Goal: Task Accomplishment & Management: Manage account settings

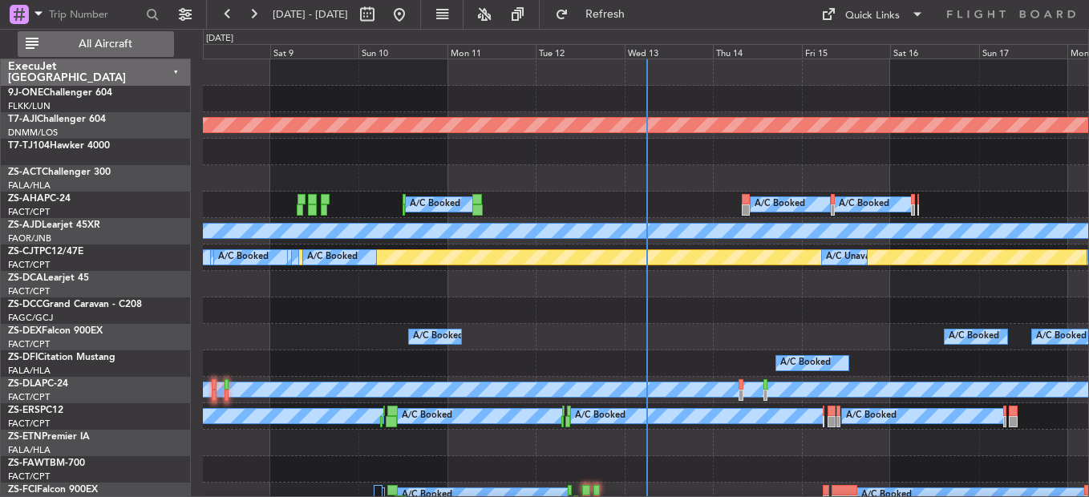
click at [100, 47] on span "All Aircraft" at bounding box center [106, 44] width 128 height 11
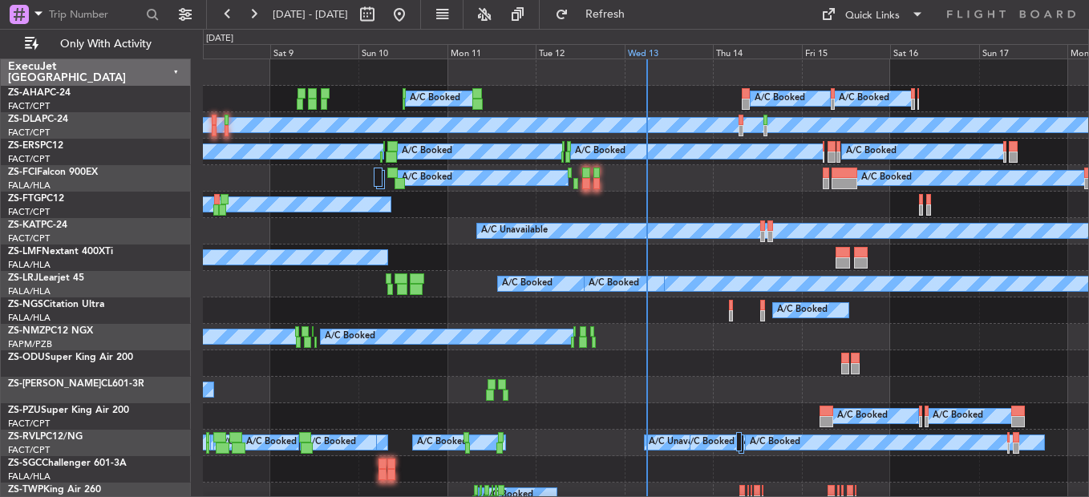
click at [651, 56] on div "Wed 13" at bounding box center [669, 51] width 88 height 14
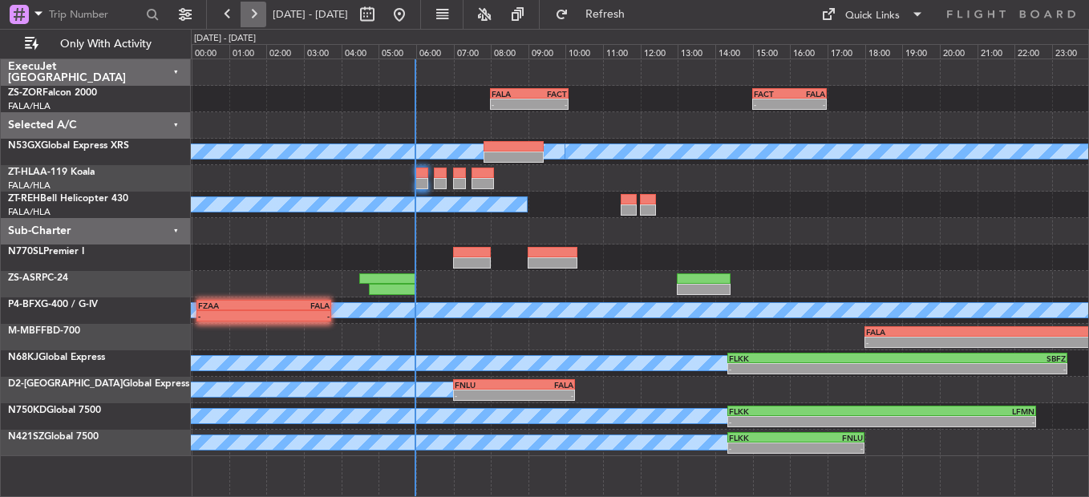
click at [251, 8] on button at bounding box center [254, 15] width 26 height 26
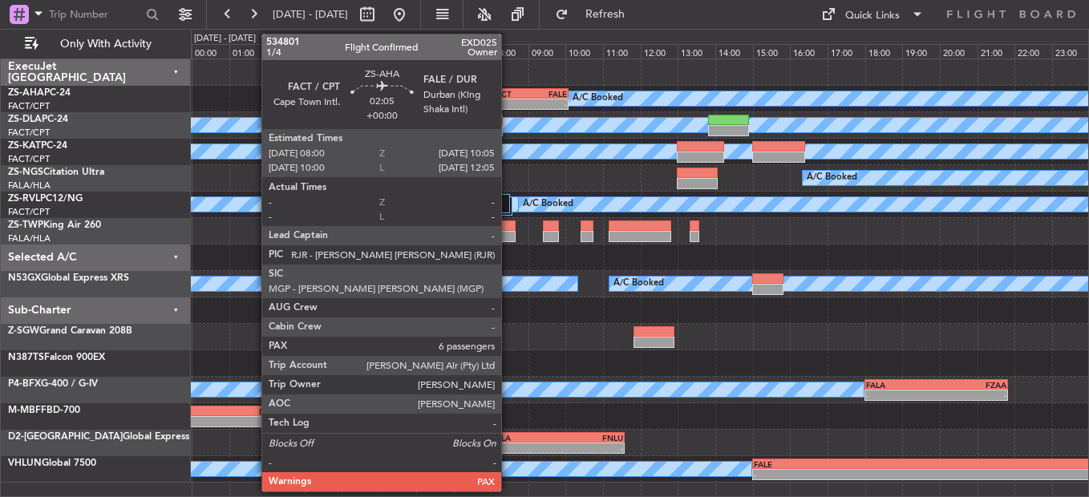
click at [509, 96] on div "FACT" at bounding box center [511, 94] width 38 height 10
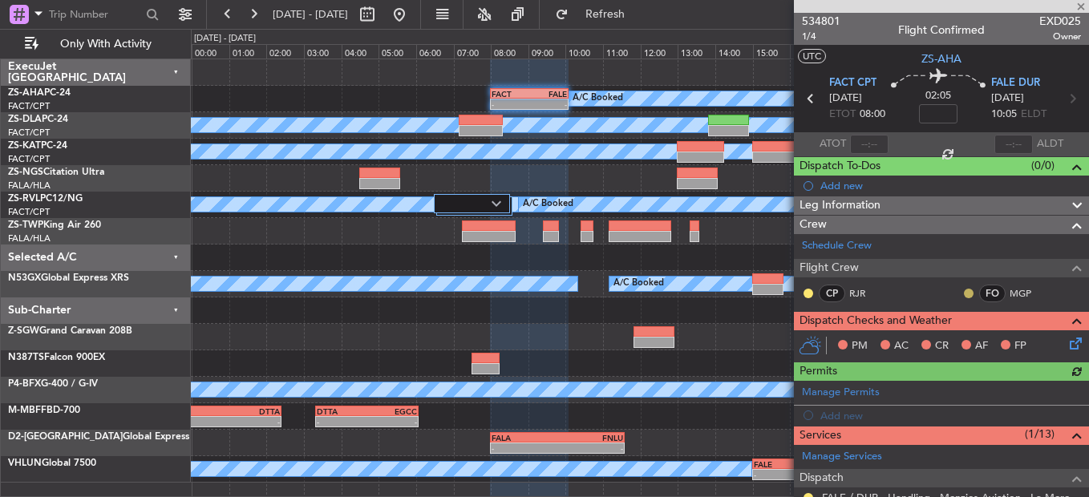
click at [964, 293] on button at bounding box center [969, 294] width 10 height 10
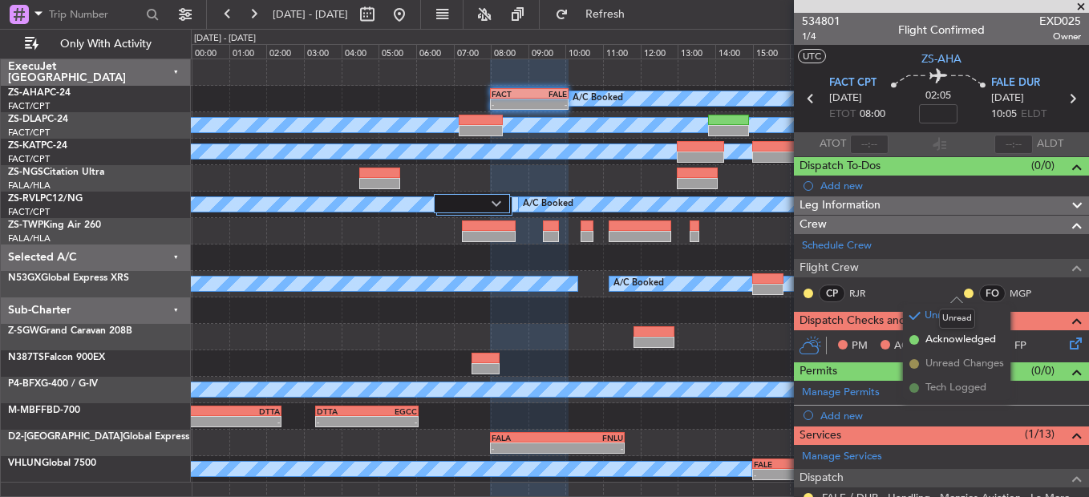
click at [944, 338] on mat-tooltip-component "Unread" at bounding box center [957, 319] width 59 height 43
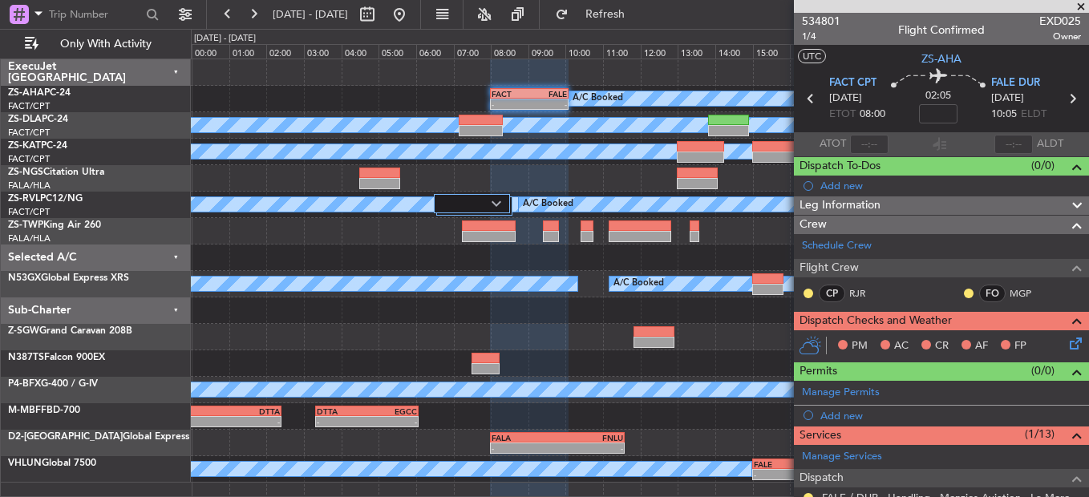
click at [965, 290] on div "FO MGP" at bounding box center [1004, 294] width 83 height 18
click at [964, 296] on button at bounding box center [969, 294] width 10 height 10
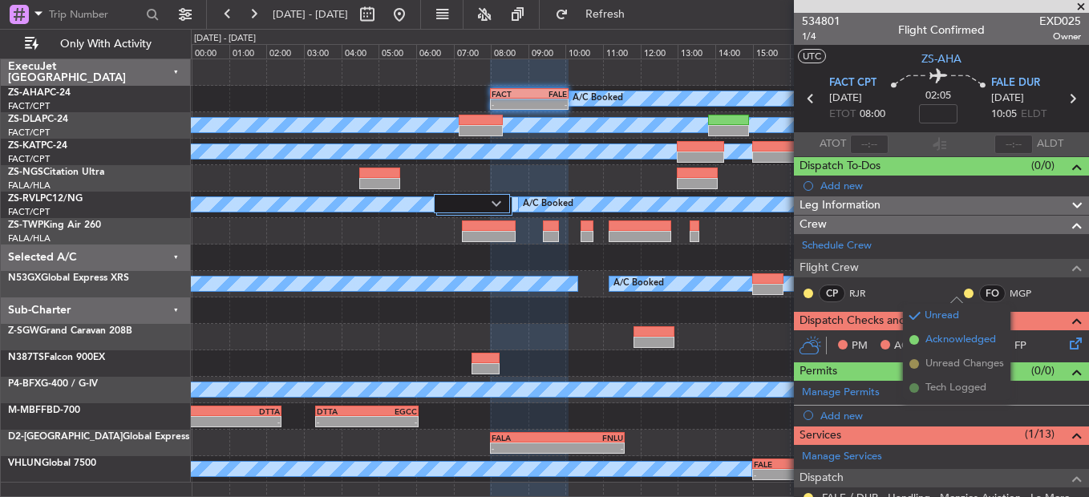
click at [924, 340] on li "Acknowledged" at bounding box center [957, 340] width 108 height 24
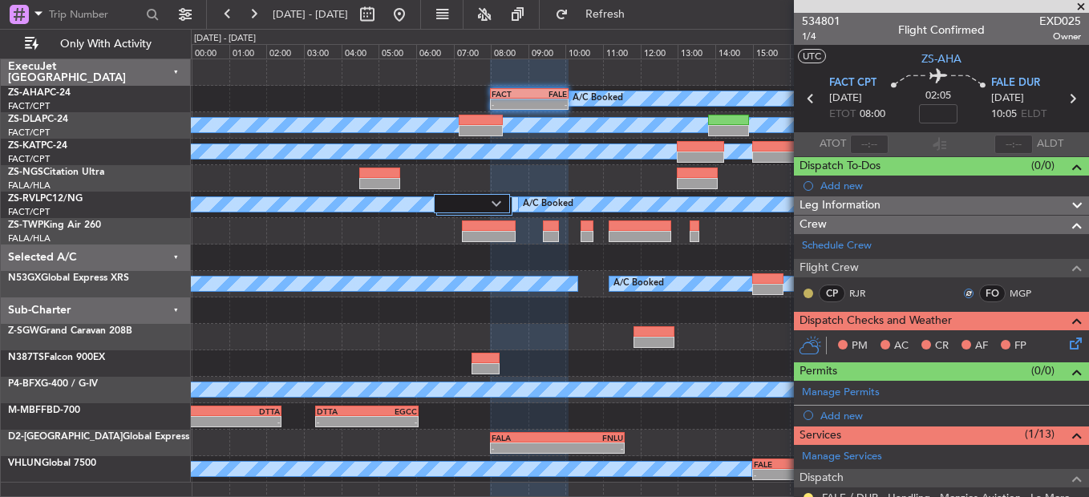
click at [810, 292] on button at bounding box center [809, 294] width 10 height 10
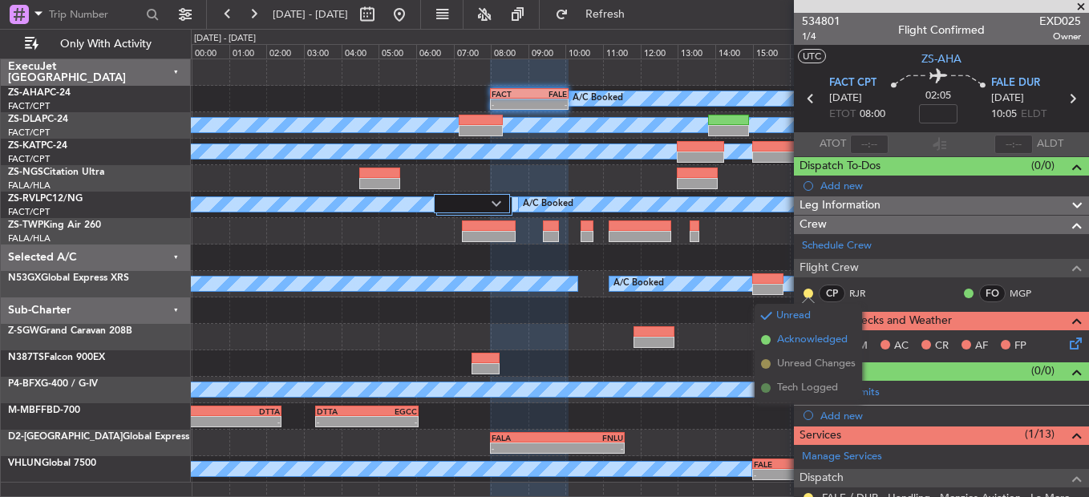
click at [803, 348] on li "Acknowledged" at bounding box center [809, 340] width 108 height 24
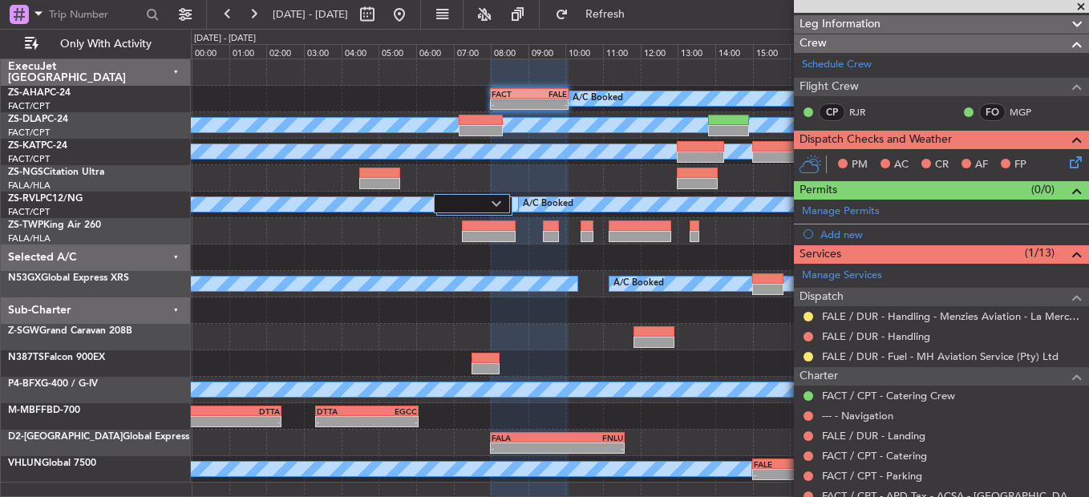
scroll to position [321, 0]
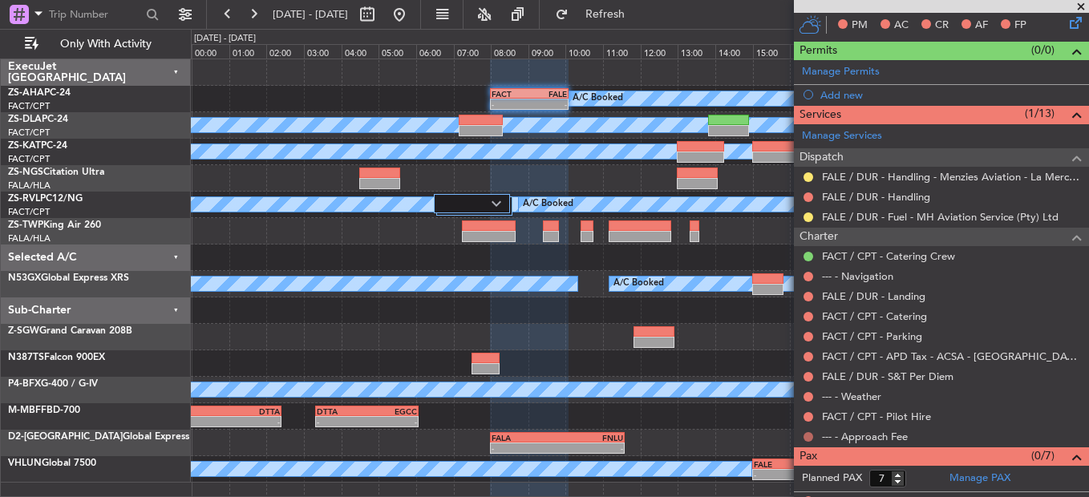
click at [807, 435] on button at bounding box center [809, 437] width 10 height 10
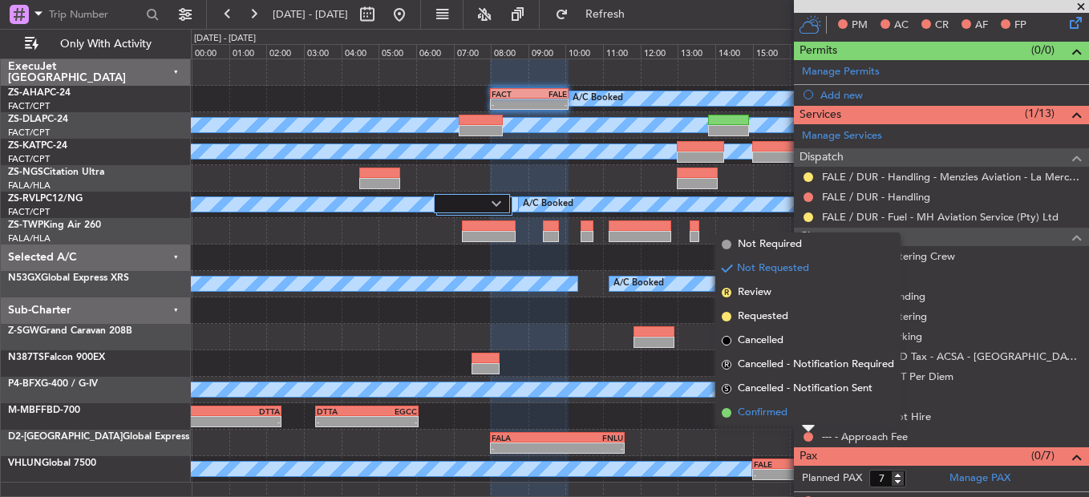
click at [806, 416] on li "Confirmed" at bounding box center [808, 413] width 185 height 24
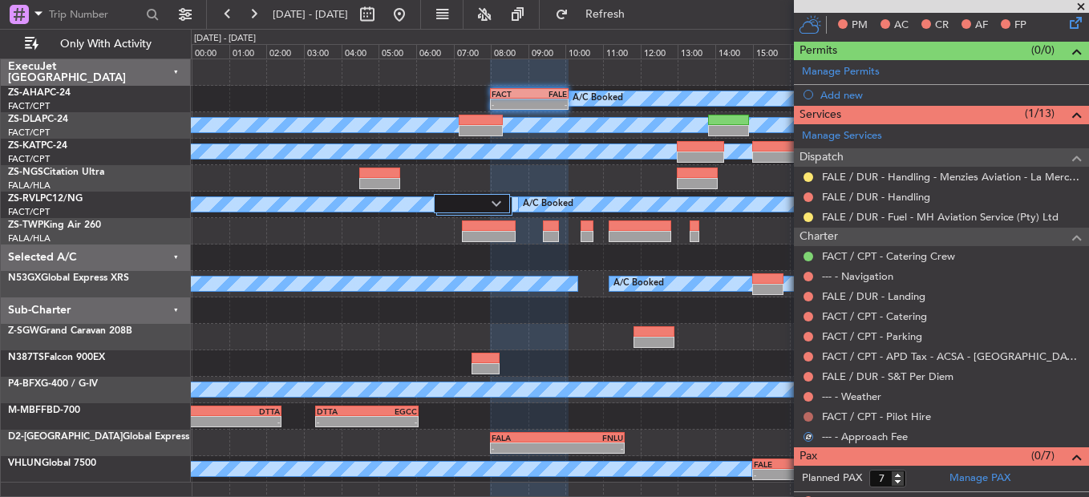
click at [806, 417] on button at bounding box center [809, 417] width 10 height 10
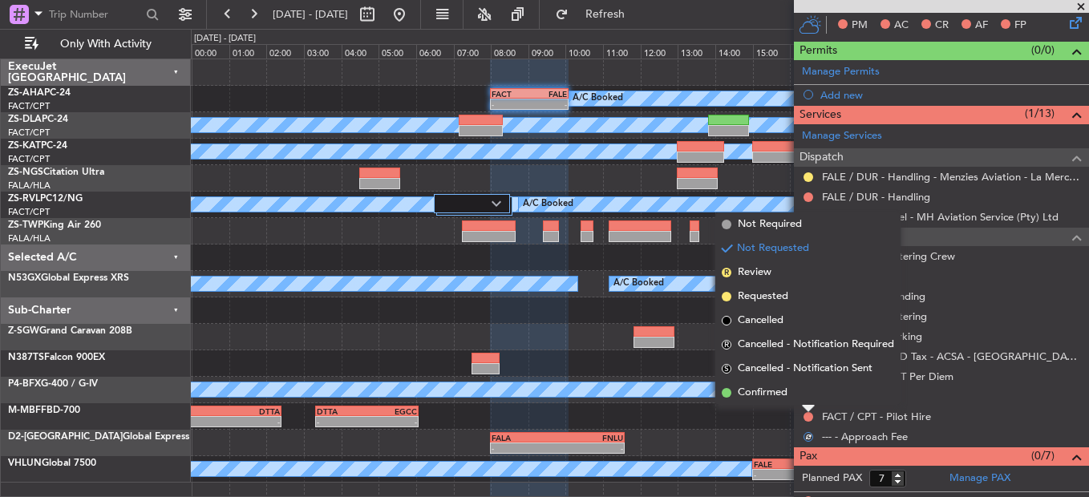
click at [806, 406] on div at bounding box center [808, 409] width 13 height 6
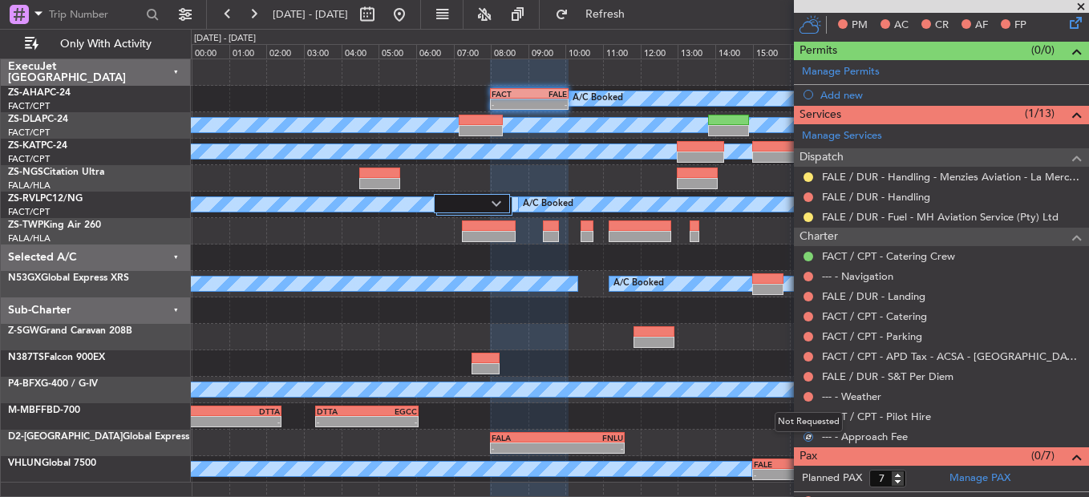
click at [809, 417] on div "Not Requested" at bounding box center [809, 422] width 68 height 20
click at [810, 414] on button at bounding box center [809, 417] width 10 height 10
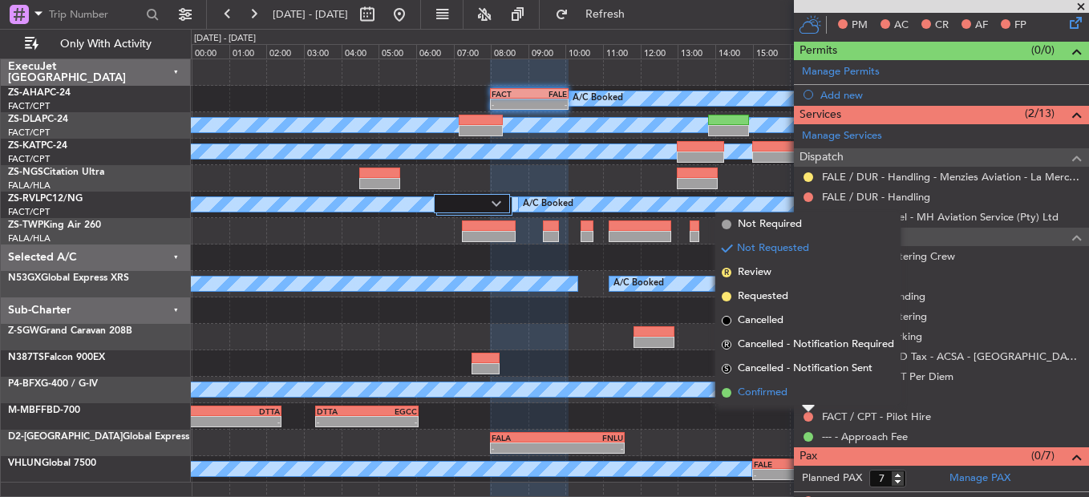
click at [805, 396] on li "Confirmed" at bounding box center [808, 393] width 185 height 24
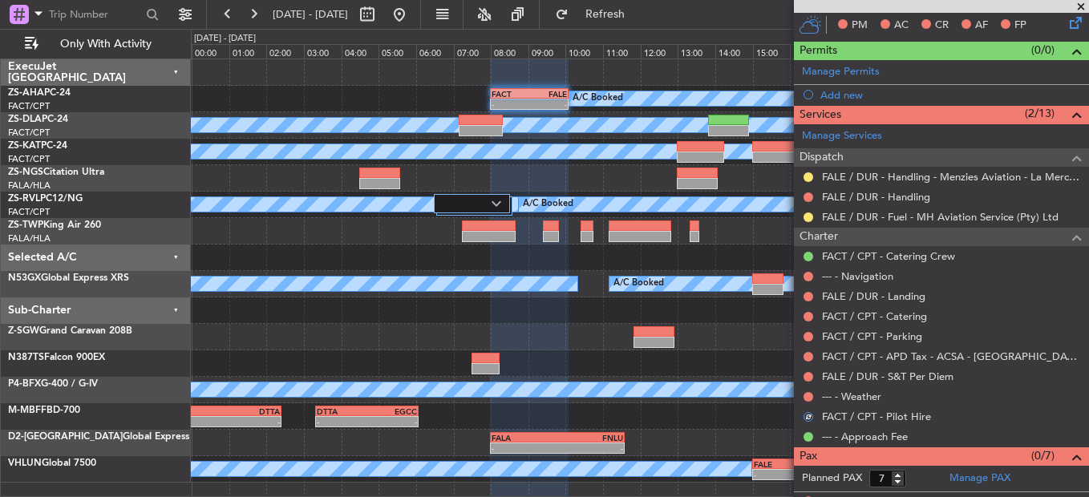
click at [813, 396] on div at bounding box center [808, 397] width 13 height 13
click at [809, 396] on button at bounding box center [809, 397] width 10 height 10
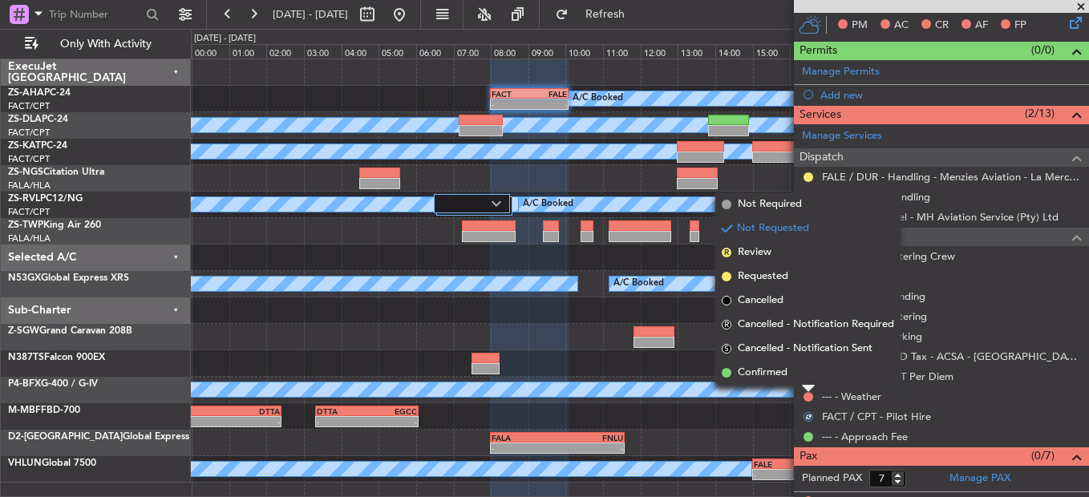
click at [804, 375] on li "Confirmed" at bounding box center [808, 373] width 185 height 24
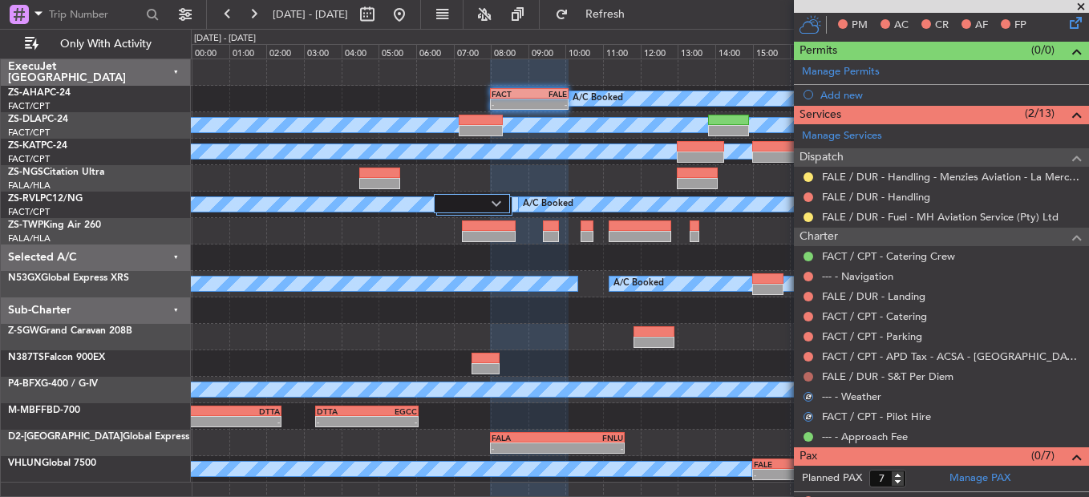
click at [808, 375] on button at bounding box center [809, 377] width 10 height 10
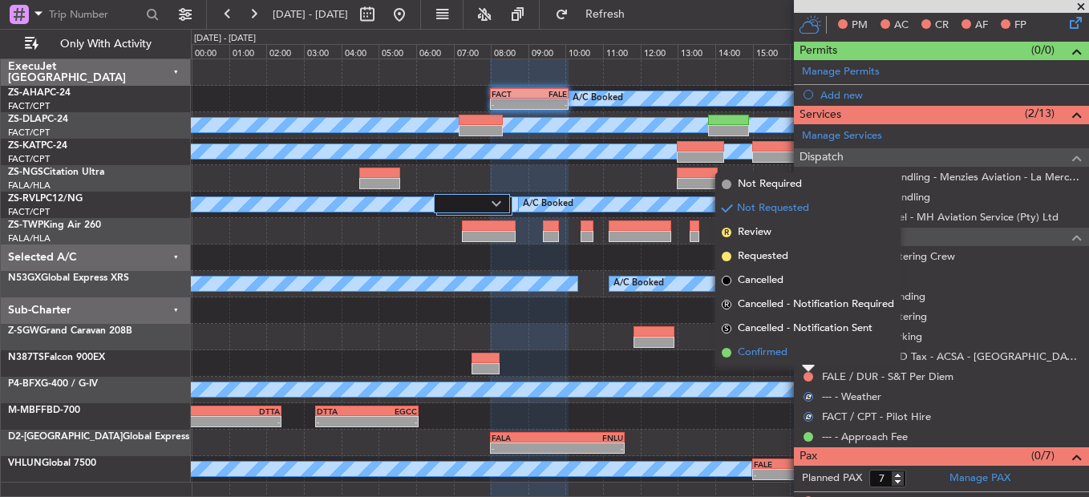
click at [804, 351] on li "Confirmed" at bounding box center [808, 353] width 185 height 24
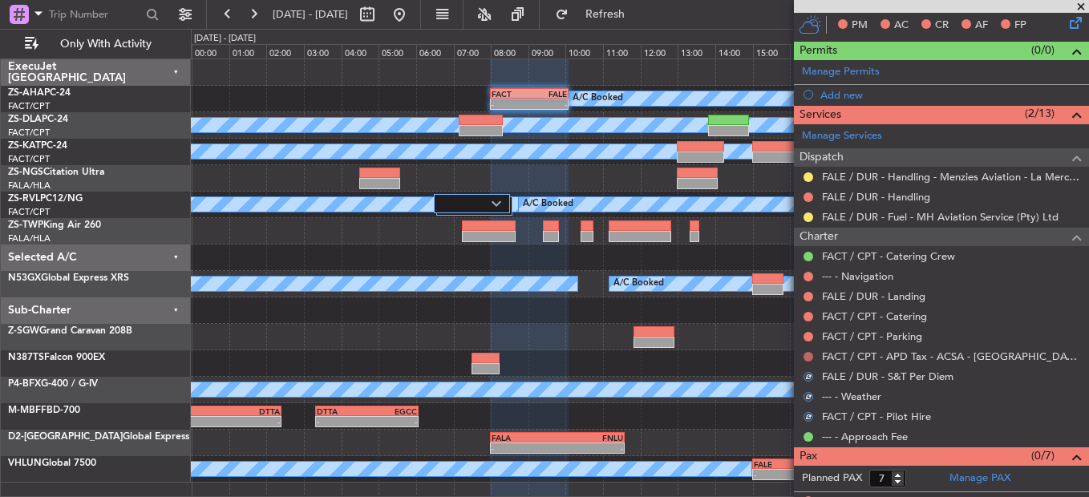
click at [806, 352] on button at bounding box center [809, 357] width 10 height 10
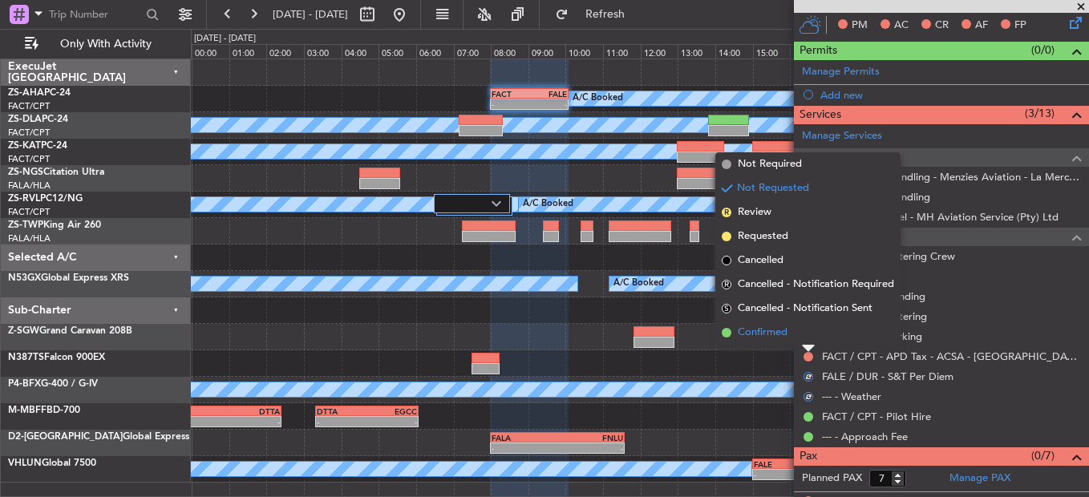
click at [803, 339] on li "Confirmed" at bounding box center [808, 333] width 185 height 24
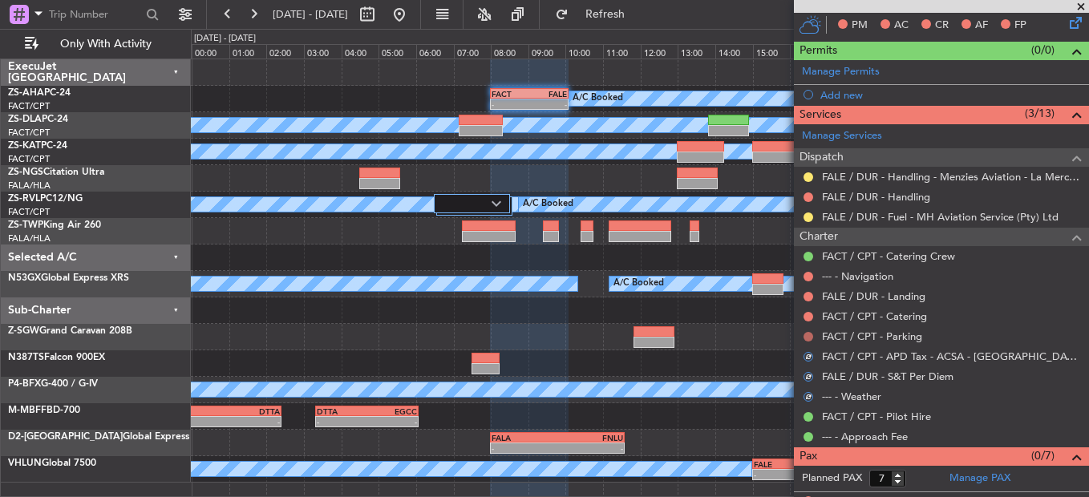
click at [809, 339] on button at bounding box center [809, 337] width 10 height 10
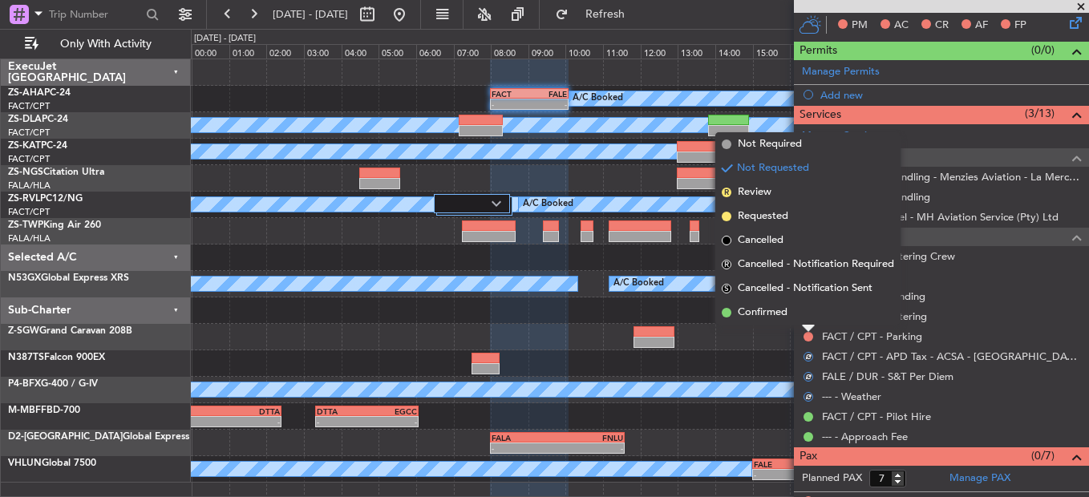
click at [805, 326] on div at bounding box center [808, 329] width 13 height 6
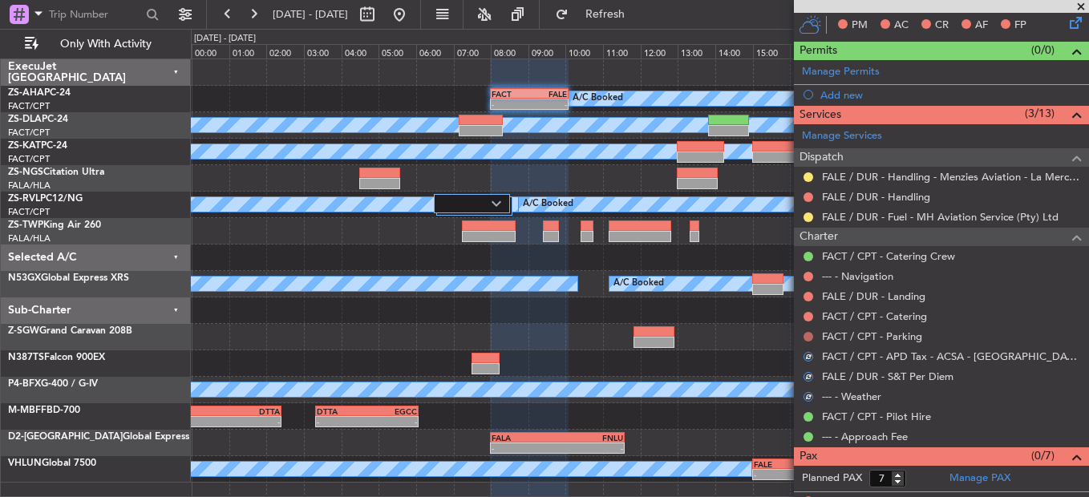
click at [807, 335] on button at bounding box center [809, 337] width 10 height 10
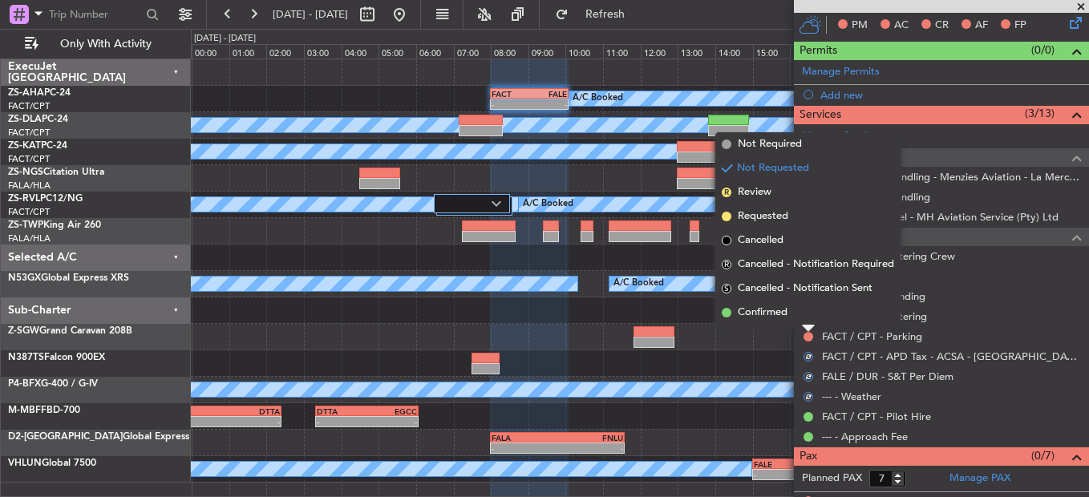
click at [806, 314] on li "Confirmed" at bounding box center [808, 313] width 185 height 24
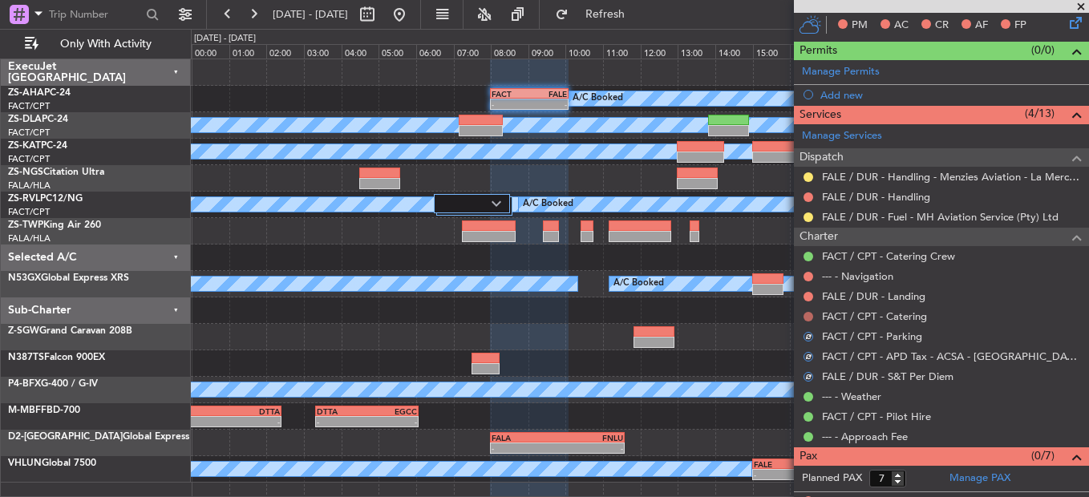
click at [807, 314] on button at bounding box center [809, 317] width 10 height 10
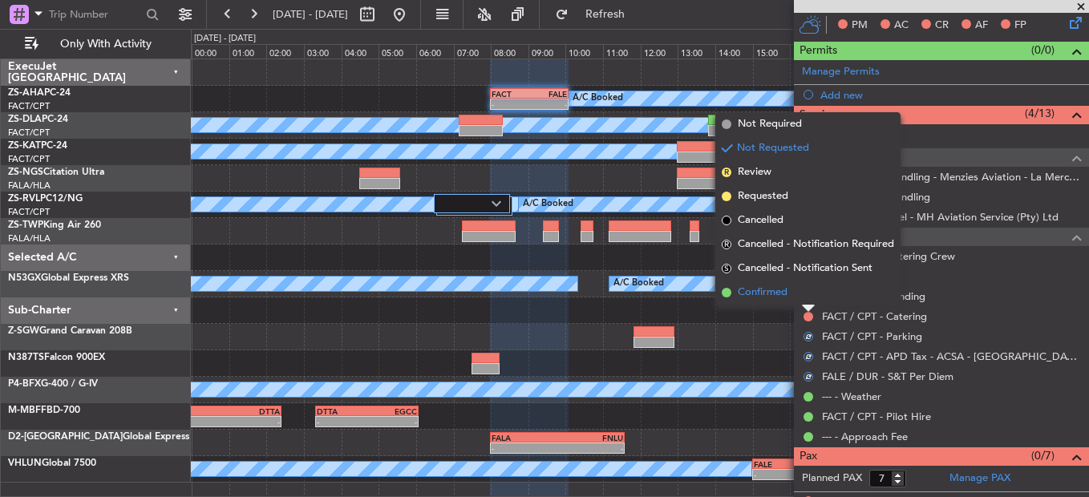
click at [804, 294] on li "Confirmed" at bounding box center [808, 293] width 185 height 24
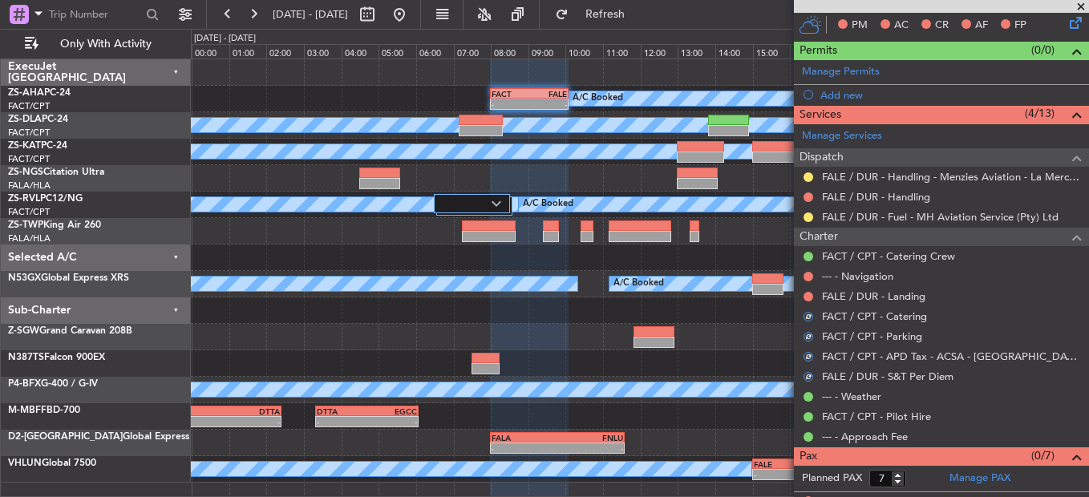
click at [813, 298] on div at bounding box center [808, 296] width 13 height 13
click at [810, 294] on button at bounding box center [809, 297] width 10 height 10
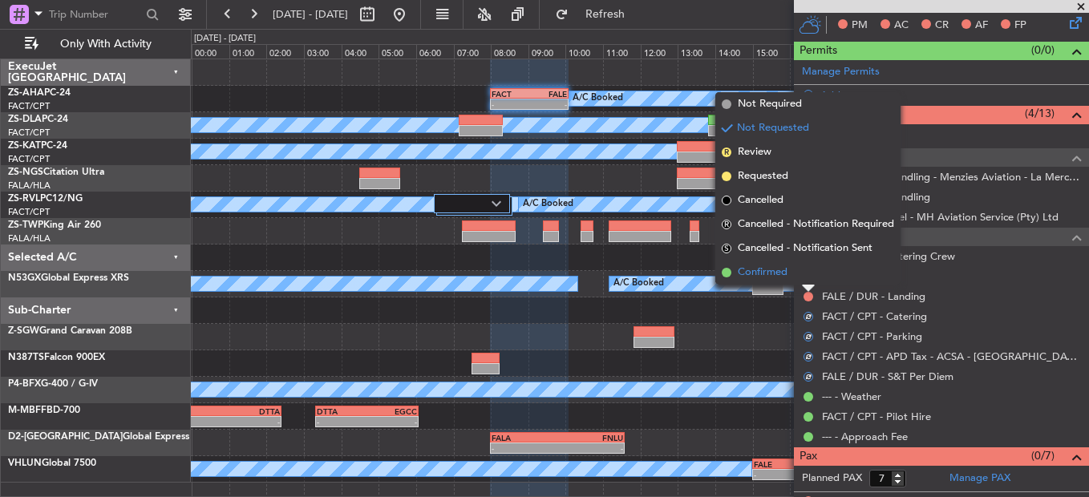
click at [810, 276] on li "Confirmed" at bounding box center [808, 273] width 185 height 24
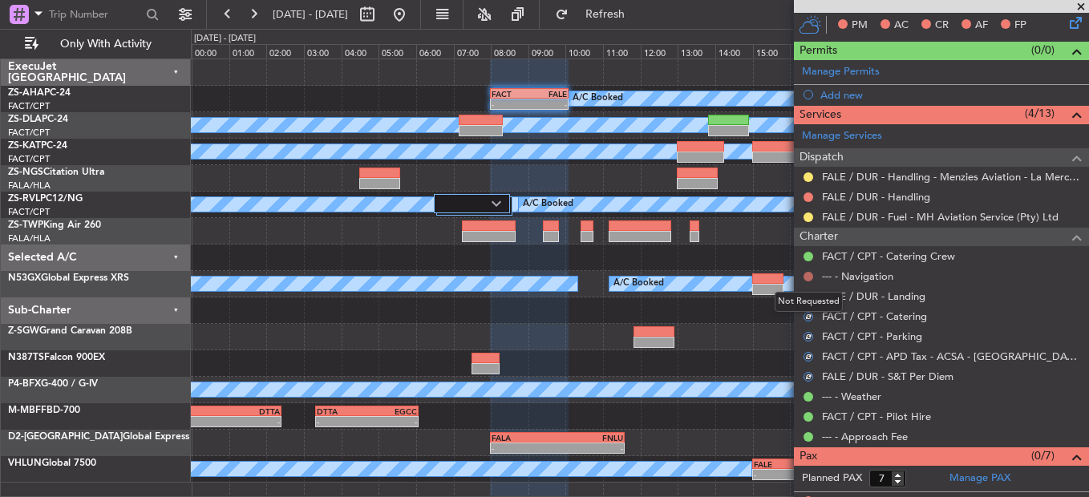
click at [809, 279] on button at bounding box center [809, 277] width 10 height 10
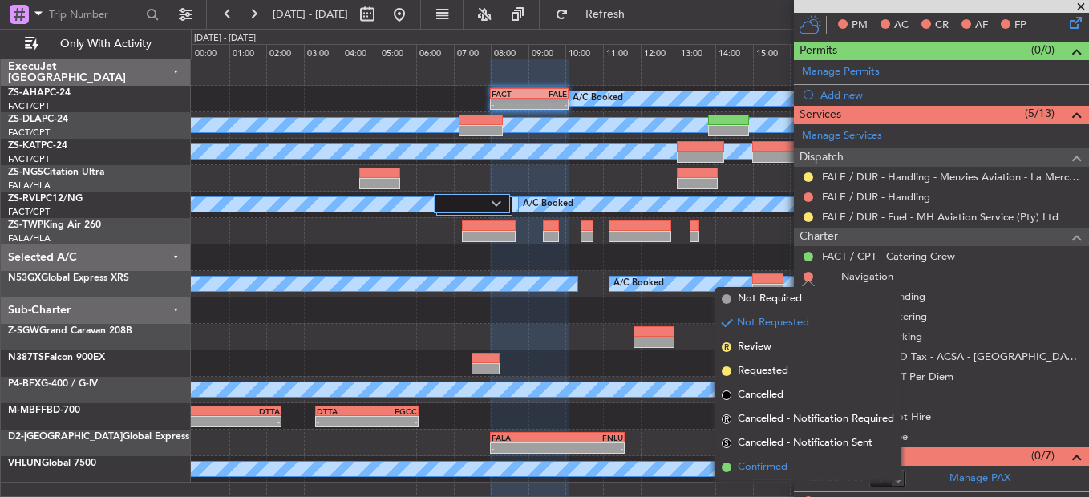
click at [765, 464] on span "Confirmed" at bounding box center [763, 468] width 50 height 16
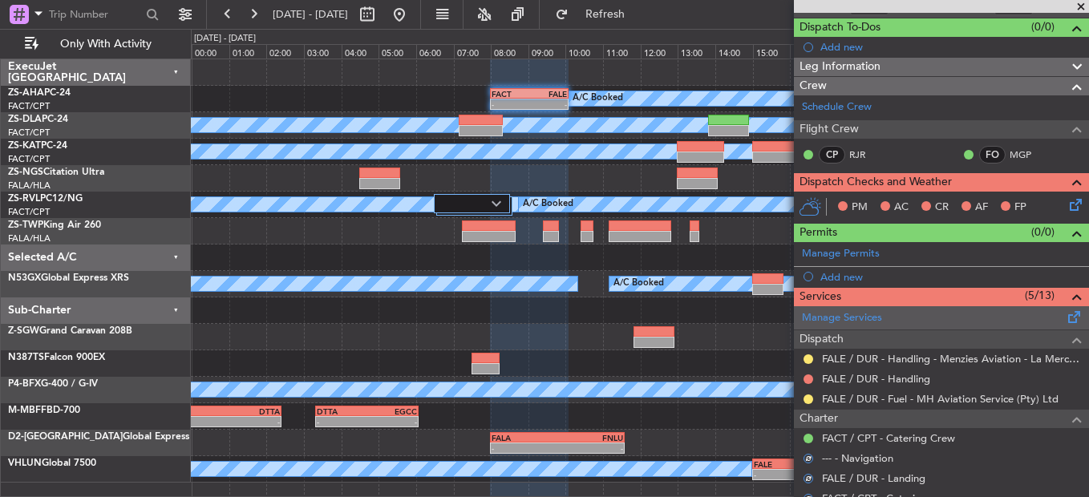
scroll to position [160, 0]
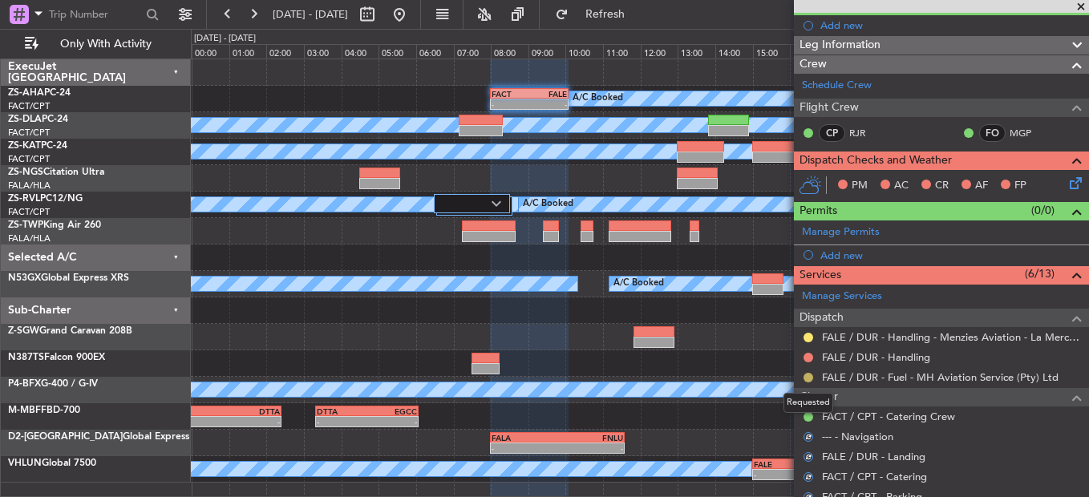
click at [808, 379] on button at bounding box center [809, 378] width 10 height 10
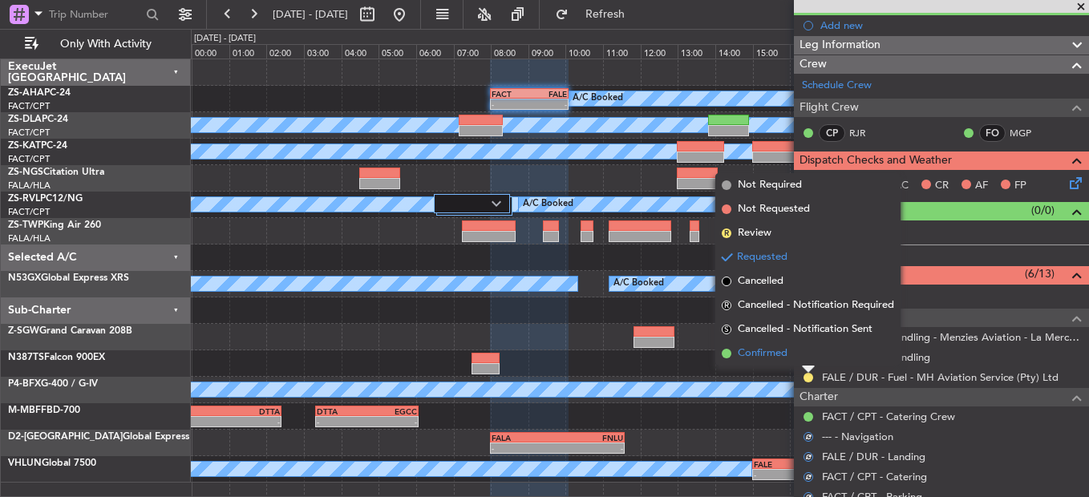
click at [790, 359] on li "Confirmed" at bounding box center [808, 354] width 185 height 24
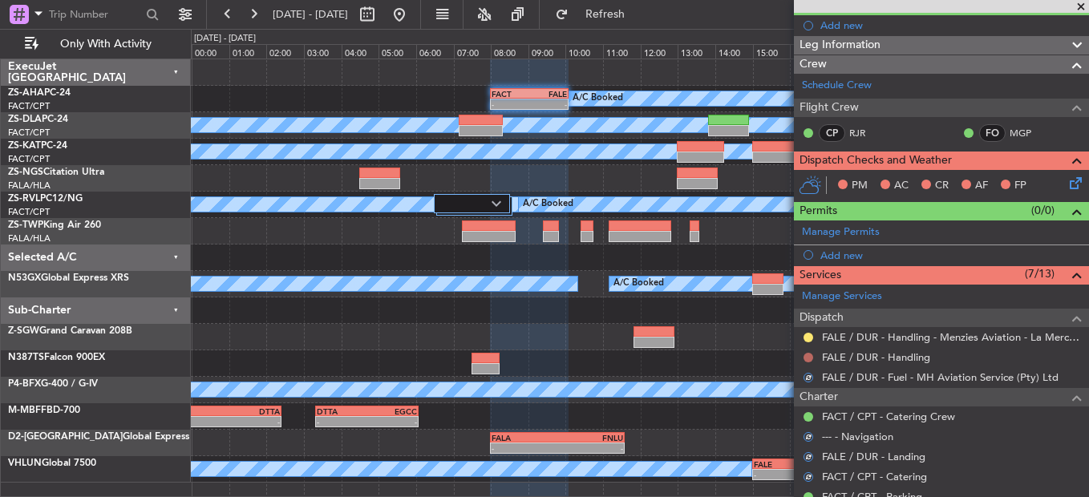
click at [812, 360] on button at bounding box center [809, 358] width 10 height 10
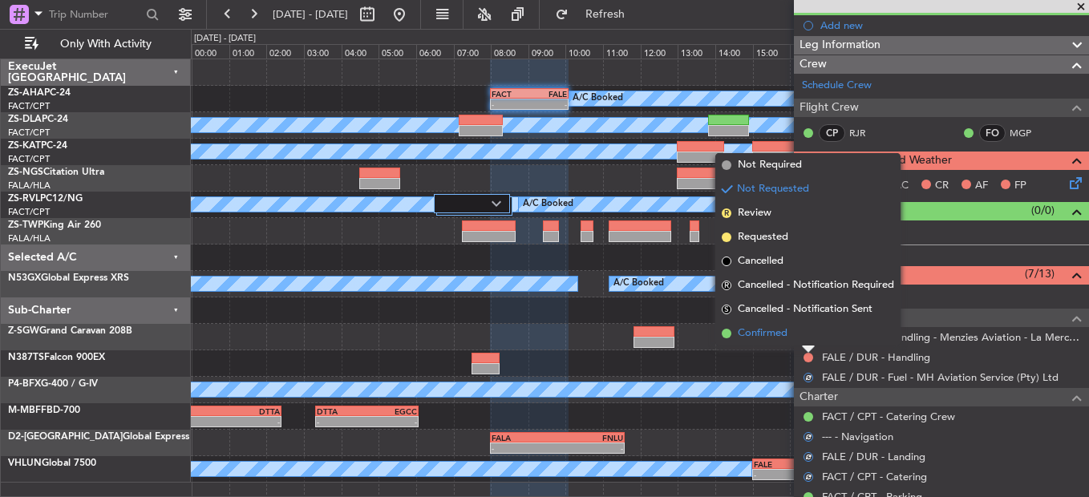
click at [814, 339] on li "Confirmed" at bounding box center [808, 334] width 185 height 24
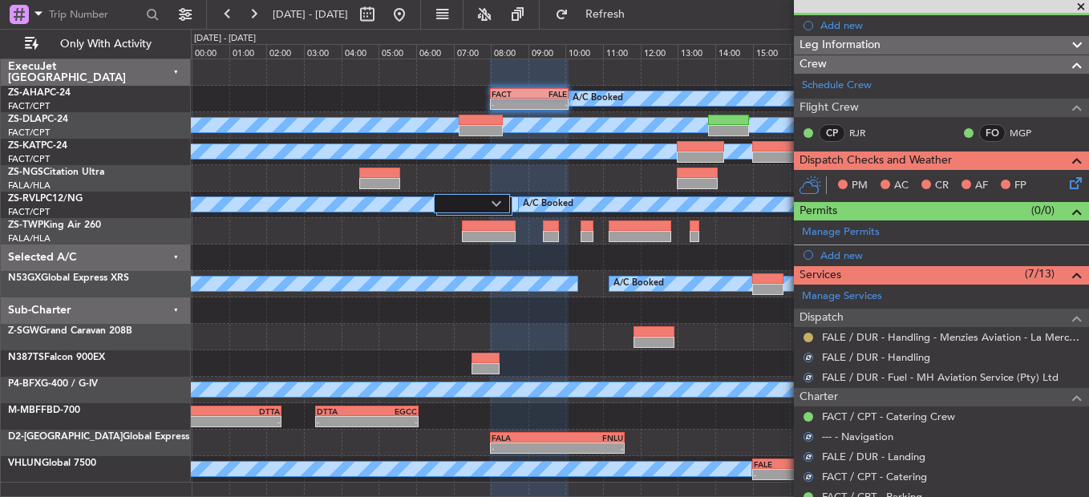
click at [810, 336] on button at bounding box center [809, 338] width 10 height 10
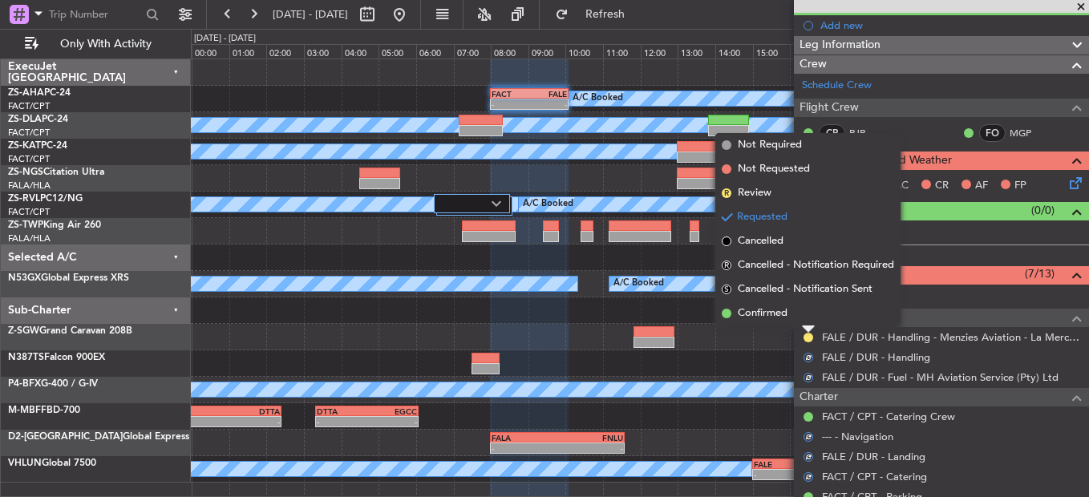
click at [797, 313] on li "Confirmed" at bounding box center [808, 314] width 185 height 24
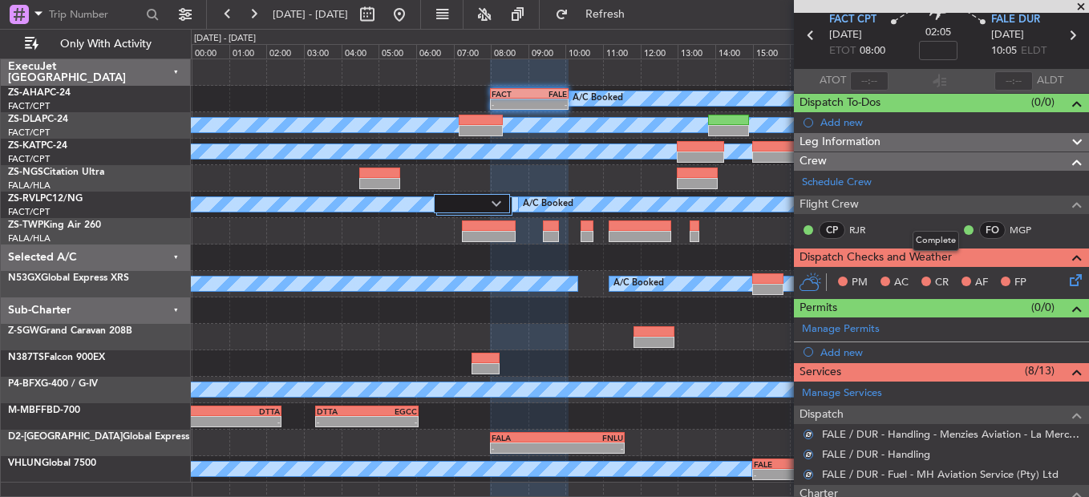
scroll to position [0, 0]
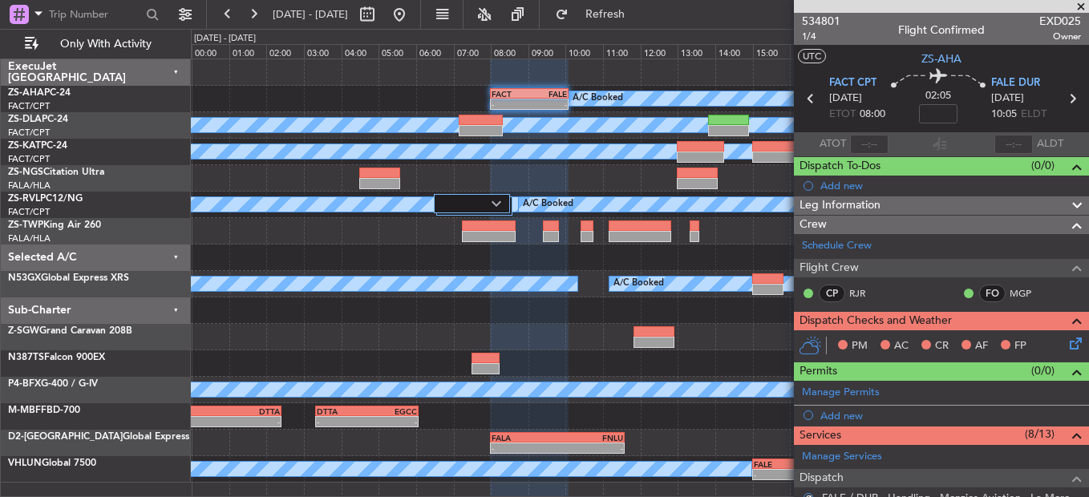
click at [1067, 339] on icon at bounding box center [1073, 341] width 13 height 13
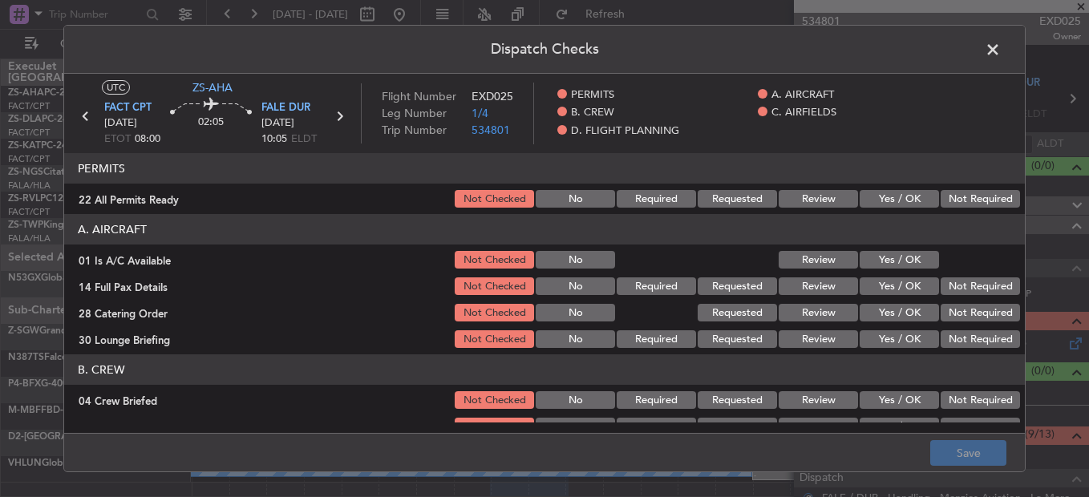
click at [886, 199] on button "Yes / OK" at bounding box center [899, 199] width 79 height 18
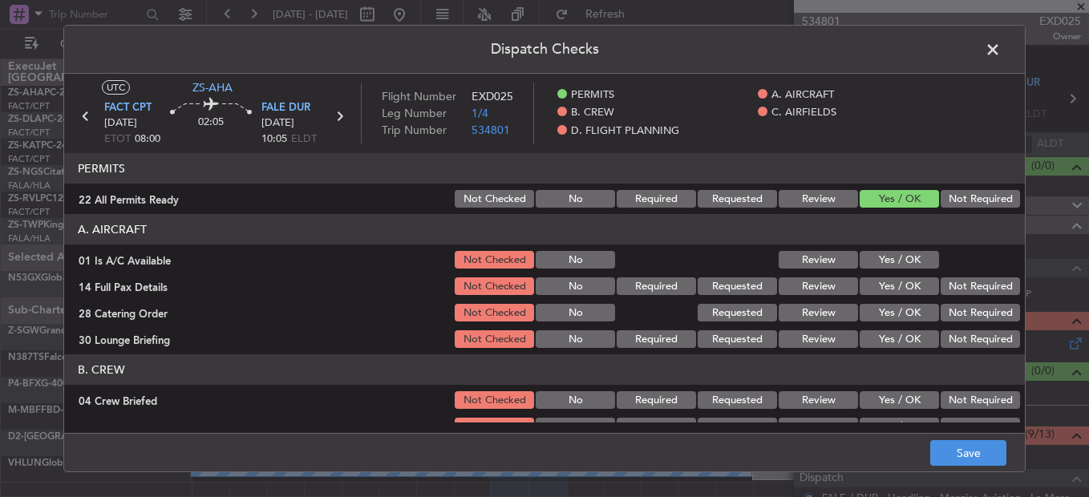
click at [892, 280] on button "Yes / OK" at bounding box center [899, 287] width 79 height 18
click at [884, 259] on button "Yes / OK" at bounding box center [899, 260] width 79 height 18
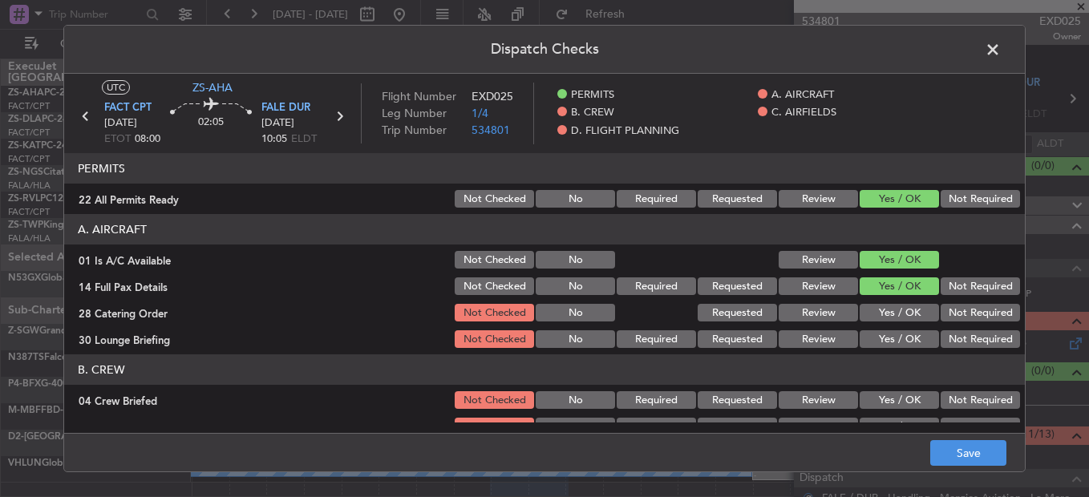
click at [946, 313] on button "Not Required" at bounding box center [980, 313] width 79 height 18
click at [955, 348] on button "Not Required" at bounding box center [980, 340] width 79 height 18
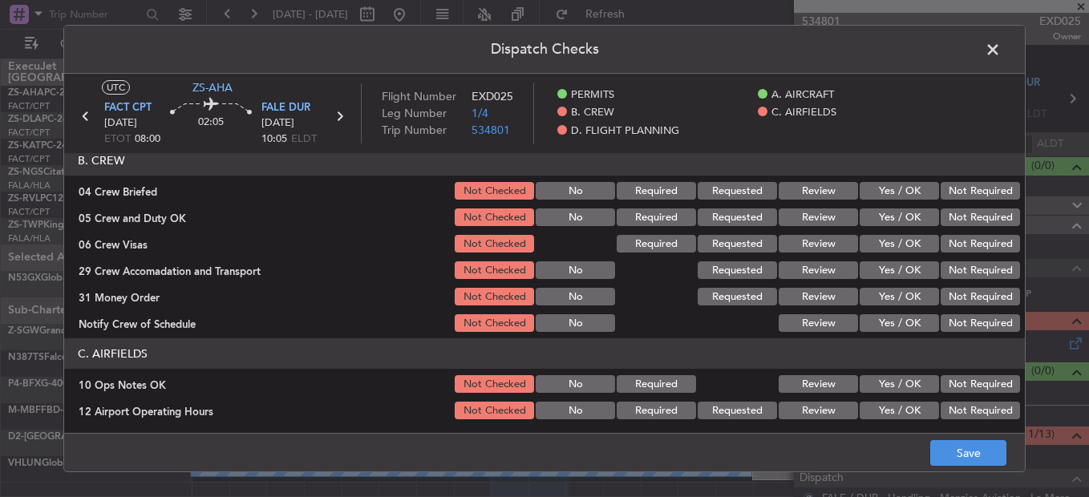
scroll to position [160, 0]
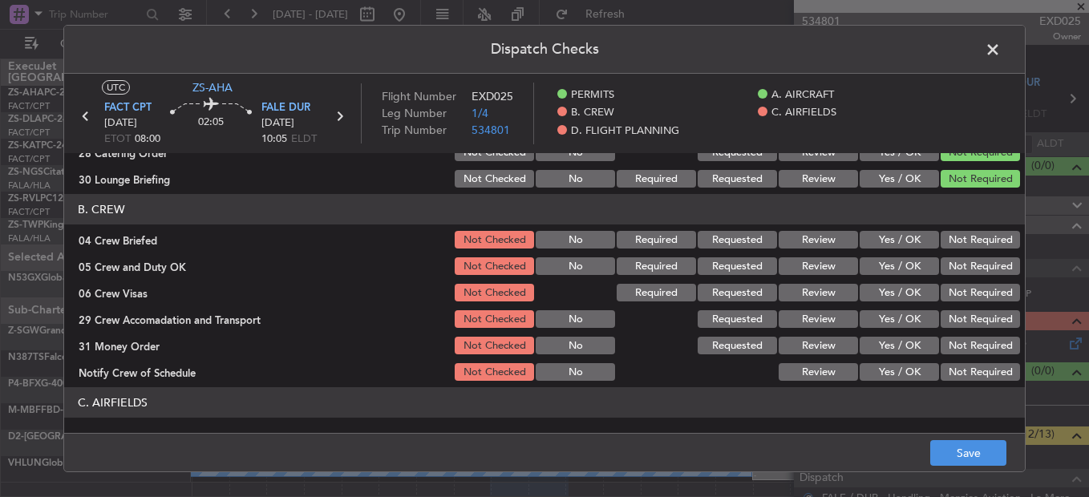
click at [813, 240] on button "Review" at bounding box center [818, 240] width 79 height 18
click at [874, 266] on button "Yes / OK" at bounding box center [899, 267] width 79 height 18
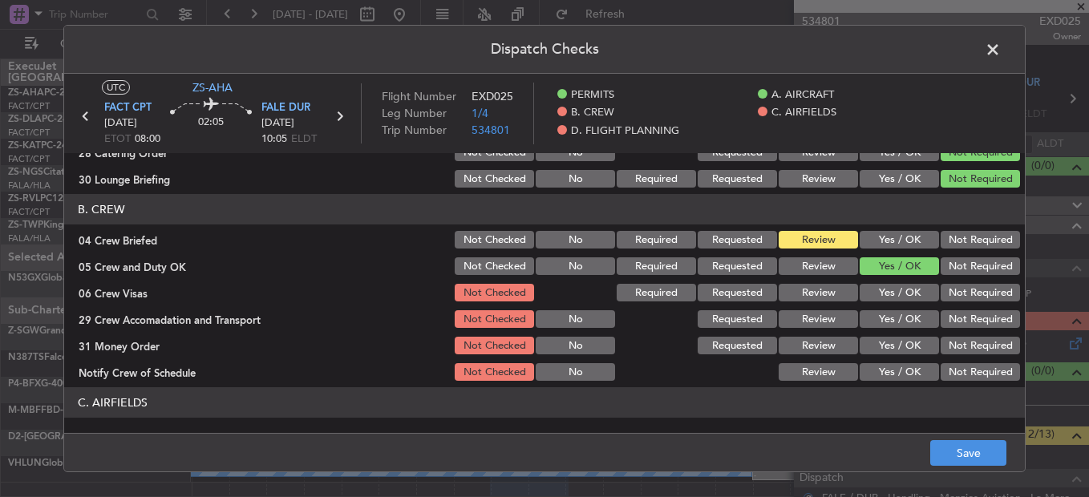
click at [880, 299] on button "Yes / OK" at bounding box center [899, 293] width 79 height 18
click at [883, 322] on button "Yes / OK" at bounding box center [899, 319] width 79 height 18
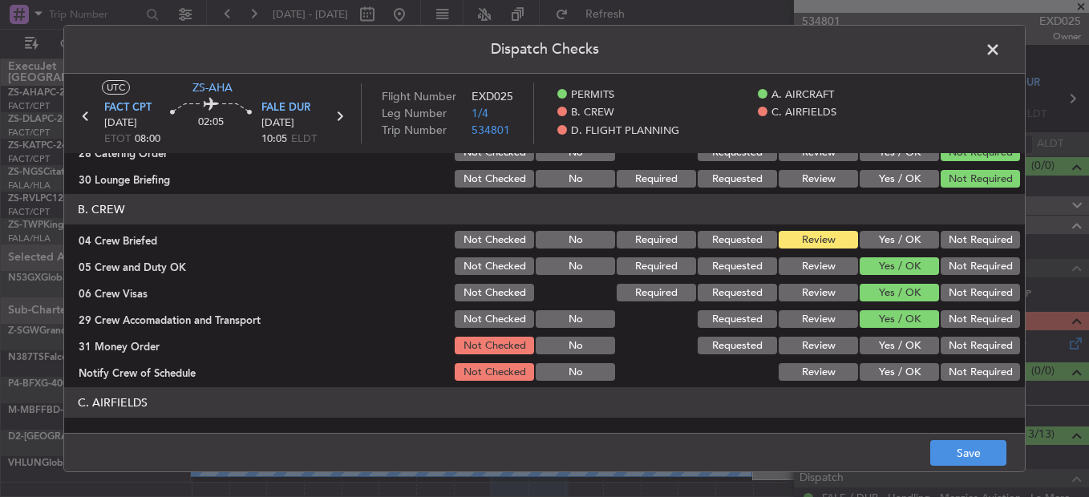
click at [812, 320] on button "Review" at bounding box center [818, 319] width 79 height 18
click at [941, 345] on button "Not Required" at bounding box center [980, 346] width 79 height 18
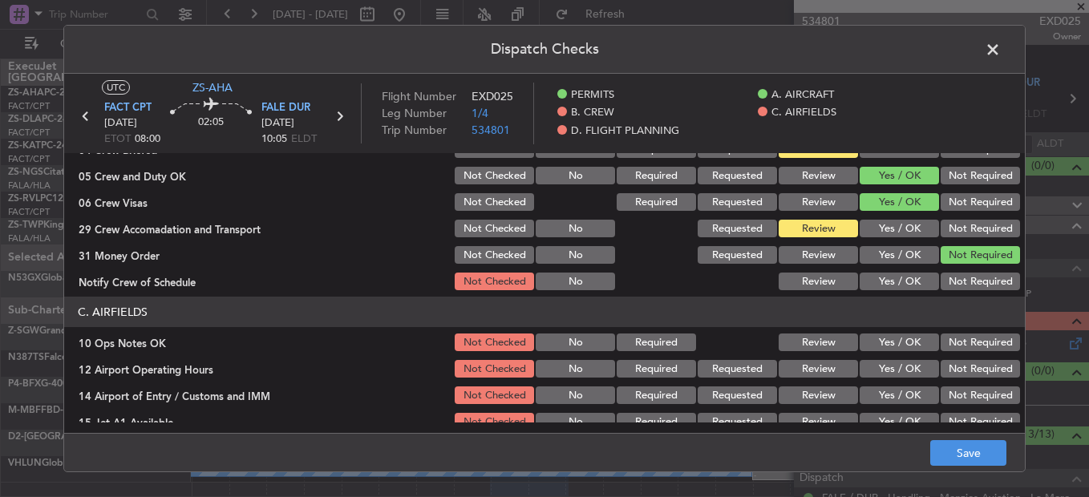
scroll to position [321, 0]
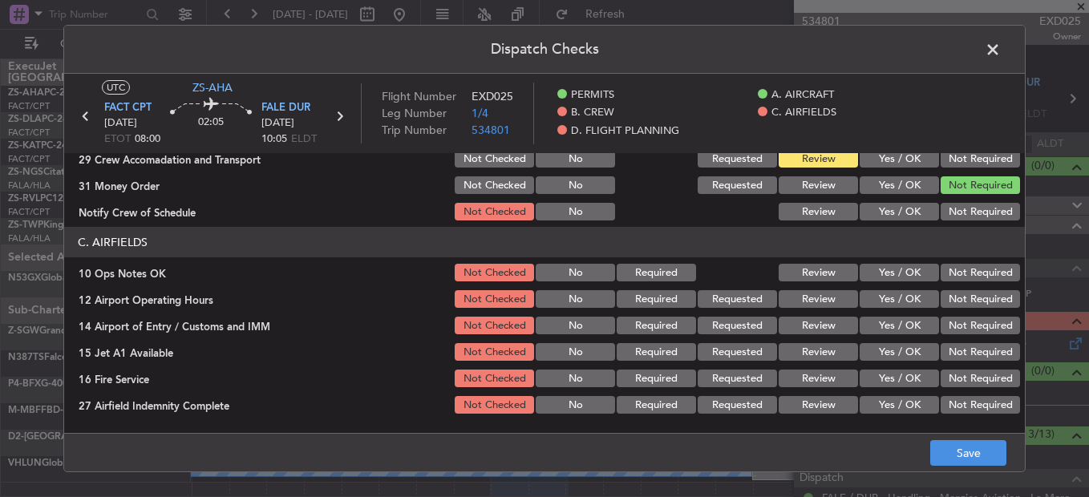
click at [908, 213] on button "Yes / OK" at bounding box center [899, 212] width 79 height 18
click at [901, 271] on button "Yes / OK" at bounding box center [899, 273] width 79 height 18
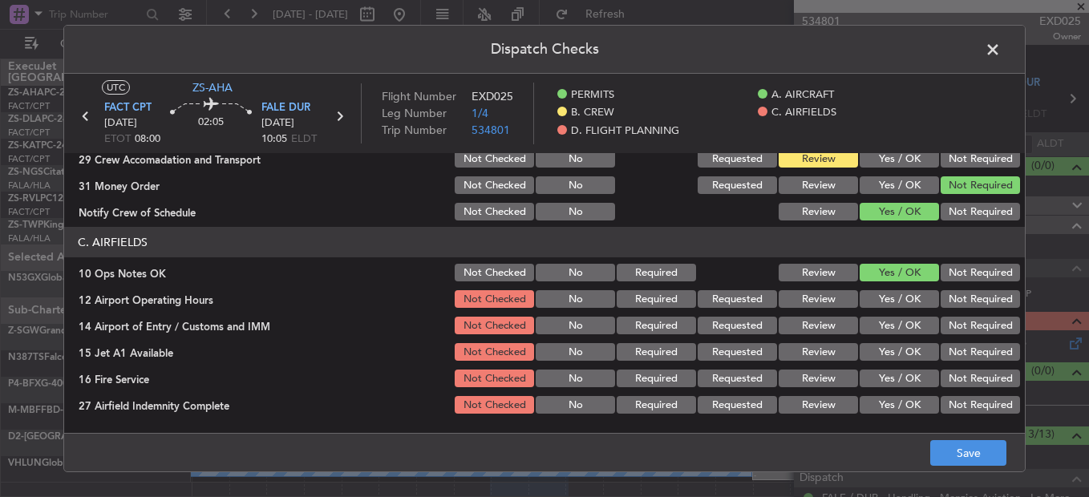
click at [896, 278] on button "Yes / OK" at bounding box center [899, 273] width 79 height 18
click at [886, 298] on button "Yes / OK" at bounding box center [899, 299] width 79 height 18
click at [941, 330] on button "Not Required" at bounding box center [980, 326] width 79 height 18
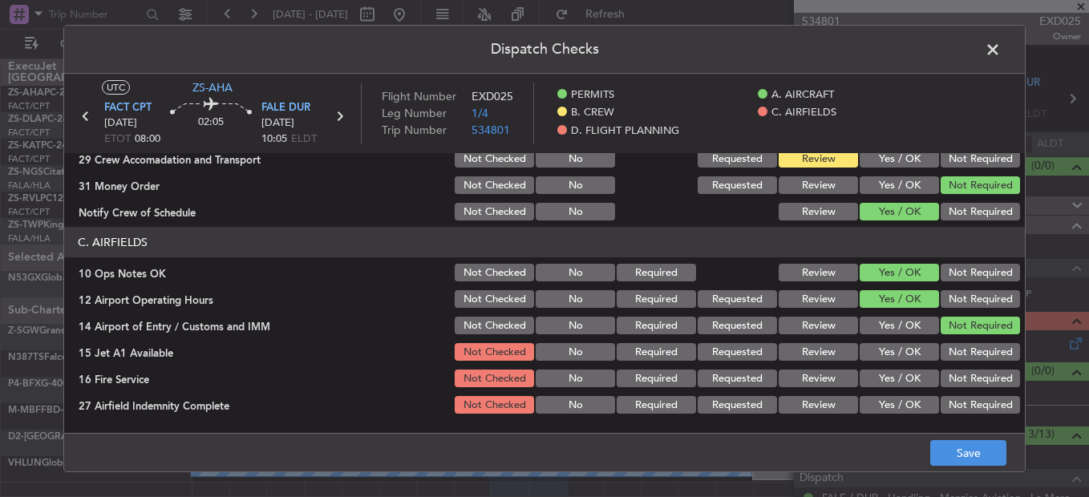
click at [892, 351] on button "Yes / OK" at bounding box center [899, 352] width 79 height 18
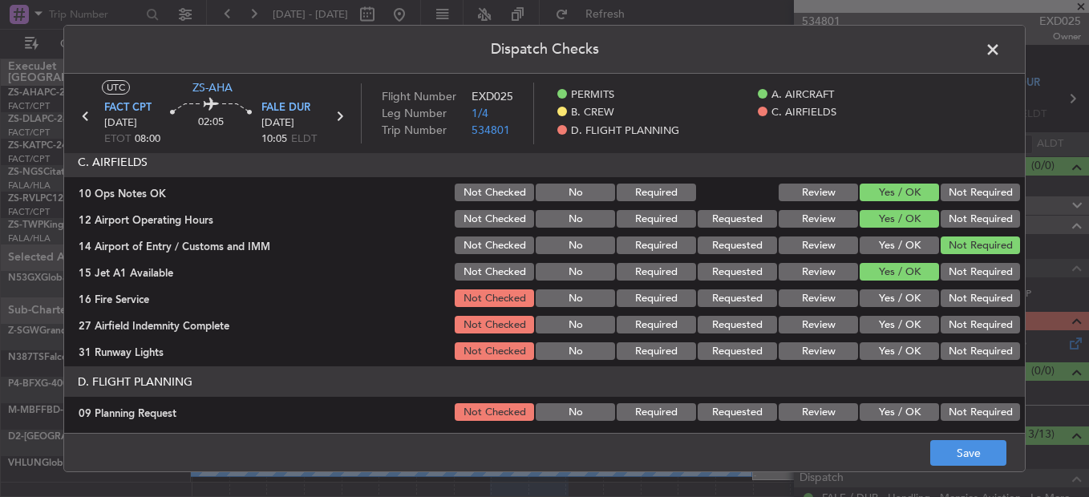
click at [894, 302] on button "Yes / OK" at bounding box center [899, 299] width 79 height 18
click at [950, 327] on button "Not Required" at bounding box center [980, 325] width 79 height 18
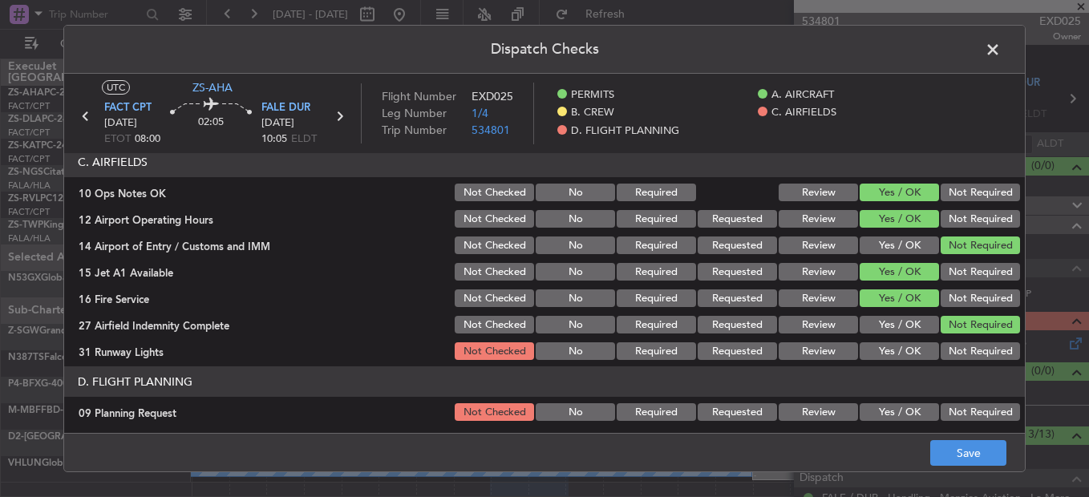
click at [913, 341] on div "Yes / OK" at bounding box center [898, 351] width 81 height 22
click at [904, 355] on button "Yes / OK" at bounding box center [899, 352] width 79 height 18
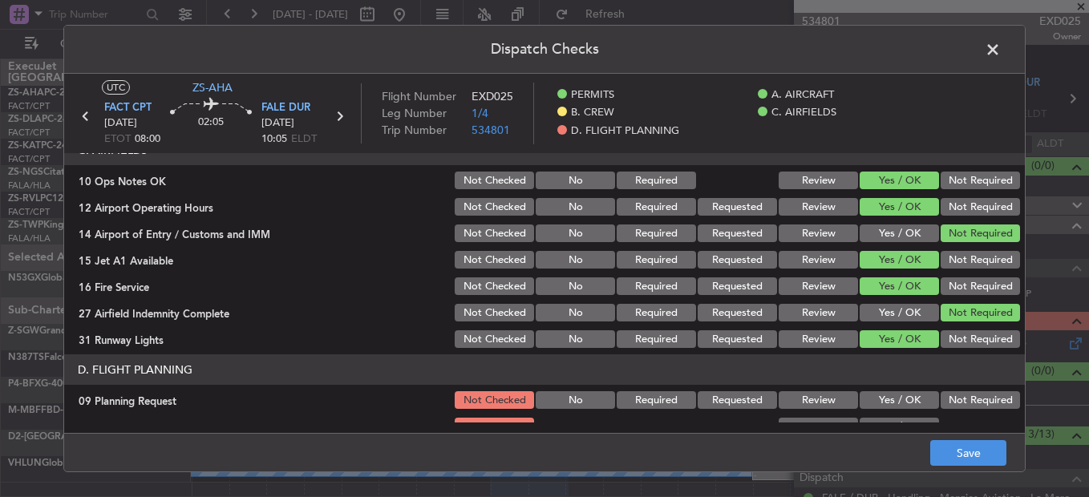
scroll to position [432, 0]
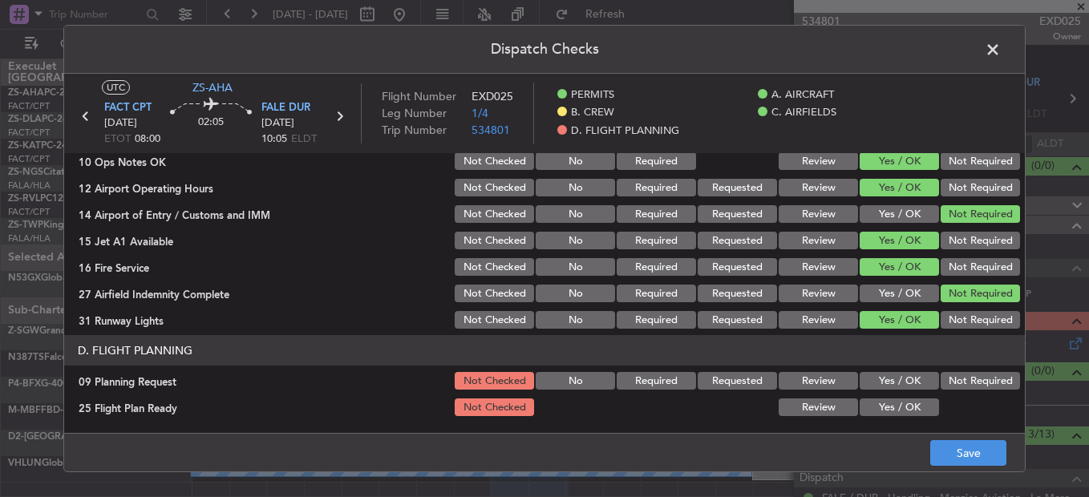
click at [949, 375] on button "Not Required" at bounding box center [980, 381] width 79 height 18
click at [882, 410] on button "Yes / OK" at bounding box center [899, 408] width 79 height 18
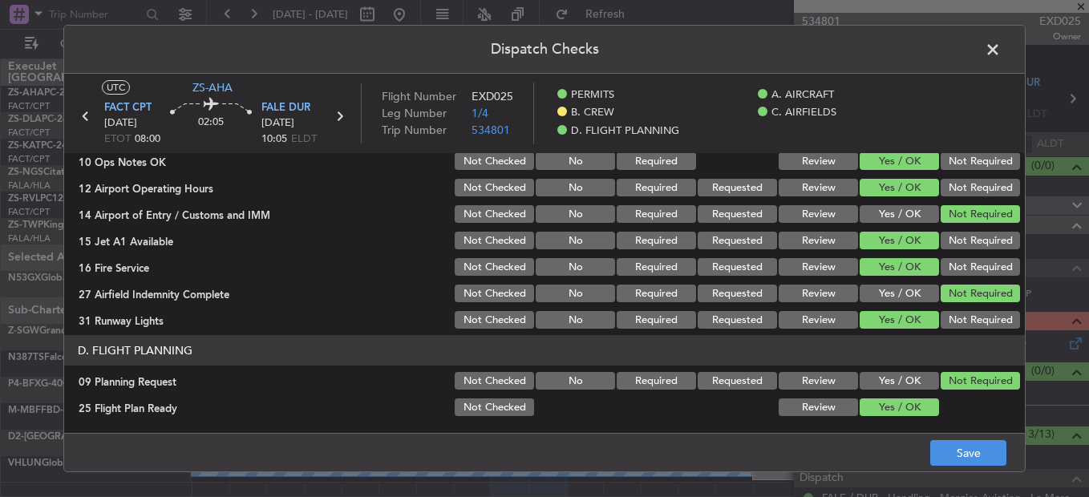
click at [809, 405] on button "Review" at bounding box center [818, 408] width 79 height 18
click at [955, 455] on button "Save" at bounding box center [969, 453] width 76 height 26
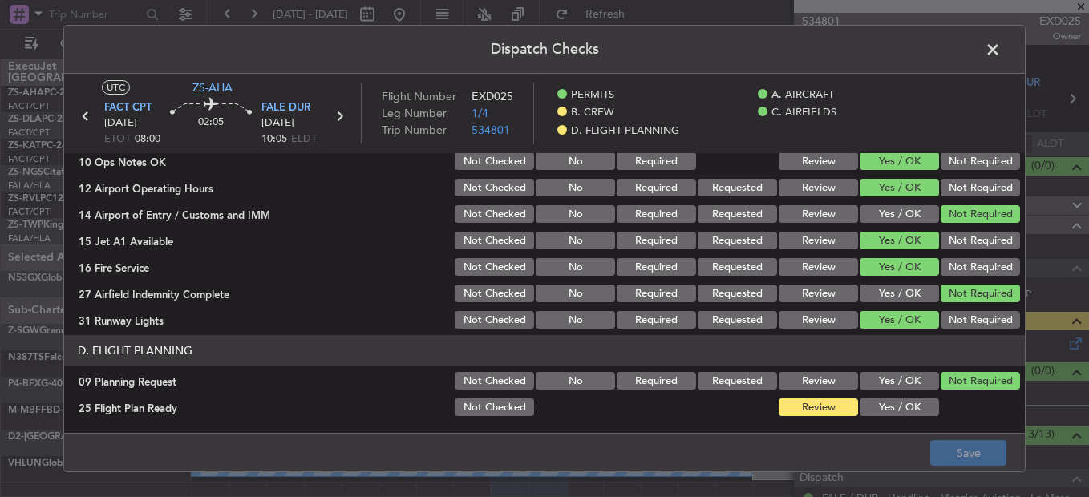
click at [1001, 44] on span at bounding box center [1001, 54] width 0 height 32
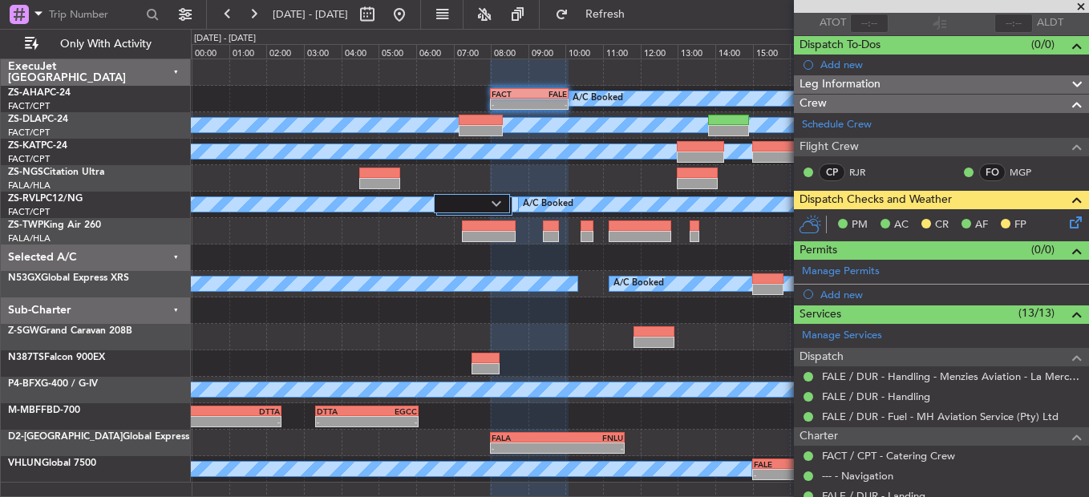
scroll to position [0, 0]
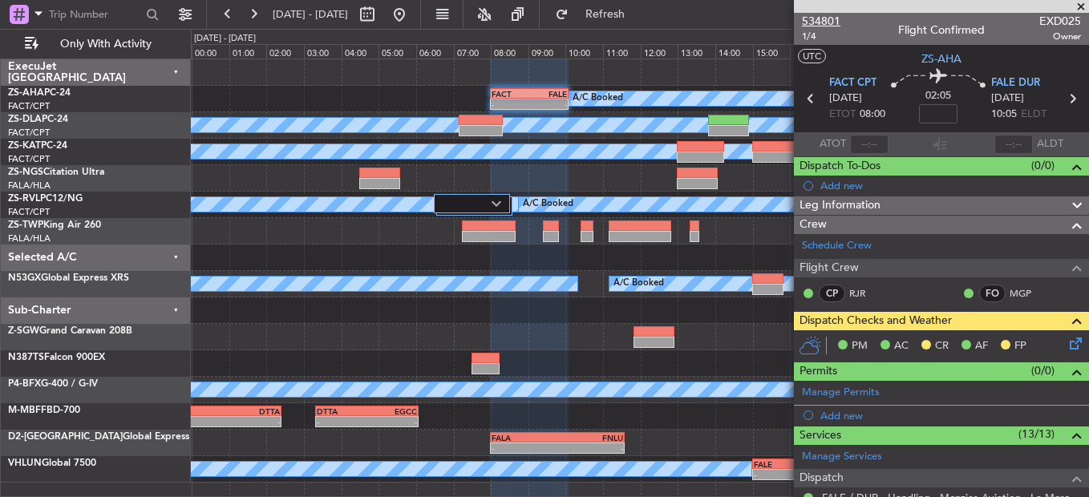
click at [827, 18] on span "534801" at bounding box center [821, 21] width 39 height 17
click at [1067, 346] on icon at bounding box center [1073, 341] width 13 height 13
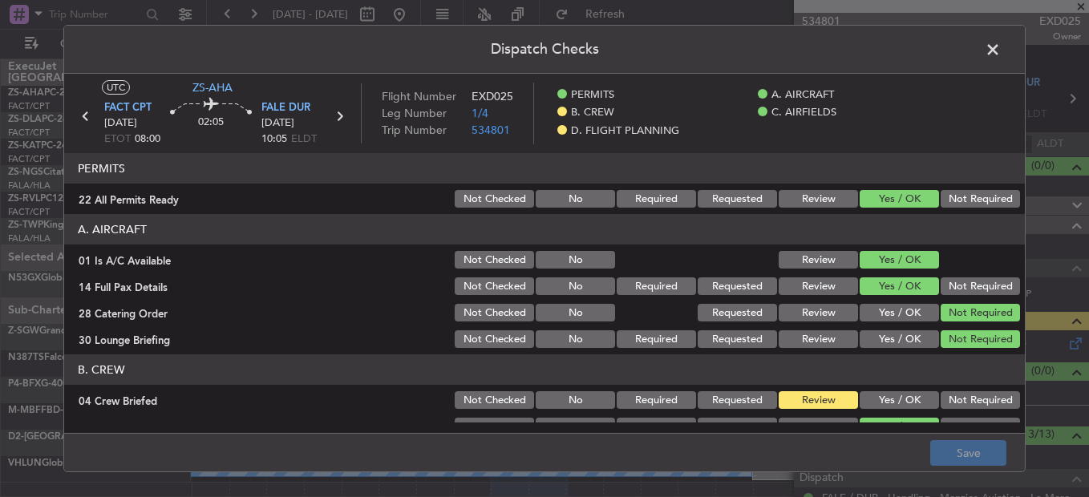
scroll to position [241, 0]
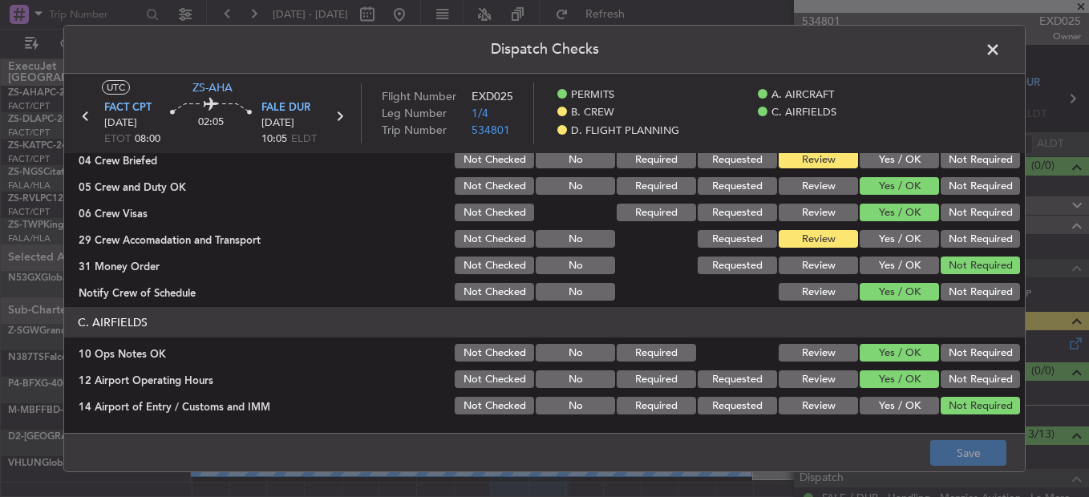
click at [976, 241] on button "Not Required" at bounding box center [980, 239] width 79 height 18
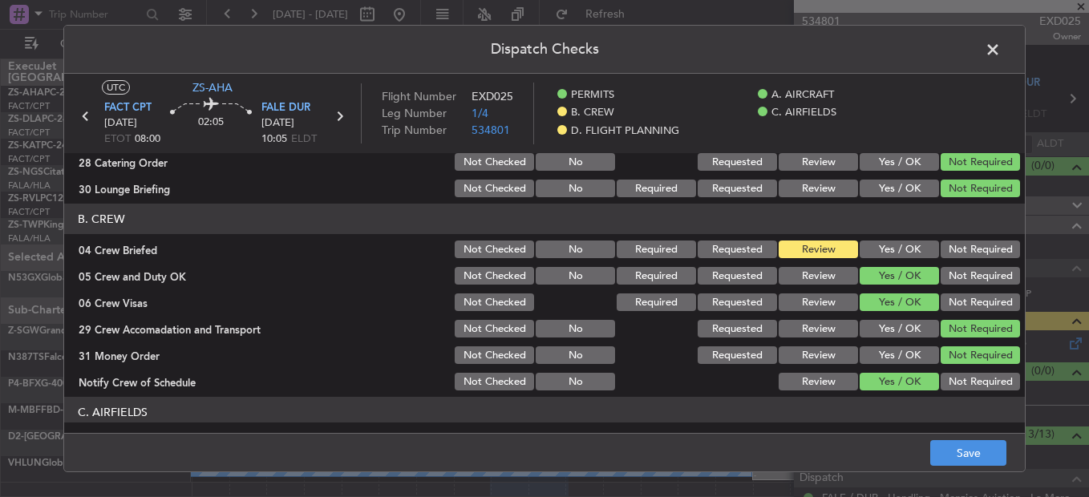
scroll to position [160, 0]
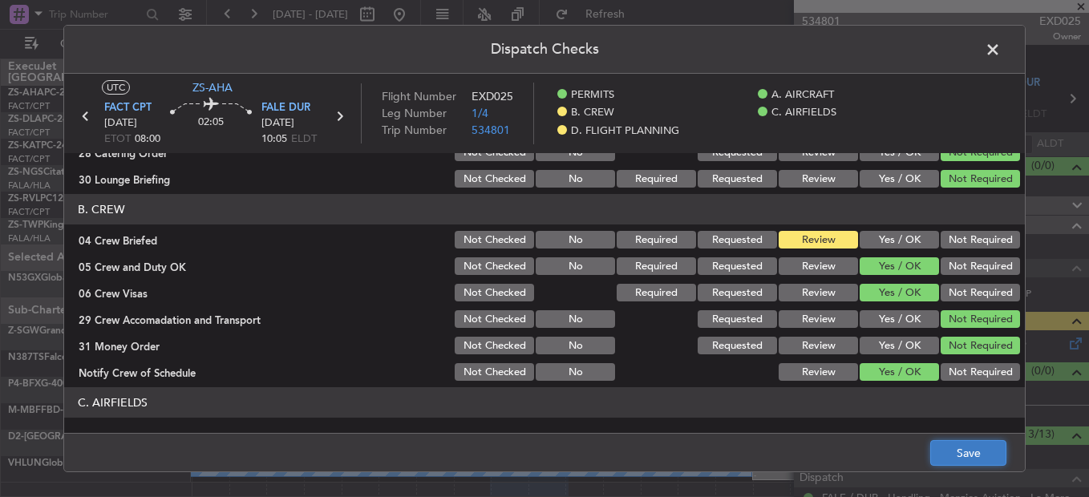
click at [972, 457] on button "Save" at bounding box center [969, 453] width 76 height 26
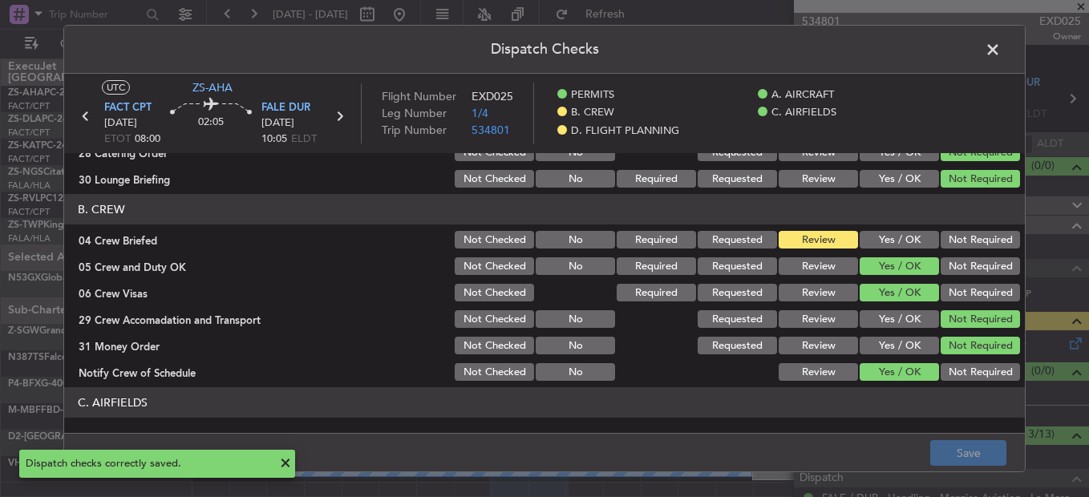
click at [1001, 53] on span at bounding box center [1001, 54] width 0 height 32
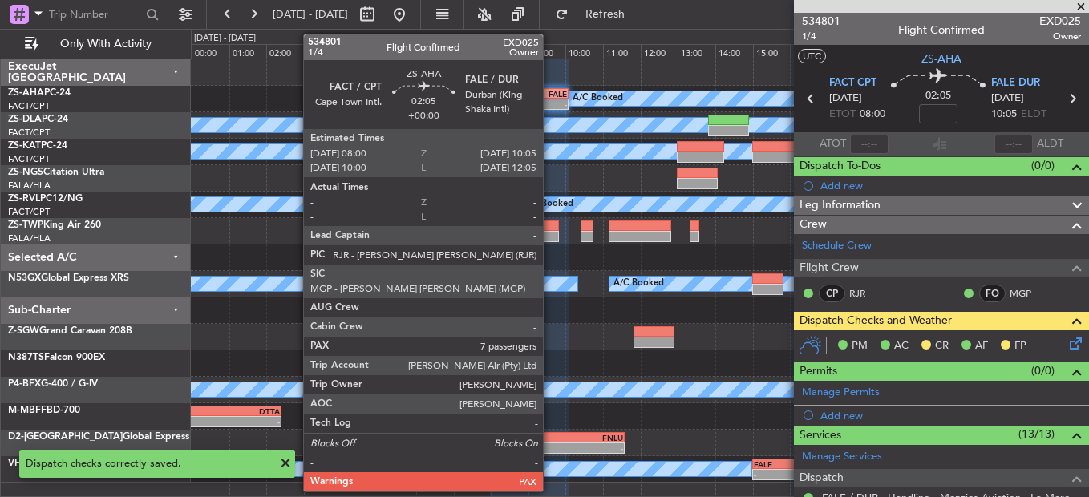
click at [550, 96] on div "FALE" at bounding box center [548, 94] width 38 height 10
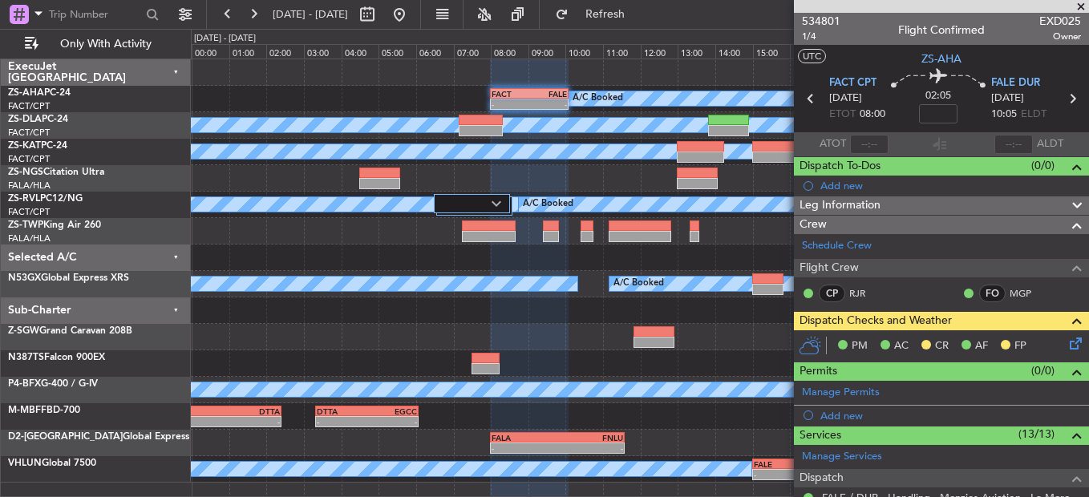
click at [1067, 347] on icon at bounding box center [1073, 341] width 13 height 13
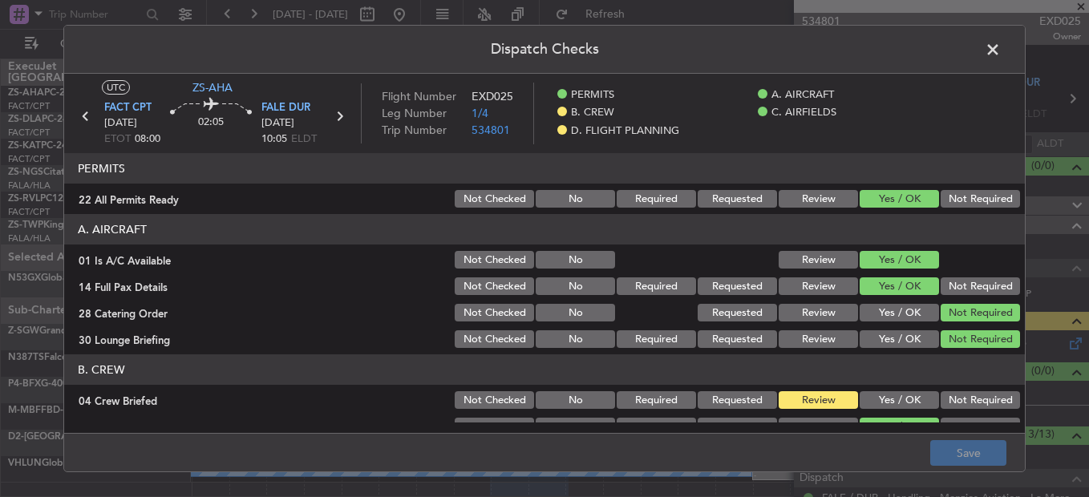
click at [1058, 343] on div "Dispatch Checks UTC ZS-AHA FACT CPT 14/08/2025 ETOT 08:00 02:05 FALE DUR 14/08/…" at bounding box center [544, 248] width 1089 height 497
click at [900, 391] on button "Yes / OK" at bounding box center [899, 400] width 79 height 18
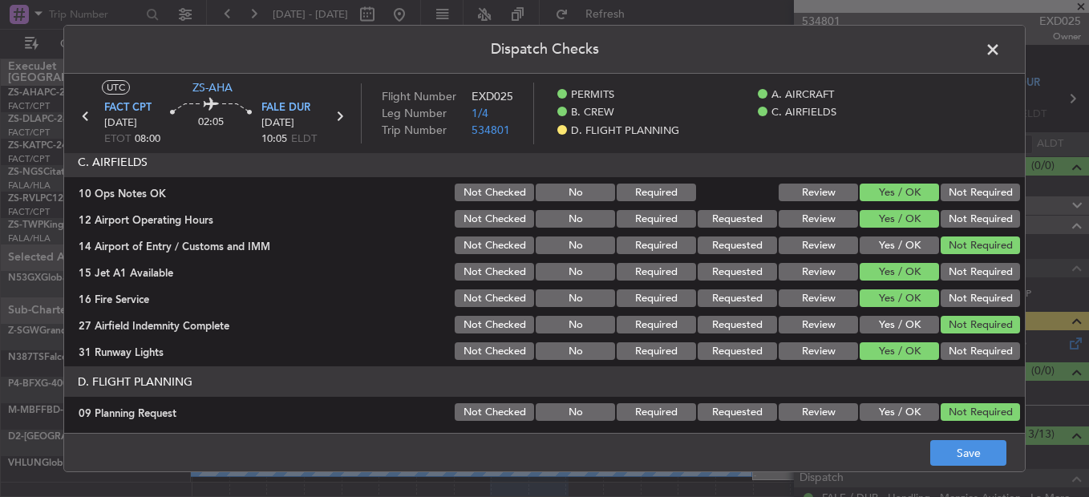
scroll to position [432, 0]
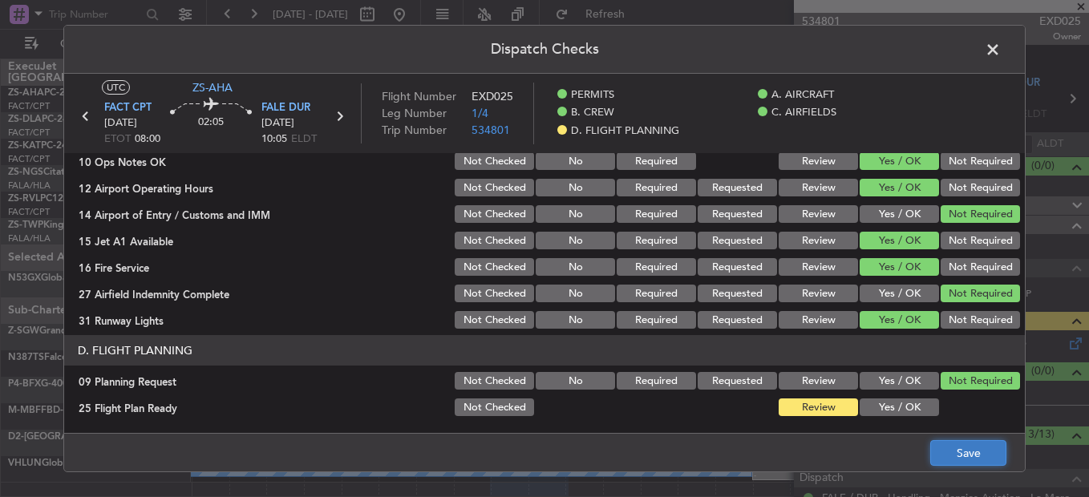
click at [941, 449] on button "Save" at bounding box center [969, 453] width 76 height 26
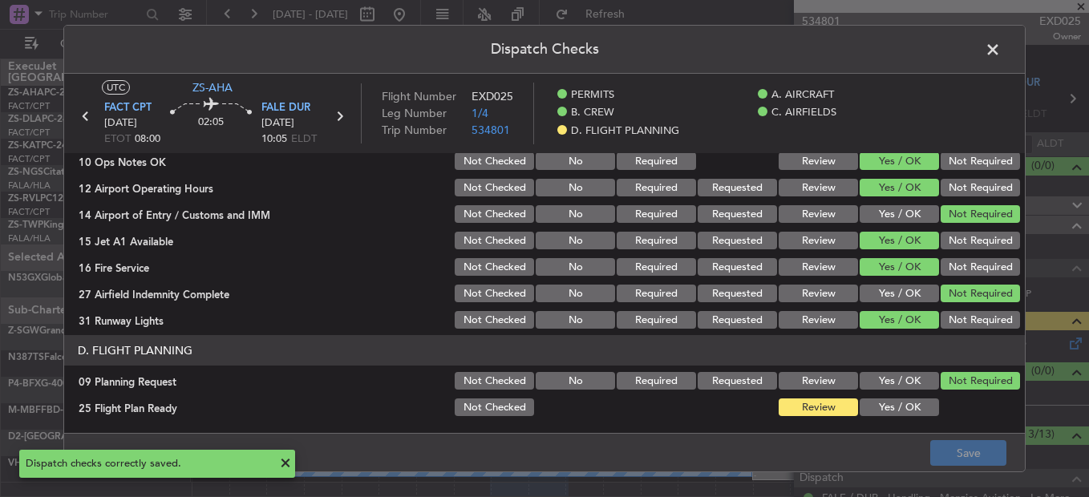
click at [1001, 51] on span at bounding box center [1001, 54] width 0 height 32
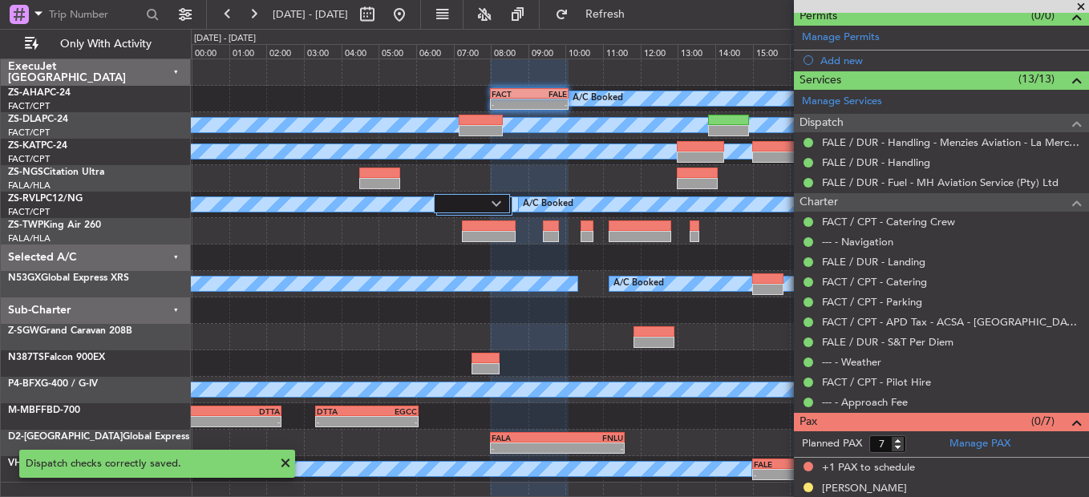
scroll to position [538, 0]
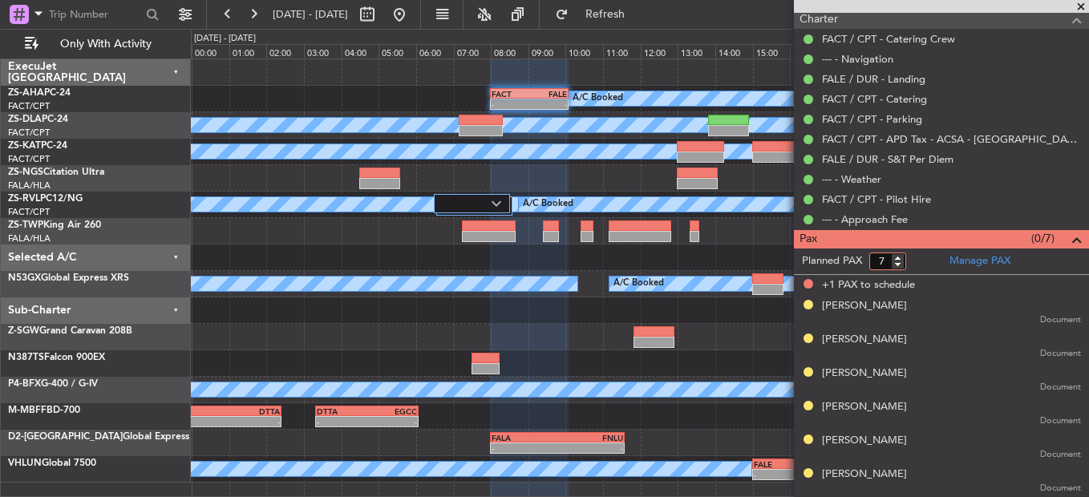
type input "6"
click at [901, 266] on input "6" at bounding box center [888, 262] width 37 height 18
click at [909, 262] on form "Planned PAX 6" at bounding box center [868, 262] width 148 height 26
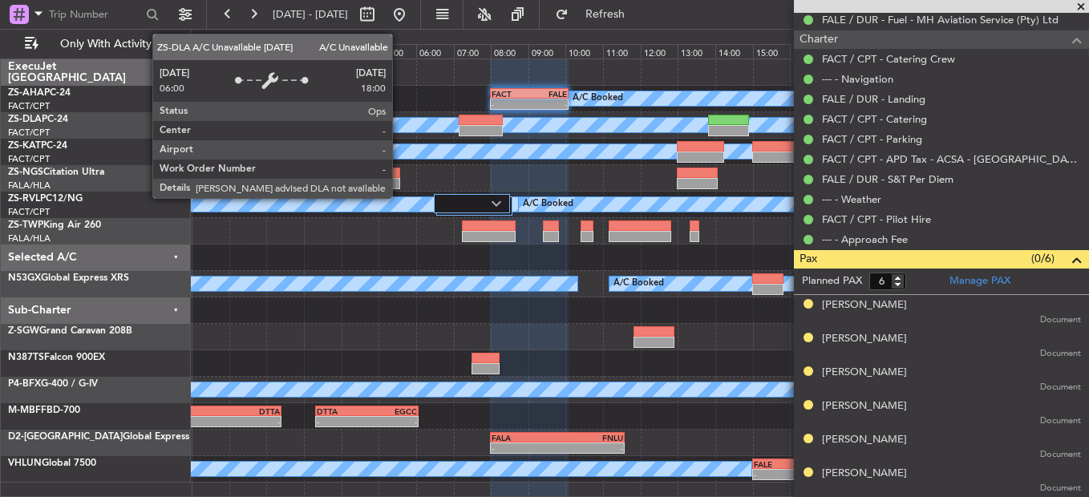
scroll to position [517, 0]
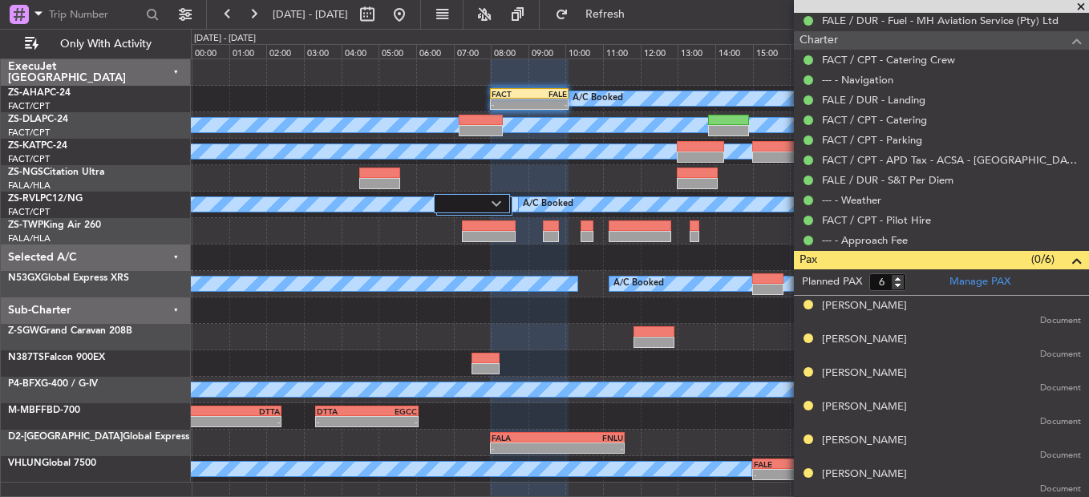
click at [1077, 10] on span at bounding box center [1081, 7] width 16 height 14
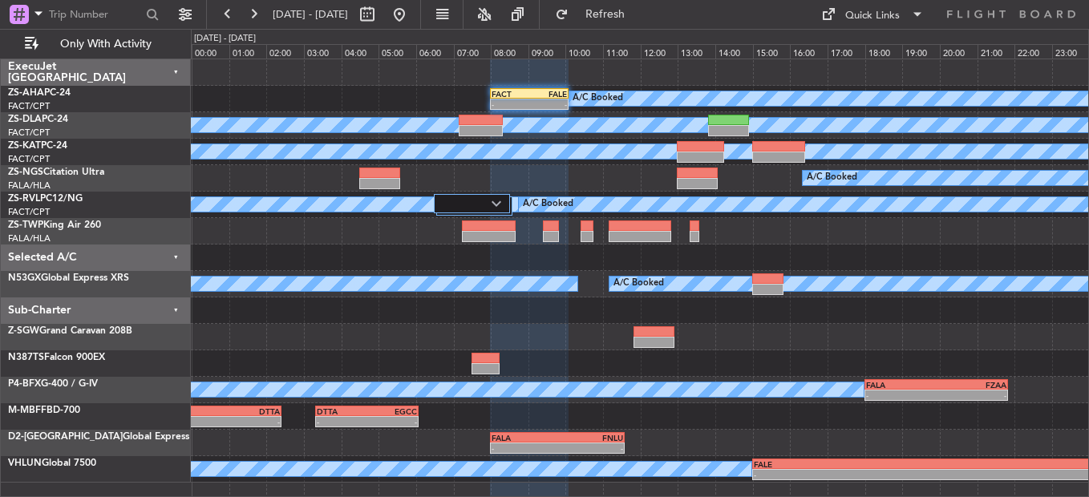
type input "0"
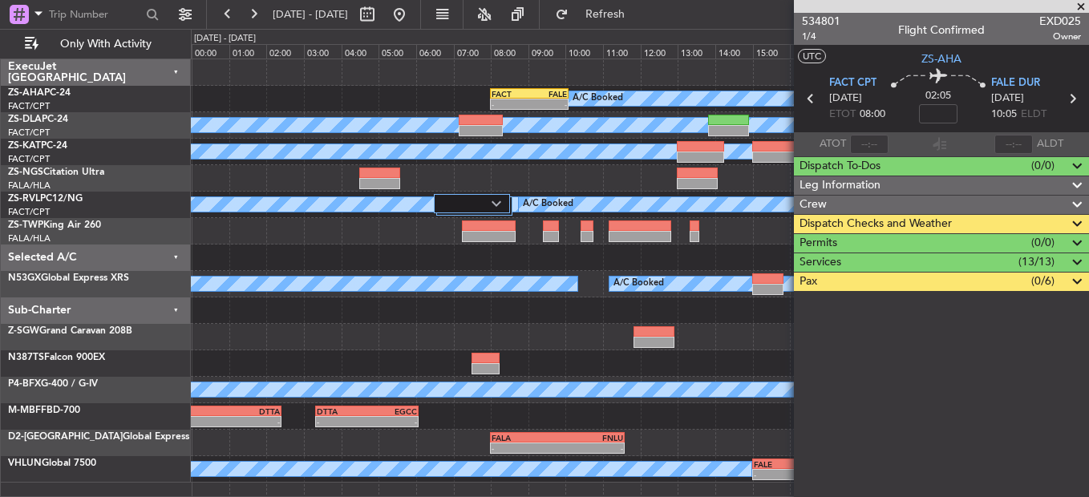
scroll to position [0, 0]
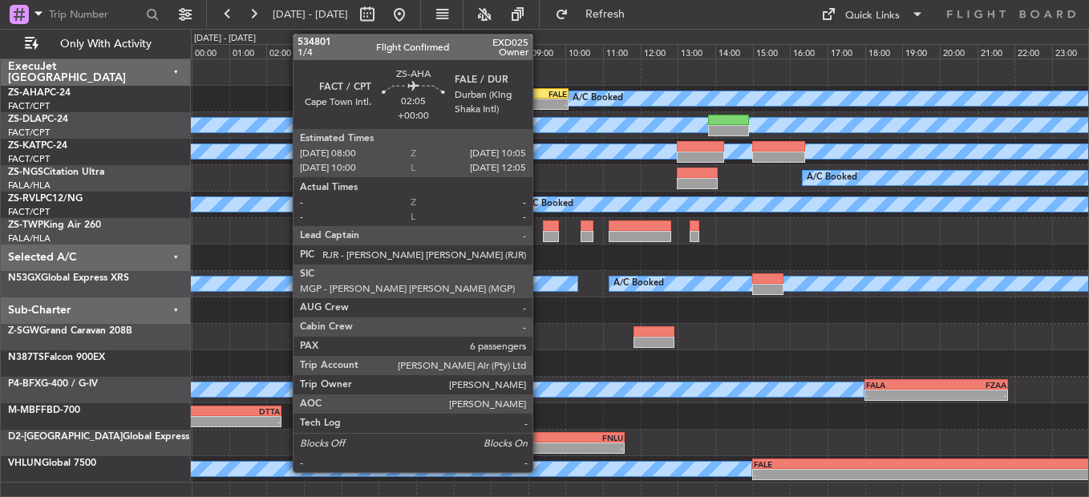
click at [540, 95] on div "FALE" at bounding box center [548, 94] width 38 height 10
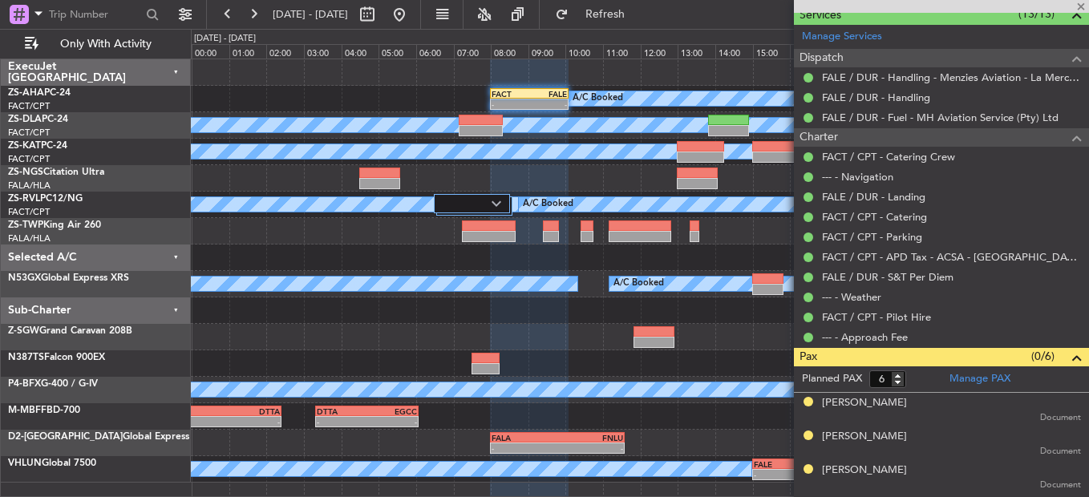
scroll to position [517, 0]
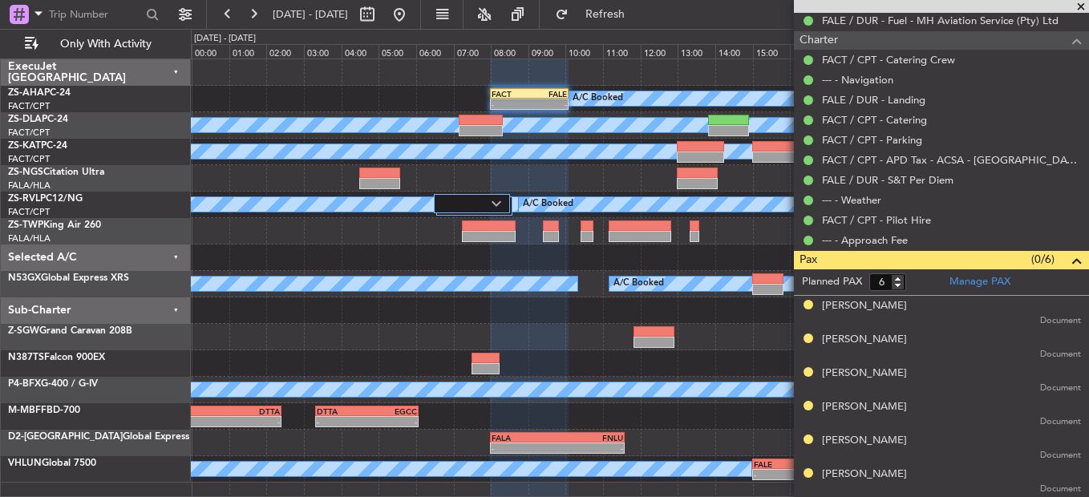
click at [1078, 6] on span at bounding box center [1081, 7] width 16 height 14
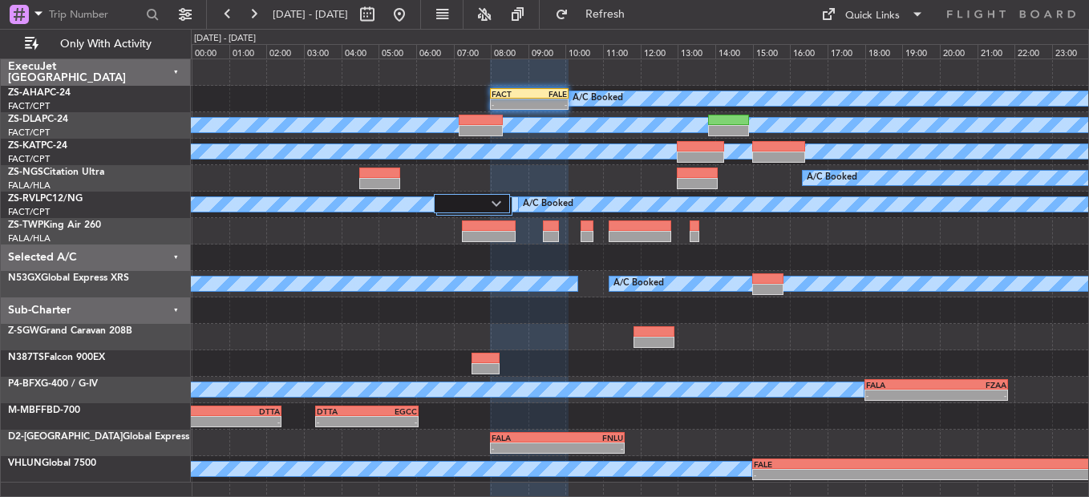
type input "0"
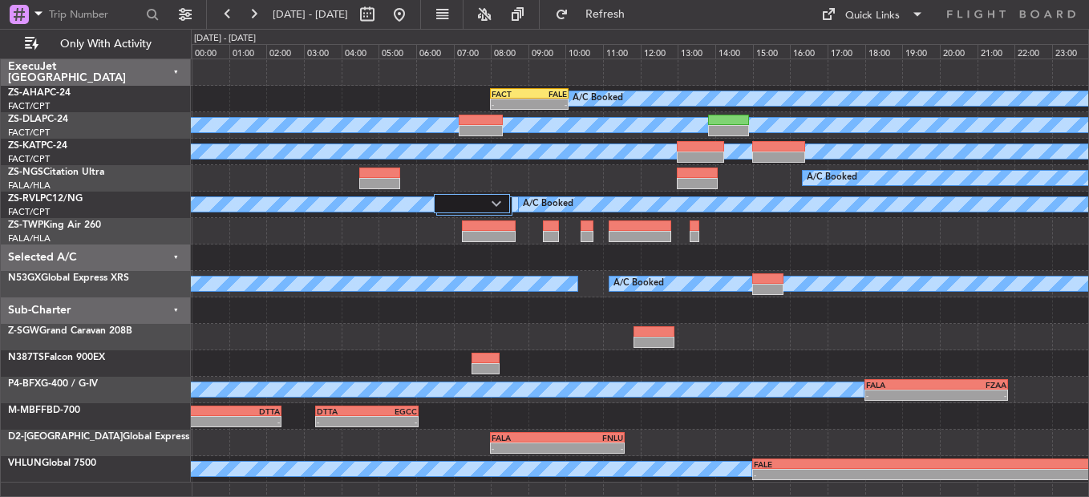
scroll to position [0, 0]
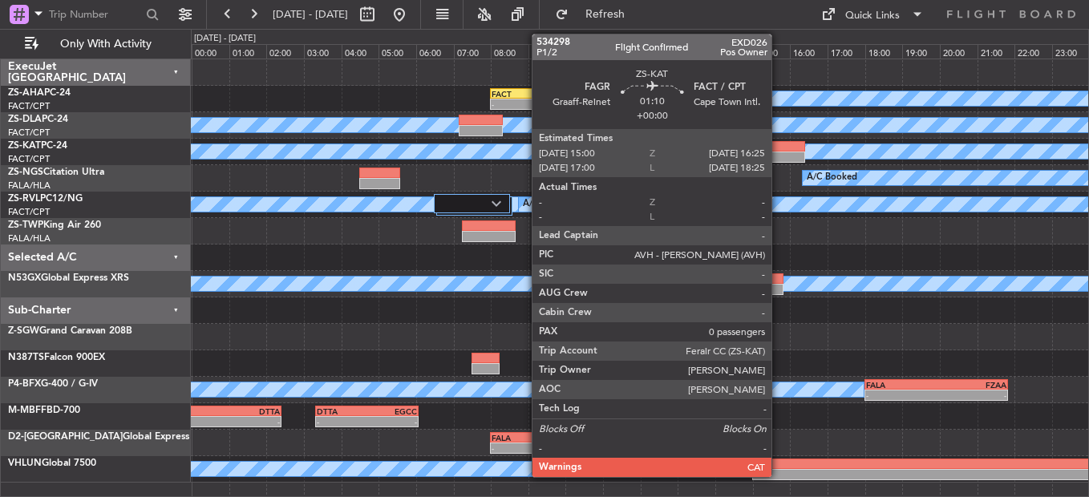
click at [777, 158] on div at bounding box center [780, 157] width 54 height 11
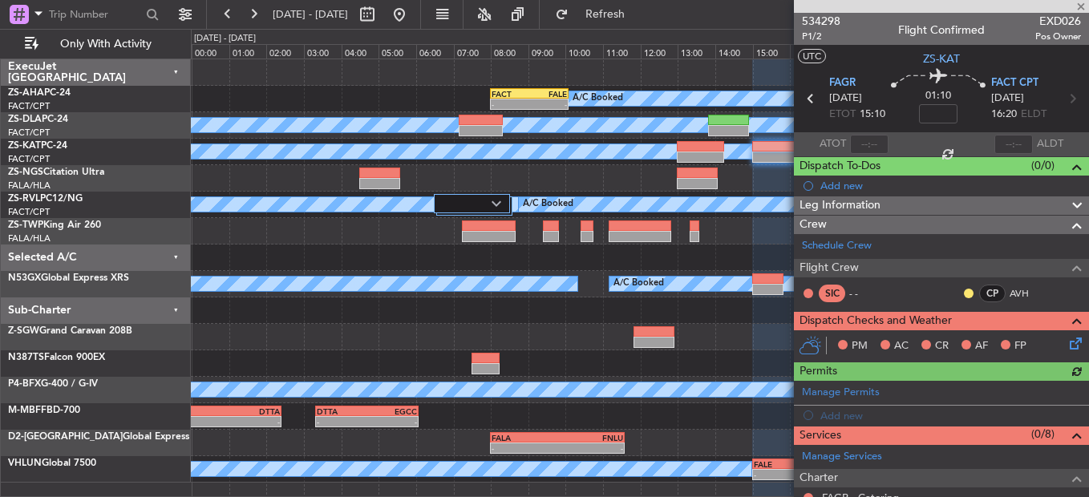
click at [963, 287] on div at bounding box center [969, 293] width 13 height 13
click at [964, 292] on button at bounding box center [969, 294] width 10 height 10
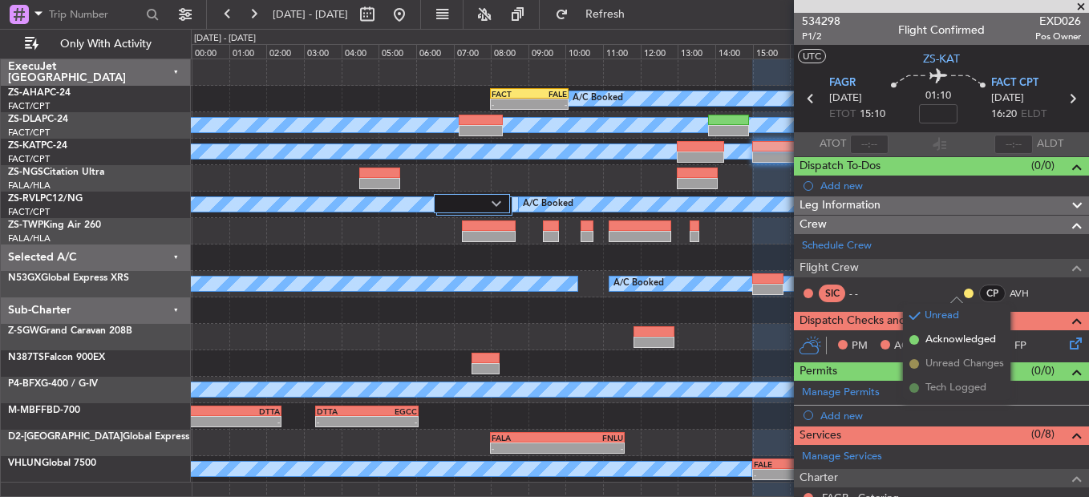
click at [955, 344] on span "Acknowledged" at bounding box center [961, 340] width 71 height 16
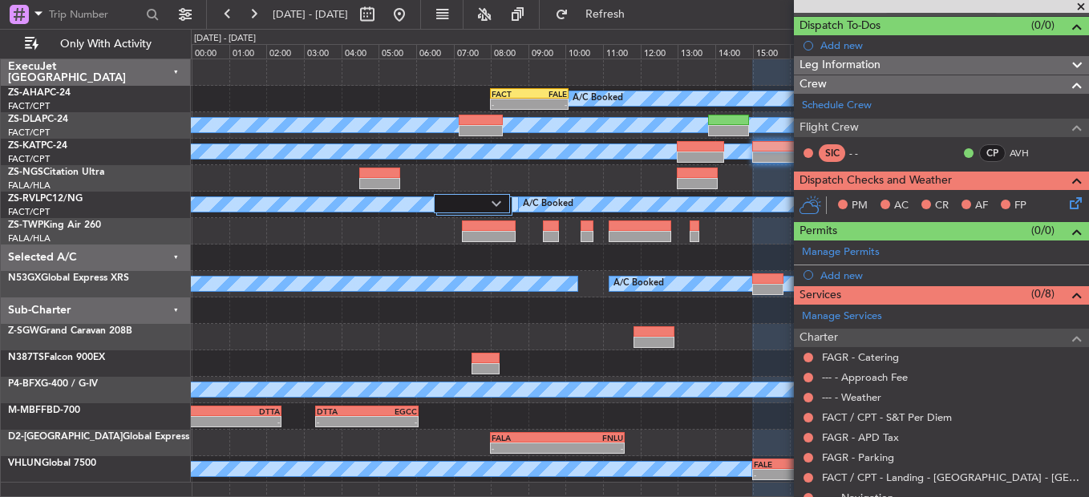
scroll to position [196, 0]
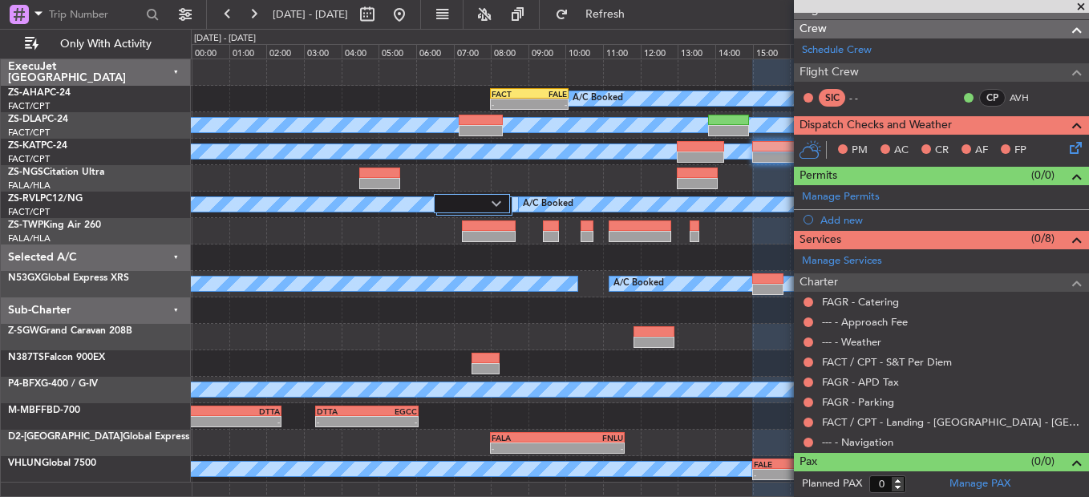
click at [933, 440] on div "FACT / CPT - Landing - ACSA - Cape Town International FACT / CPT" at bounding box center [933, 440] width 0 height 0
click at [809, 438] on button at bounding box center [809, 443] width 10 height 10
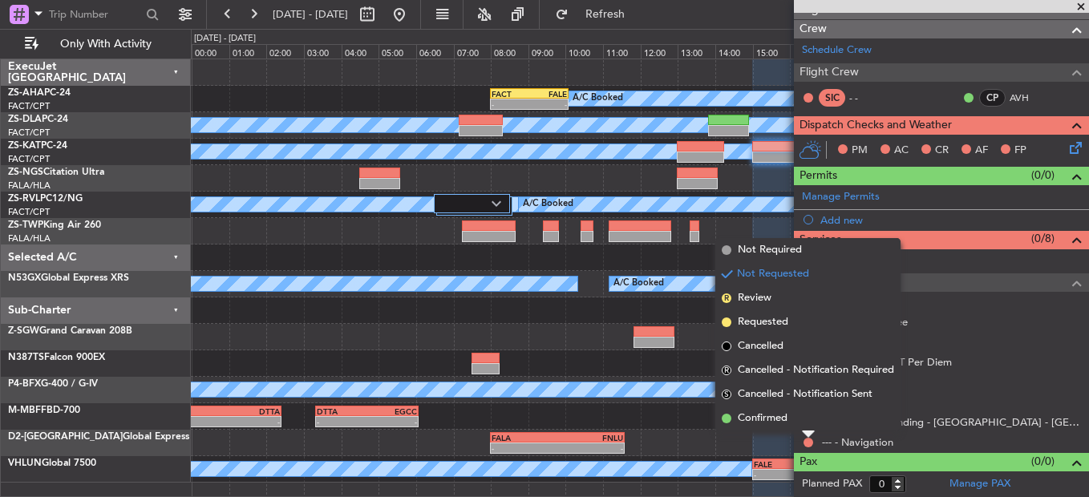
click at [809, 428] on li "Confirmed" at bounding box center [808, 419] width 185 height 24
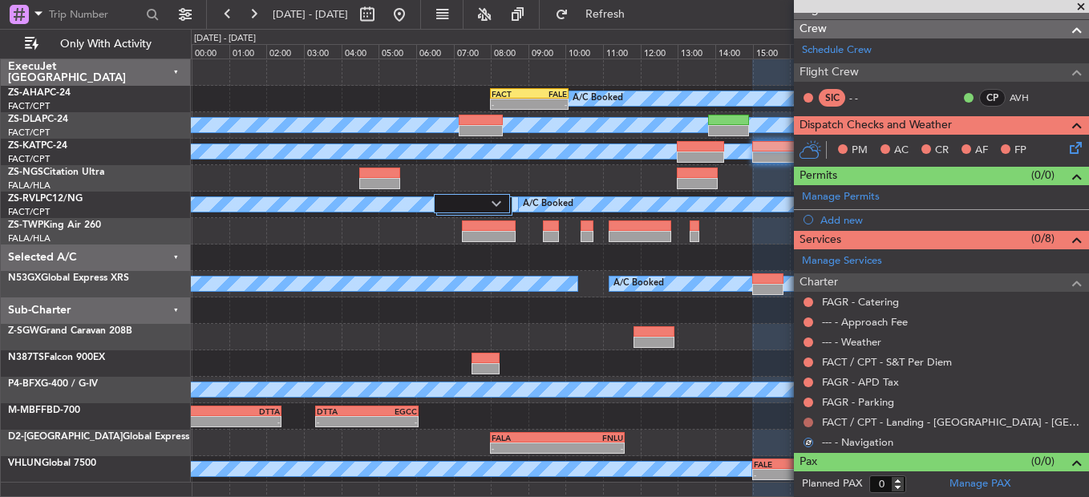
click at [809, 418] on button at bounding box center [809, 423] width 10 height 10
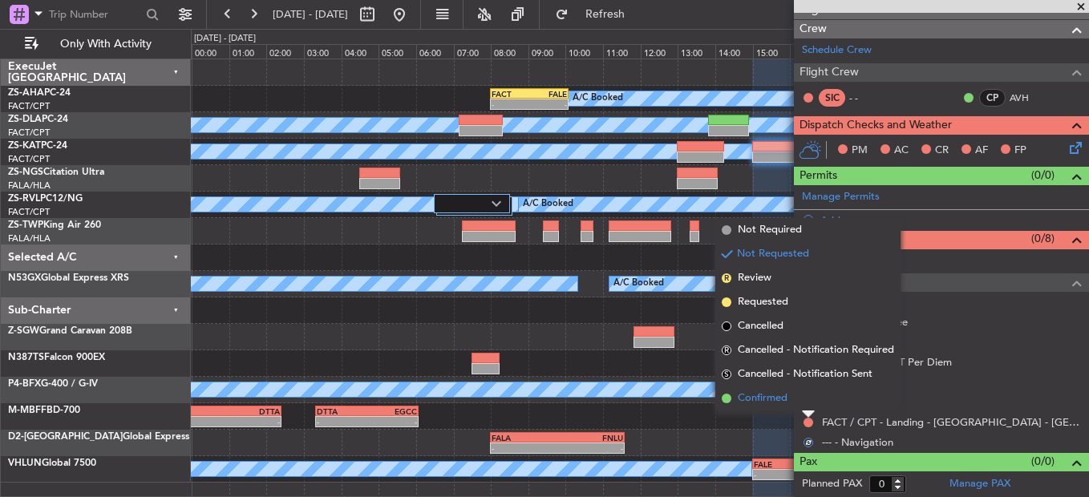
click at [805, 399] on li "Confirmed" at bounding box center [808, 399] width 185 height 24
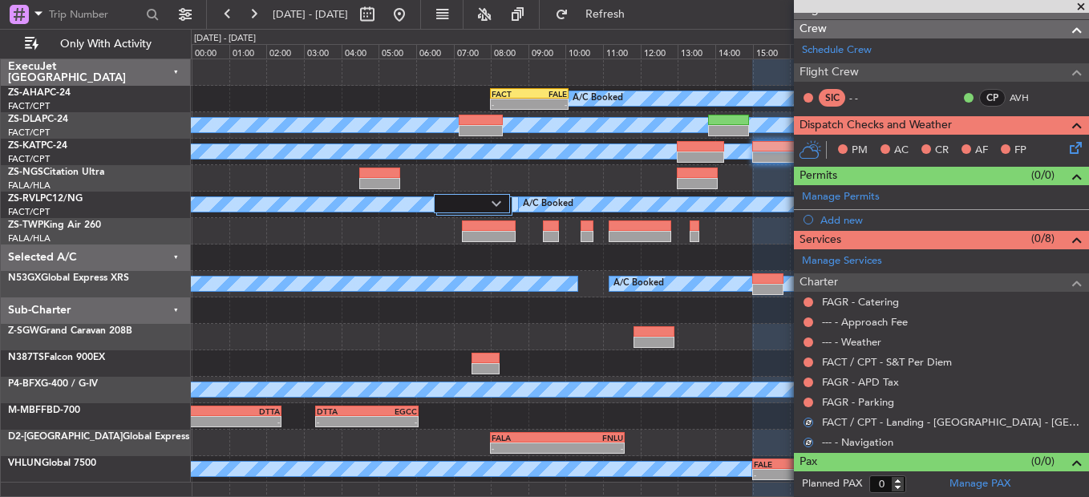
click at [805, 399] on button at bounding box center [809, 403] width 10 height 10
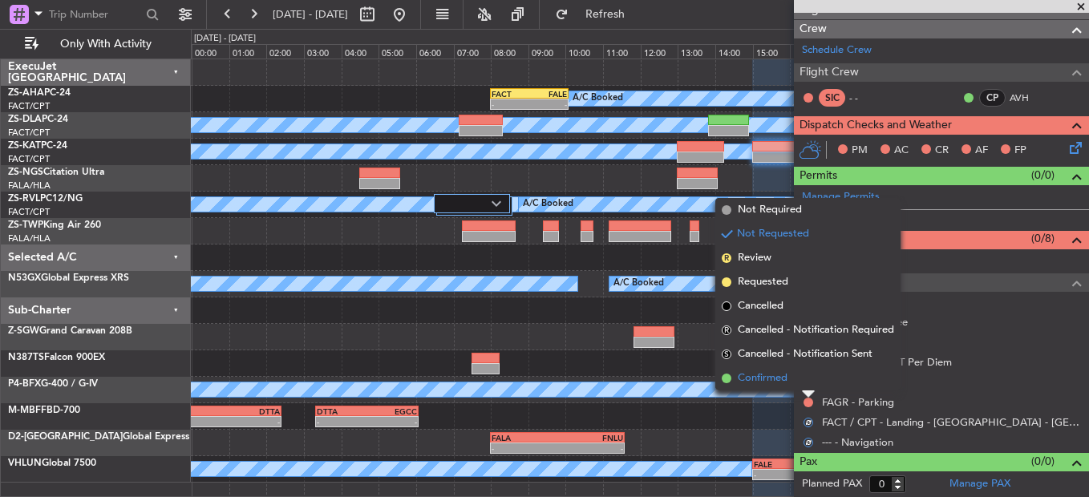
click at [805, 381] on li "Confirmed" at bounding box center [808, 379] width 185 height 24
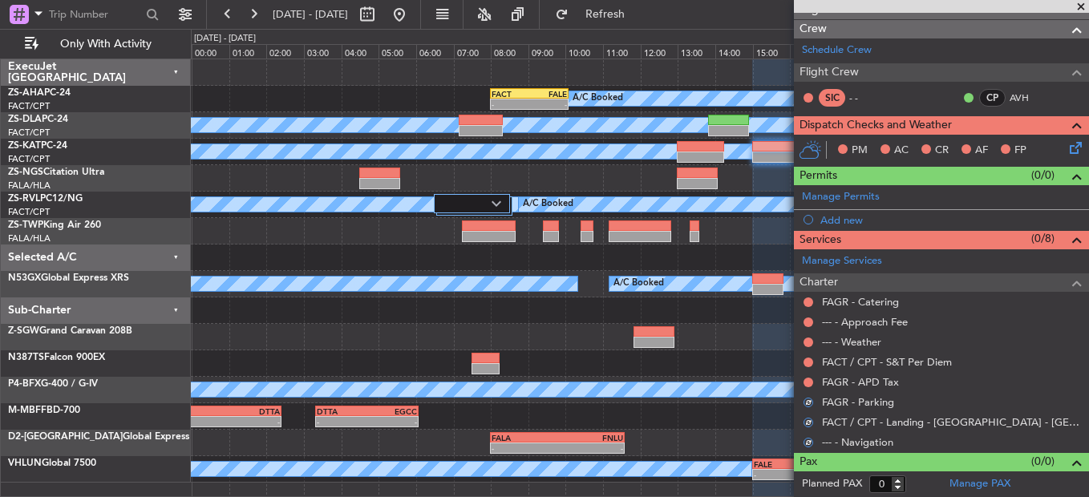
click at [805, 381] on button at bounding box center [809, 383] width 10 height 10
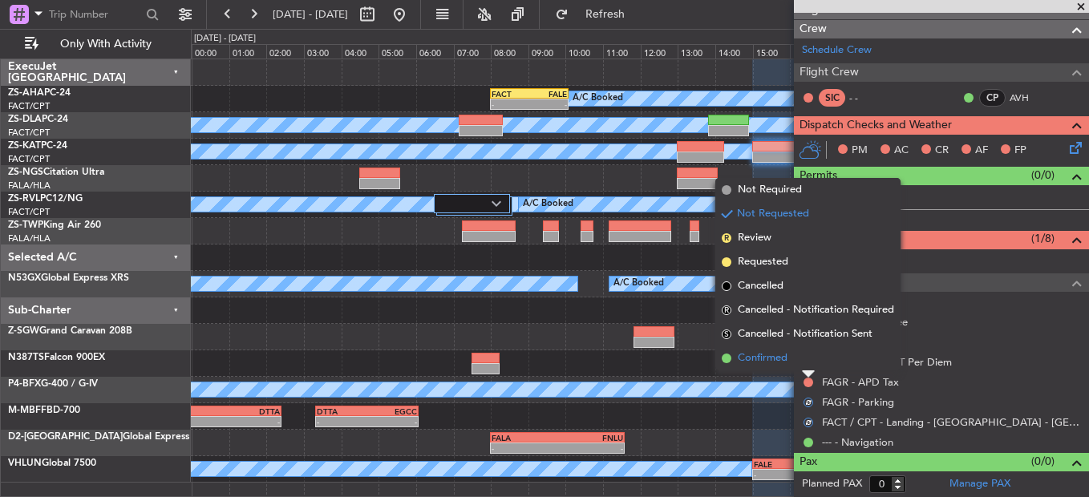
click at [806, 362] on li "Confirmed" at bounding box center [808, 359] width 185 height 24
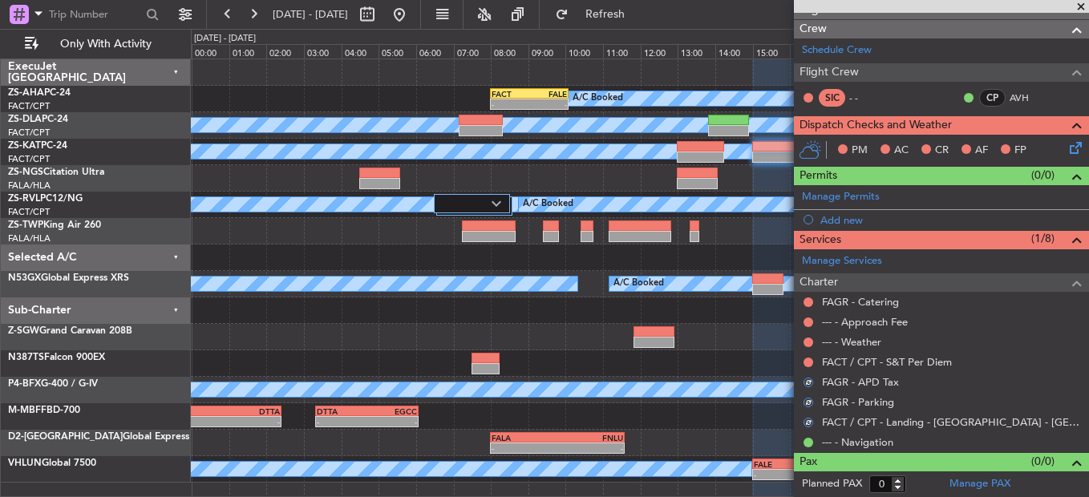
click at [806, 362] on button at bounding box center [809, 363] width 10 height 10
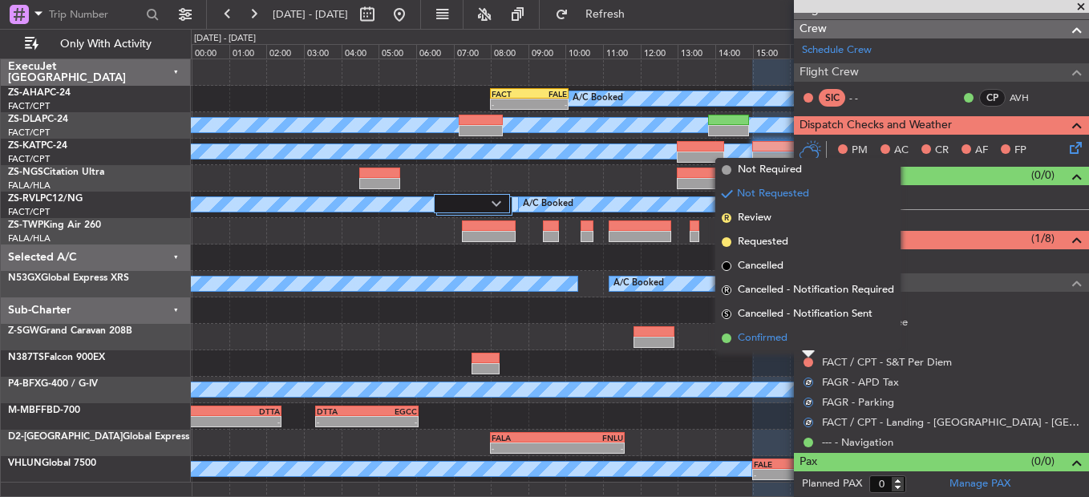
click at [802, 343] on li "Confirmed" at bounding box center [808, 339] width 185 height 24
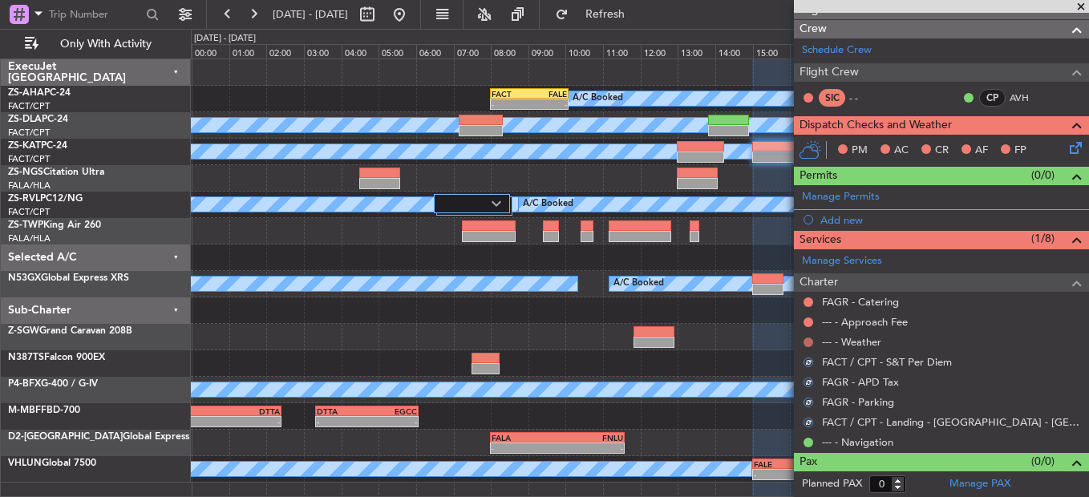
click at [808, 343] on button at bounding box center [809, 343] width 10 height 10
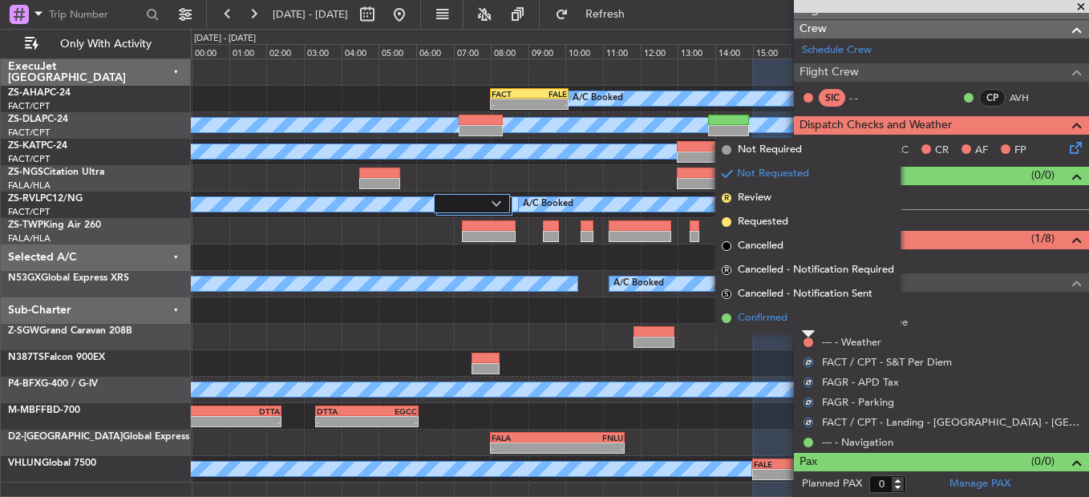
click at [808, 323] on li "Confirmed" at bounding box center [808, 318] width 185 height 24
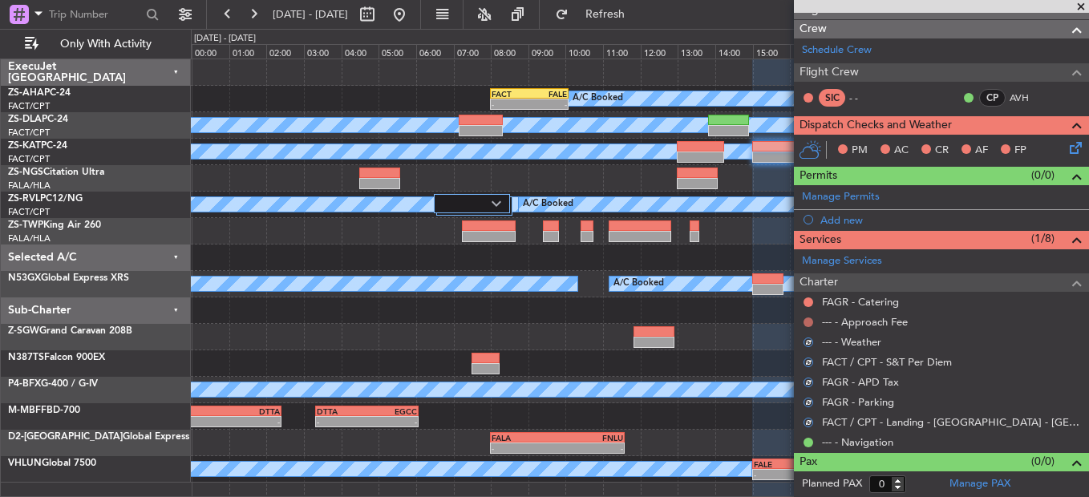
click at [811, 318] on button at bounding box center [809, 323] width 10 height 10
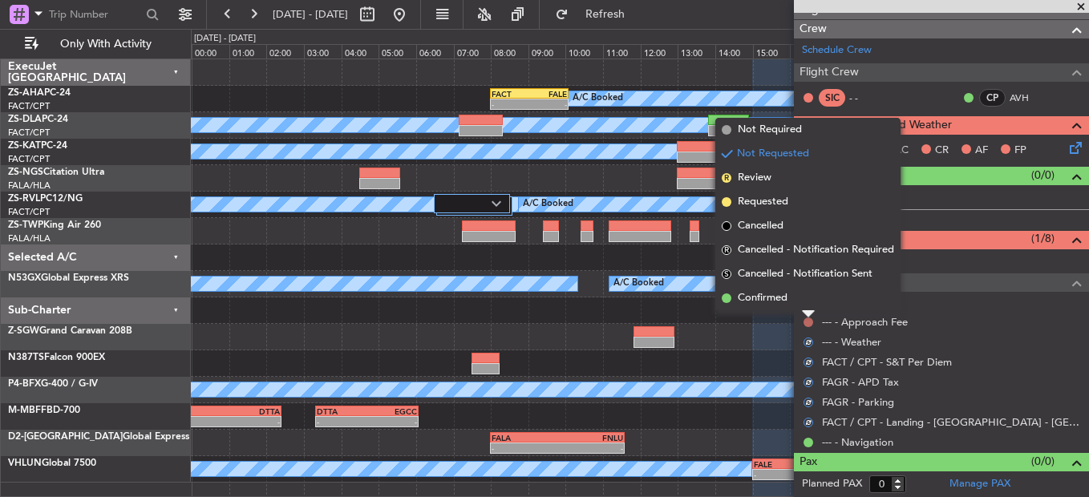
click at [811, 323] on button at bounding box center [809, 323] width 10 height 10
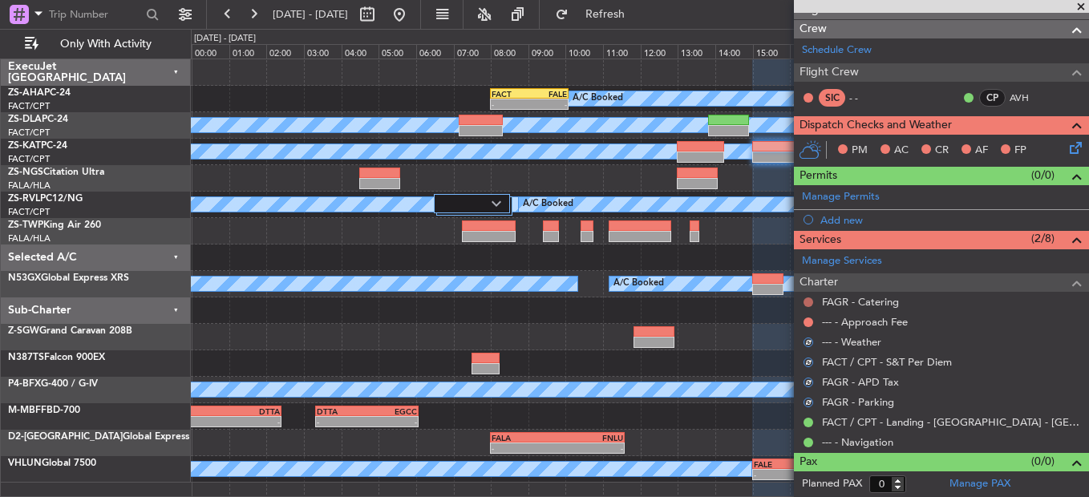
click at [809, 324] on mat-tooltip-component "Not Requested" at bounding box center [809, 327] width 91 height 43
click at [808, 321] on button at bounding box center [809, 323] width 10 height 10
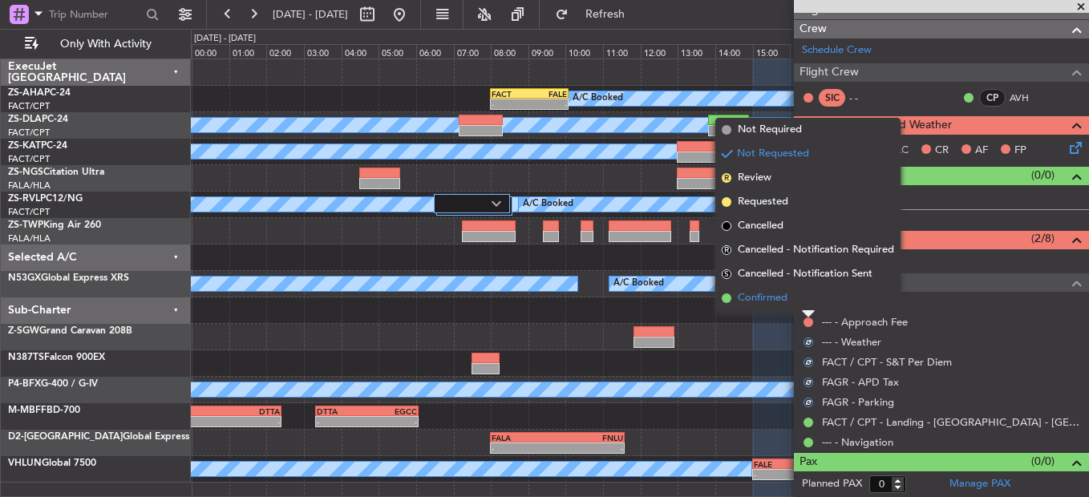
click at [813, 304] on li "Confirmed" at bounding box center [808, 298] width 185 height 24
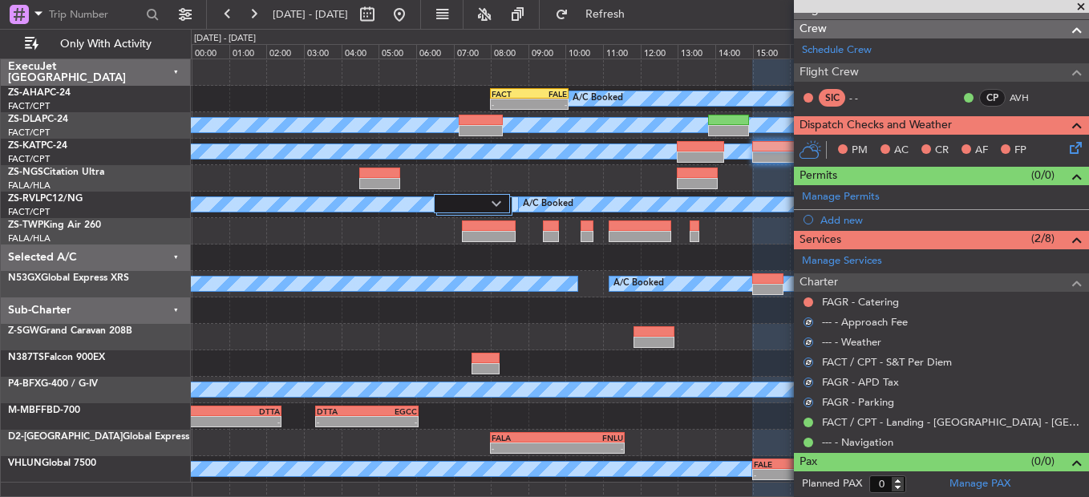
click at [813, 298] on div at bounding box center [808, 302] width 13 height 13
click at [808, 299] on button at bounding box center [809, 303] width 10 height 10
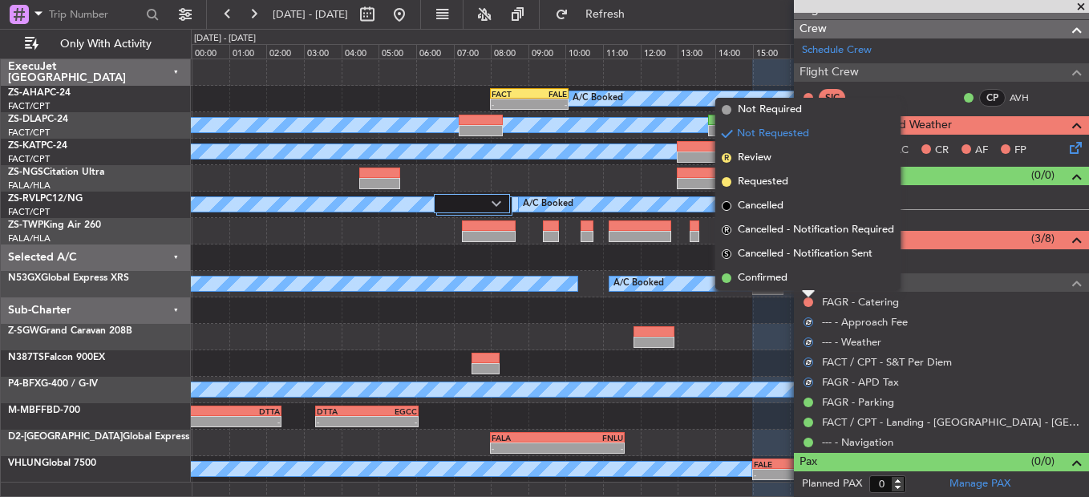
click at [816, 282] on li "Confirmed" at bounding box center [808, 278] width 185 height 24
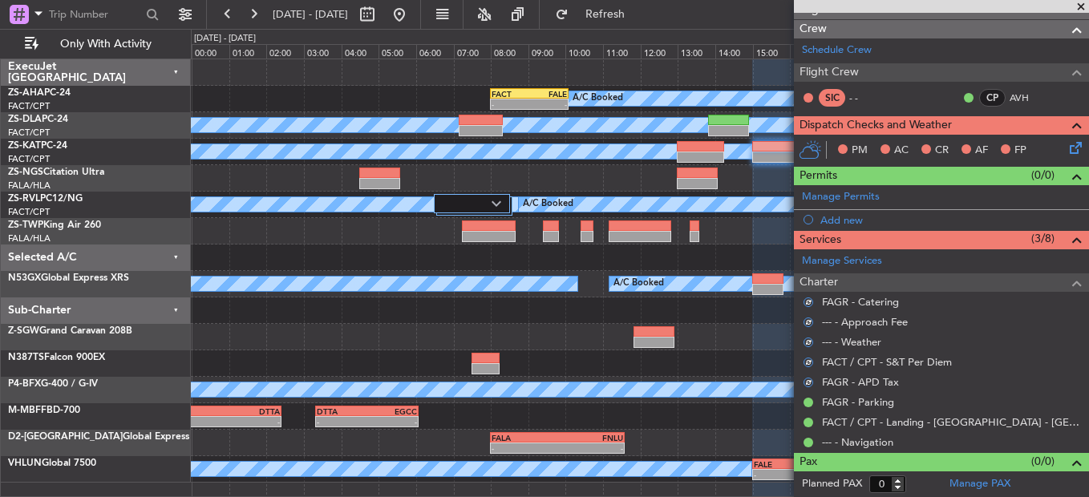
click at [1067, 150] on icon at bounding box center [1073, 145] width 13 height 13
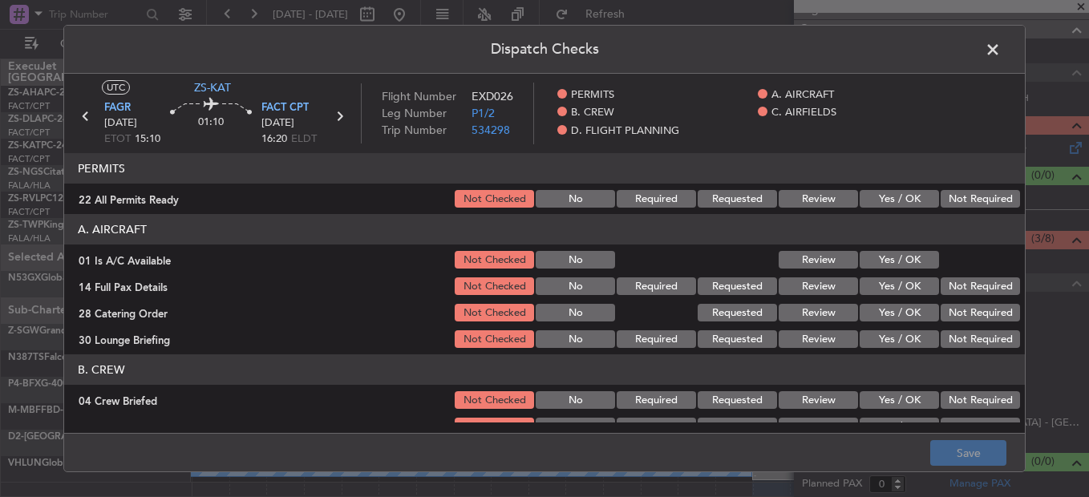
drag, startPoint x: 951, startPoint y: 191, endPoint x: 897, endPoint y: 229, distance: 66.8
click at [951, 192] on button "Not Required" at bounding box center [980, 199] width 79 height 18
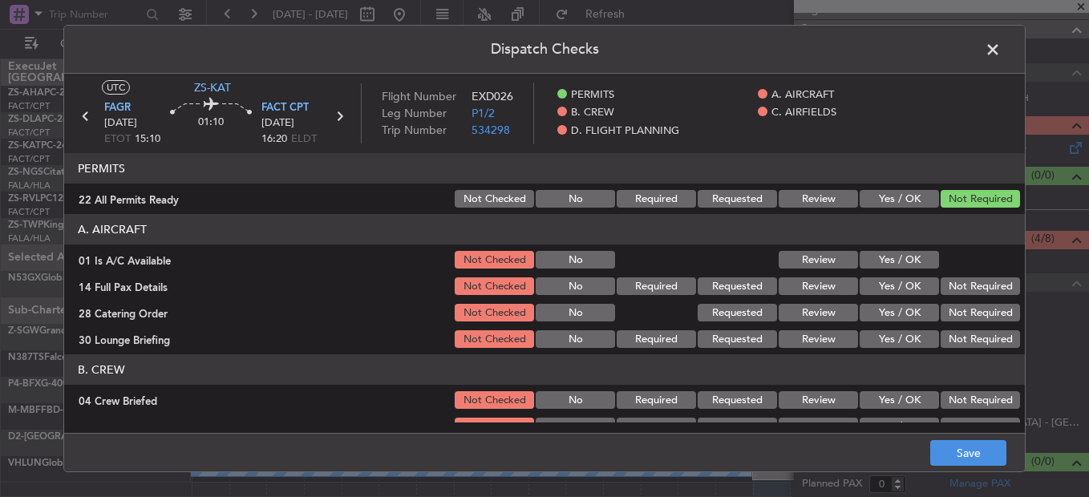
click at [900, 251] on button "Yes / OK" at bounding box center [899, 260] width 79 height 18
drag, startPoint x: 927, startPoint y: 264, endPoint x: 941, endPoint y: 284, distance: 24.7
click at [932, 271] on div "01 Is A/C Available Not Checked No Review Yes / OK" at bounding box center [544, 260] width 961 height 22
click at [943, 288] on button "Not Required" at bounding box center [980, 287] width 79 height 18
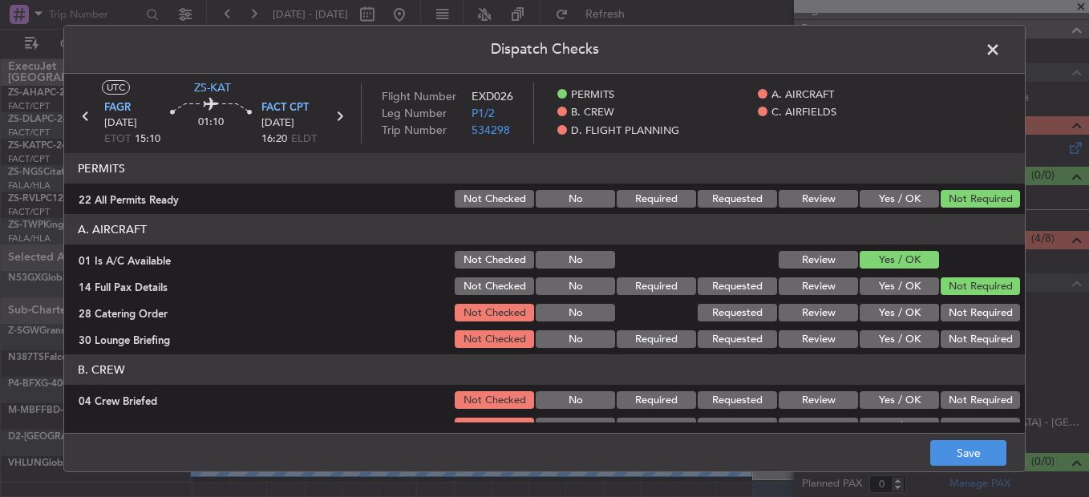
drag, startPoint x: 943, startPoint y: 290, endPoint x: 949, endPoint y: 319, distance: 29.4
click at [947, 299] on section "A. AIRCRAFT 01 Is A/C Available Not Checked No Review Yes / OK 14 Full Pax Deta…" at bounding box center [544, 282] width 961 height 136
click at [949, 324] on div "Not Required" at bounding box center [979, 313] width 81 height 22
click at [947, 325] on section "A. AIRCRAFT 01 Is A/C Available Not Checked No Review Yes / OK 14 Full Pax Deta…" at bounding box center [544, 282] width 961 height 136
click at [946, 328] on section "A. AIRCRAFT 01 Is A/C Available Not Checked No Review Yes / OK 14 Full Pax Deta…" at bounding box center [544, 282] width 961 height 136
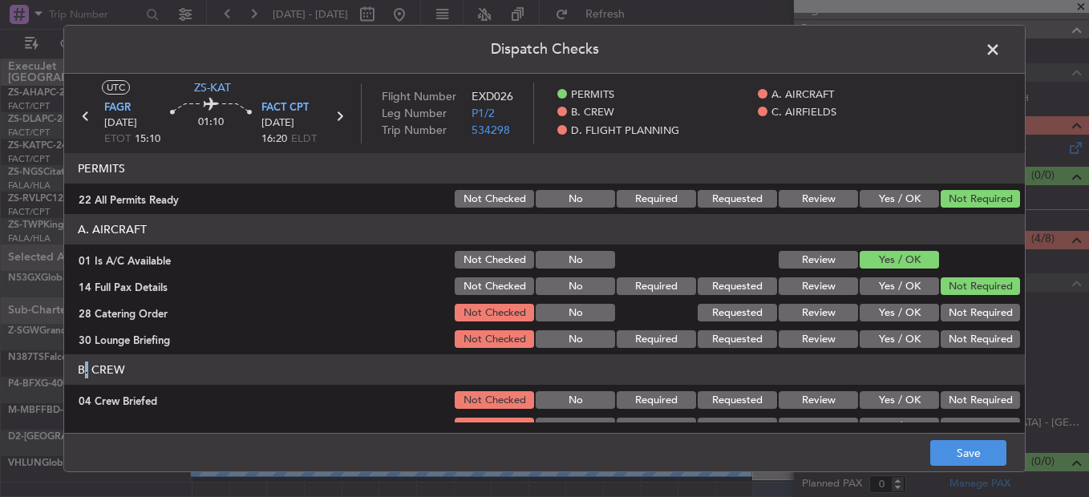
drag, startPoint x: 946, startPoint y: 328, endPoint x: 943, endPoint y: 318, distance: 10.7
click at [946, 310] on button "Not Required" at bounding box center [980, 313] width 79 height 18
click at [941, 335] on button "Not Required" at bounding box center [980, 340] width 79 height 18
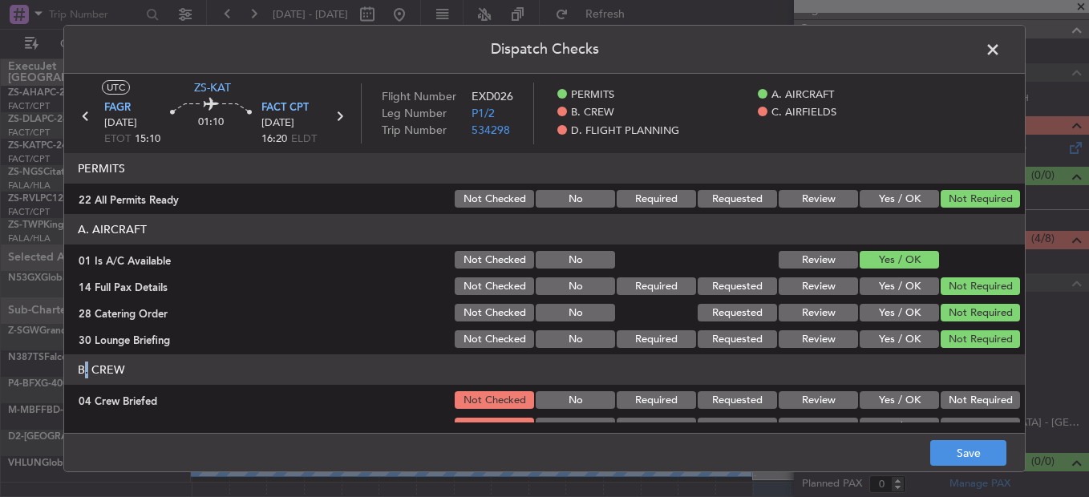
drag, startPoint x: 940, startPoint y: 335, endPoint x: 957, endPoint y: 380, distance: 48.7
click at [941, 335] on button "Not Required" at bounding box center [980, 340] width 79 height 18
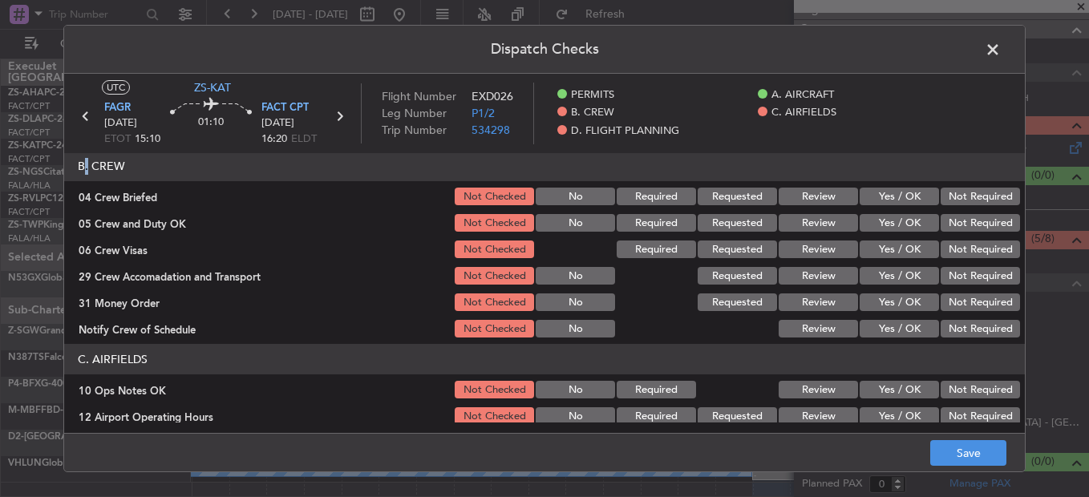
scroll to position [241, 0]
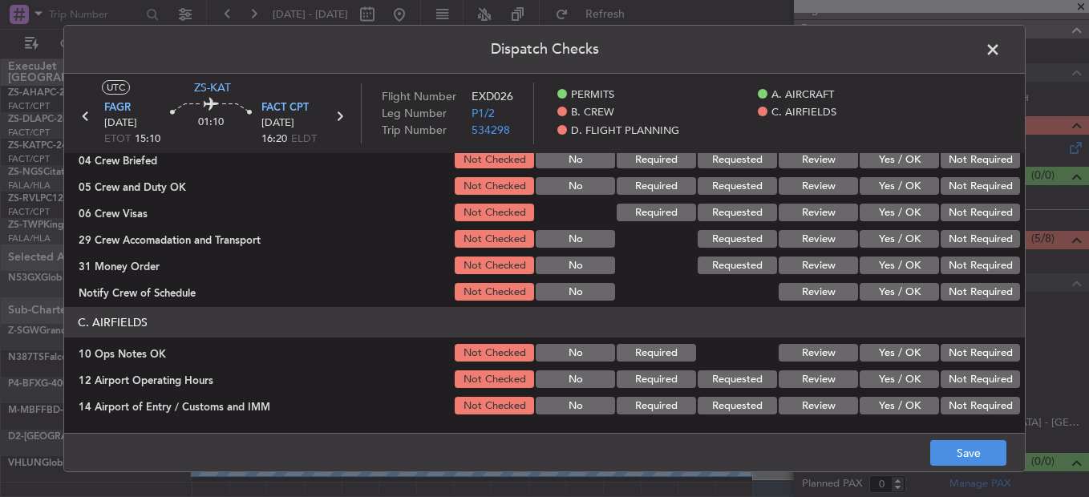
click at [954, 163] on button "Not Required" at bounding box center [980, 160] width 79 height 18
click at [955, 181] on button "Not Required" at bounding box center [980, 186] width 79 height 18
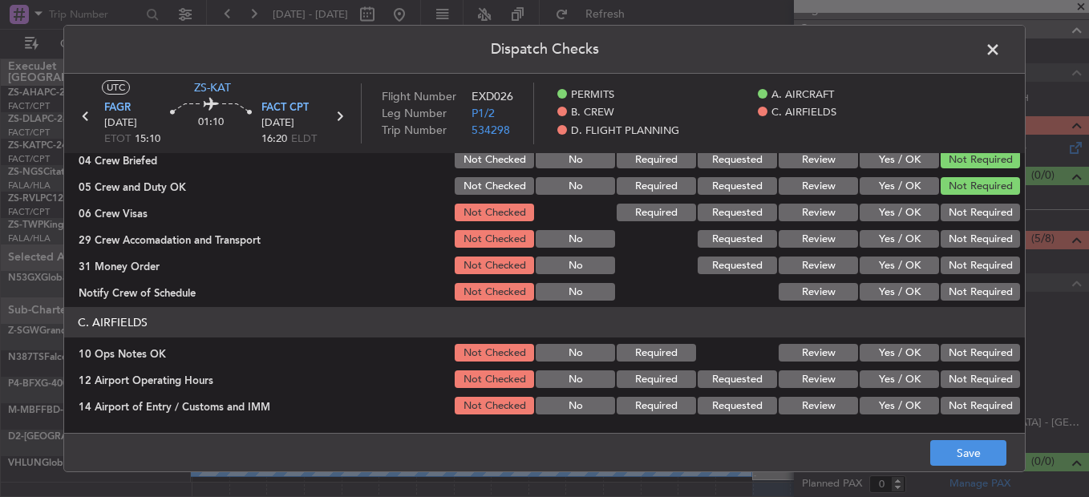
drag, startPoint x: 955, startPoint y: 181, endPoint x: 952, endPoint y: 202, distance: 21.0
click at [955, 182] on button "Not Required" at bounding box center [980, 186] width 79 height 18
drag, startPoint x: 952, startPoint y: 208, endPoint x: 951, endPoint y: 218, distance: 10.6
click at [952, 218] on button "Not Required" at bounding box center [980, 213] width 79 height 18
drag, startPoint x: 951, startPoint y: 223, endPoint x: 953, endPoint y: 242, distance: 19.4
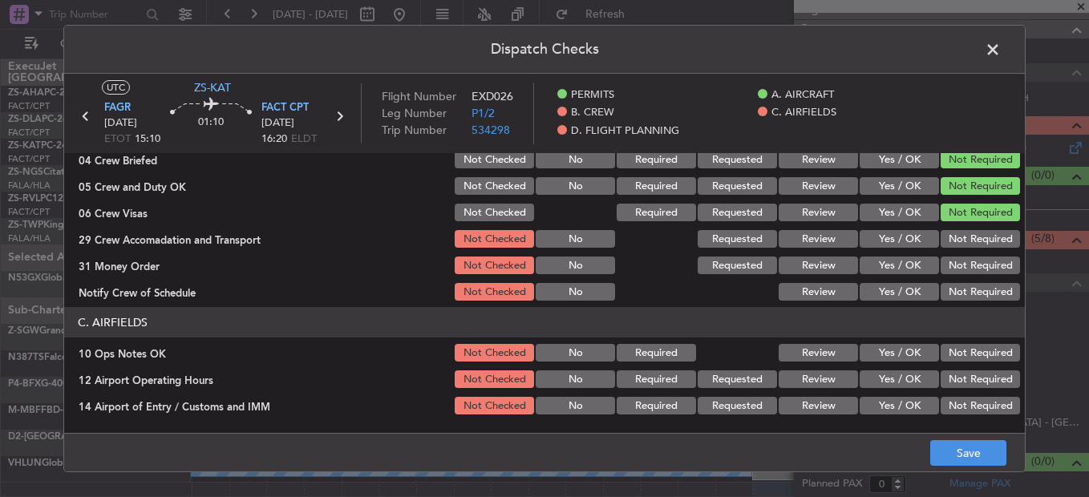
click at [951, 226] on section "B. CREW 04 Crew Briefed Not Checked No Required Requested Review Yes / OK Not R…" at bounding box center [544, 208] width 961 height 189
click at [955, 264] on button "Not Required" at bounding box center [980, 266] width 79 height 18
click at [951, 250] on div "Not Required" at bounding box center [979, 239] width 81 height 22
click at [962, 316] on header "C. AIRFIELDS" at bounding box center [544, 322] width 961 height 30
click at [958, 302] on div "Not Required" at bounding box center [979, 292] width 81 height 22
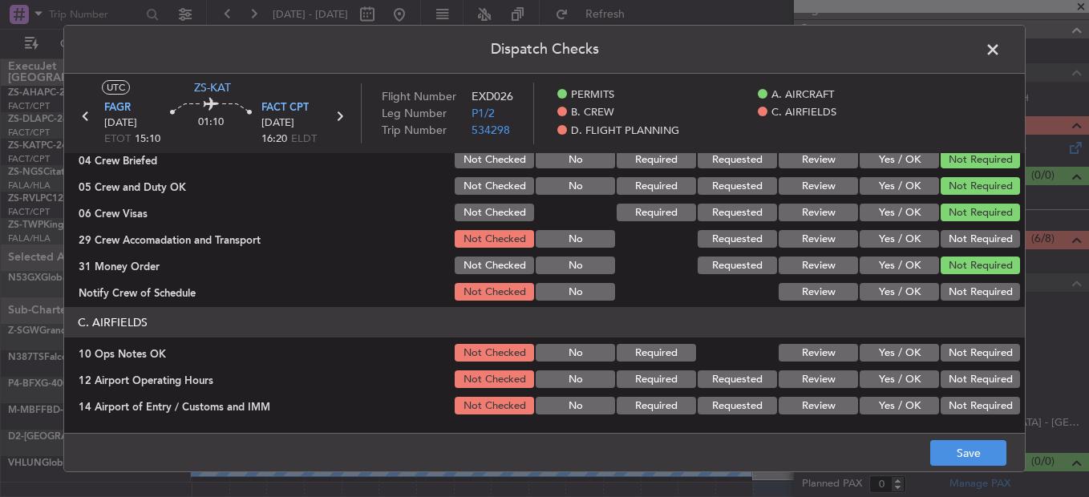
click at [957, 297] on button "Not Required" at bounding box center [980, 292] width 79 height 18
click at [961, 248] on button "Not Required" at bounding box center [980, 239] width 79 height 18
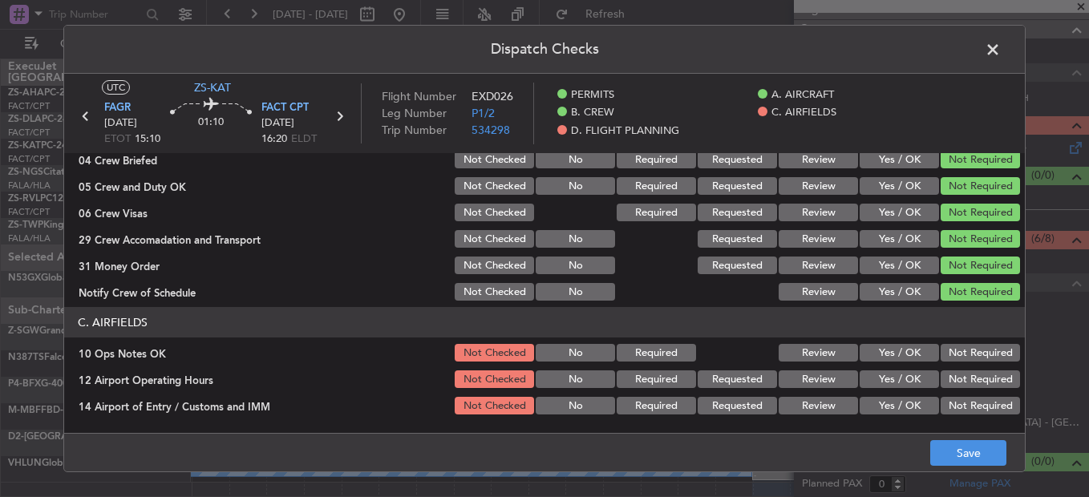
scroll to position [401, 0]
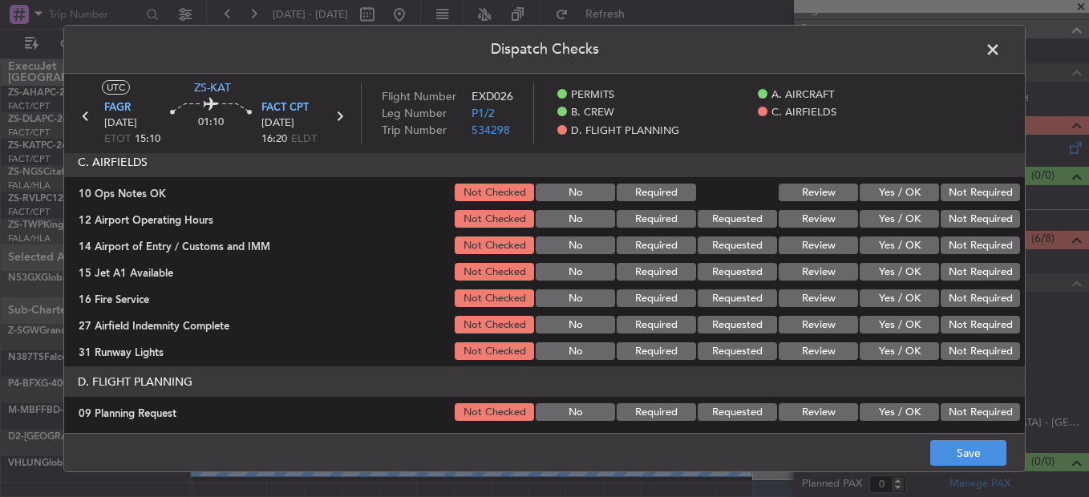
click at [961, 197] on button "Not Required" at bounding box center [980, 193] width 79 height 18
click at [961, 213] on section "C. AIRFIELDS 10 Ops Notes OK Not Checked No Required Review Yes / OK Not Requir…" at bounding box center [544, 255] width 961 height 216
click at [960, 221] on button "Not Required" at bounding box center [980, 219] width 79 height 18
click at [960, 229] on div "Not Required" at bounding box center [979, 219] width 81 height 22
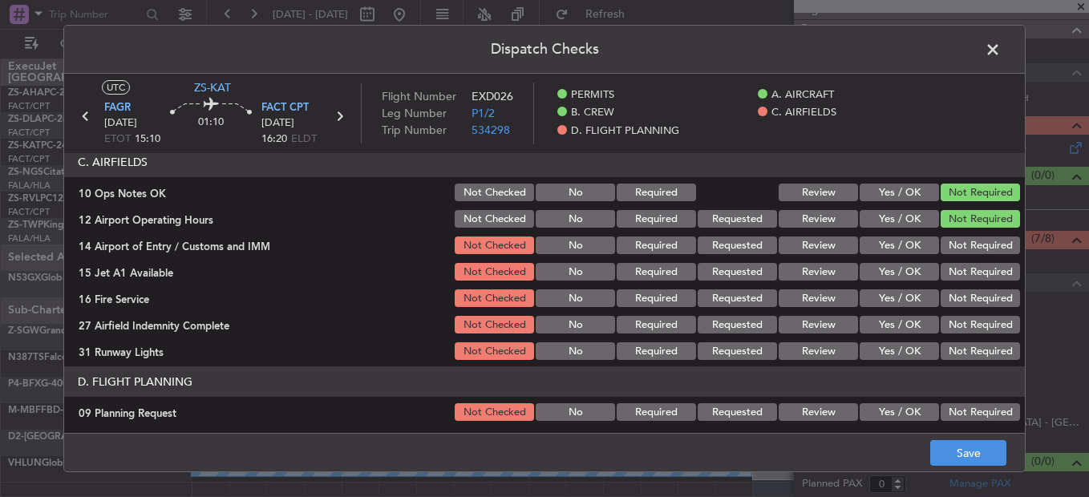
click at [958, 251] on button "Not Required" at bounding box center [980, 246] width 79 height 18
click at [958, 253] on button "Not Required" at bounding box center [980, 246] width 79 height 18
click at [959, 264] on section "C. AIRFIELDS 10 Ops Notes OK Not Checked No Required Review Yes / OK Not Requir…" at bounding box center [544, 255] width 961 height 216
click at [960, 266] on button "Not Required" at bounding box center [980, 272] width 79 height 18
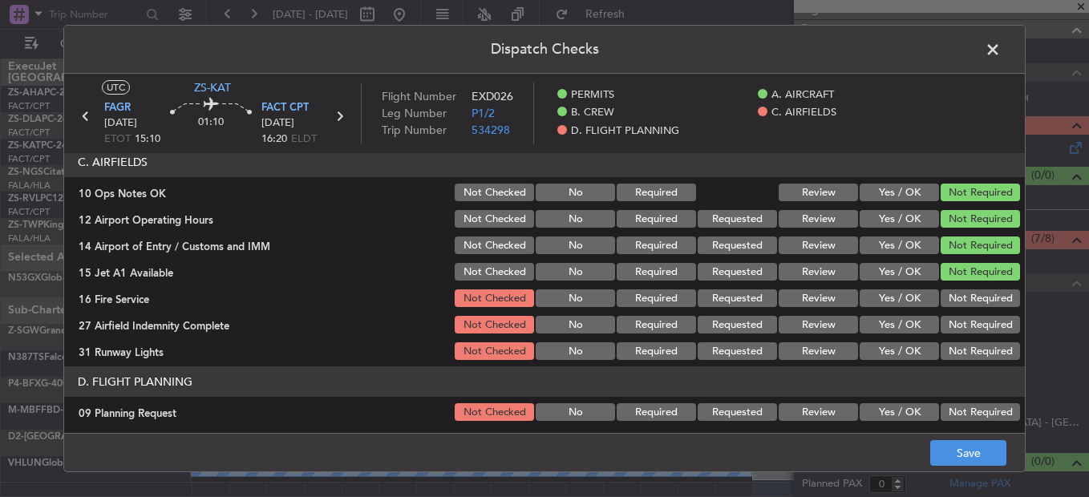
drag, startPoint x: 962, startPoint y: 273, endPoint x: 961, endPoint y: 281, distance: 8.1
click at [963, 275] on button "Not Required" at bounding box center [980, 272] width 79 height 18
drag, startPoint x: 961, startPoint y: 281, endPoint x: 961, endPoint y: 295, distance: 14.4
click at [961, 289] on section "C. AIRFIELDS 10 Ops Notes OK Not Checked No Required Review Yes / OK Not Requir…" at bounding box center [544, 255] width 961 height 216
click at [961, 296] on button "Not Required" at bounding box center [980, 299] width 79 height 18
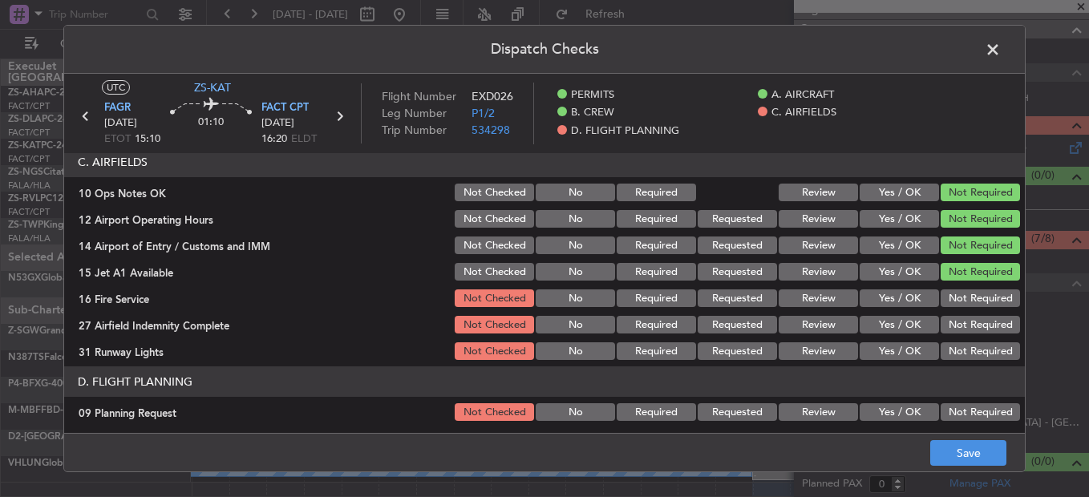
click at [959, 309] on div "Not Required" at bounding box center [979, 298] width 81 height 22
click at [958, 312] on section "C. AIRFIELDS 10 Ops Notes OK Not Checked No Required Review Yes / OK Not Requir…" at bounding box center [544, 255] width 961 height 216
drag, startPoint x: 958, startPoint y: 312, endPoint x: 959, endPoint y: 329, distance: 16.9
click at [959, 327] on div "Not Required" at bounding box center [979, 325] width 81 height 22
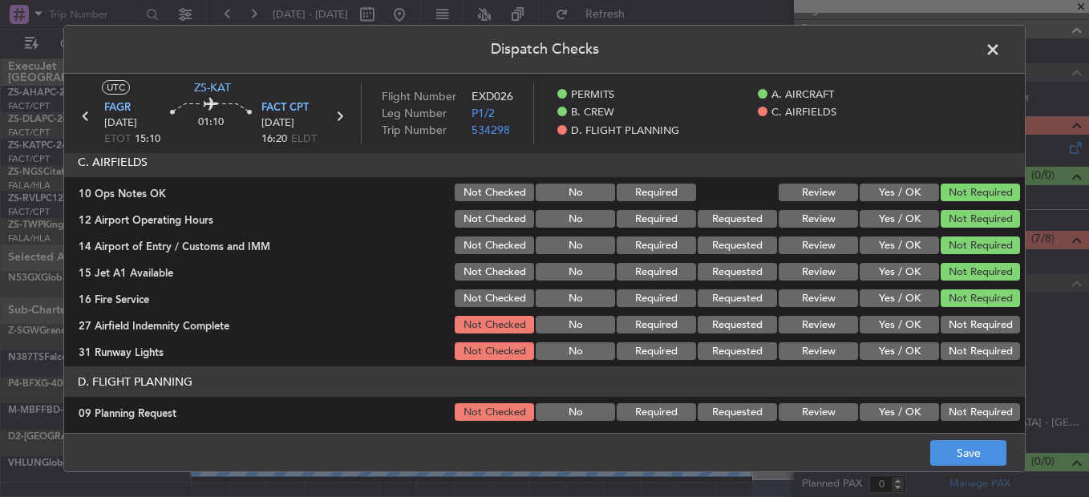
click at [959, 329] on button "Not Required" at bounding box center [980, 325] width 79 height 18
drag, startPoint x: 960, startPoint y: 334, endPoint x: 962, endPoint y: 347, distance: 12.9
click at [962, 335] on div "Not Required" at bounding box center [979, 325] width 81 height 22
click at [962, 348] on button "Not Required" at bounding box center [980, 352] width 79 height 18
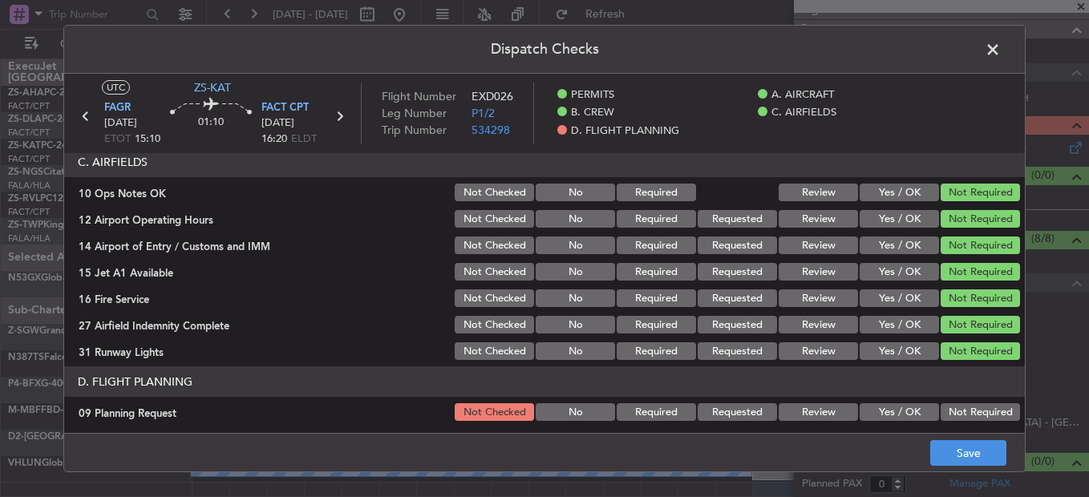
scroll to position [432, 0]
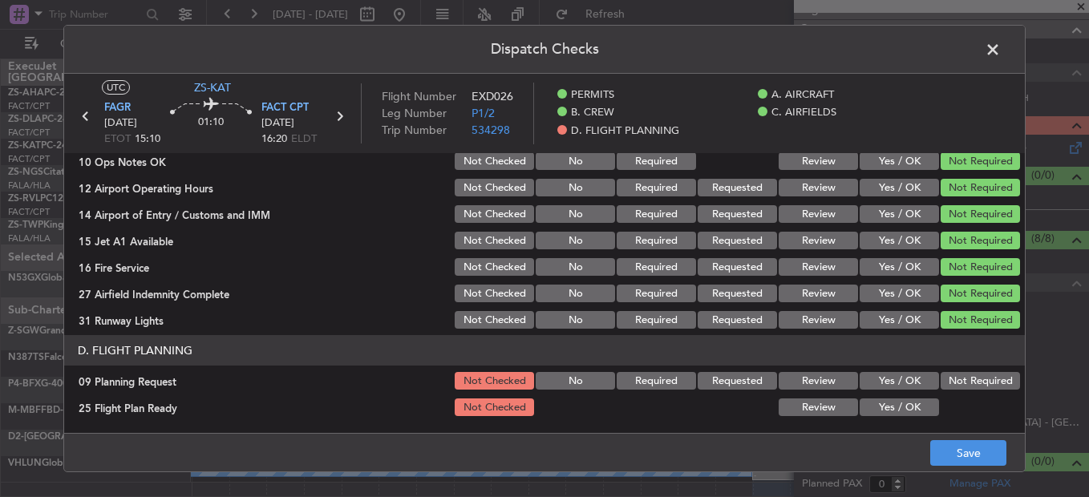
click at [959, 384] on button "Not Required" at bounding box center [980, 381] width 79 height 18
click at [826, 408] on button "Review" at bounding box center [818, 408] width 79 height 18
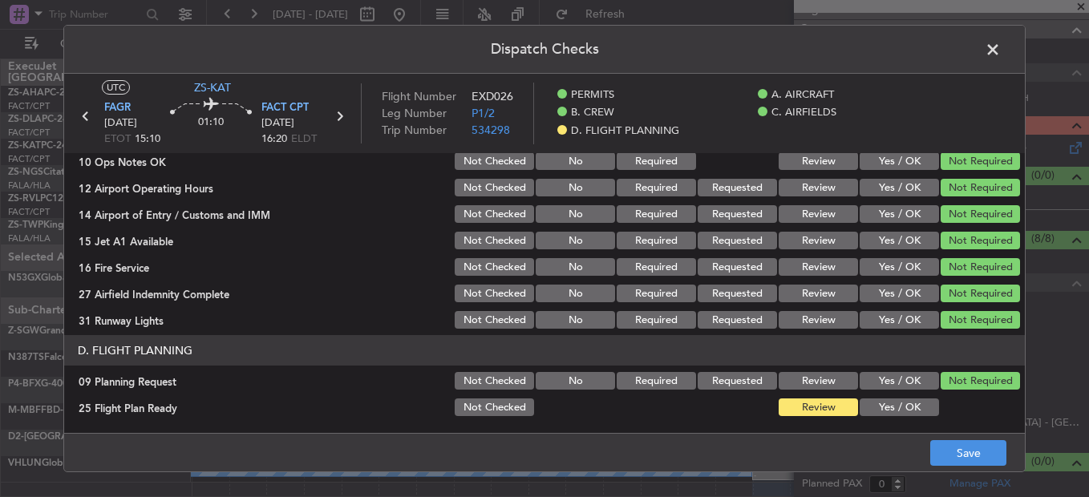
click at [1020, 476] on div "Dispatch Checks UTC ZS-KAT FAGR 14/08/2025 ETOT 15:10 01:10 FACT CPT 14/08/2025…" at bounding box center [544, 248] width 1089 height 497
click at [998, 463] on button "Save" at bounding box center [969, 453] width 76 height 26
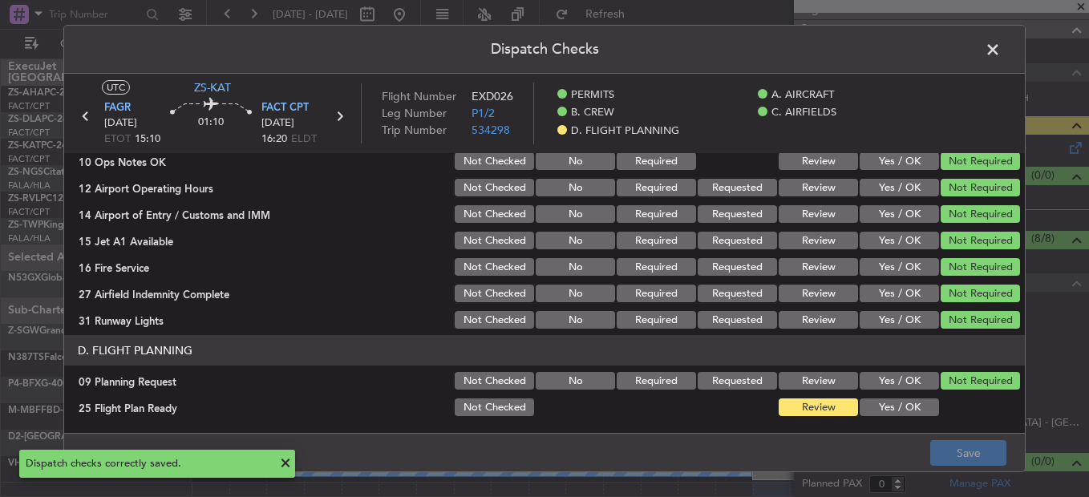
click at [1001, 51] on span at bounding box center [1001, 54] width 0 height 32
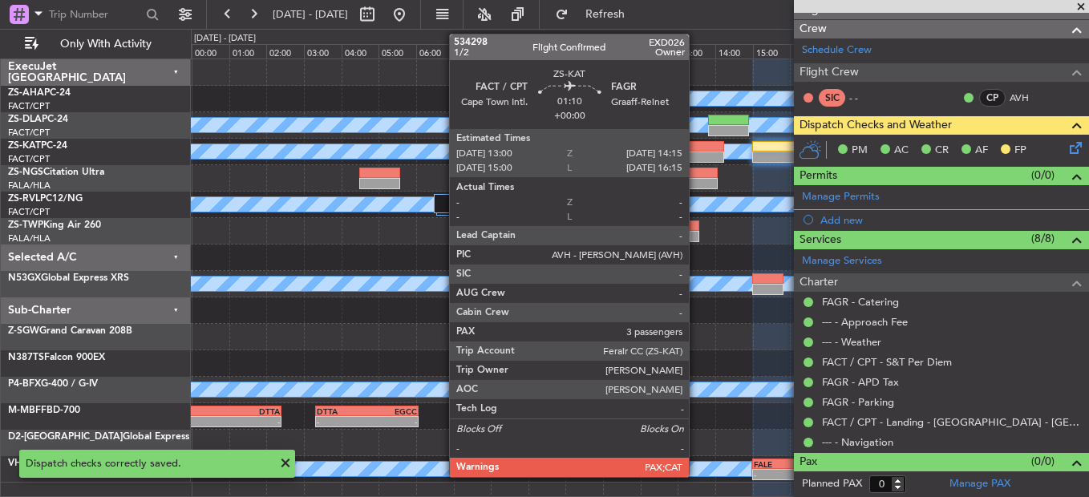
click at [696, 150] on div at bounding box center [700, 146] width 47 height 11
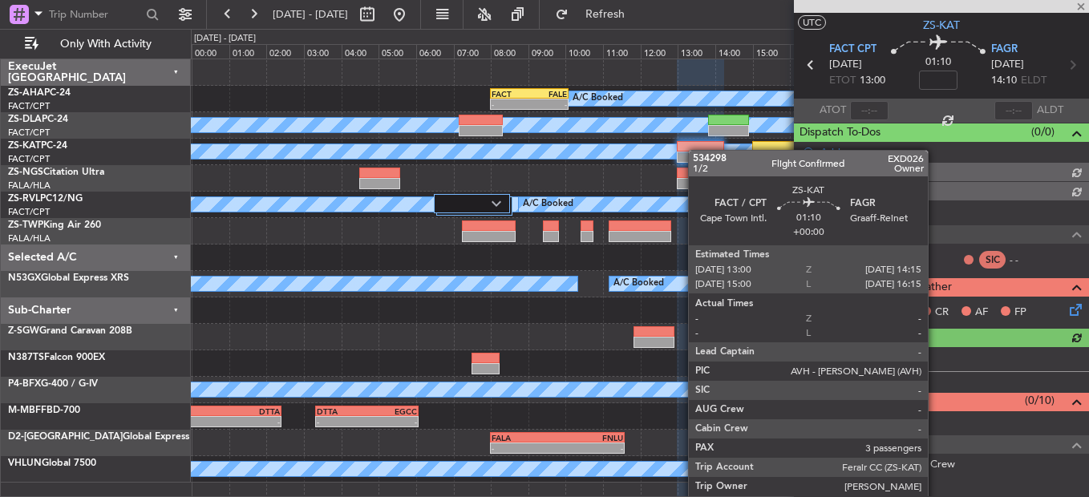
scroll to position [196, 0]
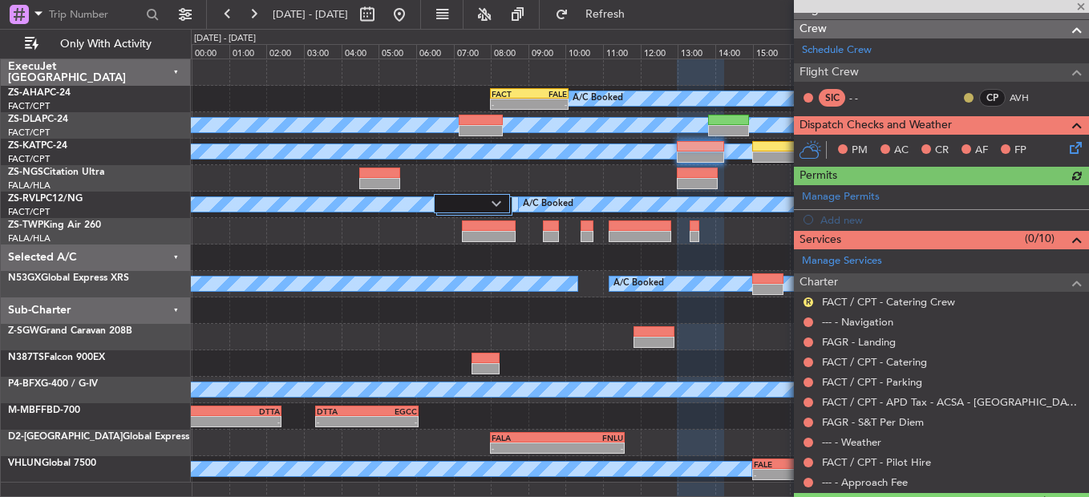
drag, startPoint x: 952, startPoint y: 91, endPoint x: 961, endPoint y: 94, distance: 9.1
click at [963, 91] on div at bounding box center [969, 97] width 13 height 13
click at [964, 94] on button at bounding box center [969, 98] width 10 height 10
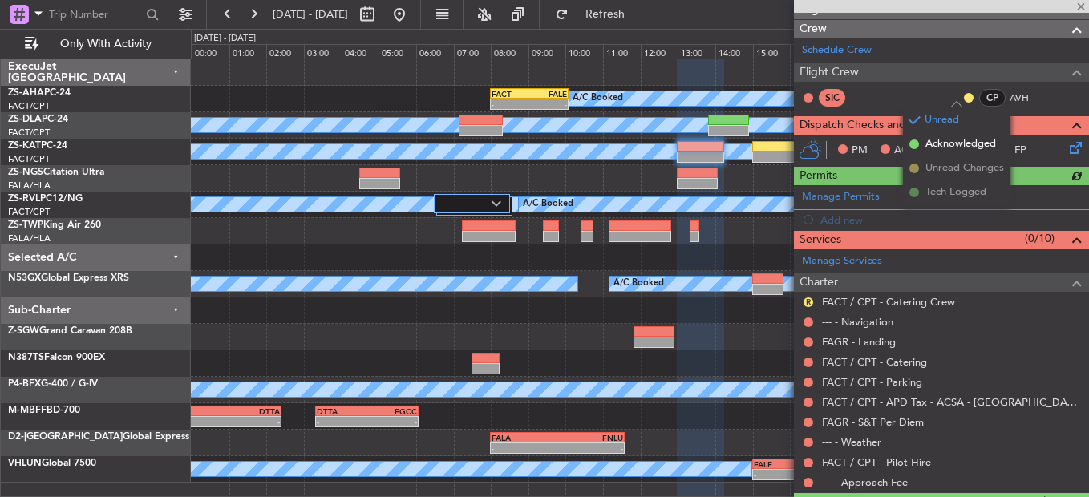
click at [940, 140] on span "Acknowledged" at bounding box center [961, 144] width 71 height 16
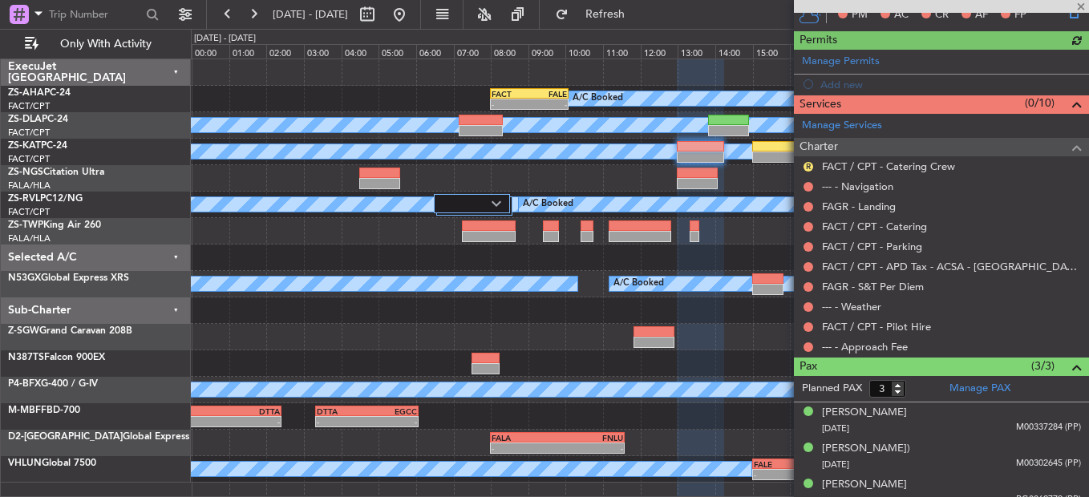
scroll to position [344, 0]
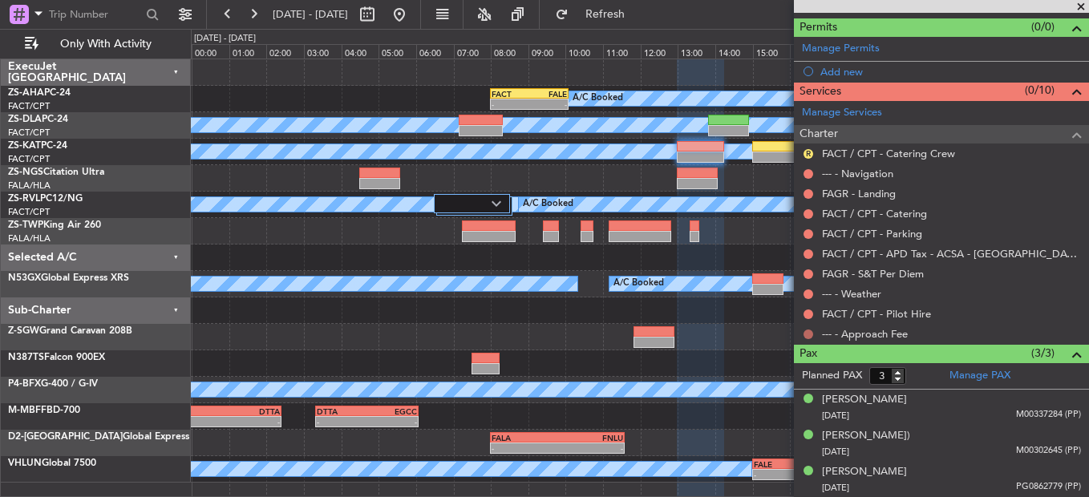
click at [809, 335] on button at bounding box center [809, 335] width 10 height 10
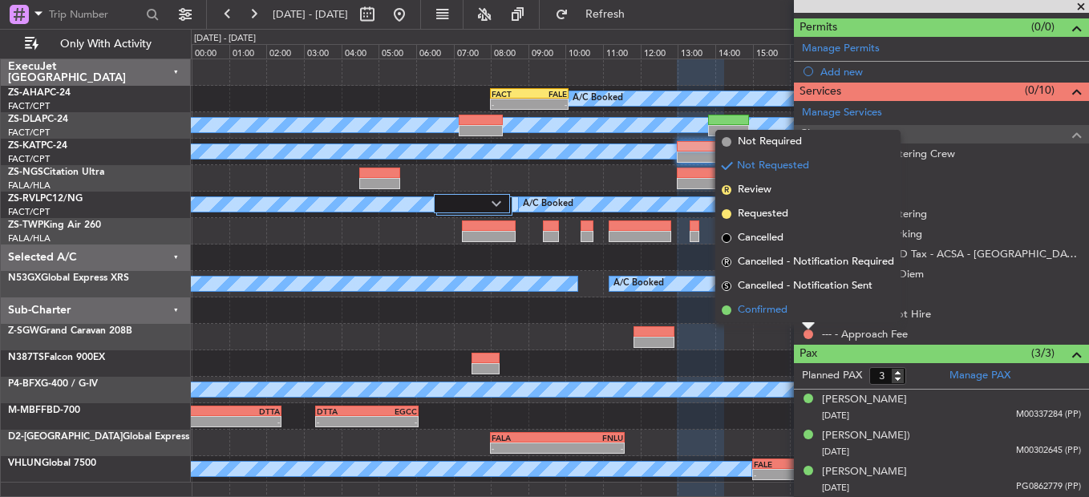
click at [804, 313] on li "Confirmed" at bounding box center [808, 310] width 185 height 24
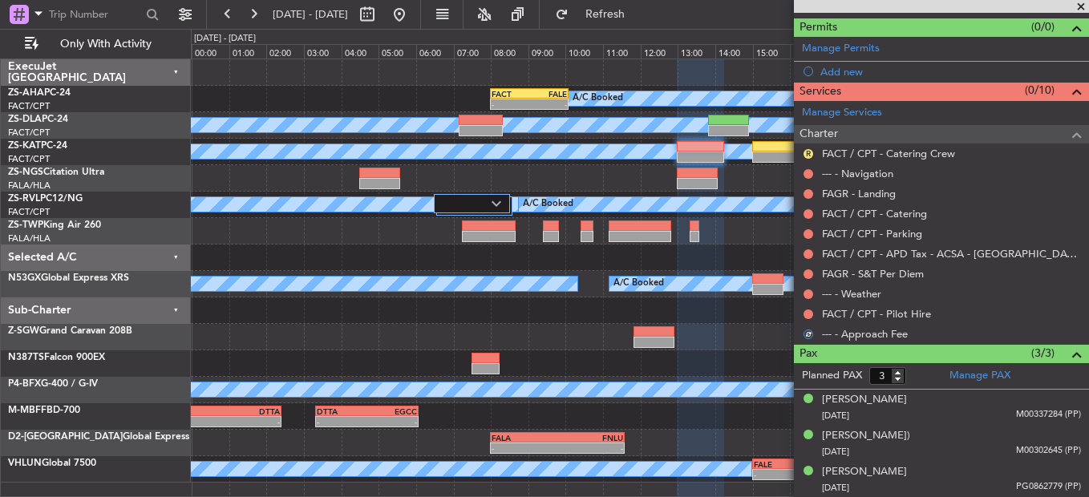
click at [804, 313] on button at bounding box center [809, 315] width 10 height 10
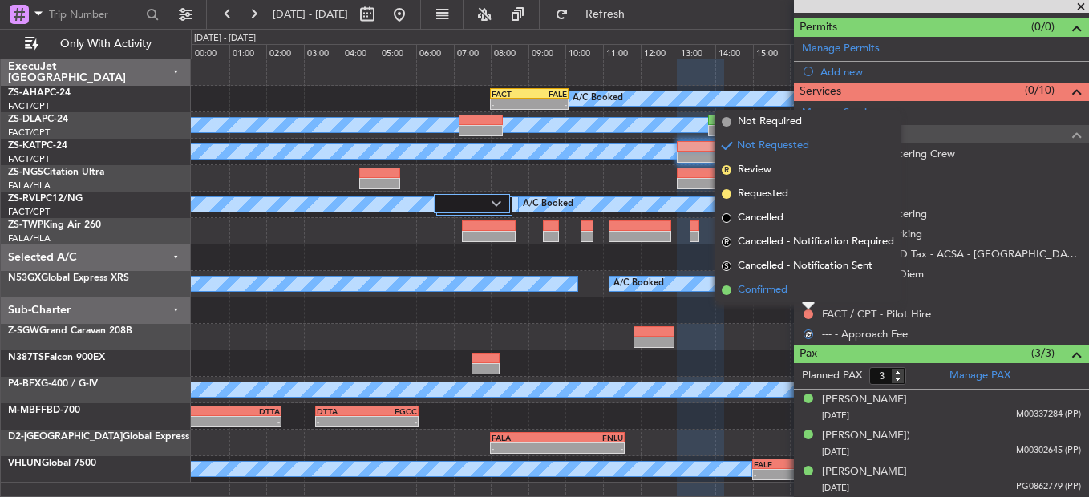
click at [805, 300] on li "Confirmed" at bounding box center [808, 290] width 185 height 24
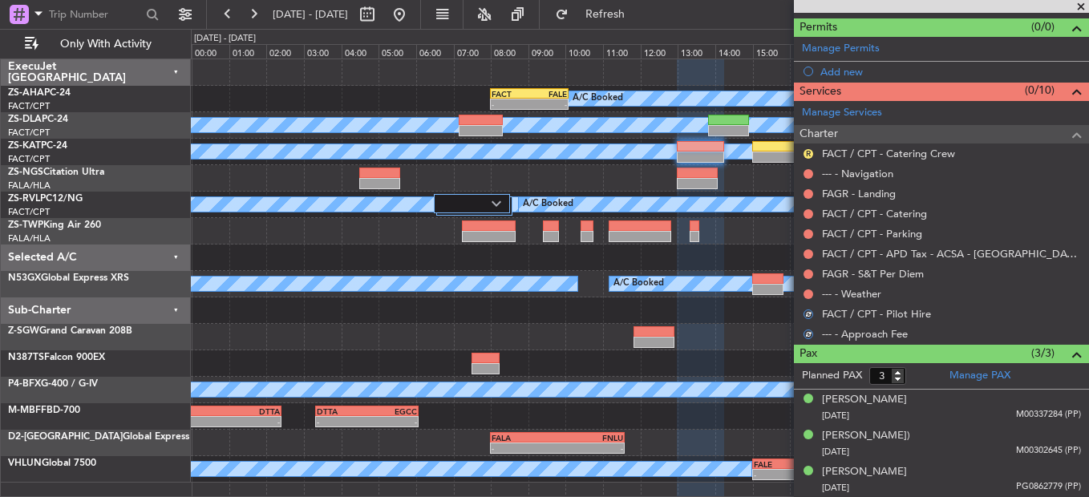
click at [806, 298] on div at bounding box center [808, 294] width 13 height 13
click at [808, 293] on button at bounding box center [809, 295] width 10 height 10
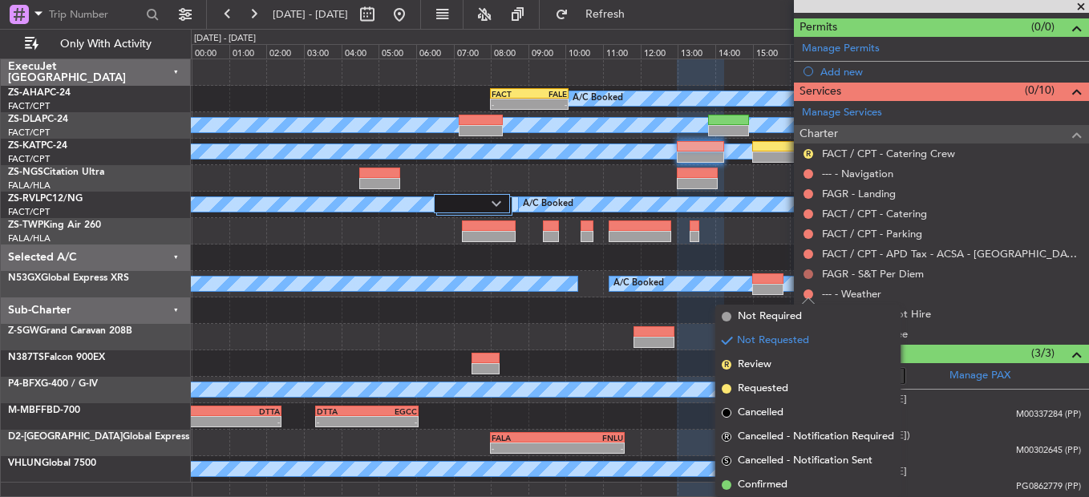
click at [805, 276] on button at bounding box center [809, 275] width 10 height 10
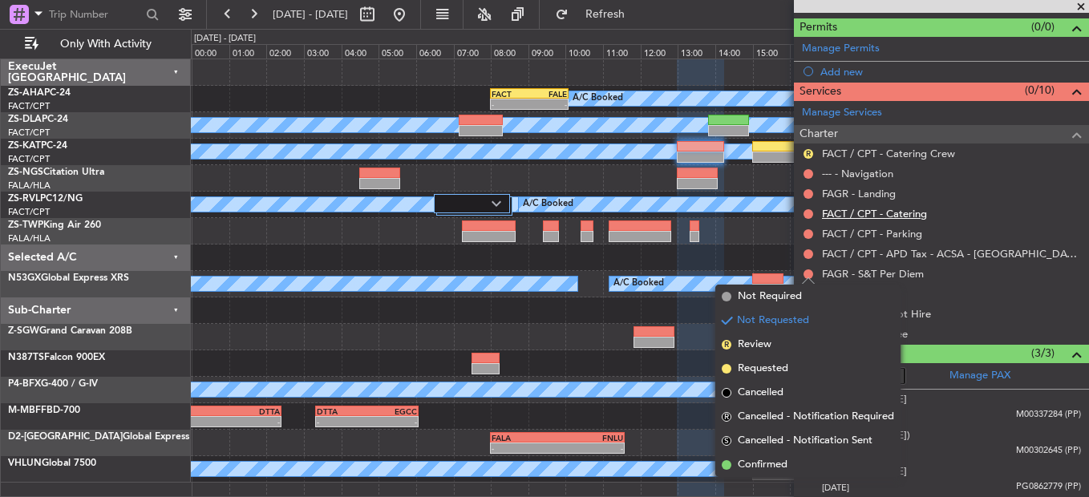
click at [892, 213] on link "FACT / CPT - Catering" at bounding box center [874, 214] width 105 height 14
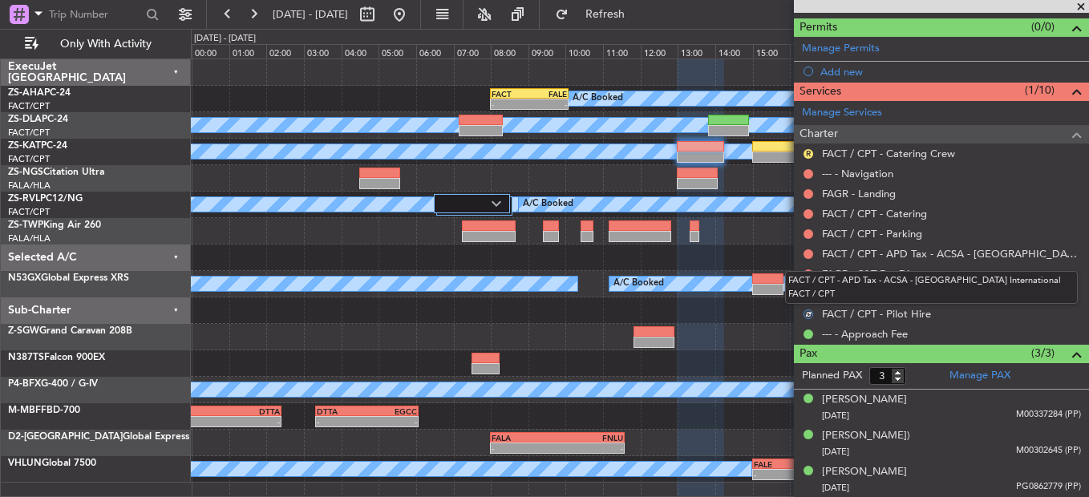
click at [811, 294] on mat-tooltip-component "FACT / CPT - APD Tax - ACSA - Cape Town International FACT / CPT" at bounding box center [931, 287] width 315 height 55
click at [805, 293] on button at bounding box center [809, 295] width 10 height 10
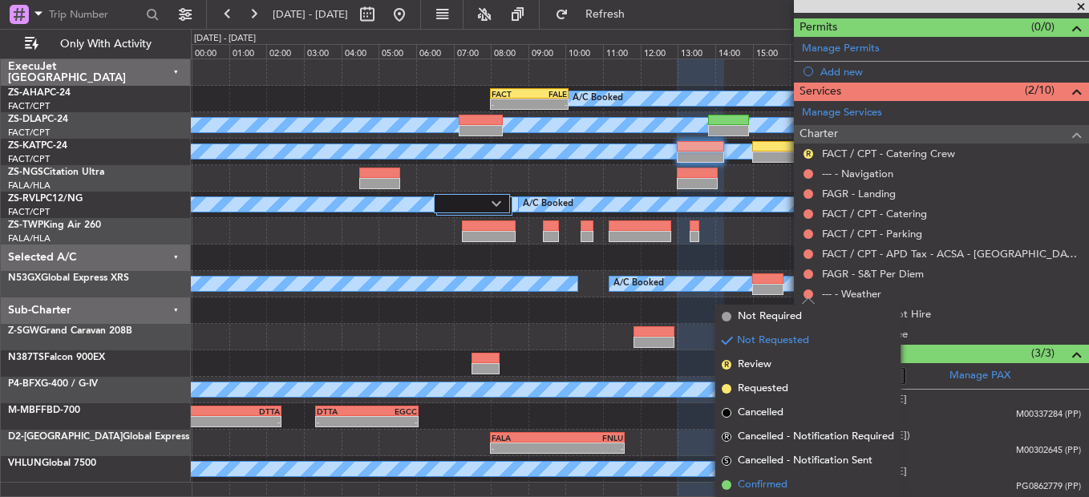
click at [755, 482] on span "Confirmed" at bounding box center [763, 485] width 50 height 16
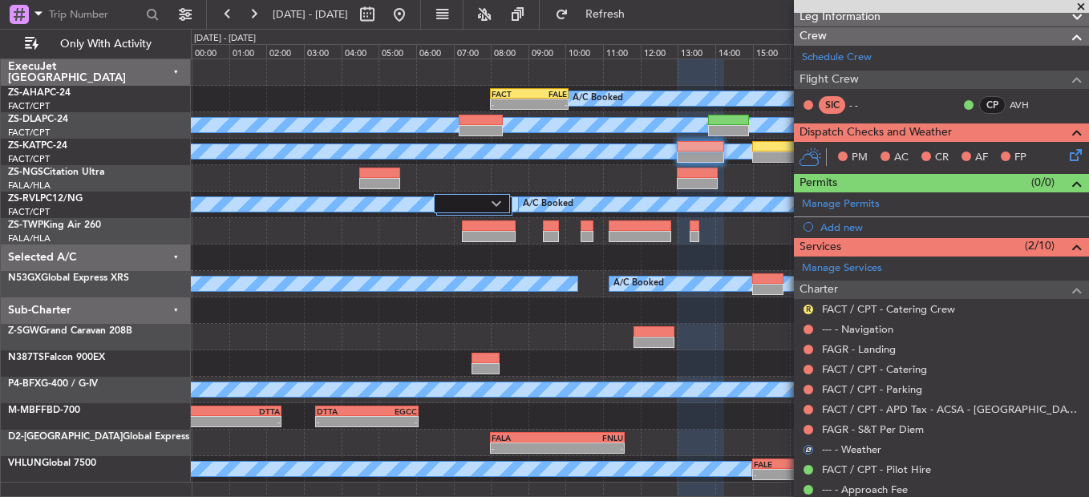
scroll to position [184, 0]
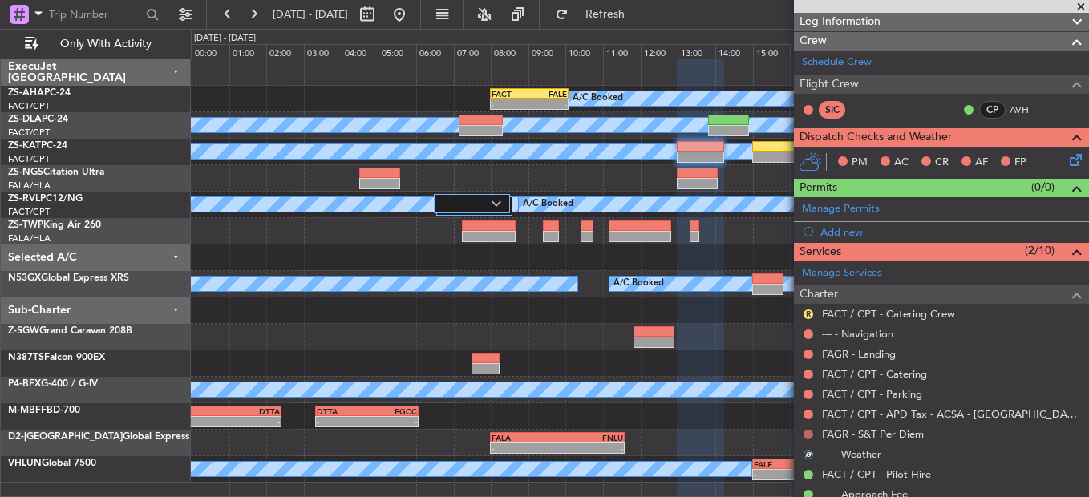
click at [811, 436] on button at bounding box center [809, 435] width 10 height 10
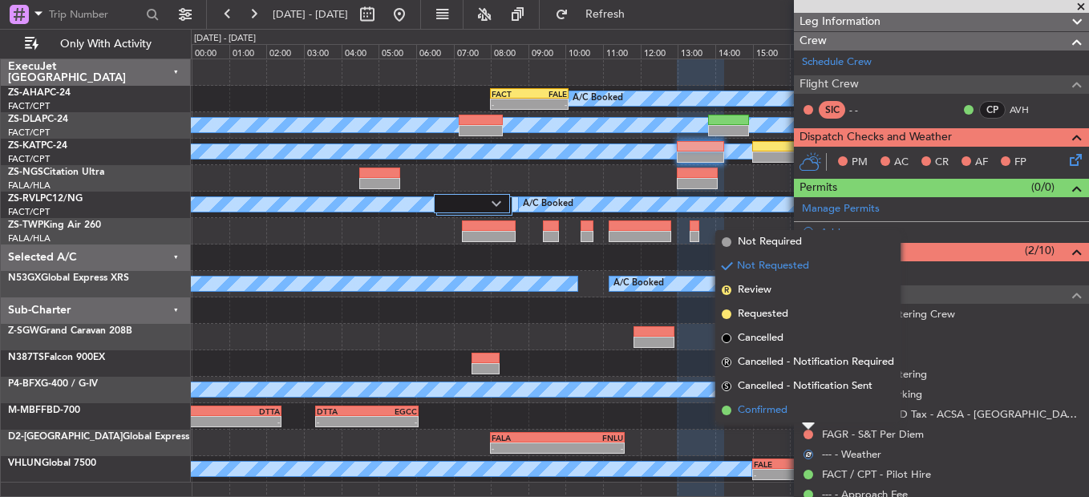
click at [812, 410] on li "Confirmed" at bounding box center [808, 411] width 185 height 24
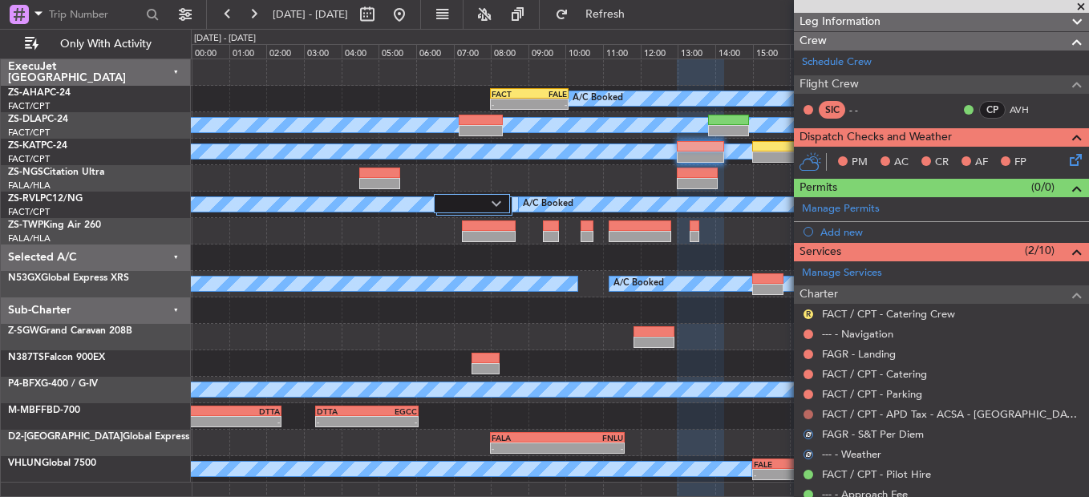
click at [809, 410] on button at bounding box center [809, 415] width 10 height 10
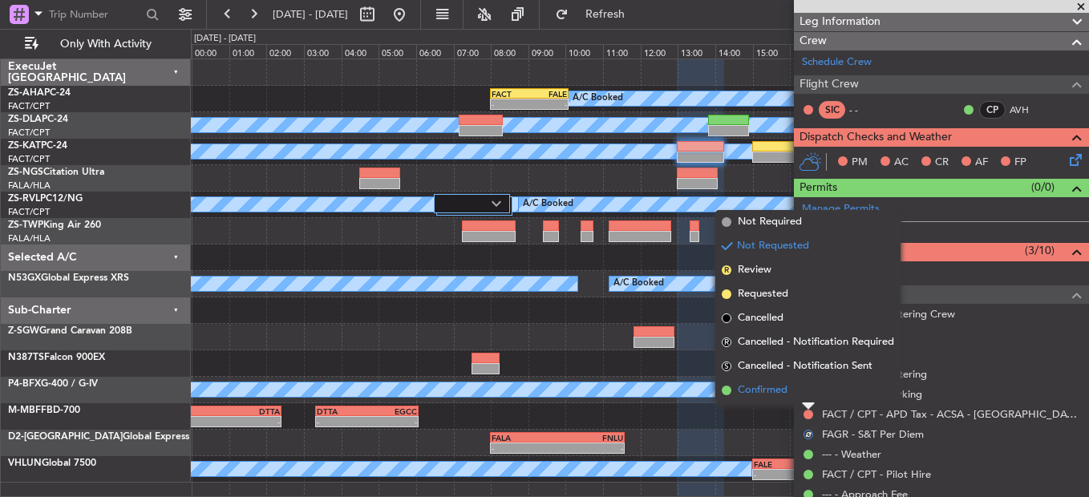
click at [811, 400] on li "Confirmed" at bounding box center [808, 391] width 185 height 24
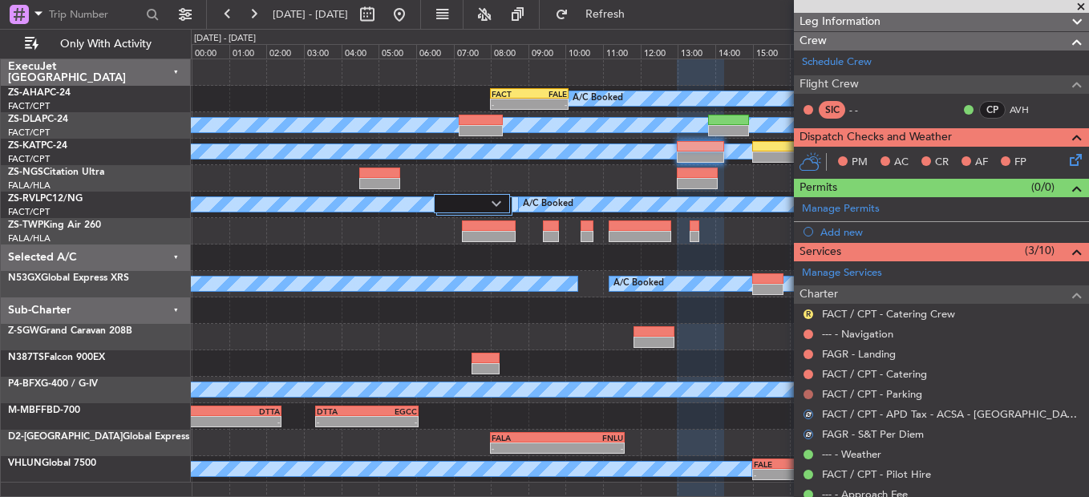
click at [812, 394] on button at bounding box center [809, 395] width 10 height 10
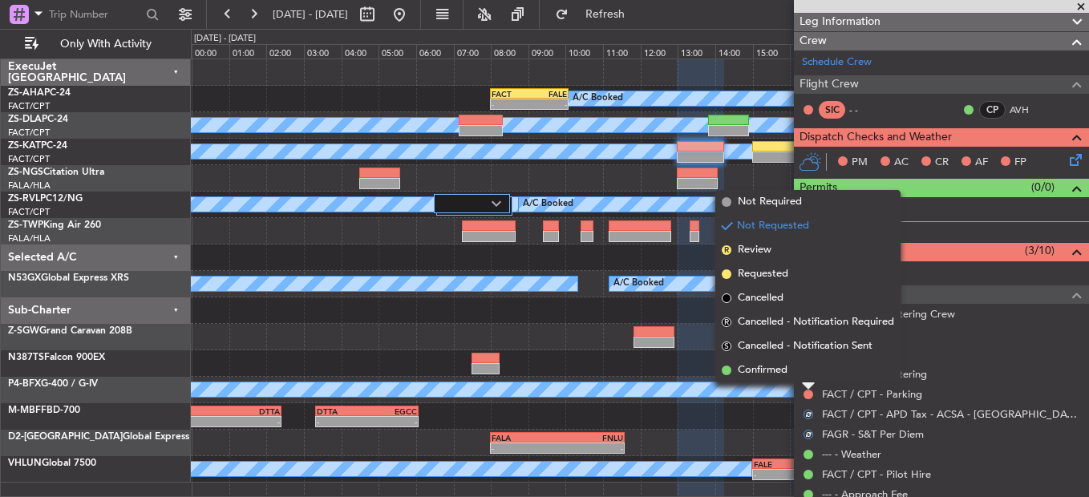
click at [809, 385] on div at bounding box center [808, 386] width 13 height 6
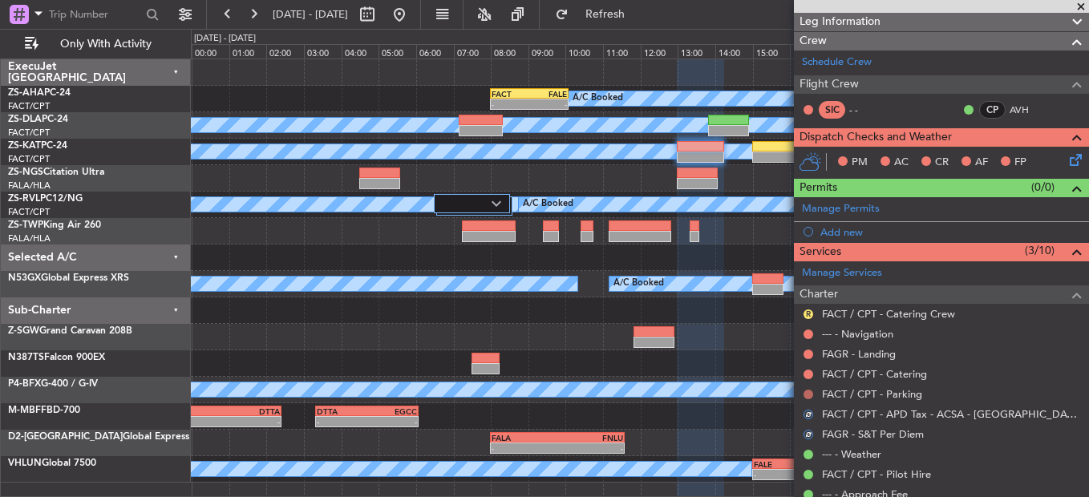
click at [805, 397] on button at bounding box center [809, 395] width 10 height 10
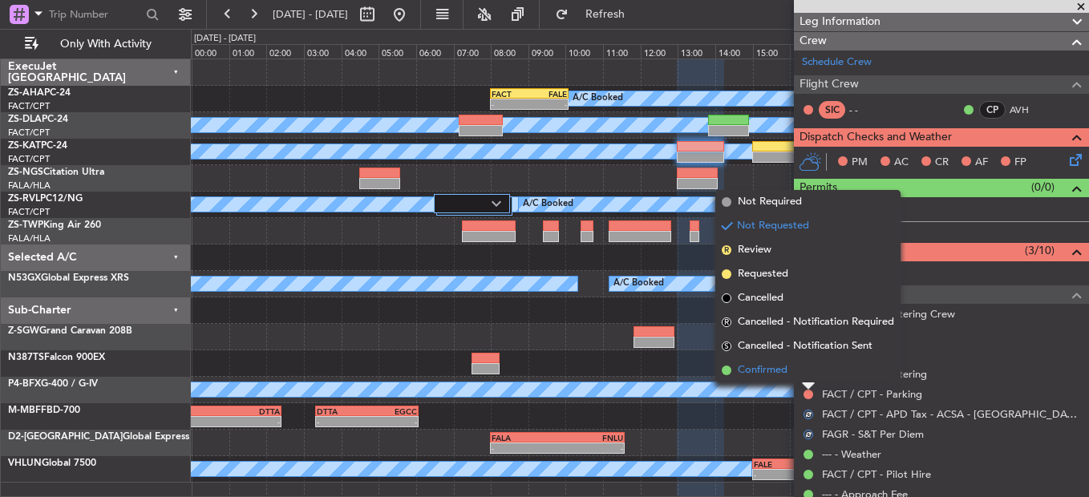
click at [805, 377] on li "Confirmed" at bounding box center [808, 371] width 185 height 24
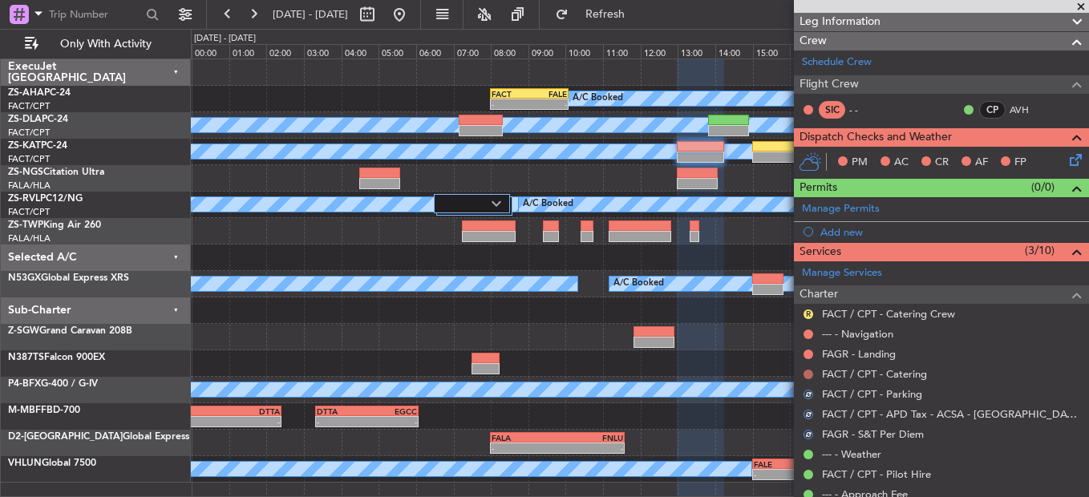
click at [805, 376] on button at bounding box center [809, 375] width 10 height 10
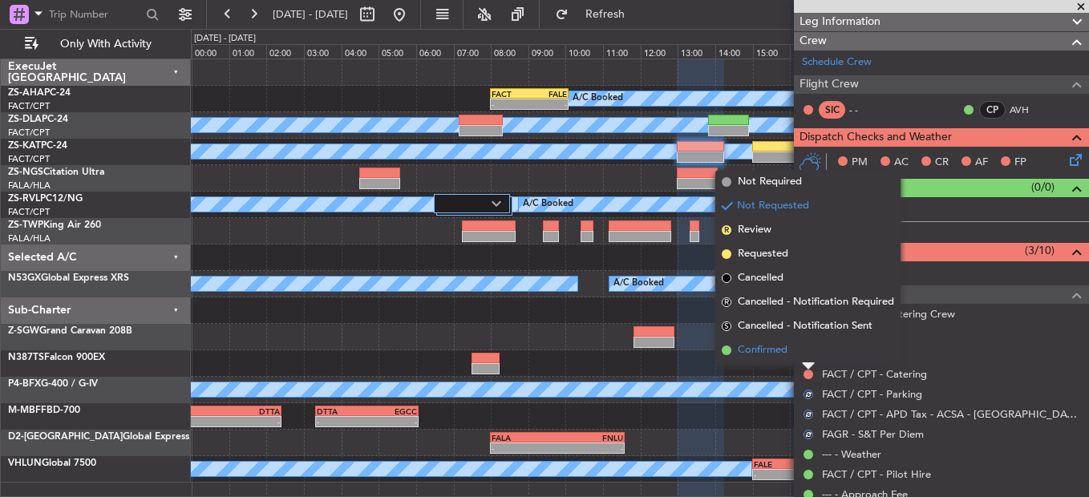
click at [809, 358] on li "Confirmed" at bounding box center [808, 351] width 185 height 24
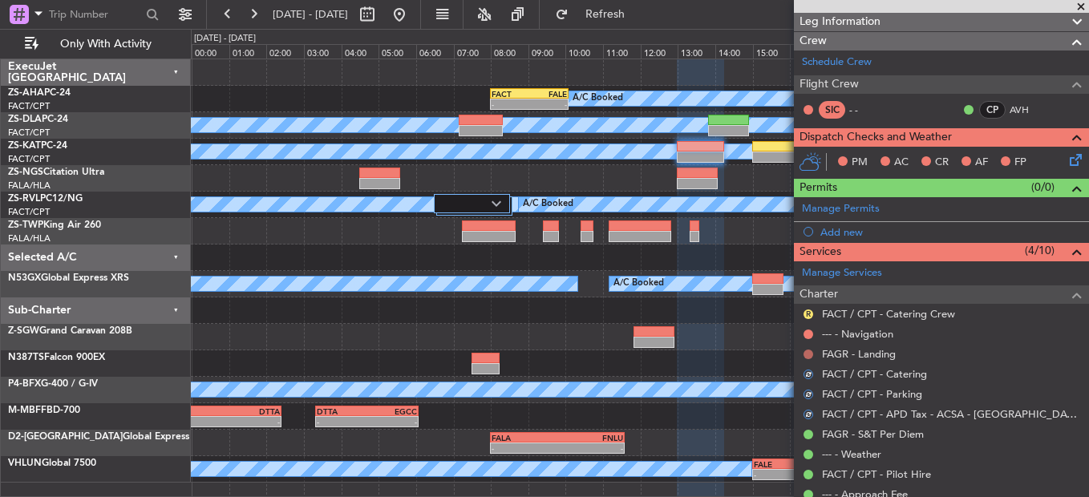
click at [809, 353] on button at bounding box center [809, 355] width 10 height 10
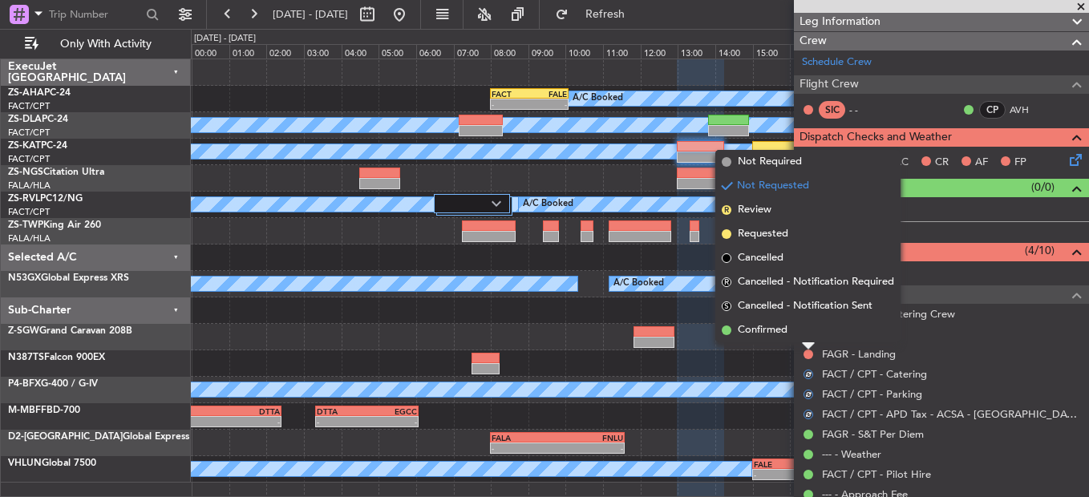
click at [802, 329] on li "Confirmed" at bounding box center [808, 330] width 185 height 24
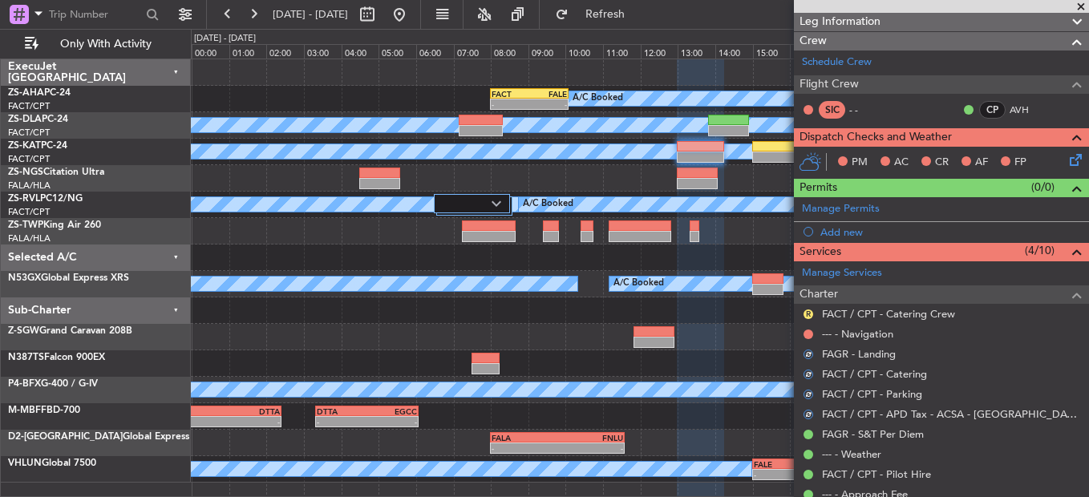
click at [803, 333] on div at bounding box center [808, 334] width 13 height 13
click at [805, 336] on button at bounding box center [809, 335] width 10 height 10
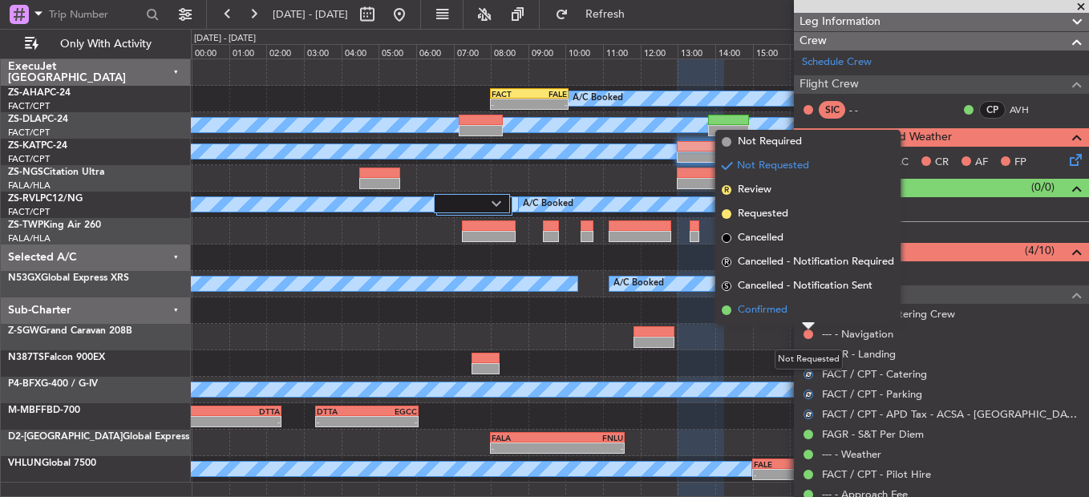
click at [794, 314] on li "Confirmed" at bounding box center [808, 310] width 185 height 24
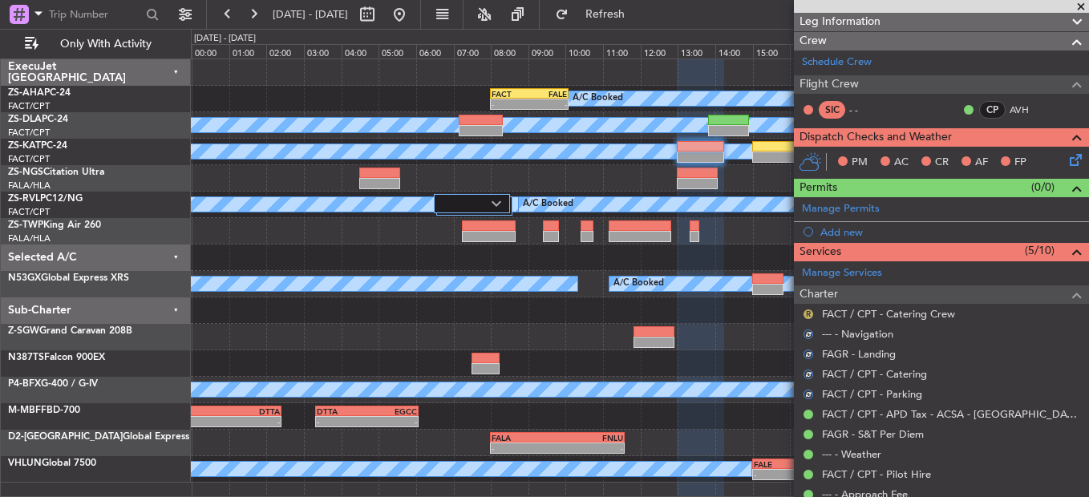
click at [805, 314] on button "R" at bounding box center [809, 315] width 10 height 10
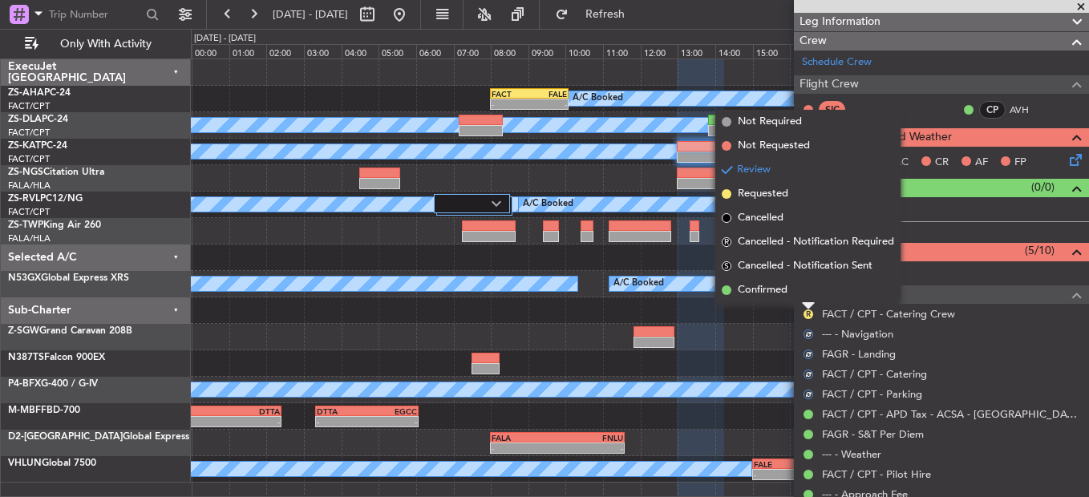
click at [805, 289] on li "Confirmed" at bounding box center [808, 290] width 185 height 24
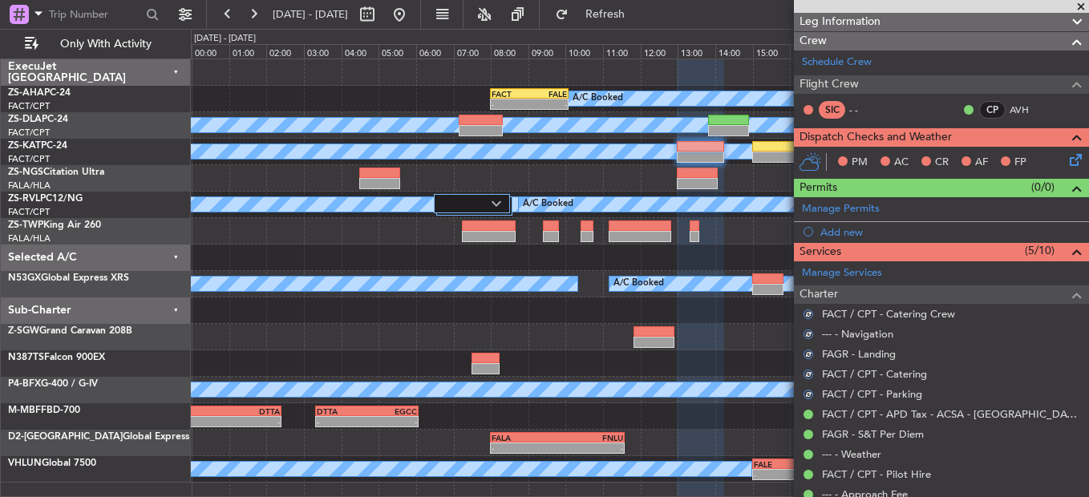
click at [1067, 152] on icon at bounding box center [1073, 157] width 13 height 13
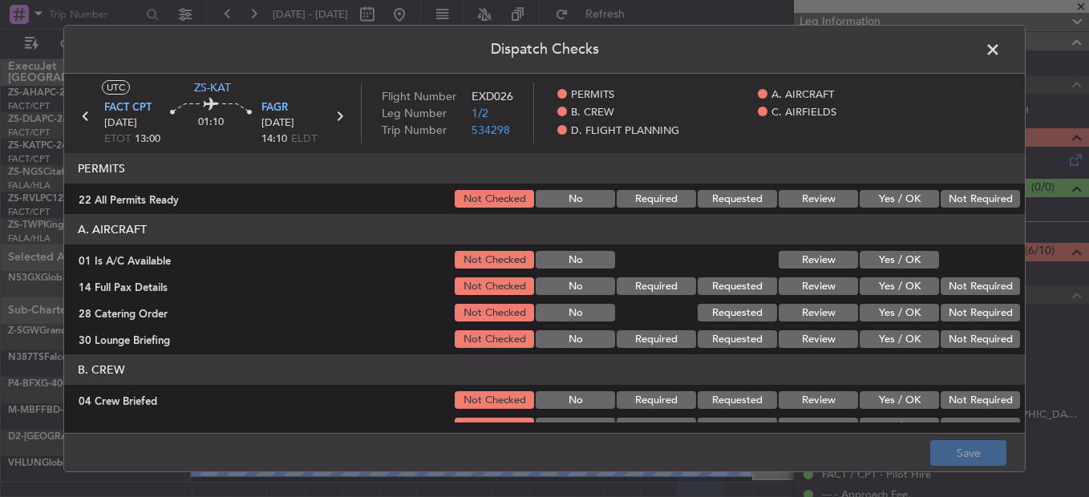
click at [897, 204] on button "Yes / OK" at bounding box center [899, 199] width 79 height 18
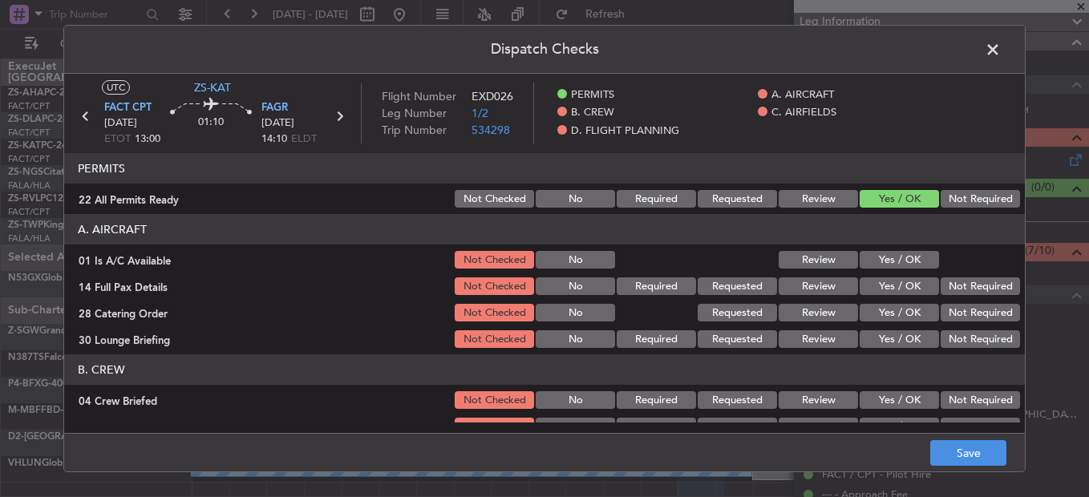
click at [878, 259] on button "Yes / OK" at bounding box center [899, 260] width 79 height 18
click at [884, 289] on button "Yes / OK" at bounding box center [899, 287] width 79 height 18
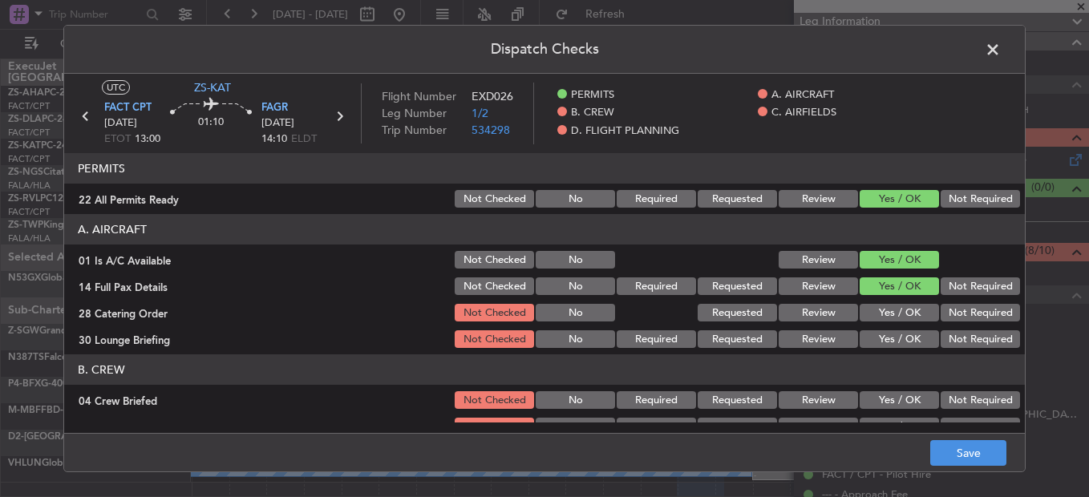
click at [941, 314] on button "Not Required" at bounding box center [980, 313] width 79 height 18
click at [883, 335] on button "Yes / OK" at bounding box center [899, 340] width 79 height 18
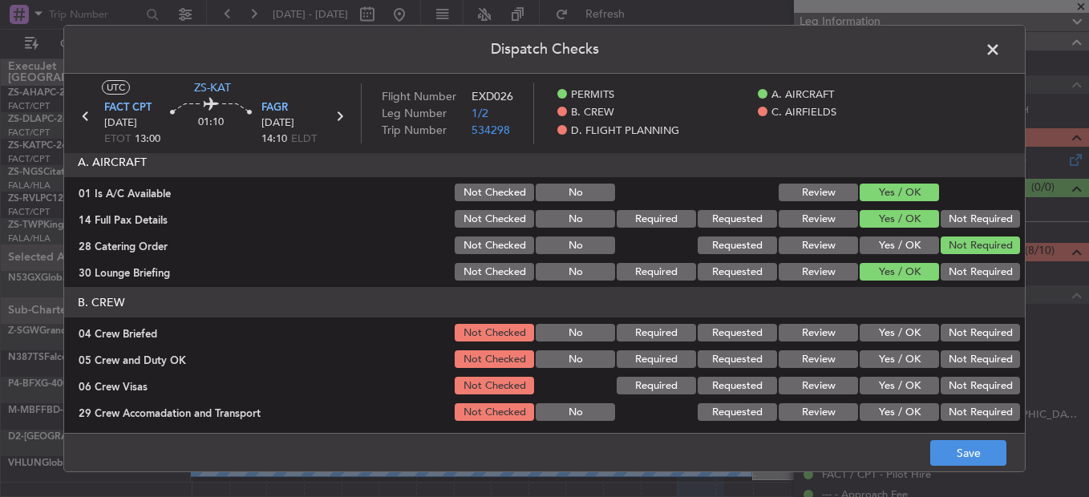
scroll to position [80, 0]
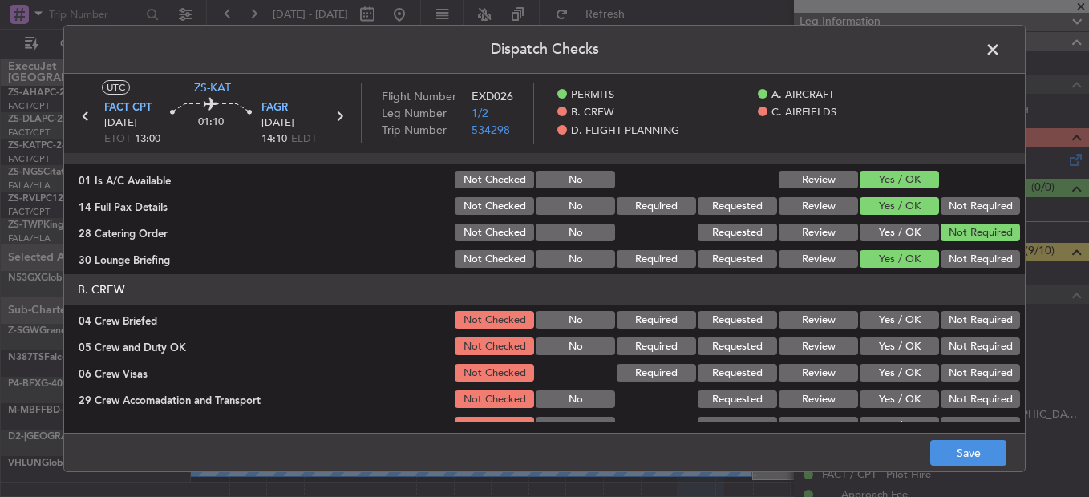
click at [803, 318] on button "Review" at bounding box center [818, 320] width 79 height 18
click at [863, 340] on button "Yes / OK" at bounding box center [899, 347] width 79 height 18
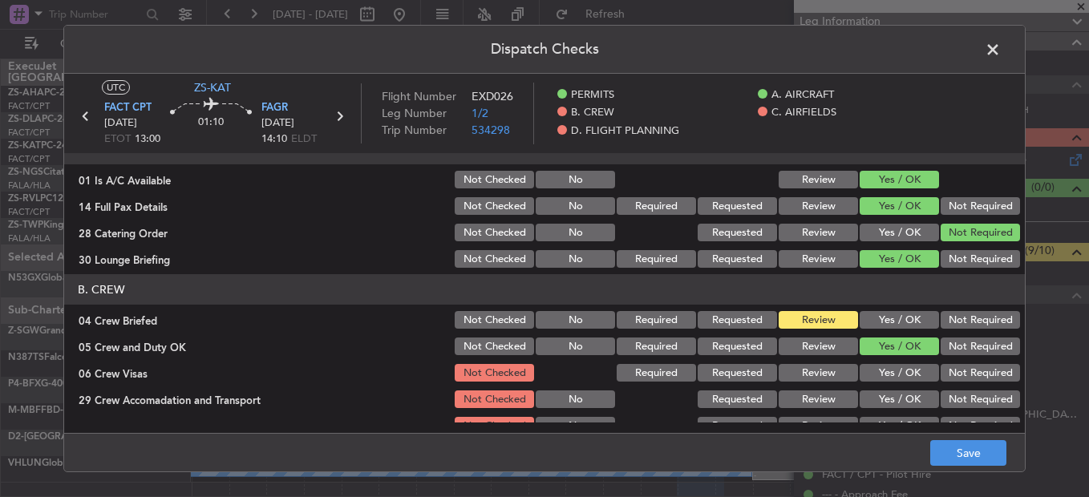
scroll to position [241, 0]
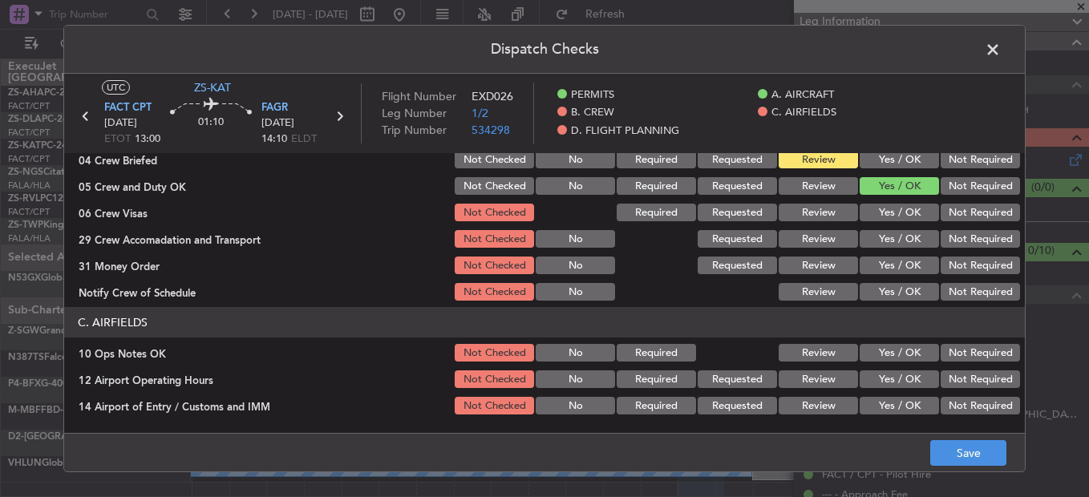
click at [894, 215] on button "Yes / OK" at bounding box center [899, 213] width 79 height 18
click at [943, 234] on button "Not Required" at bounding box center [980, 239] width 79 height 18
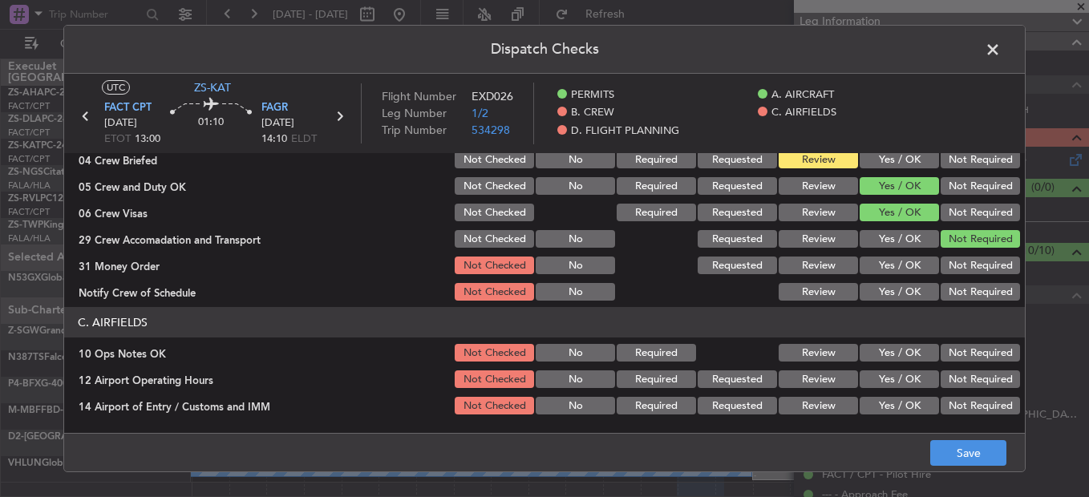
click at [974, 275] on div "Not Required" at bounding box center [979, 265] width 81 height 22
click at [833, 293] on button "Review" at bounding box center [818, 292] width 79 height 18
click at [872, 293] on button "Yes / OK" at bounding box center [899, 292] width 79 height 18
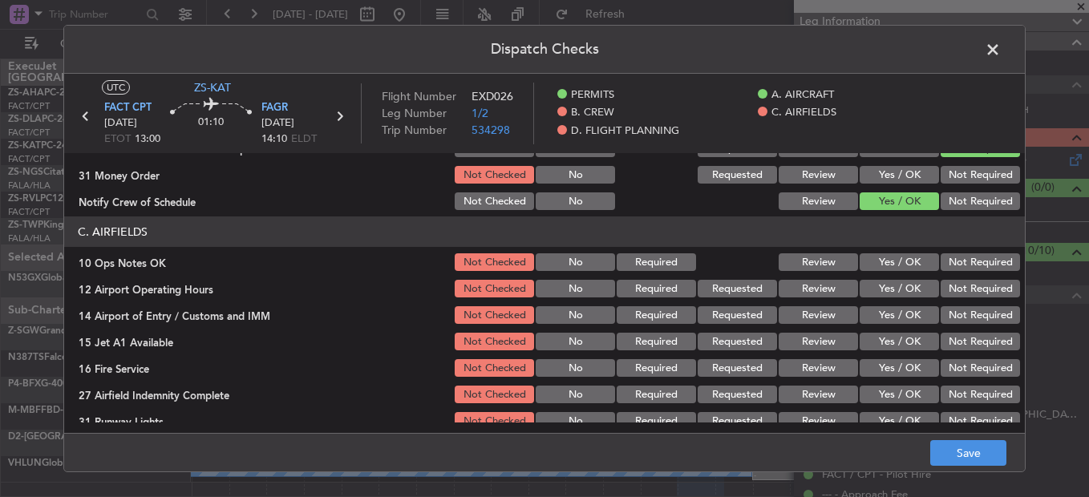
scroll to position [401, 0]
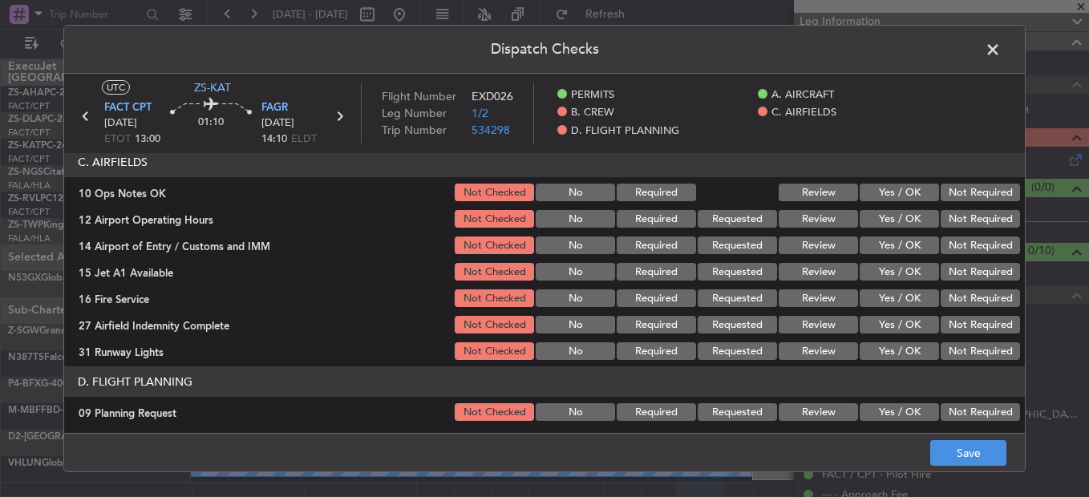
drag, startPoint x: 898, startPoint y: 194, endPoint x: 898, endPoint y: 205, distance: 11.2
click at [899, 197] on button "Yes / OK" at bounding box center [899, 193] width 79 height 18
click at [897, 227] on button "Yes / OK" at bounding box center [899, 219] width 79 height 18
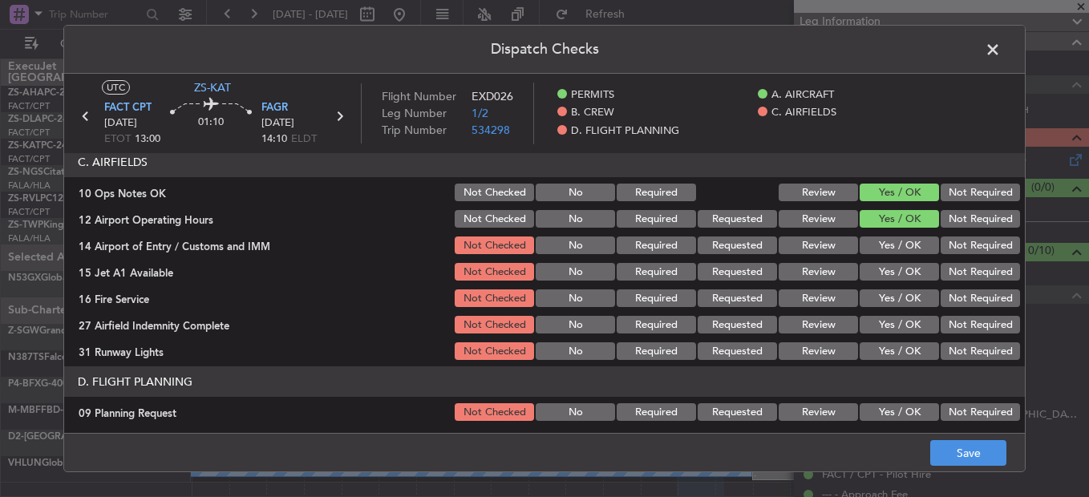
click at [947, 248] on button "Not Required" at bounding box center [980, 246] width 79 height 18
click at [871, 278] on button "Yes / OK" at bounding box center [899, 272] width 79 height 18
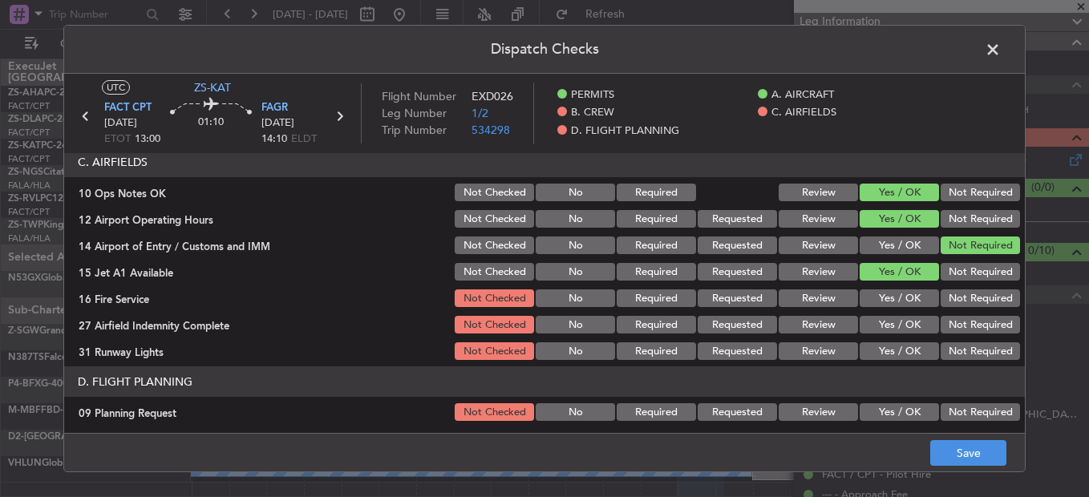
click at [947, 301] on button "Not Required" at bounding box center [980, 299] width 79 height 18
click at [941, 305] on button "Not Required" at bounding box center [980, 299] width 79 height 18
click at [895, 327] on button "Yes / OK" at bounding box center [899, 325] width 79 height 18
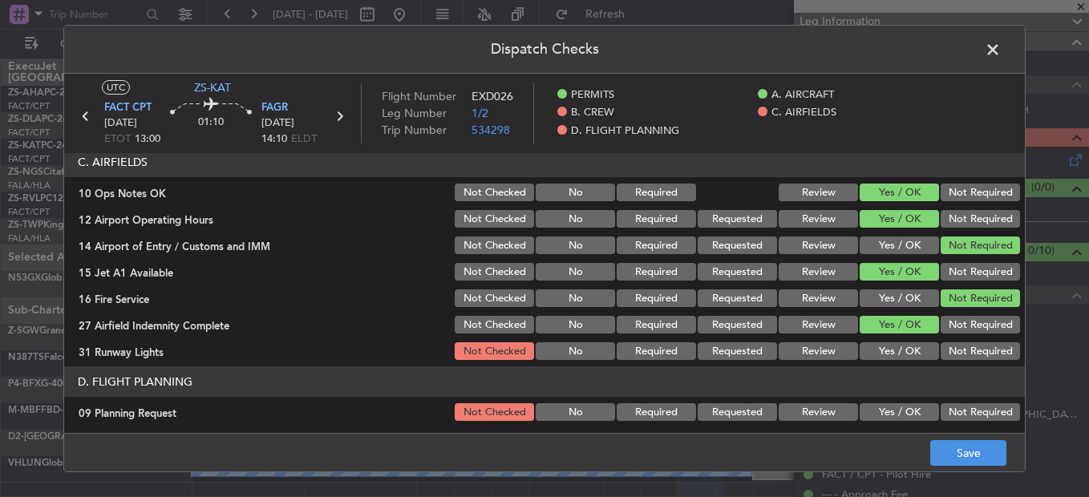
click at [806, 328] on button "Review" at bounding box center [818, 325] width 79 height 18
click at [903, 343] on button "Yes / OK" at bounding box center [899, 352] width 79 height 18
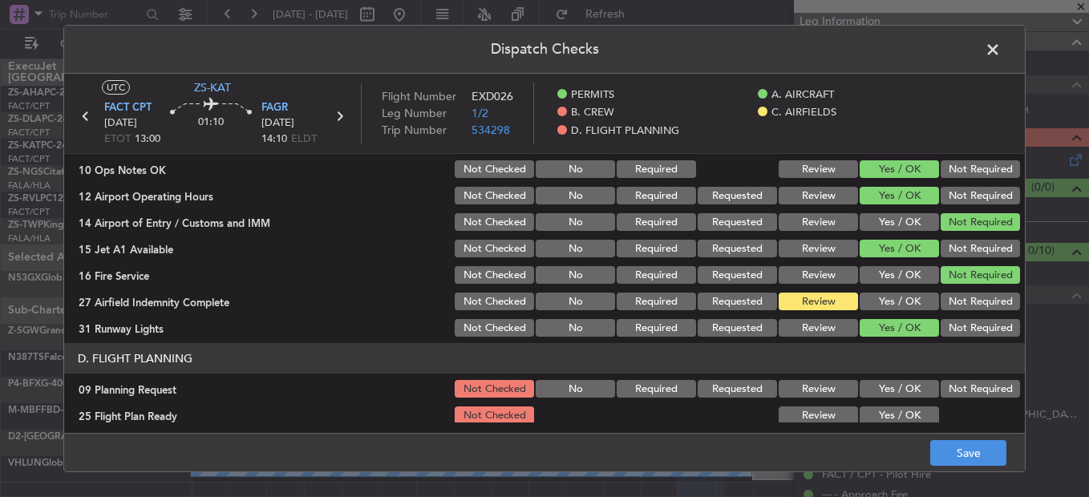
scroll to position [432, 0]
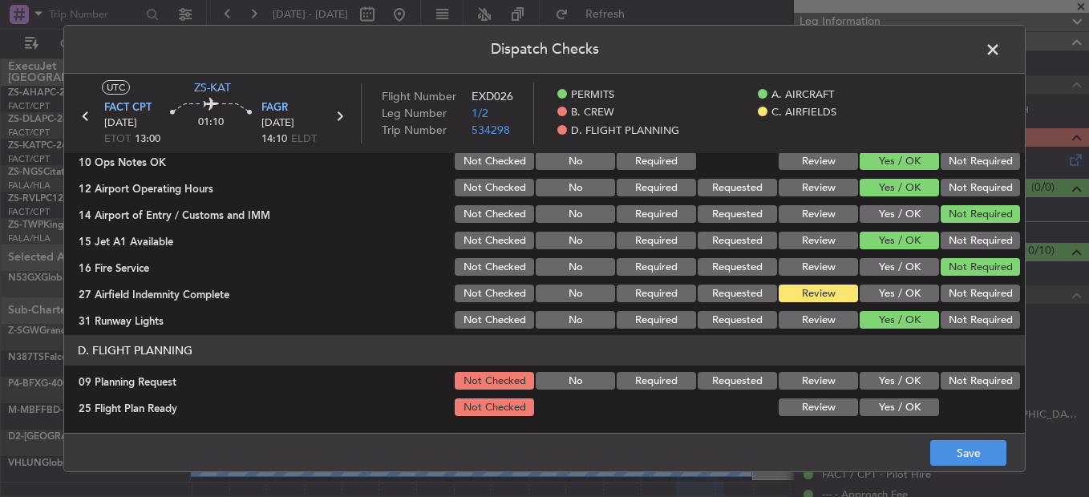
click at [941, 381] on button "Not Required" at bounding box center [980, 381] width 79 height 18
click at [821, 401] on button "Review" at bounding box center [818, 408] width 79 height 18
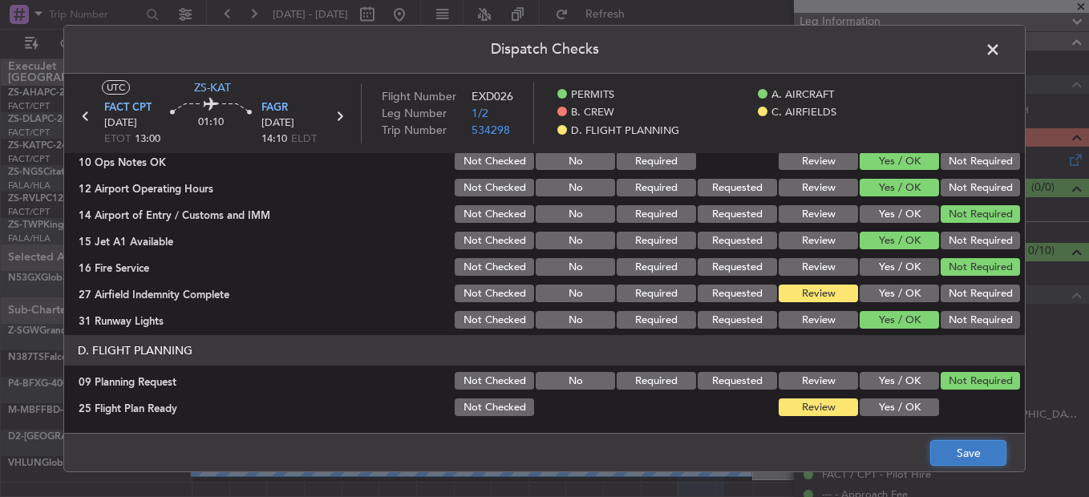
click at [942, 451] on button "Save" at bounding box center [969, 453] width 76 height 26
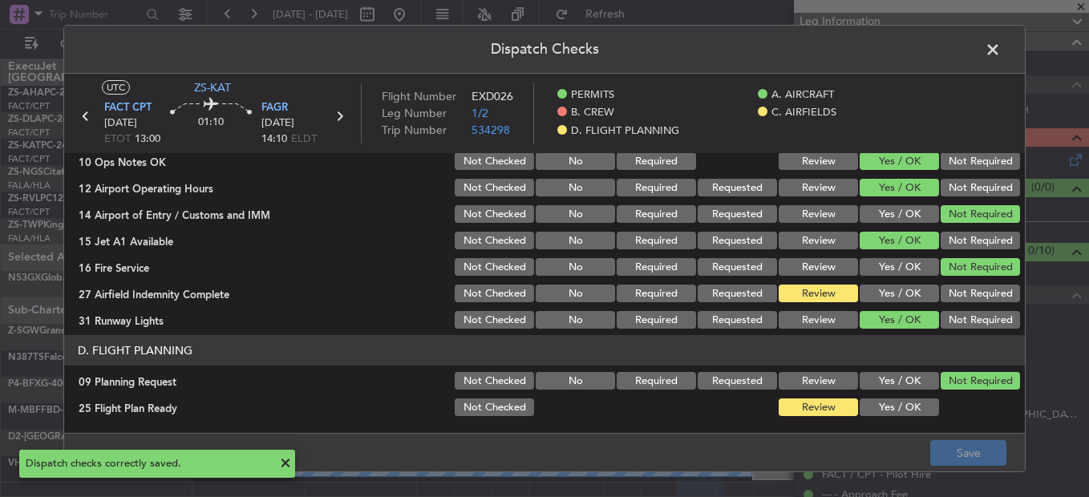
click at [1001, 44] on span at bounding box center [1001, 54] width 0 height 32
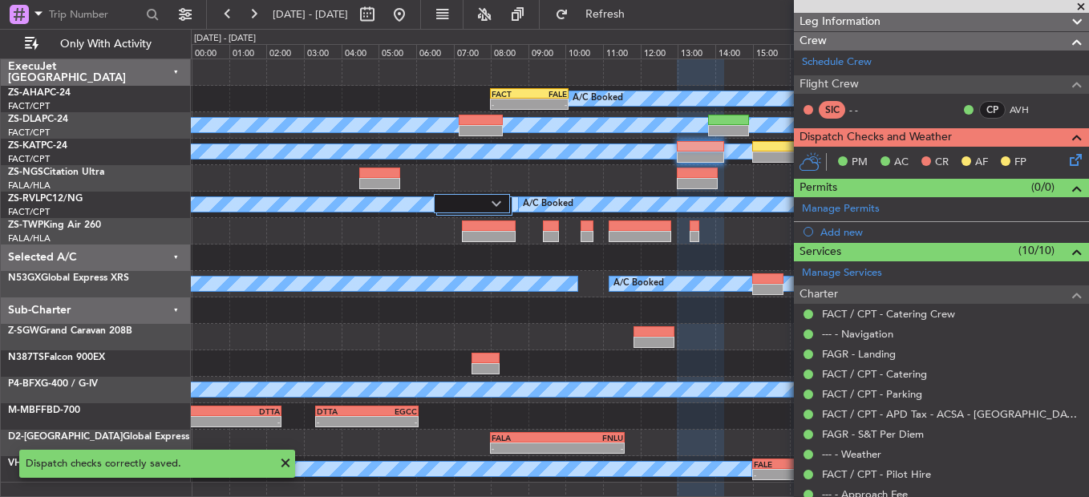
click at [1054, 164] on div "PM AC CR AF FP" at bounding box center [949, 163] width 236 height 24
click at [1067, 164] on icon at bounding box center [1073, 157] width 13 height 13
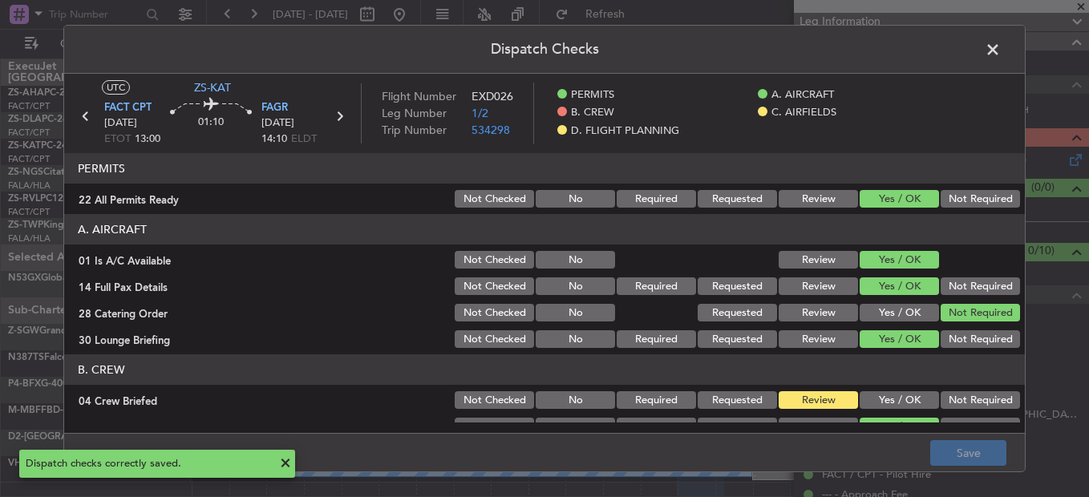
scroll to position [321, 0]
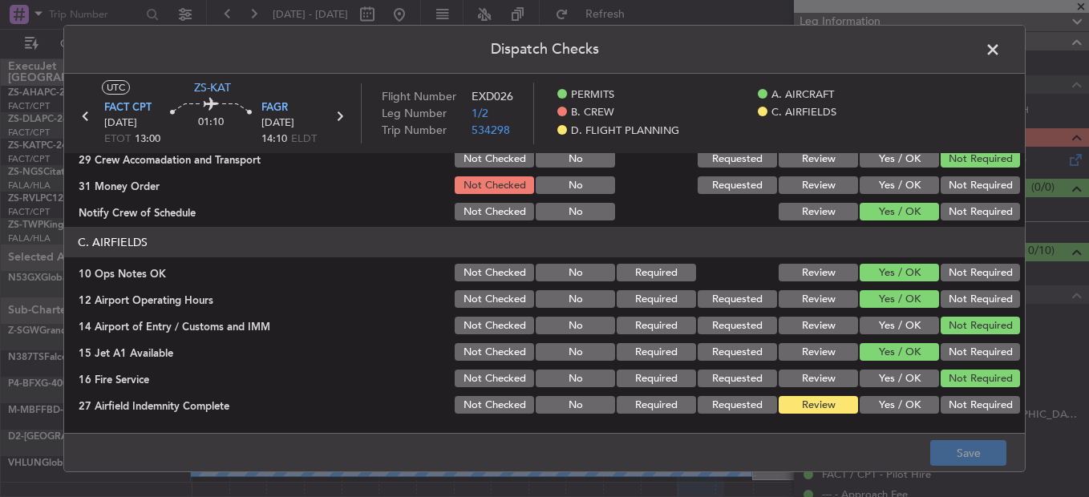
click at [971, 181] on button "Not Required" at bounding box center [980, 185] width 79 height 18
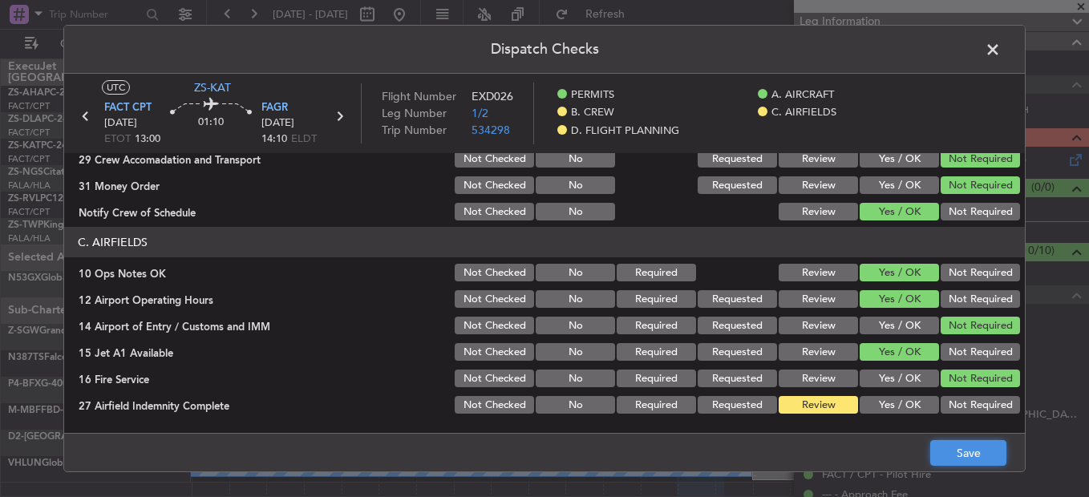
click at [986, 453] on button "Save" at bounding box center [969, 453] width 76 height 26
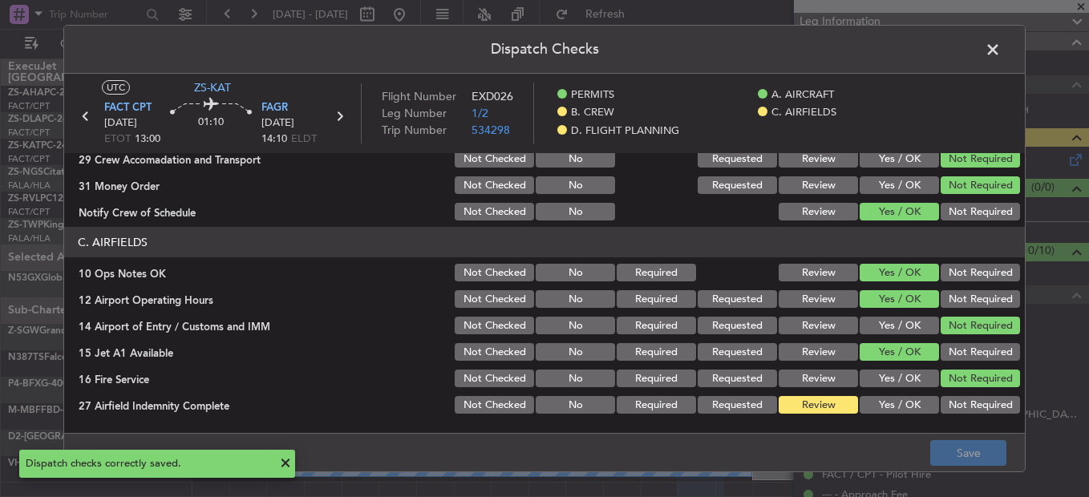
click at [1001, 48] on span at bounding box center [1001, 54] width 0 height 32
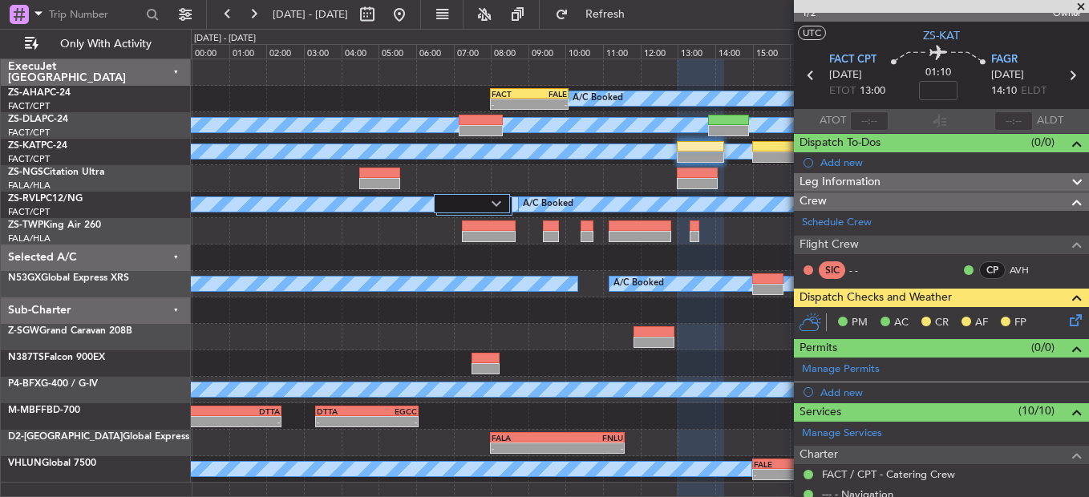
scroll to position [0, 0]
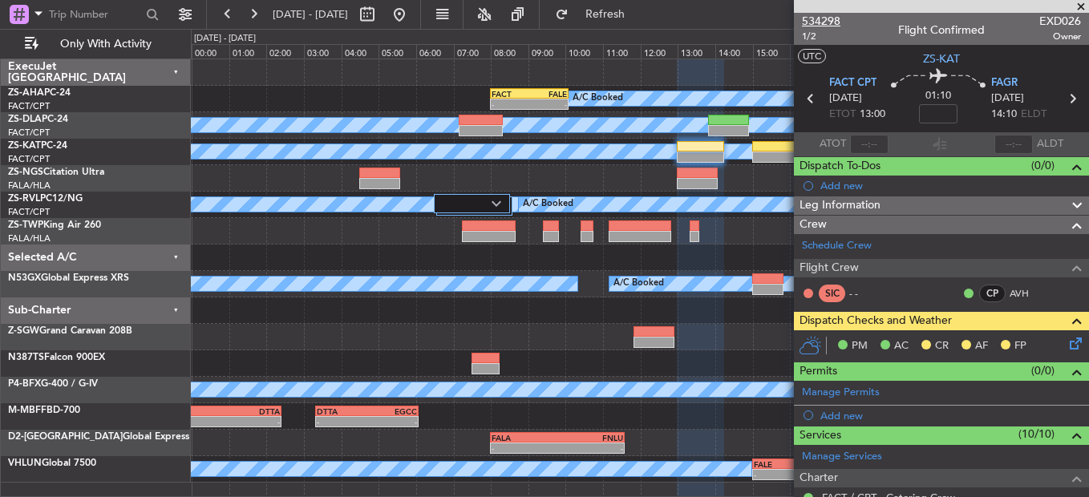
click at [812, 14] on span "534298" at bounding box center [821, 21] width 39 height 17
click at [1068, 337] on icon at bounding box center [1073, 341] width 13 height 13
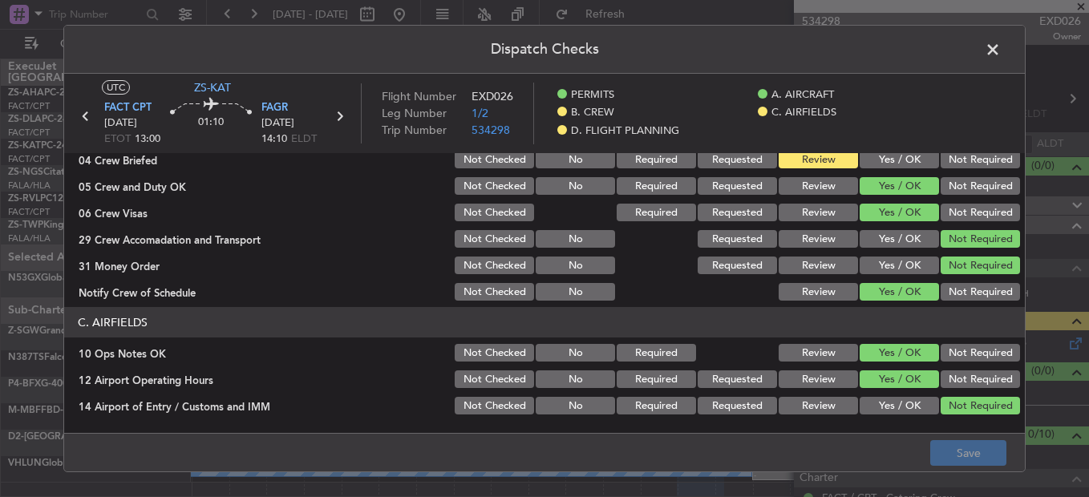
scroll to position [80, 0]
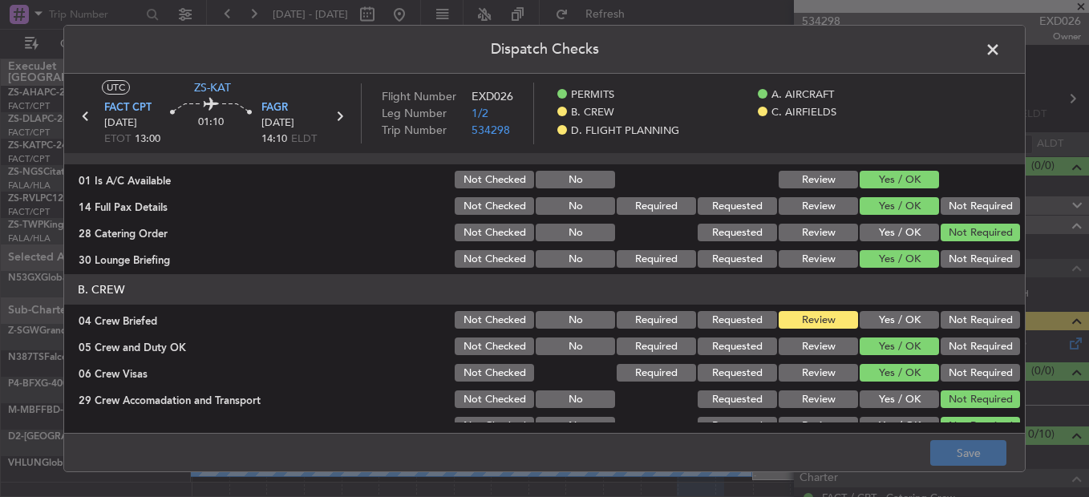
click at [899, 312] on button "Yes / OK" at bounding box center [899, 320] width 79 height 18
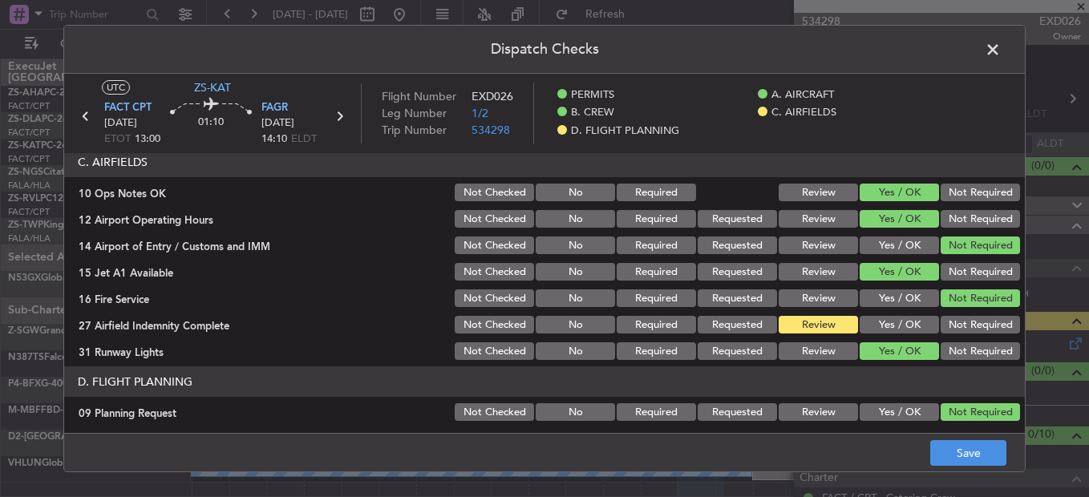
scroll to position [432, 0]
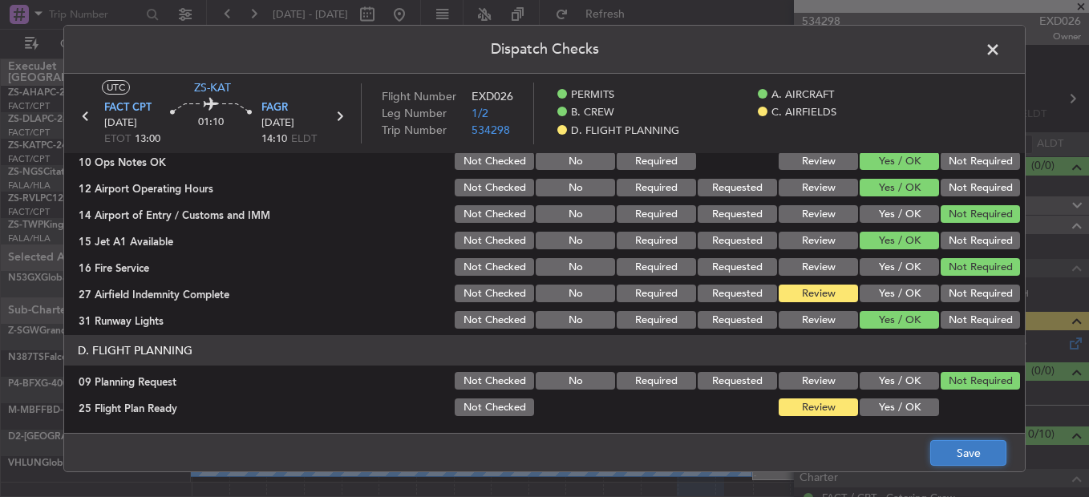
click at [961, 441] on button "Save" at bounding box center [969, 453] width 76 height 26
click at [1001, 45] on span at bounding box center [1001, 54] width 0 height 32
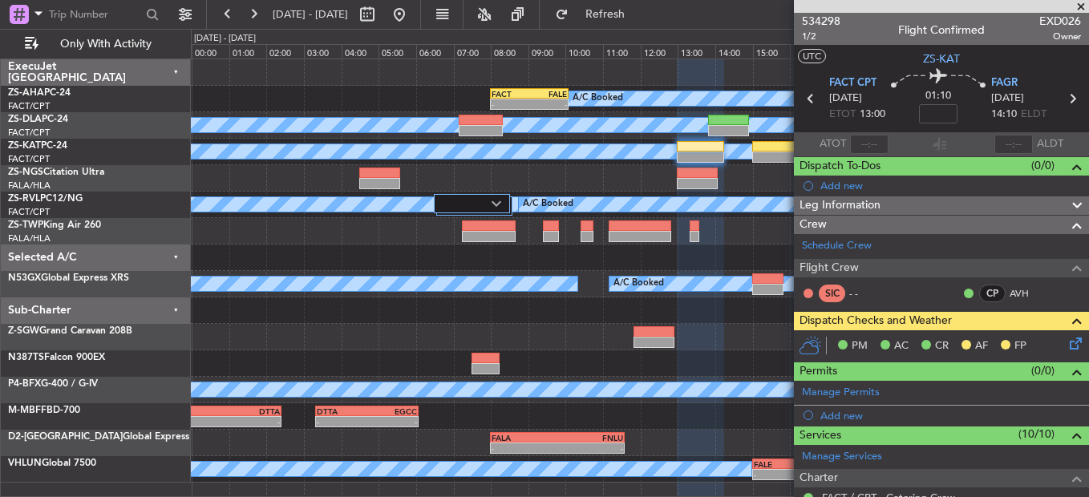
click at [711, 140] on div "A/C Unavailable" at bounding box center [640, 152] width 898 height 26
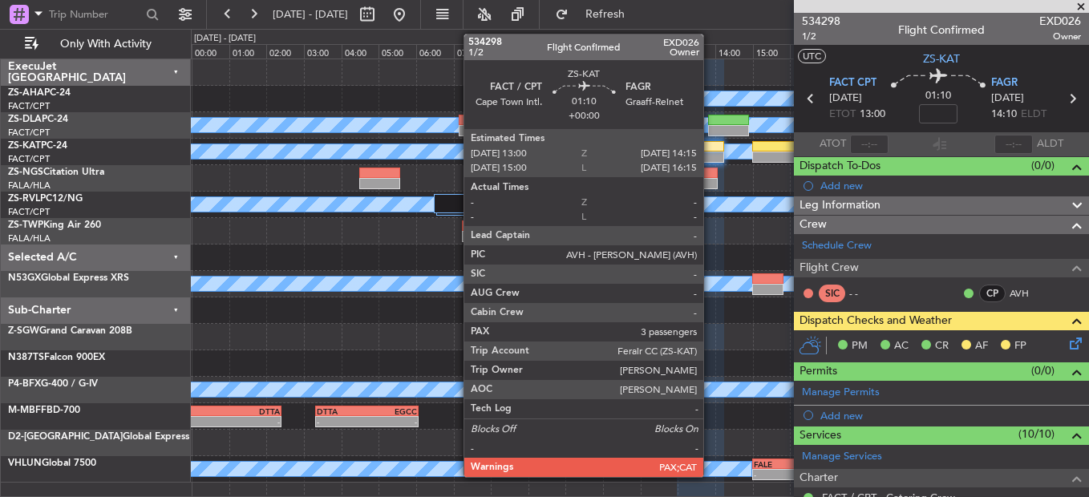
click at [711, 141] on div at bounding box center [700, 146] width 47 height 11
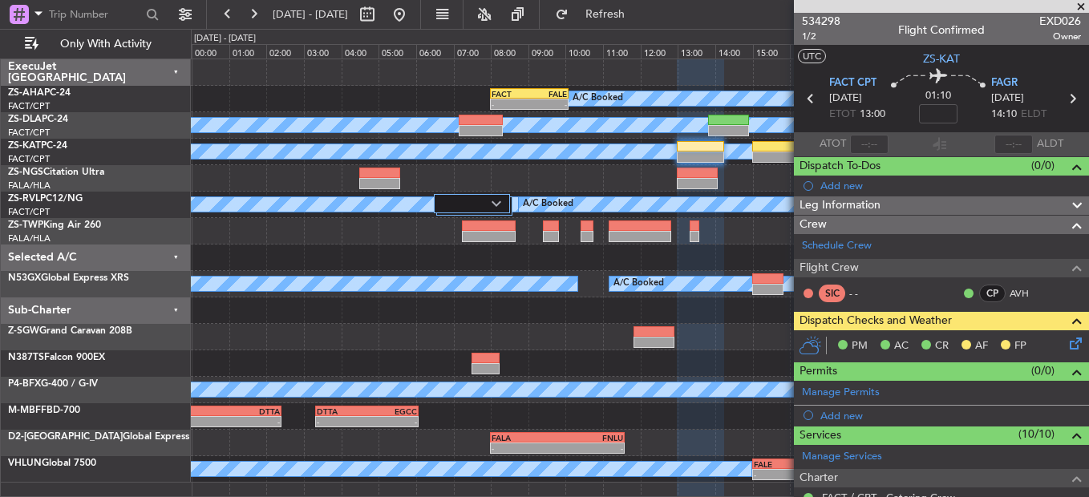
click at [1067, 347] on icon at bounding box center [1073, 341] width 13 height 13
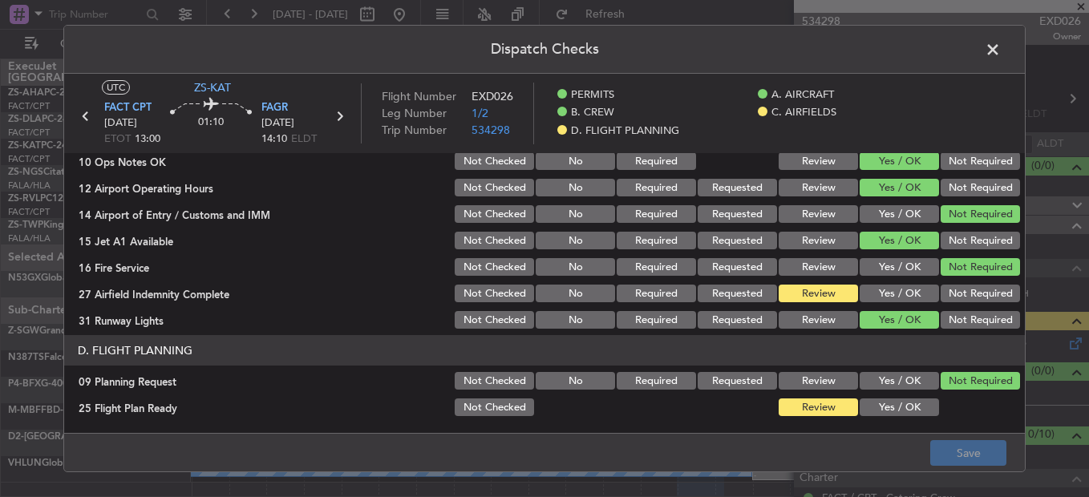
click at [1001, 50] on span at bounding box center [1001, 54] width 0 height 32
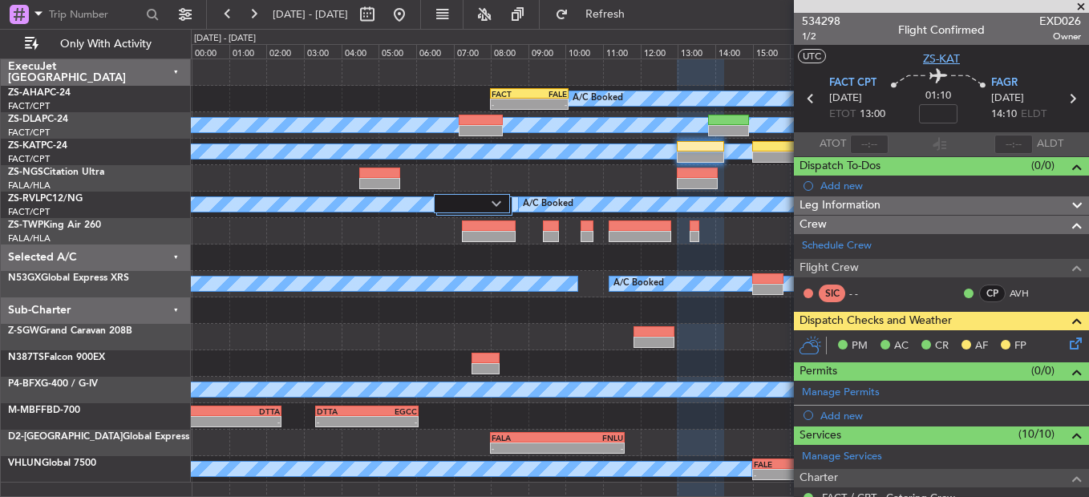
click at [939, 65] on span "ZS-KAT" at bounding box center [941, 59] width 37 height 17
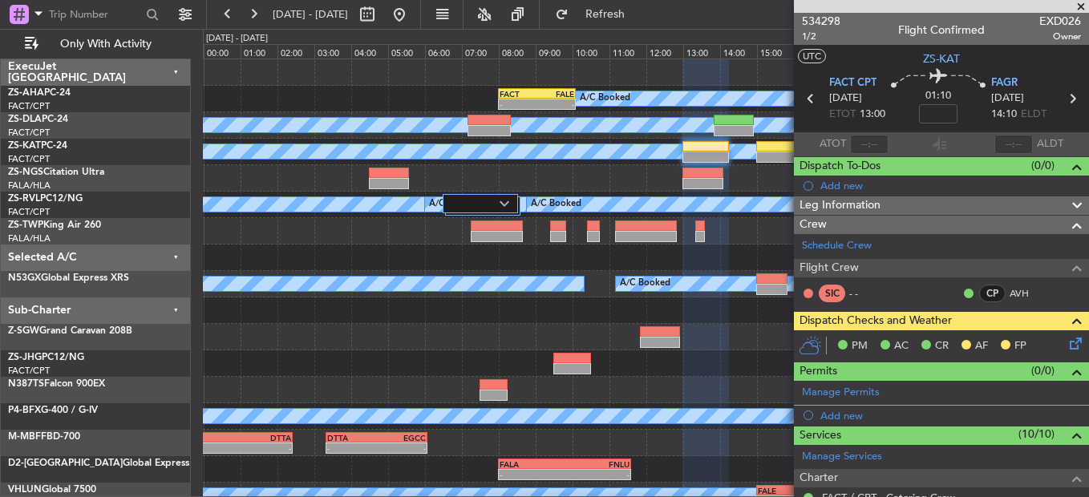
click at [1067, 338] on icon at bounding box center [1073, 341] width 13 height 13
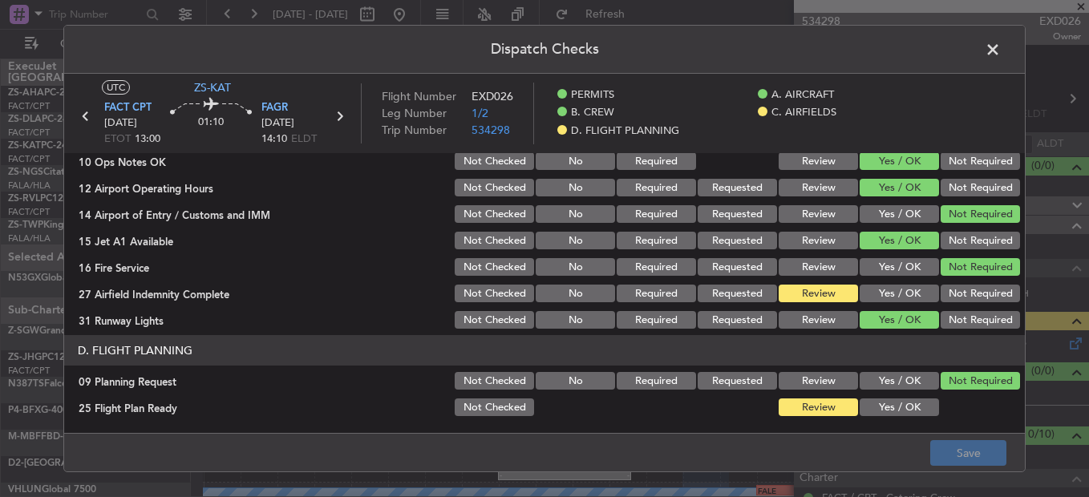
click at [879, 287] on button "Yes / OK" at bounding box center [899, 294] width 79 height 18
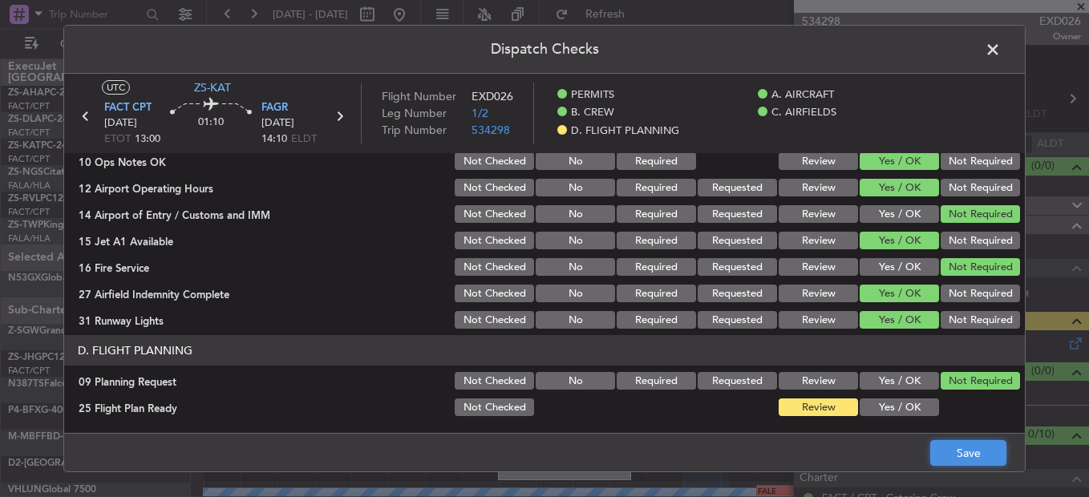
click at [952, 445] on button "Save" at bounding box center [969, 453] width 76 height 26
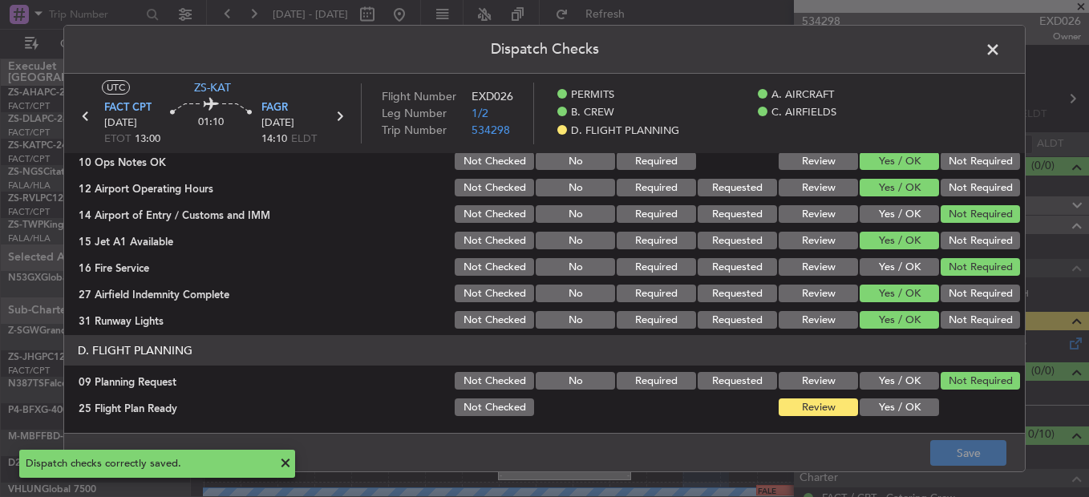
click at [1001, 53] on span at bounding box center [1001, 54] width 0 height 32
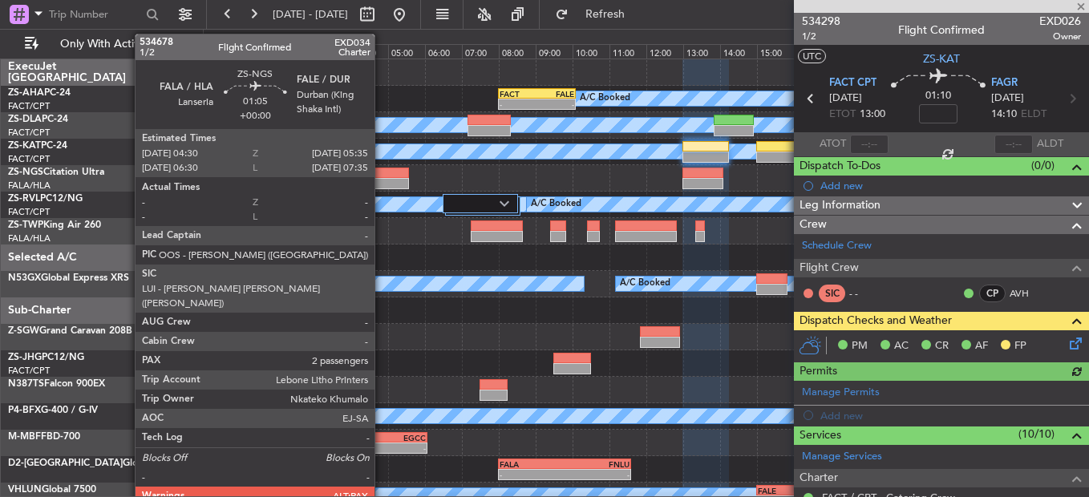
click at [382, 181] on div at bounding box center [389, 183] width 40 height 11
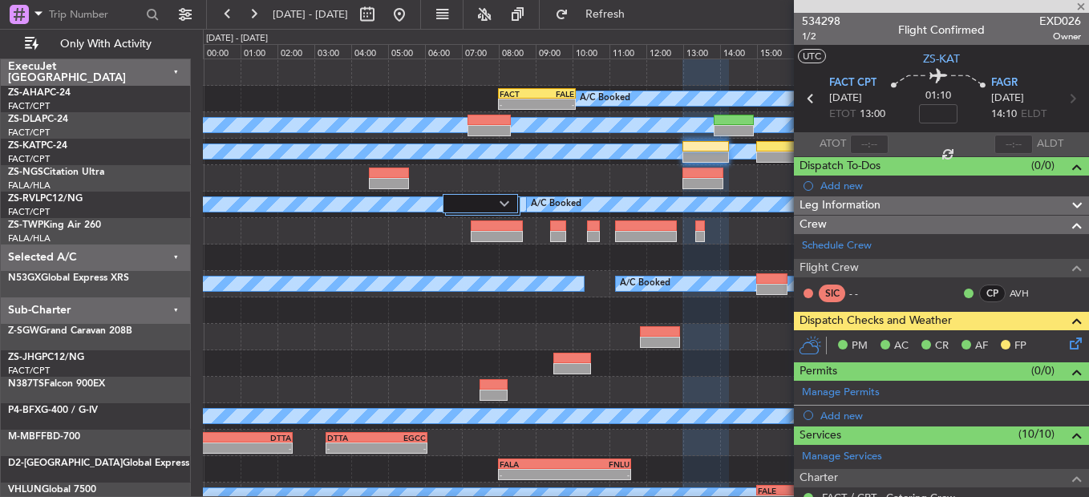
type input "2"
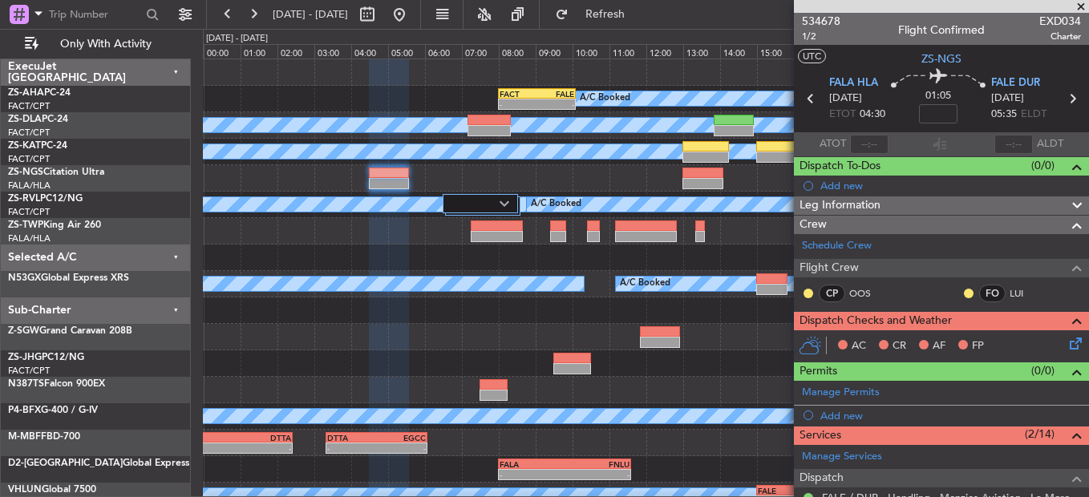
click at [804, 289] on div at bounding box center [808, 293] width 13 height 13
click at [809, 289] on button at bounding box center [809, 294] width 10 height 10
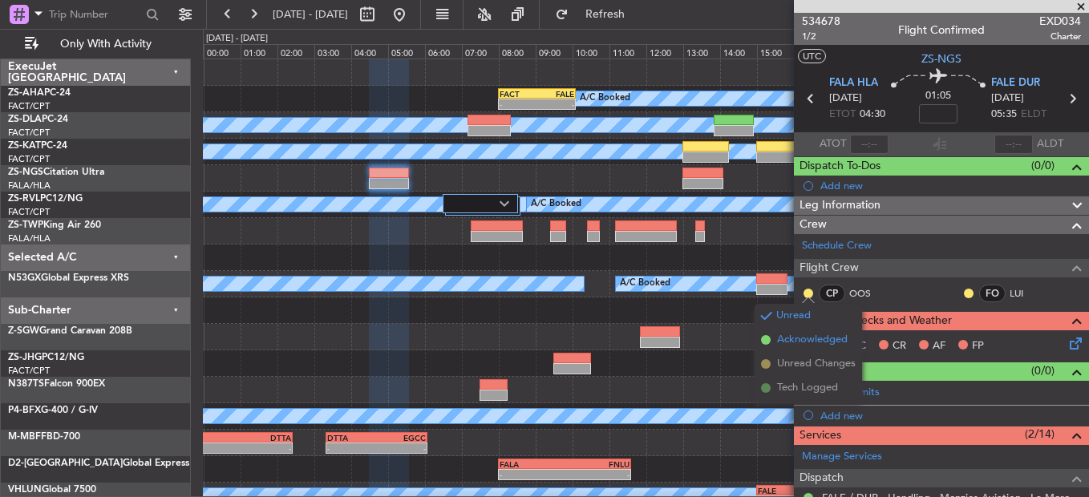
click at [791, 332] on span "Acknowledged" at bounding box center [812, 340] width 71 height 16
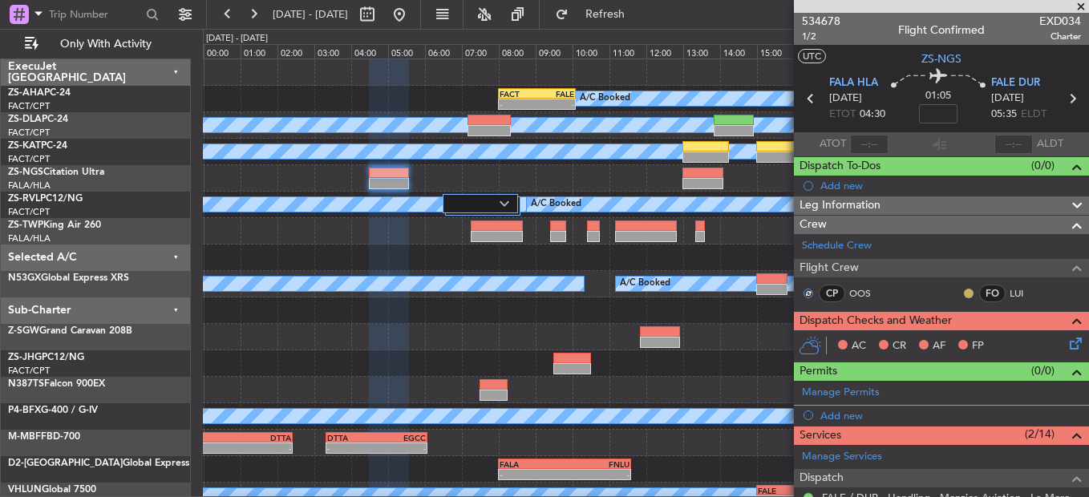
click at [964, 293] on button at bounding box center [969, 294] width 10 height 10
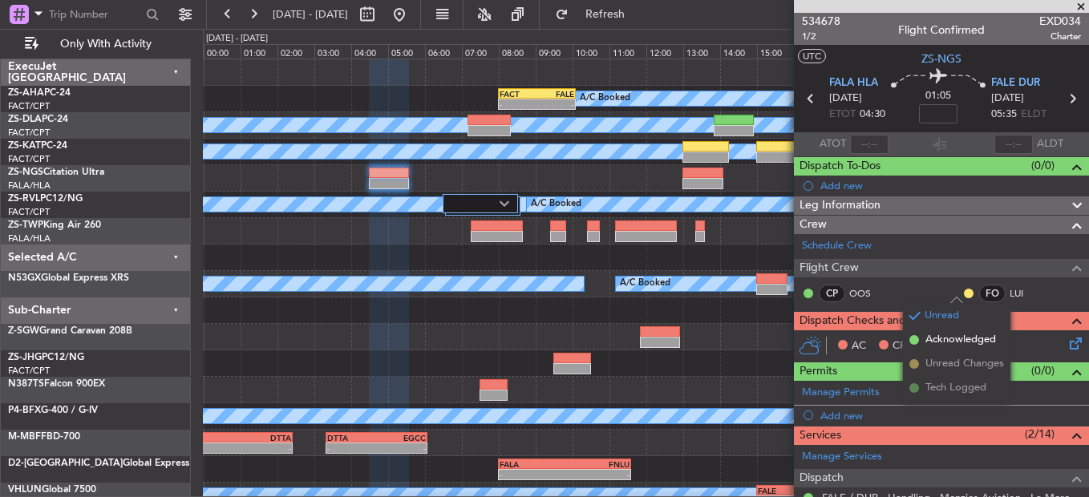
click at [946, 338] on span "Acknowledged" at bounding box center [961, 340] width 71 height 16
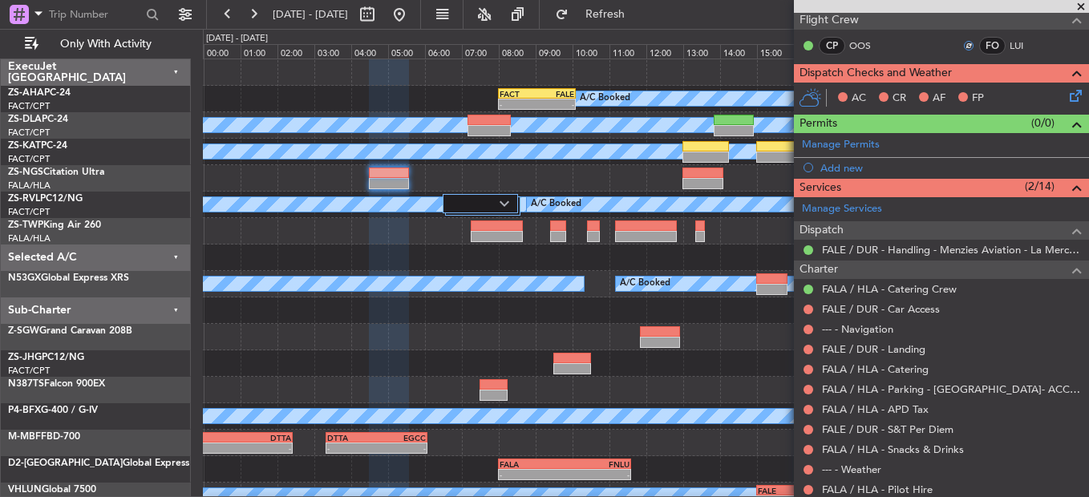
scroll to position [356, 0]
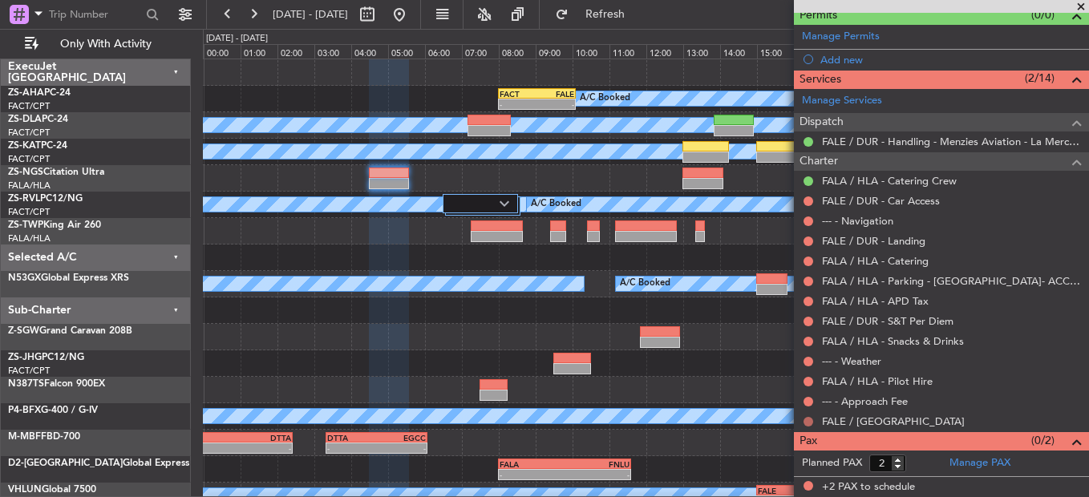
click at [809, 417] on button at bounding box center [809, 422] width 10 height 10
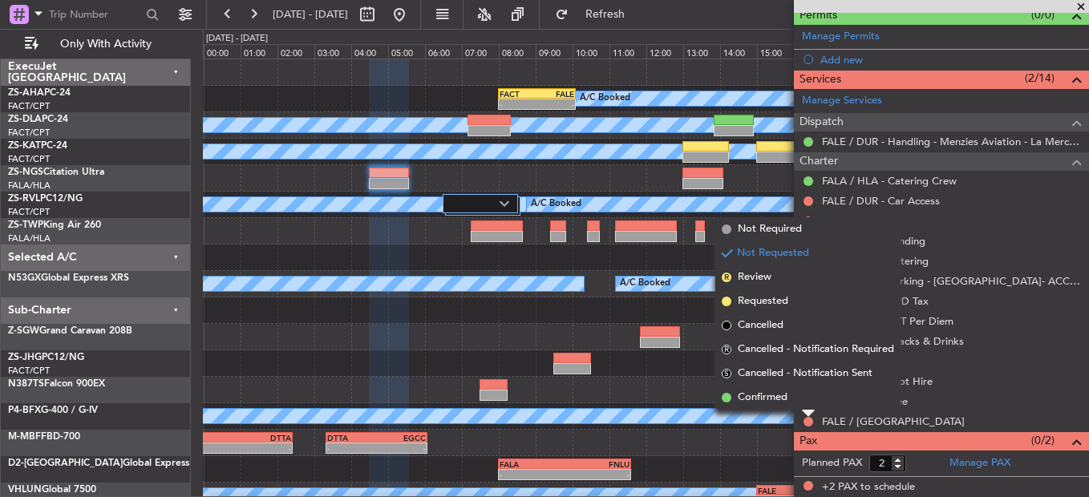
click at [809, 394] on li "Confirmed" at bounding box center [808, 398] width 185 height 24
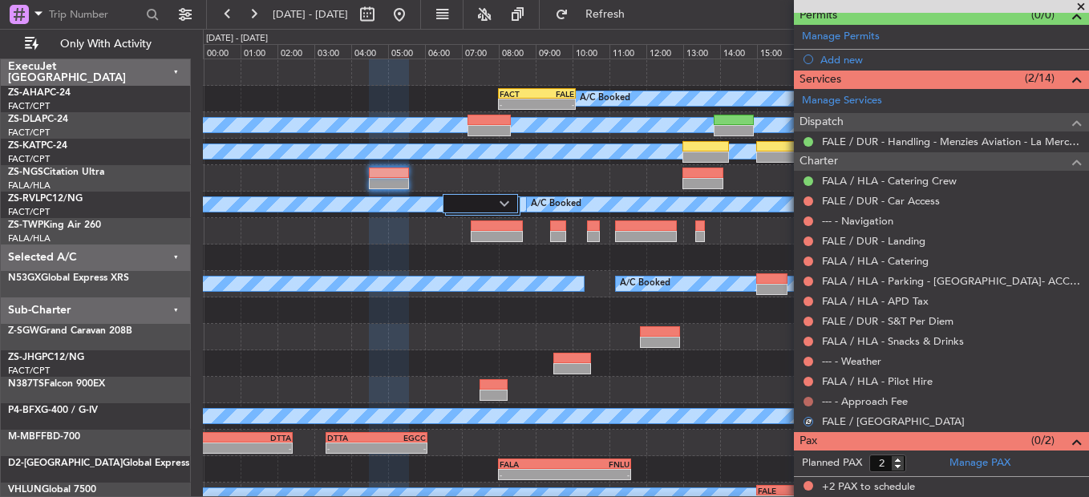
click at [809, 397] on button at bounding box center [809, 402] width 10 height 10
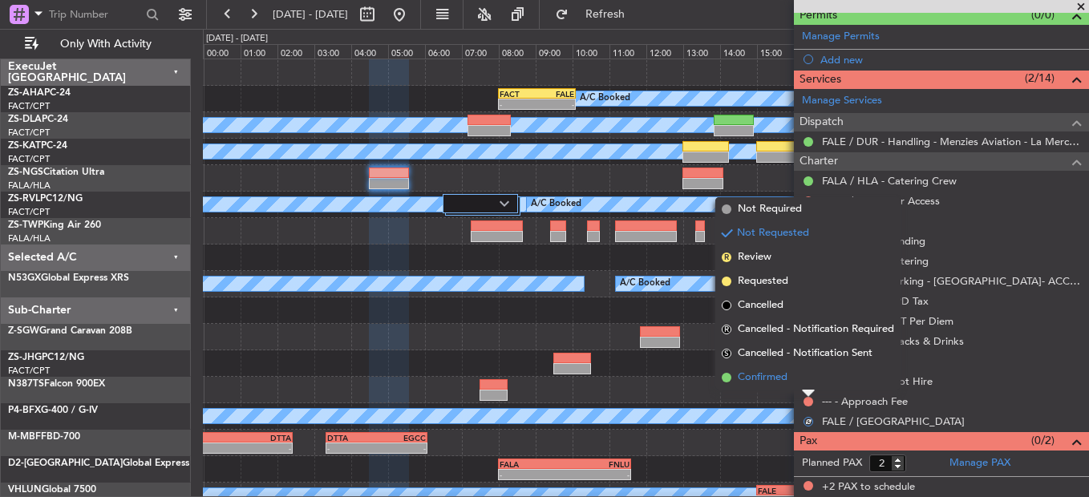
click at [809, 377] on li "Confirmed" at bounding box center [808, 378] width 185 height 24
click at [809, 377] on button at bounding box center [809, 382] width 10 height 10
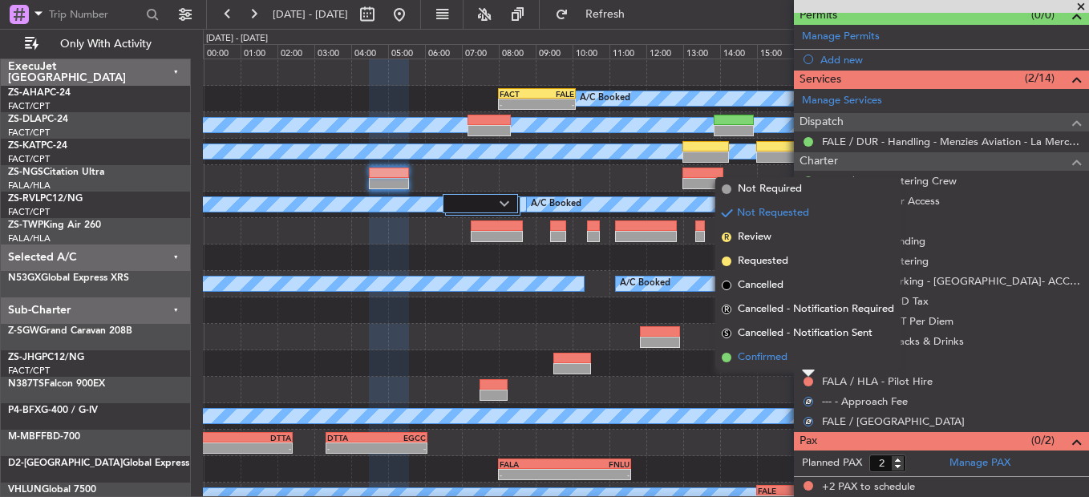
click at [809, 362] on li "Confirmed" at bounding box center [808, 358] width 185 height 24
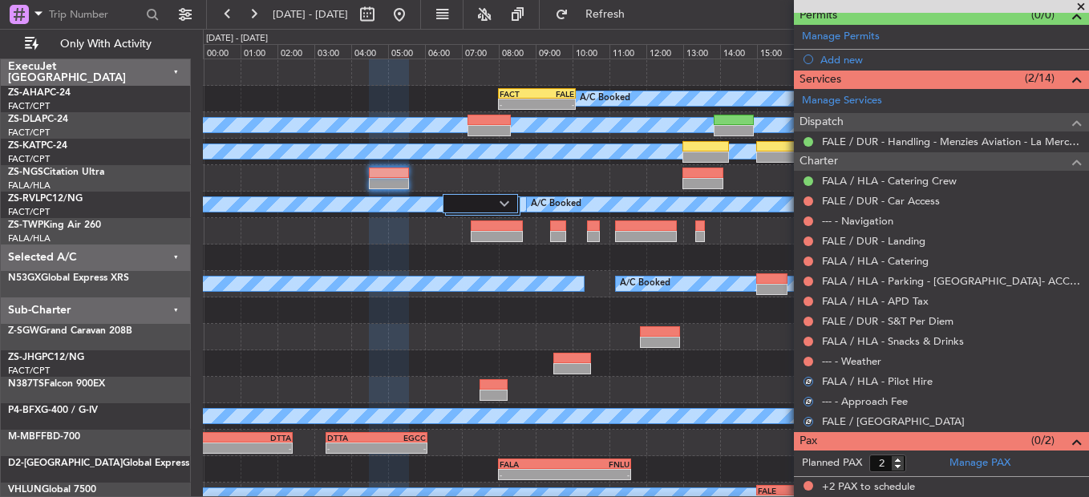
click at [809, 362] on button at bounding box center [809, 362] width 10 height 10
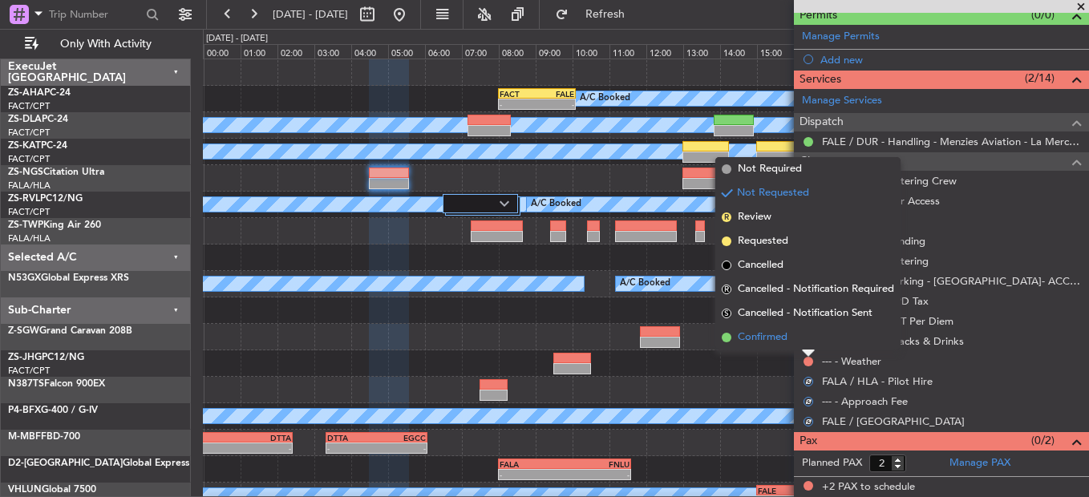
click at [806, 342] on li "Confirmed" at bounding box center [808, 338] width 185 height 24
click at [805, 342] on button at bounding box center [809, 342] width 10 height 10
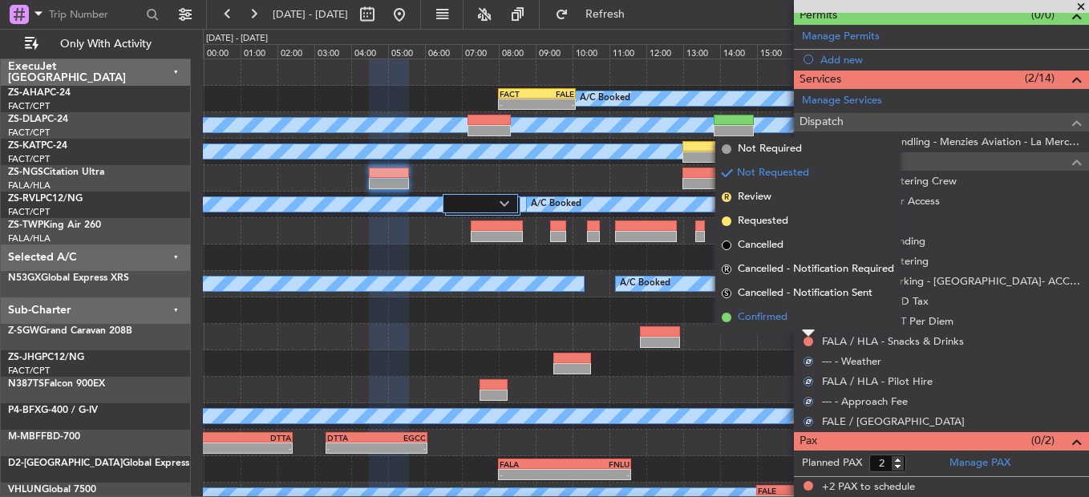
click at [804, 318] on li "Confirmed" at bounding box center [808, 318] width 185 height 24
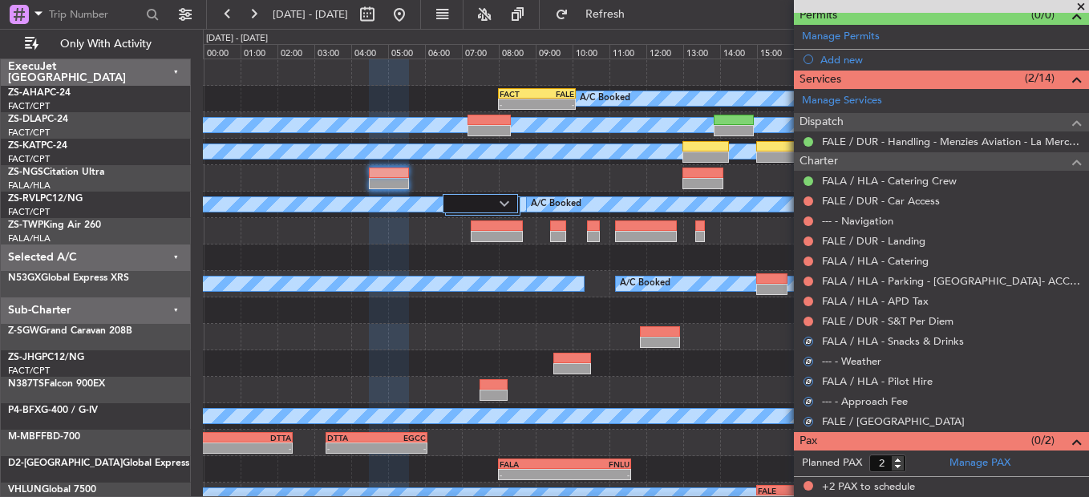
click at [803, 318] on div at bounding box center [808, 321] width 13 height 13
drag, startPoint x: 803, startPoint y: 318, endPoint x: 812, endPoint y: 327, distance: 11.9
click at [810, 323] on button at bounding box center [809, 322] width 10 height 10
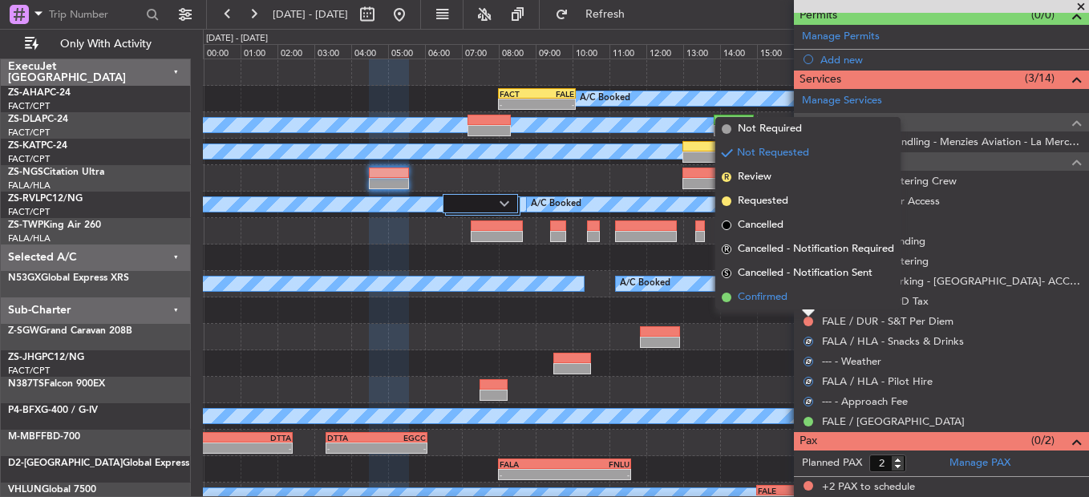
click at [805, 304] on li "Confirmed" at bounding box center [808, 298] width 185 height 24
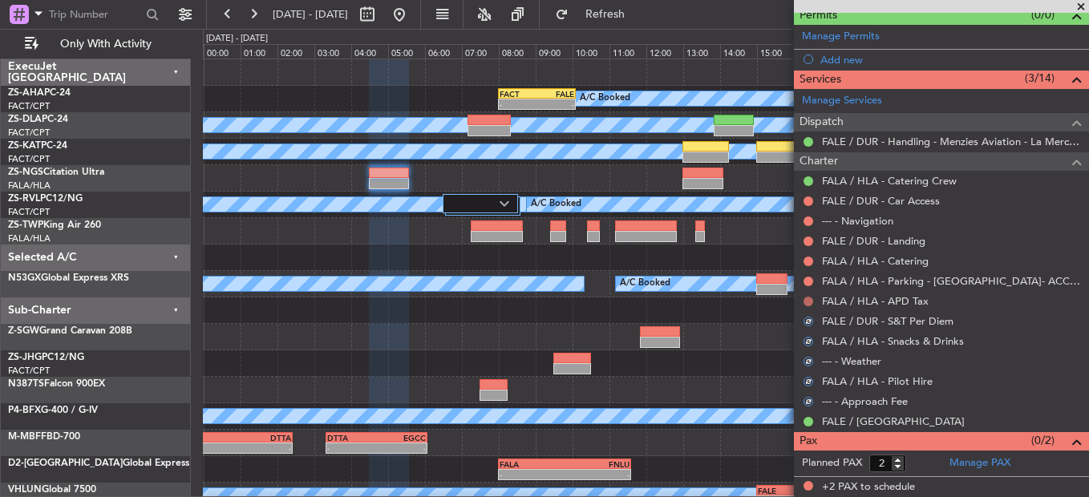
click at [807, 304] on button at bounding box center [809, 302] width 10 height 10
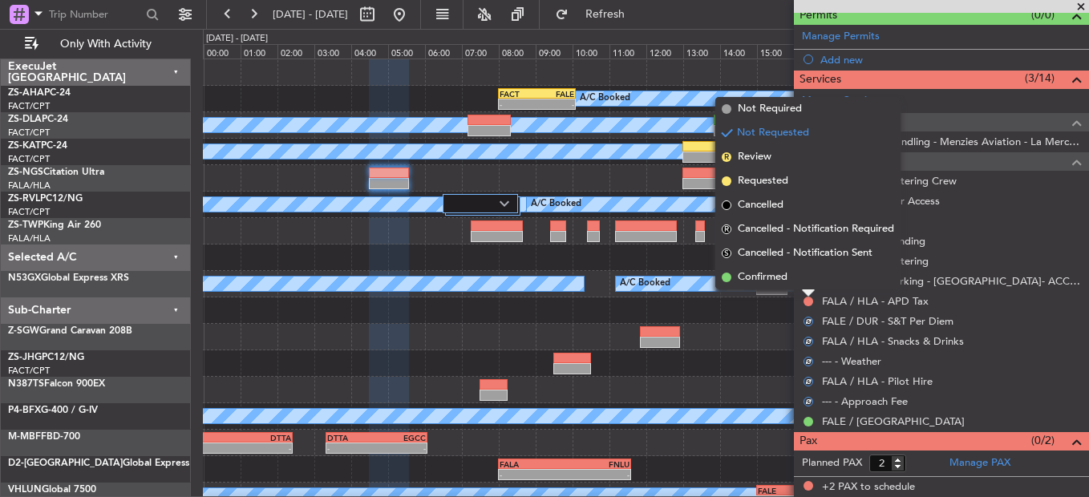
drag, startPoint x: 807, startPoint y: 304, endPoint x: 805, endPoint y: 284, distance: 20.1
click at [805, 286] on li "Confirmed" at bounding box center [808, 278] width 185 height 24
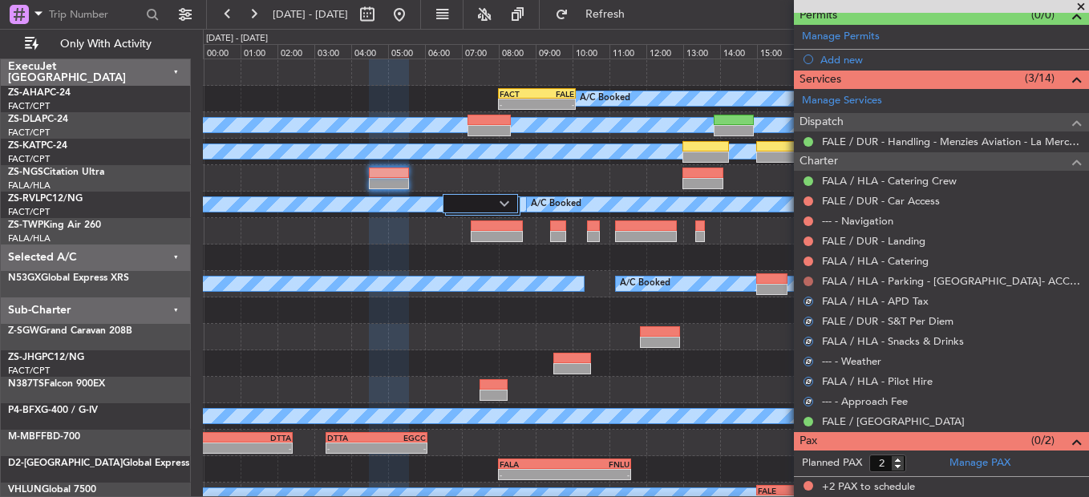
click at [806, 283] on button at bounding box center [809, 282] width 10 height 10
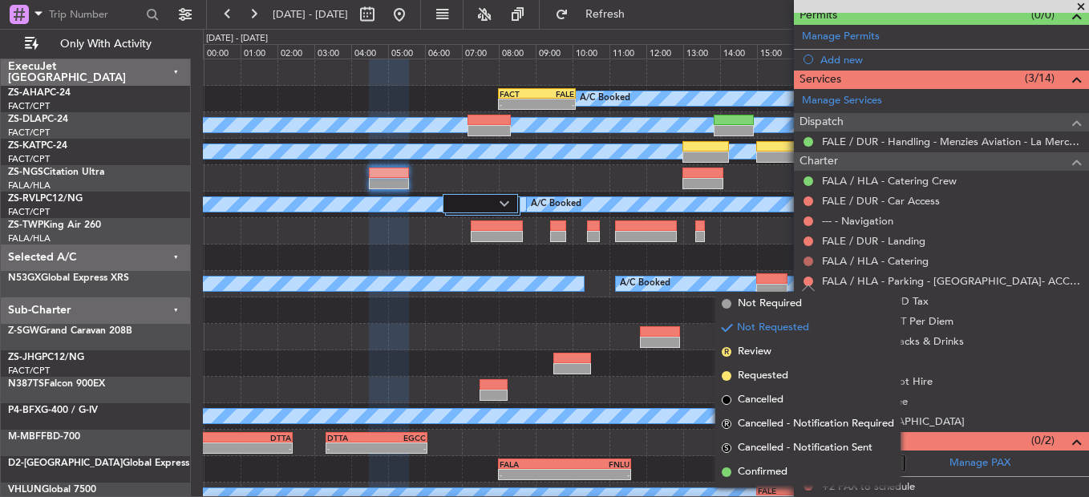
click at [809, 264] on button at bounding box center [809, 262] width 10 height 10
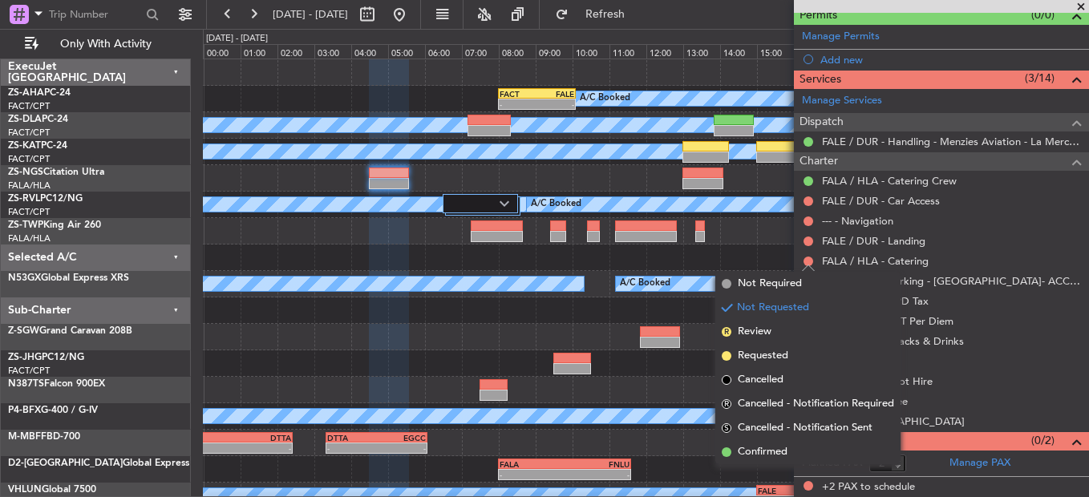
click at [1016, 235] on div "FALE / DUR - Landing" at bounding box center [941, 241] width 295 height 20
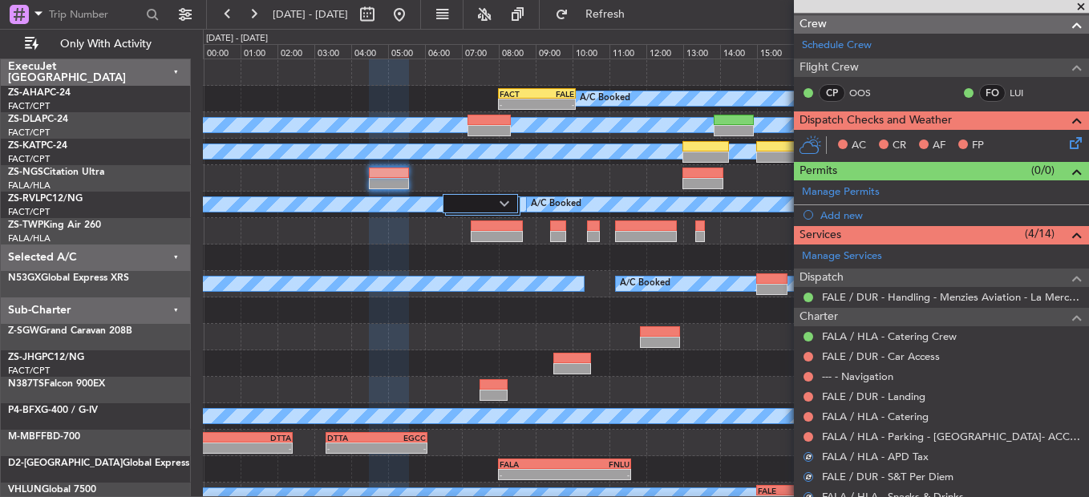
scroll to position [276, 0]
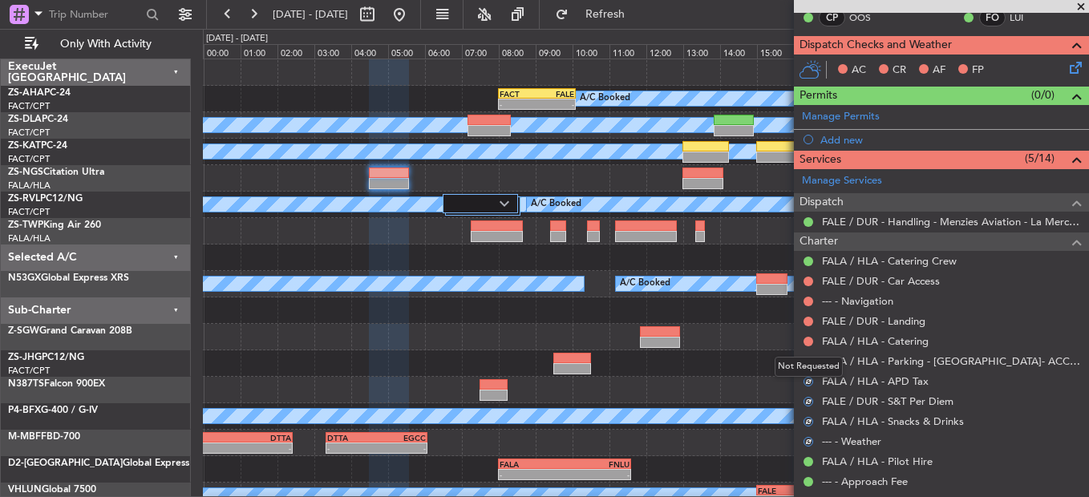
click at [810, 361] on div "Not Requested" at bounding box center [809, 367] width 68 height 20
click at [812, 361] on div at bounding box center [808, 361] width 13 height 13
click at [806, 360] on button at bounding box center [809, 362] width 10 height 10
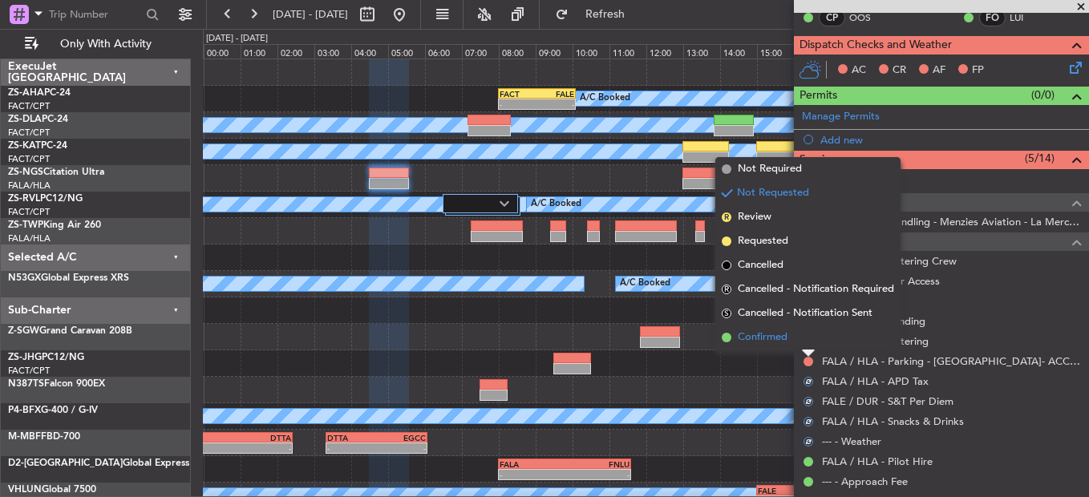
click at [792, 337] on li "Confirmed" at bounding box center [808, 338] width 185 height 24
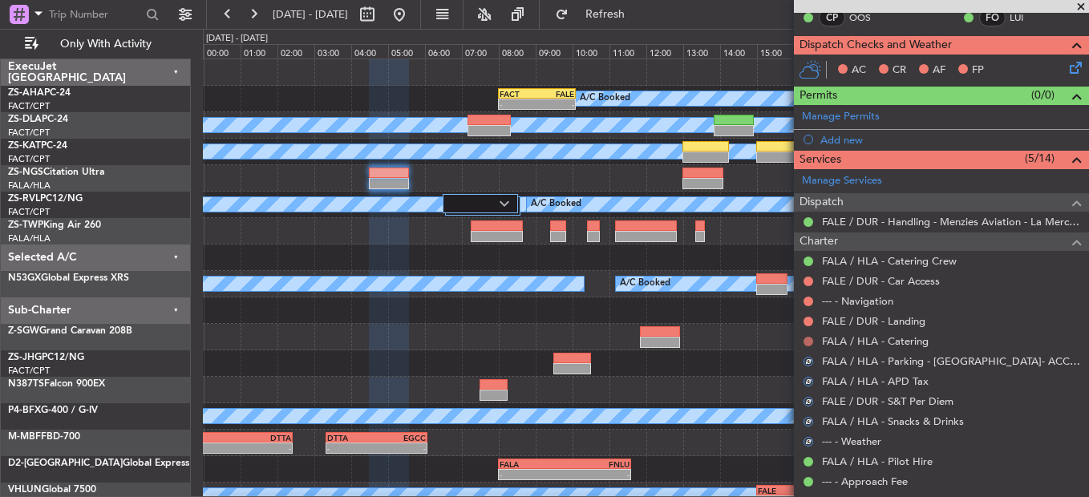
click at [808, 343] on button at bounding box center [809, 342] width 10 height 10
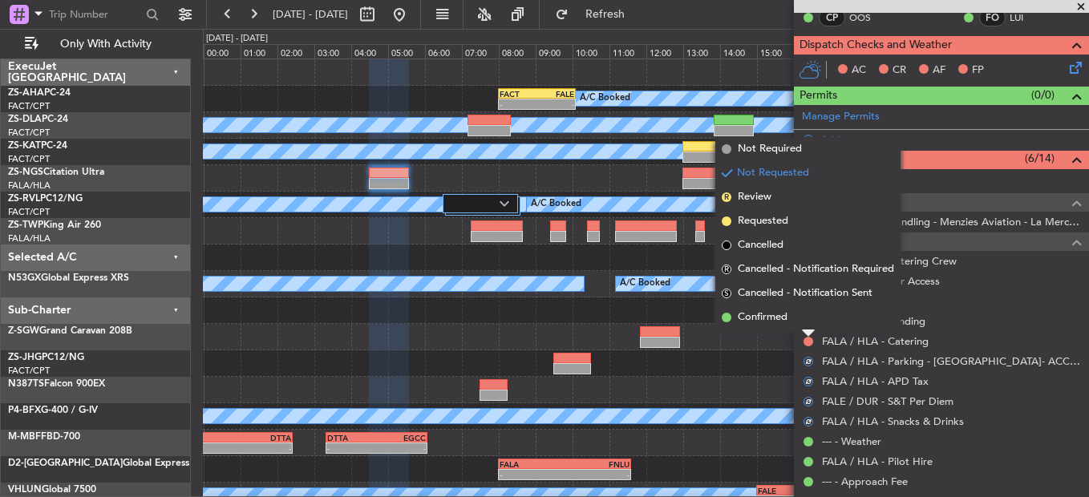
click at [805, 327] on li "Confirmed" at bounding box center [808, 318] width 185 height 24
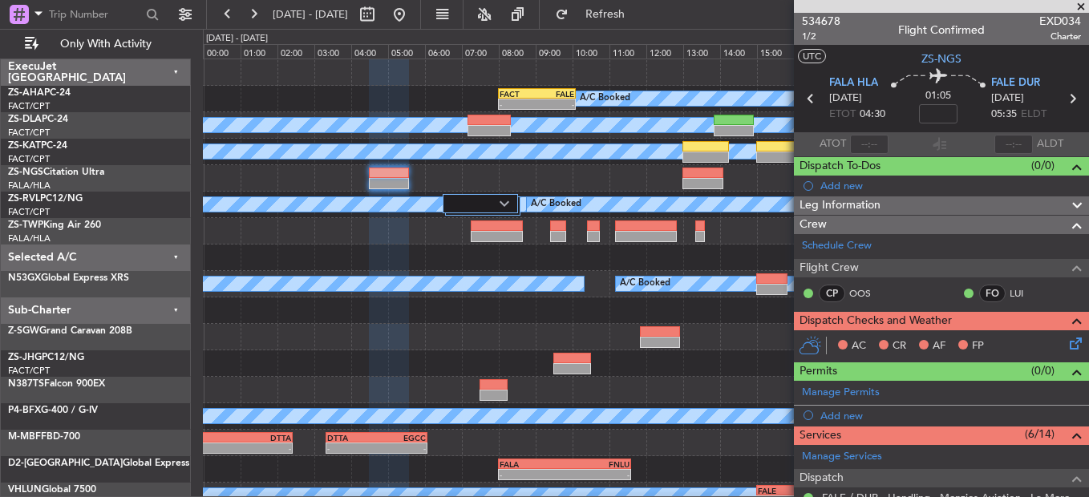
scroll to position [276, 0]
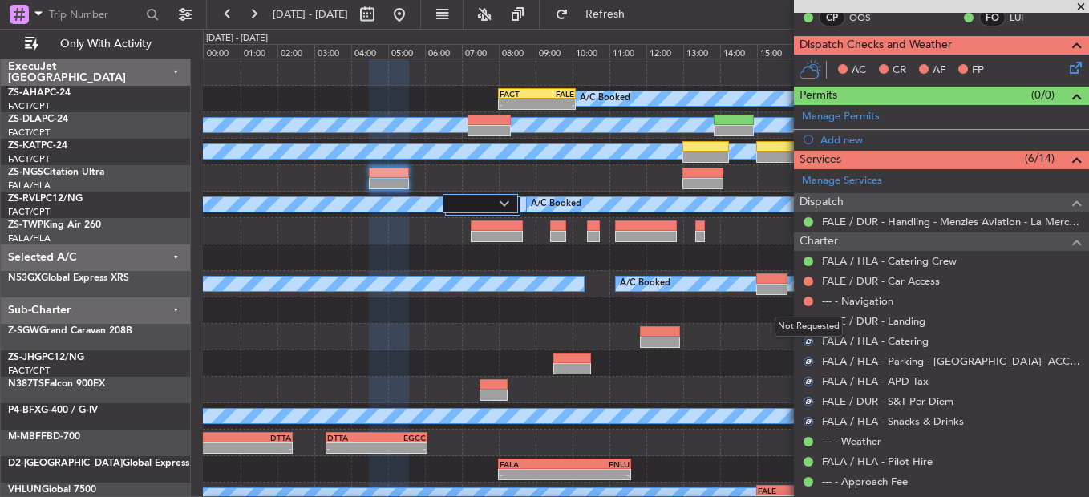
click at [811, 317] on mat-tooltip-component "Not Requested" at bounding box center [809, 327] width 91 height 43
click at [808, 322] on div "Not Requested" at bounding box center [809, 327] width 68 height 20
click at [806, 320] on button at bounding box center [809, 322] width 10 height 10
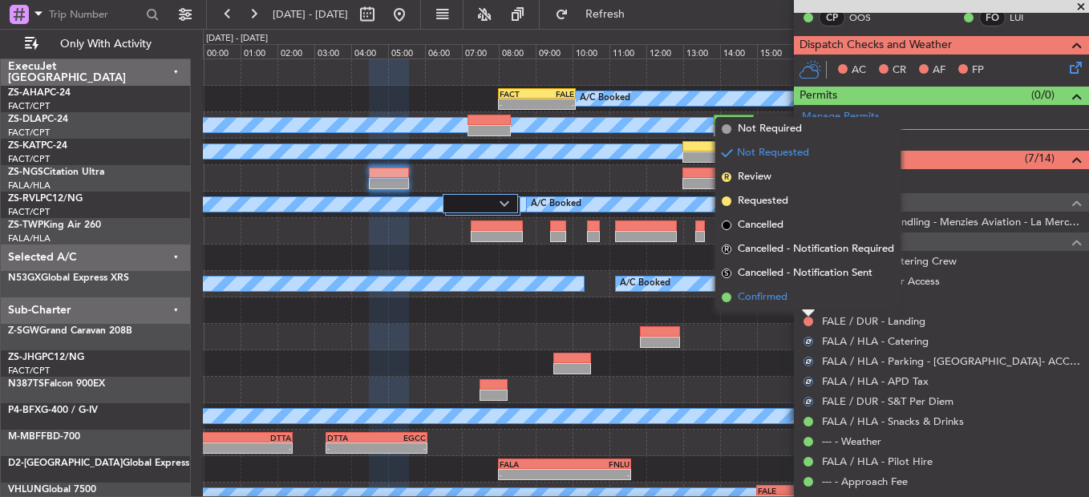
click at [802, 302] on li "Confirmed" at bounding box center [808, 298] width 185 height 24
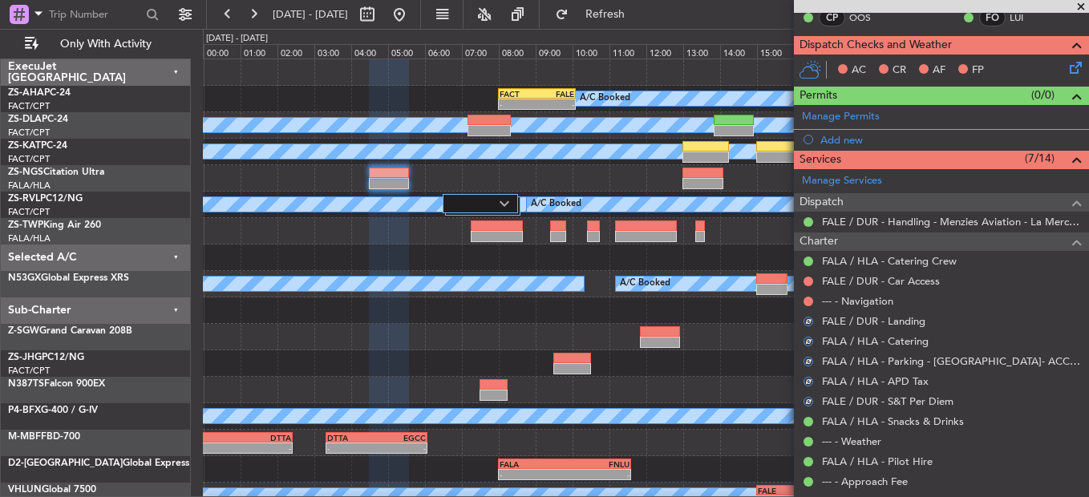
click at [814, 295] on nimbus-traffic-light at bounding box center [808, 301] width 13 height 13
click at [811, 299] on button at bounding box center [809, 302] width 10 height 10
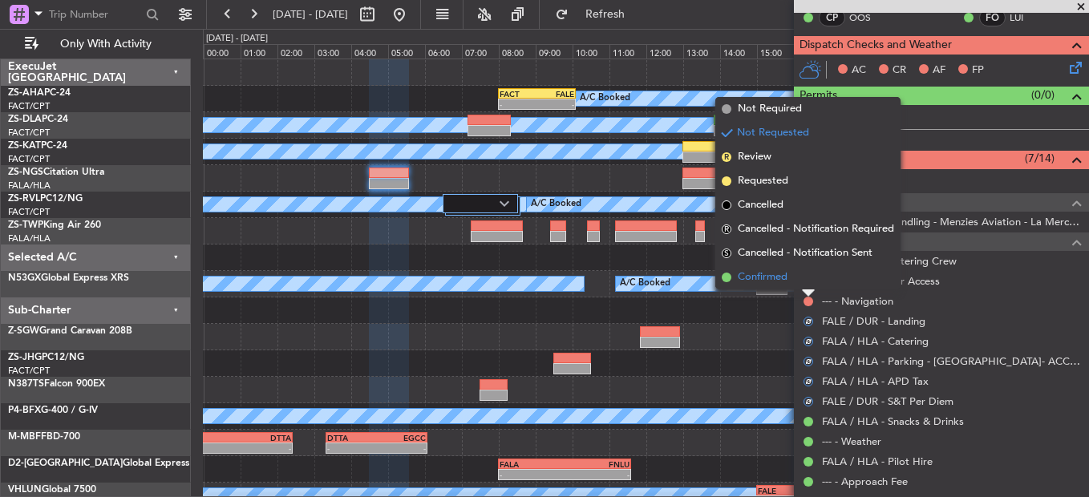
click at [809, 277] on li "Confirmed" at bounding box center [808, 278] width 185 height 24
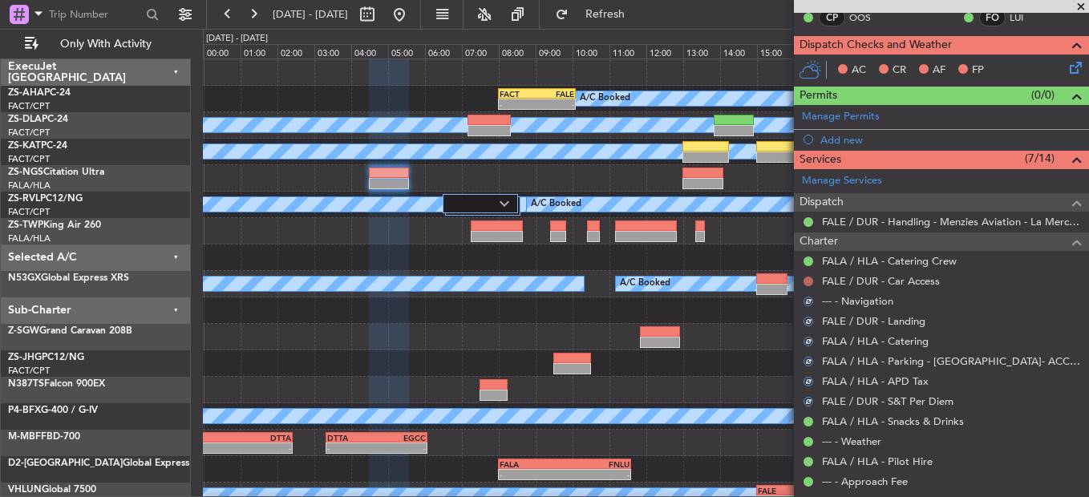
click at [812, 279] on button at bounding box center [809, 282] width 10 height 10
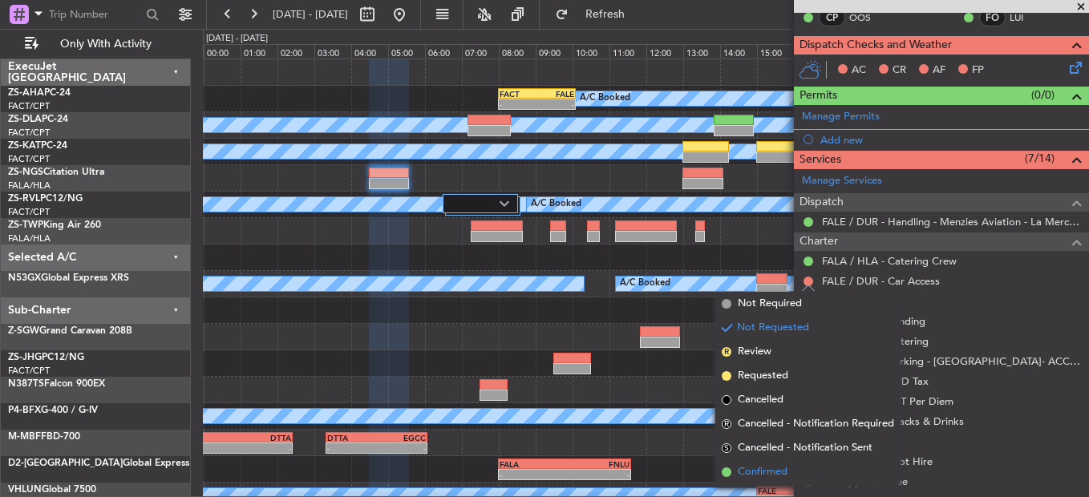
click at [796, 465] on li "Confirmed" at bounding box center [808, 472] width 185 height 24
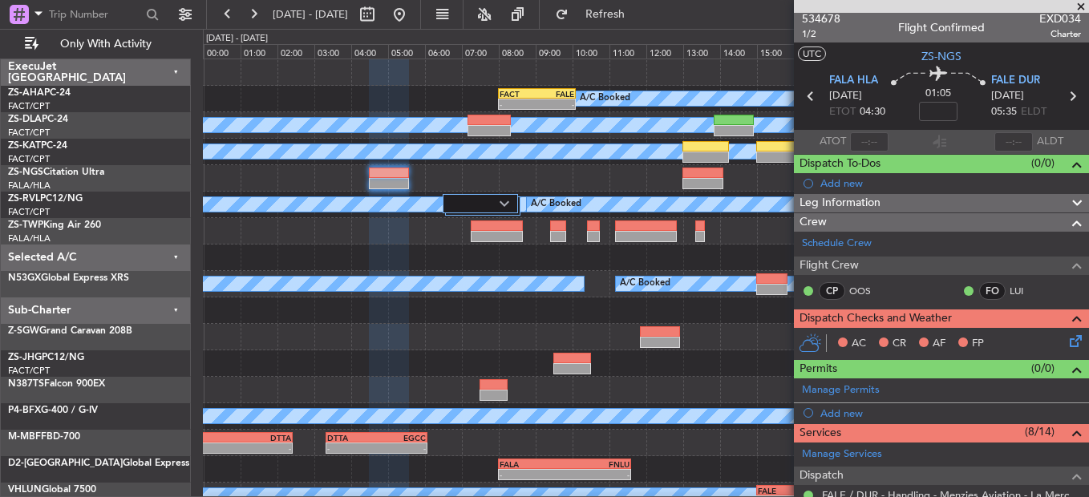
scroll to position [0, 0]
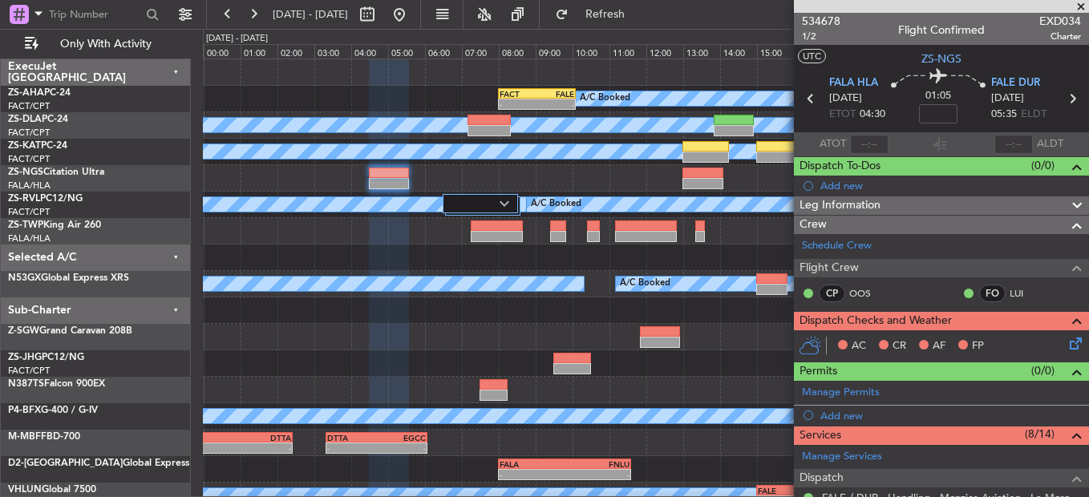
click at [1067, 338] on icon at bounding box center [1073, 341] width 13 height 13
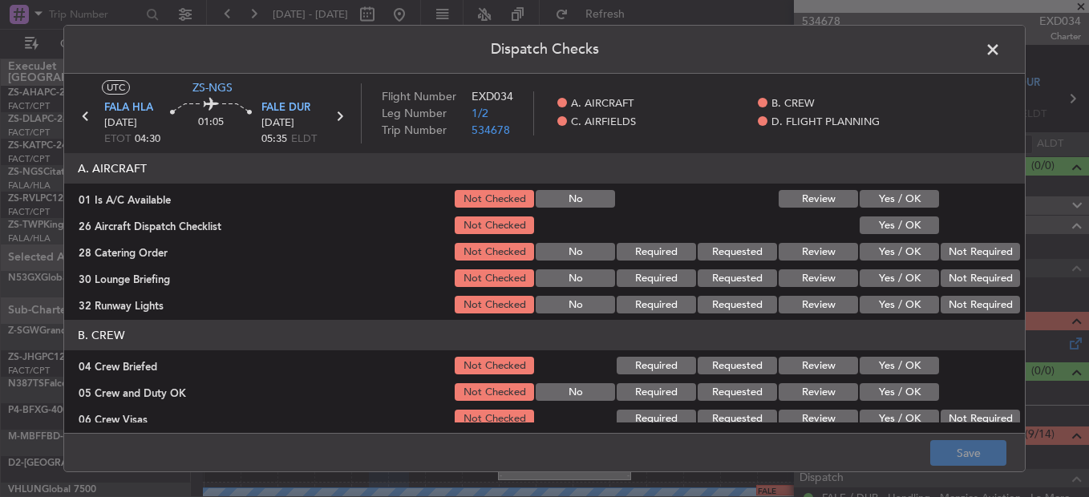
click at [885, 200] on button "Yes / OK" at bounding box center [899, 199] width 79 height 18
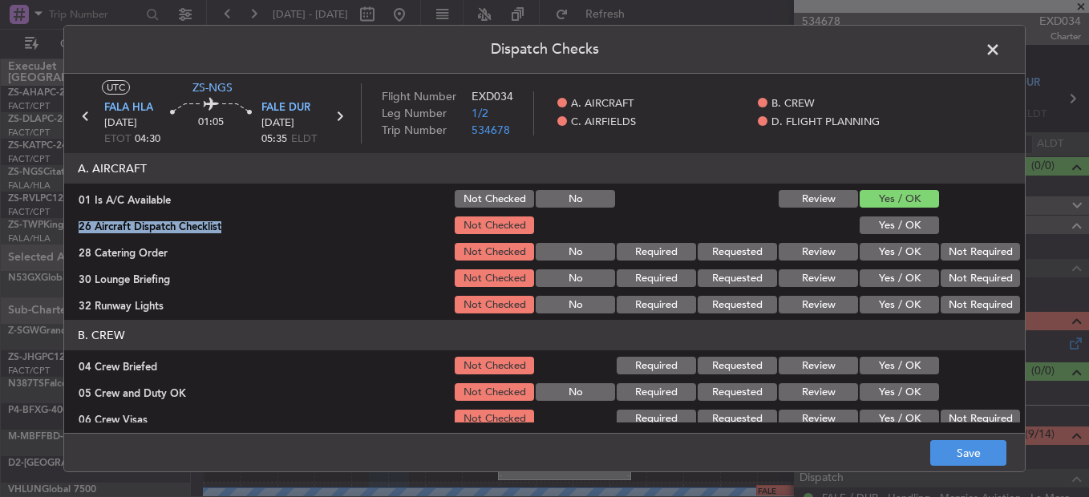
click at [883, 217] on section "A. AIRCRAFT 01 Is A/C Available Not Checked No Review Yes / OK 26 Aircraft Disp…" at bounding box center [544, 234] width 961 height 163
click at [883, 219] on button "Yes / OK" at bounding box center [899, 226] width 79 height 18
click at [817, 249] on button "Review" at bounding box center [818, 252] width 79 height 18
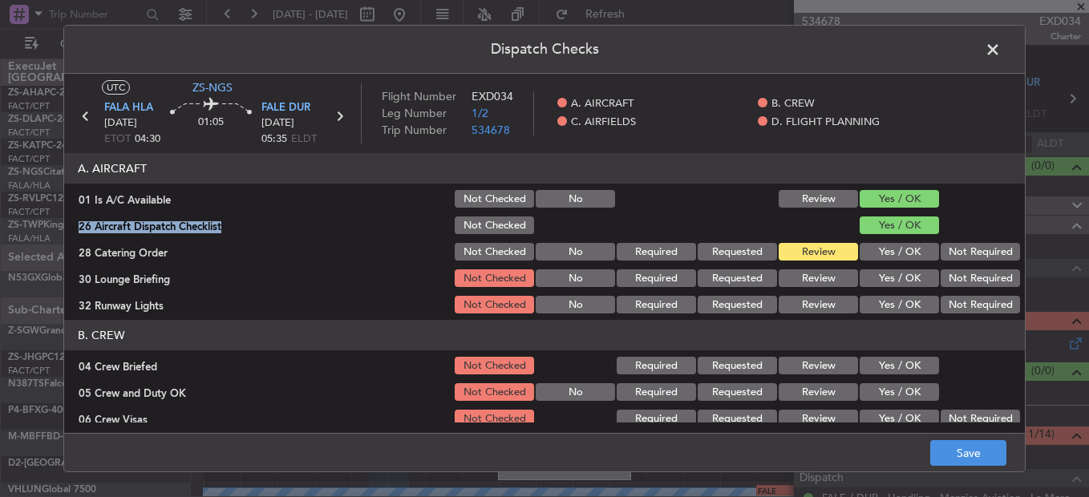
click at [882, 282] on button "Yes / OK" at bounding box center [899, 279] width 79 height 18
click at [814, 310] on button "Review" at bounding box center [818, 305] width 79 height 18
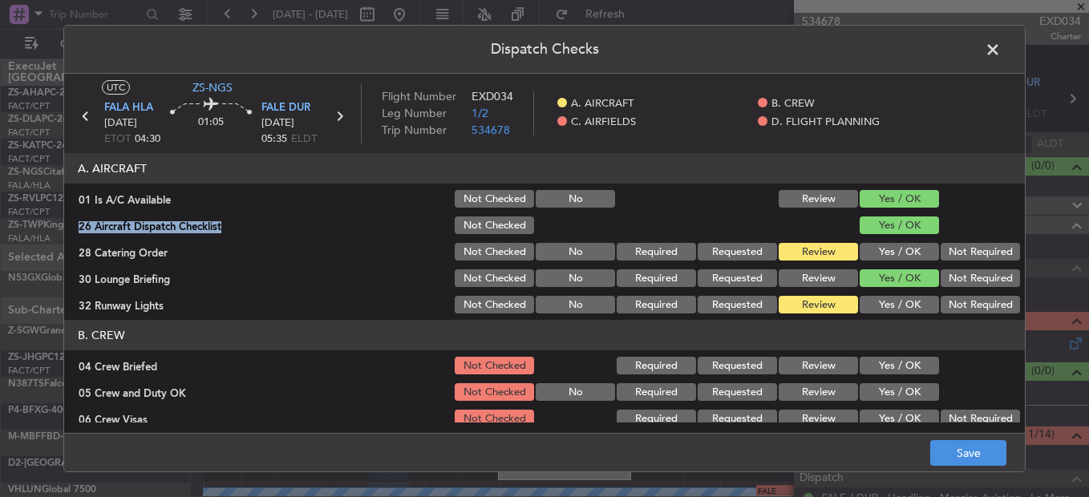
click at [874, 309] on button "Yes / OK" at bounding box center [899, 305] width 79 height 18
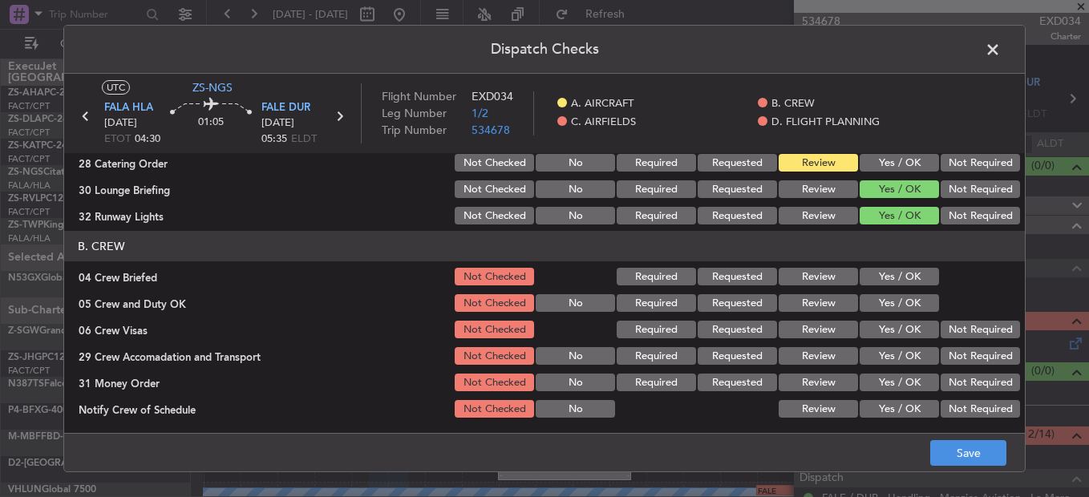
scroll to position [160, 0]
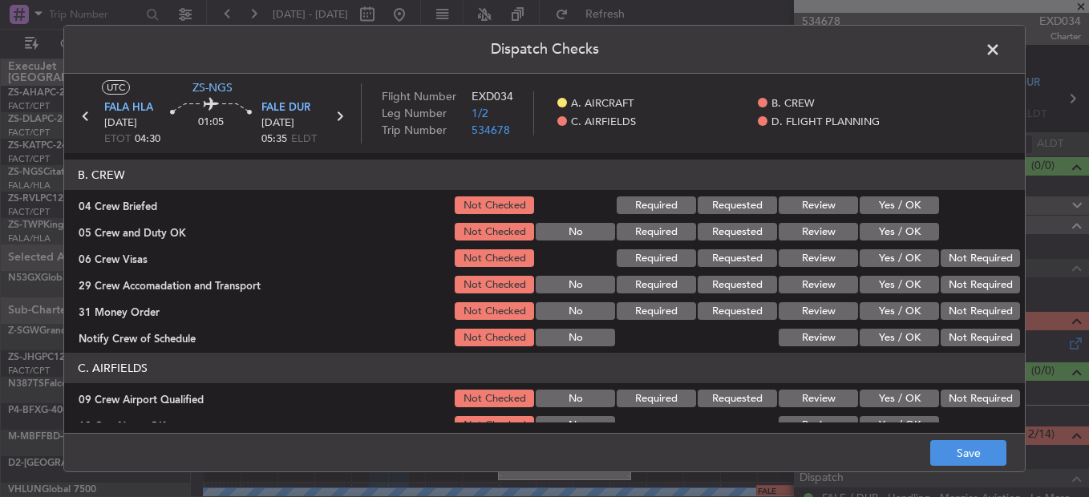
click at [814, 213] on button "Review" at bounding box center [818, 206] width 79 height 18
drag, startPoint x: 842, startPoint y: 231, endPoint x: 868, endPoint y: 246, distance: 29.9
click at [843, 231] on button "Review" at bounding box center [818, 232] width 79 height 18
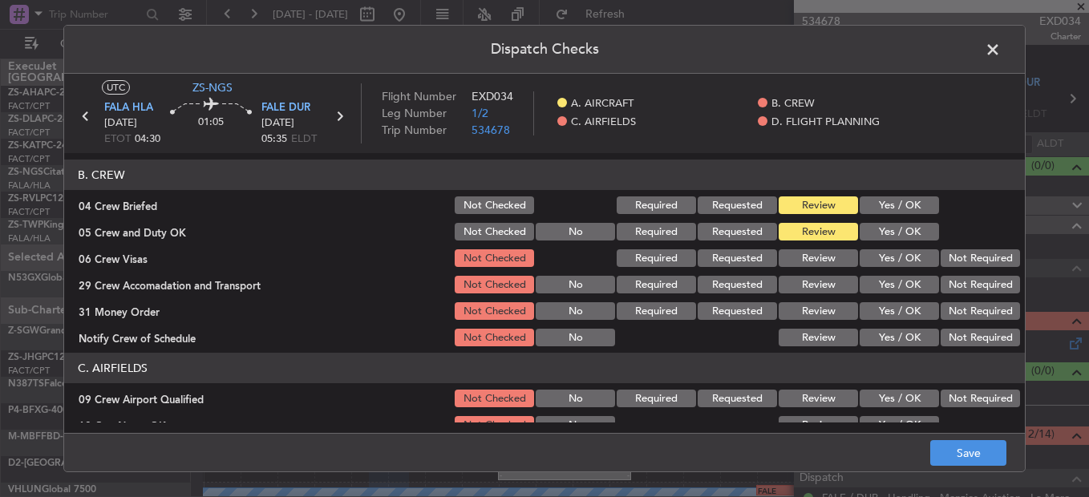
click at [992, 261] on button "Not Required" at bounding box center [980, 258] width 79 height 18
click at [807, 277] on button "Review" at bounding box center [818, 285] width 79 height 18
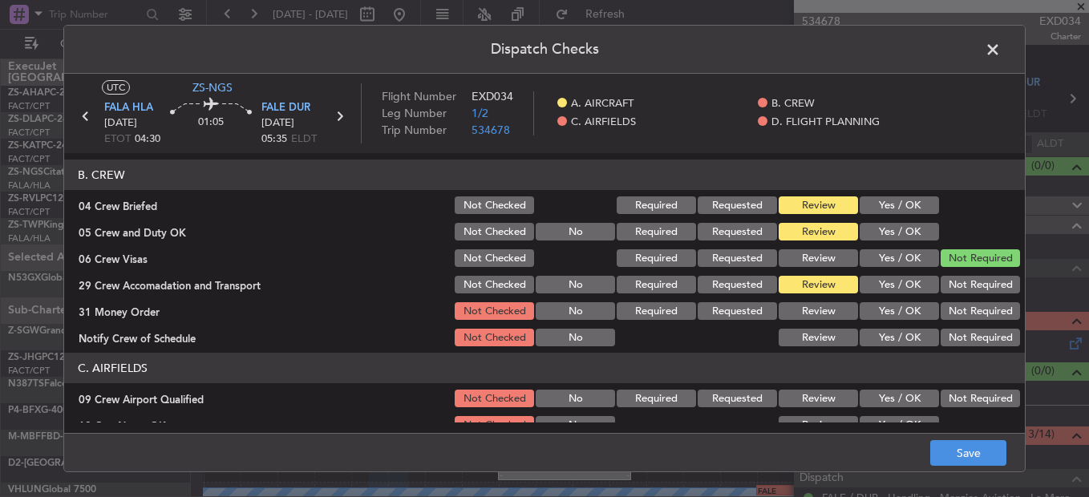
click at [786, 310] on button "Review" at bounding box center [818, 311] width 79 height 18
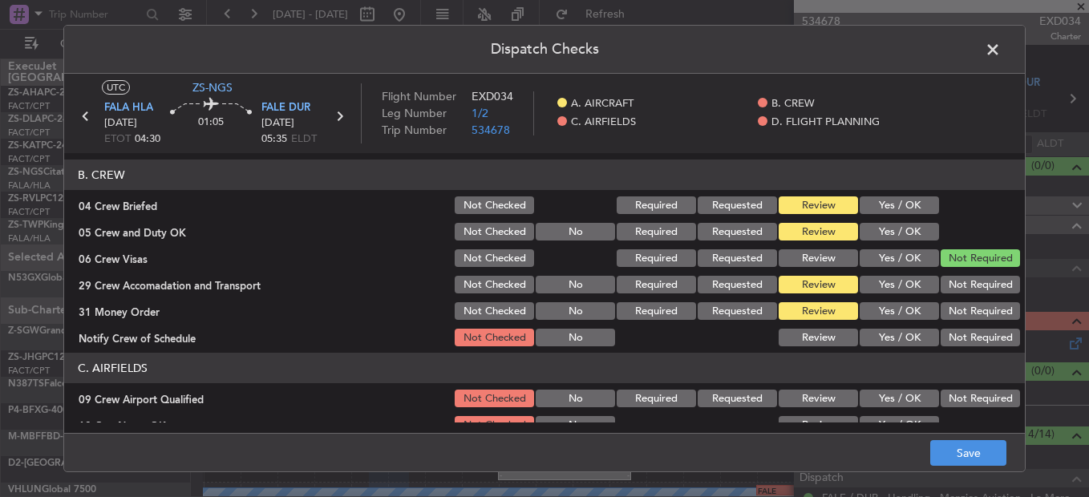
click at [890, 332] on button "Yes / OK" at bounding box center [899, 338] width 79 height 18
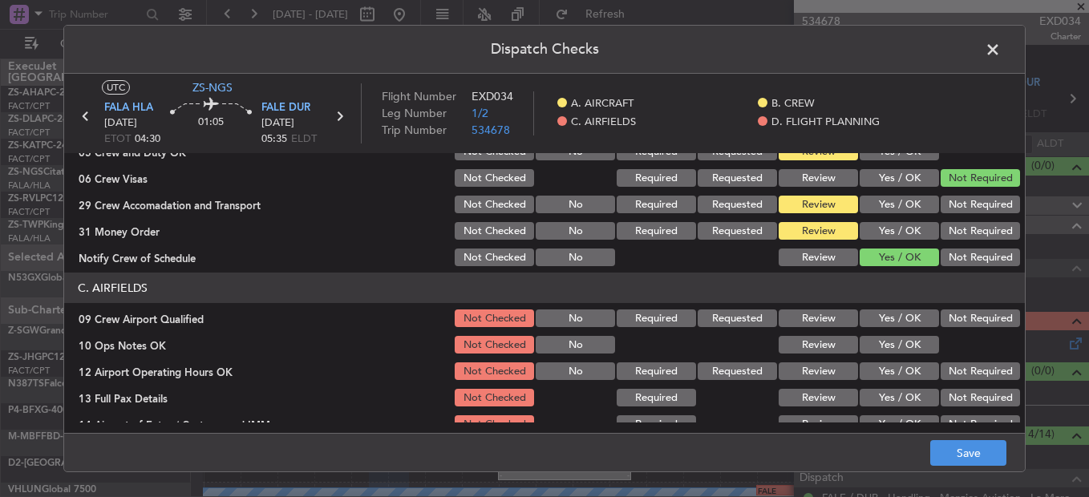
click at [898, 318] on button "Yes / OK" at bounding box center [899, 319] width 79 height 18
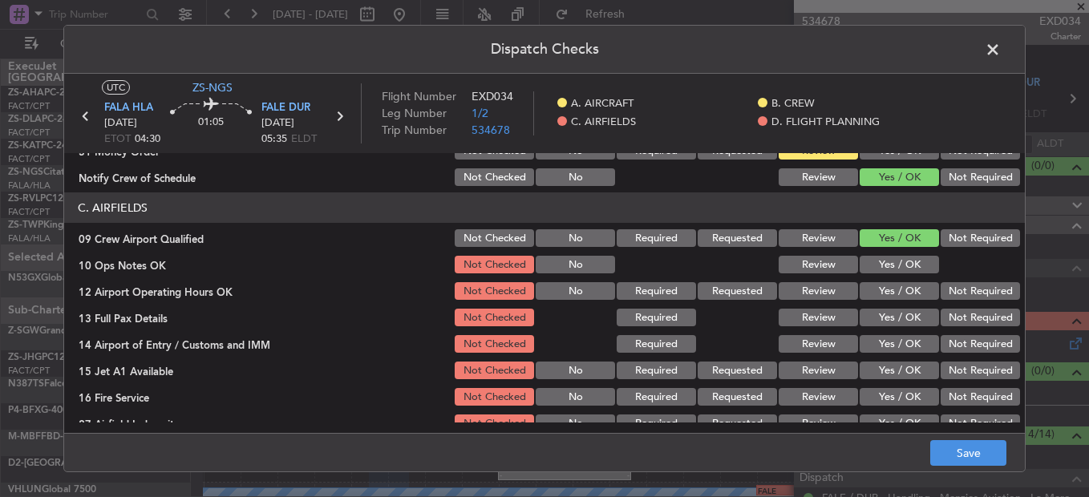
click at [886, 271] on button "Yes / OK" at bounding box center [899, 265] width 79 height 18
click at [884, 286] on button "Yes / OK" at bounding box center [899, 291] width 79 height 18
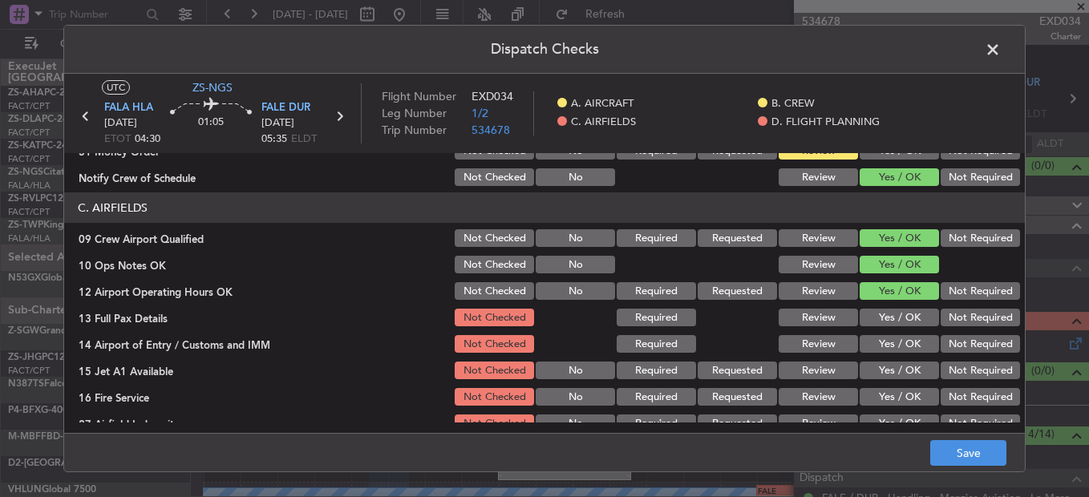
click at [886, 325] on button "Yes / OK" at bounding box center [899, 318] width 79 height 18
click at [876, 343] on button "Yes / OK" at bounding box center [899, 344] width 79 height 18
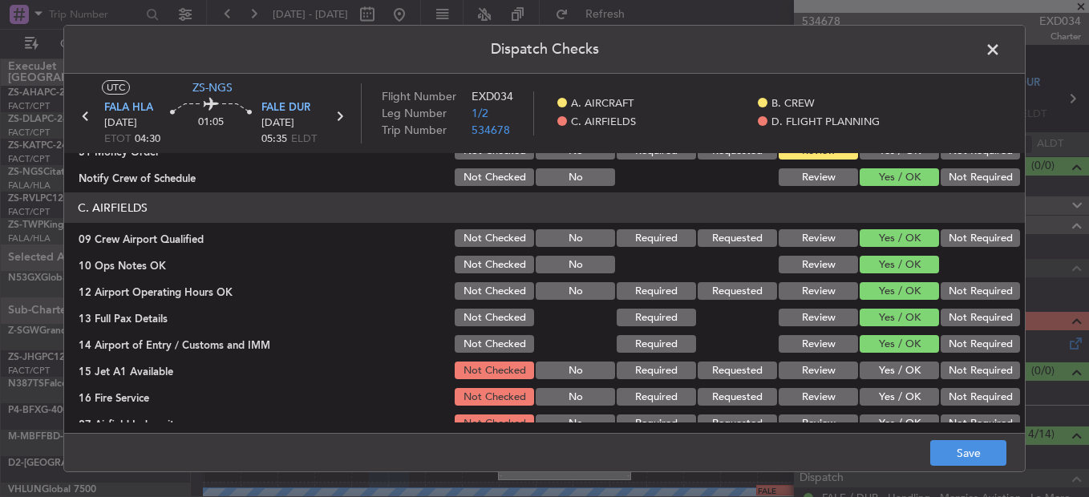
click at [968, 340] on button "Not Required" at bounding box center [980, 344] width 79 height 18
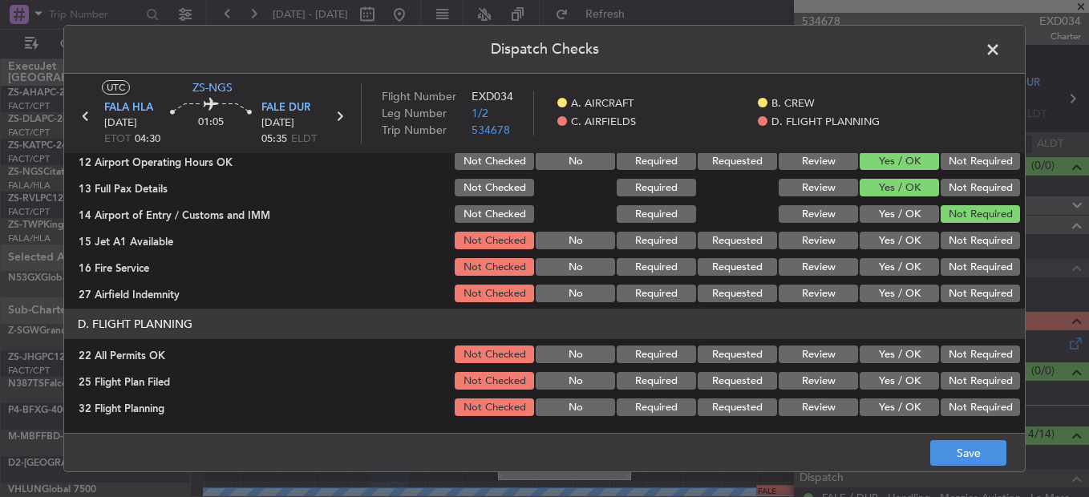
click at [881, 241] on button "Yes / OK" at bounding box center [899, 241] width 79 height 18
click at [905, 266] on button "Yes / OK" at bounding box center [899, 267] width 79 height 18
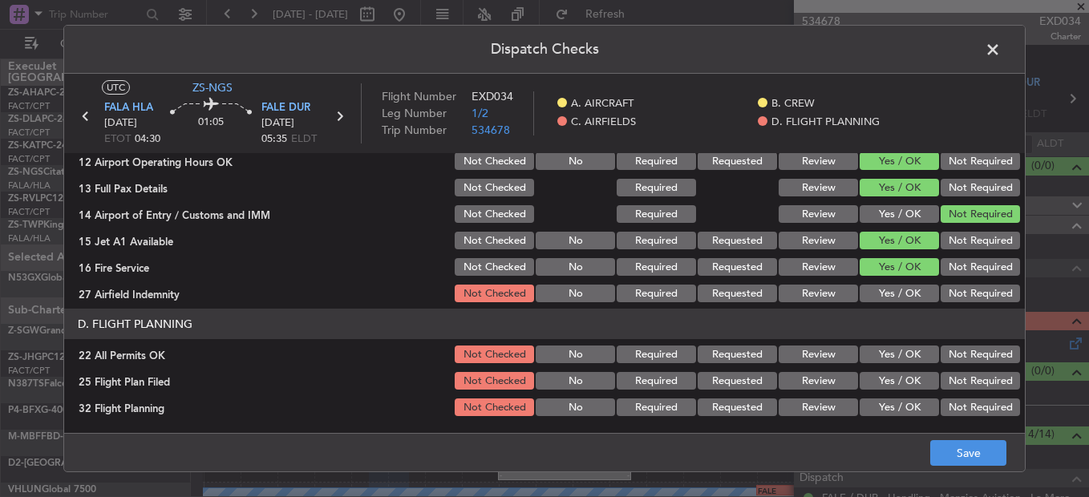
click at [946, 290] on button "Not Required" at bounding box center [980, 294] width 79 height 18
click at [946, 352] on button "Not Required" at bounding box center [980, 355] width 79 height 18
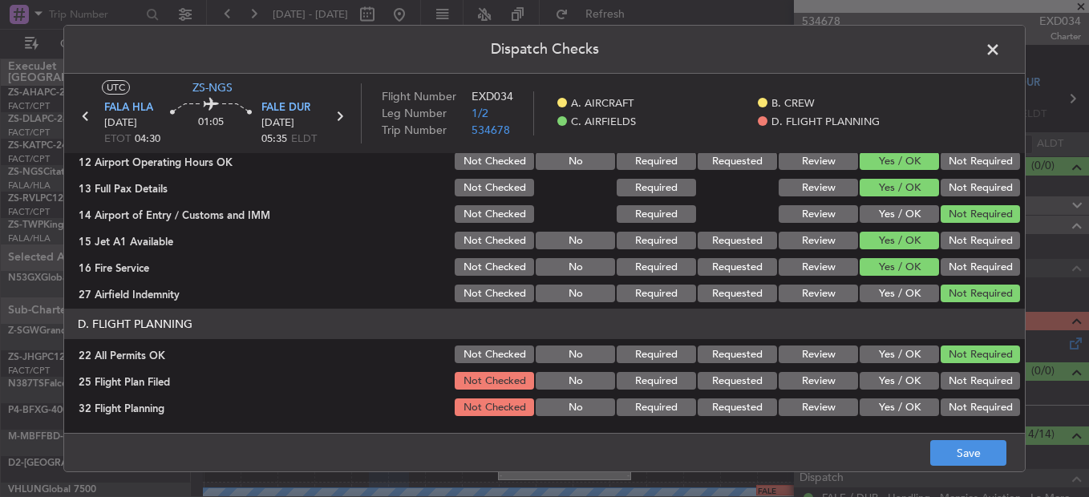
click at [810, 382] on button "Review" at bounding box center [818, 381] width 79 height 18
click at [817, 405] on button "Review" at bounding box center [818, 408] width 79 height 18
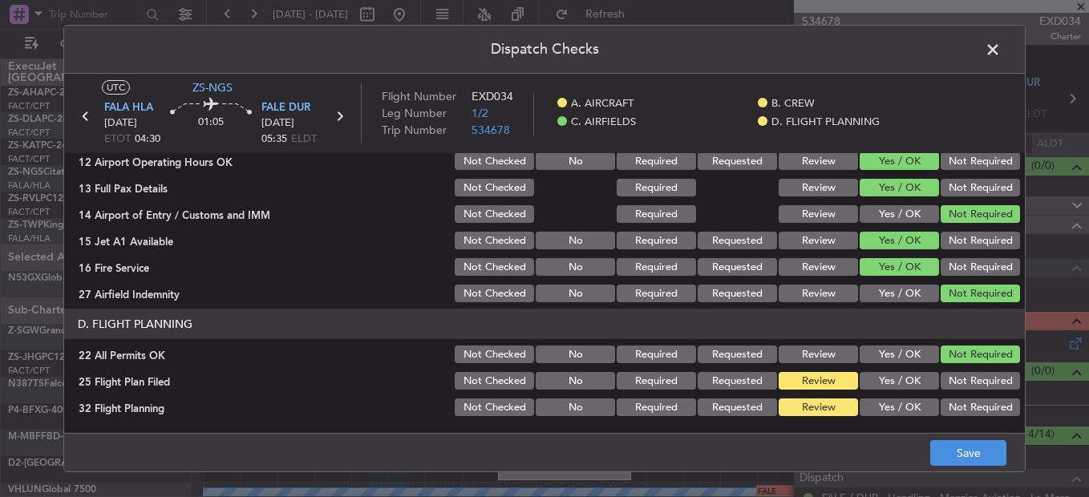
drag, startPoint x: 1034, startPoint y: 484, endPoint x: 1005, endPoint y: 467, distance: 33.4
click at [1032, 485] on div "Dispatch Checks UTC ZS-NGS FALA HLA 14/08/2025 ETOT 04:30 01:05 FALE DUR 14/08/…" at bounding box center [544, 248] width 1089 height 497
click at [1000, 463] on button "Save" at bounding box center [969, 453] width 76 height 26
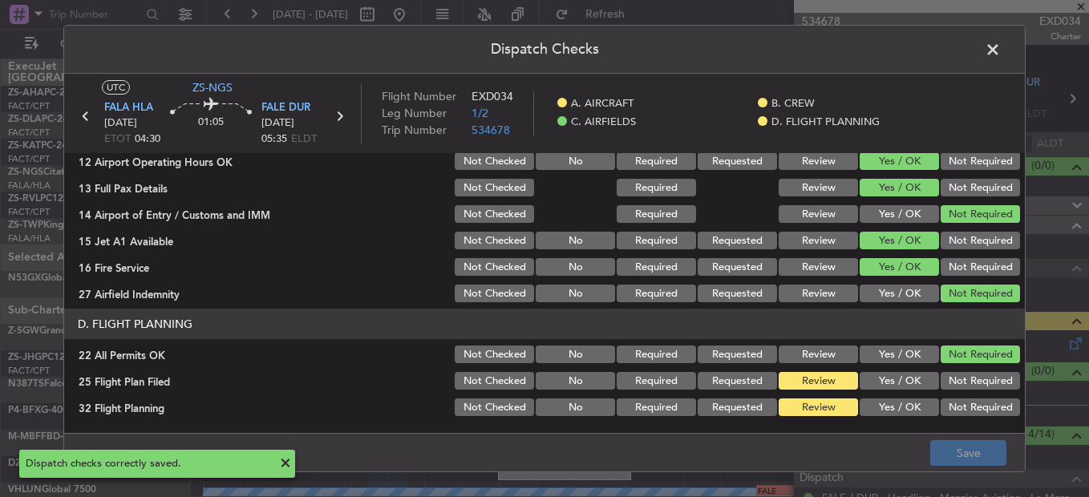
click at [980, 51] on header "Dispatch Checks" at bounding box center [544, 50] width 961 height 48
click at [1027, 51] on div "Dispatch Checks UTC ZS-NGS FALA HLA 14/08/2025 ETOT 04:30 01:05 FALE DUR 14/08/…" at bounding box center [544, 248] width 1089 height 497
click at [1001, 50] on span at bounding box center [1001, 54] width 0 height 32
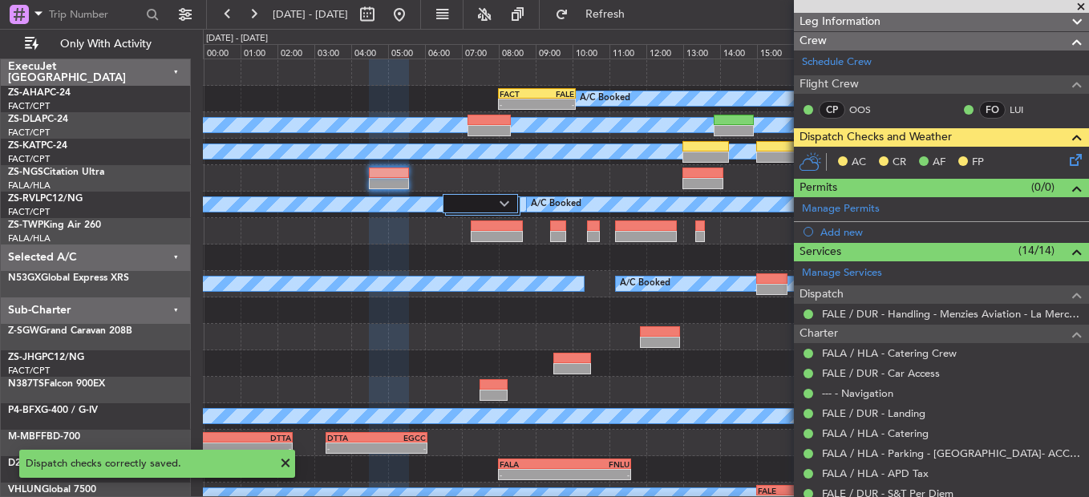
scroll to position [356, 0]
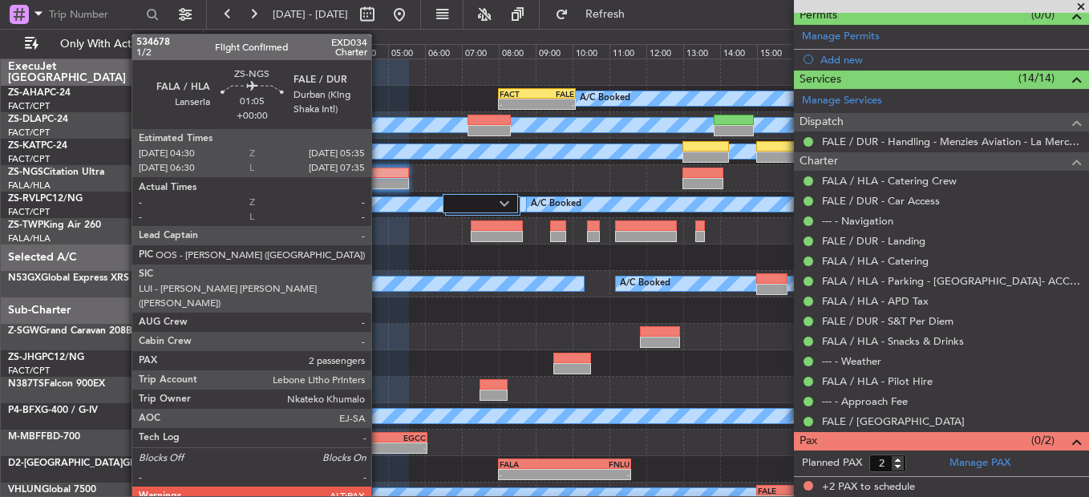
click at [379, 180] on div at bounding box center [389, 183] width 40 height 11
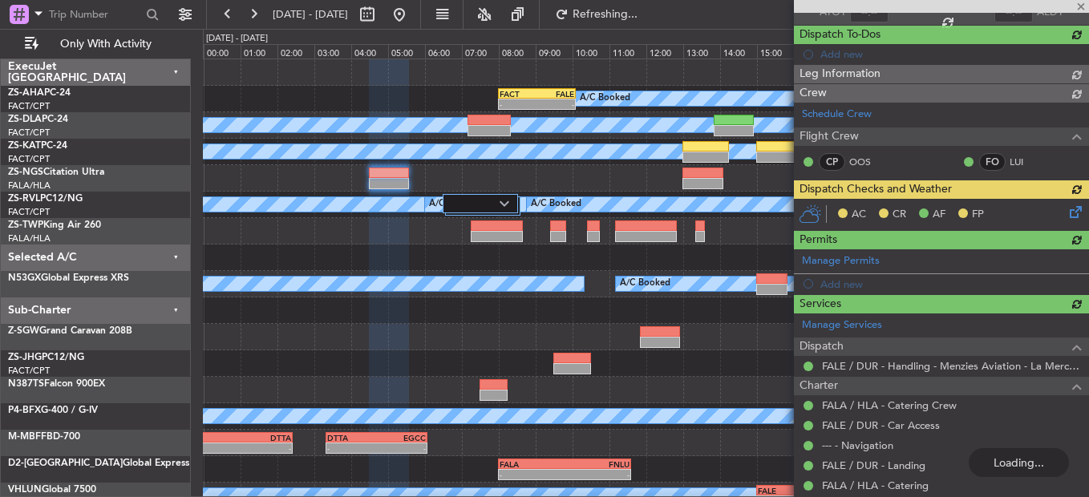
scroll to position [0, 0]
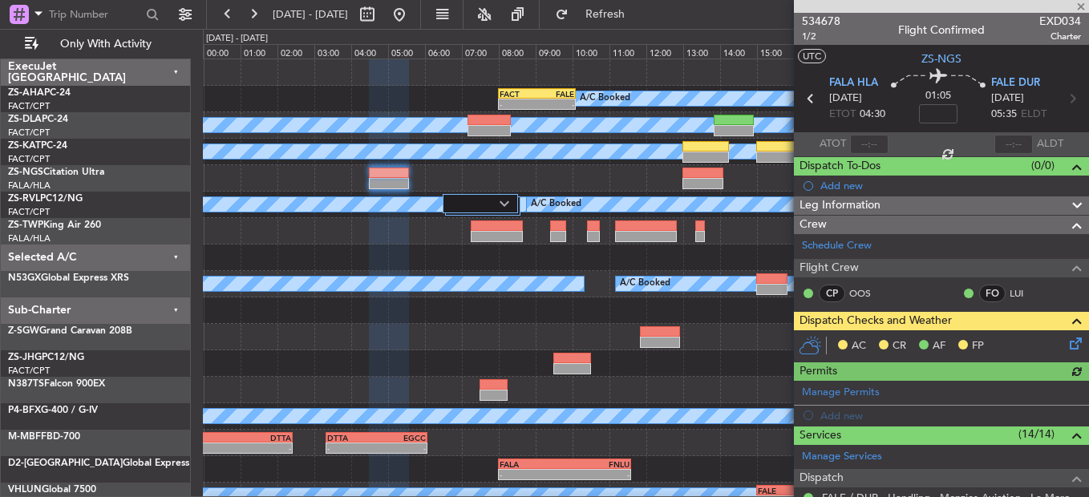
click at [1070, 339] on icon at bounding box center [1073, 341] width 13 height 13
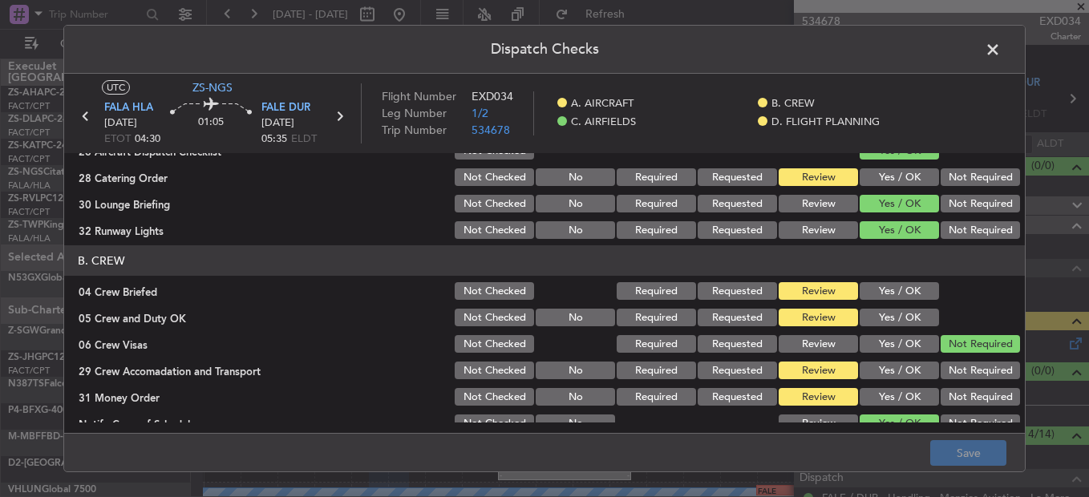
scroll to position [160, 0]
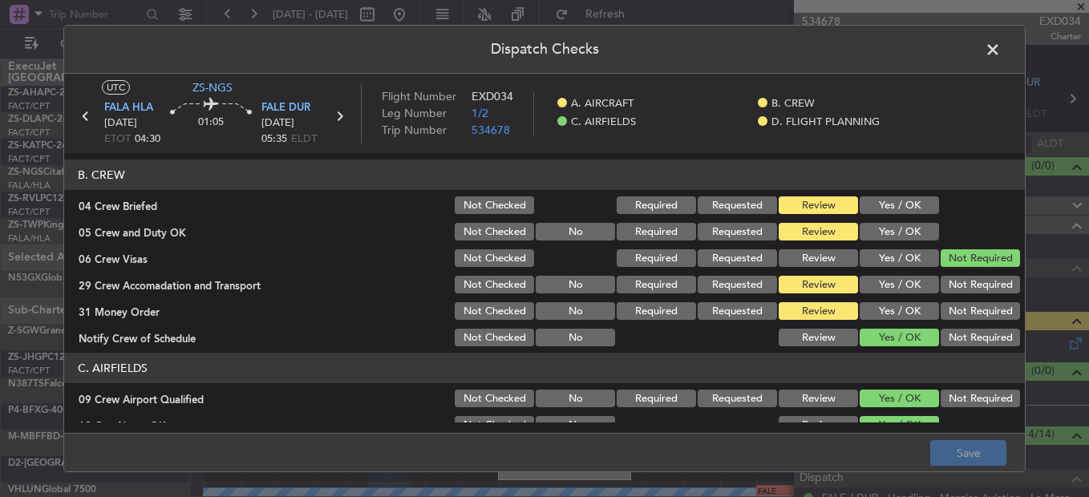
click at [897, 201] on button "Yes / OK" at bounding box center [899, 206] width 79 height 18
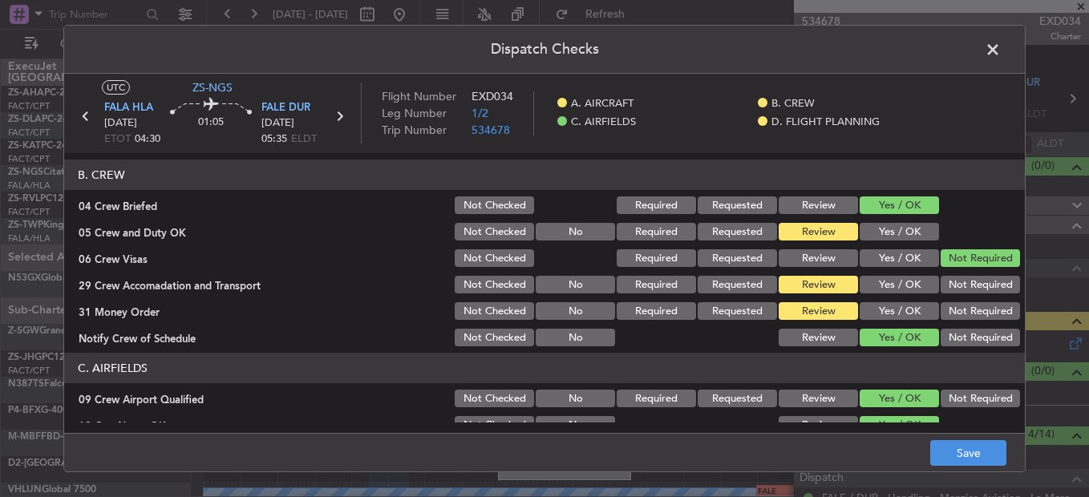
click at [895, 235] on button "Yes / OK" at bounding box center [899, 232] width 79 height 18
click at [980, 452] on button "Save" at bounding box center [969, 453] width 76 height 26
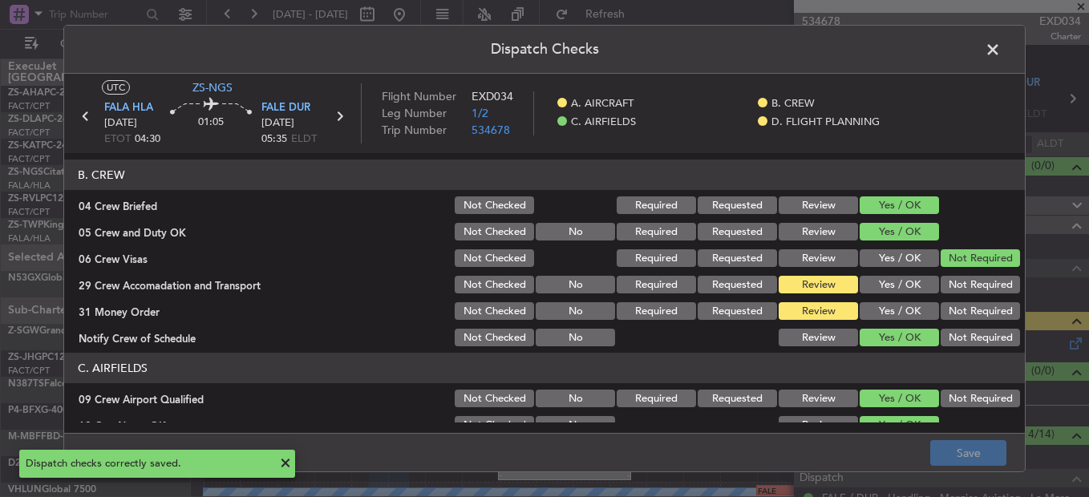
click at [1001, 51] on span at bounding box center [1001, 54] width 0 height 32
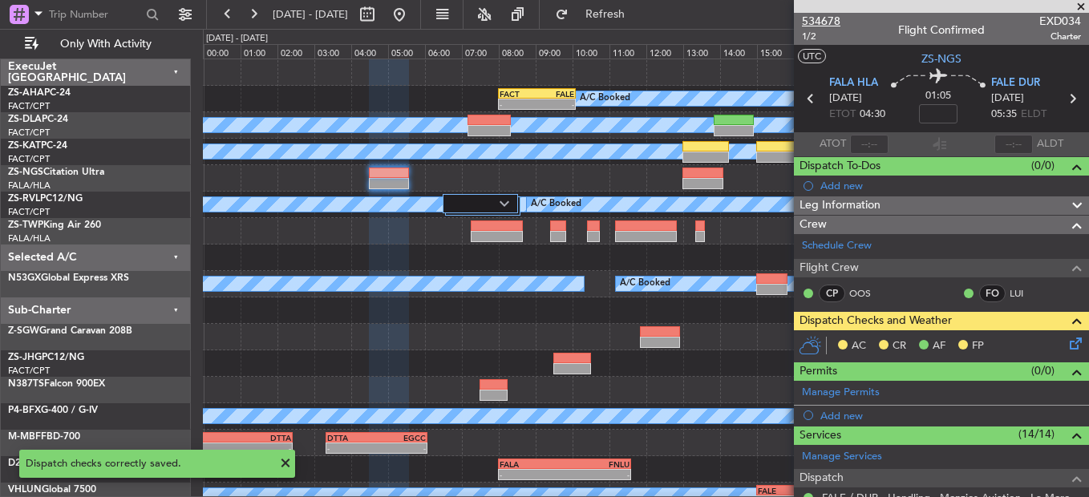
click at [823, 18] on span "534678" at bounding box center [821, 21] width 39 height 17
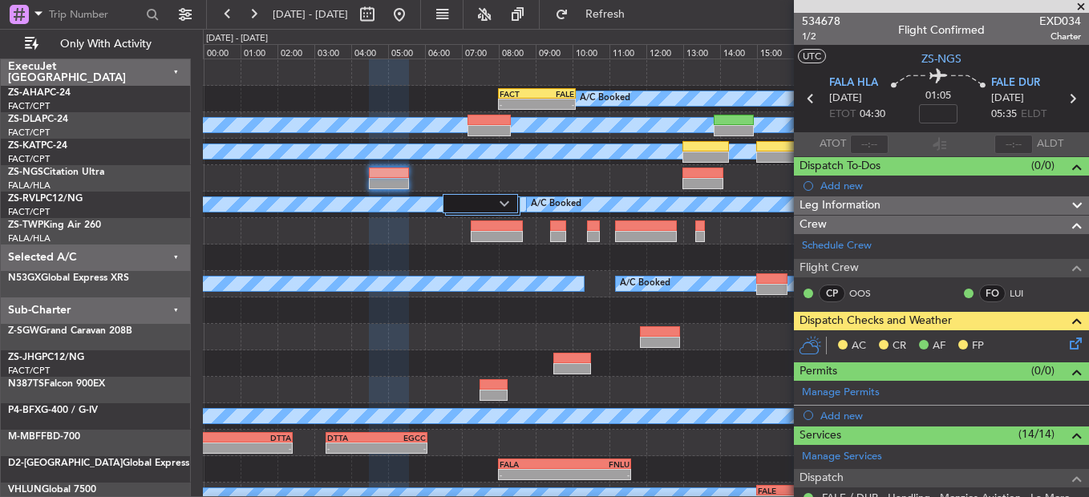
click at [1067, 347] on icon at bounding box center [1073, 341] width 13 height 13
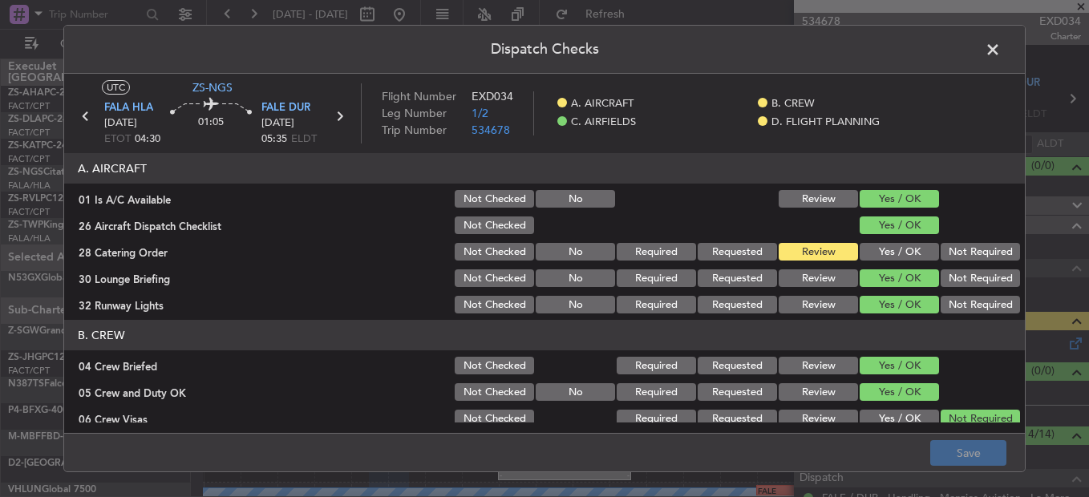
click at [1001, 39] on span at bounding box center [1001, 54] width 0 height 32
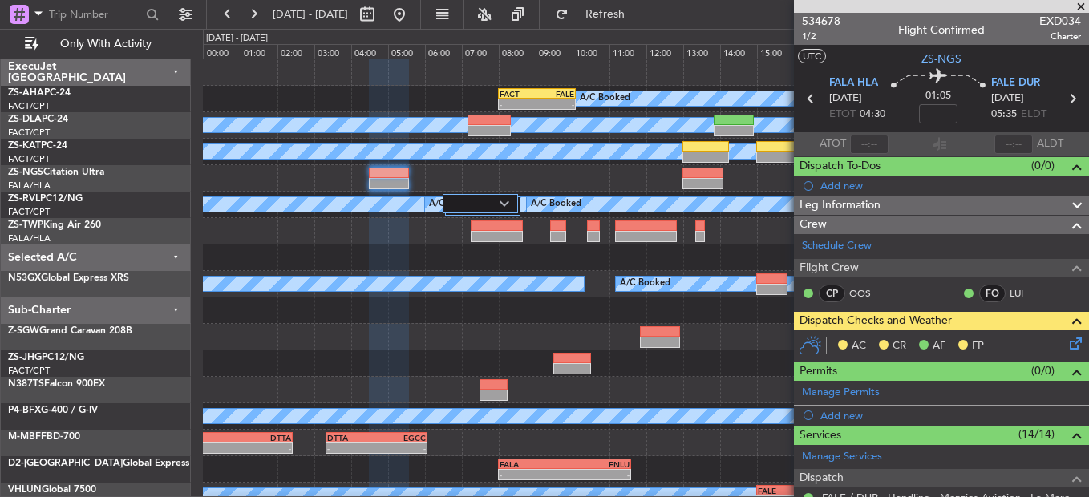
click at [824, 25] on span "534678" at bounding box center [821, 21] width 39 height 17
click at [1067, 340] on icon at bounding box center [1073, 341] width 13 height 13
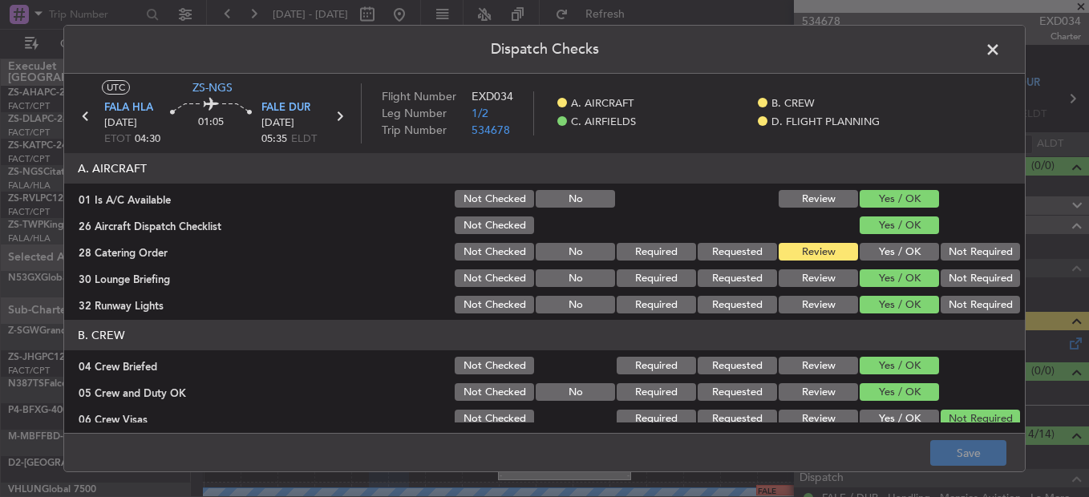
click at [877, 258] on button "Yes / OK" at bounding box center [899, 252] width 79 height 18
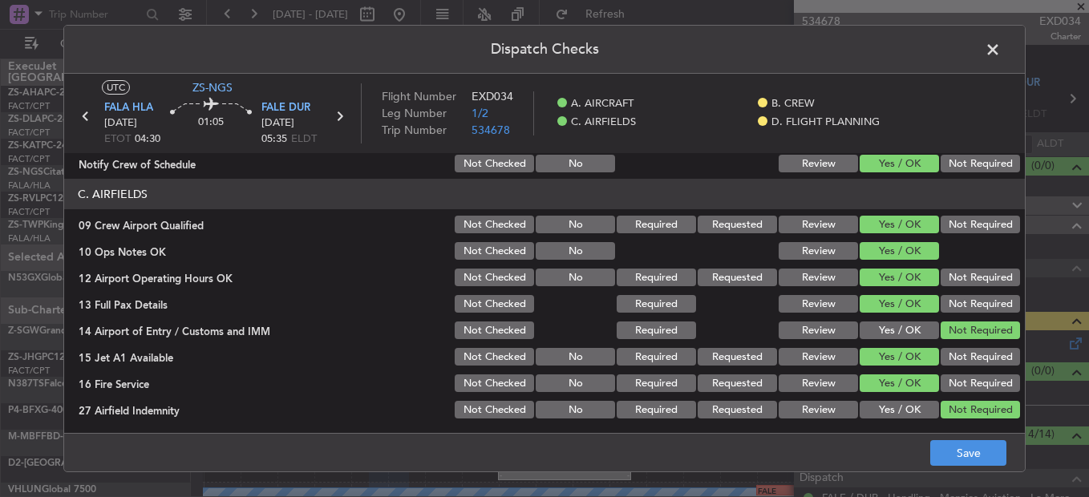
scroll to position [451, 0]
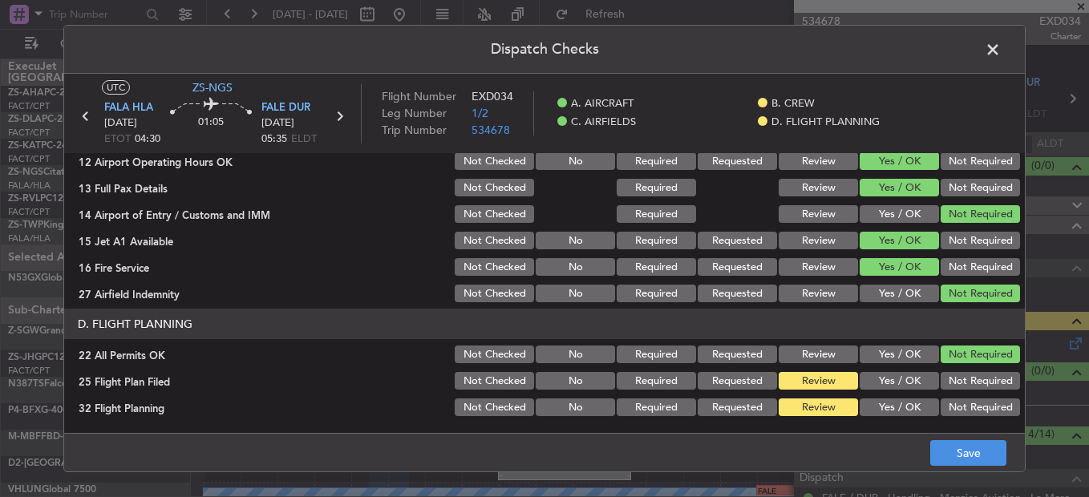
click at [1001, 54] on span at bounding box center [1001, 54] width 0 height 32
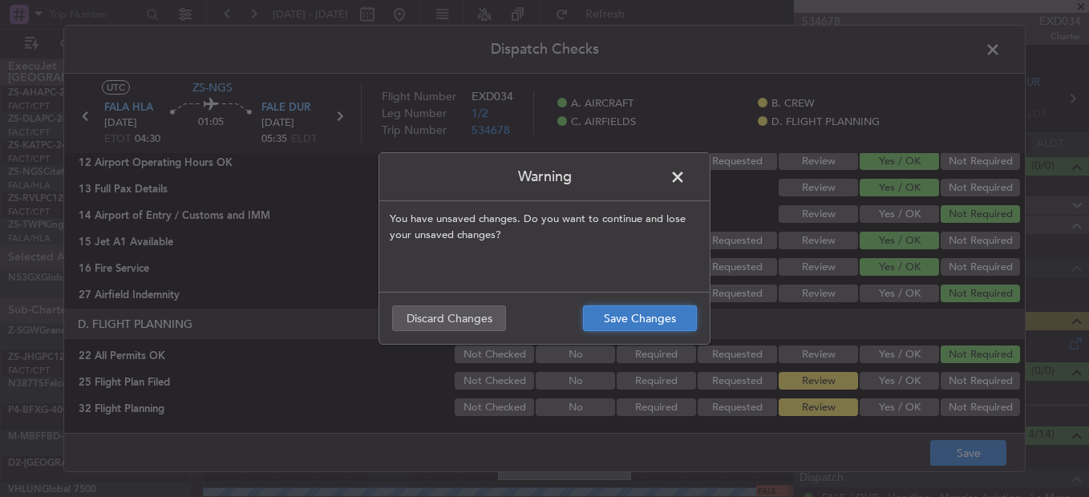
click at [632, 321] on button "Save Changes" at bounding box center [640, 319] width 114 height 26
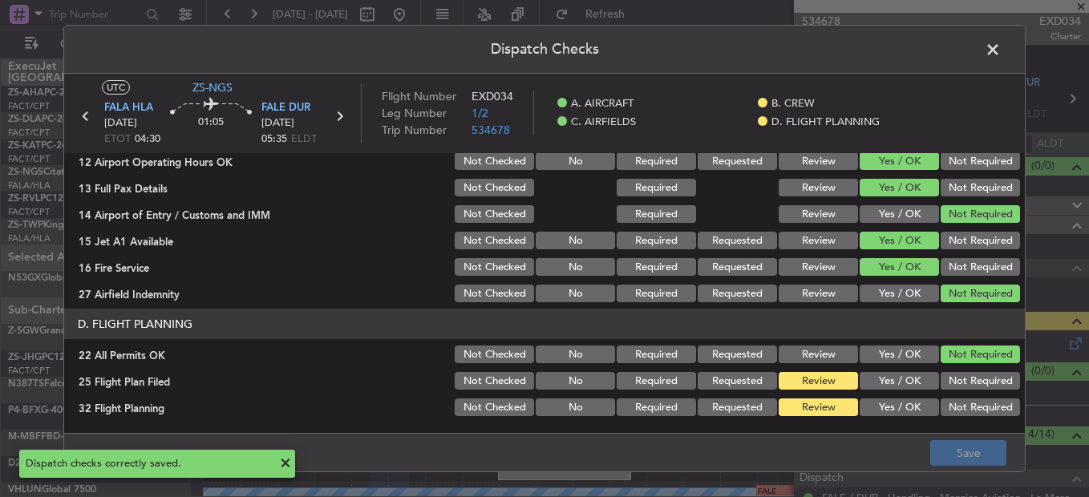
click at [1001, 49] on span at bounding box center [1001, 54] width 0 height 32
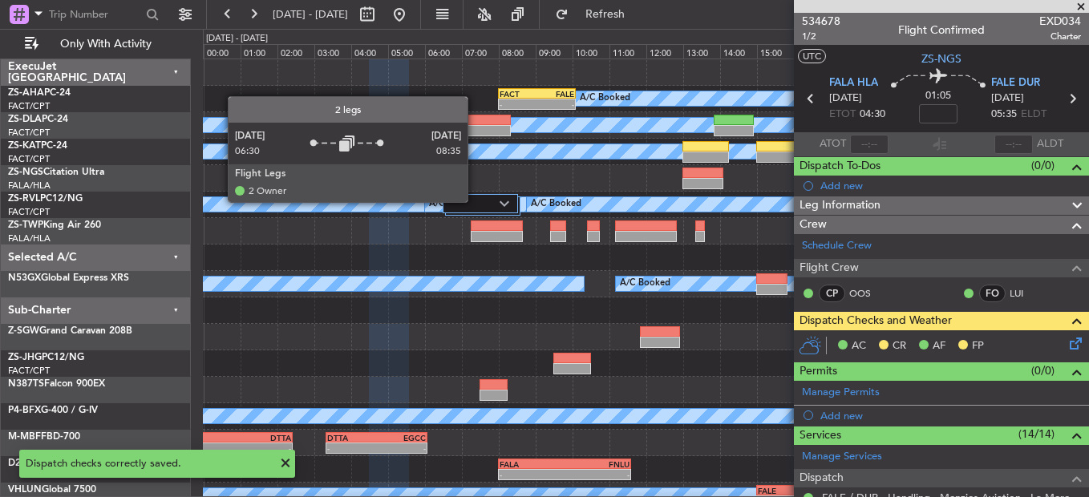
click at [477, 205] on div at bounding box center [480, 203] width 75 height 19
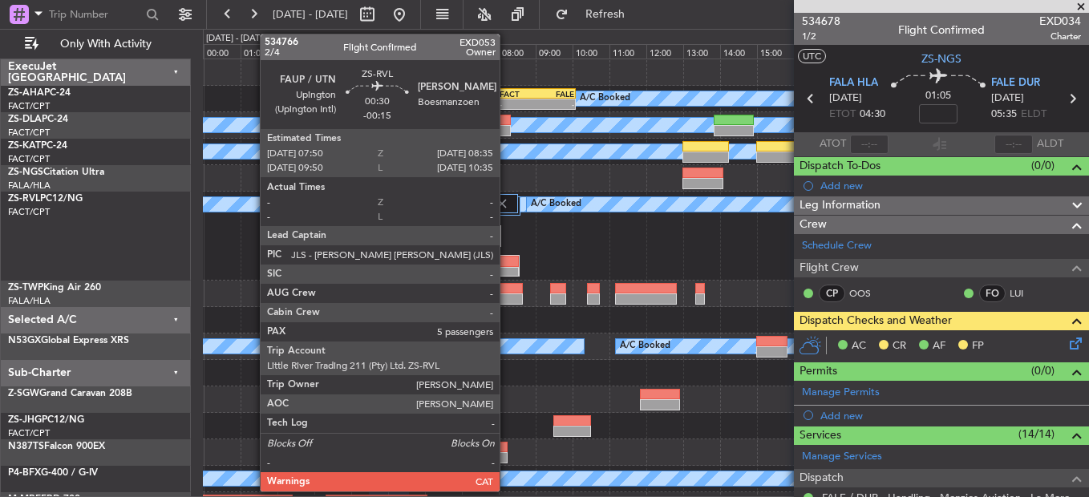
click at [507, 274] on div at bounding box center [506, 272] width 26 height 11
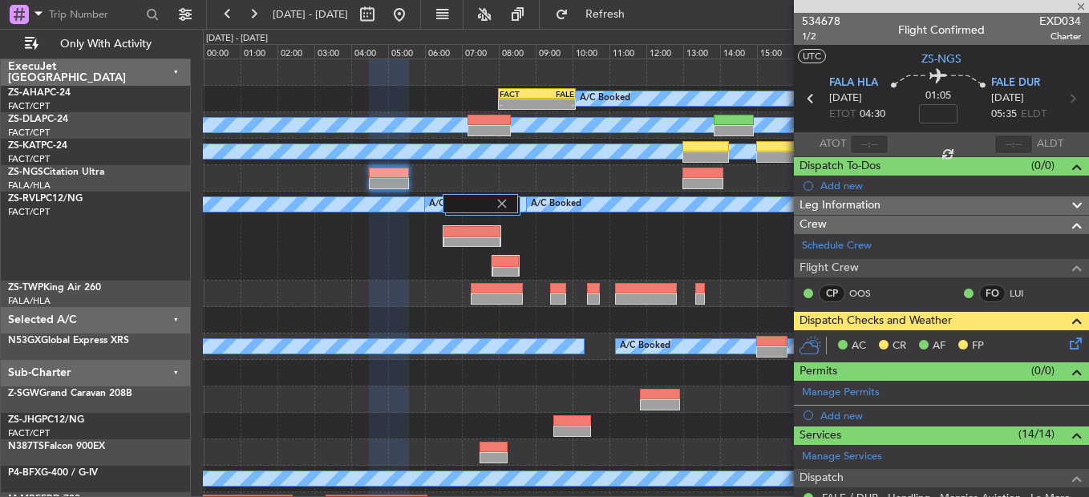
type input "-00:15"
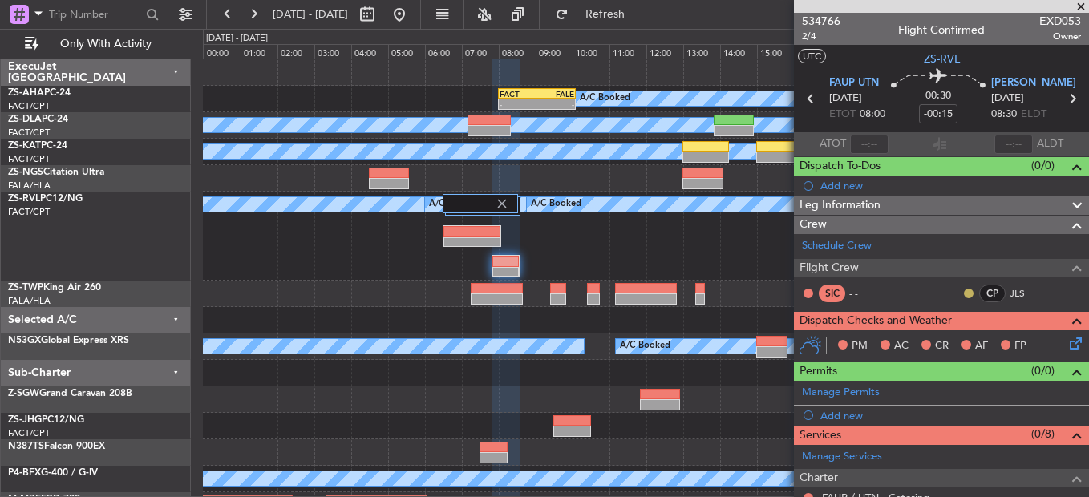
click at [964, 290] on button at bounding box center [969, 294] width 10 height 10
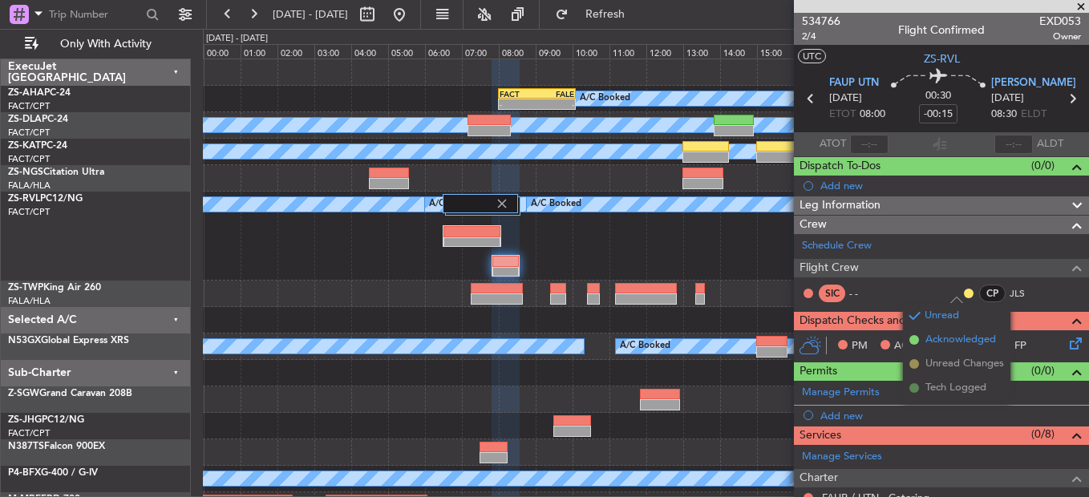
click at [926, 339] on span "Acknowledged" at bounding box center [961, 340] width 71 height 16
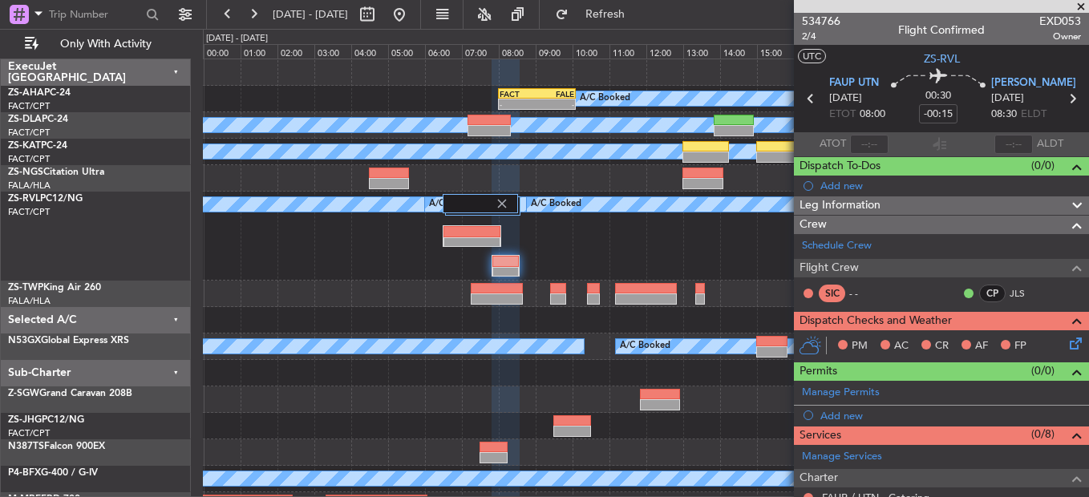
click at [1067, 346] on icon at bounding box center [1073, 341] width 13 height 13
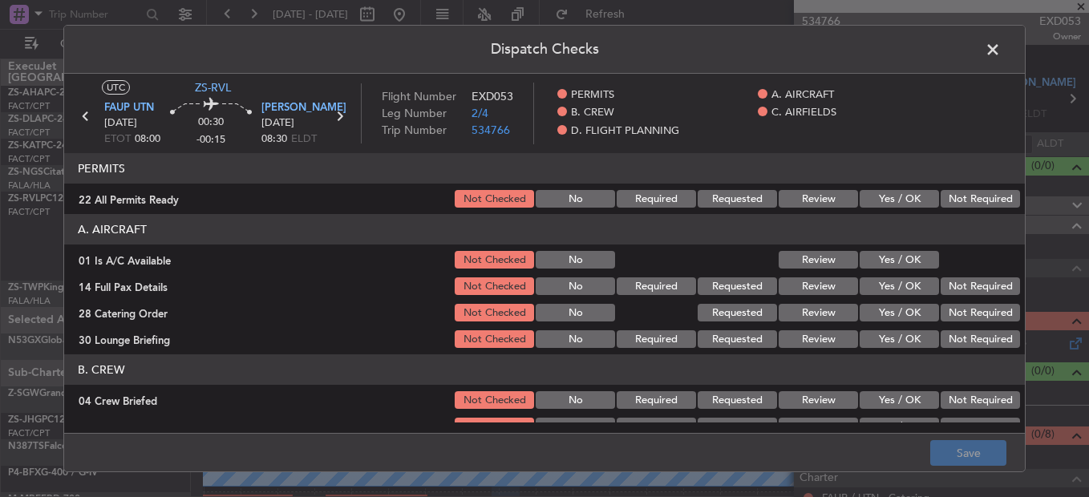
click at [972, 197] on button "Not Required" at bounding box center [980, 199] width 79 height 18
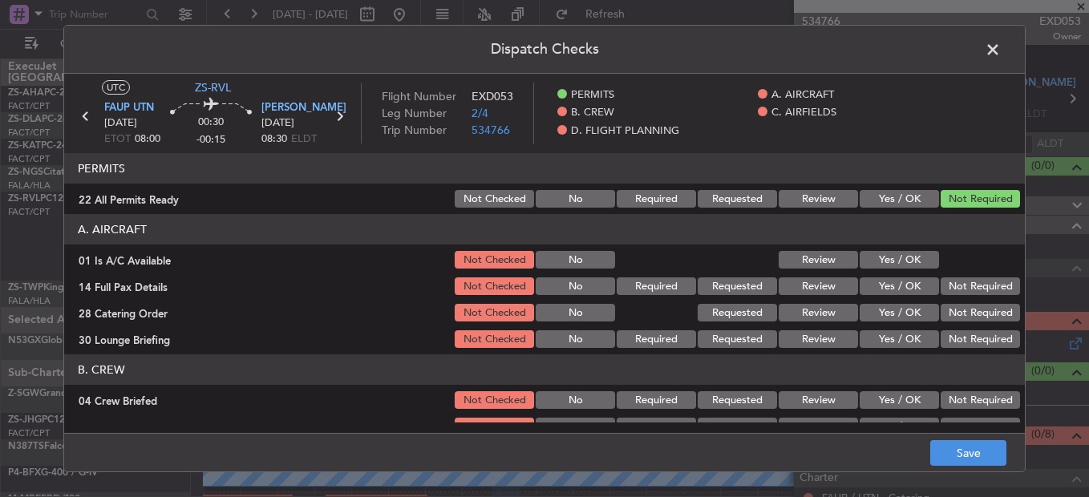
drag, startPoint x: 878, startPoint y: 255, endPoint x: 900, endPoint y: 271, distance: 27.0
click at [890, 260] on button "Yes / OK" at bounding box center [899, 260] width 79 height 18
click at [876, 291] on button "Yes / OK" at bounding box center [899, 287] width 79 height 18
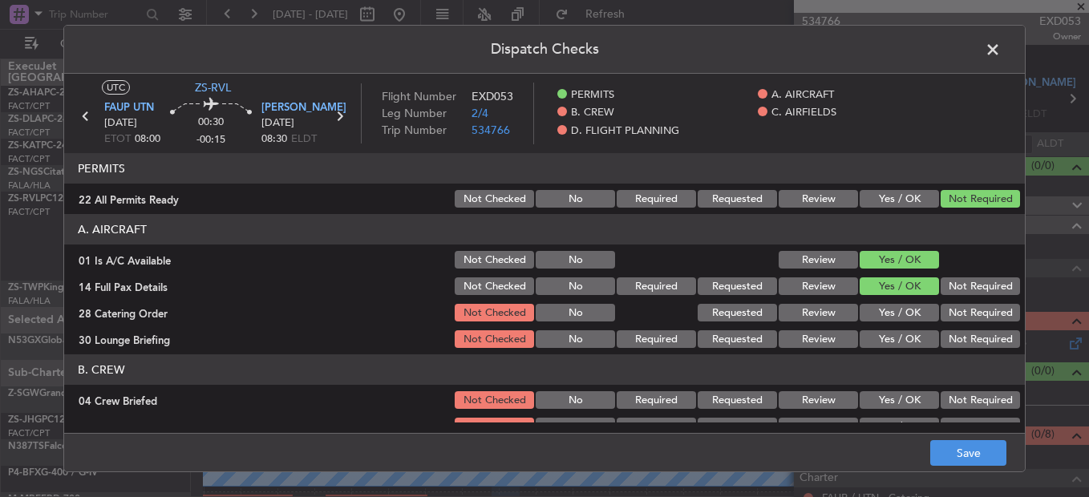
drag, startPoint x: 962, startPoint y: 316, endPoint x: 950, endPoint y: 331, distance: 18.8
click at [962, 318] on button "Not Required" at bounding box center [980, 313] width 79 height 18
click at [947, 342] on button "Not Required" at bounding box center [980, 340] width 79 height 18
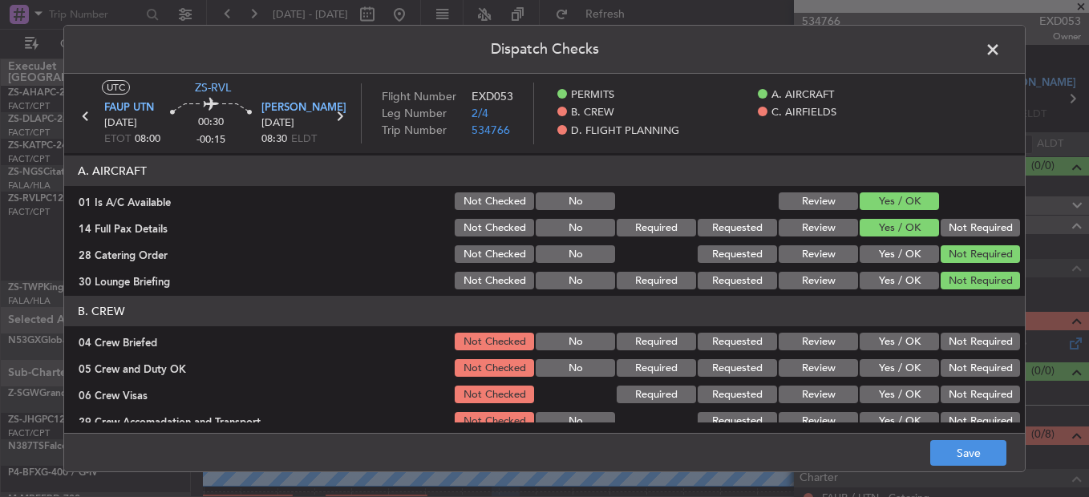
scroll to position [80, 0]
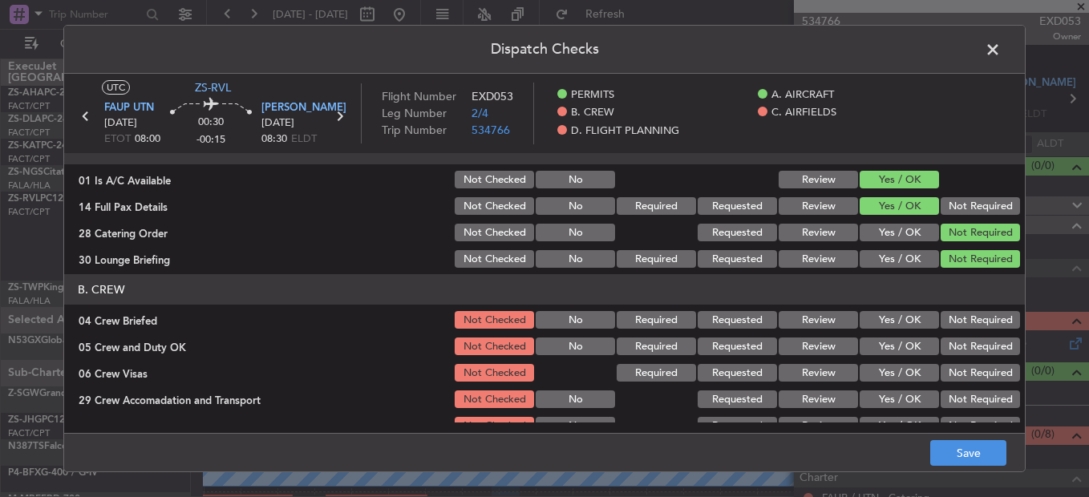
drag, startPoint x: 901, startPoint y: 323, endPoint x: 898, endPoint y: 342, distance: 19.5
click at [901, 324] on button "Yes / OK" at bounding box center [899, 320] width 79 height 18
click at [895, 347] on button "Yes / OK" at bounding box center [899, 347] width 79 height 18
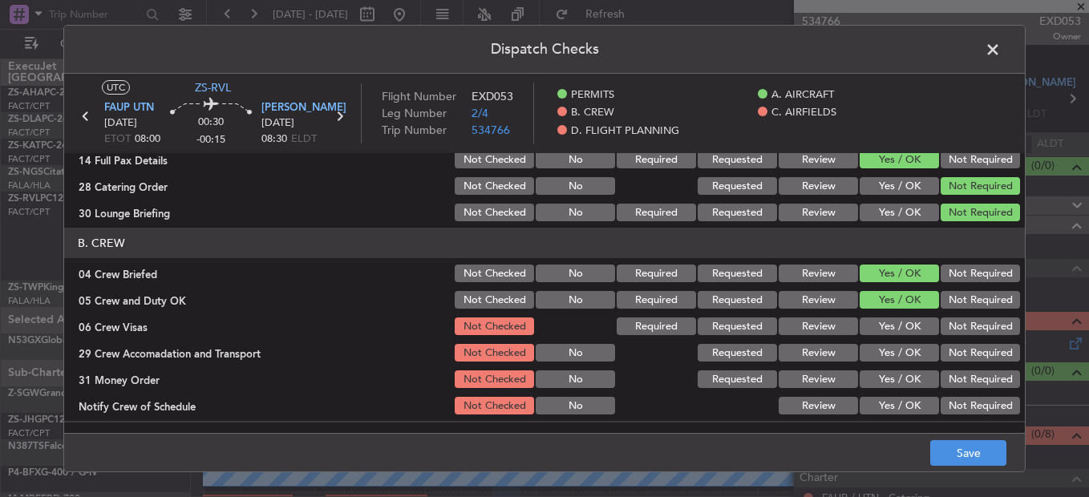
scroll to position [160, 0]
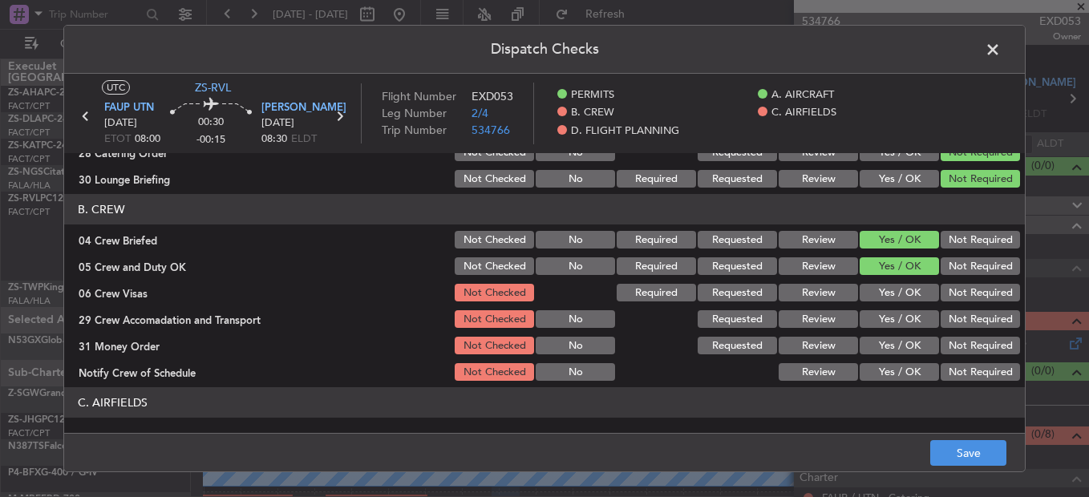
click at [818, 236] on button "Review" at bounding box center [818, 240] width 79 height 18
click at [880, 243] on button "Yes / OK" at bounding box center [899, 240] width 79 height 18
click at [954, 301] on button "Not Required" at bounding box center [980, 293] width 79 height 18
click at [890, 326] on button "Yes / OK" at bounding box center [899, 319] width 79 height 18
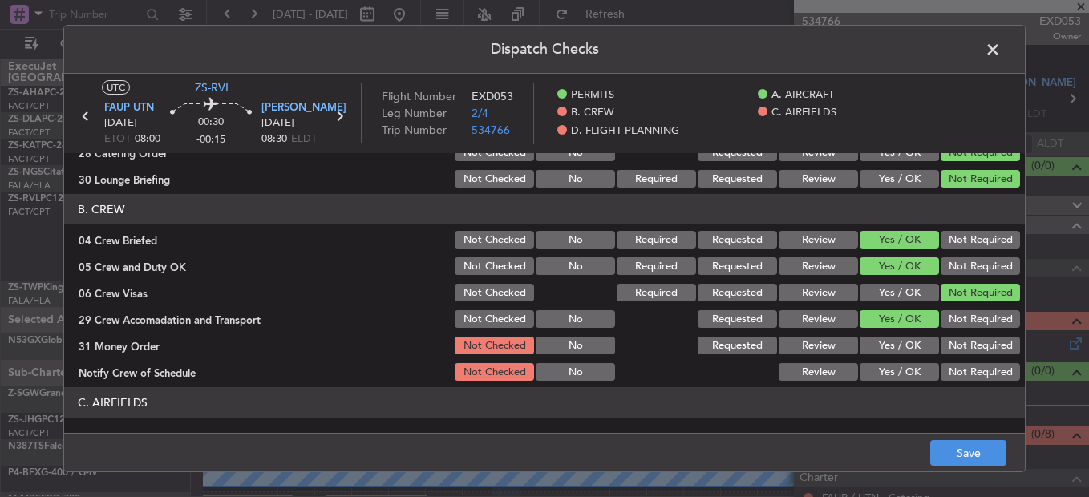
scroll to position [241, 0]
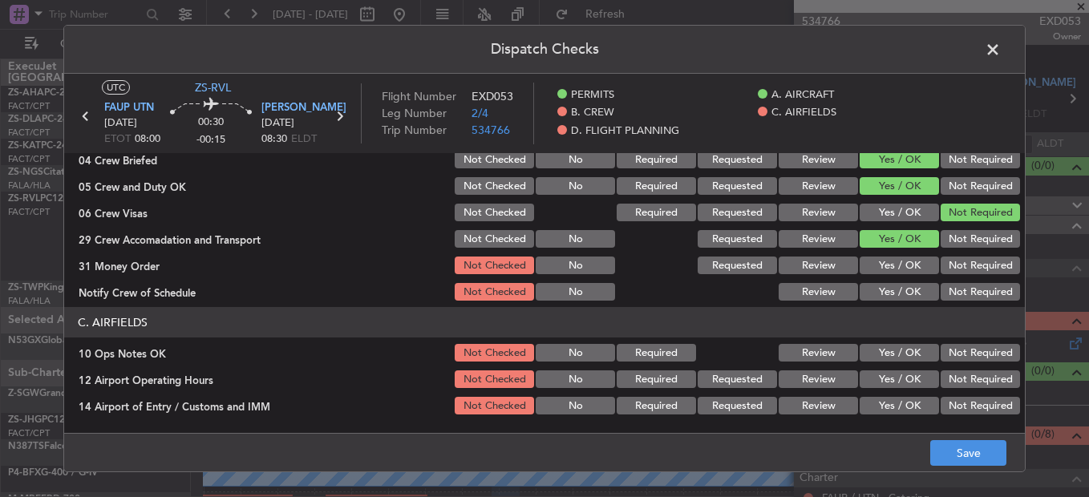
drag, startPoint x: 928, startPoint y: 244, endPoint x: 923, endPoint y: 258, distance: 14.7
click at [939, 244] on div "Not Required" at bounding box center [979, 239] width 81 height 22
click at [946, 243] on button "Not Required" at bounding box center [980, 239] width 79 height 18
click at [995, 266] on button "Not Required" at bounding box center [980, 266] width 79 height 18
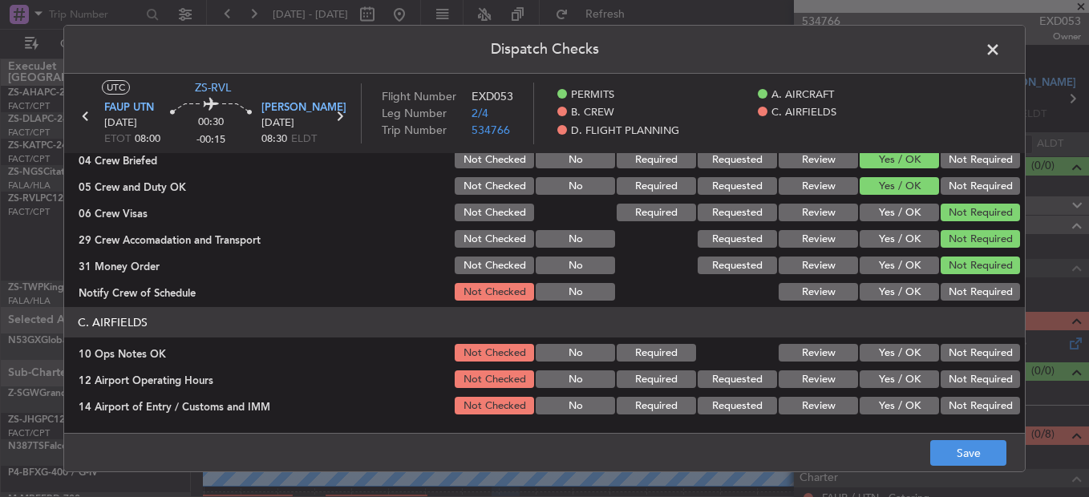
click at [906, 291] on button "Yes / OK" at bounding box center [899, 292] width 79 height 18
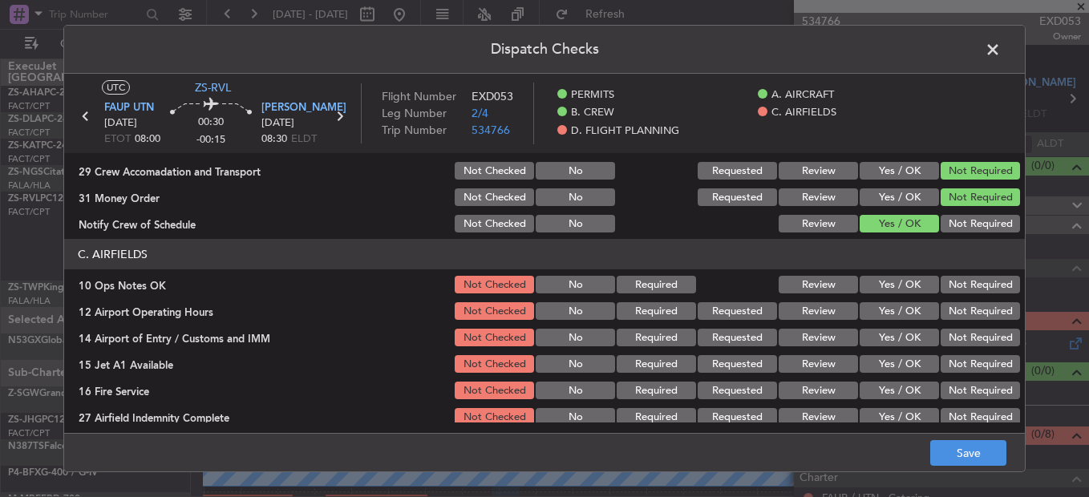
scroll to position [272, 0]
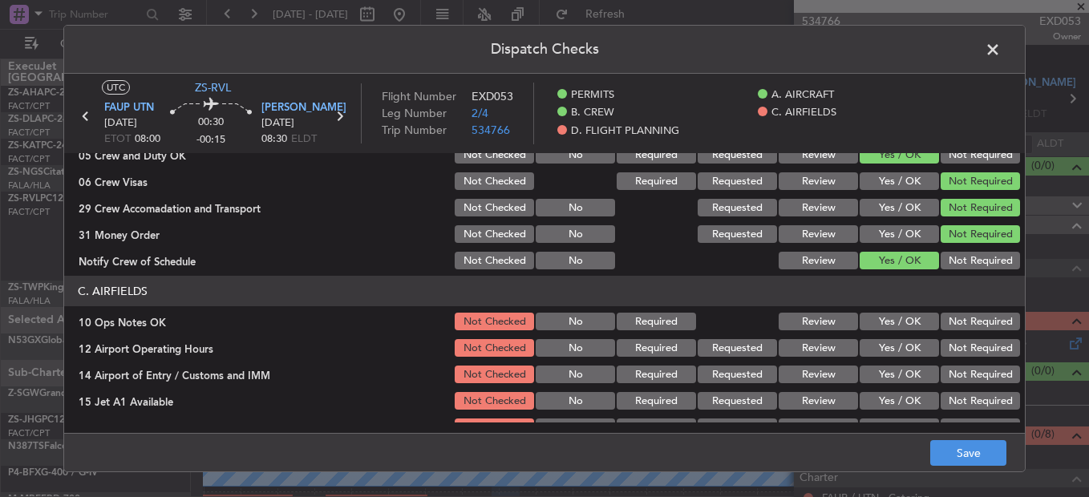
click at [886, 325] on button "Yes / OK" at bounding box center [899, 322] width 79 height 18
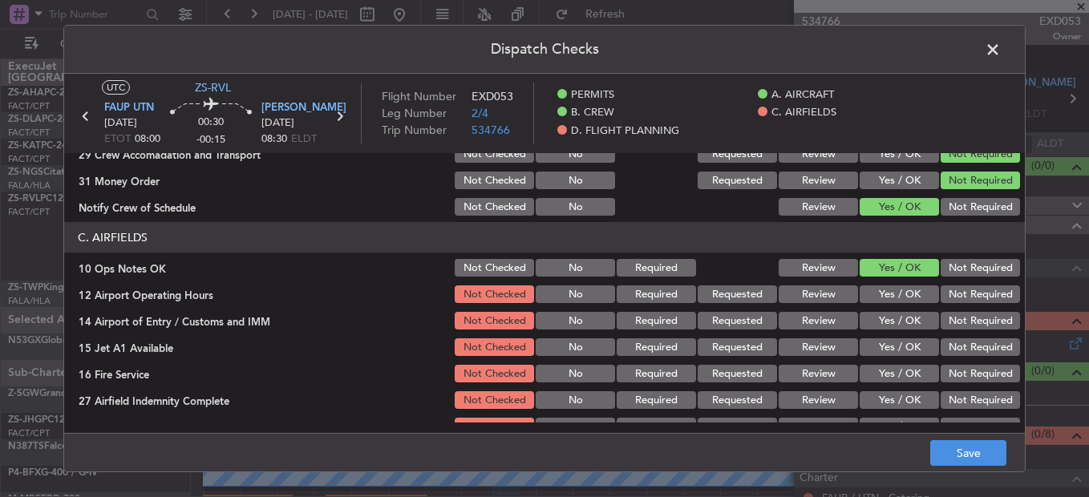
scroll to position [352, 0]
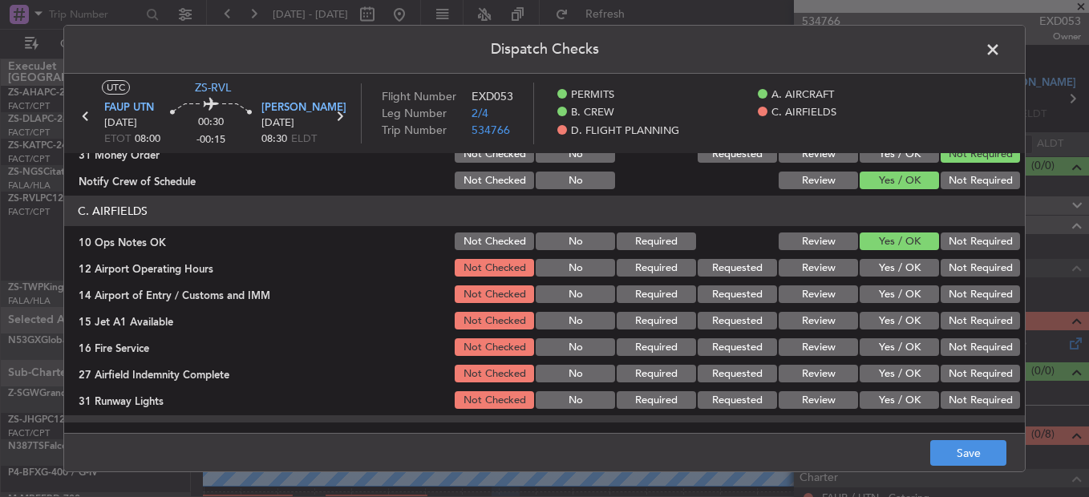
click at [900, 270] on button "Yes / OK" at bounding box center [899, 268] width 79 height 18
click at [949, 296] on button "Not Required" at bounding box center [980, 295] width 79 height 18
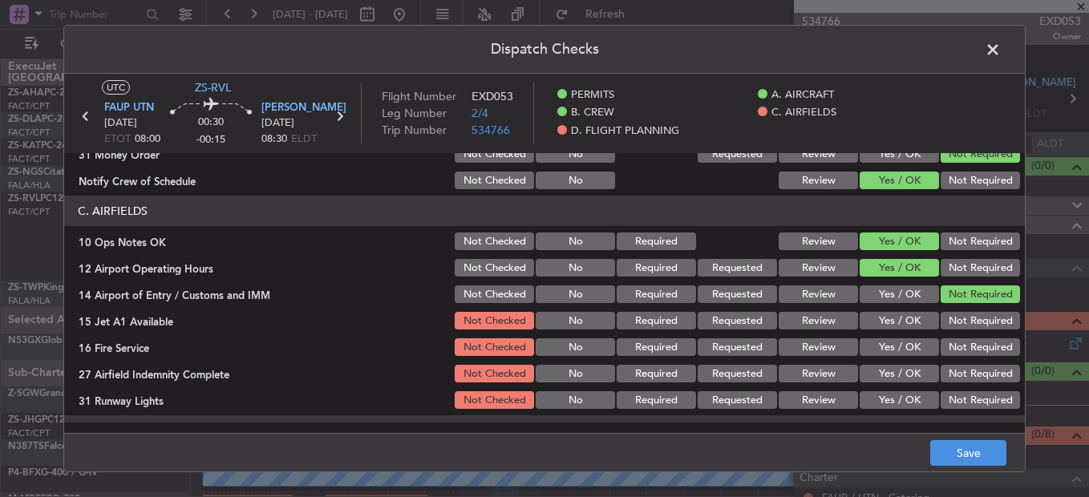
click at [919, 318] on button "Yes / OK" at bounding box center [899, 321] width 79 height 18
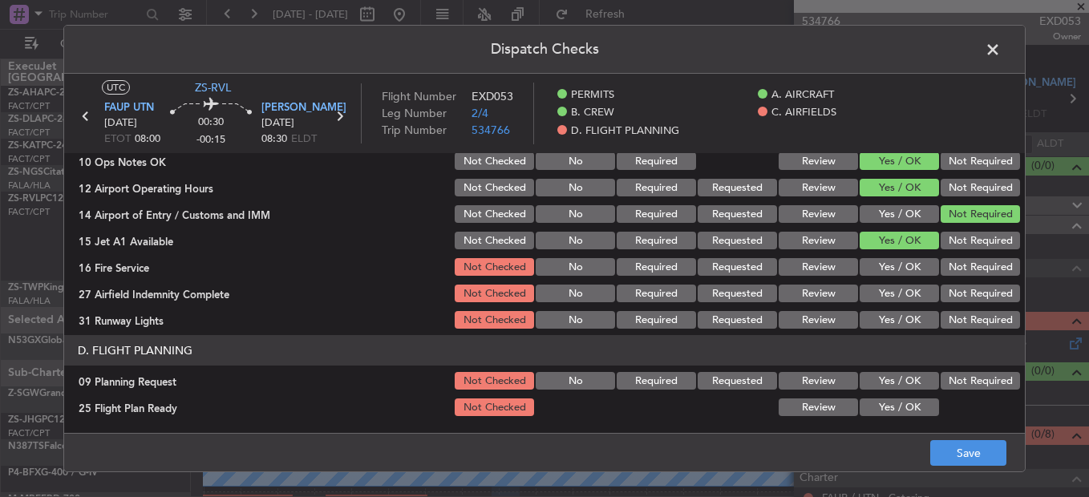
click at [949, 270] on button "Not Required" at bounding box center [980, 267] width 79 height 18
click at [976, 289] on button "Not Required" at bounding box center [980, 294] width 79 height 18
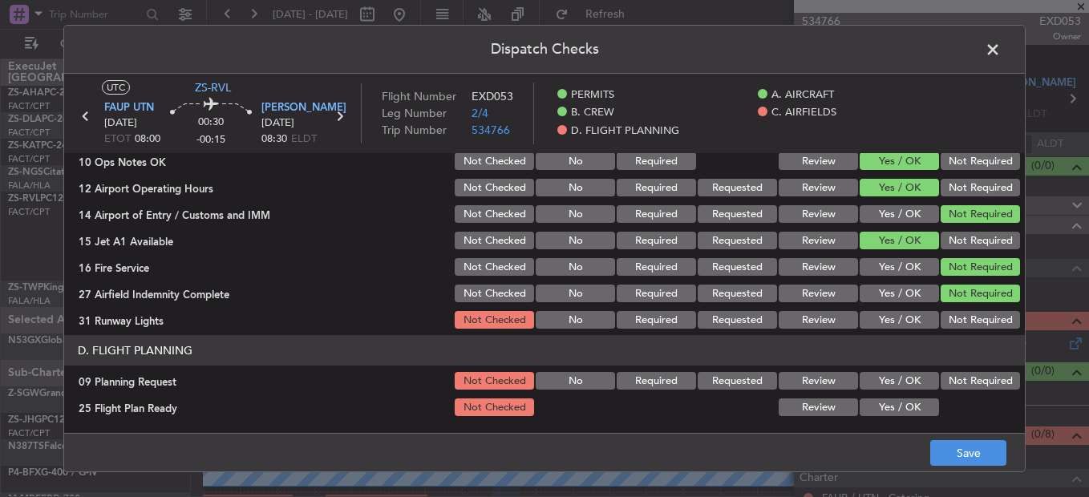
click at [874, 323] on button "Yes / OK" at bounding box center [899, 320] width 79 height 18
click at [959, 375] on button "Not Required" at bounding box center [980, 381] width 79 height 18
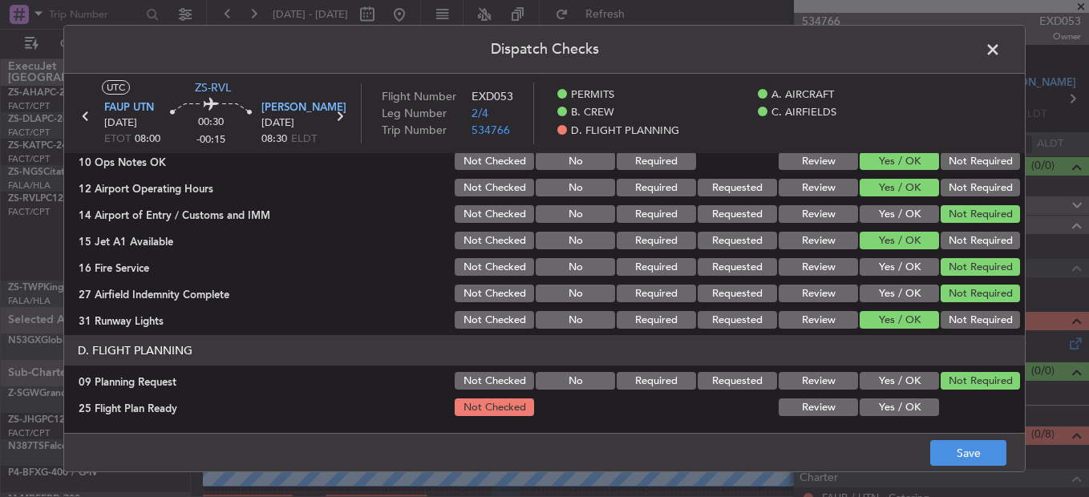
click at [821, 406] on button "Review" at bounding box center [818, 408] width 79 height 18
click at [961, 460] on button "Save" at bounding box center [969, 453] width 76 height 26
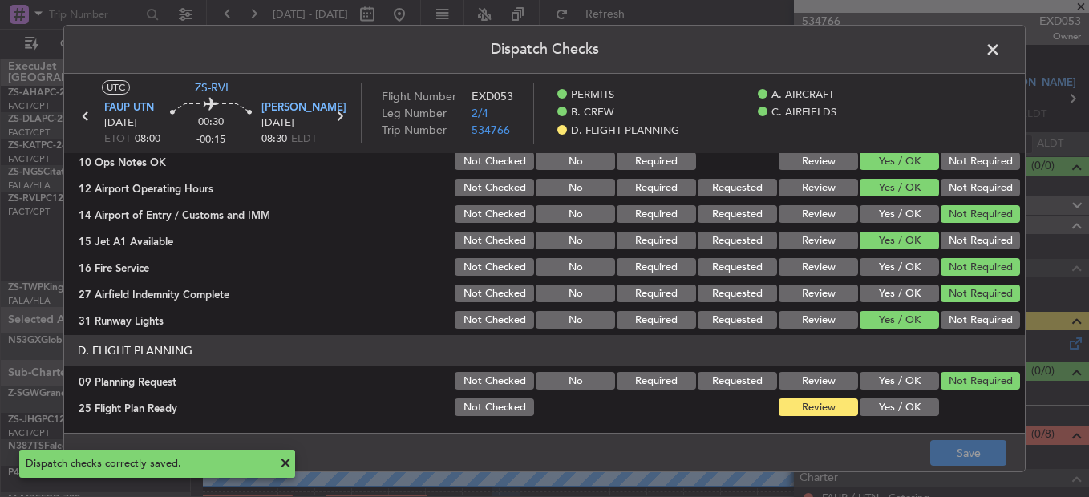
click at [1001, 50] on span at bounding box center [1001, 54] width 0 height 32
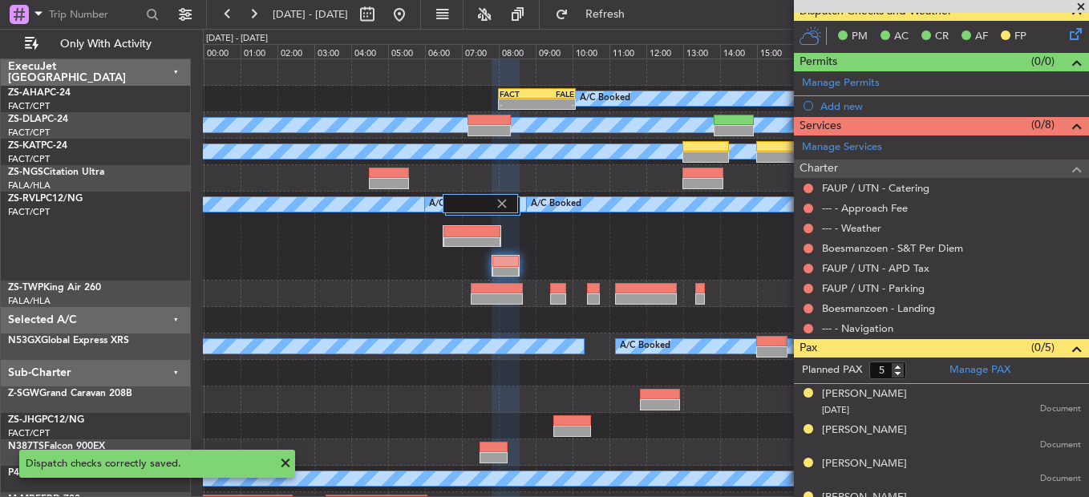
scroll to position [321, 0]
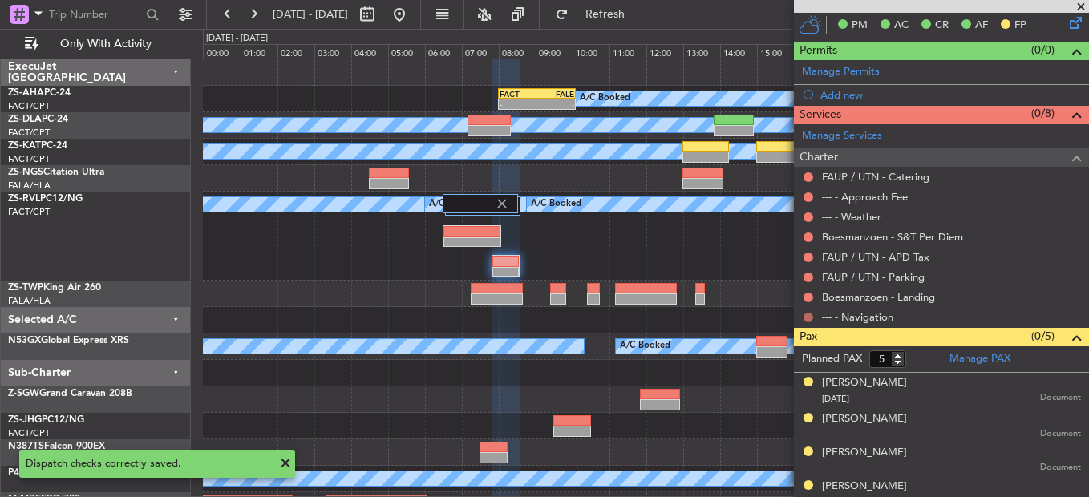
click at [805, 316] on button at bounding box center [809, 318] width 10 height 10
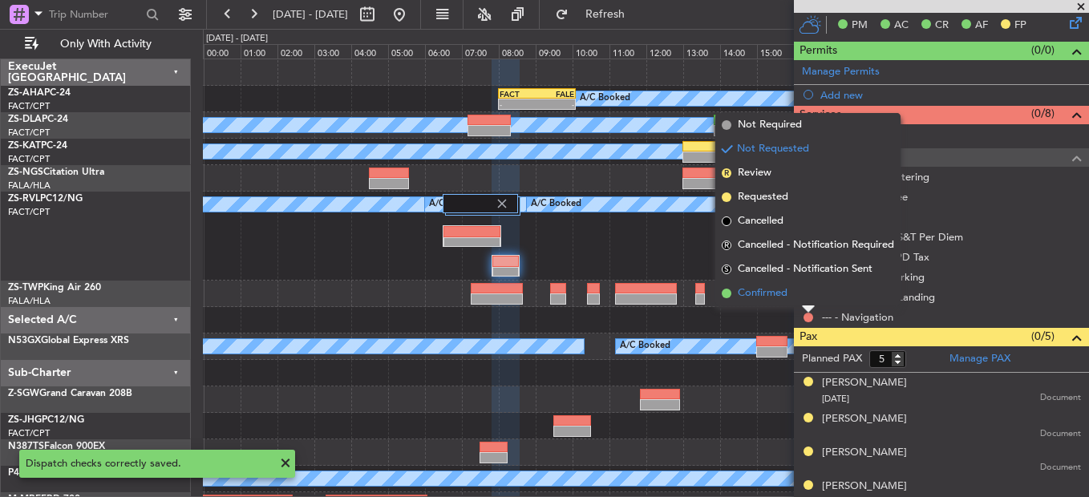
click at [807, 297] on li "Confirmed" at bounding box center [808, 294] width 185 height 24
click at [807, 297] on button at bounding box center [809, 298] width 10 height 10
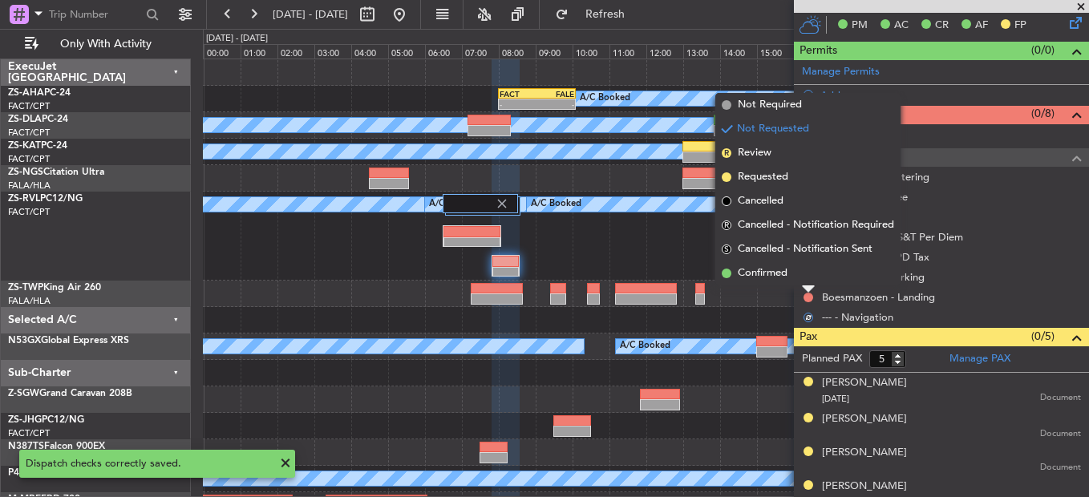
click at [808, 282] on li "Confirmed" at bounding box center [808, 274] width 185 height 24
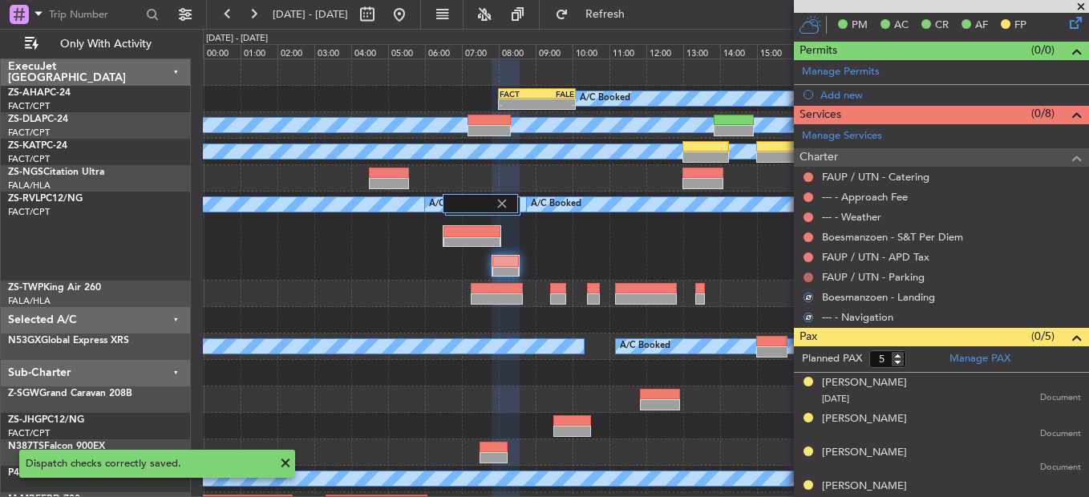
click at [810, 279] on button at bounding box center [809, 278] width 10 height 10
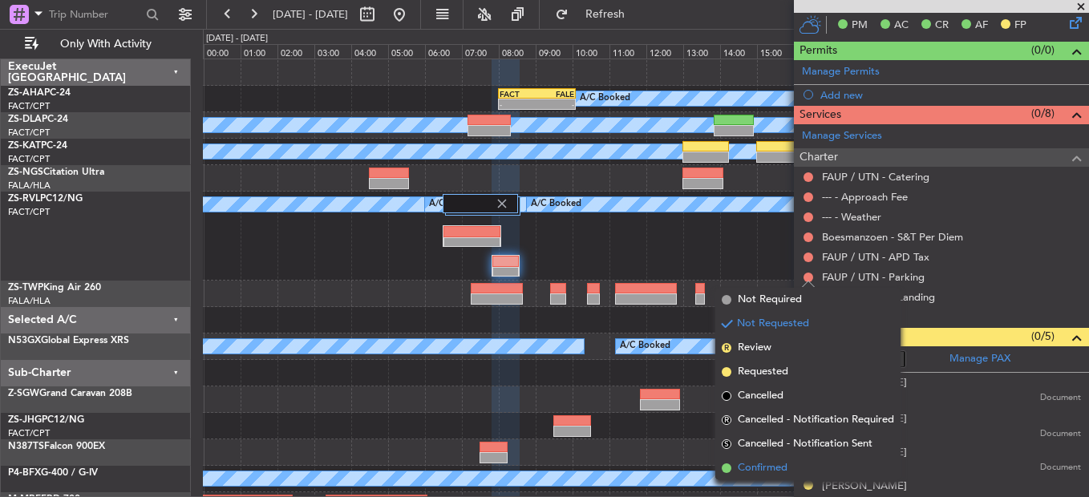
click at [761, 457] on li "Confirmed" at bounding box center [808, 468] width 185 height 24
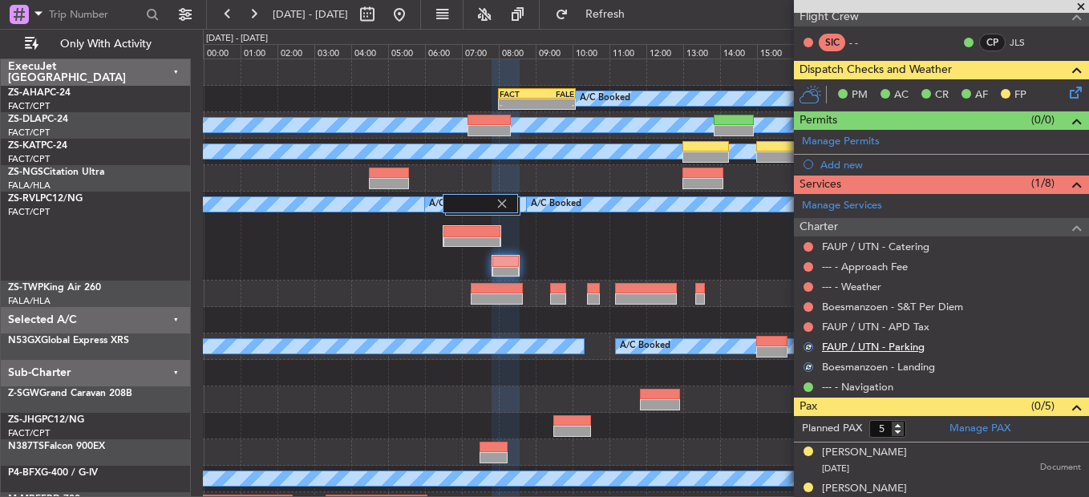
scroll to position [160, 0]
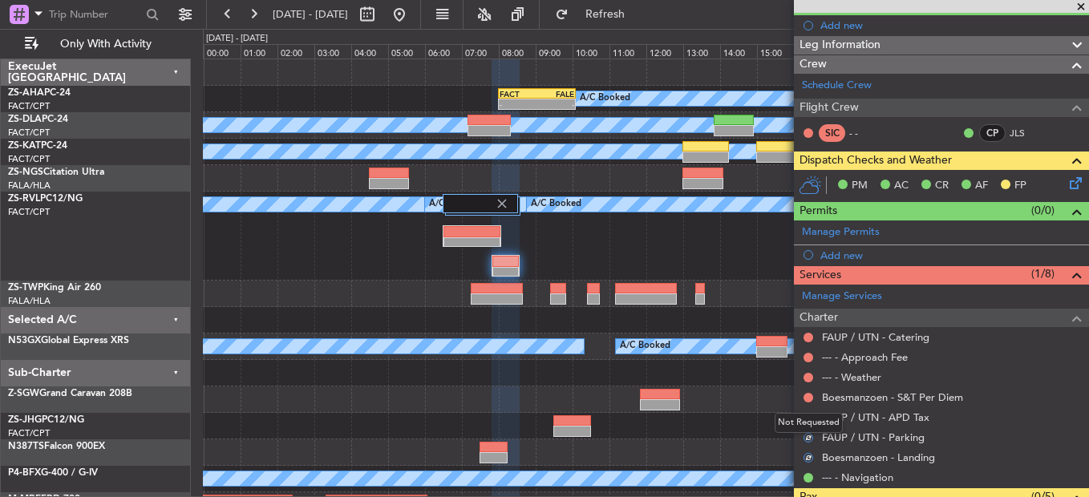
click at [803, 414] on div "Not Requested" at bounding box center [809, 423] width 68 height 20
click at [808, 416] on button at bounding box center [809, 418] width 10 height 10
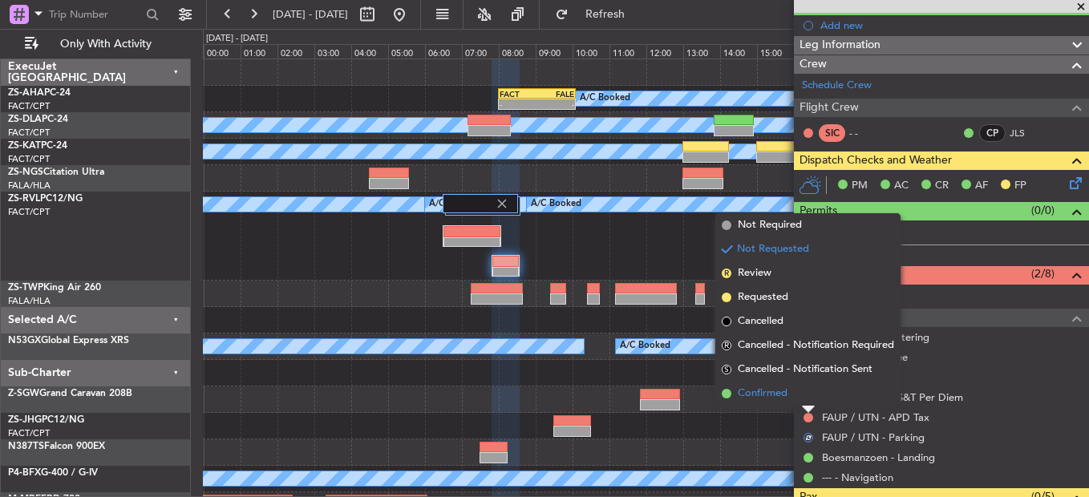
click at [806, 396] on li "Confirmed" at bounding box center [808, 394] width 185 height 24
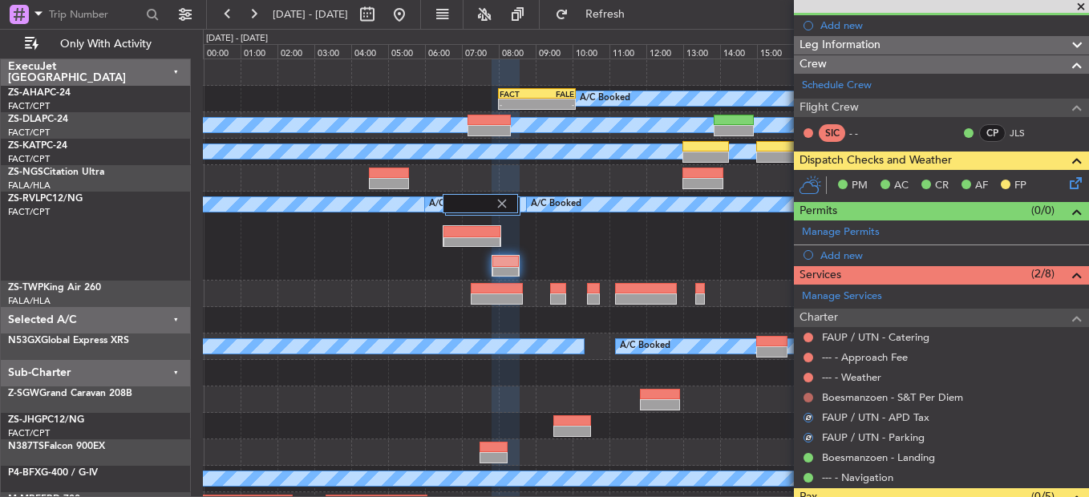
click at [814, 402] on mat-tooltip-component "Not Requested" at bounding box center [809, 423] width 91 height 43
click at [809, 397] on button at bounding box center [809, 398] width 10 height 10
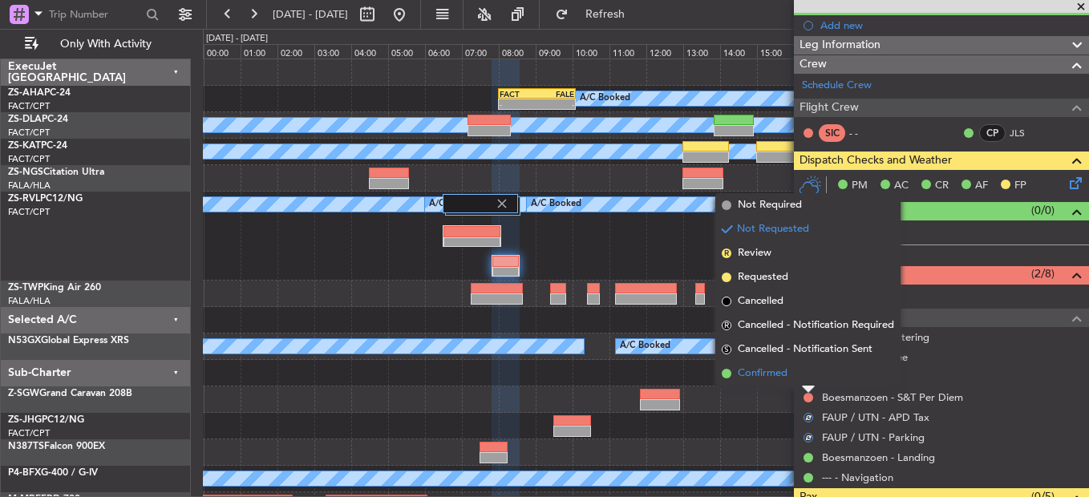
click at [805, 378] on li "Confirmed" at bounding box center [808, 374] width 185 height 24
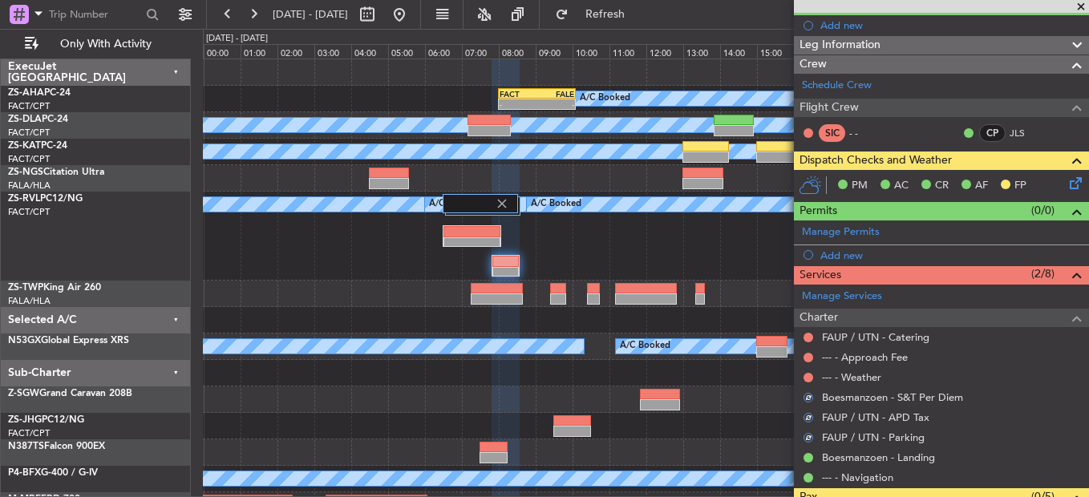
click at [805, 378] on button at bounding box center [809, 378] width 10 height 10
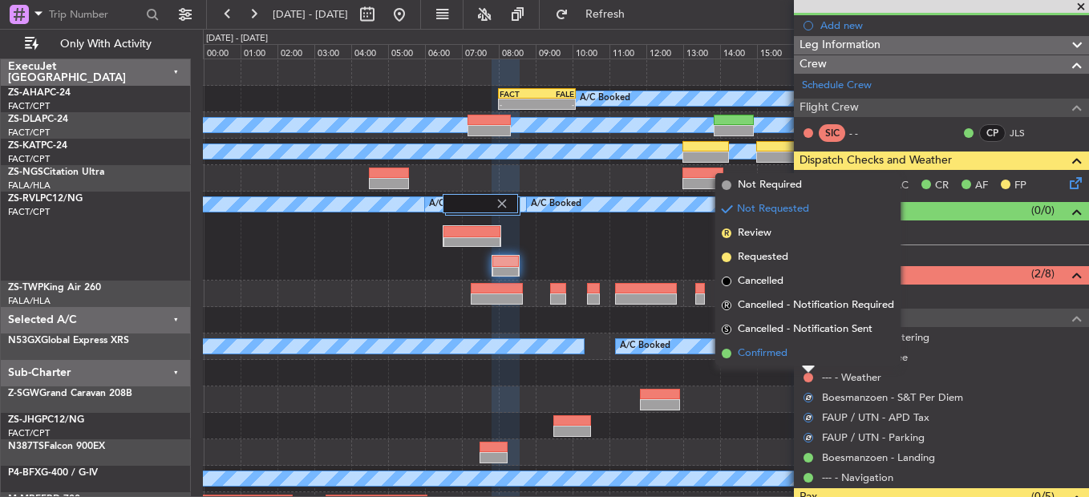
click at [805, 356] on li "Confirmed" at bounding box center [808, 354] width 185 height 24
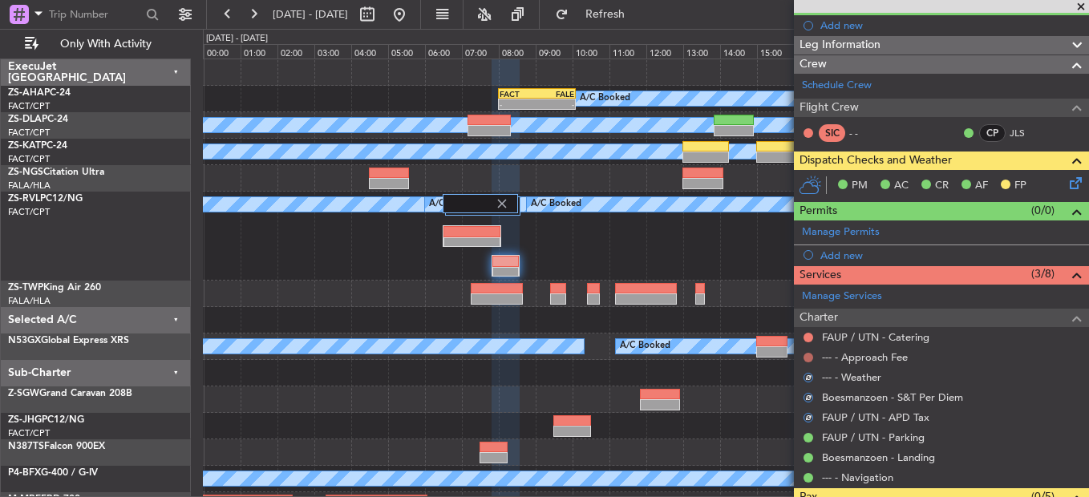
click at [810, 359] on button at bounding box center [809, 358] width 10 height 10
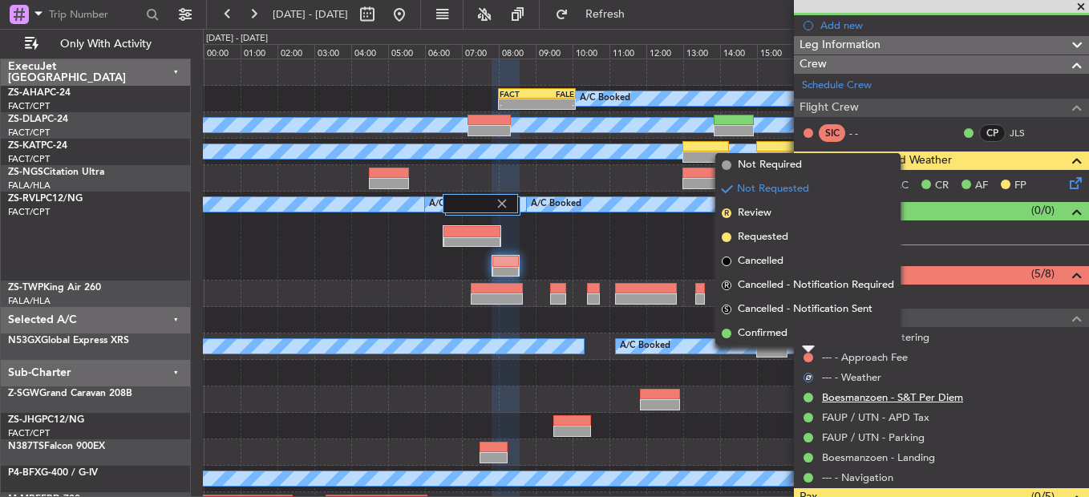
click at [955, 391] on link "Boesmanzoen - S&T Per Diem" at bounding box center [892, 398] width 141 height 14
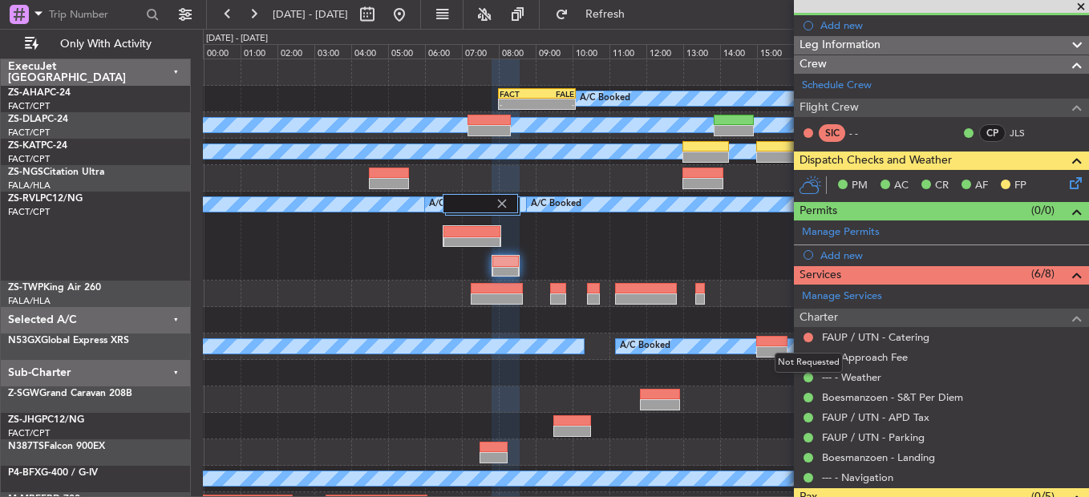
click at [806, 356] on div "Not Requested" at bounding box center [809, 363] width 68 height 20
click at [806, 335] on button at bounding box center [809, 338] width 10 height 10
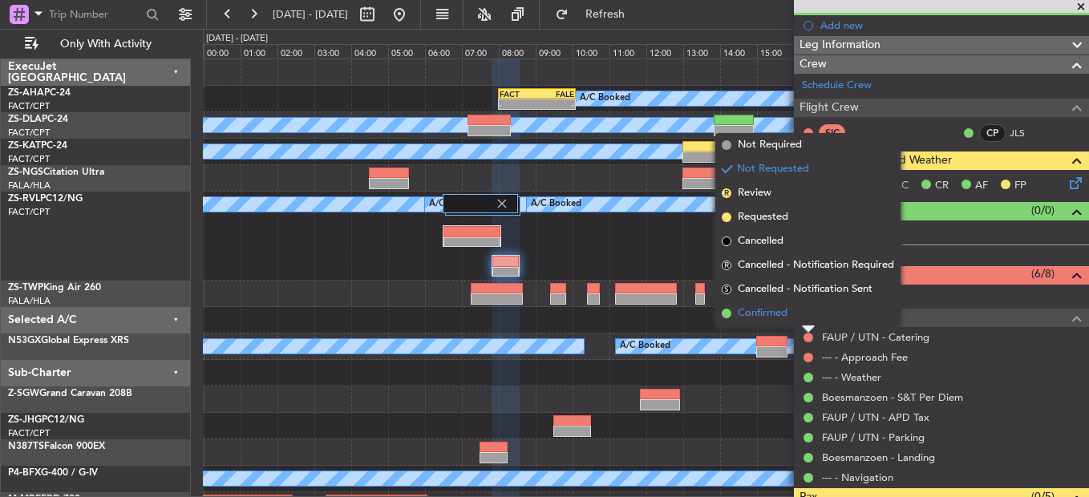
click at [733, 316] on li "Confirmed" at bounding box center [808, 314] width 185 height 24
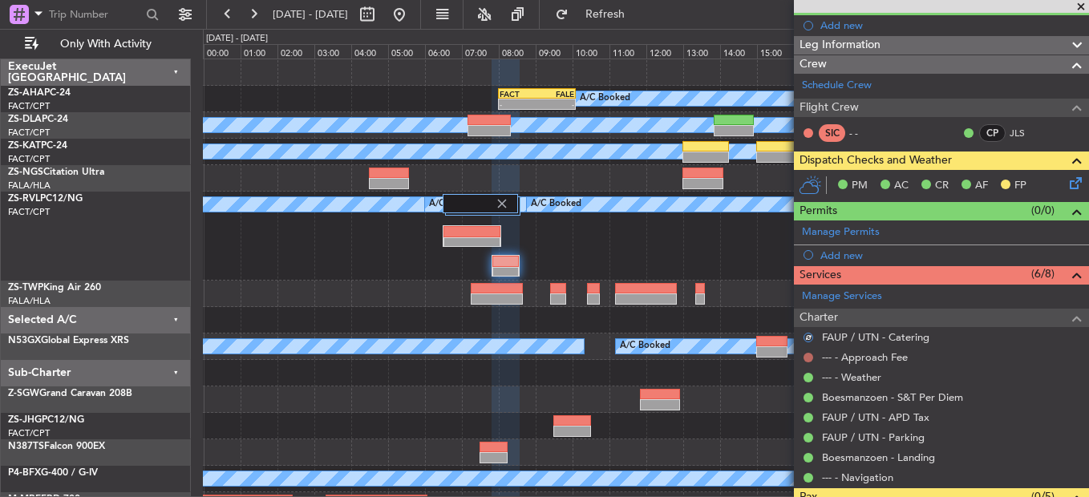
click at [808, 357] on button at bounding box center [809, 358] width 10 height 10
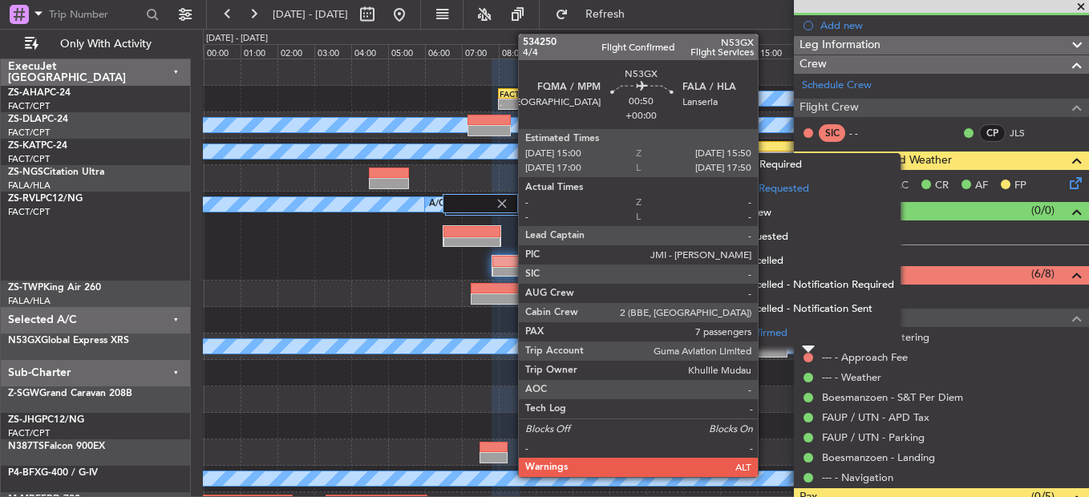
click at [765, 335] on span "Confirmed" at bounding box center [763, 334] width 50 height 16
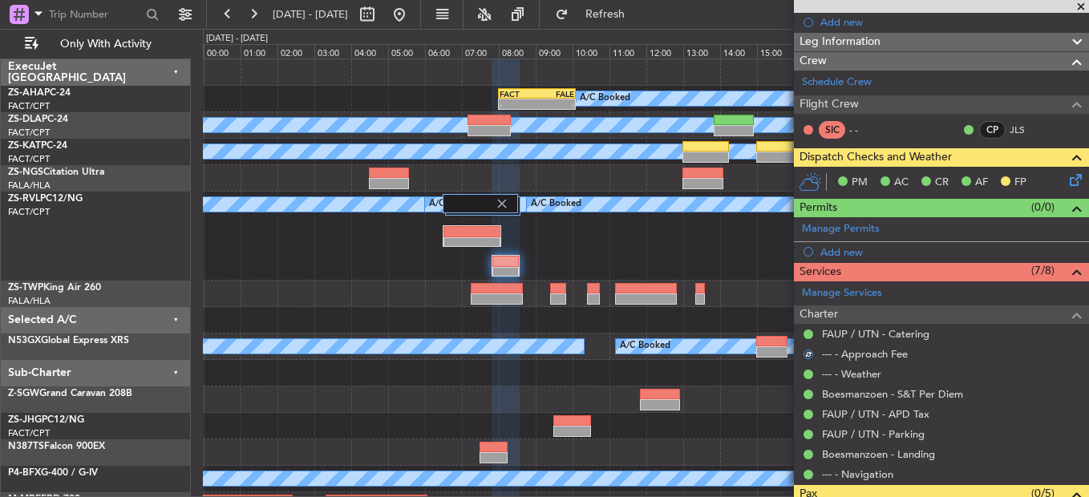
scroll to position [0, 0]
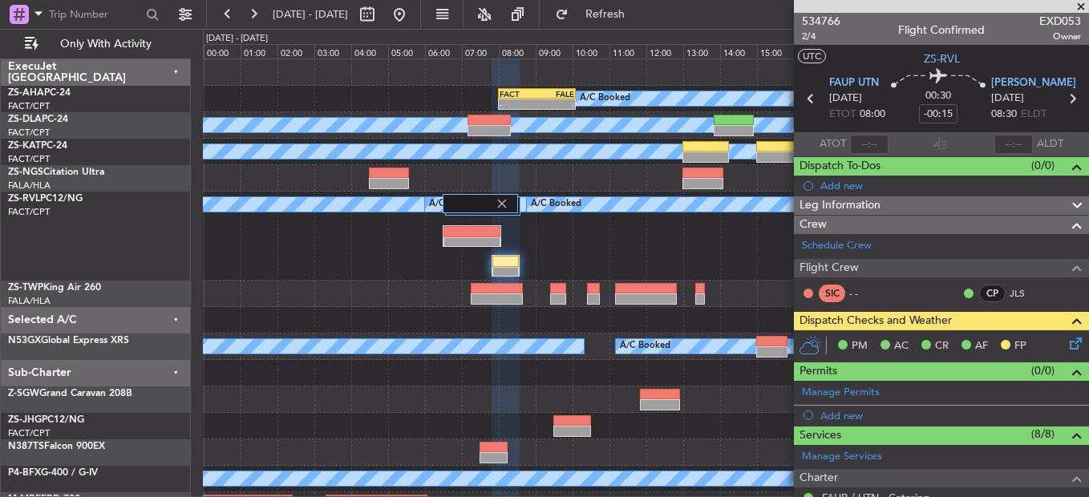
click at [1072, 336] on icon at bounding box center [1073, 341] width 13 height 13
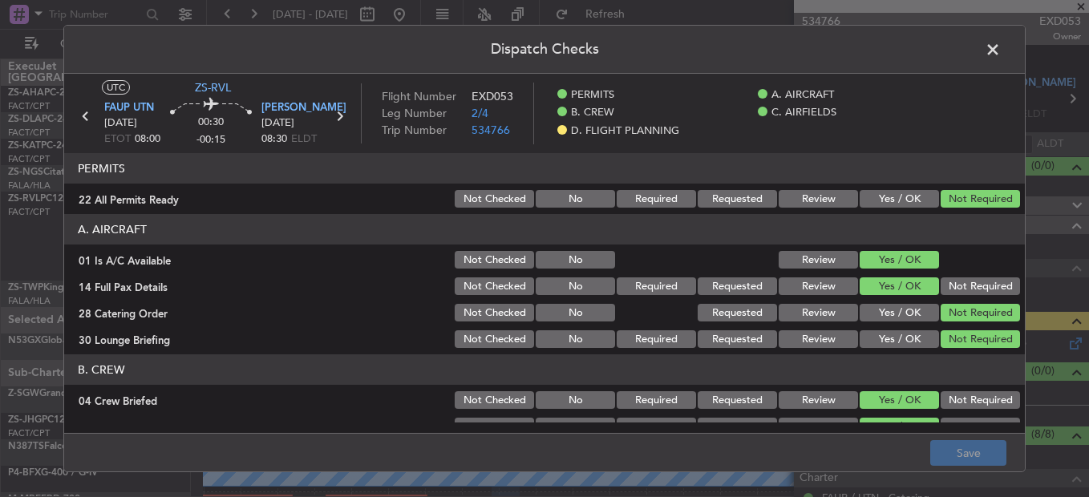
click at [958, 290] on button "Not Required" at bounding box center [980, 287] width 79 height 18
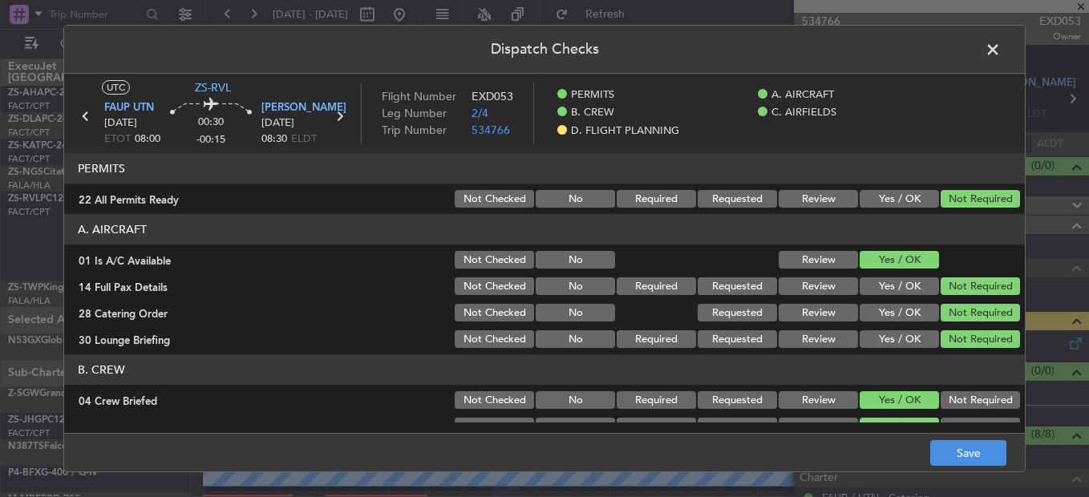
scroll to position [241, 0]
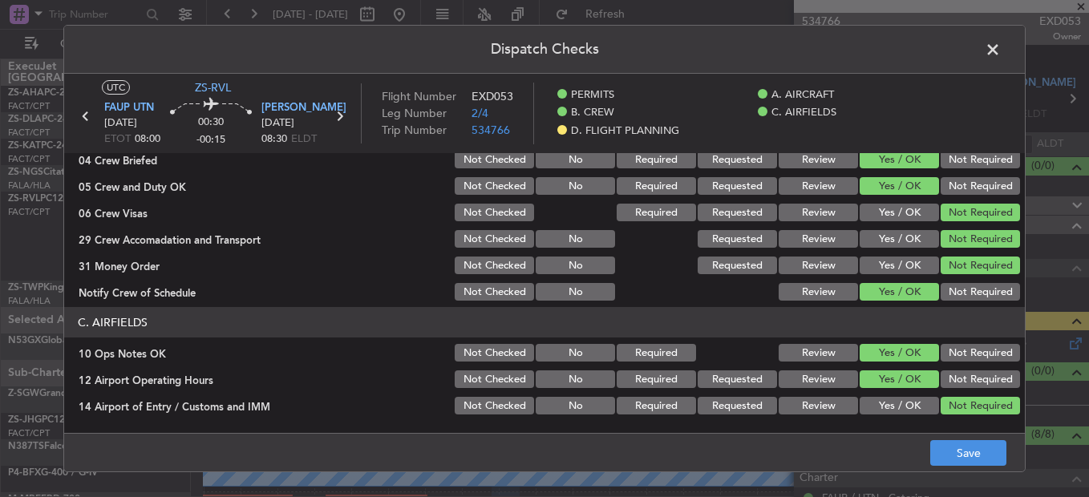
drag, startPoint x: 954, startPoint y: 156, endPoint x: 963, endPoint y: 176, distance: 22.6
click at [955, 156] on button "Not Required" at bounding box center [980, 160] width 79 height 18
click at [963, 178] on button "Not Required" at bounding box center [980, 186] width 79 height 18
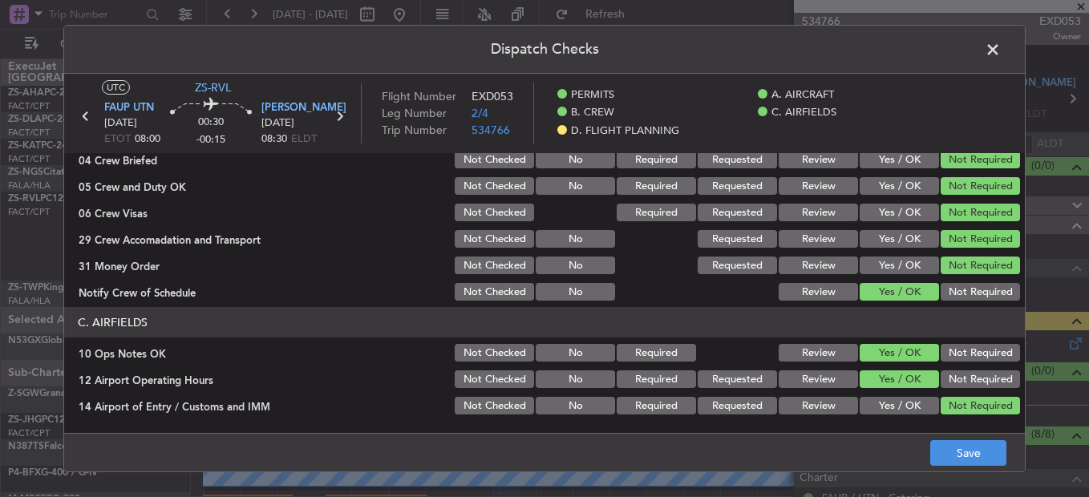
drag, startPoint x: 963, startPoint y: 294, endPoint x: 963, endPoint y: 314, distance: 20.1
click at [963, 298] on button "Not Required" at bounding box center [980, 292] width 79 height 18
drag, startPoint x: 963, startPoint y: 314, endPoint x: 961, endPoint y: 341, distance: 26.6
click at [962, 330] on header "C. AIRFIELDS" at bounding box center [544, 322] width 961 height 30
click at [959, 363] on div "Not Required" at bounding box center [979, 353] width 81 height 22
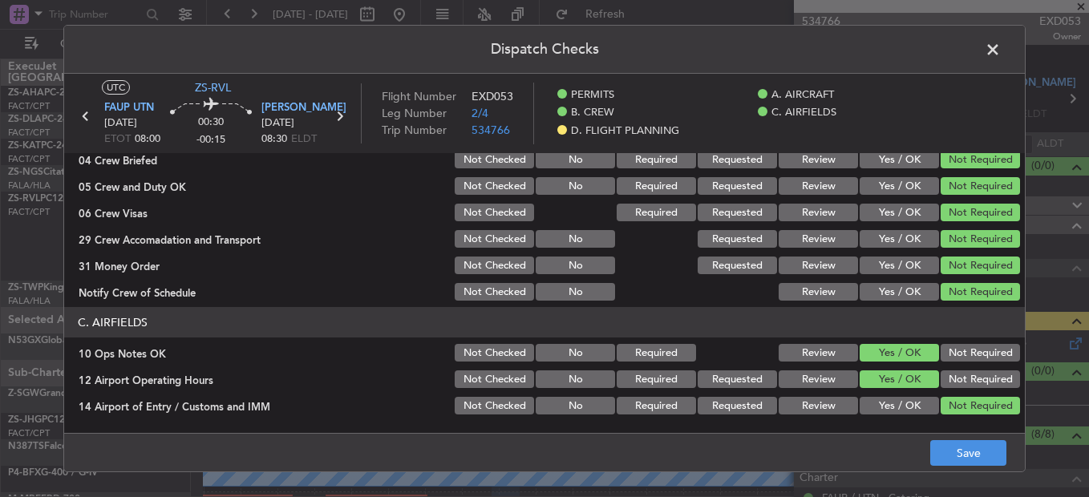
click at [959, 351] on button "Not Required" at bounding box center [980, 353] width 79 height 18
click at [955, 387] on button "Not Required" at bounding box center [980, 380] width 79 height 18
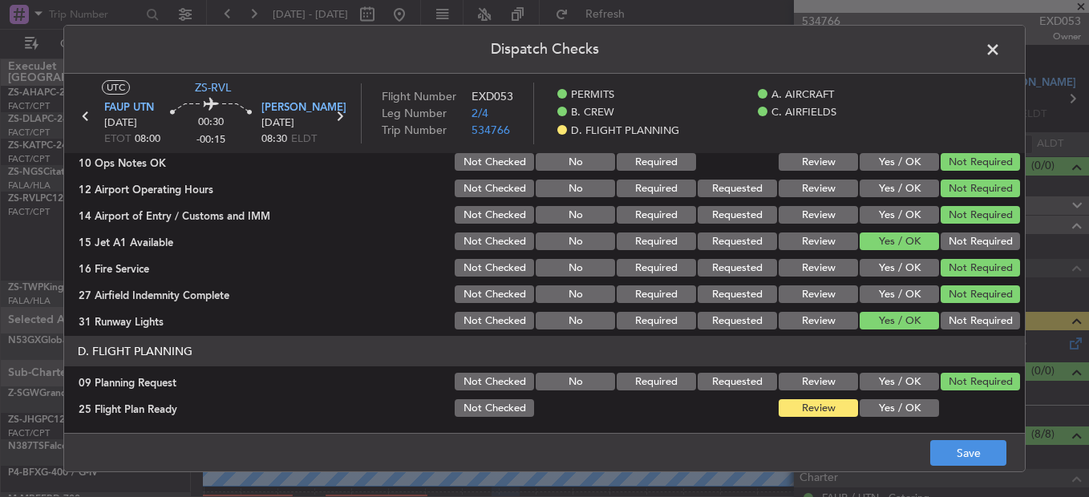
scroll to position [432, 0]
click at [972, 230] on div "Not Required" at bounding box center [979, 240] width 81 height 22
click at [963, 321] on button "Not Required" at bounding box center [980, 320] width 79 height 18
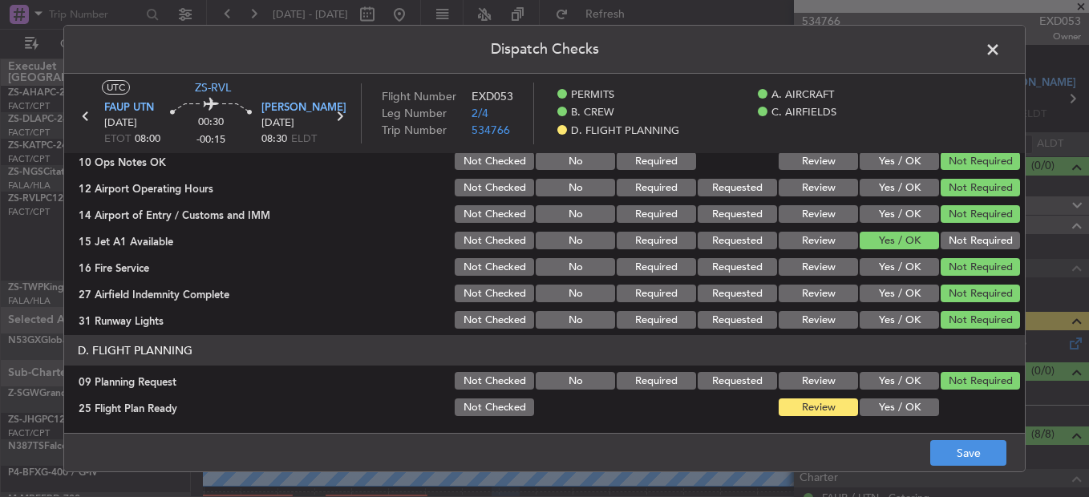
click at [960, 244] on button "Not Required" at bounding box center [980, 241] width 79 height 18
click at [963, 447] on button "Save" at bounding box center [969, 453] width 76 height 26
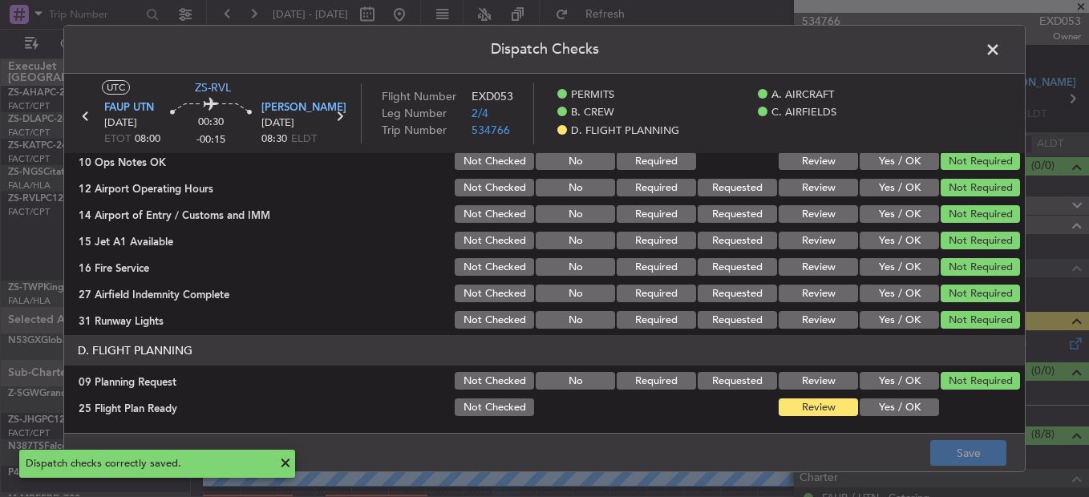
click at [1001, 55] on span at bounding box center [1001, 54] width 0 height 32
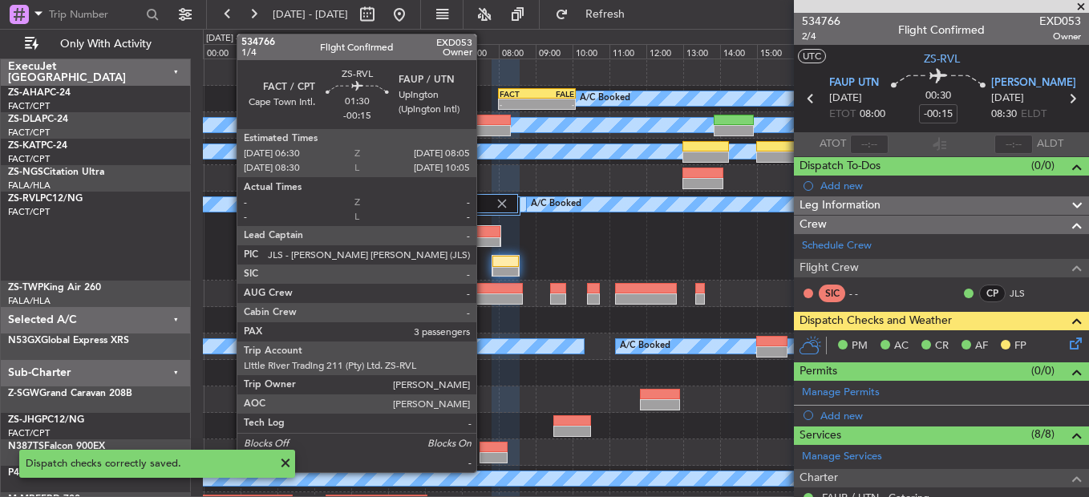
click at [484, 241] on div at bounding box center [472, 242] width 57 height 11
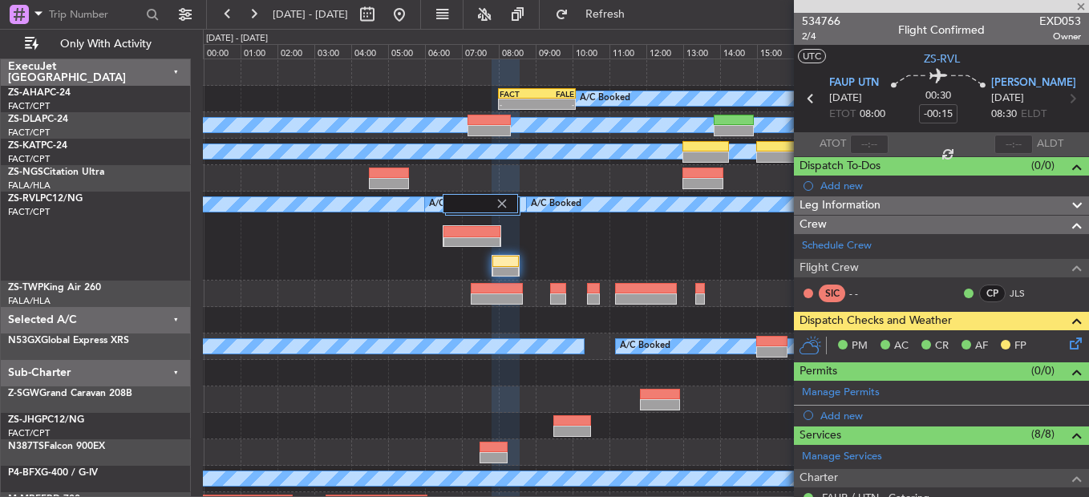
type input "3"
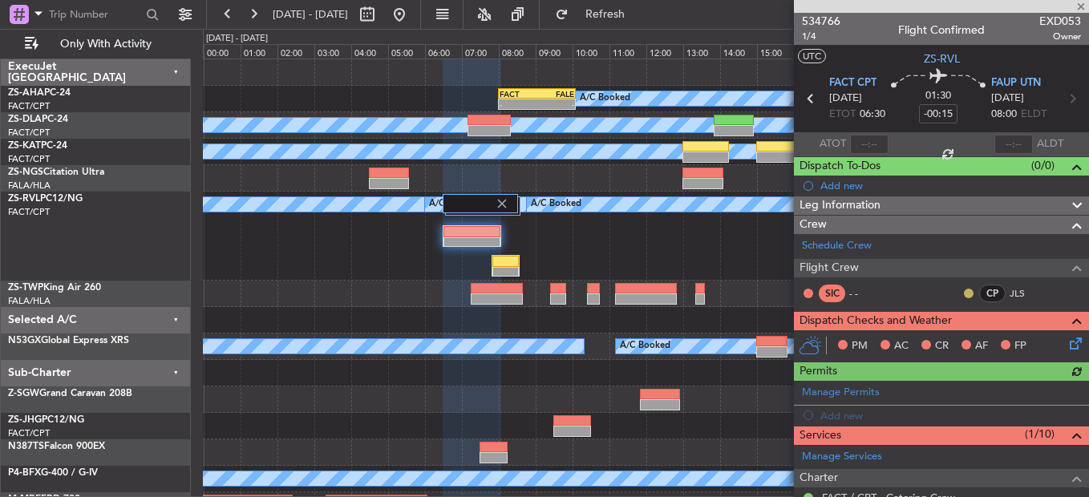
click at [964, 290] on button at bounding box center [969, 294] width 10 height 10
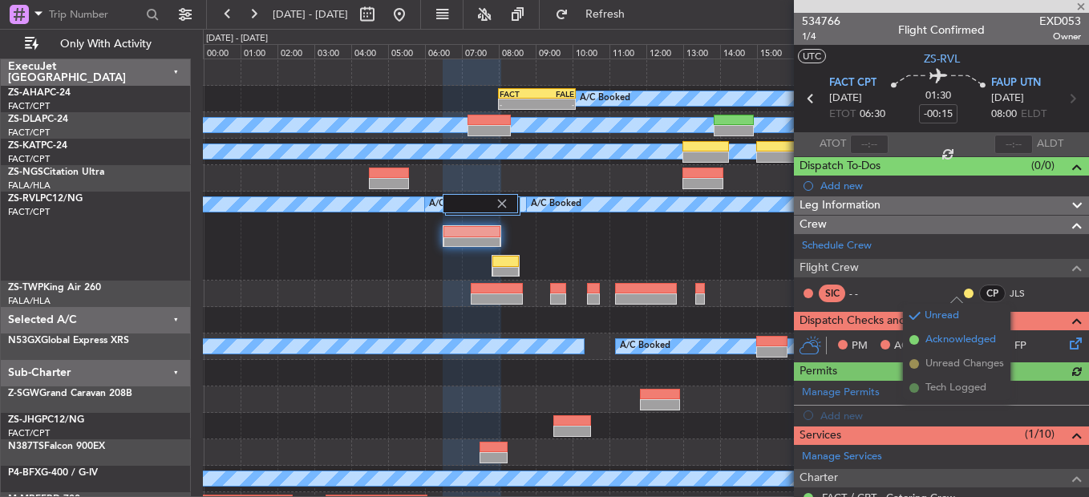
click at [954, 335] on span "Acknowledged" at bounding box center [961, 340] width 71 height 16
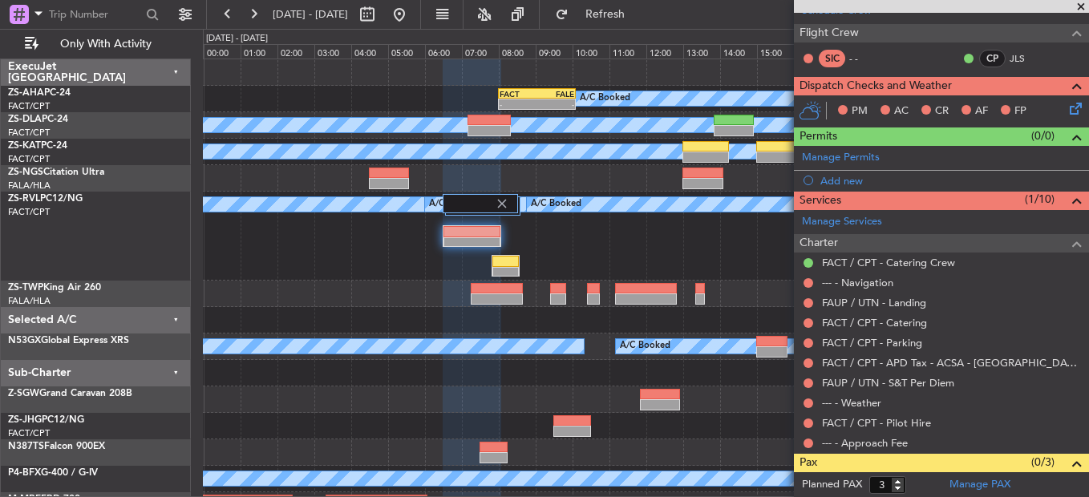
scroll to position [321, 0]
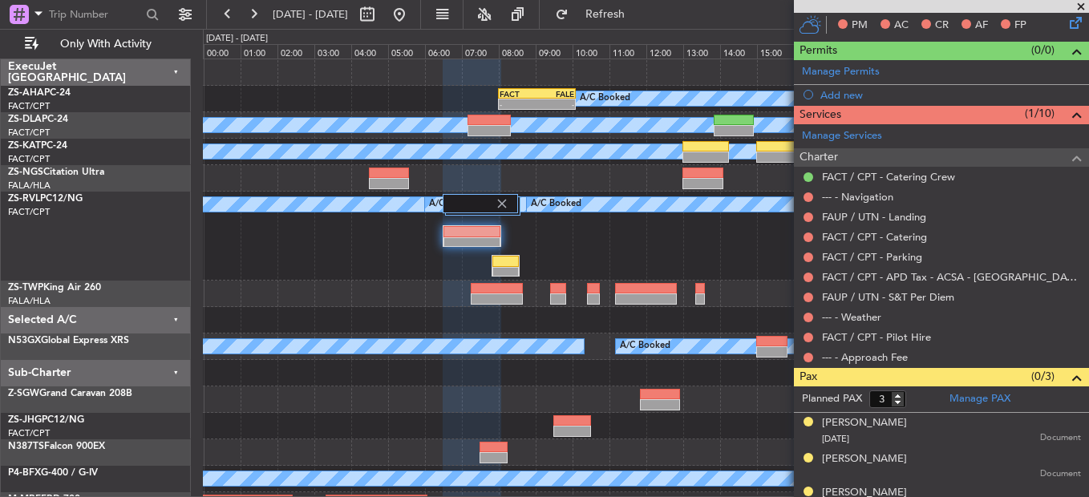
click at [803, 356] on div at bounding box center [808, 357] width 13 height 13
click at [808, 360] on button at bounding box center [809, 358] width 10 height 10
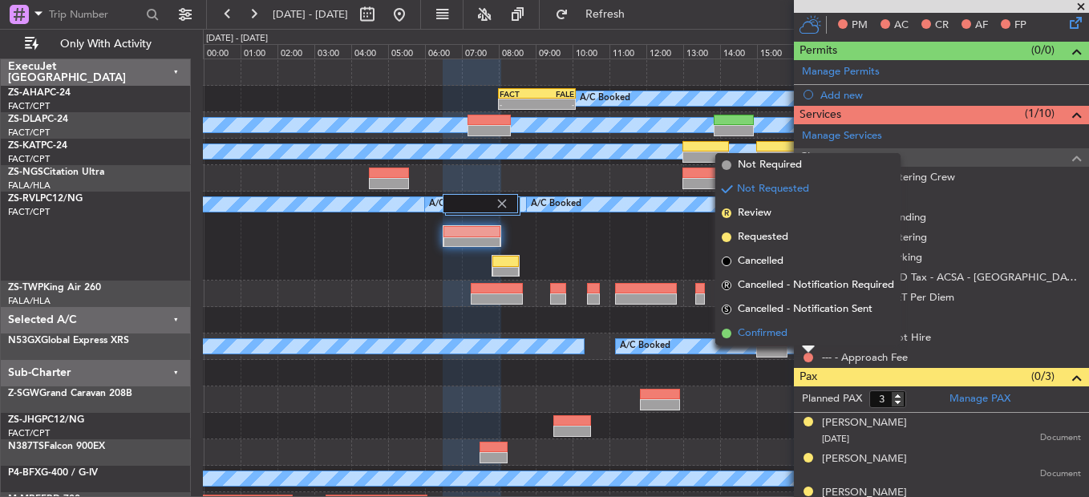
click at [809, 344] on li "Confirmed" at bounding box center [808, 334] width 185 height 24
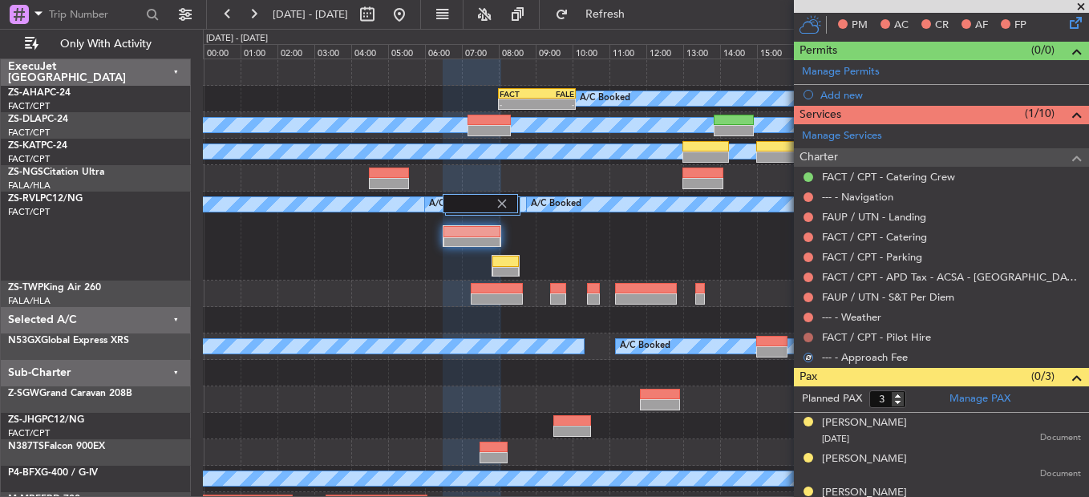
click at [810, 340] on button at bounding box center [809, 338] width 10 height 10
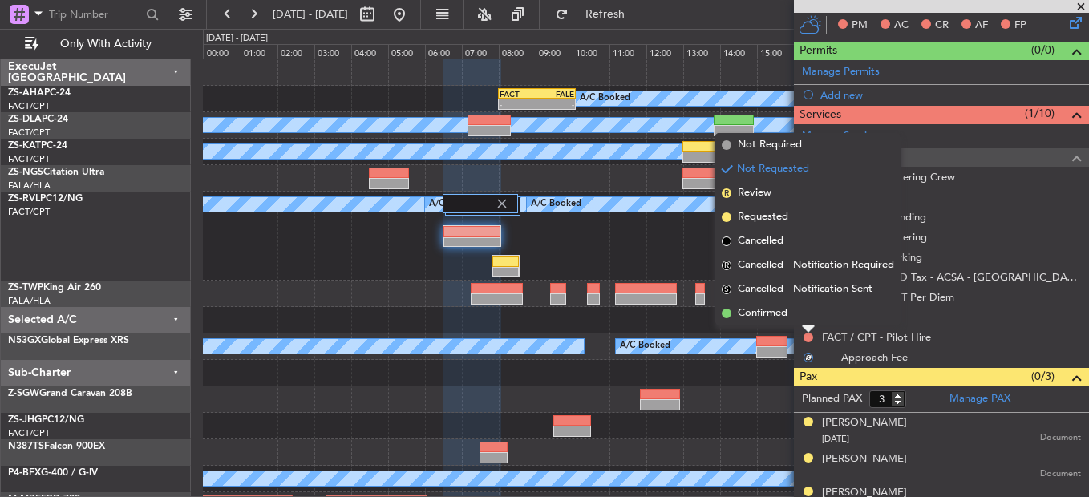
click at [812, 319] on li "Confirmed" at bounding box center [808, 314] width 185 height 24
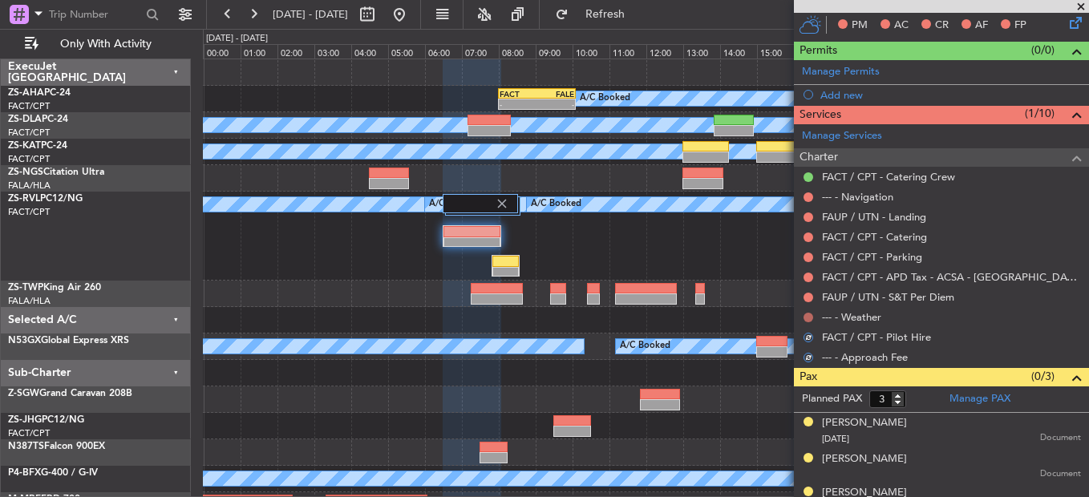
click at [812, 318] on button at bounding box center [809, 318] width 10 height 10
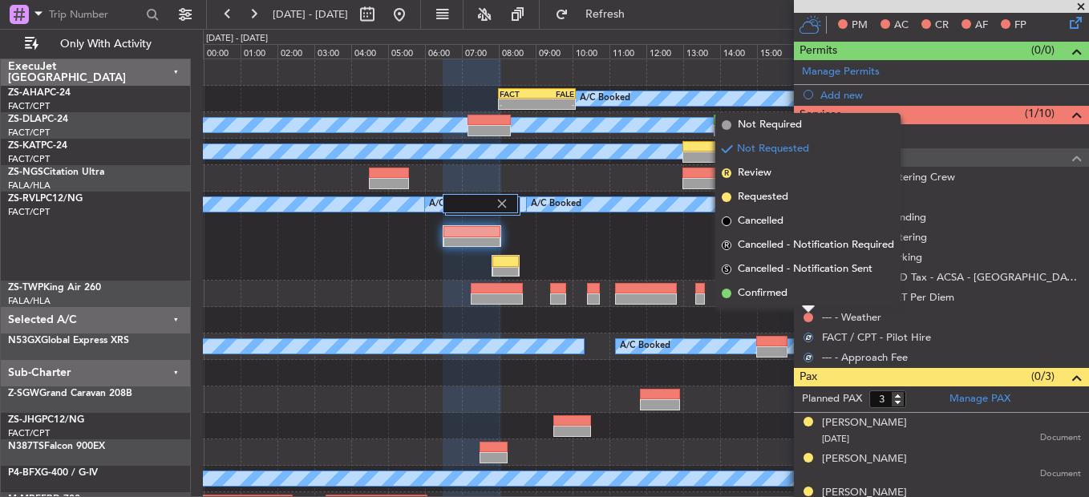
click at [807, 294] on li "Confirmed" at bounding box center [808, 294] width 185 height 24
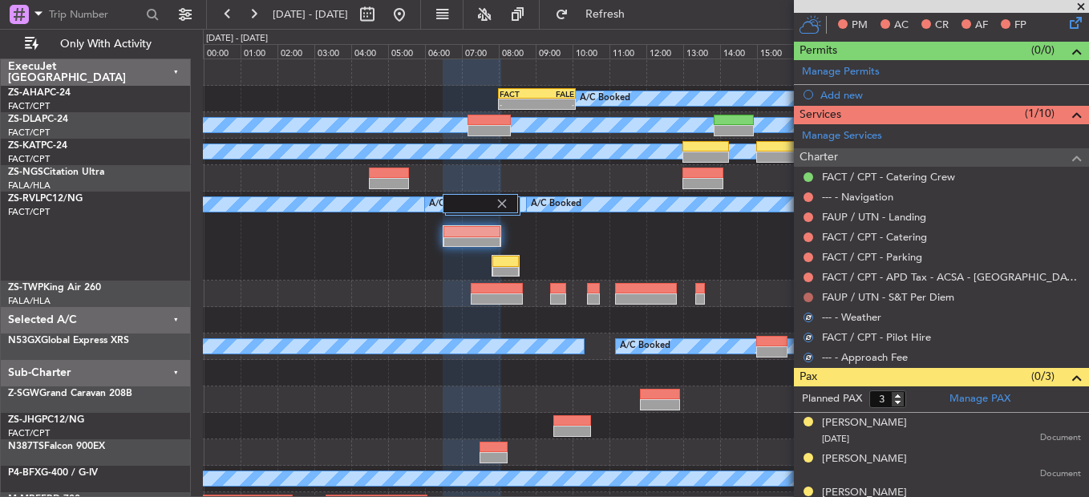
click at [807, 294] on button at bounding box center [809, 298] width 10 height 10
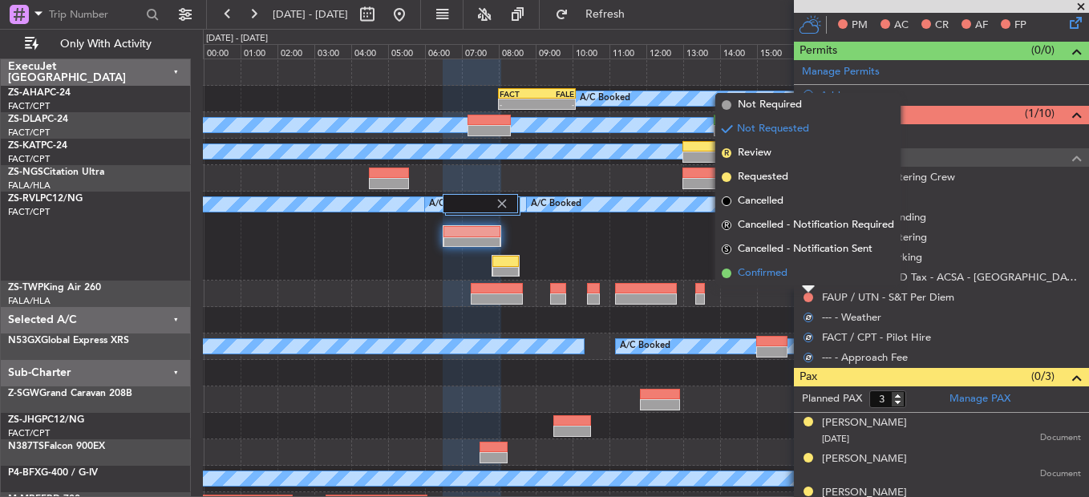
click at [804, 280] on li "Confirmed" at bounding box center [808, 274] width 185 height 24
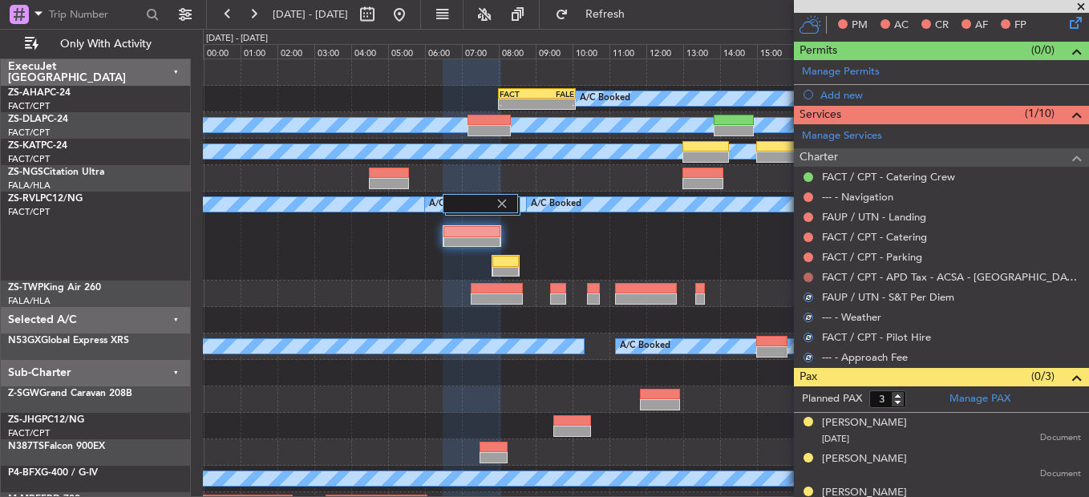
click at [805, 279] on button at bounding box center [809, 278] width 10 height 10
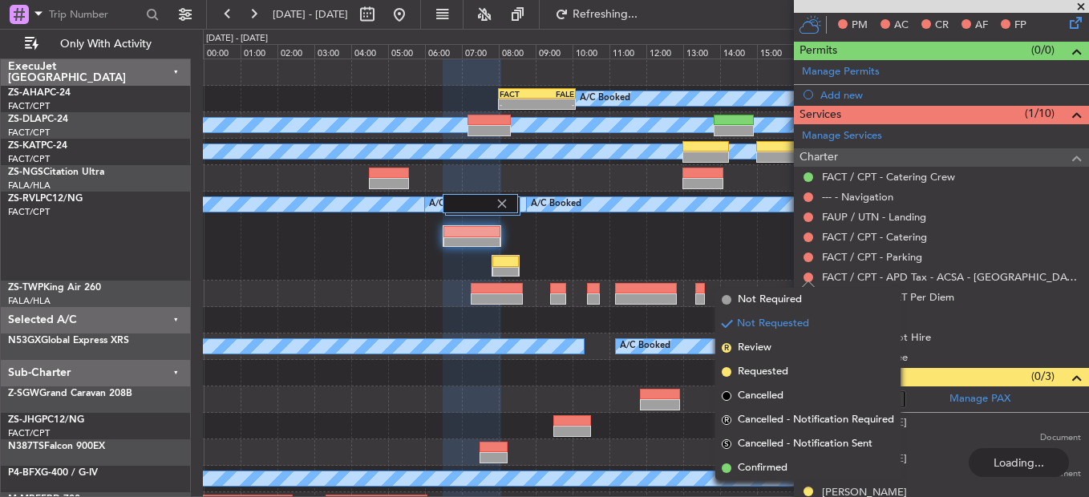
drag, startPoint x: 797, startPoint y: 458, endPoint x: 834, endPoint y: 349, distance: 115.2
click at [796, 458] on li "Confirmed" at bounding box center [808, 468] width 185 height 24
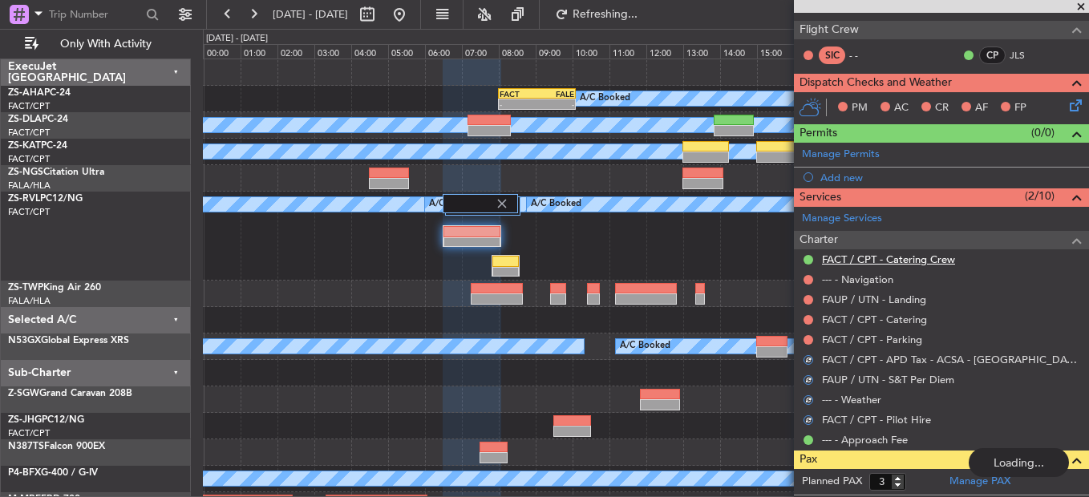
scroll to position [160, 0]
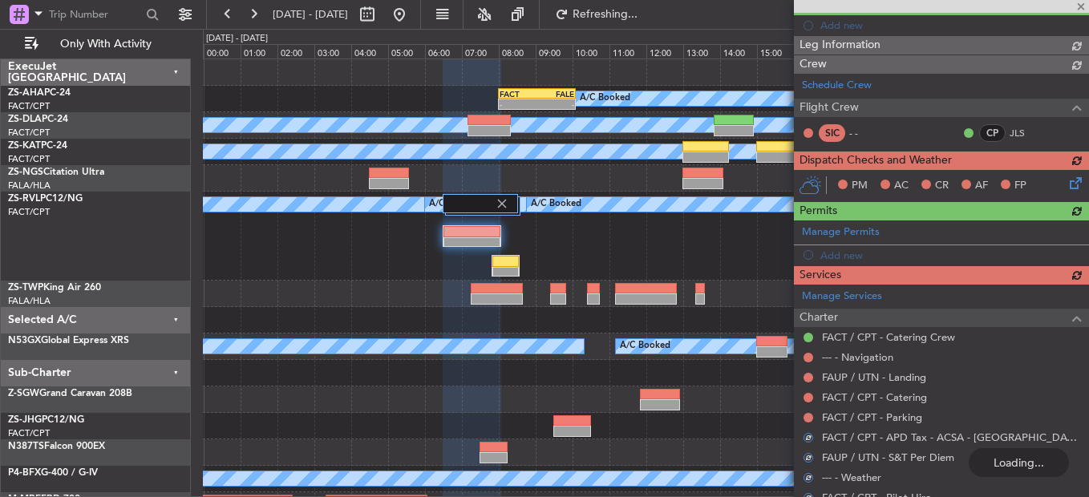
click at [812, 416] on div "Manage Services Charter FACT / CPT - Catering Crew --- - Navigation FAUP / UTN …" at bounding box center [941, 407] width 295 height 244
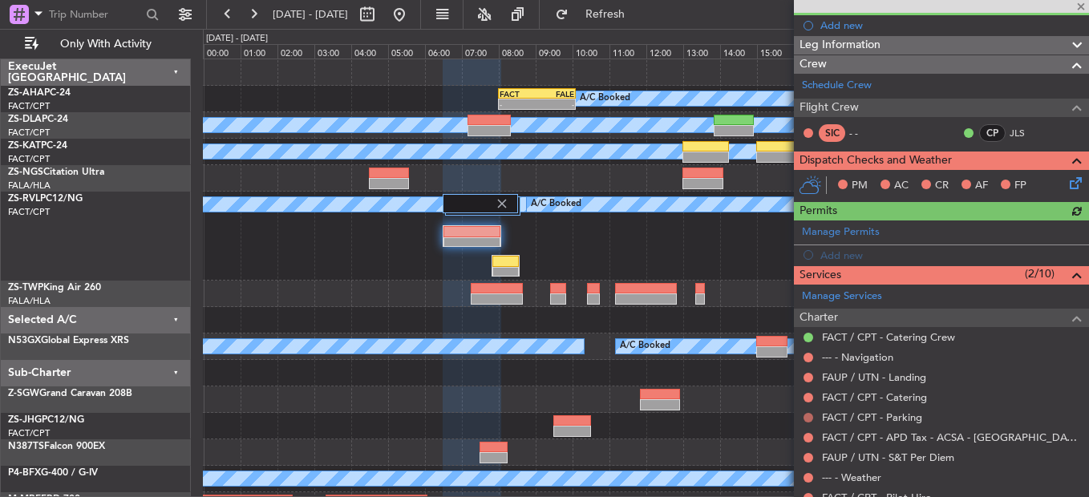
click at [805, 419] on button at bounding box center [809, 418] width 10 height 10
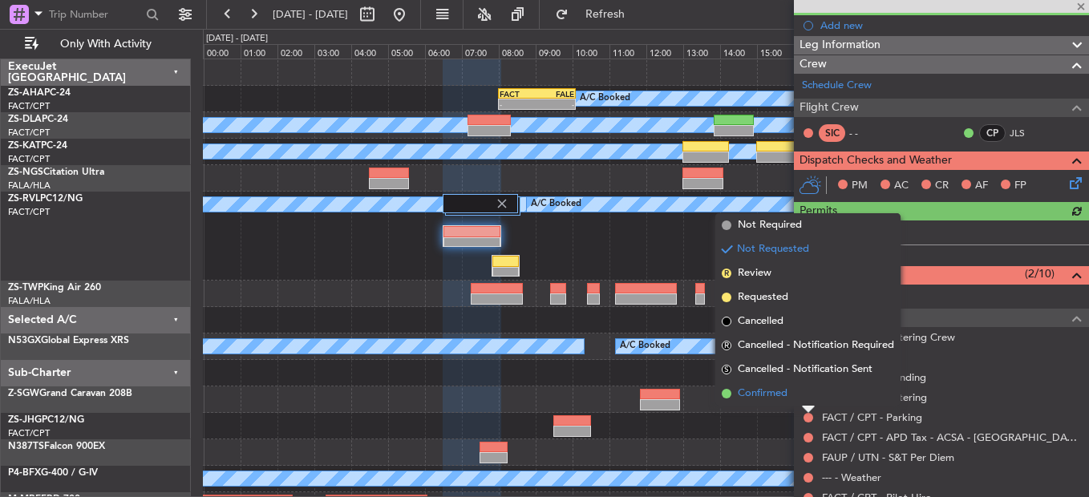
click at [797, 392] on li "Confirmed" at bounding box center [808, 394] width 185 height 24
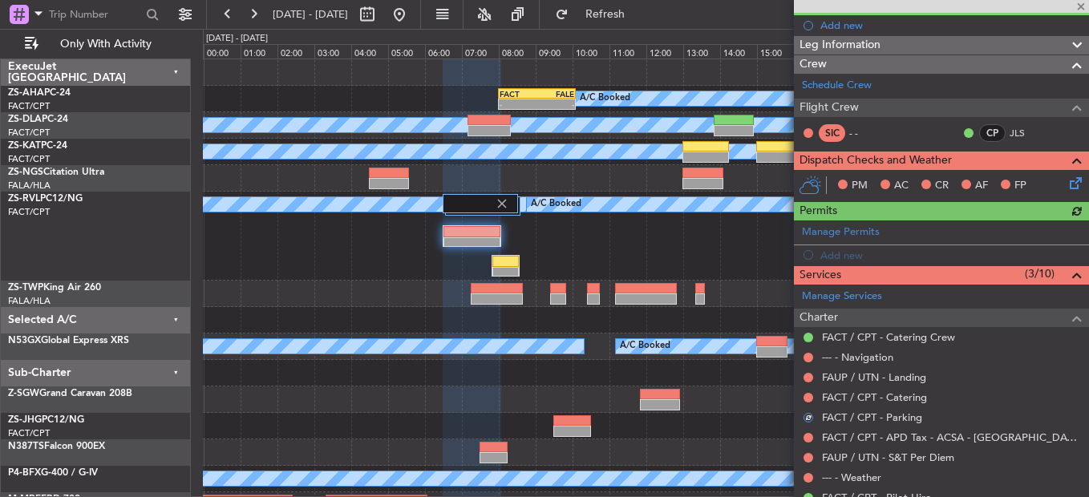
click at [801, 395] on div "FACT / CPT - Catering" at bounding box center [941, 397] width 295 height 20
click at [808, 396] on button at bounding box center [809, 398] width 10 height 10
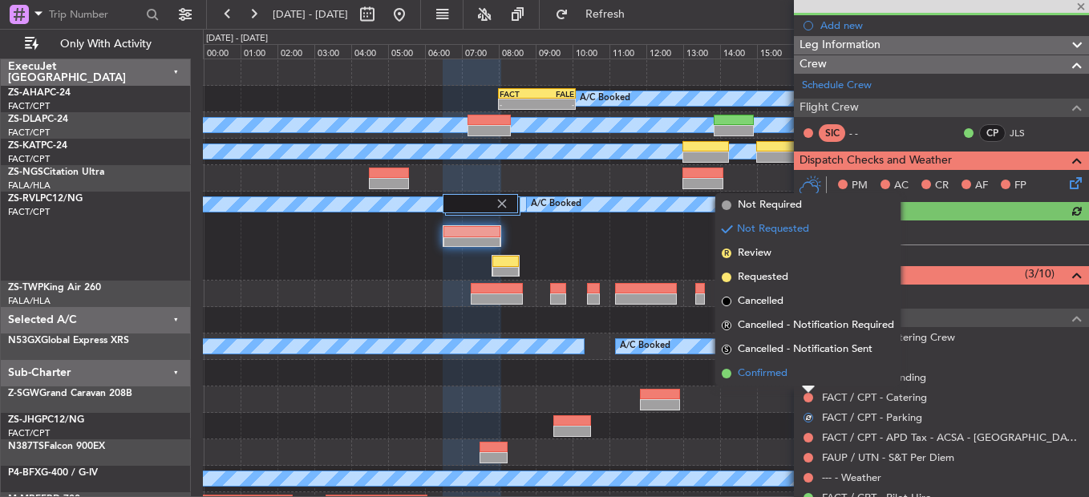
click at [809, 375] on li "Confirmed" at bounding box center [808, 374] width 185 height 24
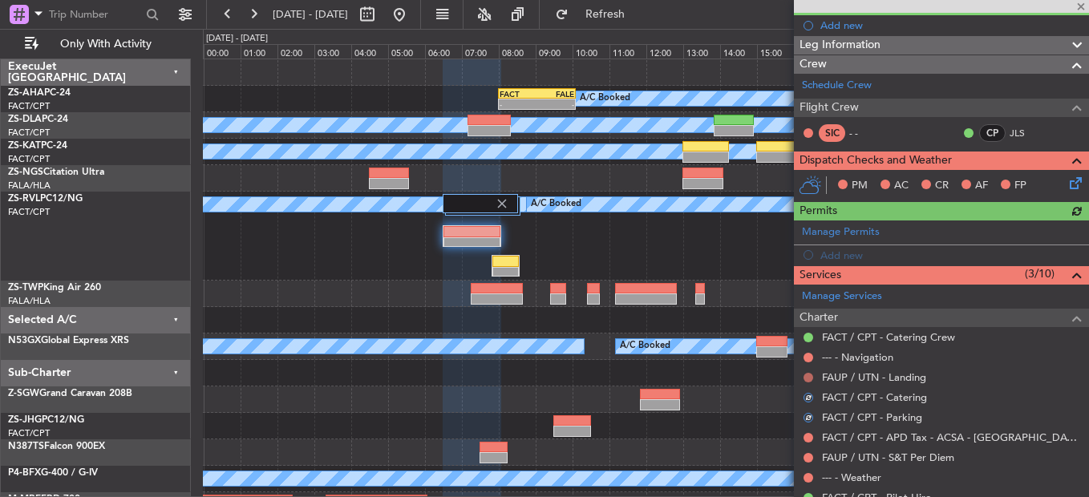
click at [809, 375] on button at bounding box center [809, 378] width 10 height 10
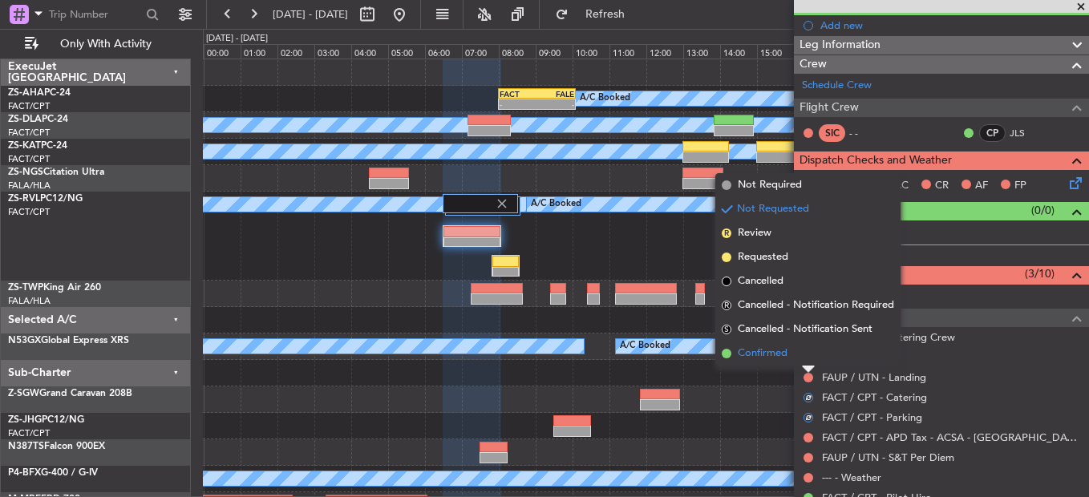
click at [810, 351] on li "Confirmed" at bounding box center [808, 354] width 185 height 24
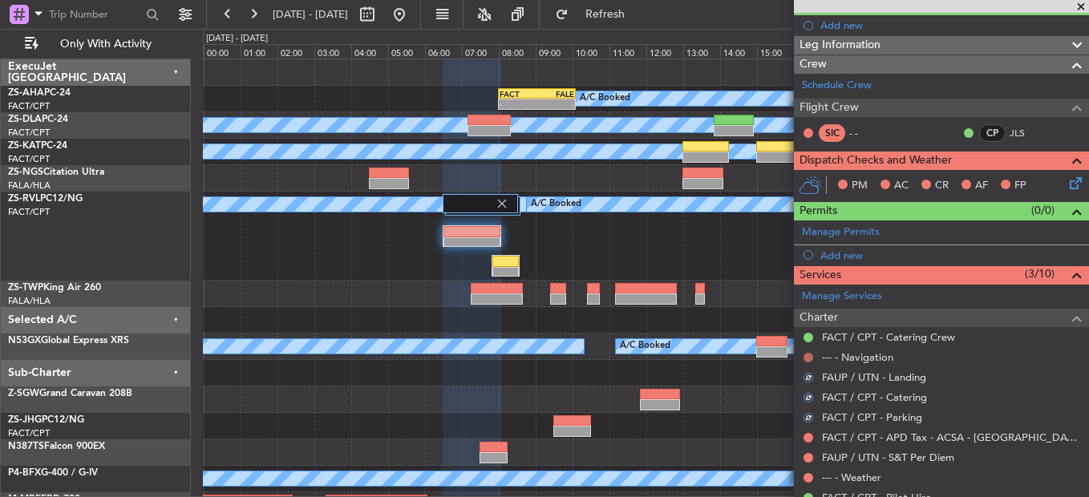
click at [809, 358] on button at bounding box center [809, 358] width 10 height 10
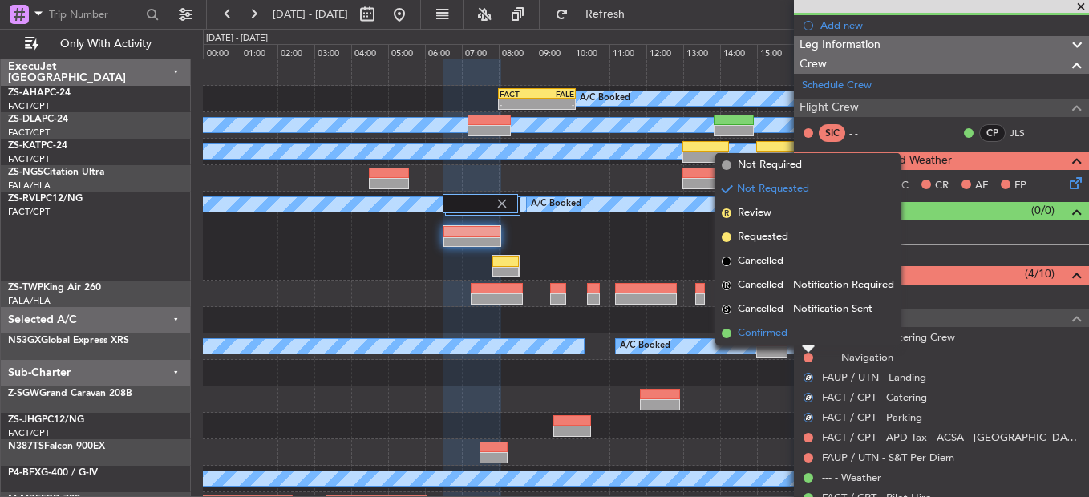
click at [809, 335] on li "Confirmed" at bounding box center [808, 334] width 185 height 24
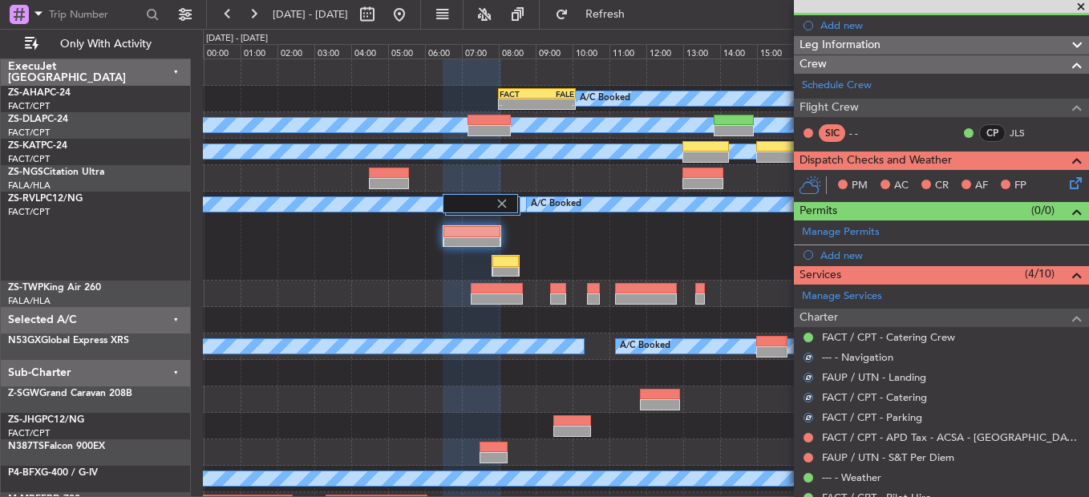
click at [1069, 185] on icon at bounding box center [1073, 180] width 13 height 13
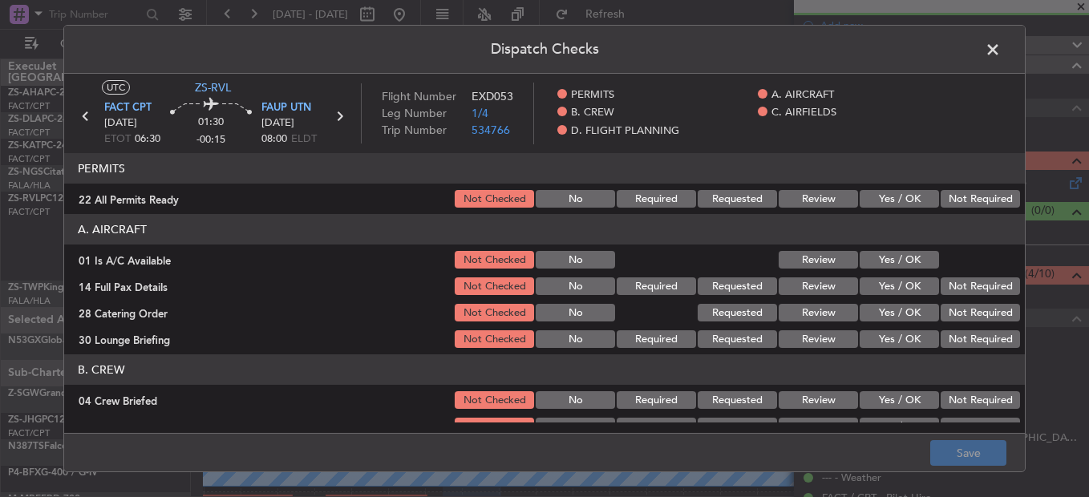
drag, startPoint x: 903, startPoint y: 191, endPoint x: 892, endPoint y: 215, distance: 26.6
click at [904, 191] on button "Yes / OK" at bounding box center [899, 199] width 79 height 18
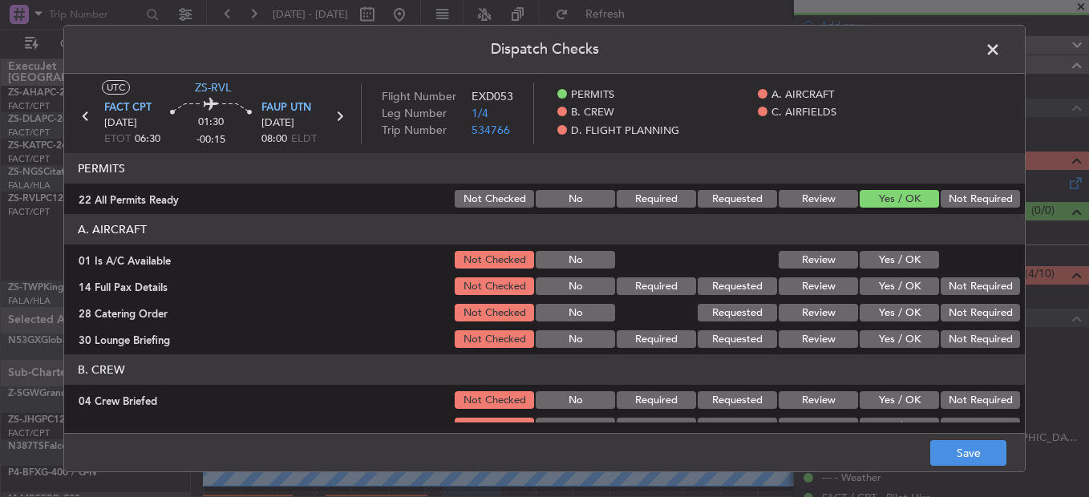
click at [883, 247] on section "A. AIRCRAFT 01 Is A/C Available Not Checked No Review Yes / OK 14 Full Pax Deta…" at bounding box center [544, 282] width 961 height 136
click at [879, 266] on button "Yes / OK" at bounding box center [899, 260] width 79 height 18
click at [883, 289] on button "Yes / OK" at bounding box center [899, 287] width 79 height 18
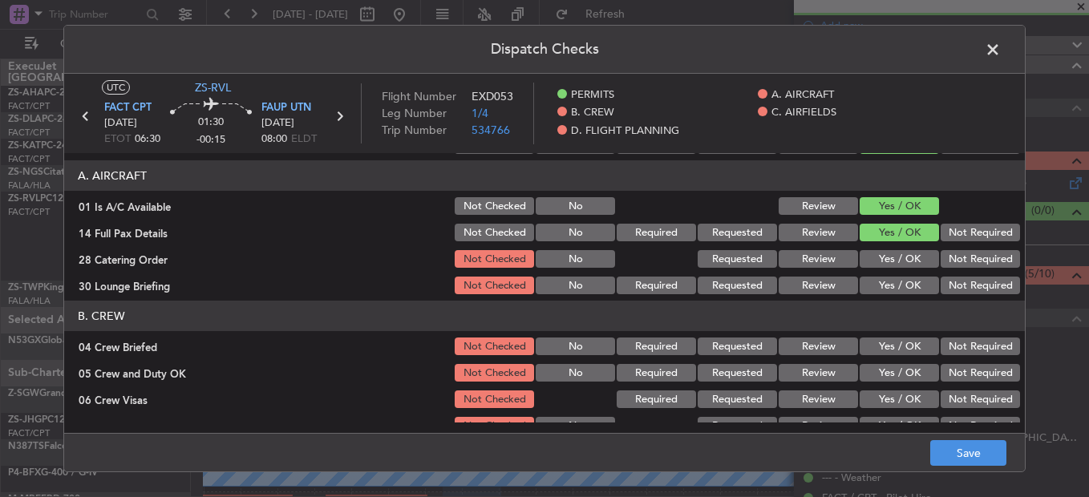
scroll to position [80, 0]
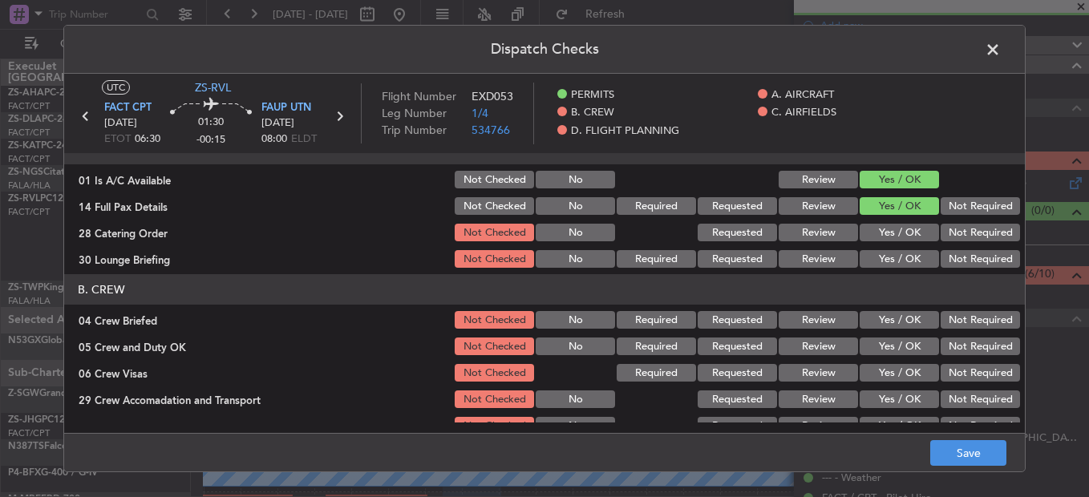
click at [968, 223] on div "Not Required" at bounding box center [979, 232] width 81 height 22
click at [968, 245] on section "A. AIRCRAFT 01 Is A/C Available Not Checked No Review Yes / OK 14 Full Pax Deta…" at bounding box center [544, 202] width 961 height 136
click at [968, 269] on div "Not Required" at bounding box center [979, 259] width 81 height 22
click at [968, 254] on div "Not Required" at bounding box center [979, 259] width 81 height 22
click at [965, 240] on button "Not Required" at bounding box center [980, 233] width 79 height 18
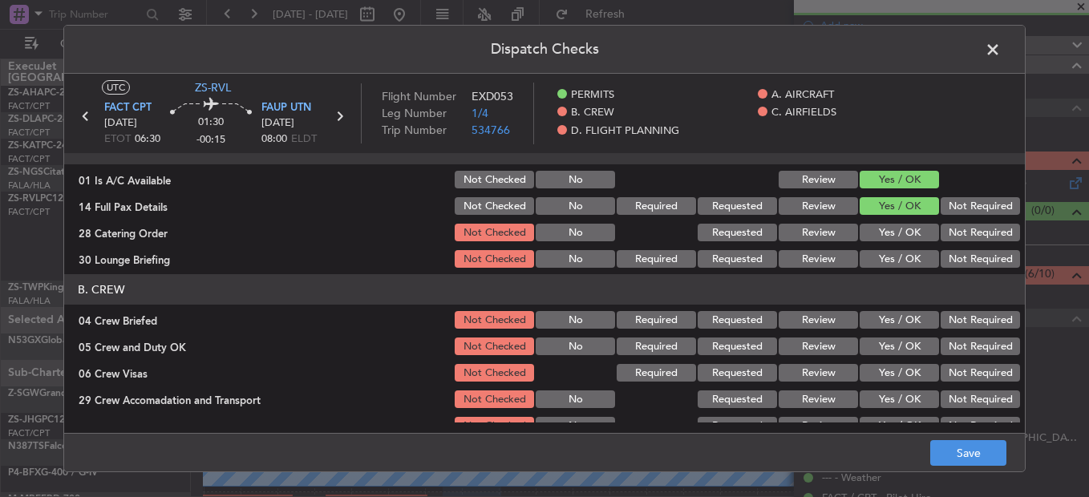
click at [970, 266] on button "Not Required" at bounding box center [980, 259] width 79 height 18
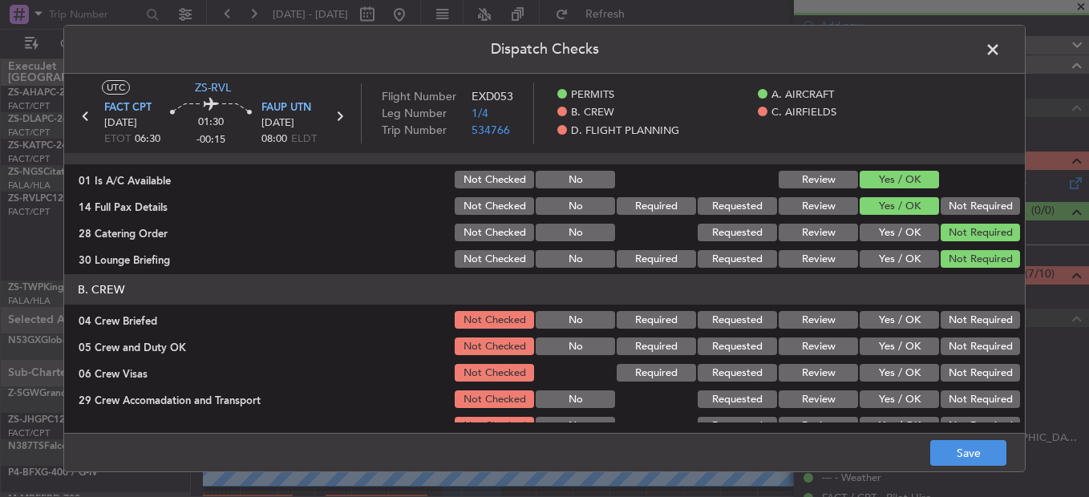
scroll to position [160, 0]
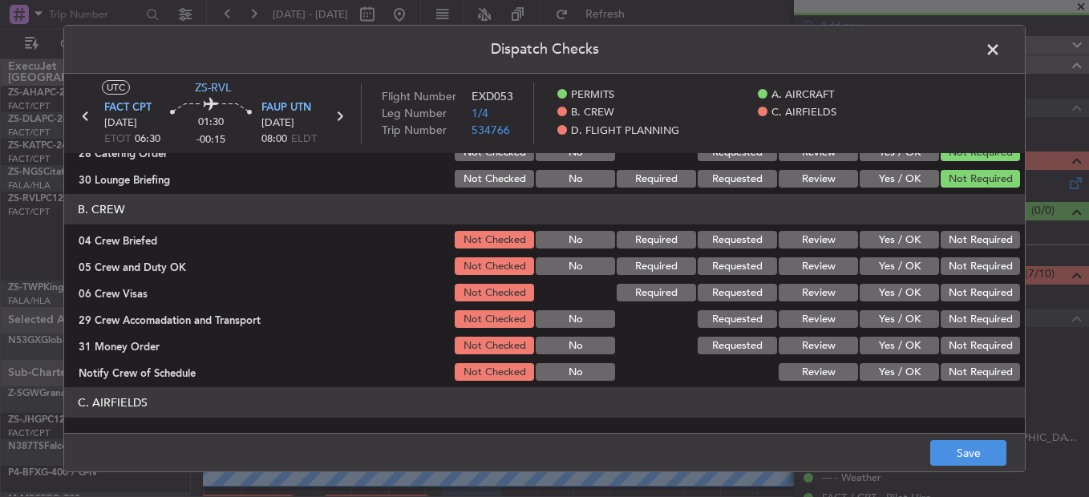
click at [891, 237] on button "Yes / OK" at bounding box center [899, 240] width 79 height 18
click at [889, 262] on button "Yes / OK" at bounding box center [899, 267] width 79 height 18
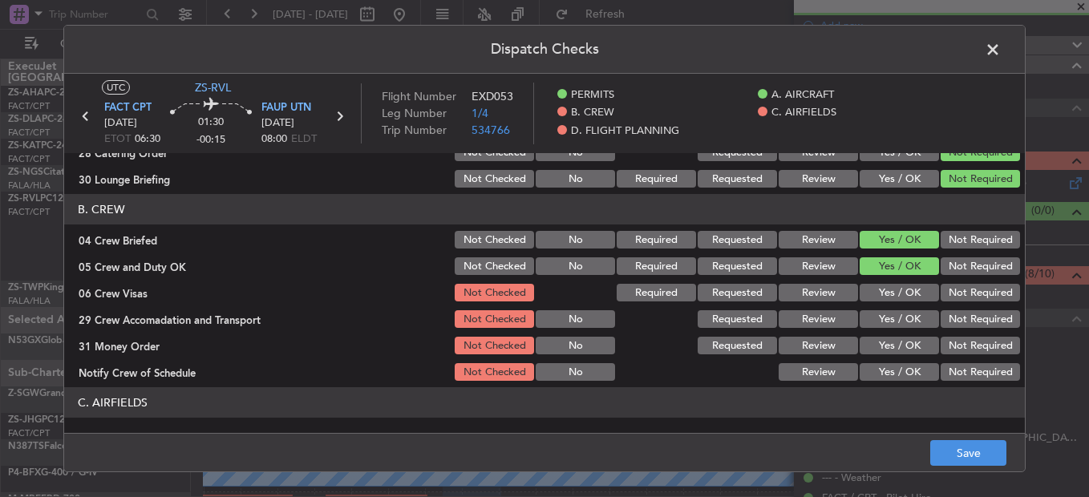
click at [955, 294] on button "Not Required" at bounding box center [980, 293] width 79 height 18
click at [961, 323] on button "Not Required" at bounding box center [980, 319] width 79 height 18
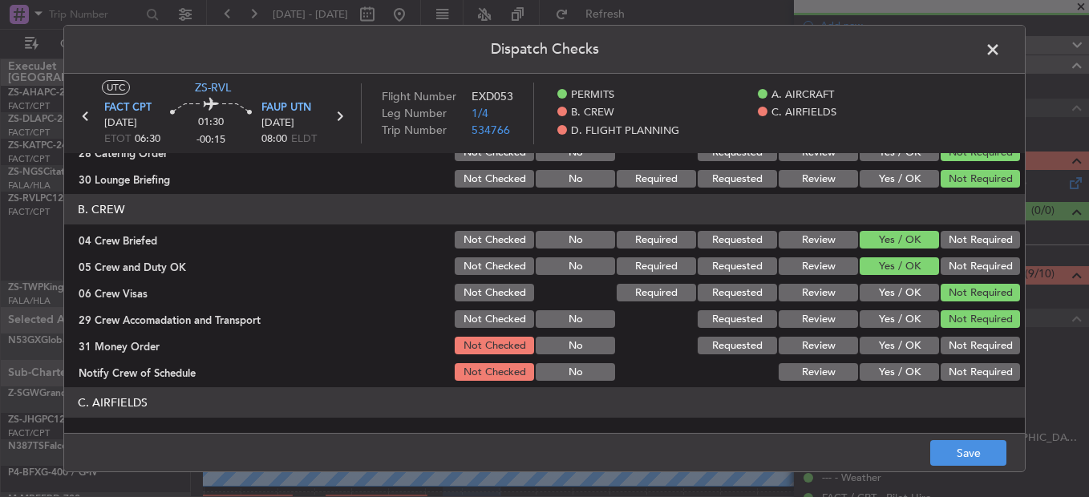
click at [961, 355] on div "Not Required" at bounding box center [979, 346] width 81 height 22
click at [963, 355] on div "Not Required" at bounding box center [979, 346] width 81 height 22
click at [955, 343] on button "Not Required" at bounding box center [980, 346] width 79 height 18
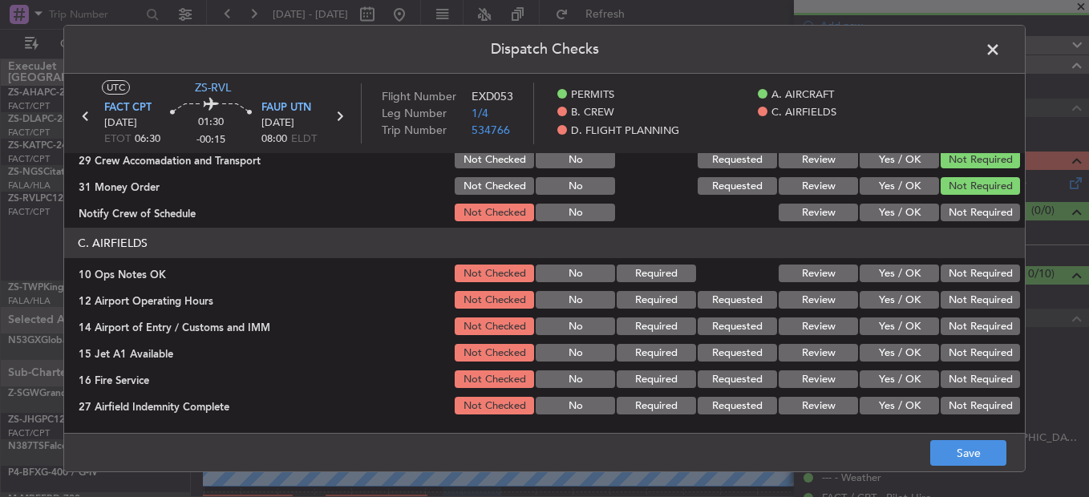
scroll to position [321, 0]
click at [915, 217] on button "Yes / OK" at bounding box center [899, 212] width 79 height 18
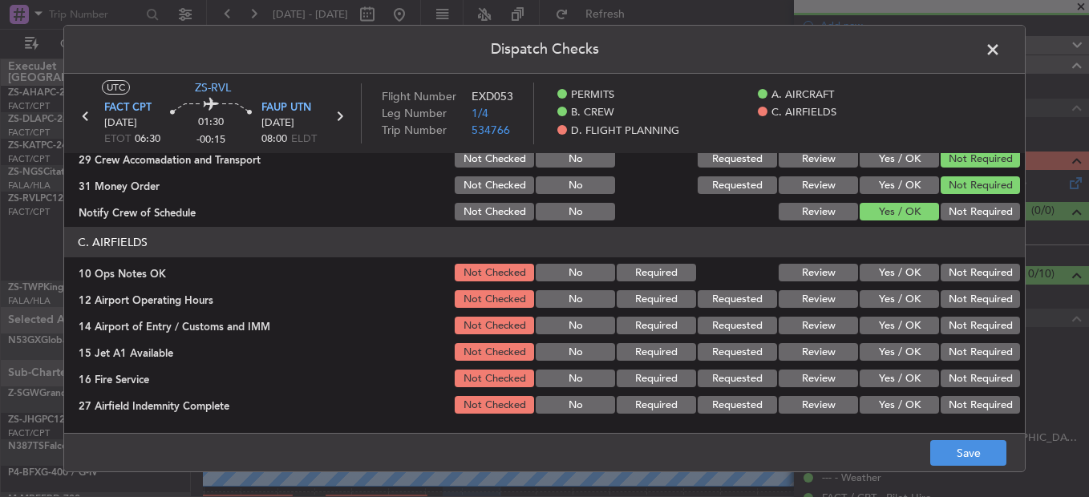
click at [899, 272] on button "Yes / OK" at bounding box center [899, 273] width 79 height 18
click at [894, 290] on div "Yes / OK" at bounding box center [898, 299] width 81 height 22
click at [895, 299] on button "Yes / OK" at bounding box center [899, 299] width 79 height 18
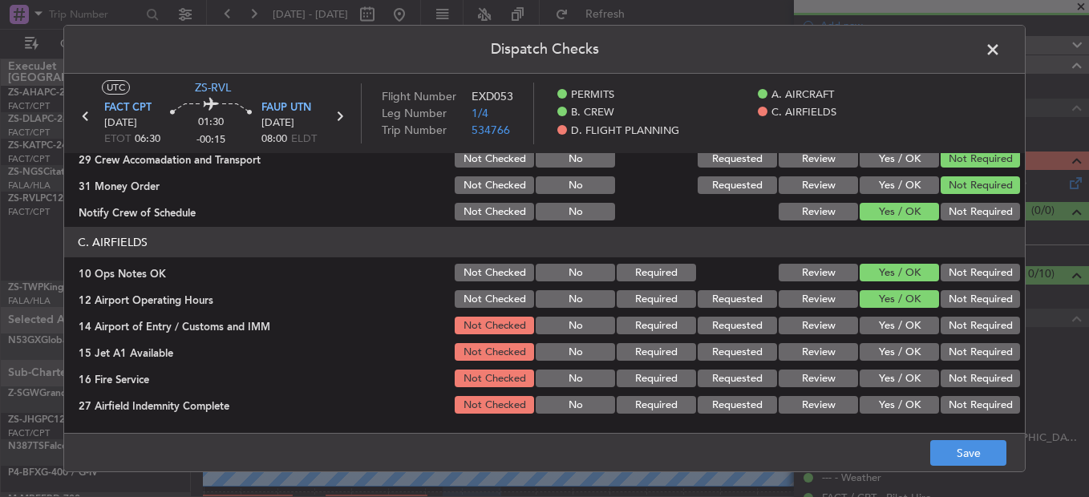
click at [946, 322] on button "Not Required" at bounding box center [980, 326] width 79 height 18
click at [941, 349] on button "Not Required" at bounding box center [980, 352] width 79 height 18
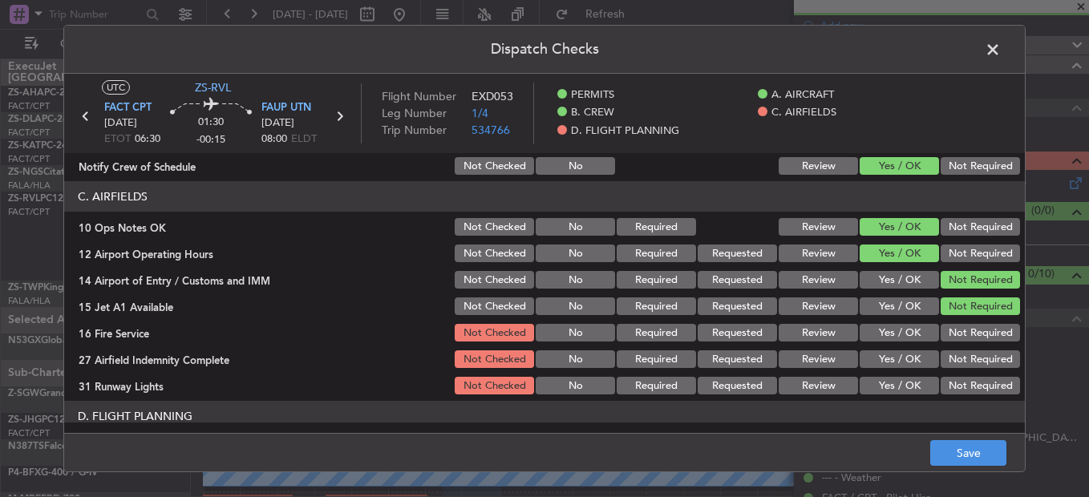
scroll to position [432, 0]
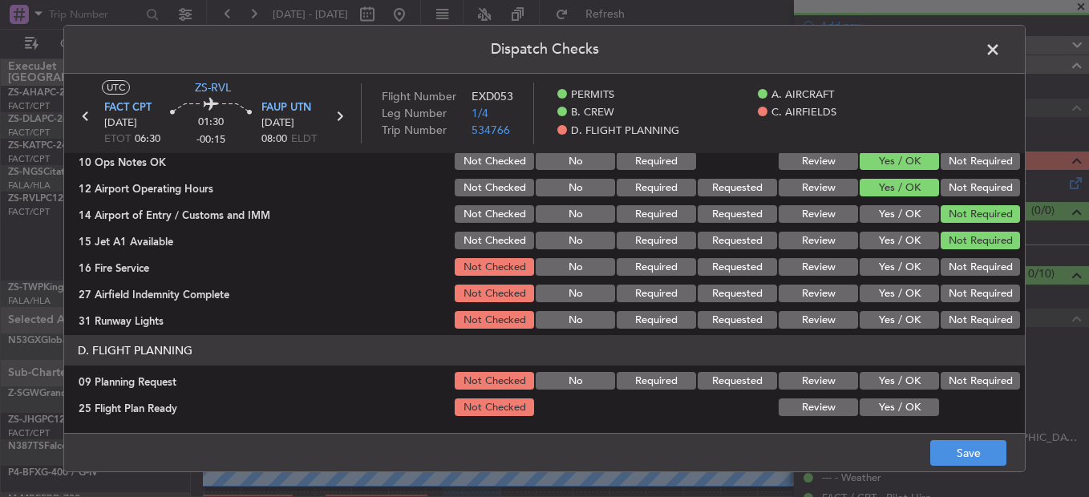
click at [887, 266] on button "Yes / OK" at bounding box center [899, 267] width 79 height 18
click at [973, 269] on button "Not Required" at bounding box center [980, 267] width 79 height 18
click at [955, 308] on section "C. AIRFIELDS 10 Ops Notes OK Not Checked No Required Review Yes / OK Not Requir…" at bounding box center [544, 224] width 961 height 216
click at [955, 297] on button "Not Required" at bounding box center [980, 294] width 79 height 18
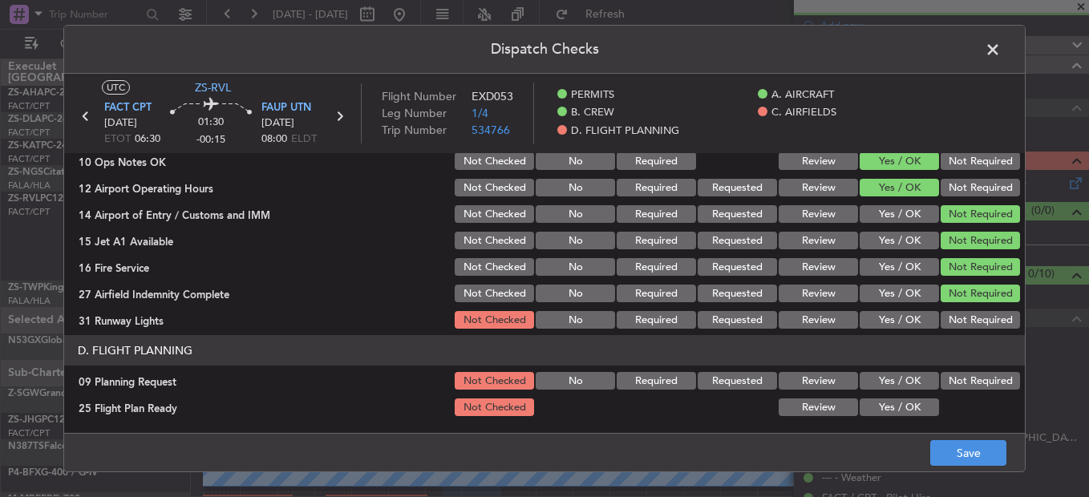
click at [894, 319] on button "Yes / OK" at bounding box center [899, 320] width 79 height 18
drag, startPoint x: 979, startPoint y: 378, endPoint x: 883, endPoint y: 383, distance: 95.6
click at [979, 379] on button "Not Required" at bounding box center [980, 381] width 79 height 18
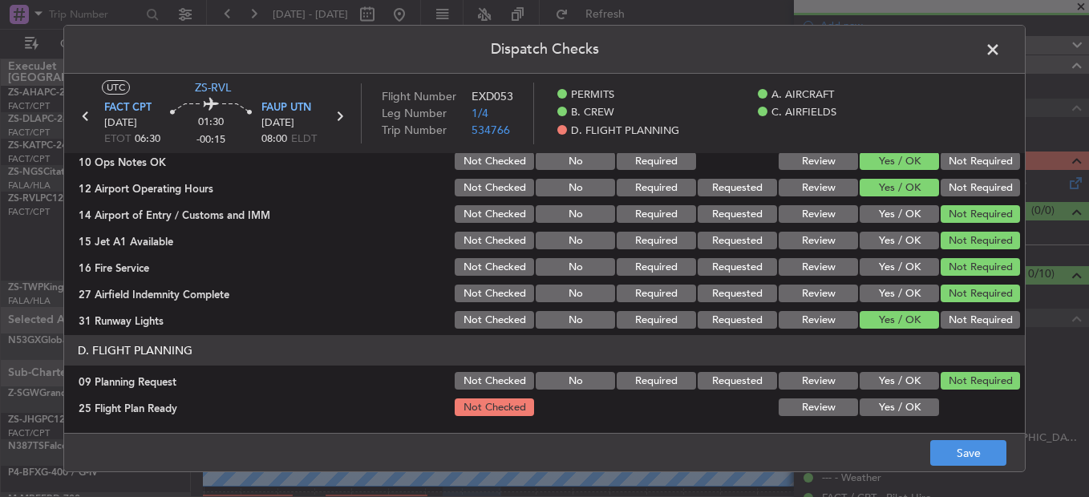
drag, startPoint x: 777, startPoint y: 383, endPoint x: 787, endPoint y: 394, distance: 14.7
click at [779, 385] on button "Review" at bounding box center [818, 381] width 79 height 18
drag, startPoint x: 793, startPoint y: 400, endPoint x: 808, endPoint y: 417, distance: 22.8
click at [794, 402] on div "Review" at bounding box center [817, 407] width 81 height 22
click at [808, 408] on button "Review" at bounding box center [818, 408] width 79 height 18
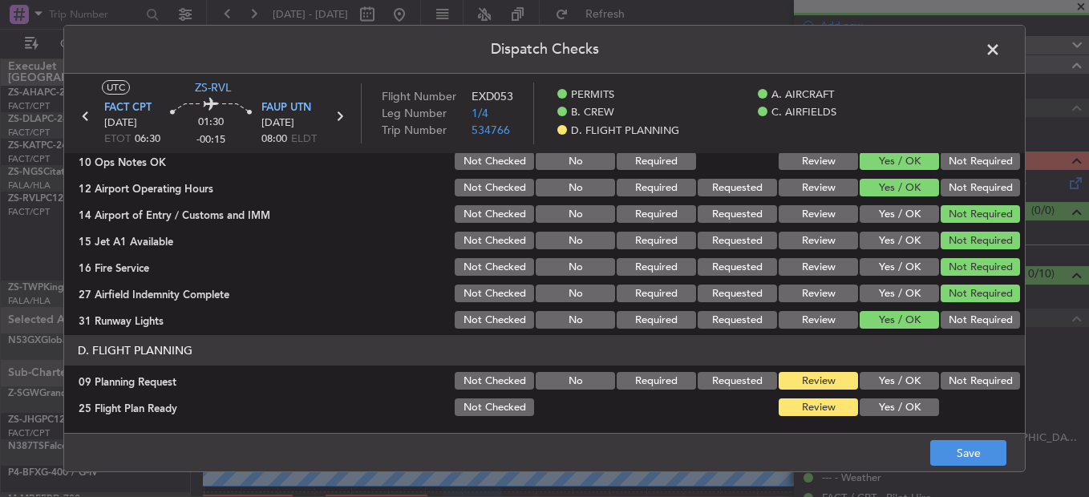
click at [980, 371] on div "Not Required" at bounding box center [979, 381] width 81 height 22
click at [980, 380] on button "Not Required" at bounding box center [980, 381] width 79 height 18
click at [953, 485] on div "Dispatch Checks UTC ZS-RVL FACT CPT 14/08/2025 ETOT 06:30 01:30 -00:15 FAUP UTN…" at bounding box center [544, 248] width 1089 height 497
click at [959, 452] on button "Save" at bounding box center [969, 453] width 76 height 26
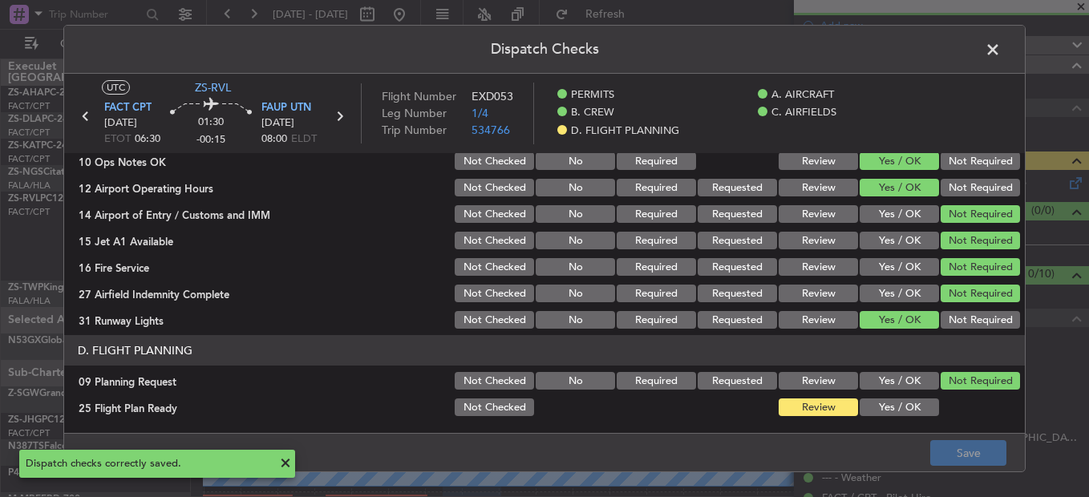
click at [1001, 44] on span at bounding box center [1001, 54] width 0 height 32
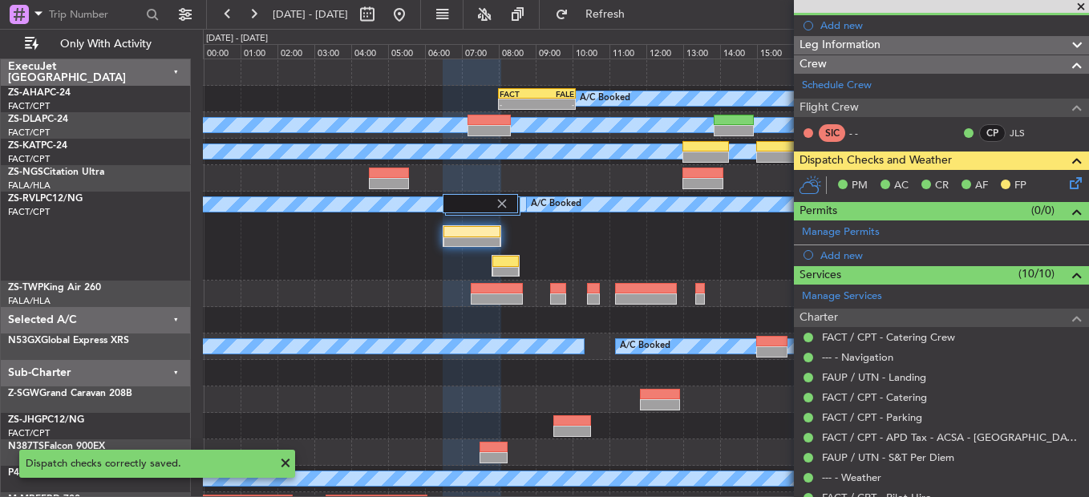
click at [1067, 186] on icon at bounding box center [1073, 180] width 13 height 13
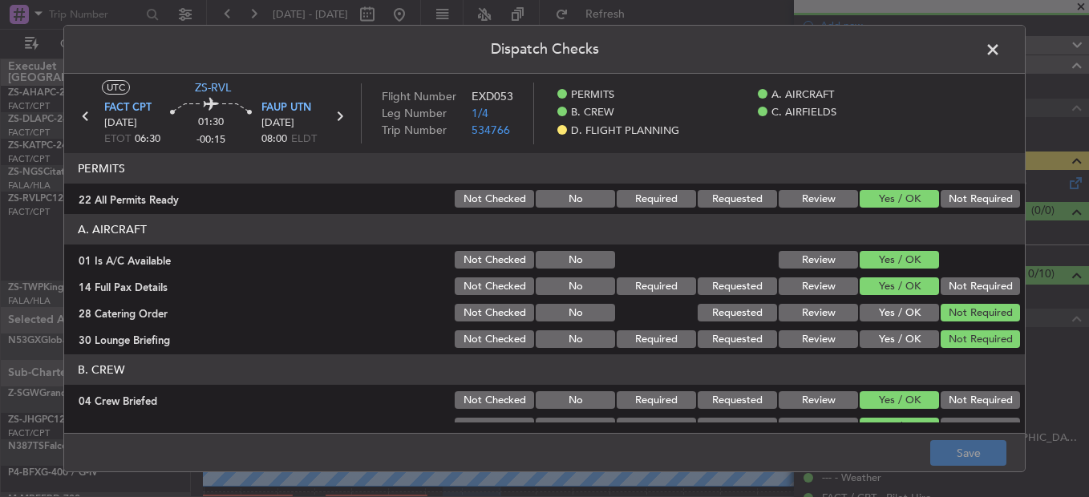
click at [1001, 52] on span at bounding box center [1001, 54] width 0 height 32
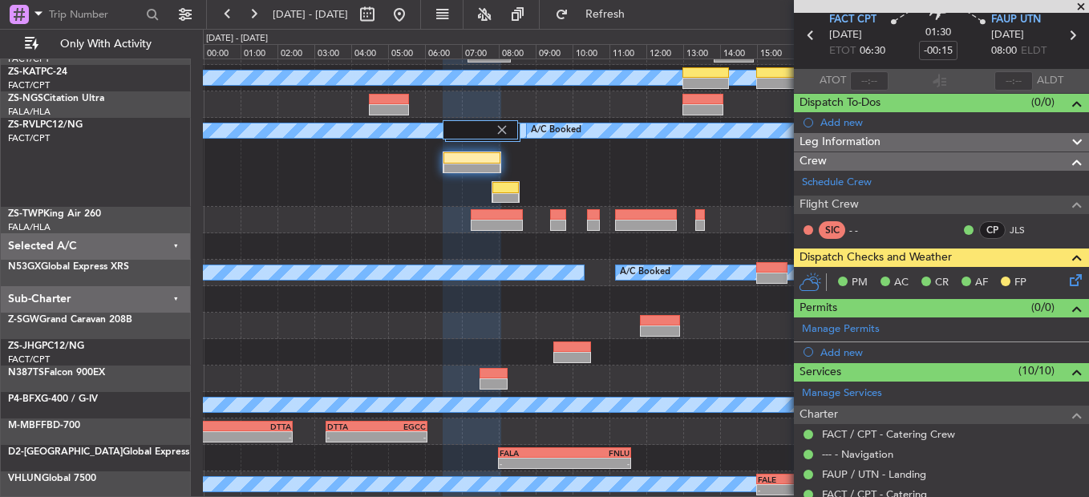
scroll to position [0, 0]
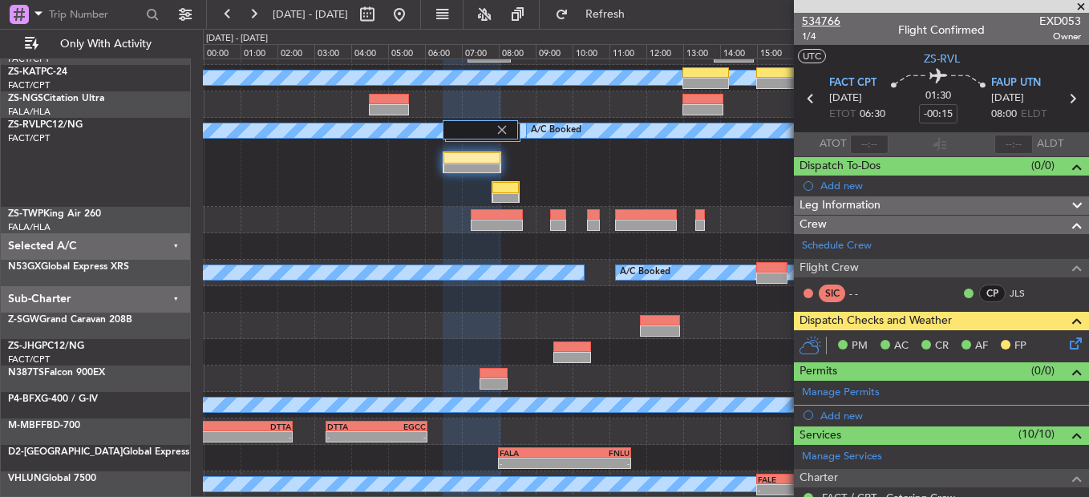
click at [830, 22] on span "534766" at bounding box center [821, 21] width 39 height 17
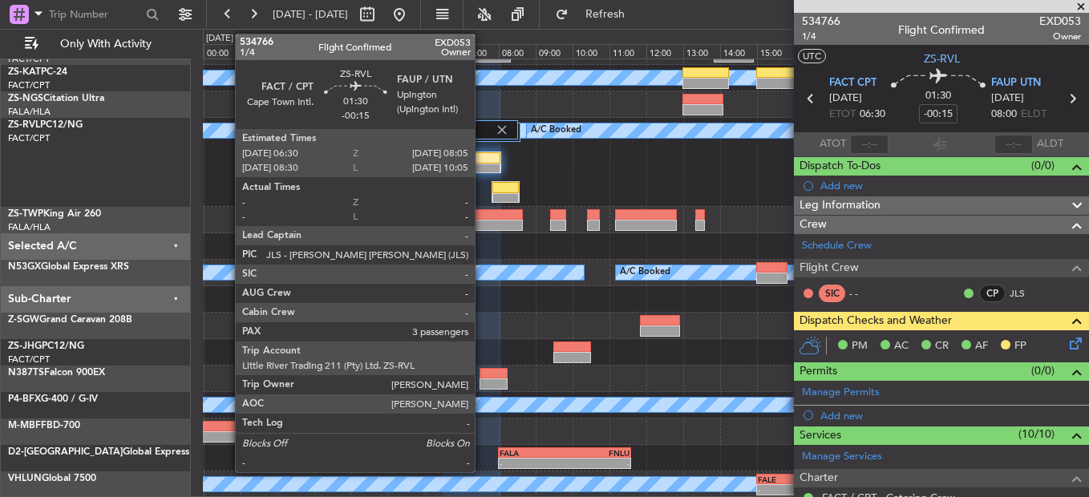
click at [482, 164] on div at bounding box center [472, 169] width 57 height 11
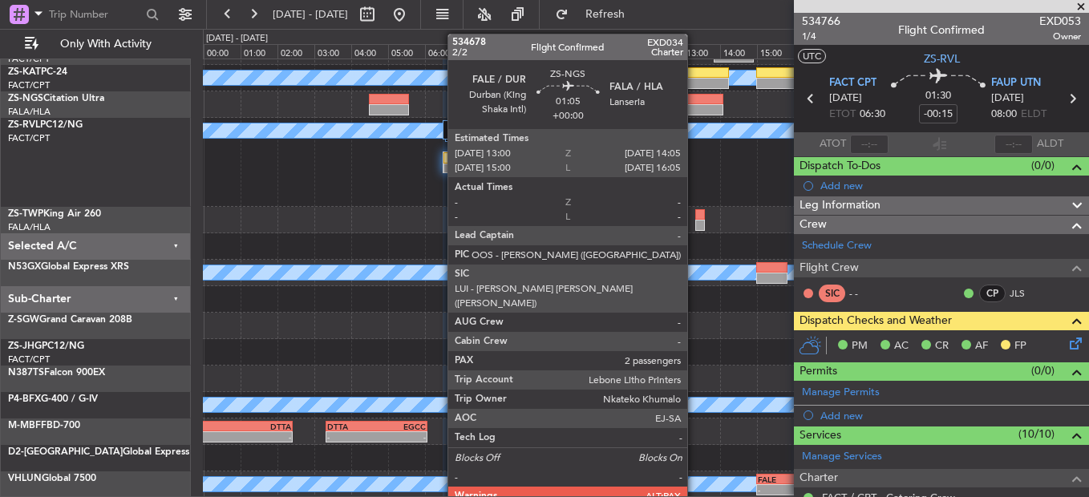
click at [695, 101] on div at bounding box center [703, 99] width 40 height 11
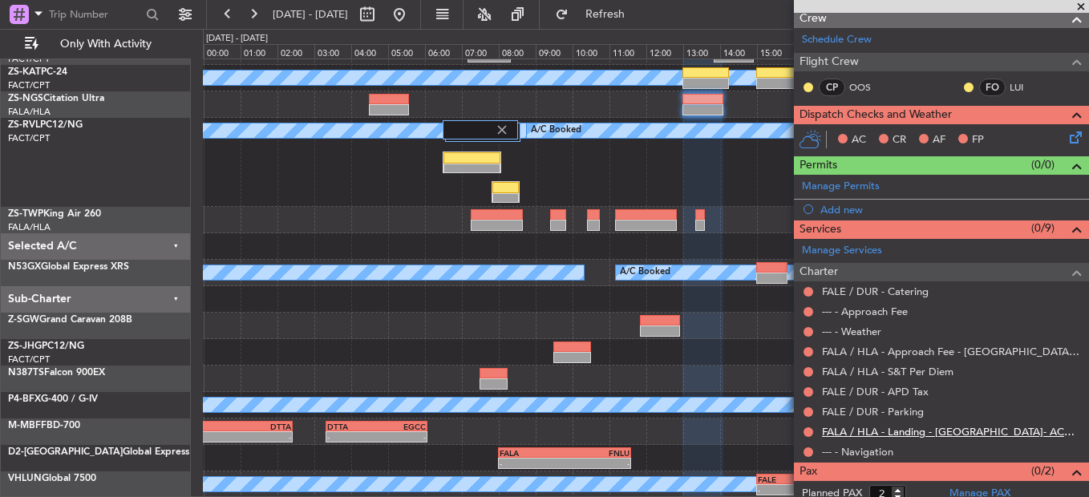
scroll to position [237, 0]
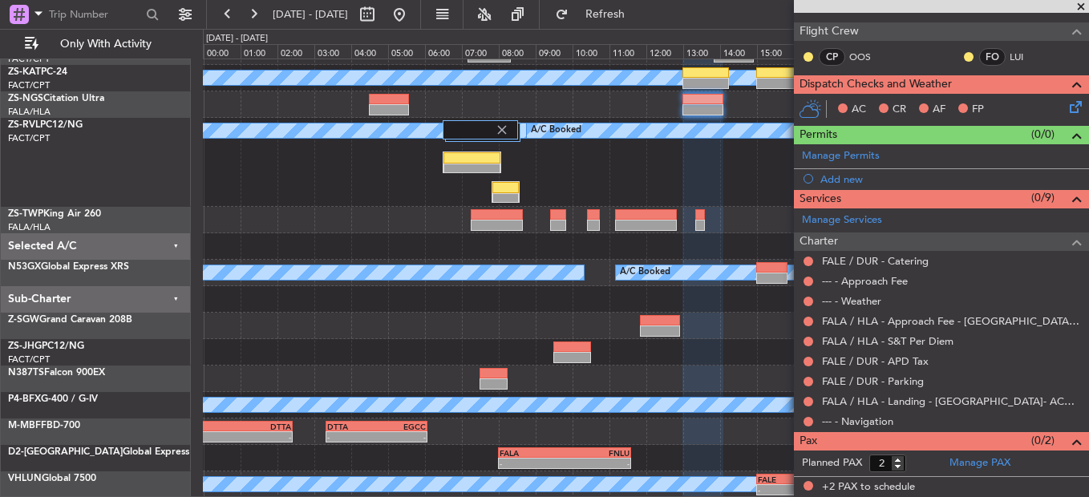
click at [809, 417] on div "Not Requested" at bounding box center [809, 417] width 0 height 0
click at [808, 417] on button at bounding box center [809, 422] width 10 height 10
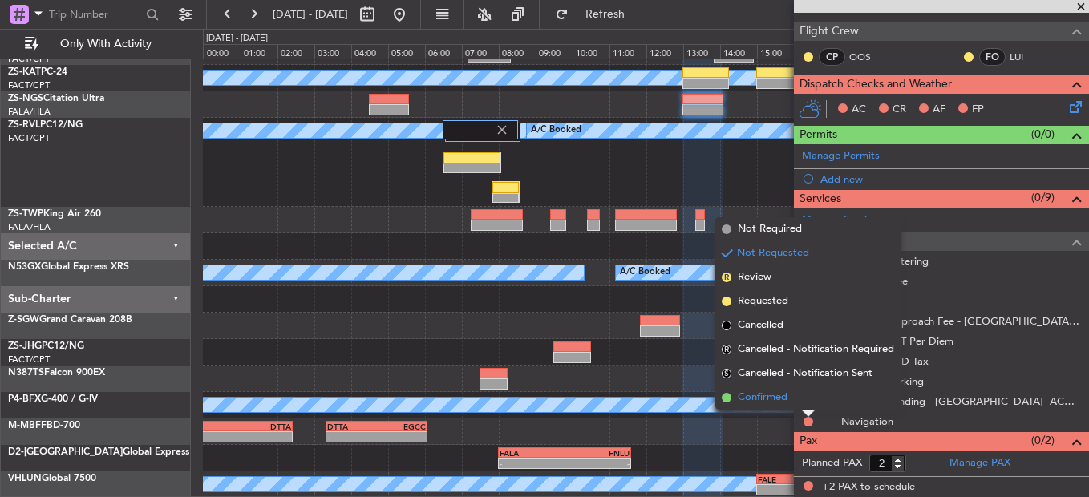
click at [805, 396] on li "Confirmed" at bounding box center [808, 398] width 185 height 24
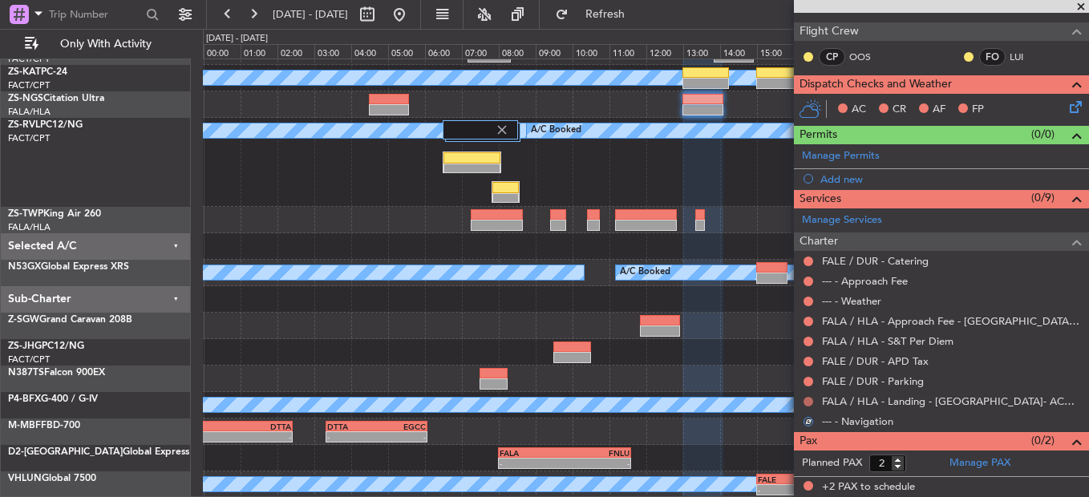
click at [807, 402] on button at bounding box center [809, 402] width 10 height 10
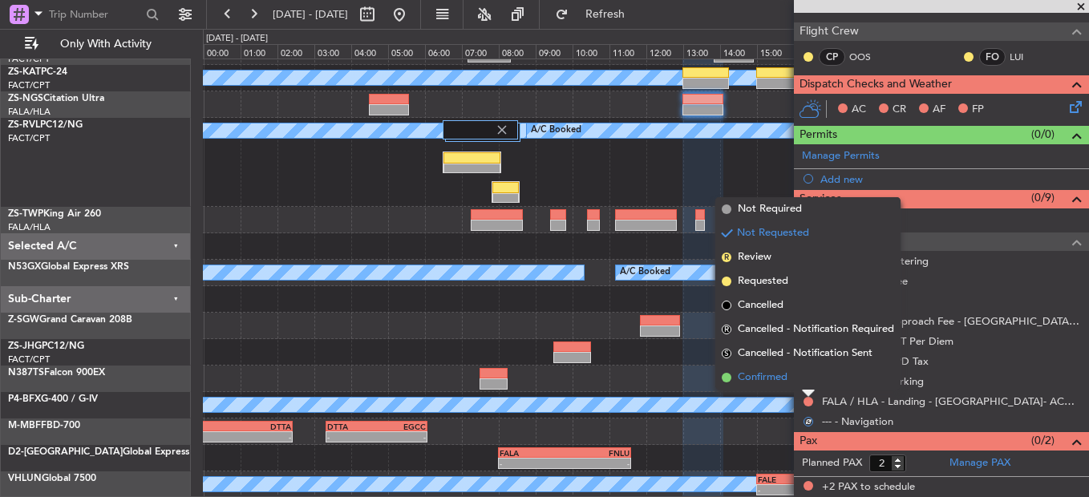
click at [807, 375] on li "Confirmed" at bounding box center [808, 378] width 185 height 24
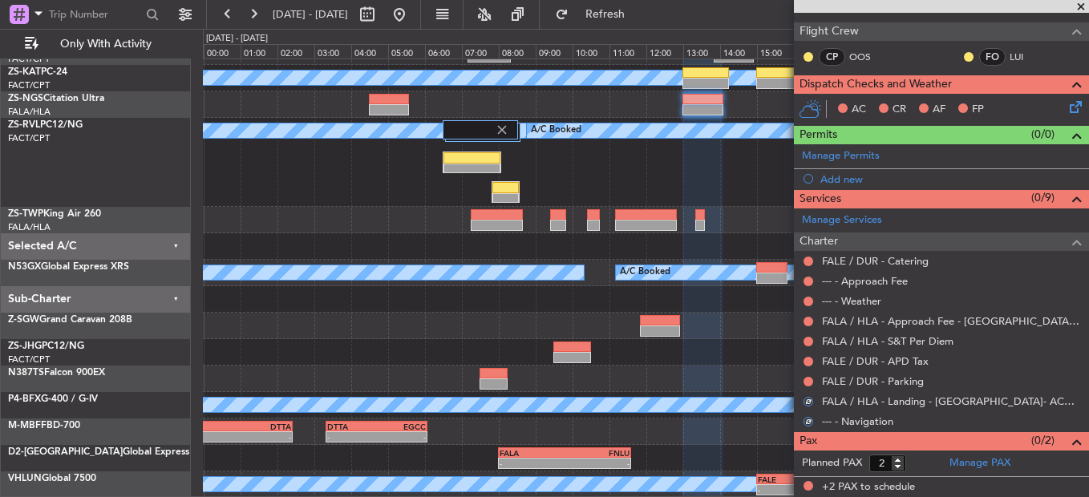
click at [807, 375] on div at bounding box center [808, 381] width 13 height 13
click at [811, 381] on button at bounding box center [809, 382] width 10 height 10
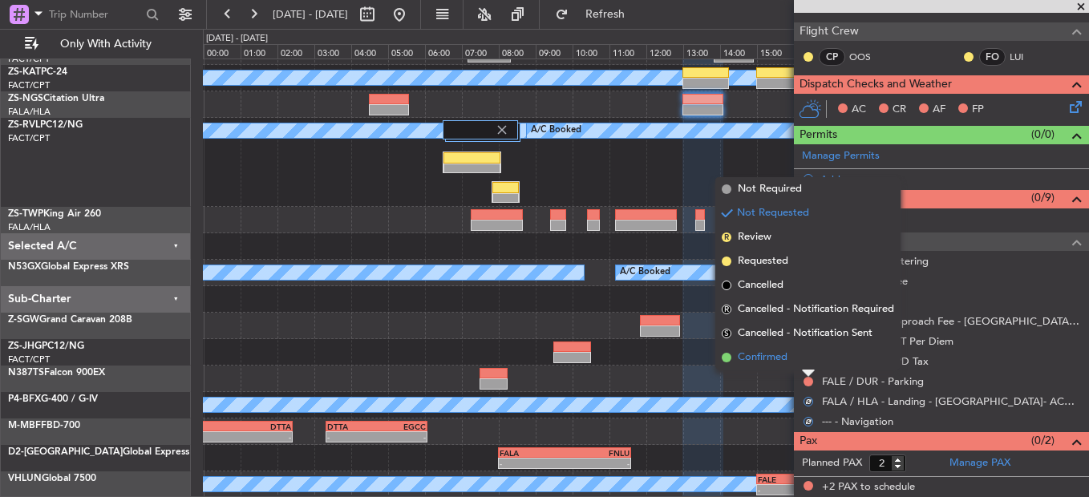
click at [808, 360] on li "Confirmed" at bounding box center [808, 358] width 185 height 24
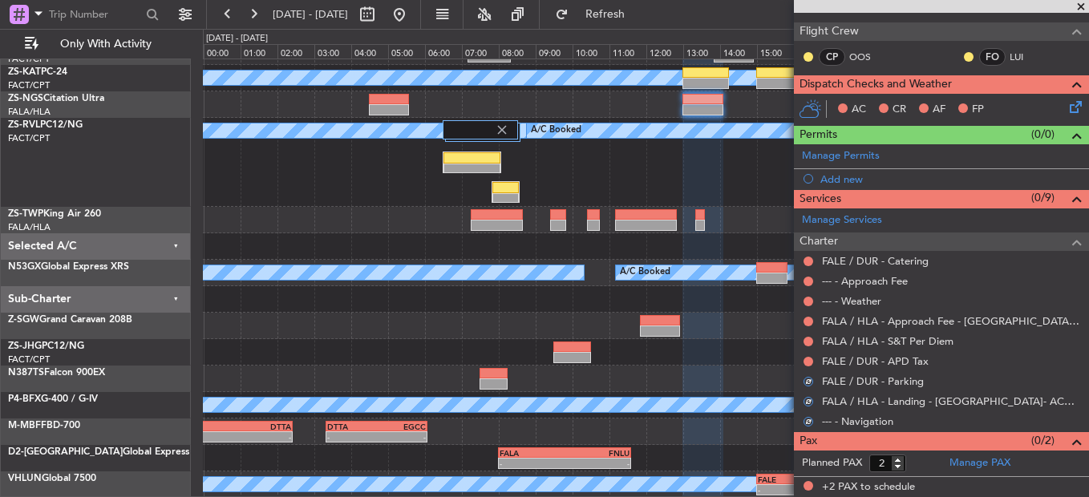
click at [808, 360] on button at bounding box center [809, 362] width 10 height 10
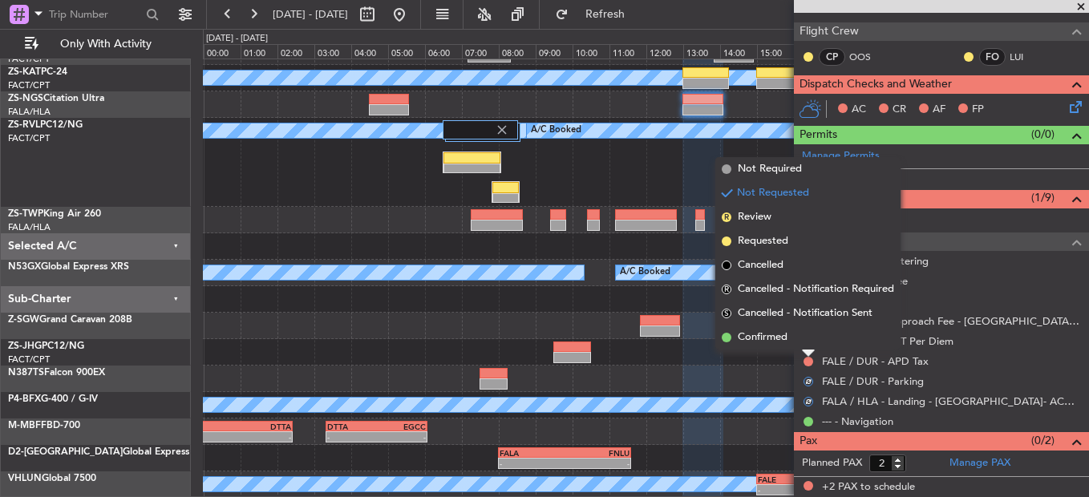
drag, startPoint x: 808, startPoint y: 360, endPoint x: 753, endPoint y: 347, distance: 57.0
click at [756, 342] on span "Confirmed" at bounding box center [763, 338] width 50 height 16
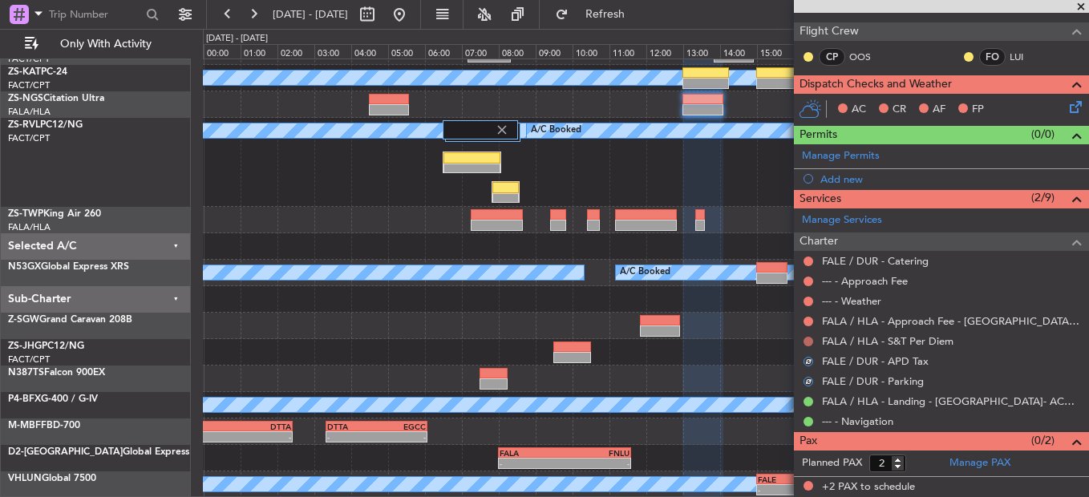
click at [808, 339] on button at bounding box center [809, 342] width 10 height 10
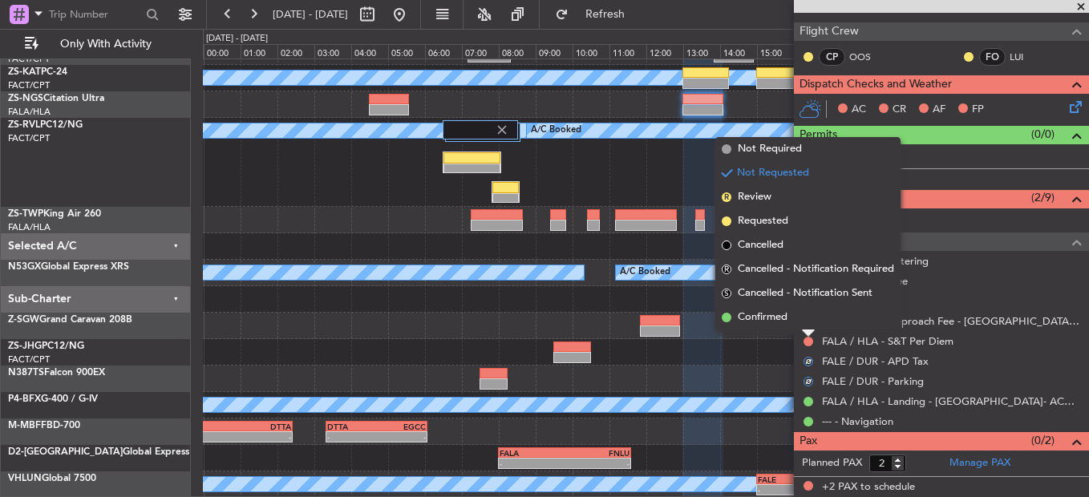
click at [800, 317] on li "Confirmed" at bounding box center [808, 318] width 185 height 24
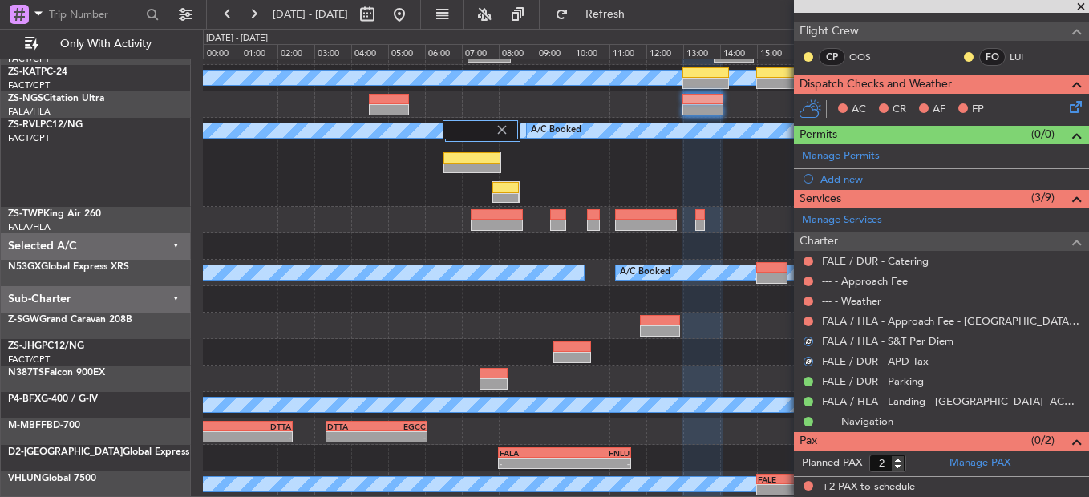
click at [807, 314] on div "FALA / HLA - Approach Fee - Lanseria Airport- ACC # 1800" at bounding box center [941, 321] width 295 height 20
click at [809, 318] on button at bounding box center [809, 322] width 10 height 10
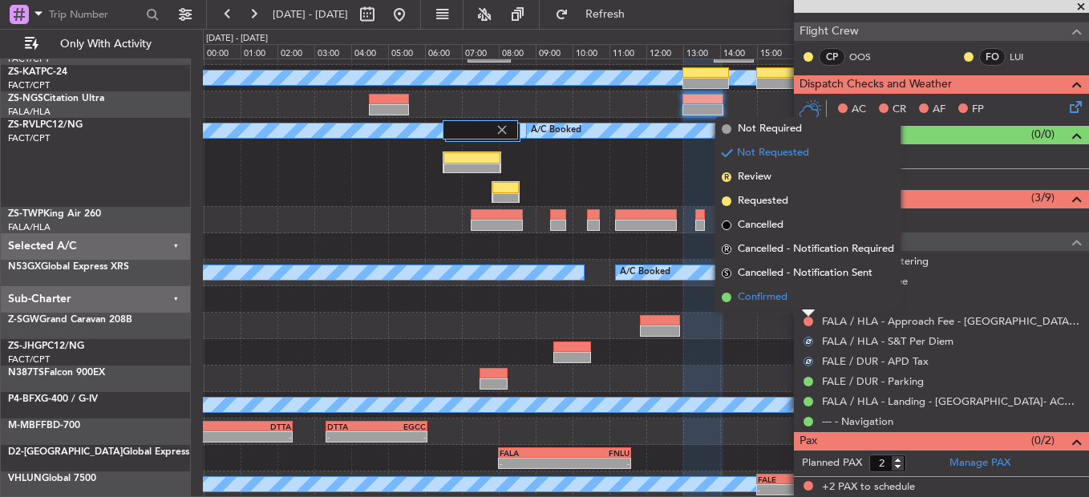
click at [809, 300] on li "Confirmed" at bounding box center [808, 298] width 185 height 24
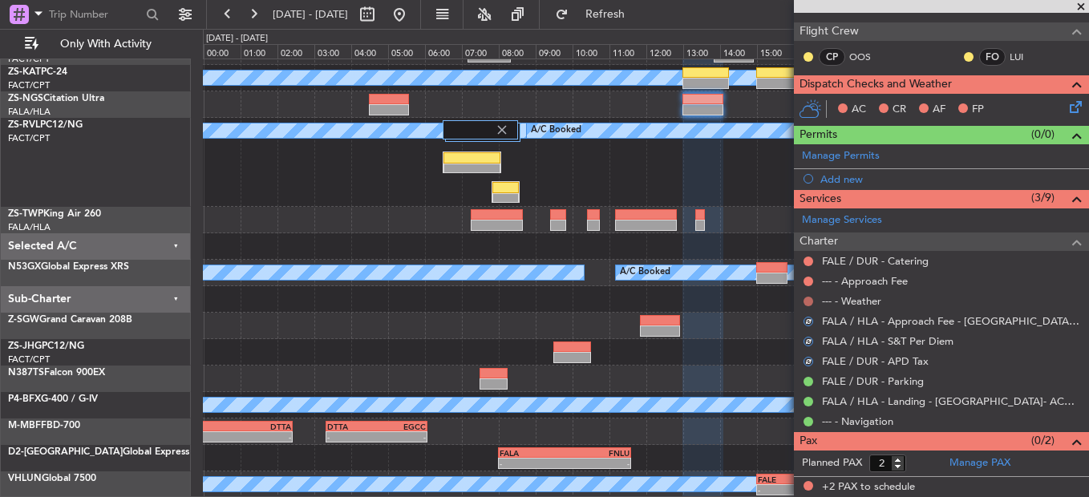
click at [810, 297] on button at bounding box center [809, 302] width 10 height 10
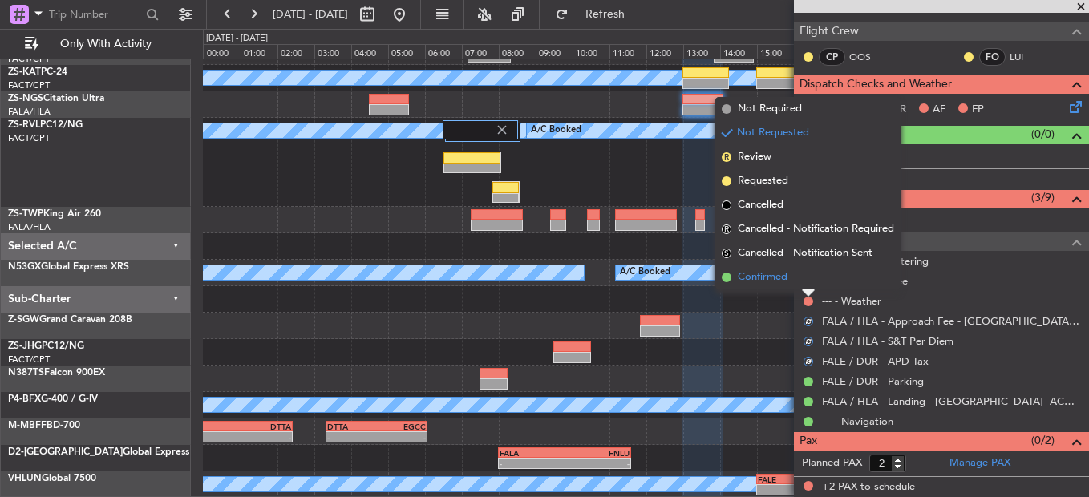
click at [805, 284] on li "Confirmed" at bounding box center [808, 278] width 185 height 24
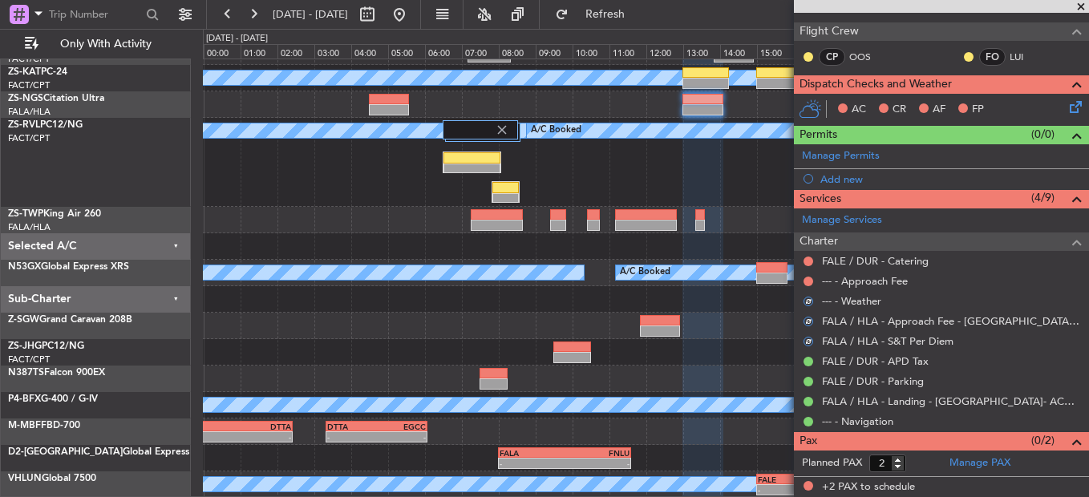
click at [803, 284] on nimbus-traffic-light at bounding box center [808, 281] width 13 height 13
click at [809, 279] on button at bounding box center [809, 282] width 10 height 10
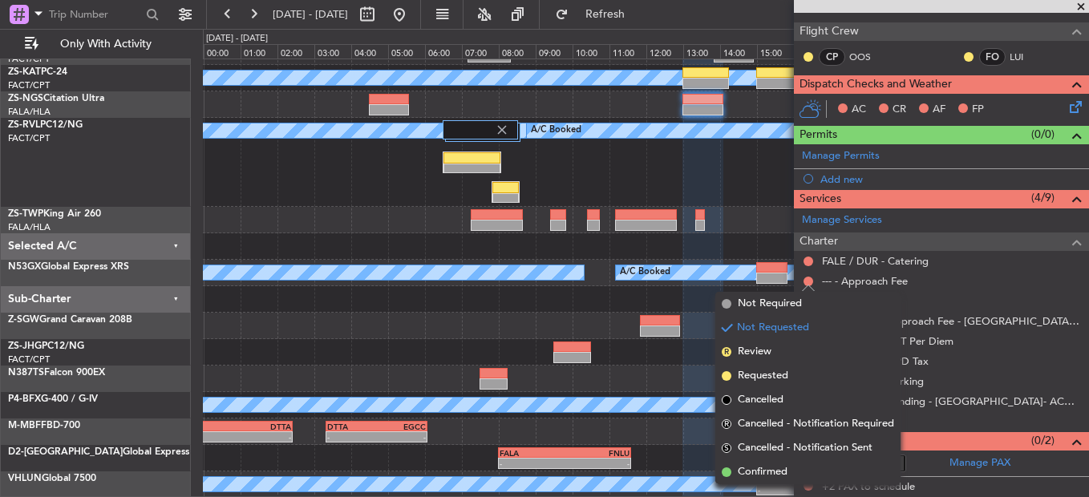
click at [781, 472] on span "Confirmed" at bounding box center [763, 472] width 50 height 16
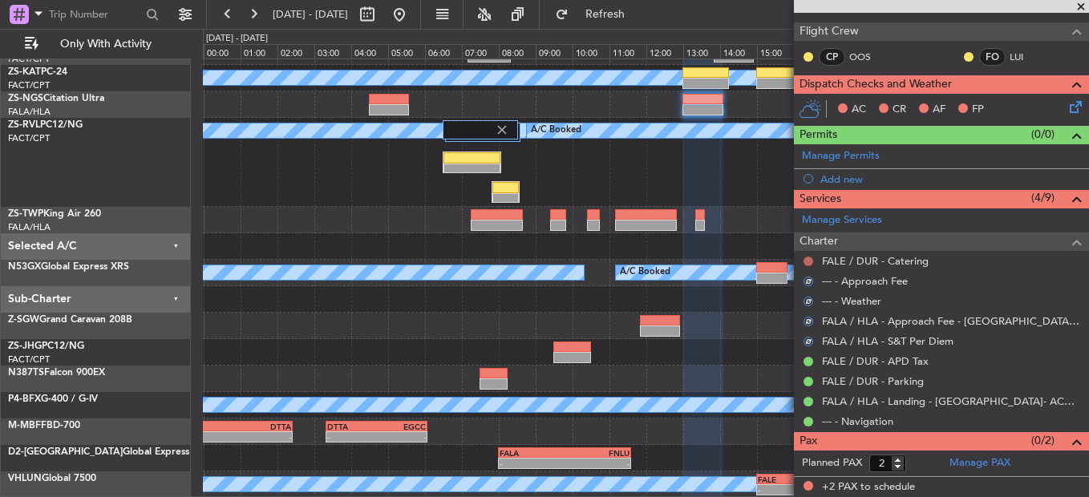
click at [808, 262] on button at bounding box center [809, 262] width 10 height 10
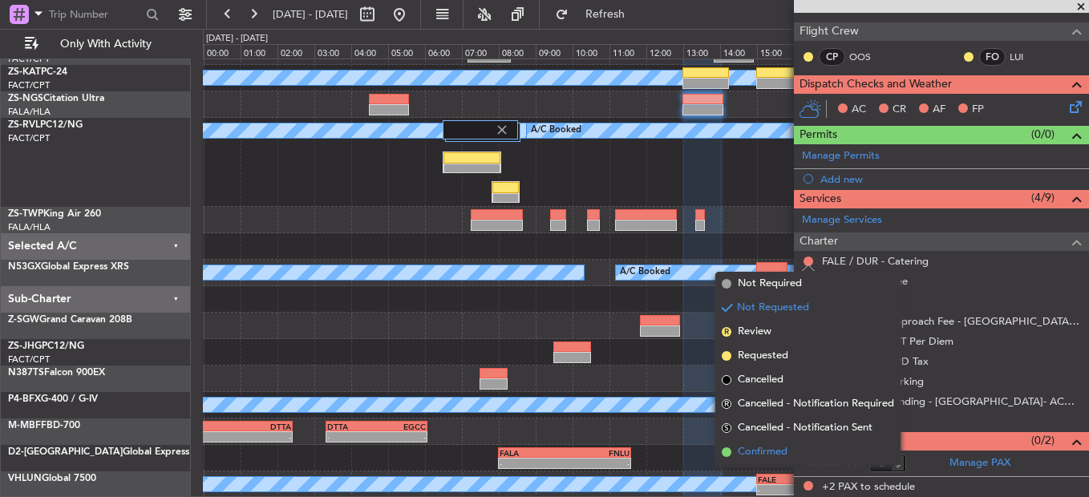
click at [793, 443] on li "Confirmed" at bounding box center [808, 452] width 185 height 24
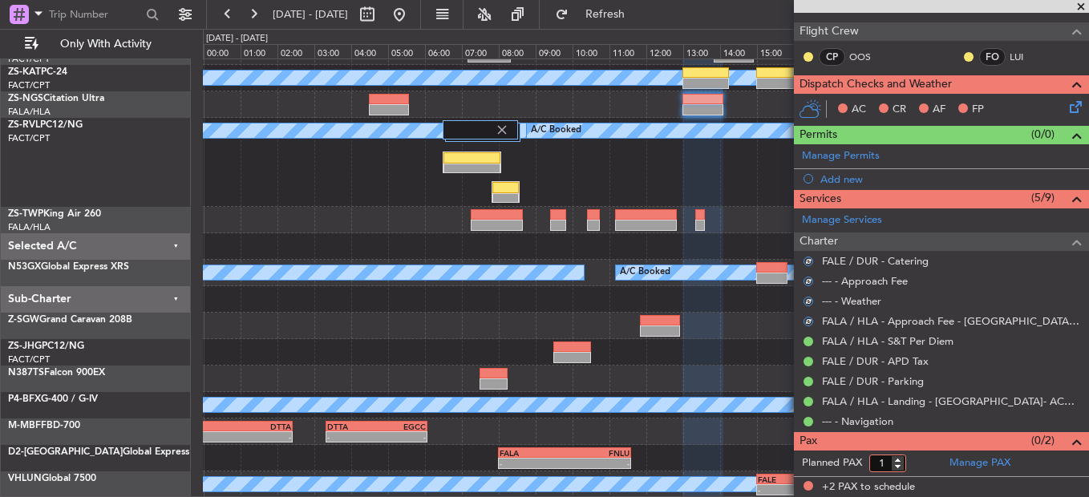
click at [899, 467] on input "1" at bounding box center [888, 464] width 37 height 18
type input "0"
click at [901, 466] on input "0" at bounding box center [888, 464] width 37 height 18
click at [916, 465] on form "Planned PAX 0" at bounding box center [868, 464] width 148 height 26
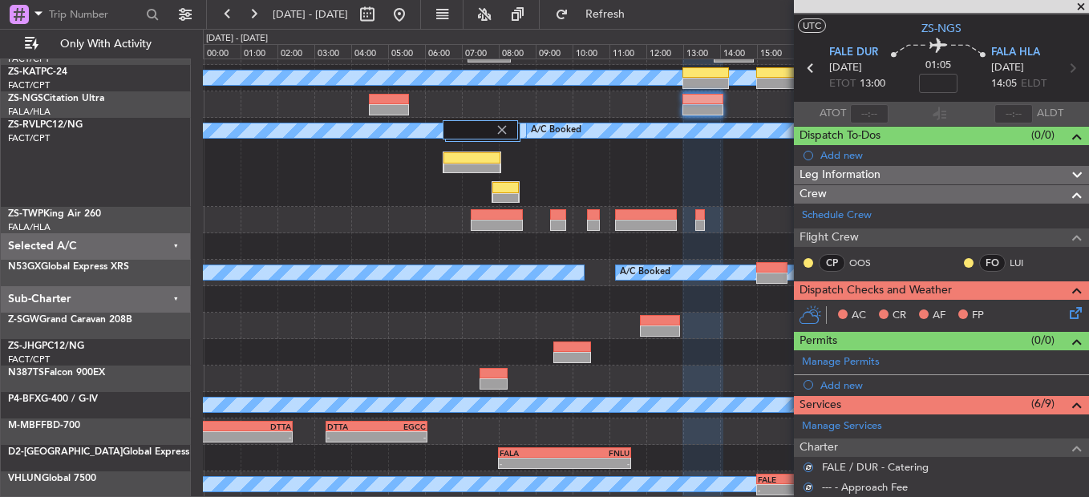
scroll to position [0, 0]
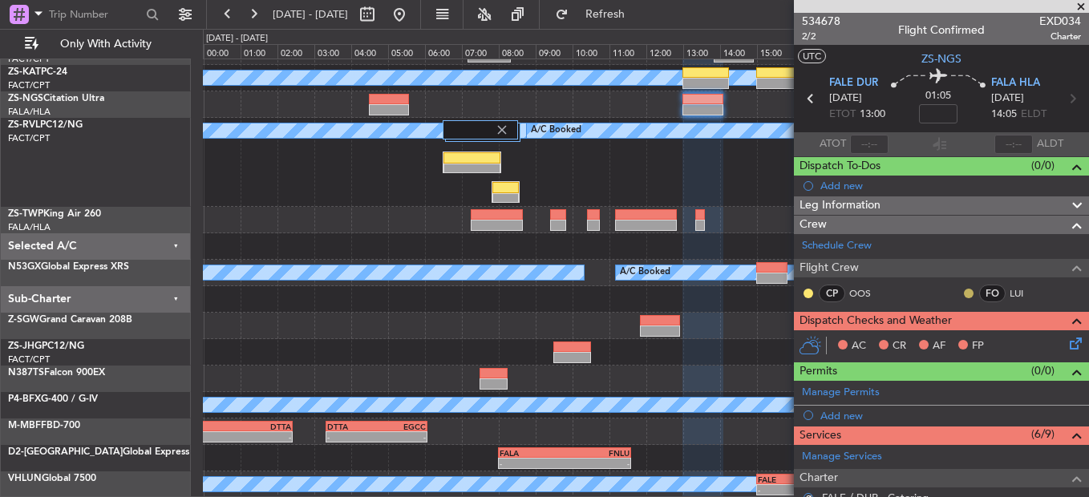
click at [964, 290] on button at bounding box center [969, 294] width 10 height 10
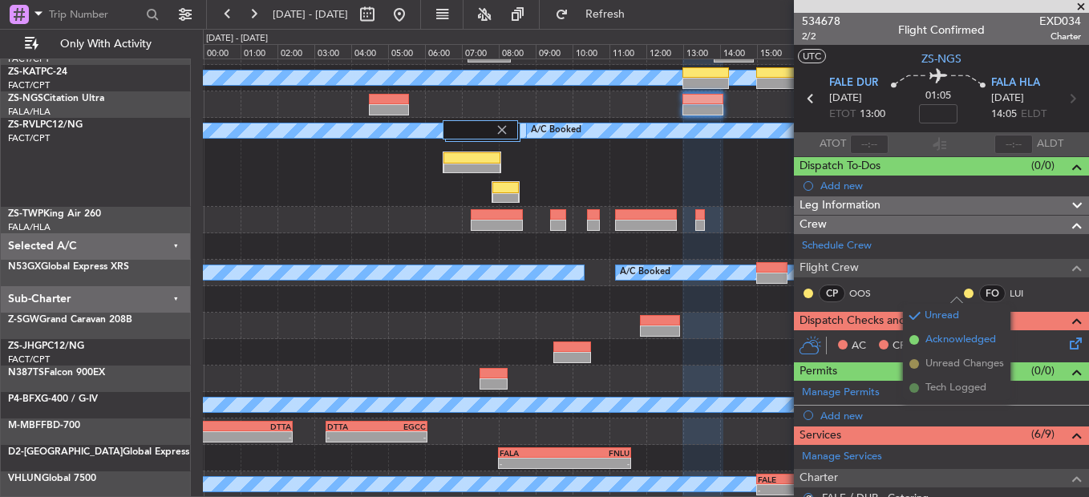
click at [932, 332] on span "Acknowledged" at bounding box center [961, 340] width 71 height 16
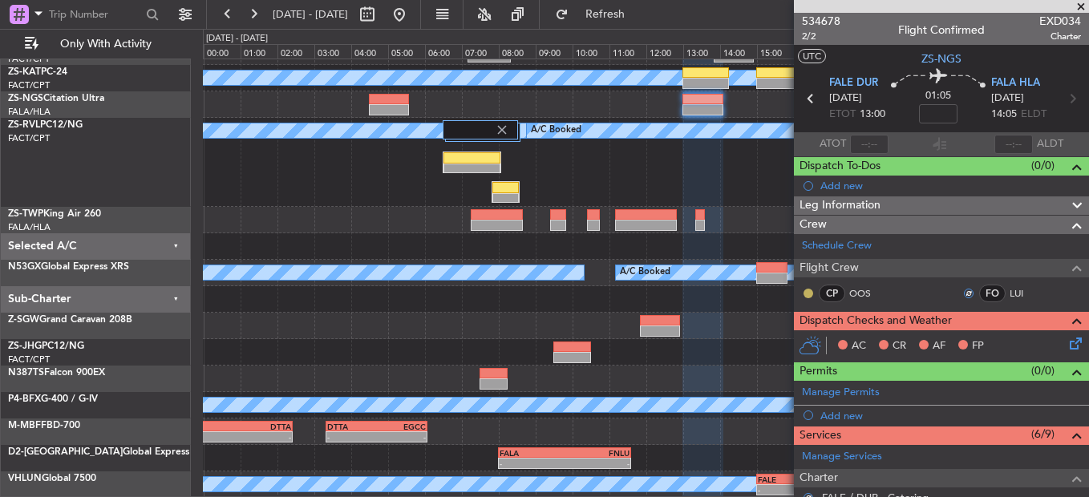
click at [806, 296] on button at bounding box center [809, 294] width 10 height 10
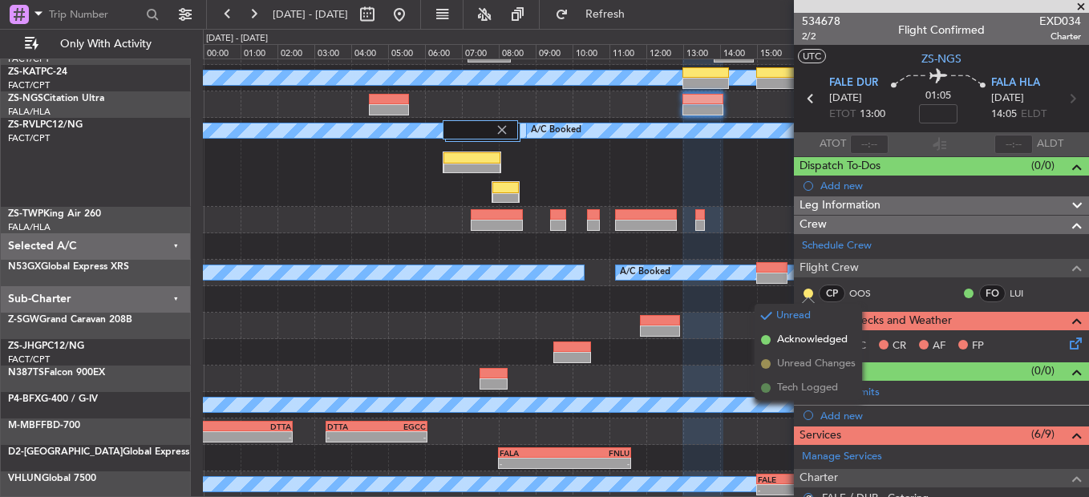
click at [813, 333] on span "Acknowledged" at bounding box center [812, 340] width 71 height 16
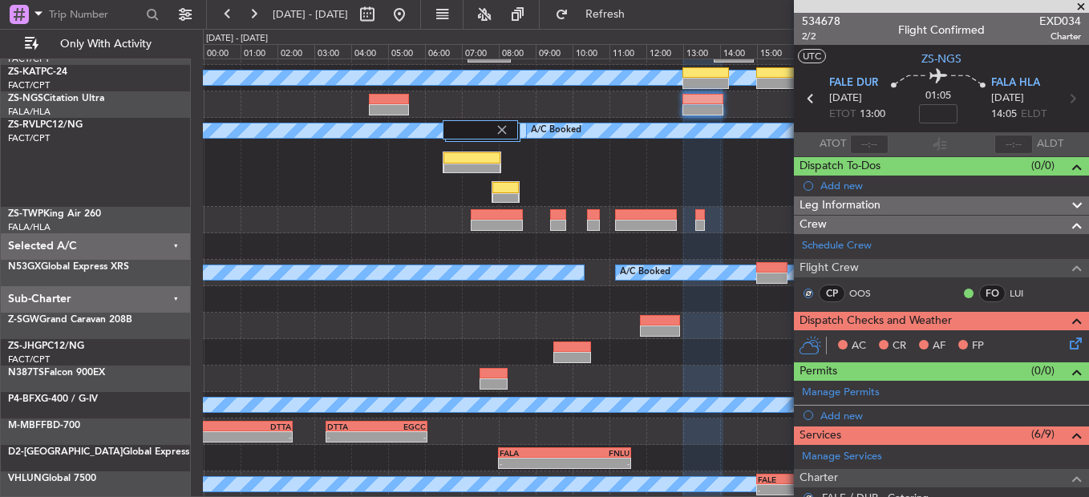
click at [1067, 347] on icon at bounding box center [1073, 341] width 13 height 13
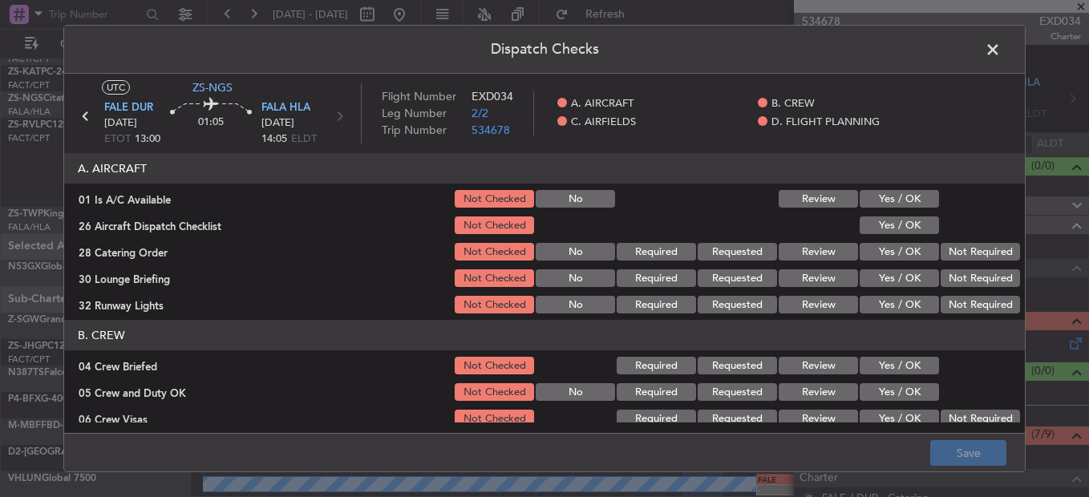
click at [915, 199] on button "Yes / OK" at bounding box center [899, 199] width 79 height 18
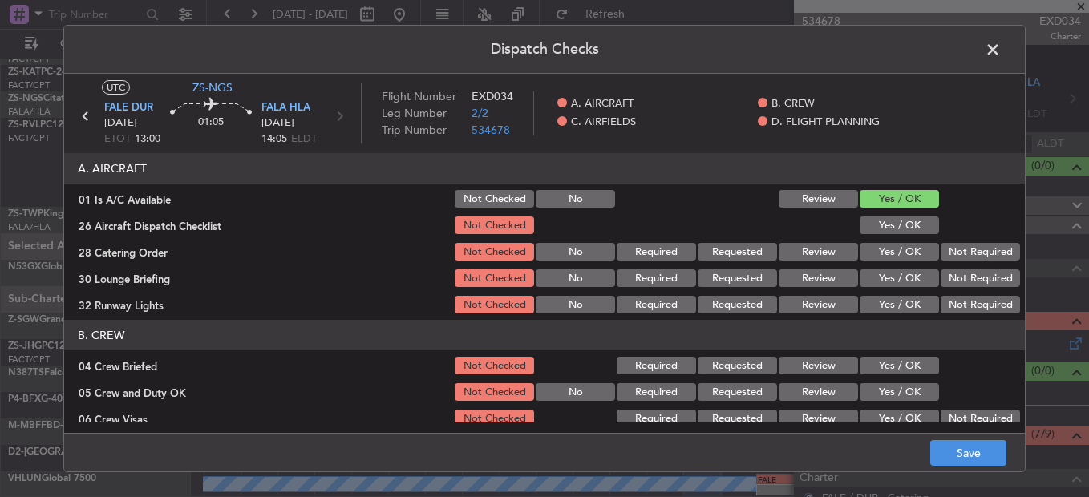
drag, startPoint x: 914, startPoint y: 222, endPoint x: 913, endPoint y: 230, distance: 8.1
click at [914, 224] on button "Yes / OK" at bounding box center [899, 226] width 79 height 18
drag, startPoint x: 913, startPoint y: 230, endPoint x: 954, endPoint y: 259, distance: 50.1
click at [913, 236] on div "Yes / OK" at bounding box center [898, 225] width 81 height 22
click at [959, 260] on button "Not Required" at bounding box center [980, 252] width 79 height 18
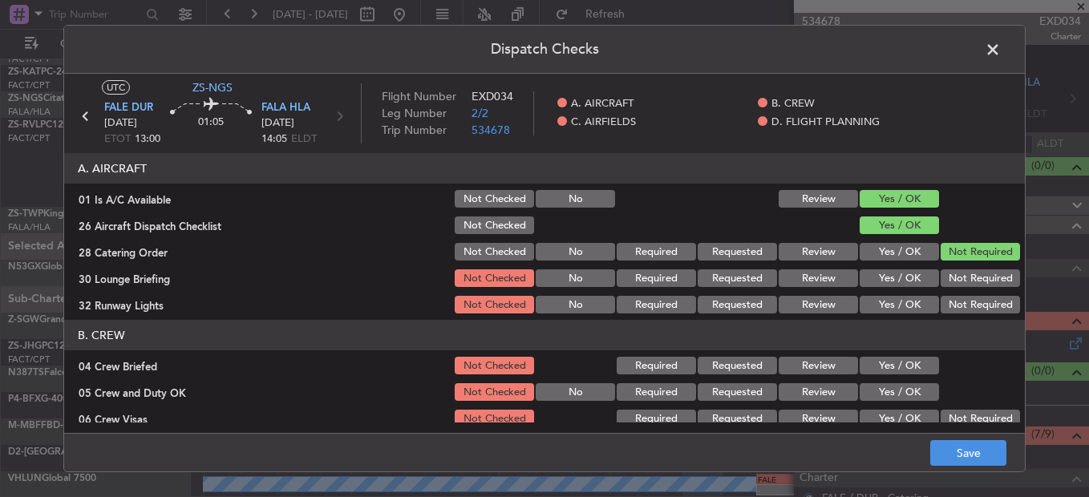
click at [959, 262] on div "Not Required" at bounding box center [979, 252] width 81 height 22
drag, startPoint x: 959, startPoint y: 268, endPoint x: 959, endPoint y: 286, distance: 18.5
click at [959, 274] on div "Not Required" at bounding box center [979, 278] width 81 height 22
click at [959, 286] on button "Not Required" at bounding box center [980, 279] width 79 height 18
click at [959, 287] on button "Not Required" at bounding box center [980, 279] width 79 height 18
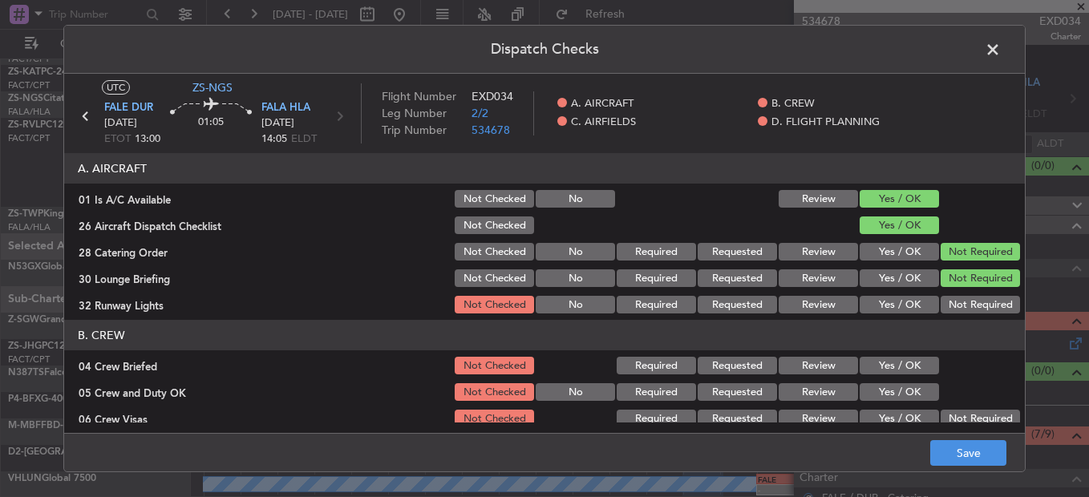
click at [956, 306] on button "Not Required" at bounding box center [980, 305] width 79 height 18
click at [946, 325] on article "A. AIRCRAFT 01 Is A/C Available Not Checked No Review Yes / OK 26 Aircraft Disp…" at bounding box center [544, 288] width 961 height 270
click at [886, 380] on section "B. CREW 04 Crew Briefed Not Checked Required Requested Review Yes / OK 05 Crew …" at bounding box center [544, 414] width 961 height 189
click at [889, 373] on button "Yes / OK" at bounding box center [899, 366] width 79 height 18
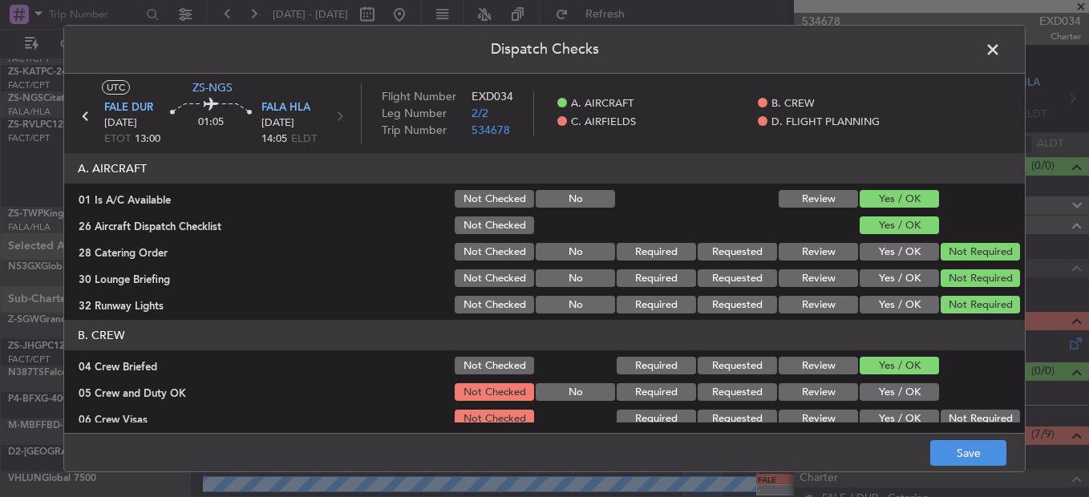
click at [890, 385] on button "Yes / OK" at bounding box center [899, 392] width 79 height 18
click at [893, 388] on button "Yes / OK" at bounding box center [899, 392] width 79 height 18
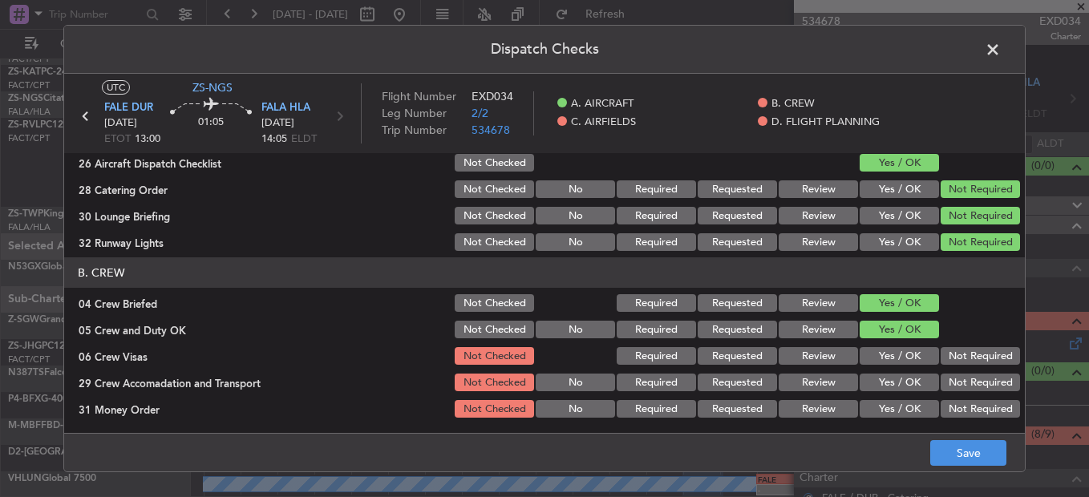
scroll to position [160, 0]
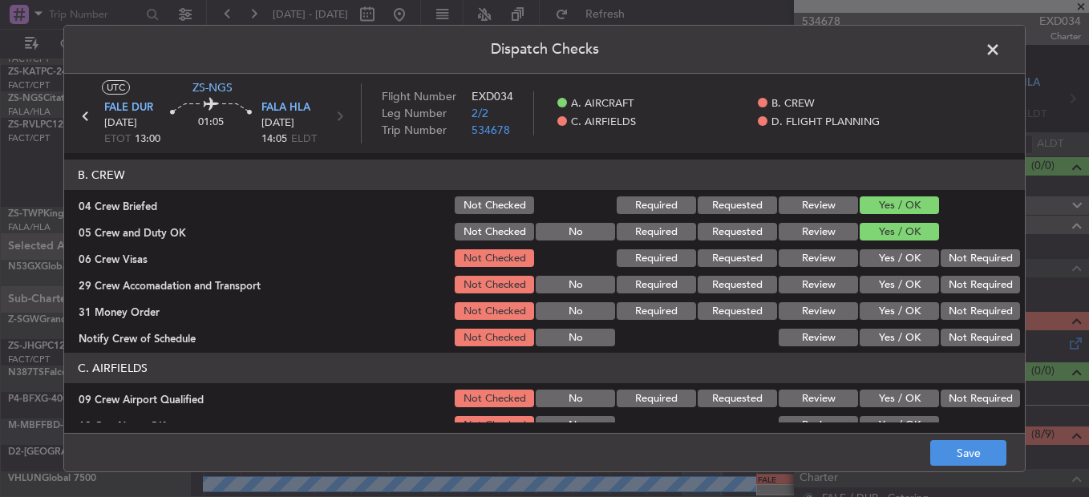
click at [951, 251] on div "Not Required" at bounding box center [979, 258] width 81 height 22
click at [945, 264] on button "Not Required" at bounding box center [980, 258] width 79 height 18
click at [943, 273] on section "B. CREW 04 Crew Briefed Not Checked Required Requested Review Yes / OK 05 Crew …" at bounding box center [544, 254] width 961 height 189
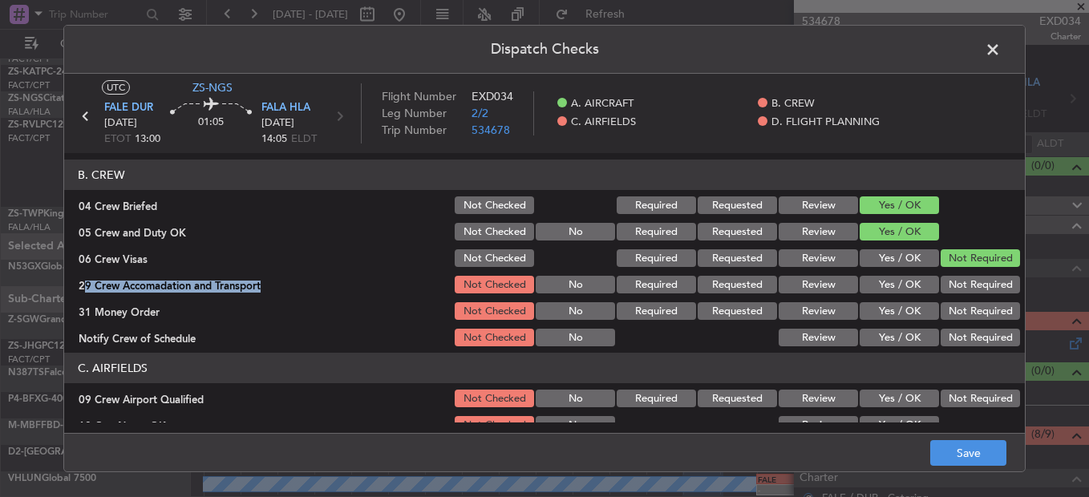
click at [946, 306] on button "Not Required" at bounding box center [980, 311] width 79 height 18
click at [950, 287] on button "Not Required" at bounding box center [980, 285] width 79 height 18
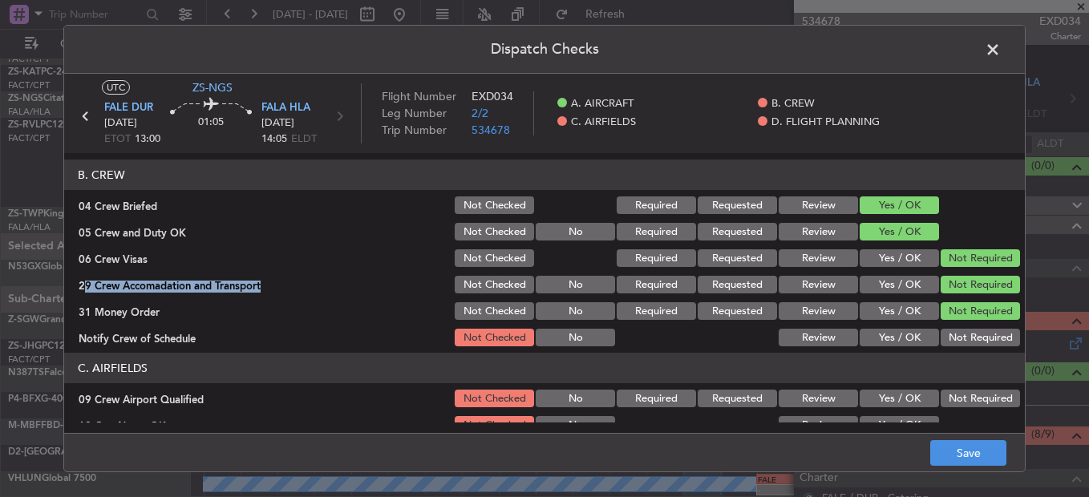
click at [958, 331] on button "Not Required" at bounding box center [980, 338] width 79 height 18
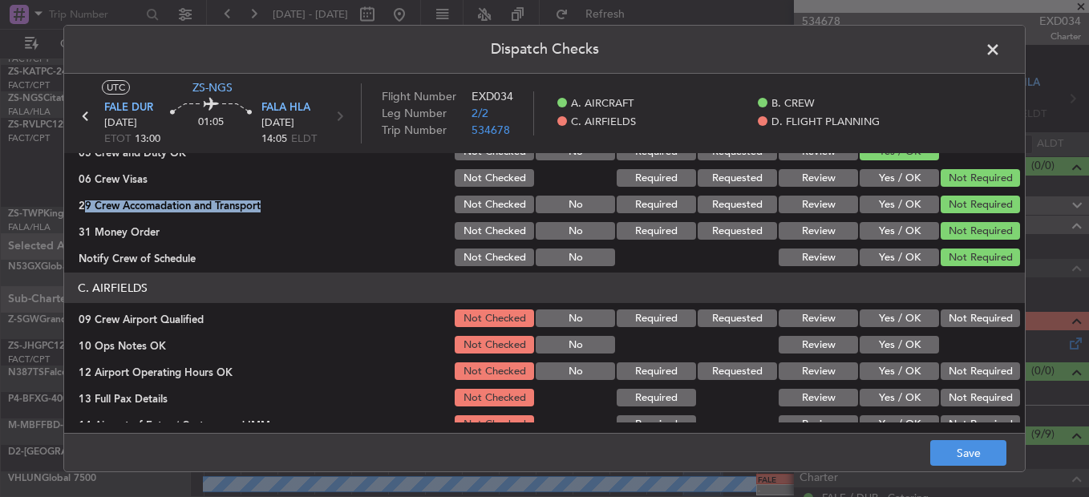
scroll to position [321, 0]
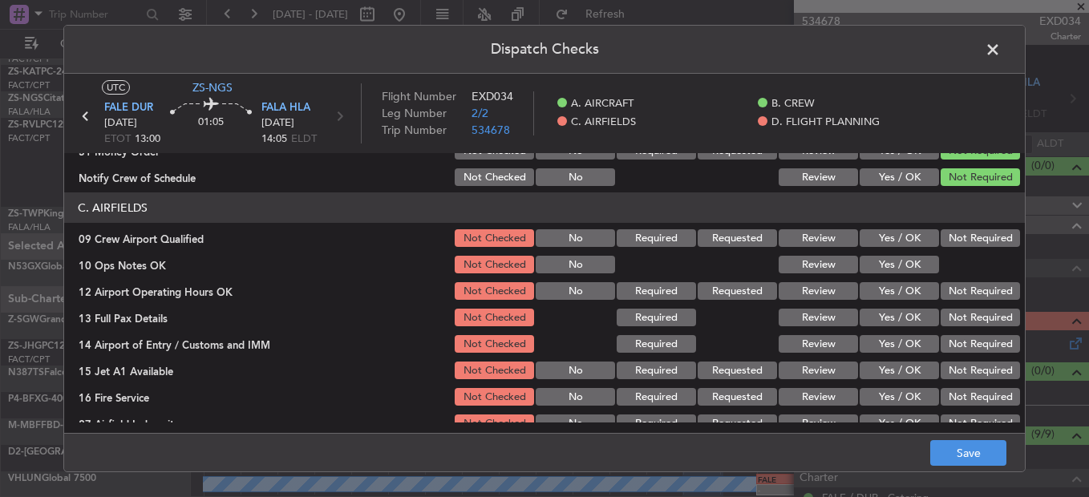
drag, startPoint x: 965, startPoint y: 239, endPoint x: 916, endPoint y: 252, distance: 50.6
click at [965, 240] on button "Not Required" at bounding box center [980, 238] width 79 height 18
drag, startPoint x: 916, startPoint y: 252, endPoint x: 903, endPoint y: 262, distance: 16.7
click at [911, 254] on section "C. AIRFIELDS 09 Crew Airport Qualified Not Checked No Required Requested Review…" at bounding box center [544, 314] width 961 height 242
click at [895, 270] on button "Yes / OK" at bounding box center [899, 265] width 79 height 18
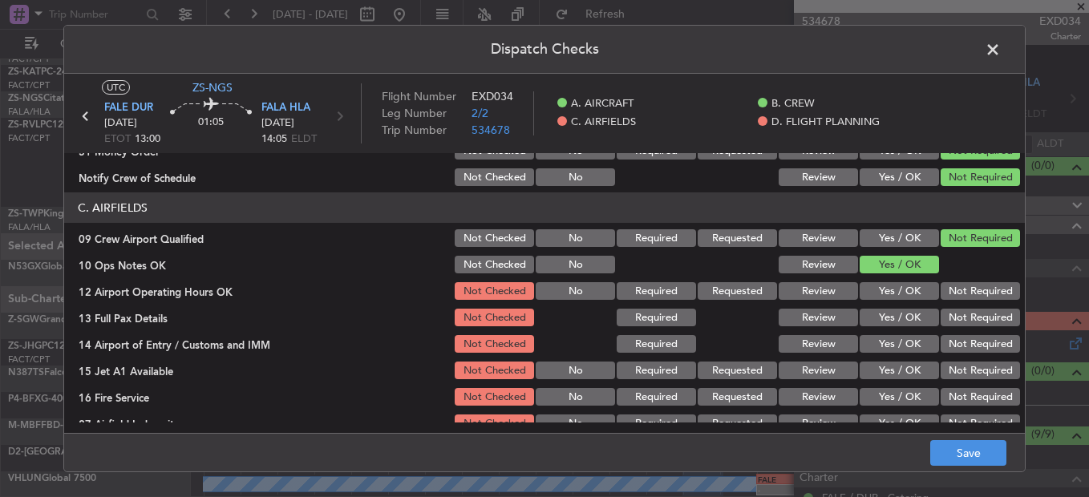
click at [977, 294] on button "Not Required" at bounding box center [980, 291] width 79 height 18
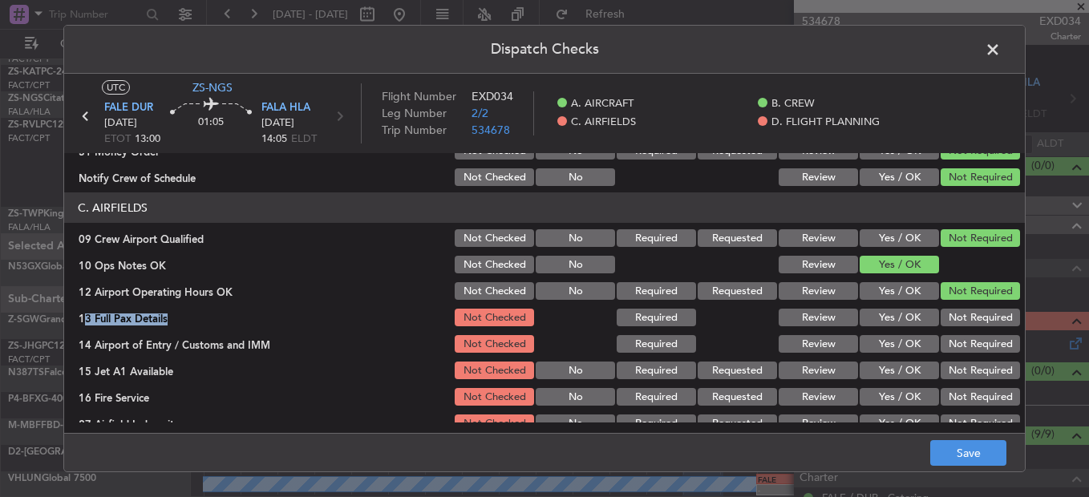
drag, startPoint x: 975, startPoint y: 304, endPoint x: 973, endPoint y: 312, distance: 8.2
click at [974, 310] on section "C. AIRFIELDS 09 Crew Airport Qualified Not Checked No Required Requested Review…" at bounding box center [544, 314] width 961 height 242
click at [968, 344] on button "Not Required" at bounding box center [980, 344] width 79 height 18
drag, startPoint x: 966, startPoint y: 319, endPoint x: 965, endPoint y: 342, distance: 22.5
click at [965, 321] on button "Not Required" at bounding box center [980, 318] width 79 height 18
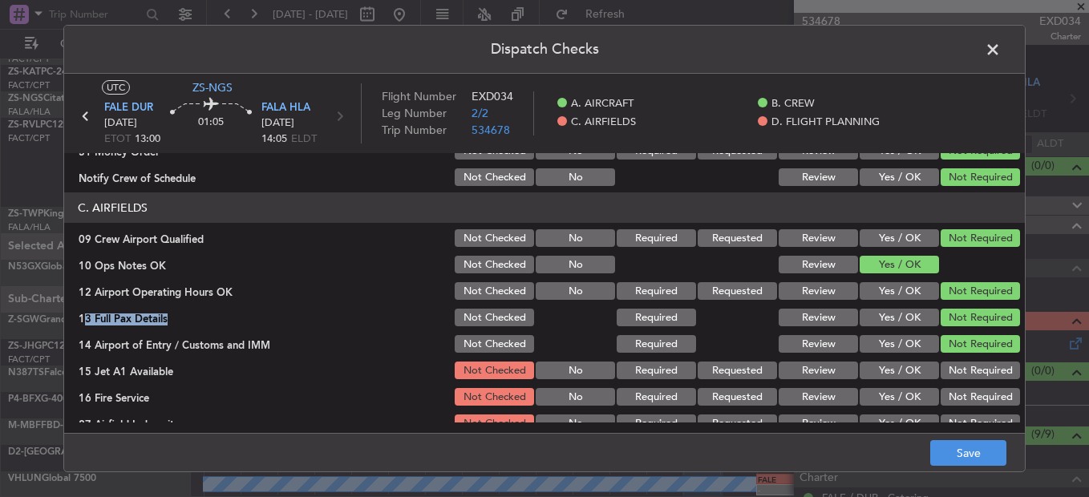
click at [966, 355] on div "Not Required" at bounding box center [979, 344] width 81 height 22
click at [964, 380] on div "Not Required" at bounding box center [979, 370] width 81 height 22
drag, startPoint x: 962, startPoint y: 376, endPoint x: 961, endPoint y: 408, distance: 32.1
click at [962, 377] on button "Not Required" at bounding box center [980, 371] width 79 height 18
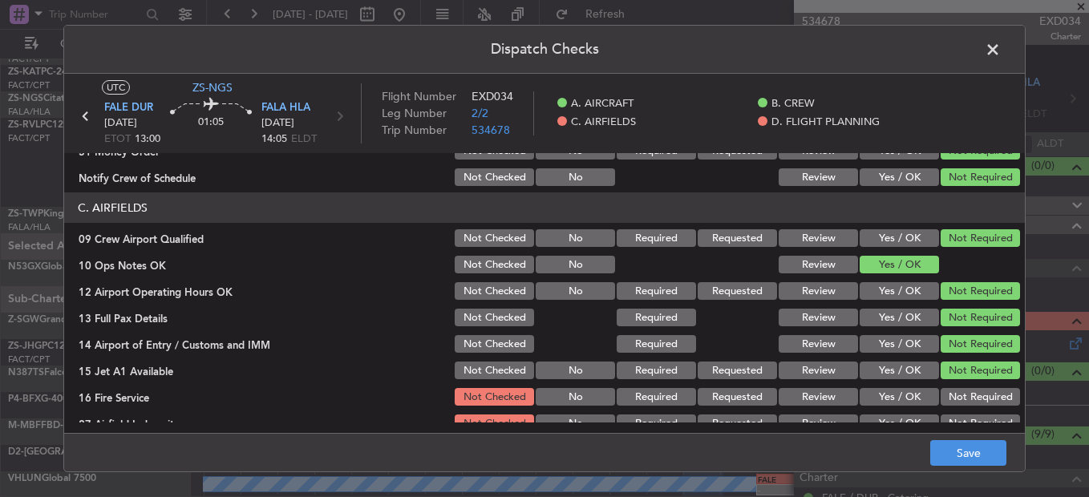
click at [961, 415] on section "C. AIRFIELDS 09 Crew Airport Qualified Not Checked No Required Requested Review…" at bounding box center [544, 314] width 961 height 242
click at [959, 426] on main "UTC ZS-NGS FALE DUR 14/08/2025 ETOT 13:00 01:05 FALA HLA 14/08/2025 14:05 ELDT …" at bounding box center [544, 257] width 961 height 366
click at [959, 400] on button "Not Required" at bounding box center [980, 397] width 79 height 18
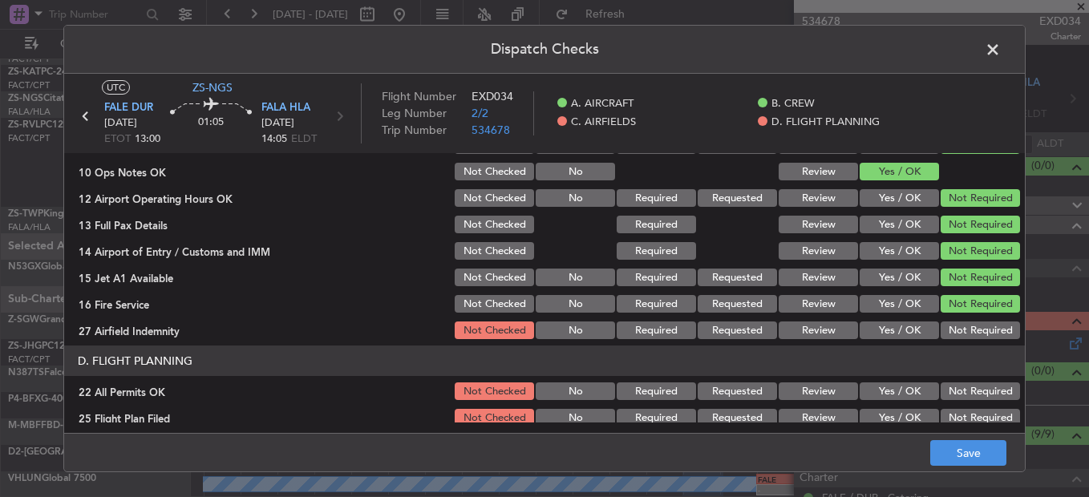
scroll to position [451, 0]
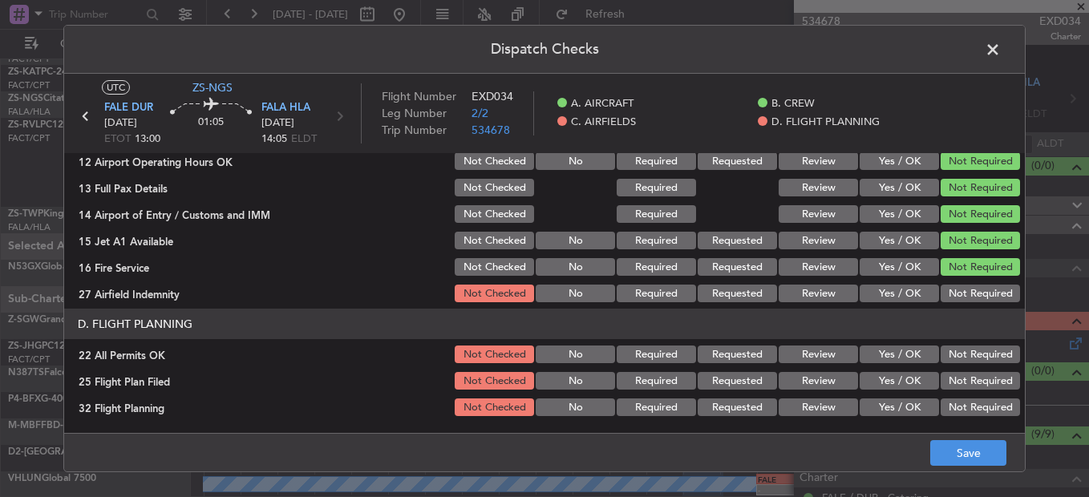
click at [970, 292] on button "Not Required" at bounding box center [980, 294] width 79 height 18
drag, startPoint x: 963, startPoint y: 331, endPoint x: 962, endPoint y: 342, distance: 11.3
click at [962, 342] on section "D. FLIGHT PLANNING 22 All Permits OK Not Checked No Required Requested Review Y…" at bounding box center [544, 364] width 961 height 110
click at [959, 354] on button "Not Required" at bounding box center [980, 355] width 79 height 18
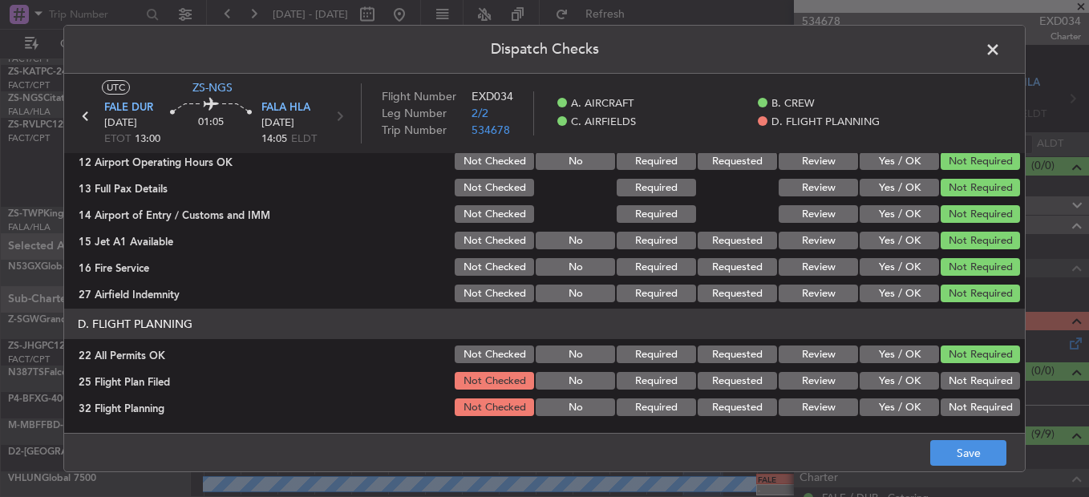
click at [824, 381] on button "Review" at bounding box center [818, 381] width 79 height 18
click at [824, 400] on section "D. FLIGHT PLANNING 22 All Permits OK Not Checked No Required Requested Review Y…" at bounding box center [544, 364] width 961 height 110
click at [826, 401] on button "Review" at bounding box center [818, 408] width 79 height 18
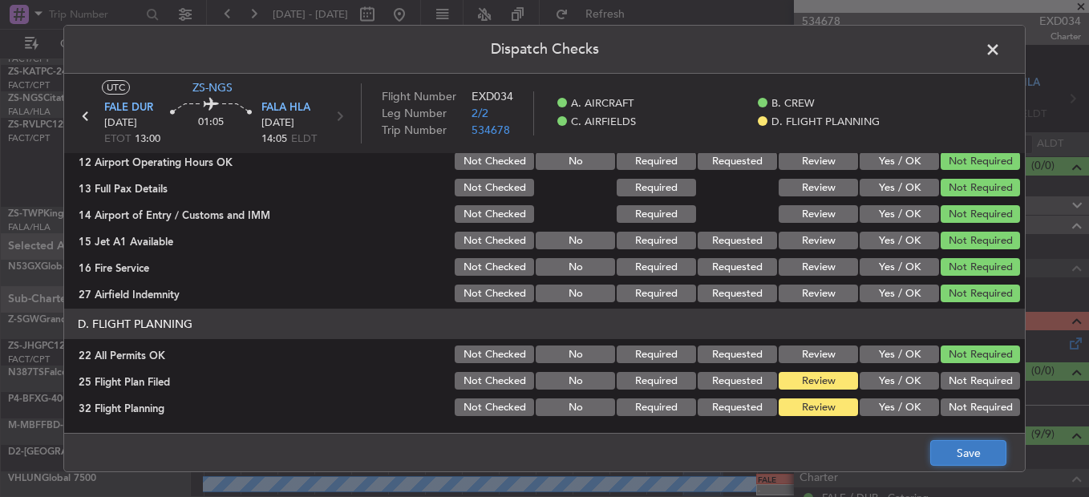
click at [959, 457] on button "Save" at bounding box center [969, 453] width 76 height 26
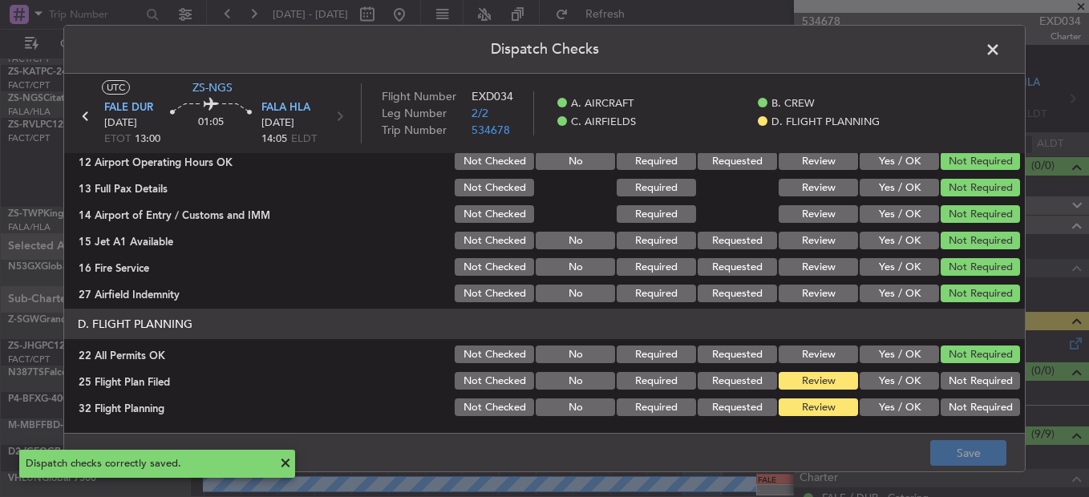
click at [1001, 60] on span at bounding box center [1001, 54] width 0 height 32
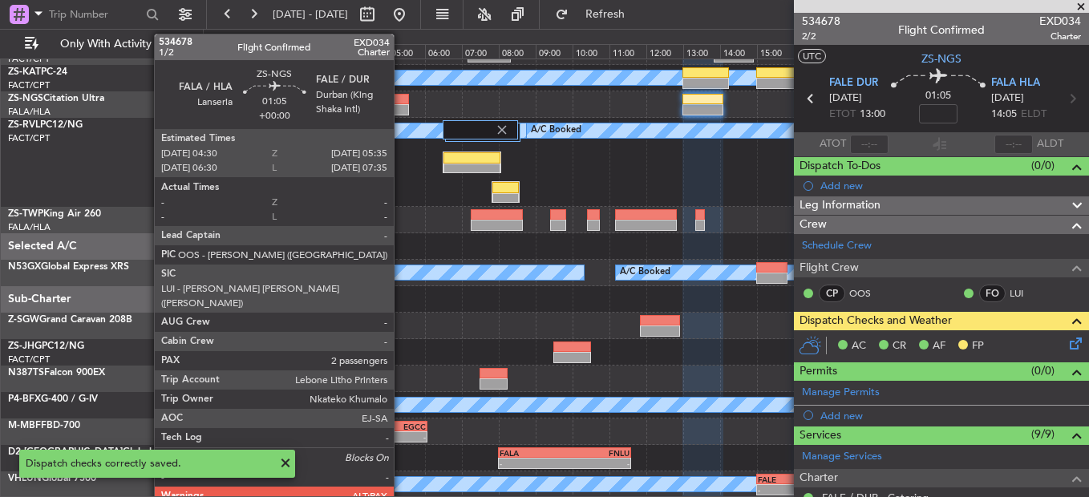
click at [401, 96] on div at bounding box center [389, 99] width 40 height 11
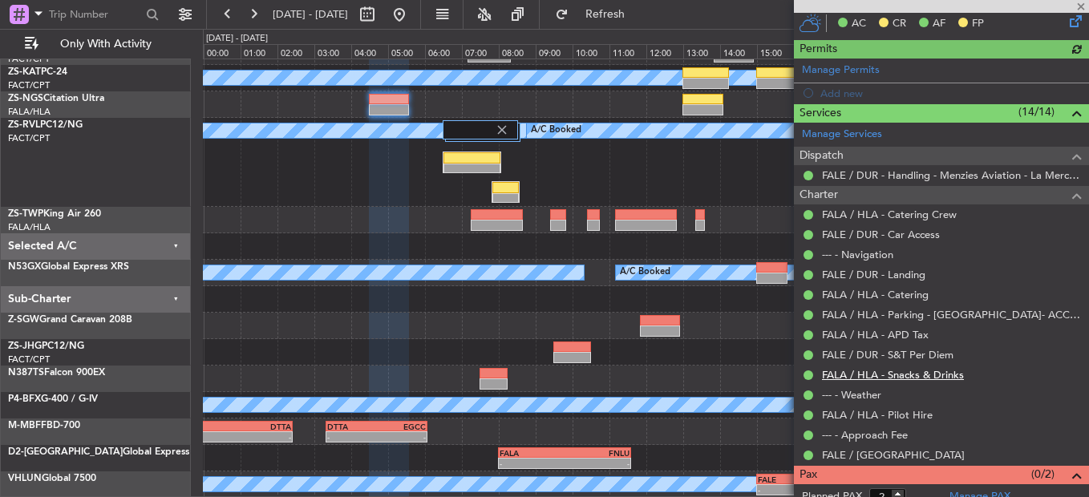
scroll to position [356, 0]
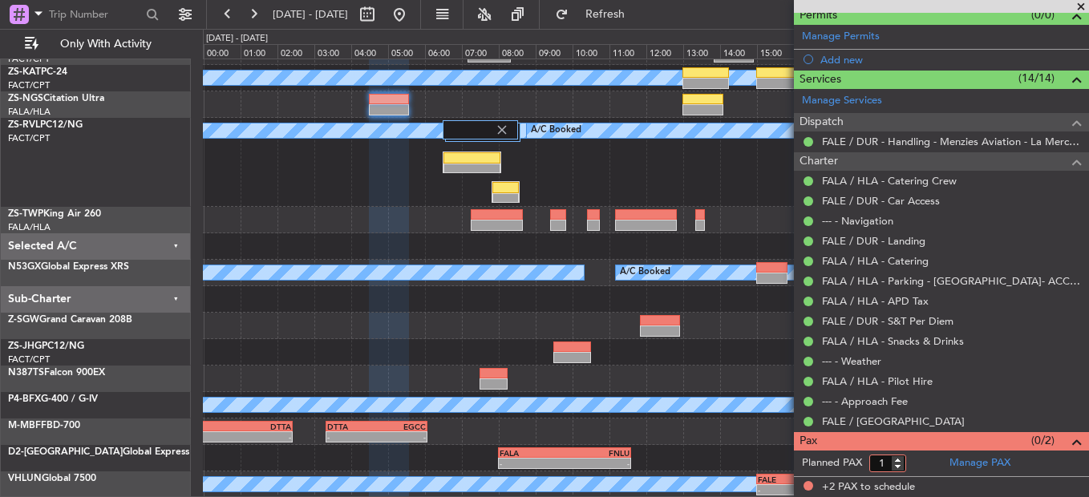
click at [899, 464] on input "1" at bounding box center [888, 464] width 37 height 18
type input "0"
click at [899, 464] on input "0" at bounding box center [888, 464] width 37 height 18
click at [916, 460] on form "Planned PAX 0" at bounding box center [868, 464] width 148 height 26
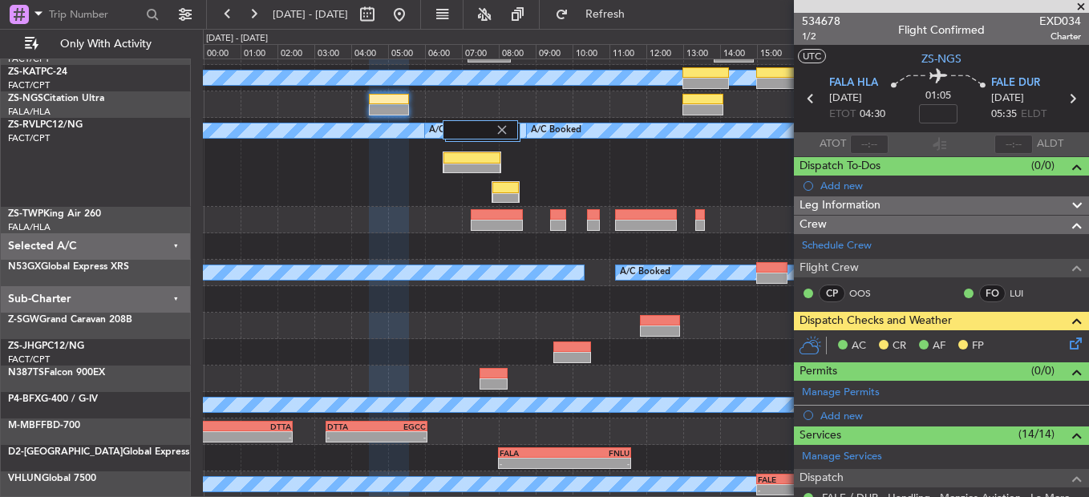
scroll to position [0, 0]
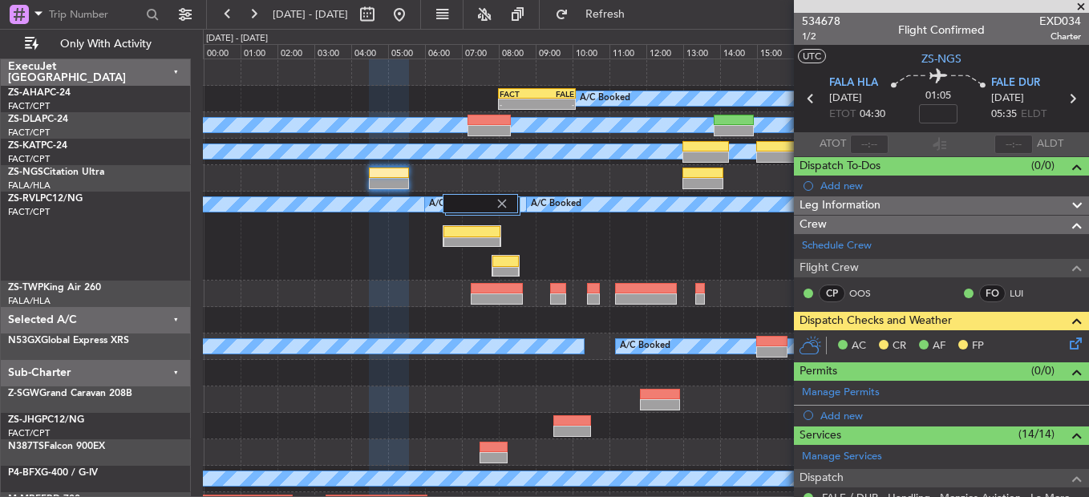
click at [1067, 344] on icon at bounding box center [1073, 341] width 13 height 13
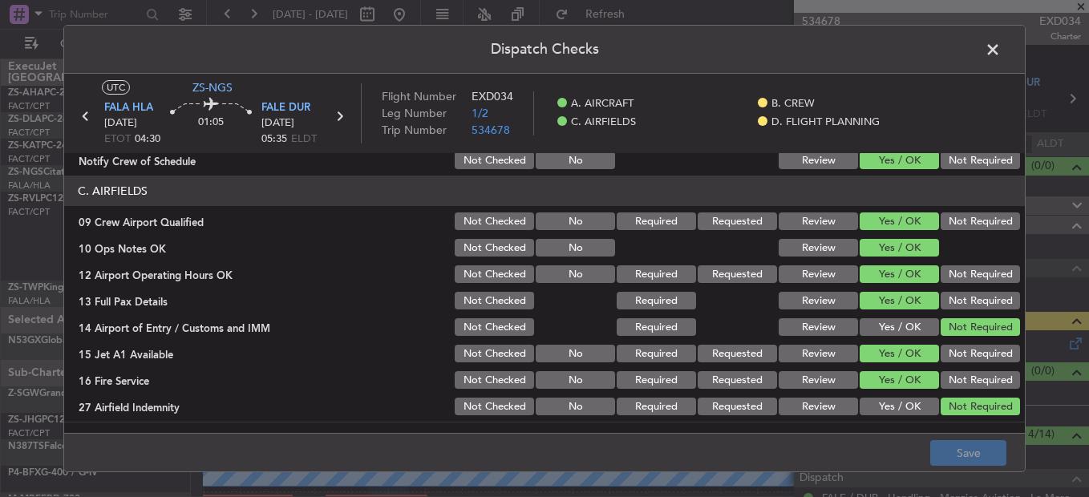
scroll to position [210, 0]
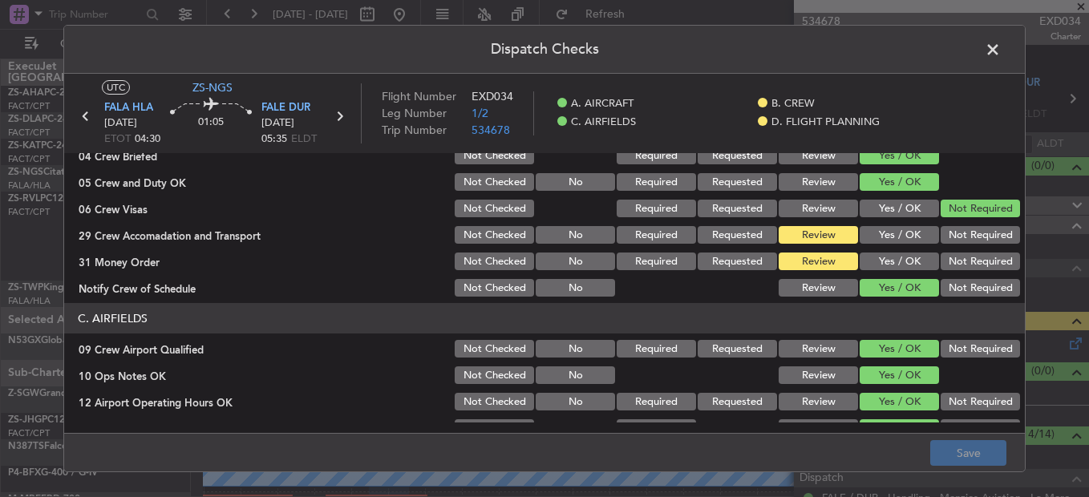
click at [870, 267] on button "Yes / OK" at bounding box center [899, 262] width 79 height 18
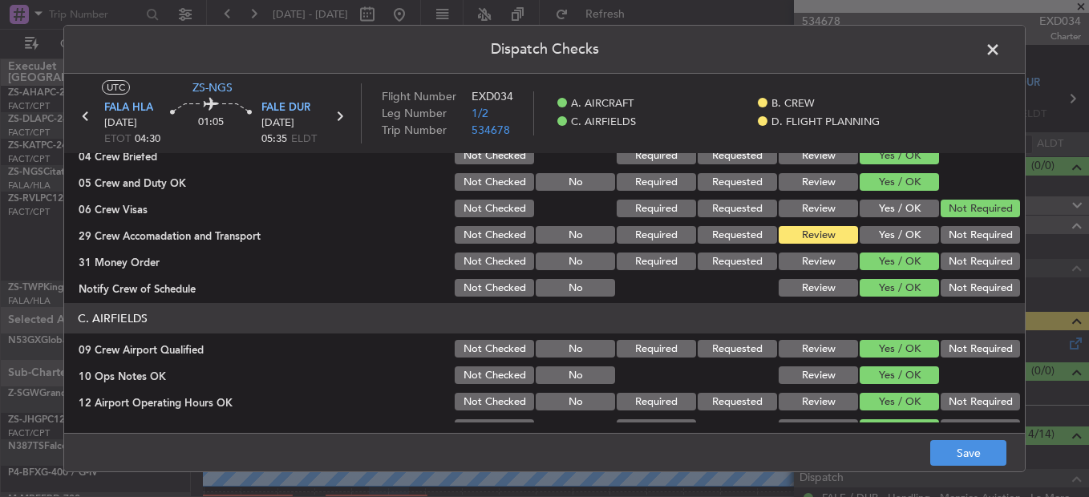
scroll to position [451, 0]
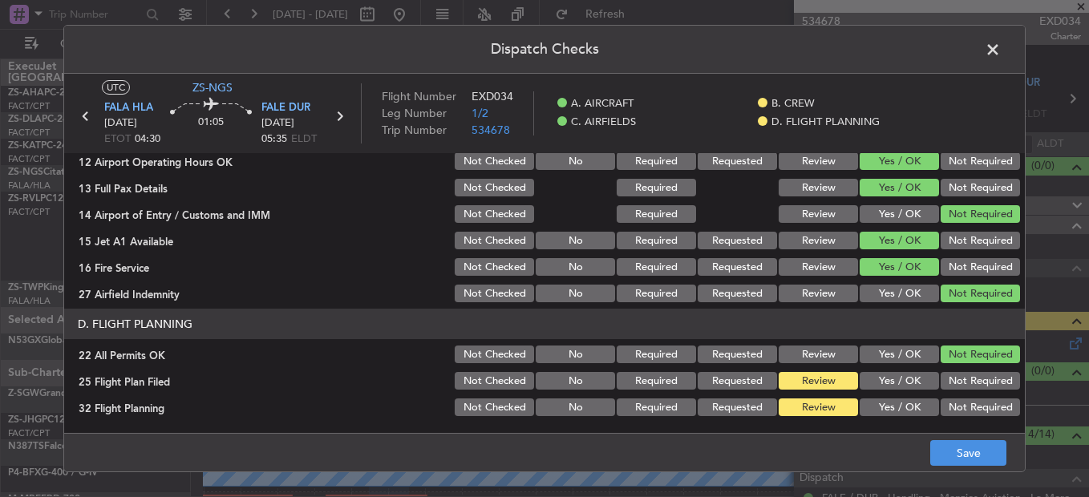
click at [976, 468] on footer "Save" at bounding box center [544, 452] width 961 height 39
click at [973, 455] on button "Save" at bounding box center [969, 453] width 76 height 26
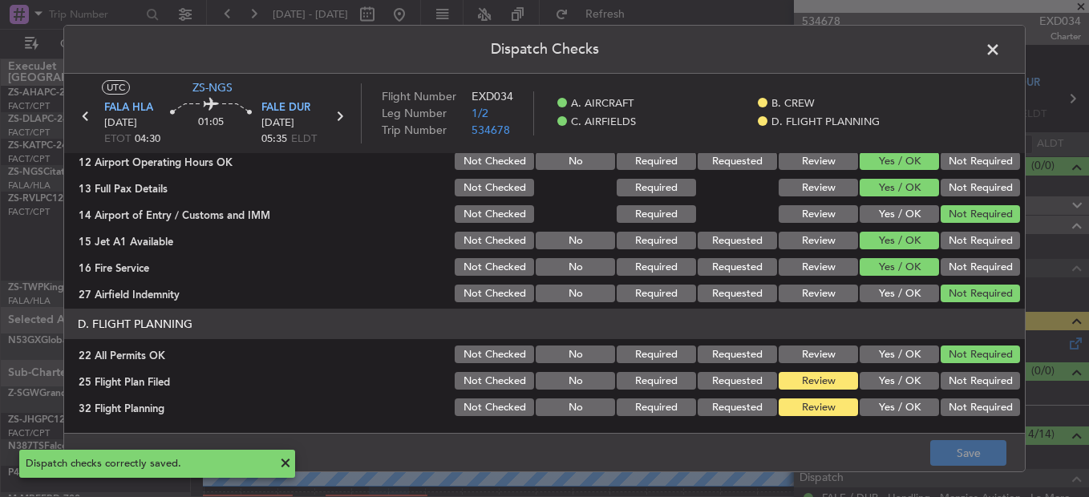
click at [1001, 59] on span at bounding box center [1001, 54] width 0 height 32
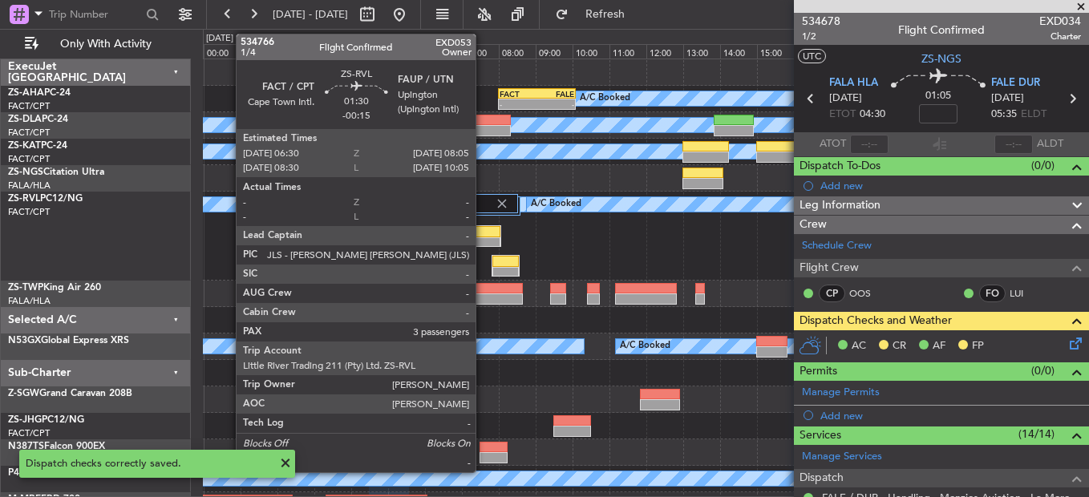
click at [482, 237] on div at bounding box center [472, 242] width 57 height 11
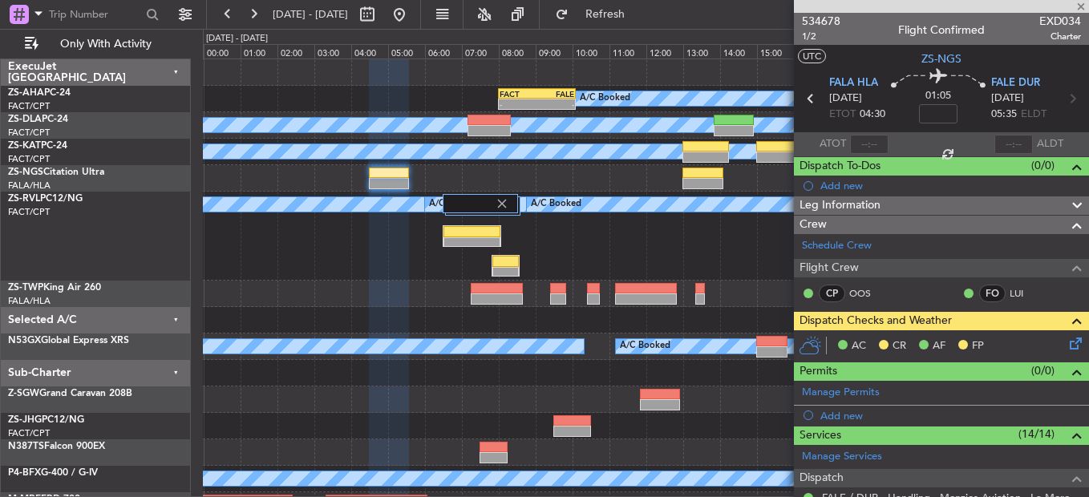
type input "-00:15"
type input "3"
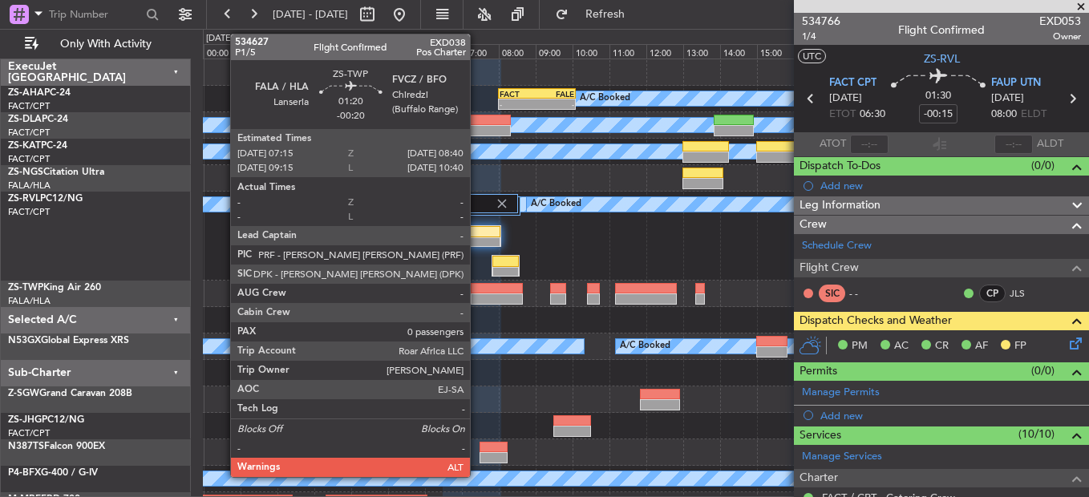
click at [477, 294] on div at bounding box center [497, 299] width 53 height 11
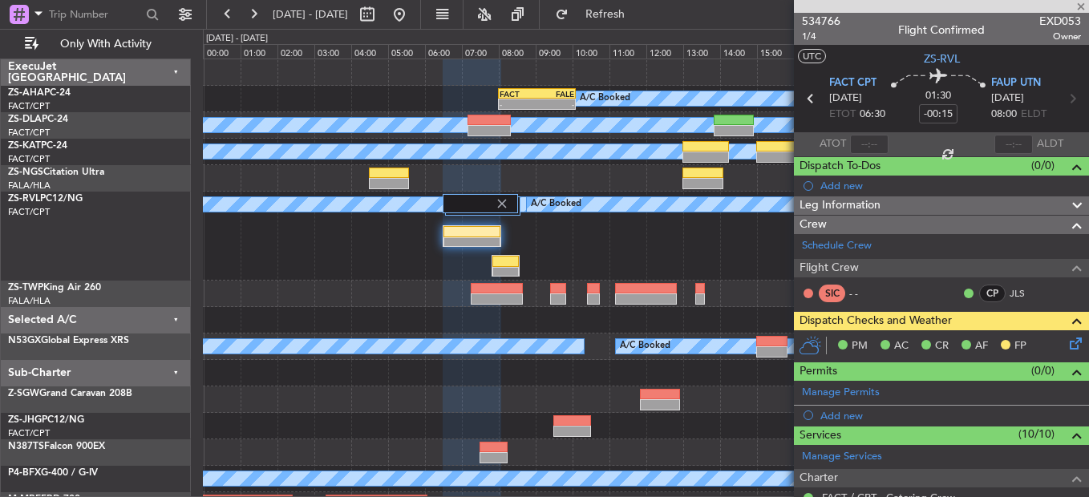
click at [477, 294] on div at bounding box center [497, 299] width 53 height 11
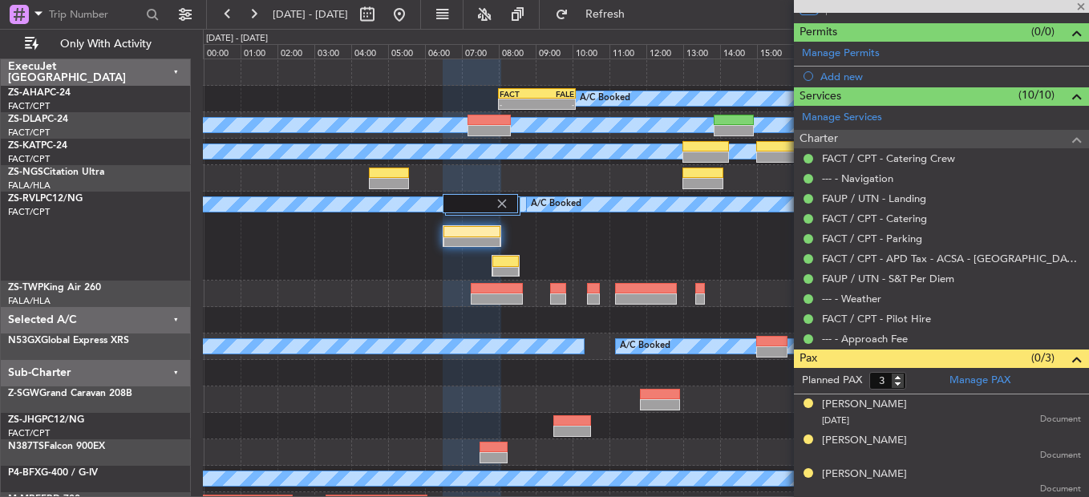
type input "-00:20"
type input "0"
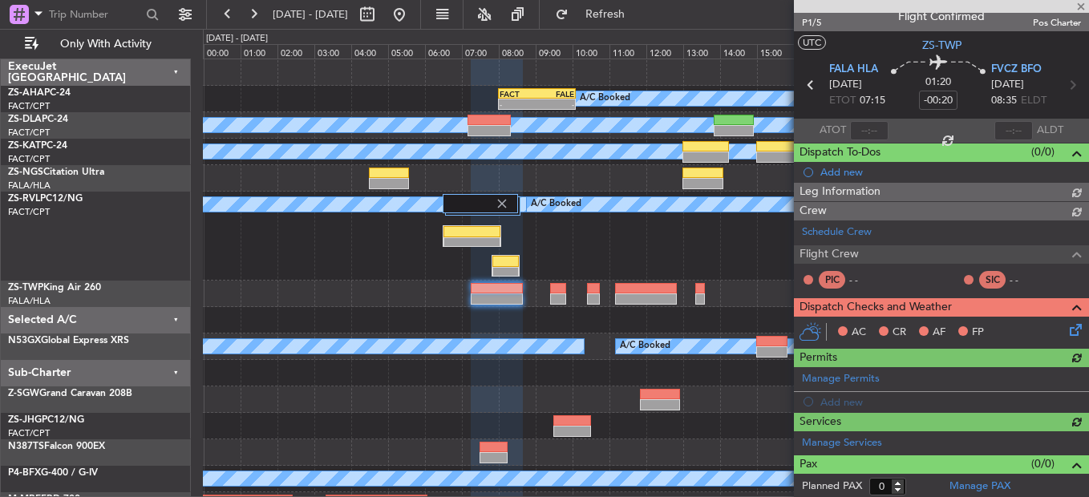
scroll to position [339, 0]
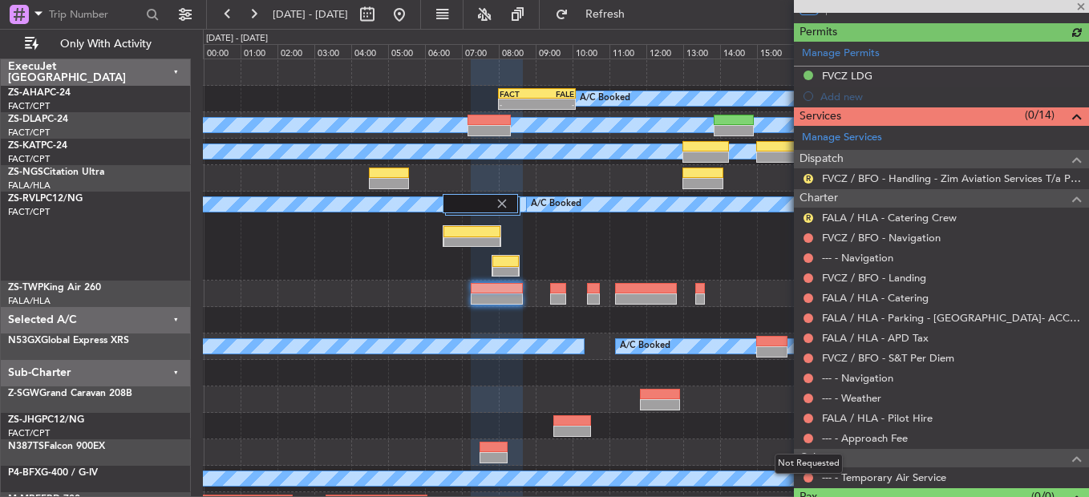
click at [811, 480] on mat-tooltip-component "Not Requested" at bounding box center [809, 464] width 91 height 43
click at [808, 480] on mat-tooltip-component "Not Requested" at bounding box center [809, 464] width 91 height 43
click at [808, 479] on mat-tooltip-component "Not Requested" at bounding box center [809, 464] width 91 height 43
click at [802, 473] on nimbus-traffic-light at bounding box center [808, 478] width 13 height 13
click at [806, 479] on button at bounding box center [809, 478] width 10 height 10
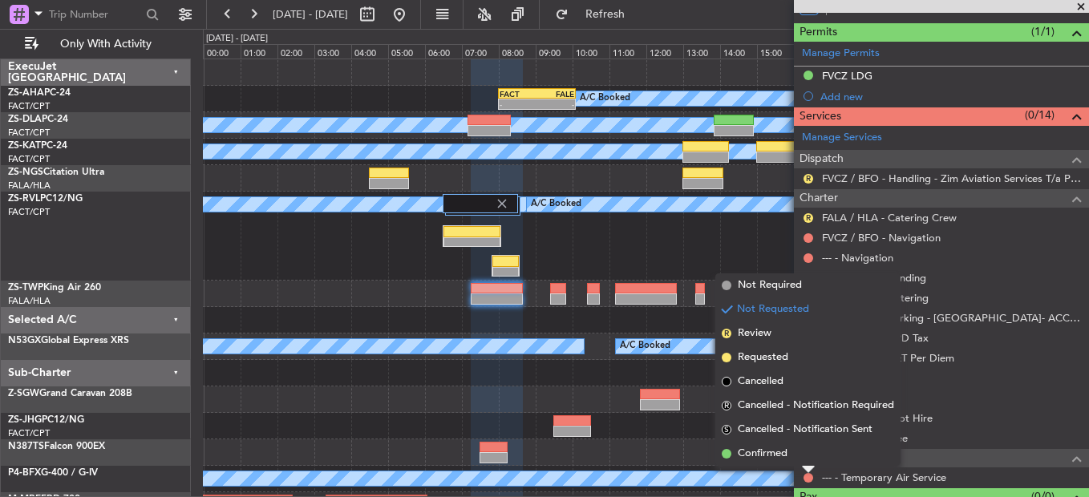
click at [813, 457] on li "Confirmed" at bounding box center [808, 454] width 185 height 24
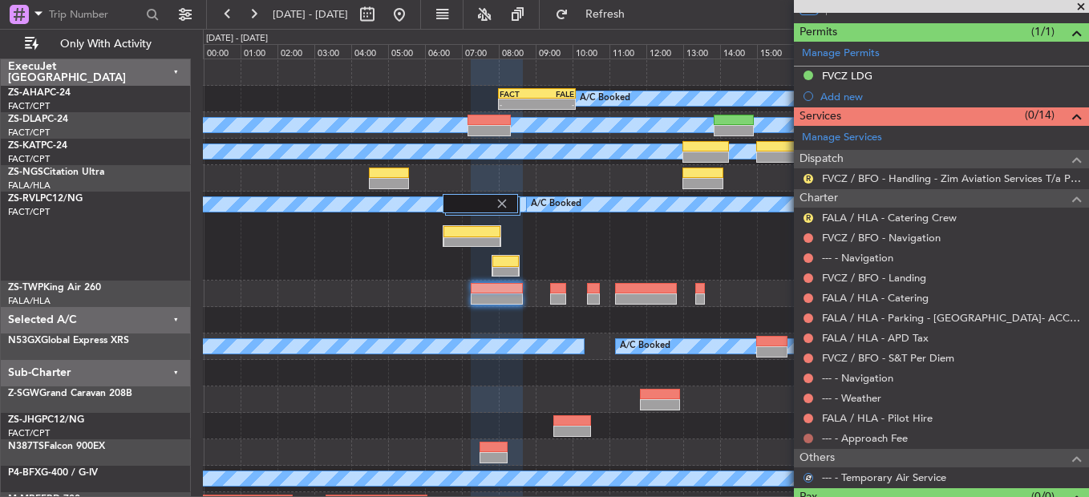
click at [812, 441] on button at bounding box center [809, 439] width 10 height 10
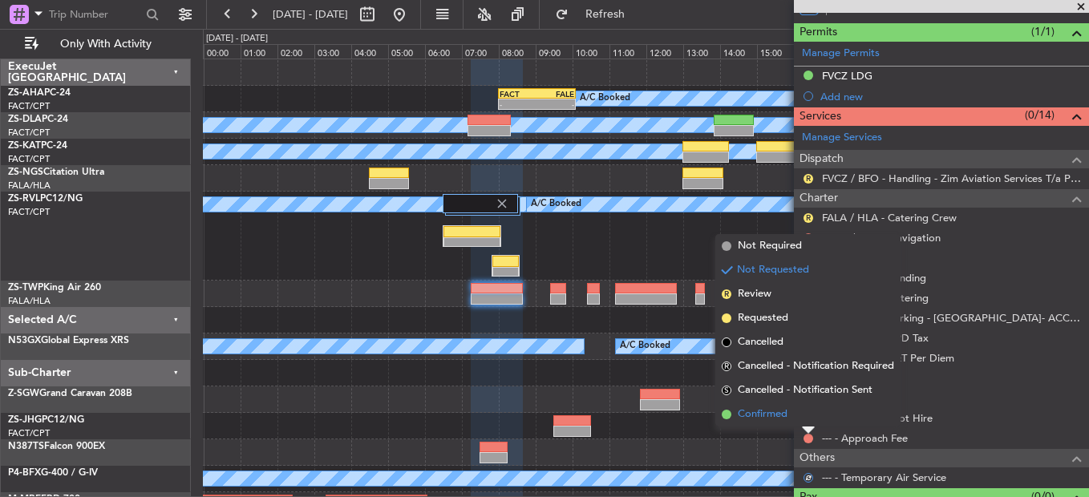
click at [813, 421] on li "Confirmed" at bounding box center [808, 415] width 185 height 24
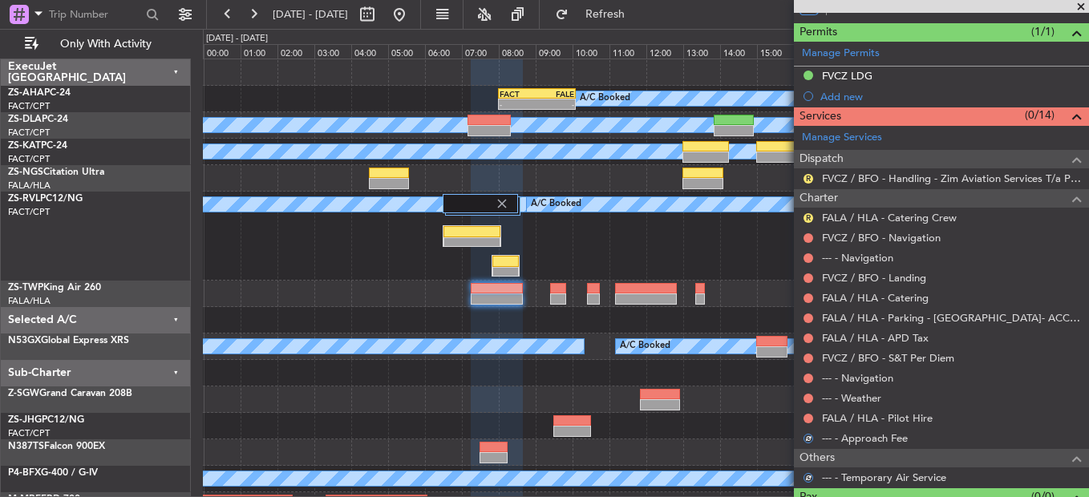
click at [812, 410] on div "FALA / HLA - Pilot Hire" at bounding box center [941, 418] width 295 height 20
click at [809, 417] on button at bounding box center [809, 419] width 10 height 10
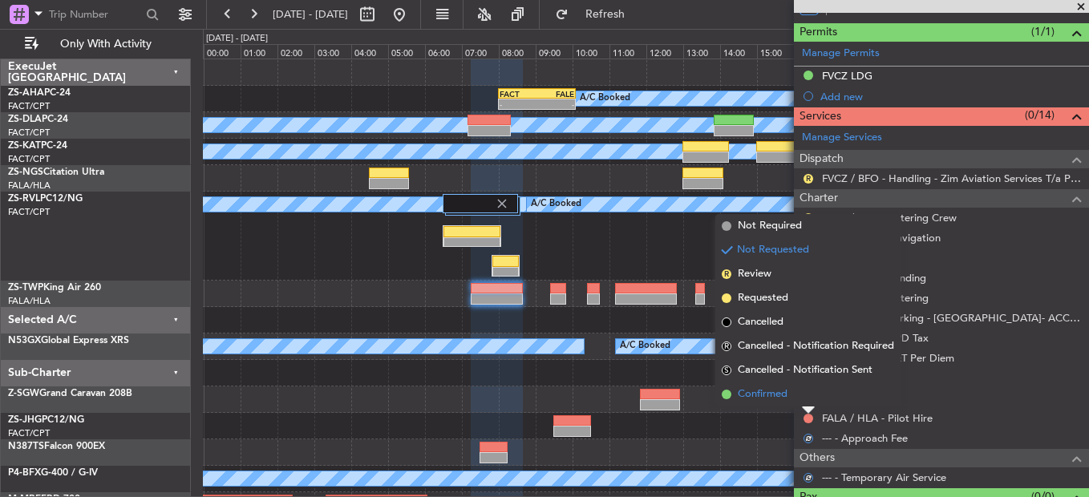
click at [807, 400] on li "Confirmed" at bounding box center [808, 395] width 185 height 24
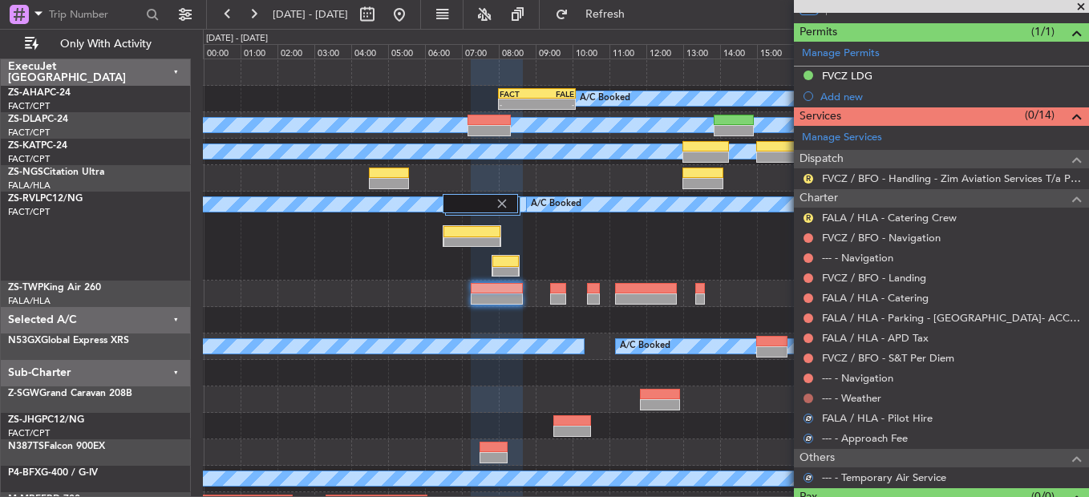
click at [805, 397] on button at bounding box center [809, 399] width 10 height 10
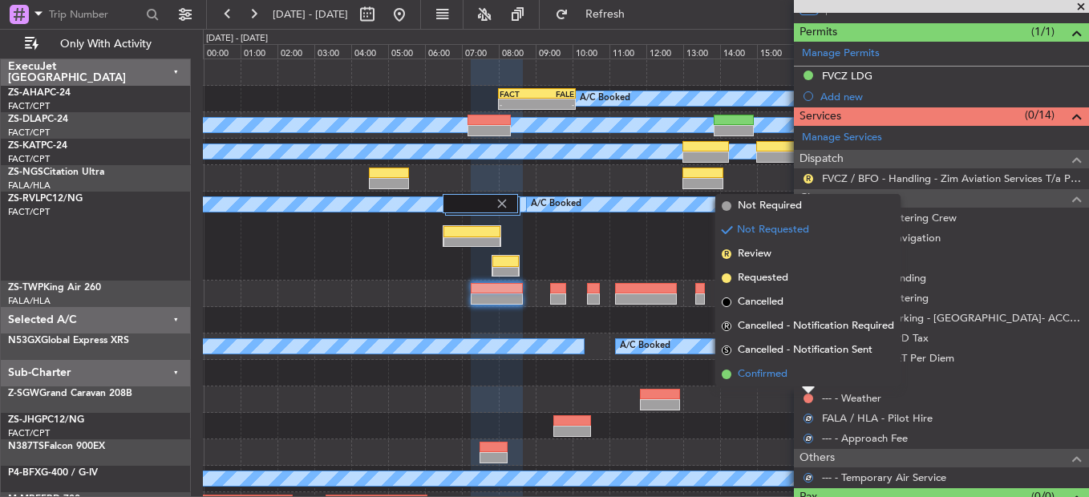
click at [804, 382] on li "Confirmed" at bounding box center [808, 375] width 185 height 24
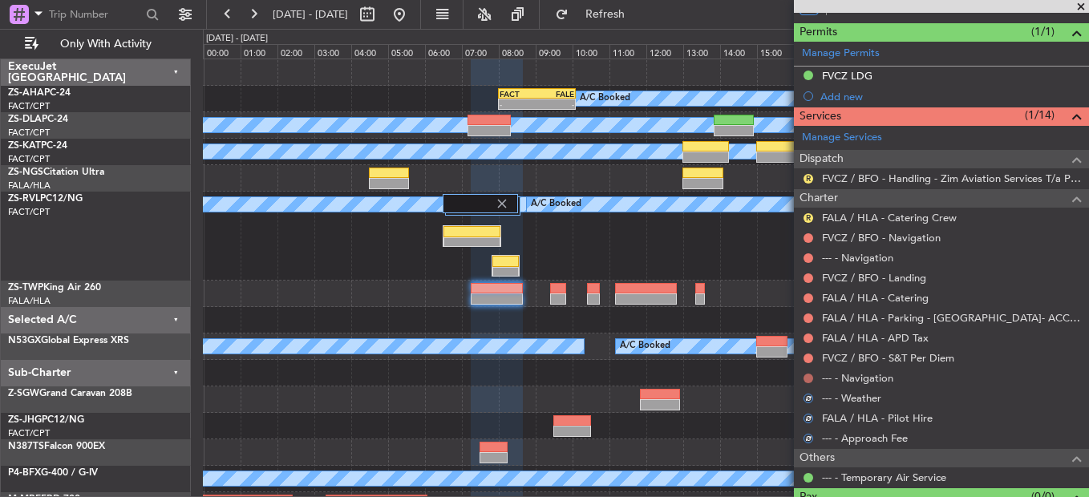
click at [806, 374] on button at bounding box center [809, 379] width 10 height 10
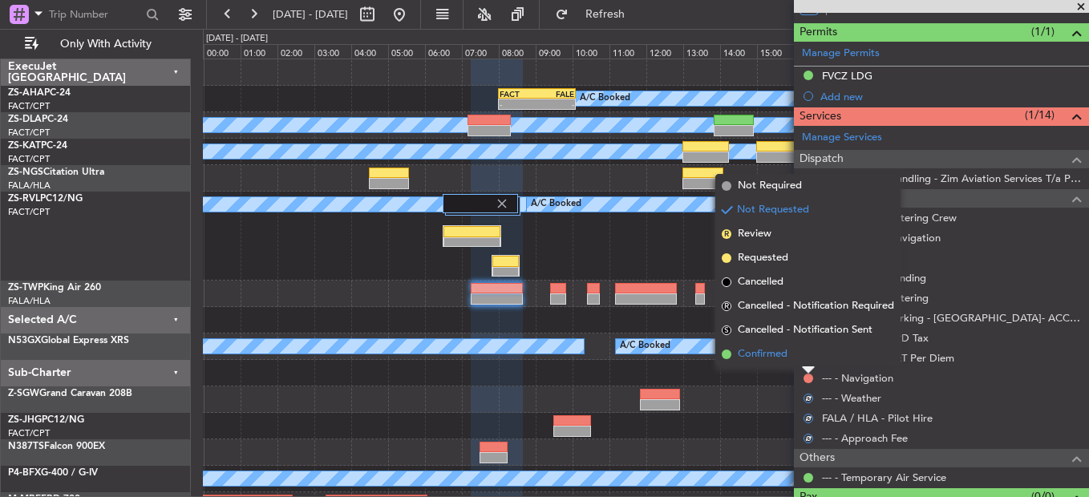
click at [808, 362] on li "Confirmed" at bounding box center [808, 355] width 185 height 24
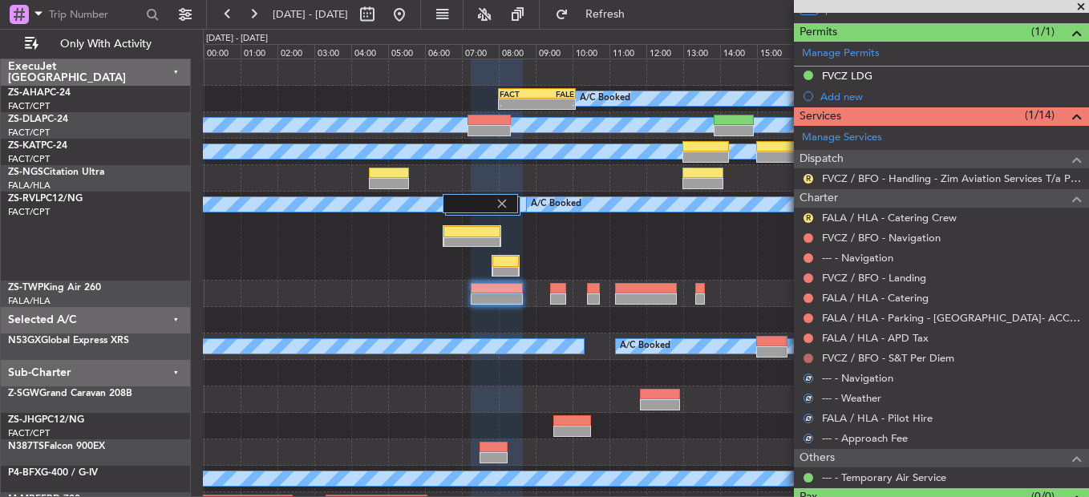
click at [809, 354] on button at bounding box center [809, 359] width 10 height 10
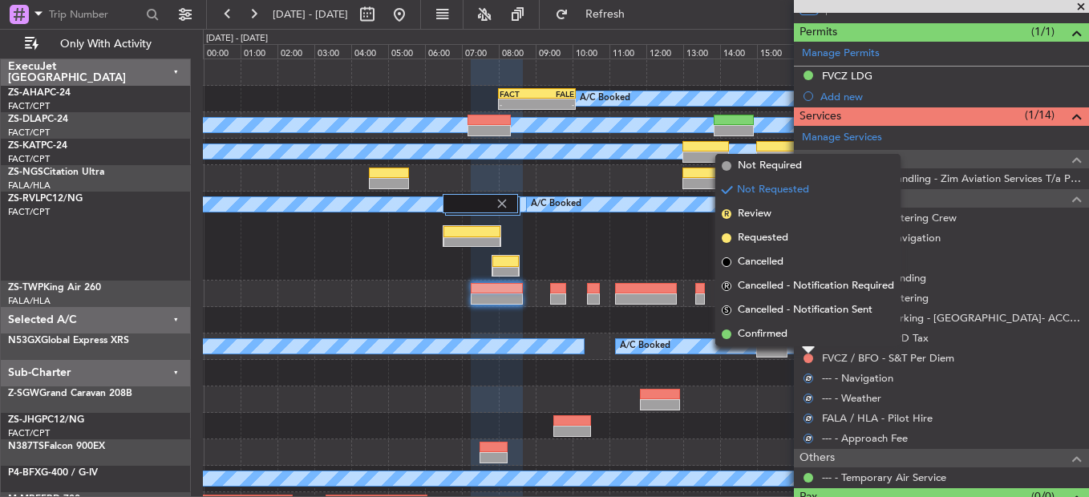
click at [808, 342] on li "Confirmed" at bounding box center [808, 335] width 185 height 24
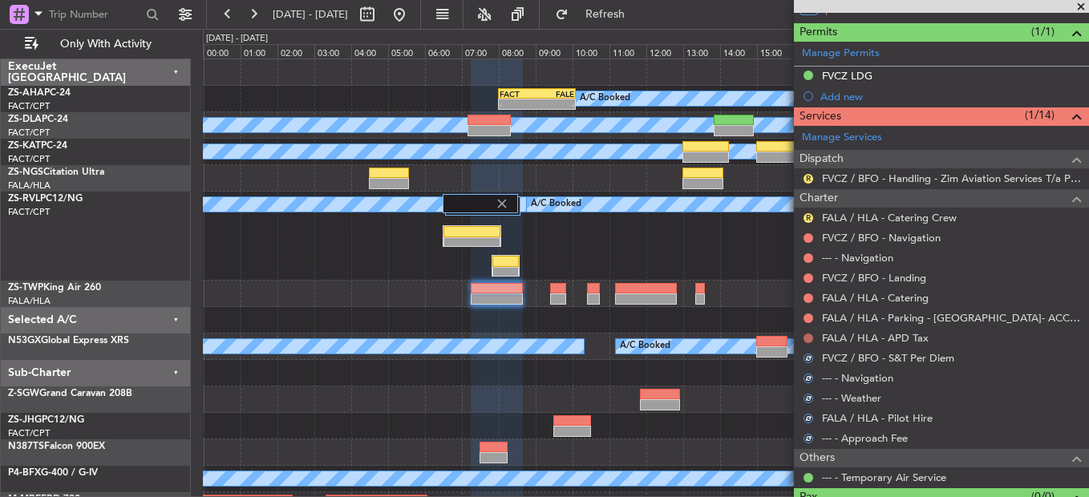
click at [809, 340] on button at bounding box center [809, 339] width 10 height 10
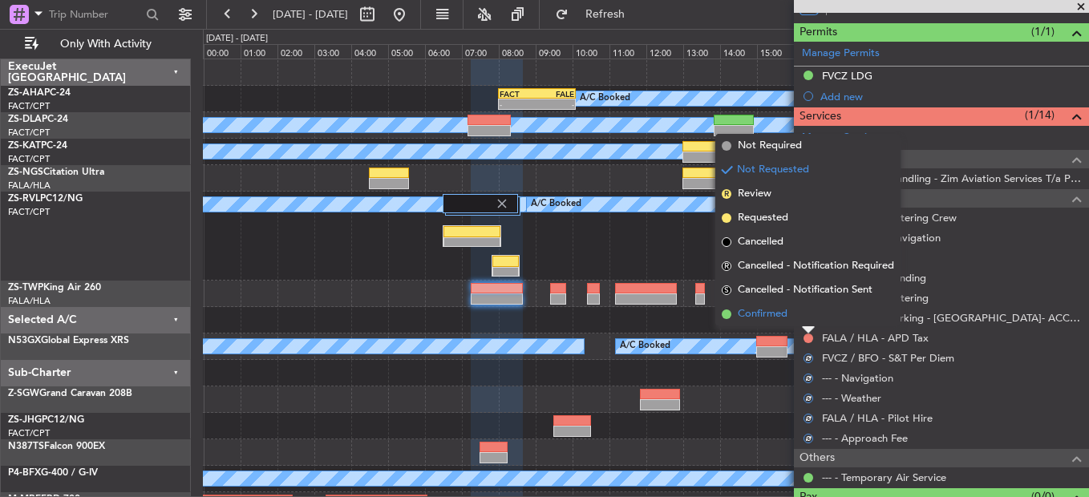
click at [806, 324] on li "Confirmed" at bounding box center [808, 314] width 185 height 24
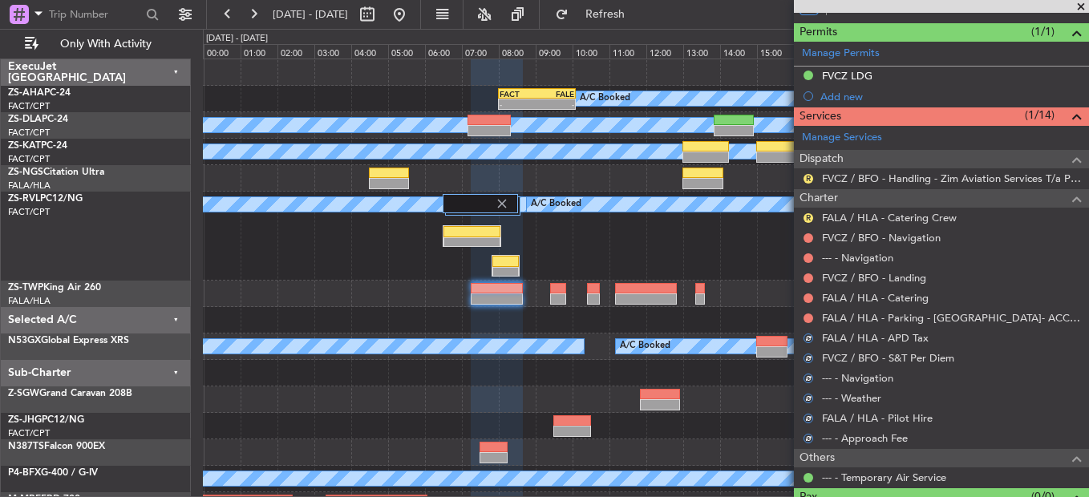
click at [809, 323] on div at bounding box center [808, 318] width 13 height 13
click at [805, 319] on button at bounding box center [809, 319] width 10 height 10
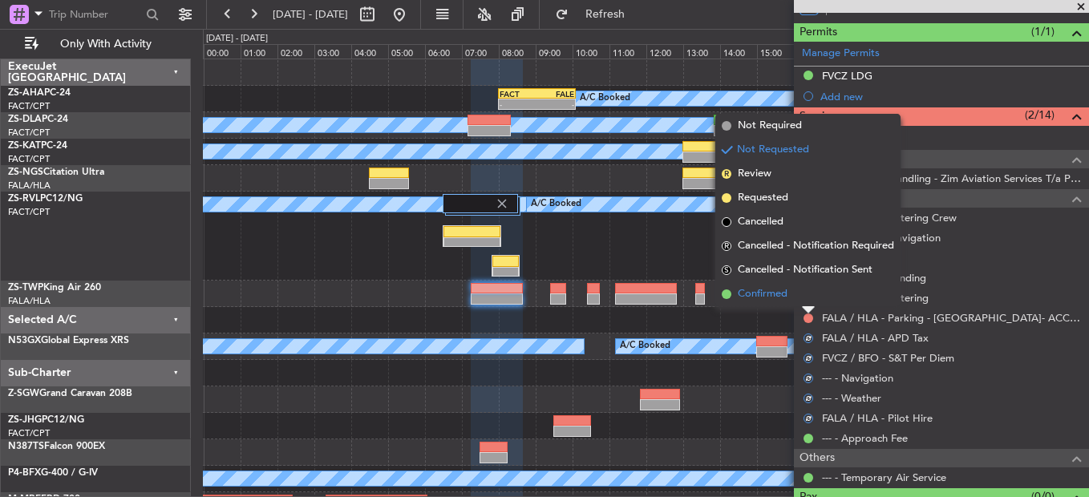
click at [794, 300] on li "Confirmed" at bounding box center [808, 294] width 185 height 24
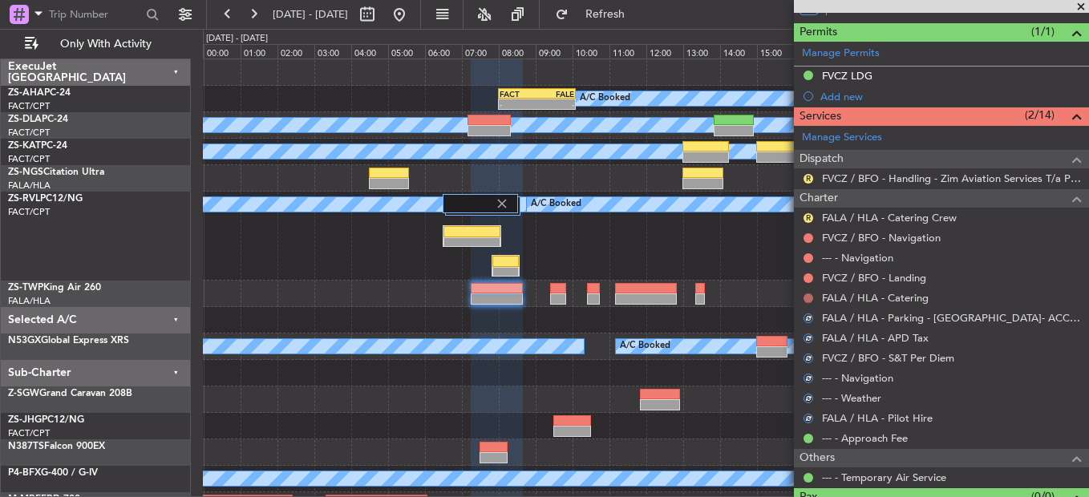
click at [808, 299] on button at bounding box center [809, 299] width 10 height 10
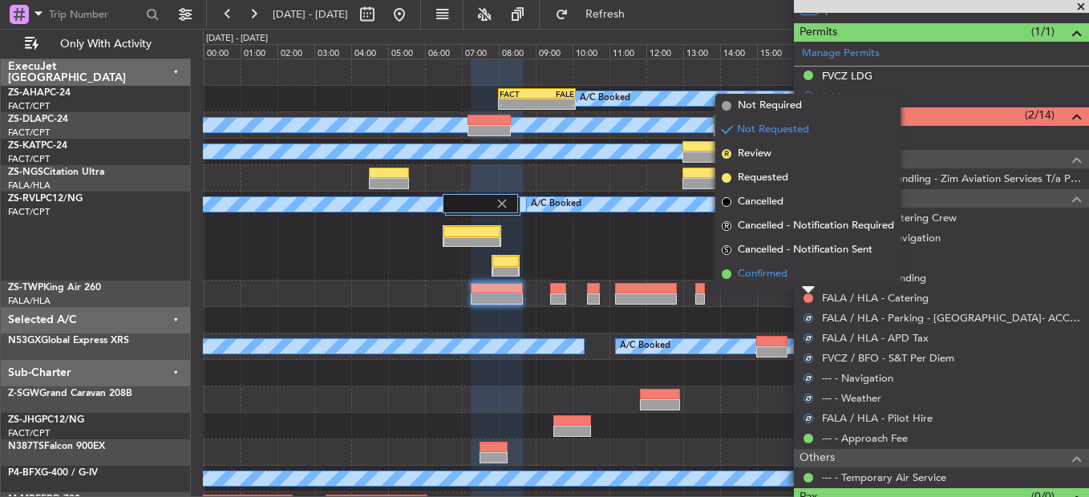
click at [808, 283] on li "Confirmed" at bounding box center [808, 274] width 185 height 24
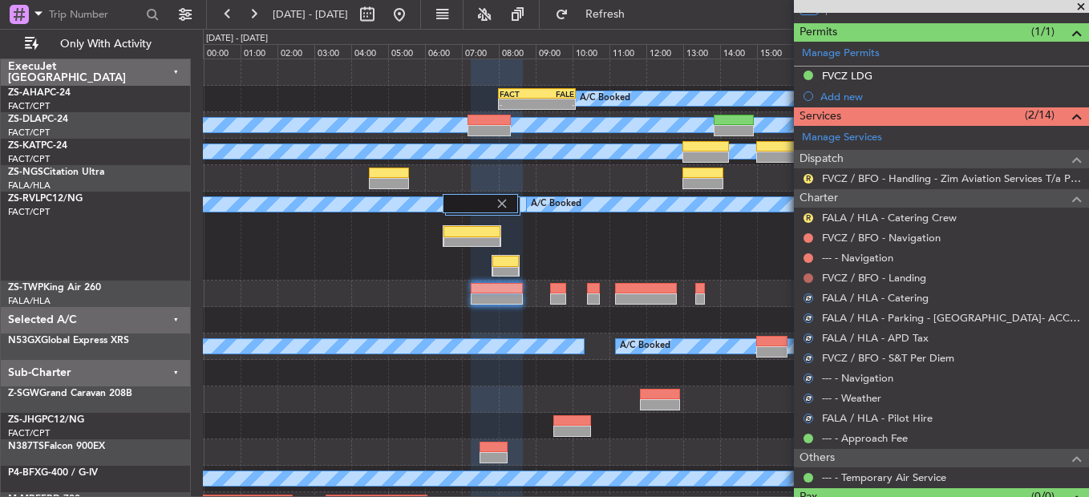
click at [811, 280] on button at bounding box center [809, 279] width 10 height 10
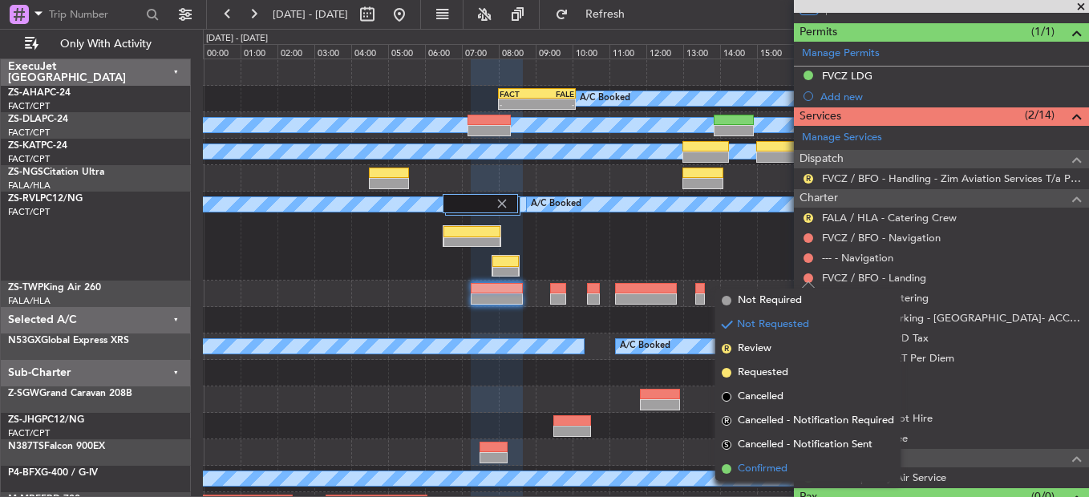
click at [801, 458] on li "Confirmed" at bounding box center [808, 469] width 185 height 24
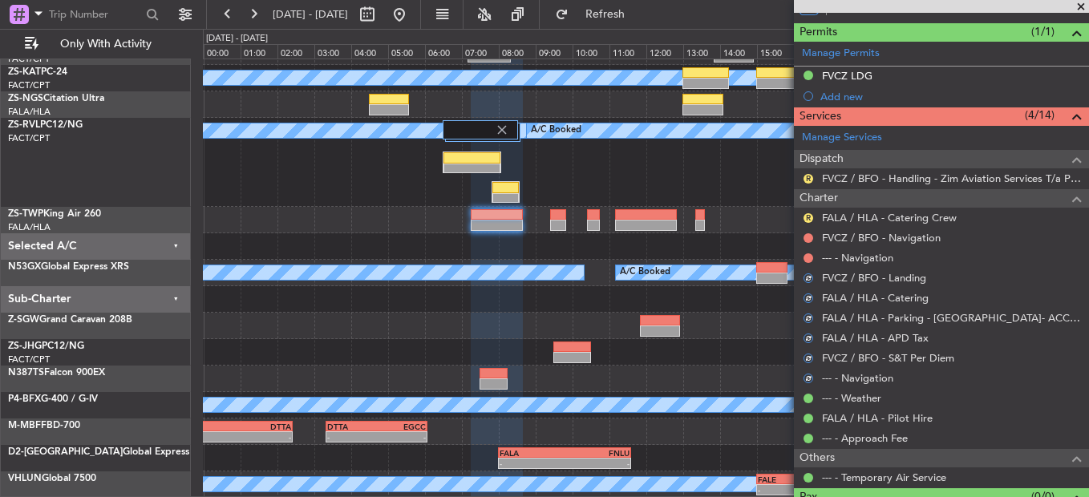
scroll to position [74, 0]
click at [812, 254] on button at bounding box center [809, 259] width 10 height 10
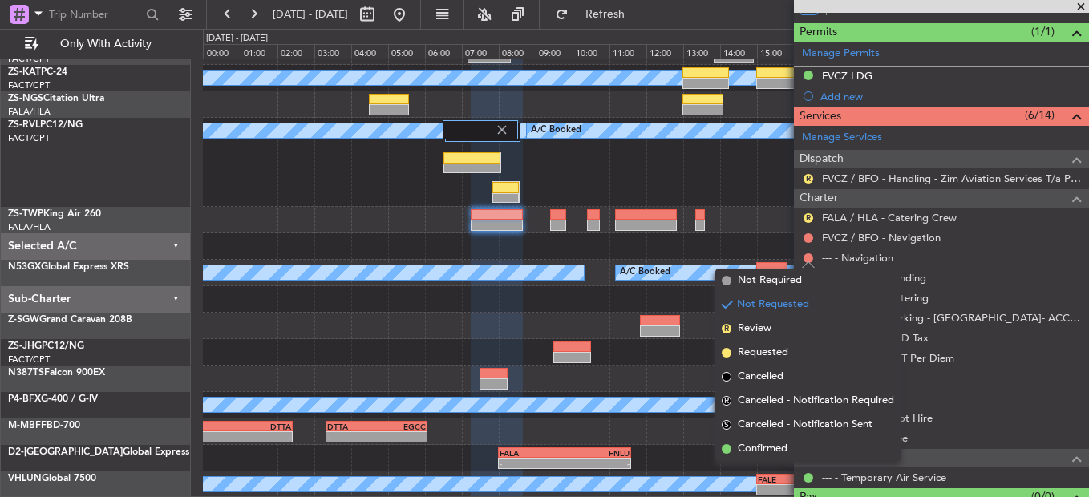
click at [761, 442] on span "Confirmed" at bounding box center [763, 449] width 50 height 16
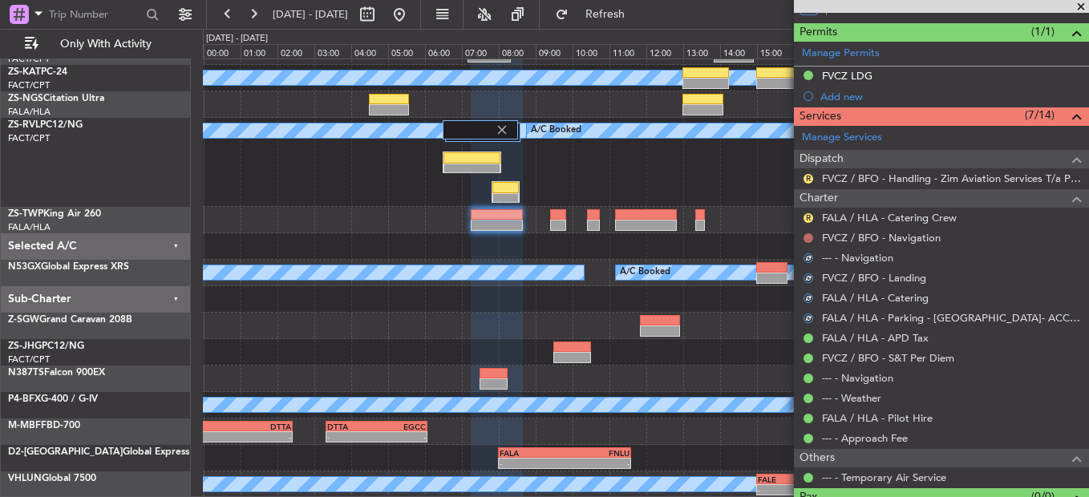
click at [808, 239] on button at bounding box center [809, 238] width 10 height 10
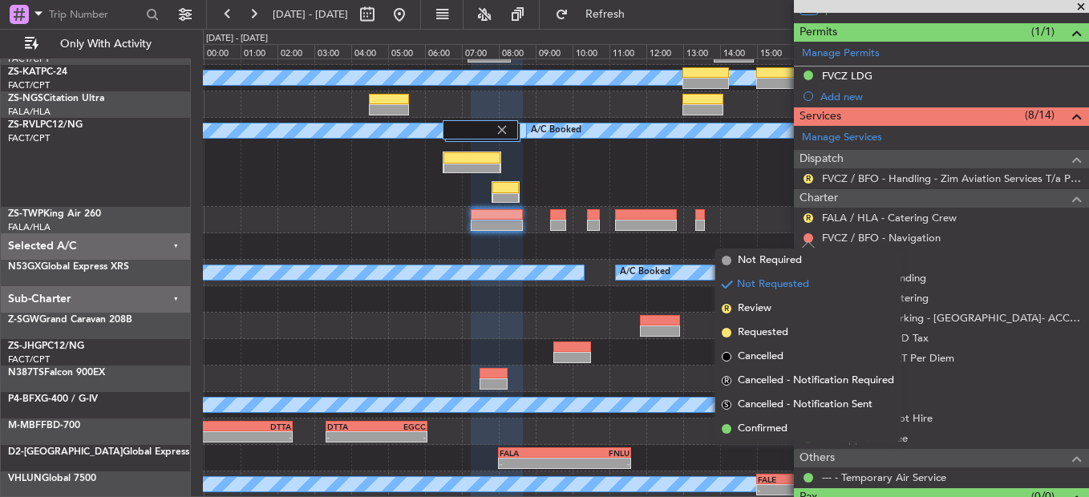
click at [765, 420] on li "Confirmed" at bounding box center [808, 429] width 185 height 24
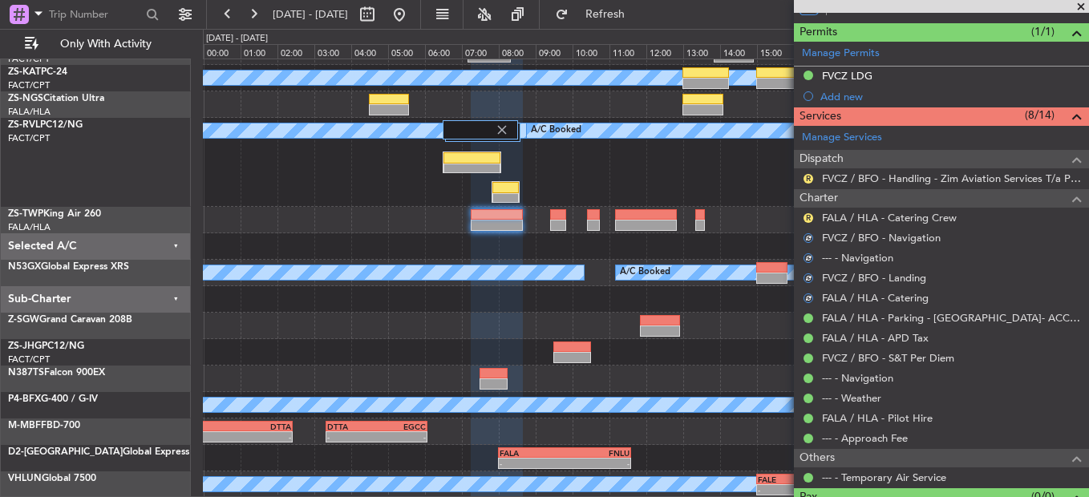
click at [809, 228] on div "FVCZ / BFO - Navigation" at bounding box center [941, 238] width 295 height 20
click at [808, 224] on div "R FALA / HLA - Catering Crew" at bounding box center [941, 218] width 295 height 20
click at [807, 220] on button "R" at bounding box center [809, 218] width 10 height 10
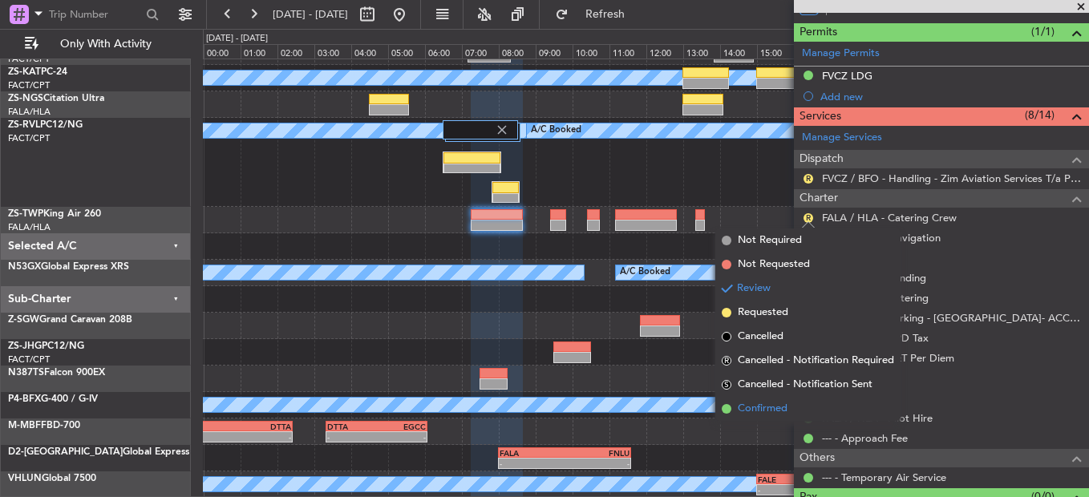
click at [760, 402] on span "Confirmed" at bounding box center [763, 409] width 50 height 16
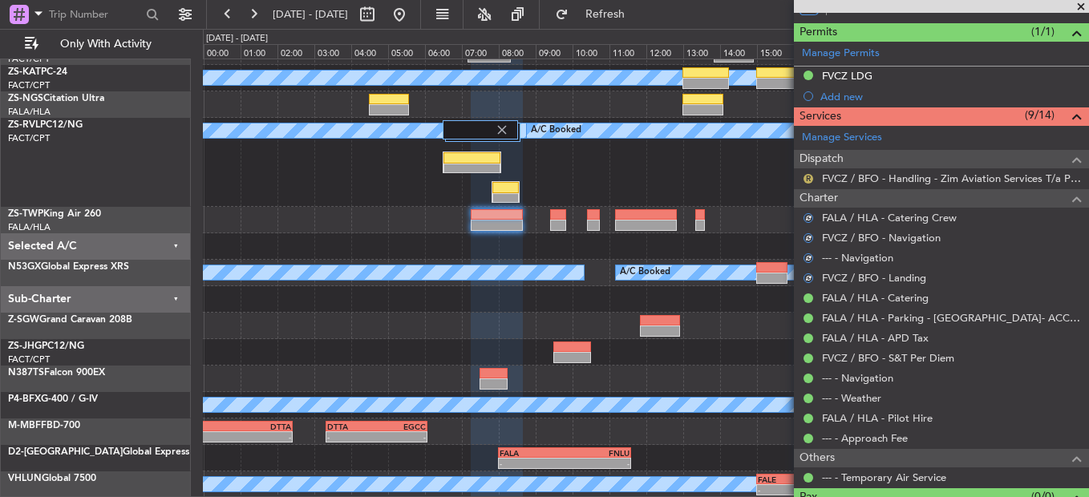
click at [812, 180] on button "R" at bounding box center [809, 179] width 10 height 10
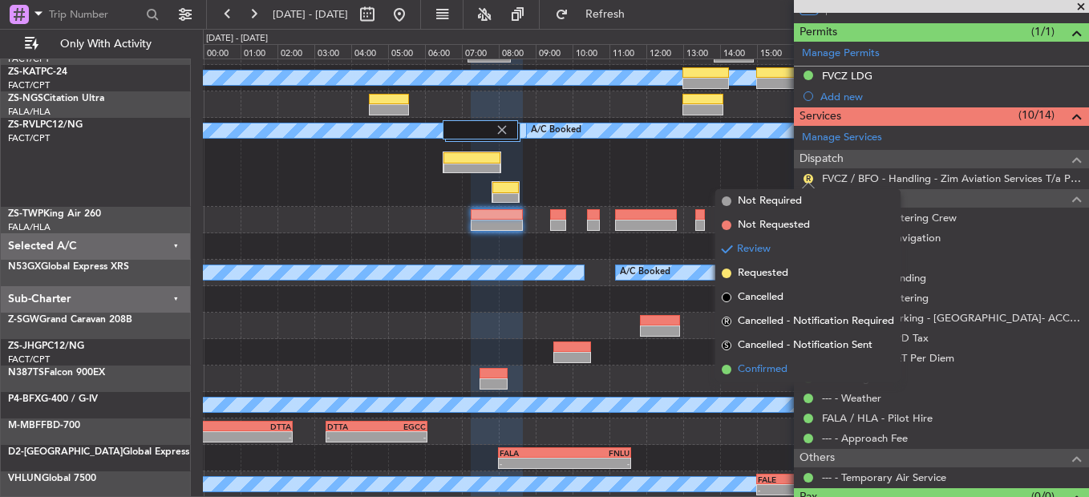
click at [769, 366] on span "Confirmed" at bounding box center [763, 370] width 50 height 16
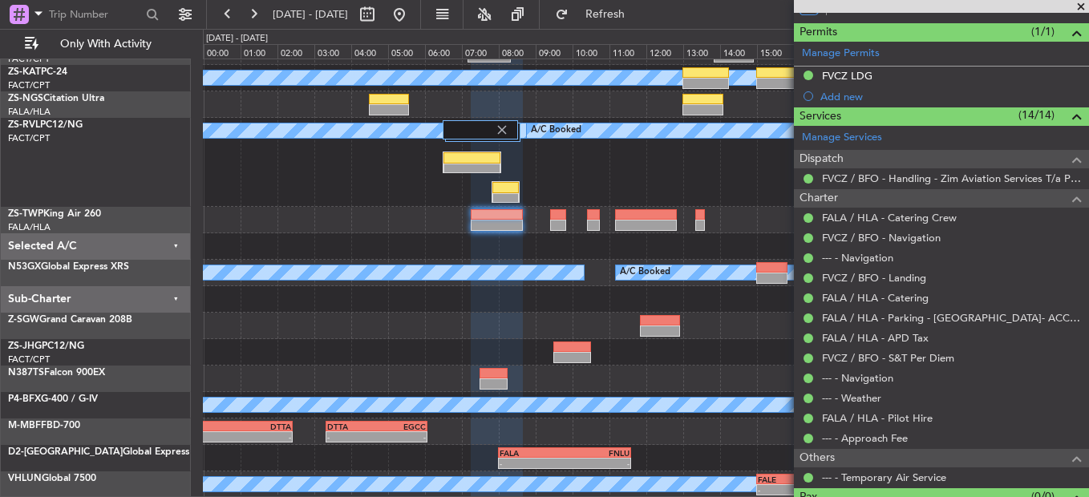
scroll to position [0, 0]
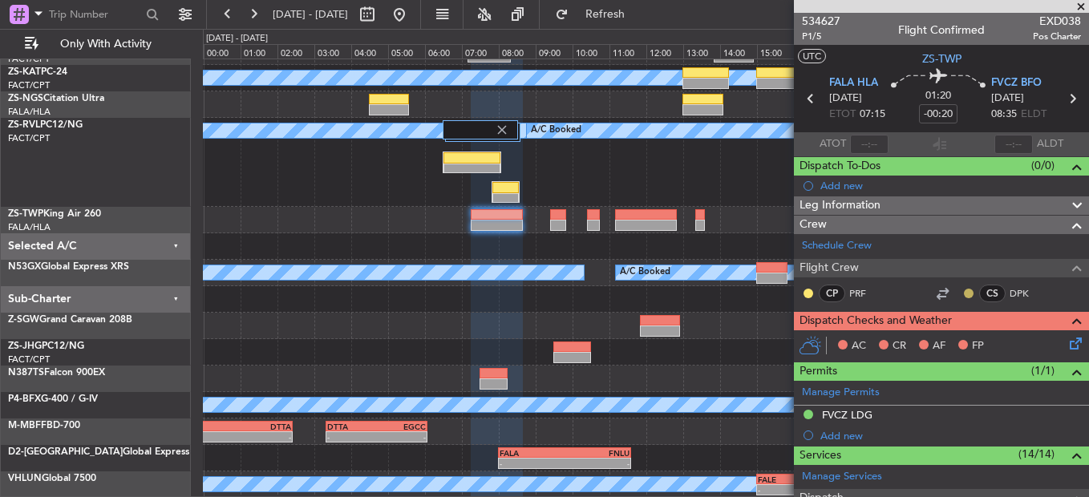
click at [964, 294] on button at bounding box center [969, 294] width 10 height 10
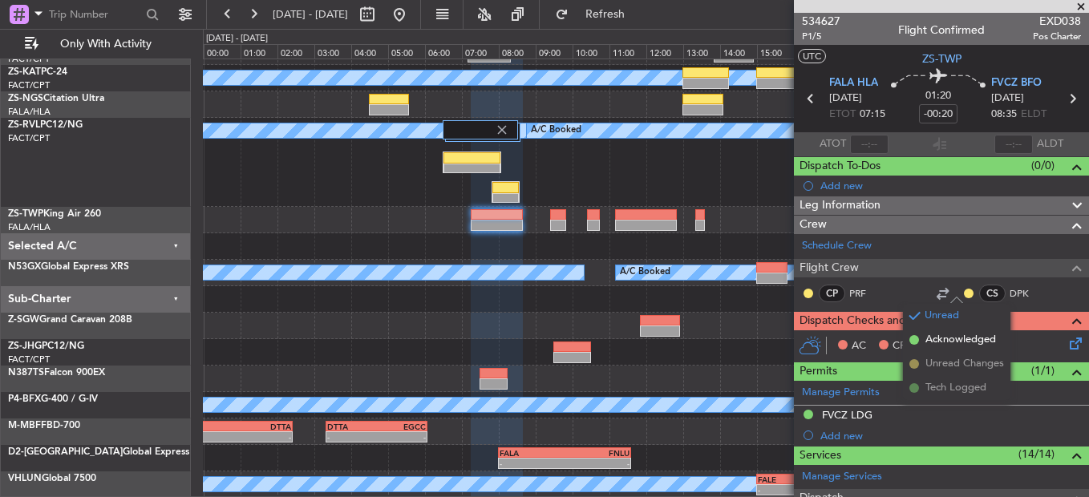
click at [915, 339] on span at bounding box center [915, 340] width 10 height 10
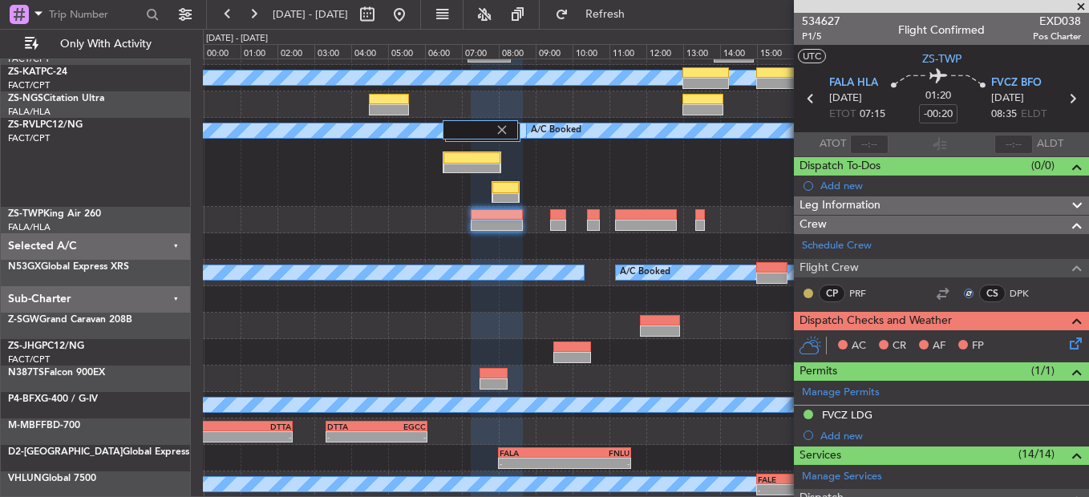
click at [807, 294] on button at bounding box center [809, 294] width 10 height 10
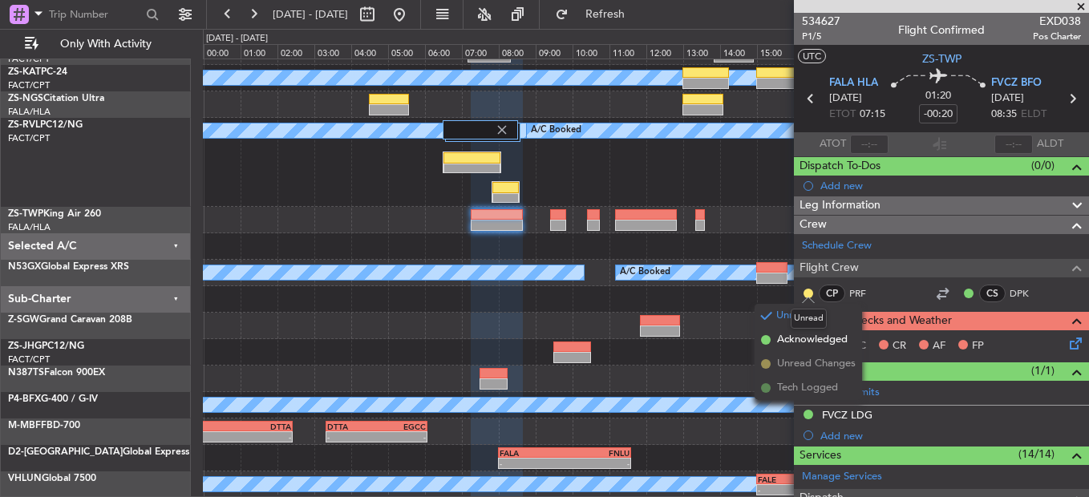
click at [815, 337] on mat-tooltip-component "Unread" at bounding box center [809, 319] width 59 height 43
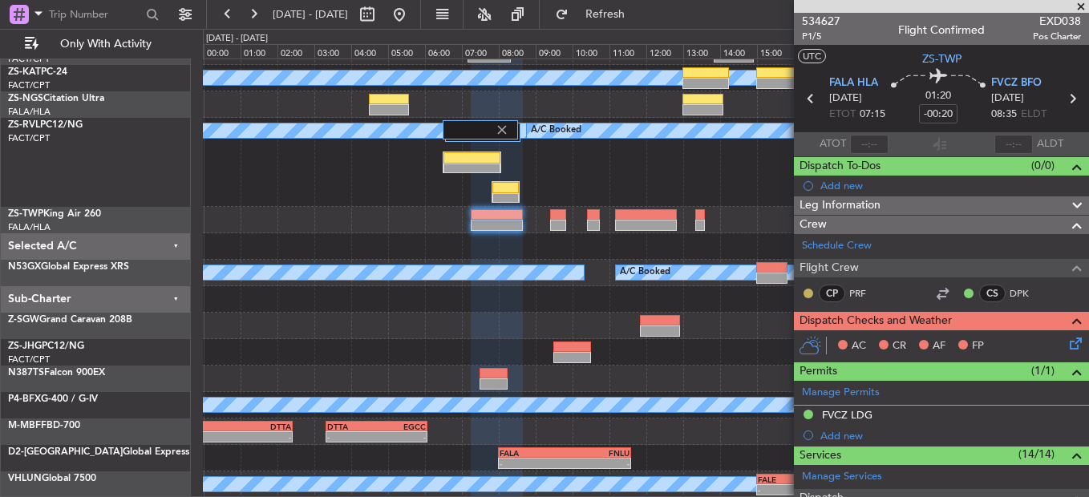
click at [810, 295] on button at bounding box center [809, 294] width 10 height 10
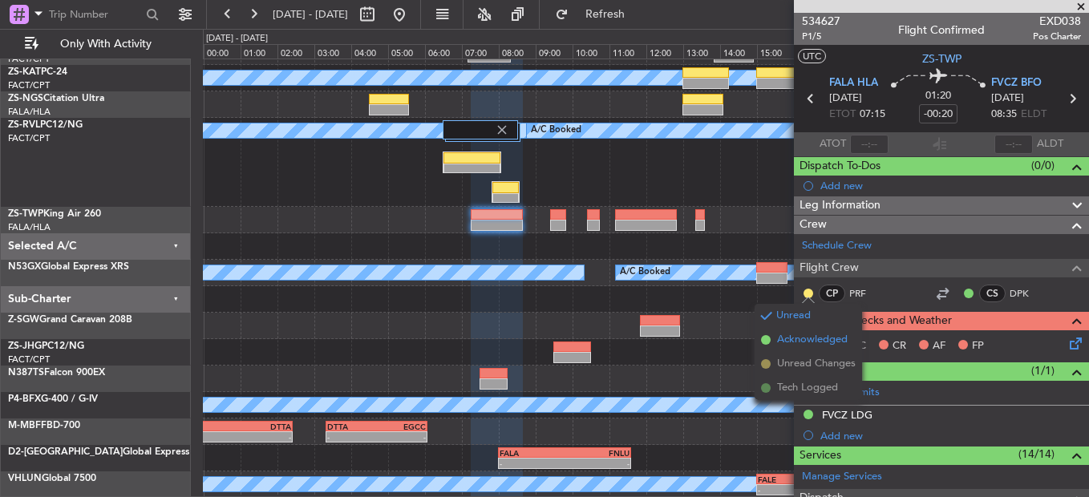
click at [808, 336] on span "Acknowledged" at bounding box center [812, 340] width 71 height 16
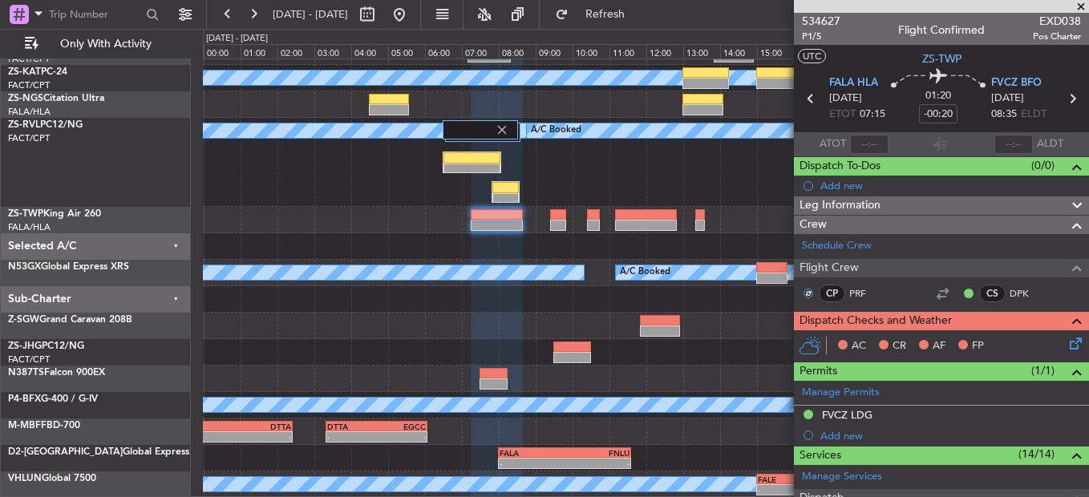
click at [1067, 347] on icon at bounding box center [1073, 341] width 13 height 13
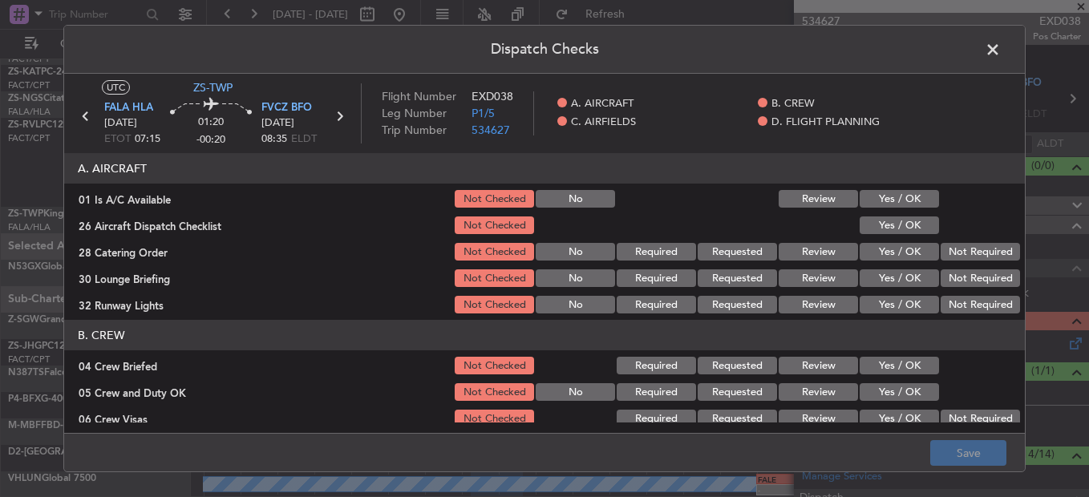
click at [882, 215] on div "Yes / OK" at bounding box center [898, 225] width 81 height 22
click at [882, 210] on div "Yes / OK" at bounding box center [898, 199] width 81 height 22
click at [888, 205] on button "Yes / OK" at bounding box center [899, 199] width 79 height 18
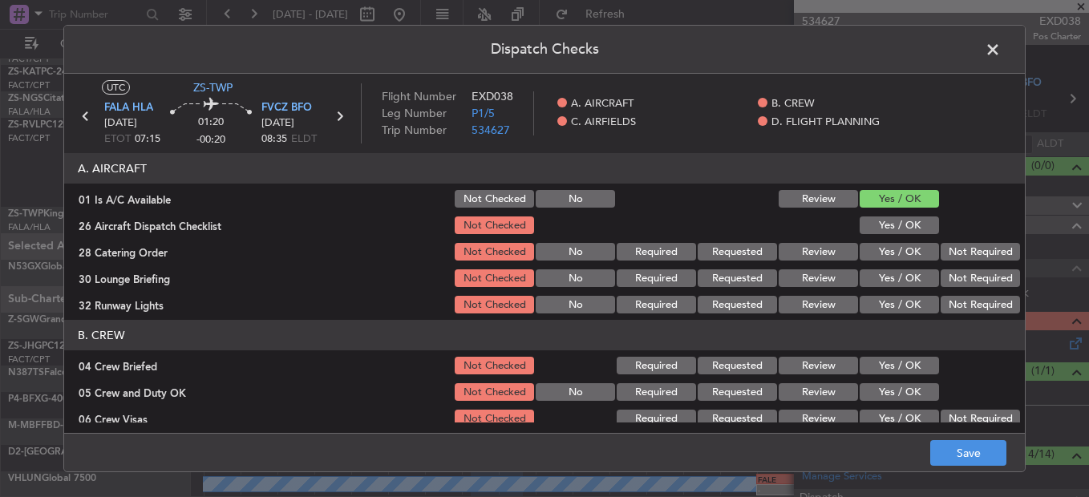
click at [890, 218] on button "Yes / OK" at bounding box center [899, 226] width 79 height 18
drag, startPoint x: 890, startPoint y: 225, endPoint x: 891, endPoint y: 233, distance: 8.2
click at [890, 228] on button "Yes / OK" at bounding box center [899, 226] width 79 height 18
click at [825, 248] on button "Review" at bounding box center [818, 252] width 79 height 18
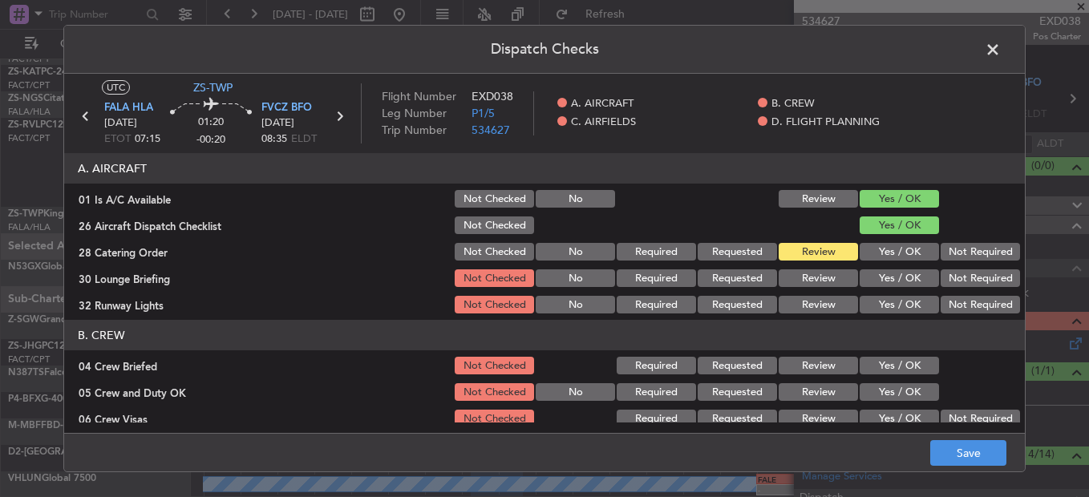
click at [893, 275] on button "Yes / OK" at bounding box center [899, 279] width 79 height 18
click at [870, 305] on button "Yes / OK" at bounding box center [899, 305] width 79 height 18
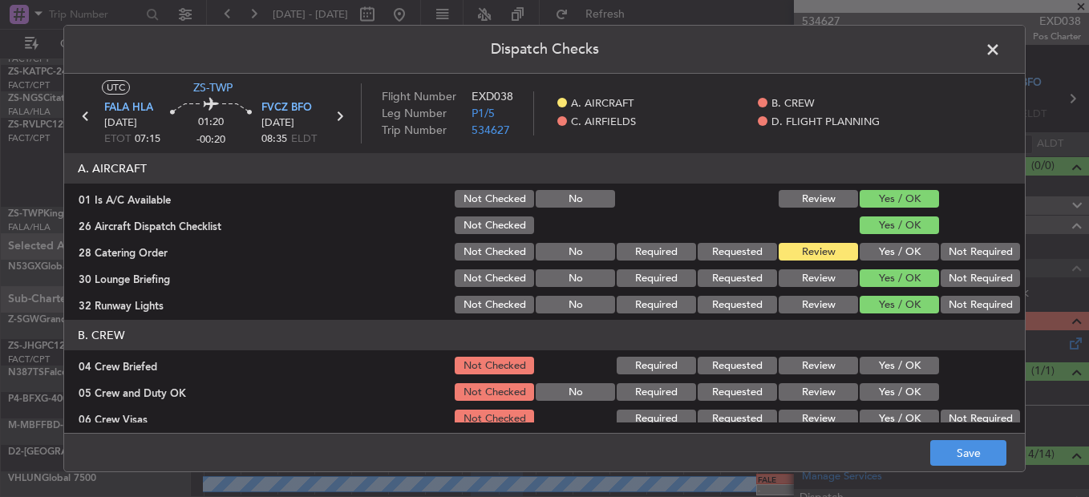
click at [800, 372] on button "Review" at bounding box center [818, 366] width 79 height 18
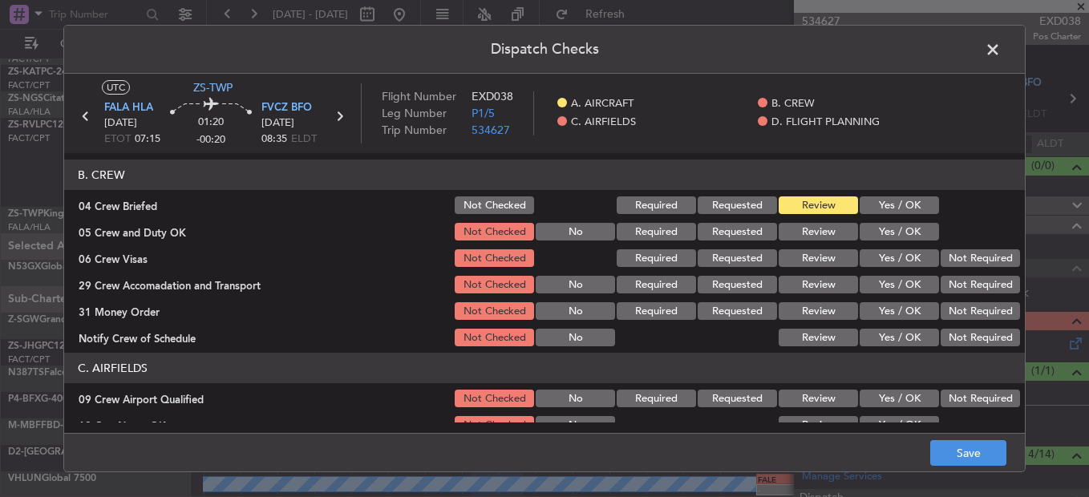
click at [899, 231] on button "Yes / OK" at bounding box center [899, 232] width 79 height 18
click at [896, 257] on button "Yes / OK" at bounding box center [899, 258] width 79 height 18
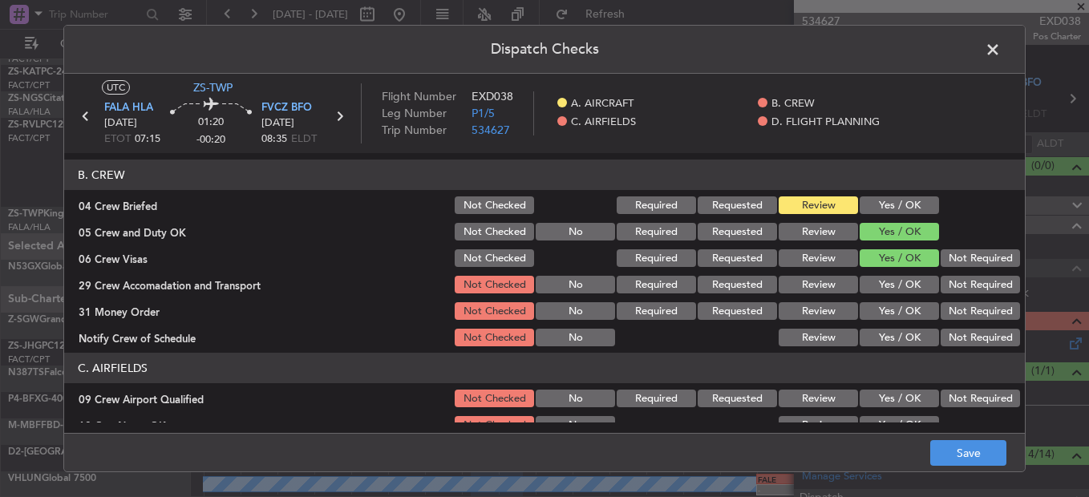
click at [947, 255] on button "Not Required" at bounding box center [980, 258] width 79 height 18
click at [900, 290] on button "Yes / OK" at bounding box center [899, 285] width 79 height 18
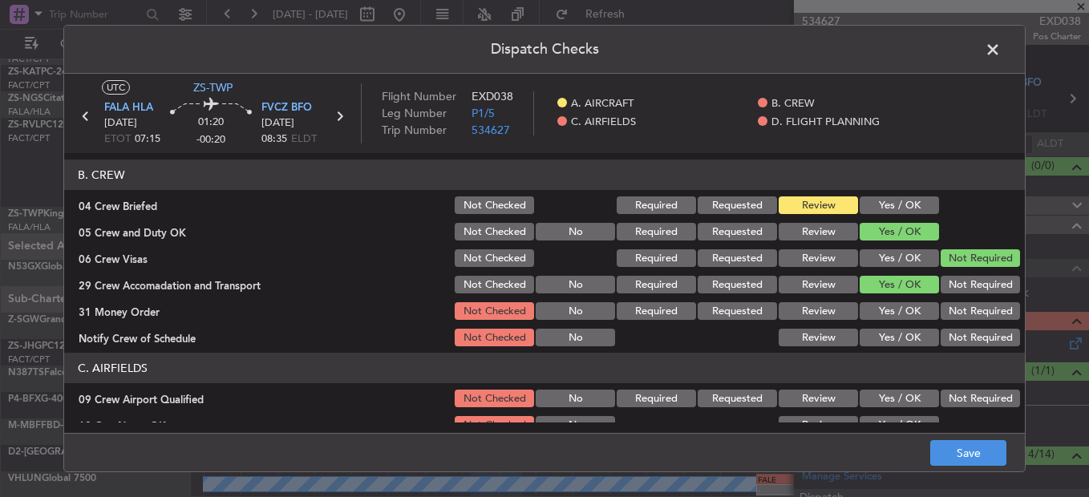
click at [987, 284] on button "Not Required" at bounding box center [980, 285] width 79 height 18
click at [882, 317] on button "Yes / OK" at bounding box center [899, 311] width 79 height 18
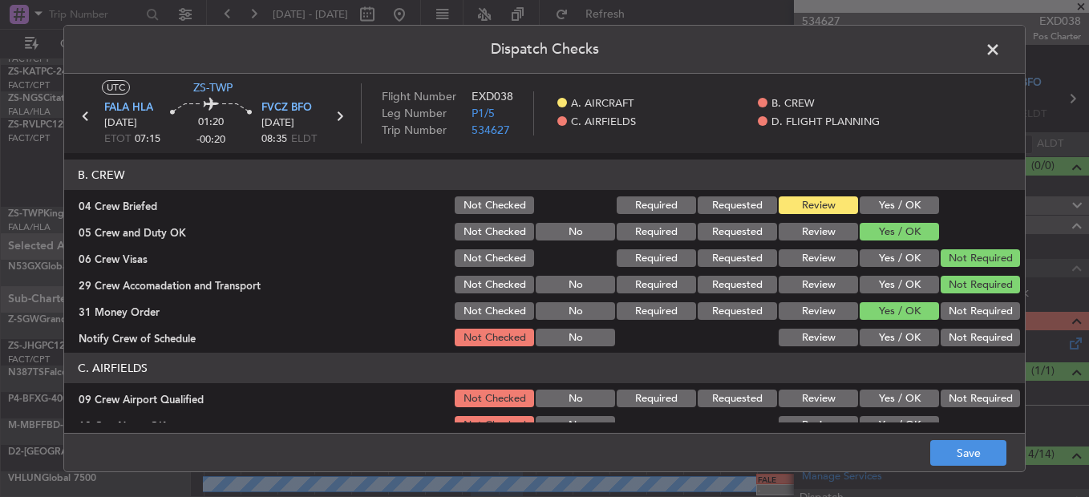
click at [896, 331] on button "Yes / OK" at bounding box center [899, 338] width 79 height 18
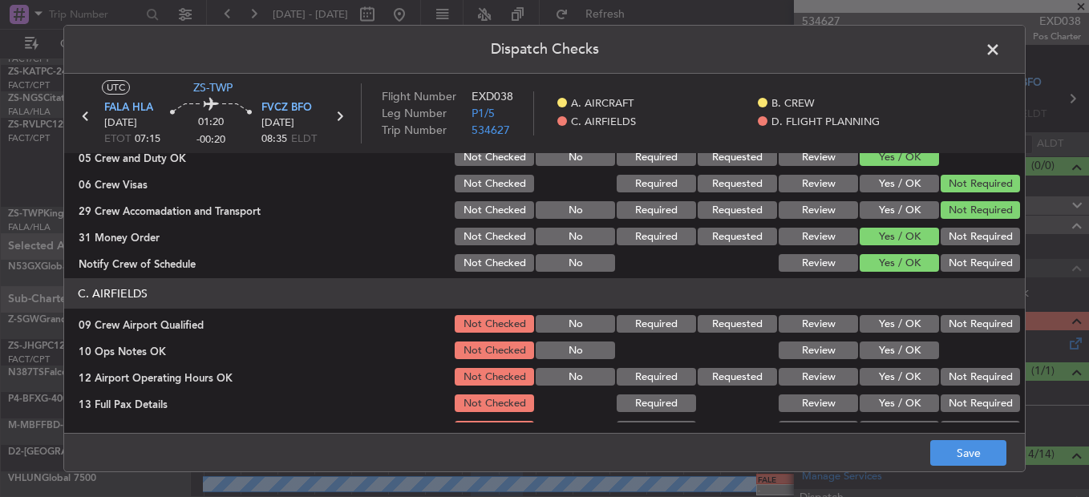
scroll to position [321, 0]
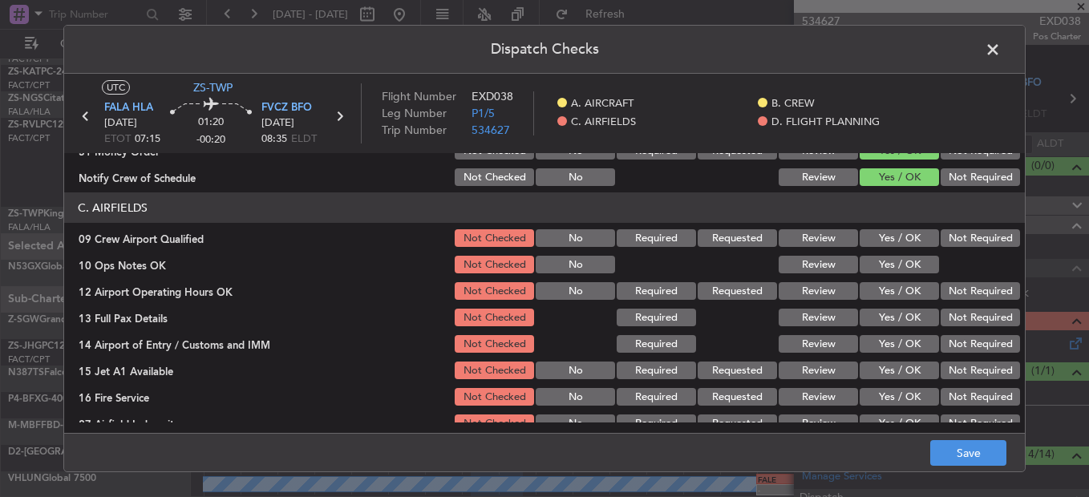
click at [903, 240] on button "Yes / OK" at bounding box center [899, 238] width 79 height 18
click at [903, 269] on button "Yes / OK" at bounding box center [899, 265] width 79 height 18
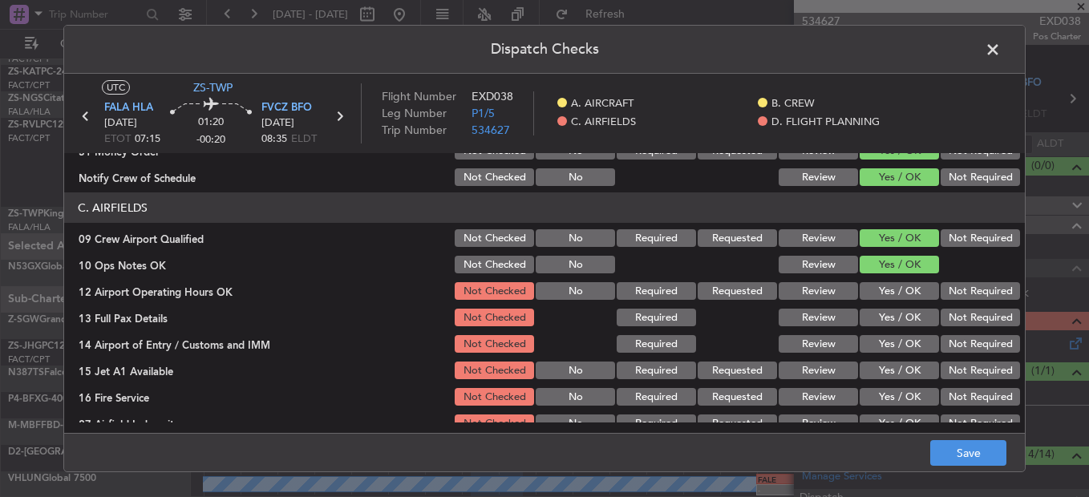
click at [903, 273] on button "Yes / OK" at bounding box center [899, 265] width 79 height 18
click at [913, 294] on button "Yes / OK" at bounding box center [899, 291] width 79 height 18
click at [883, 318] on button "Yes / OK" at bounding box center [899, 318] width 79 height 18
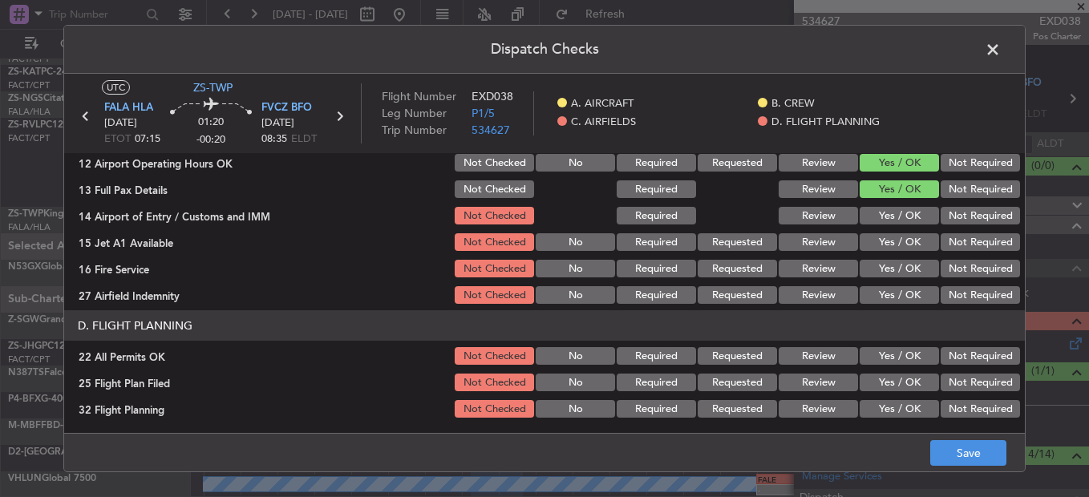
scroll to position [451, 0]
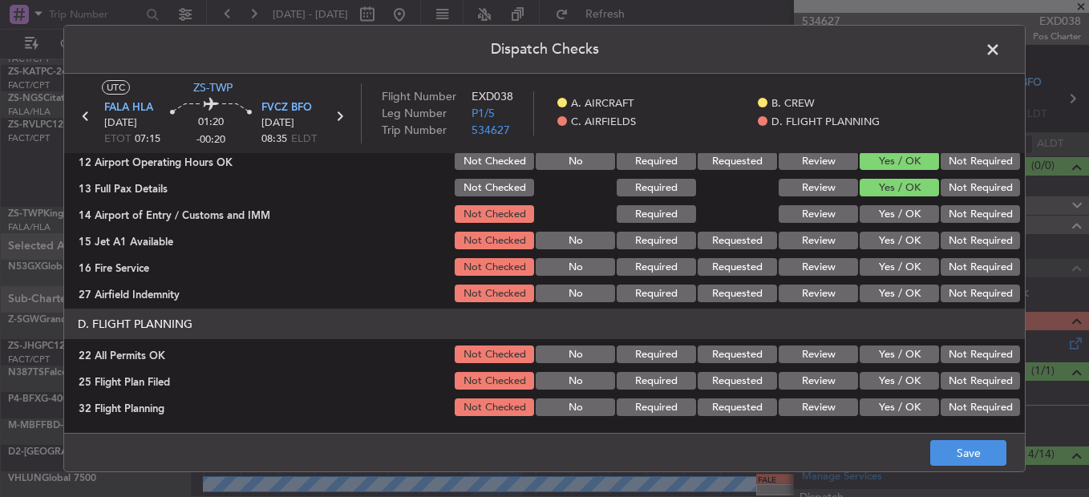
click at [892, 216] on button "Yes / OK" at bounding box center [899, 214] width 79 height 18
click at [883, 233] on button "Yes / OK" at bounding box center [899, 241] width 79 height 18
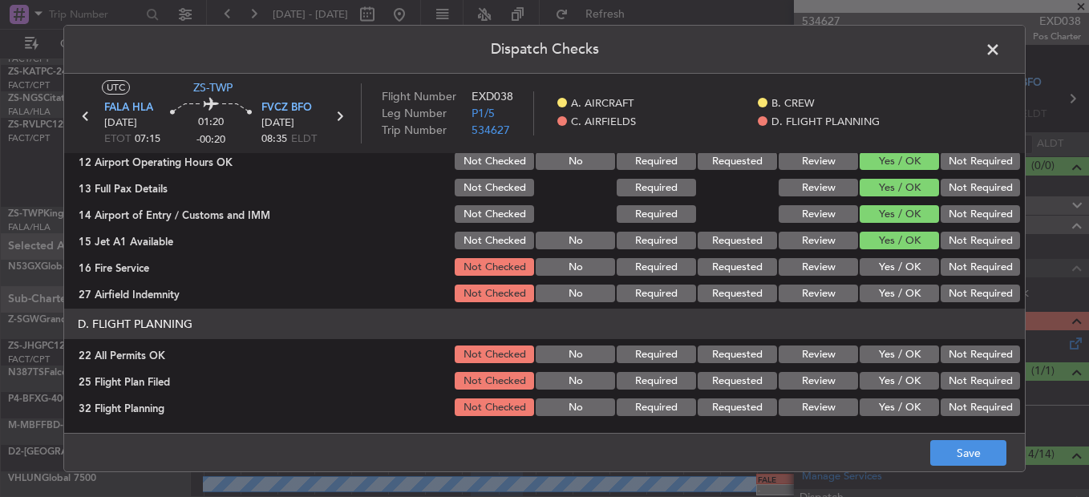
click at [892, 270] on button "Yes / OK" at bounding box center [899, 267] width 79 height 18
click at [899, 299] on button "Yes / OK" at bounding box center [899, 294] width 79 height 18
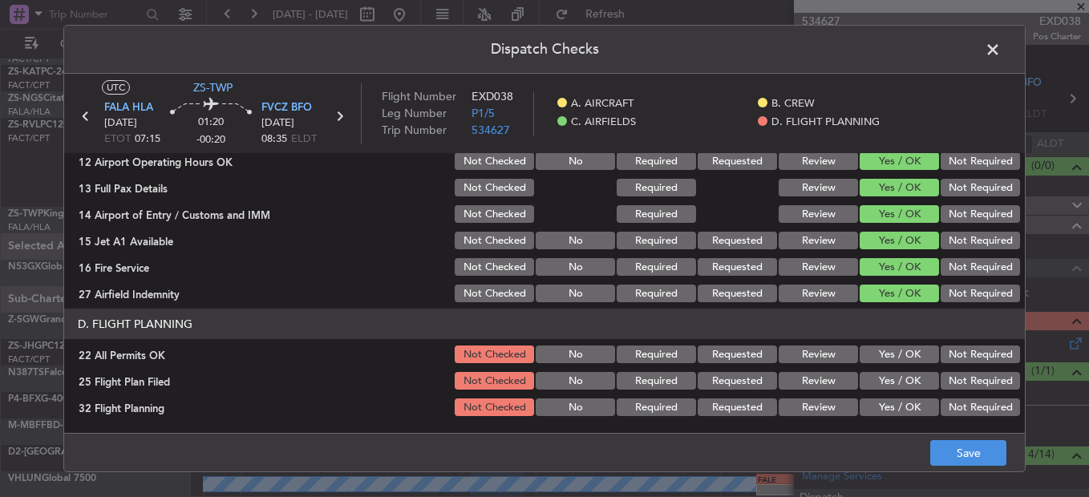
click at [947, 347] on button "Not Required" at bounding box center [980, 355] width 79 height 18
click at [809, 371] on div "Review" at bounding box center [817, 381] width 81 height 22
click at [815, 383] on button "Review" at bounding box center [818, 381] width 79 height 18
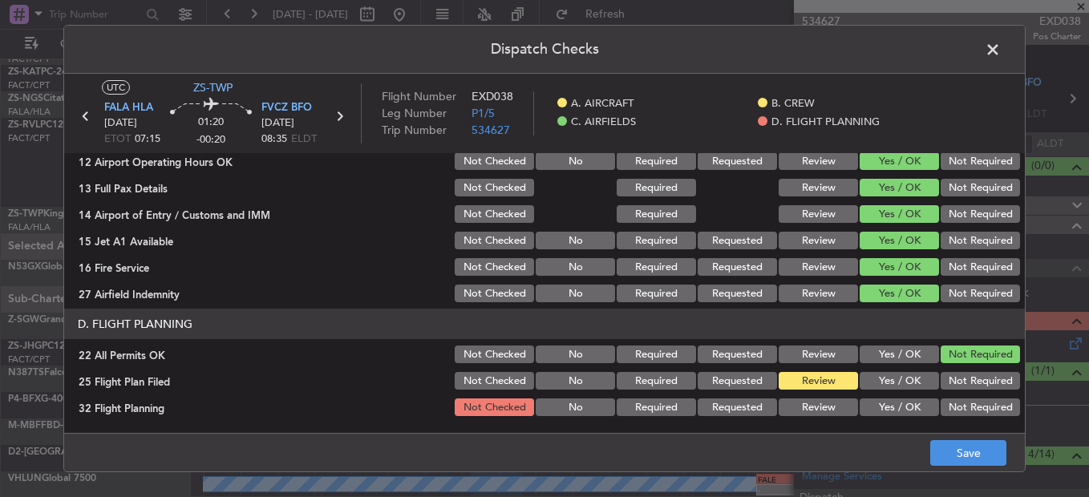
drag, startPoint x: 819, startPoint y: 405, endPoint x: 969, endPoint y: 437, distance: 153.4
click at [819, 408] on button "Review" at bounding box center [818, 408] width 79 height 18
click at [979, 448] on button "Save" at bounding box center [969, 453] width 76 height 26
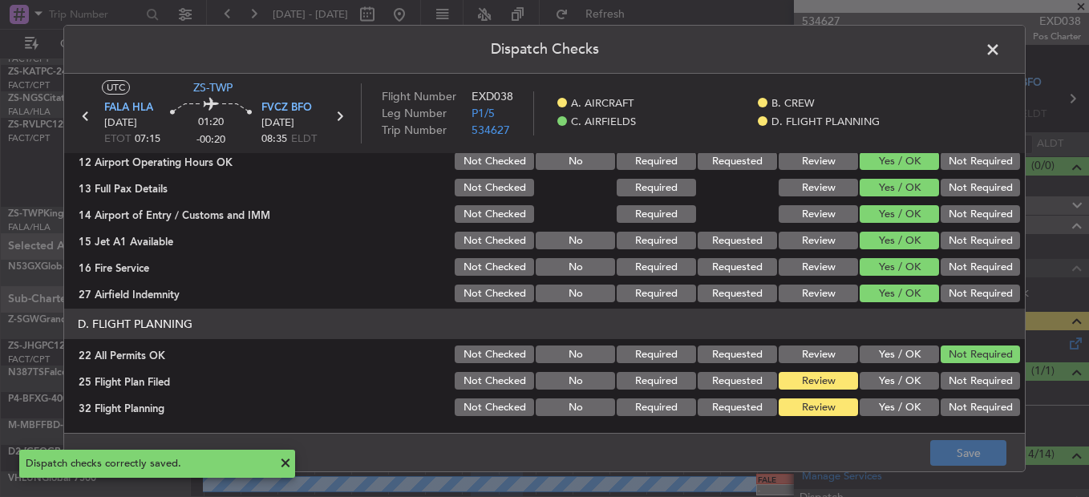
click at [1001, 51] on span at bounding box center [1001, 54] width 0 height 32
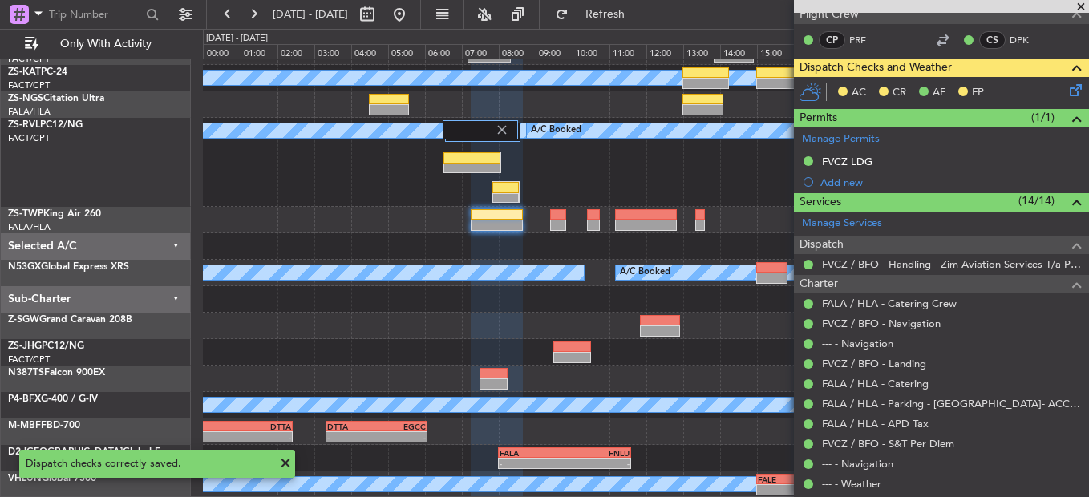
scroll to position [0, 0]
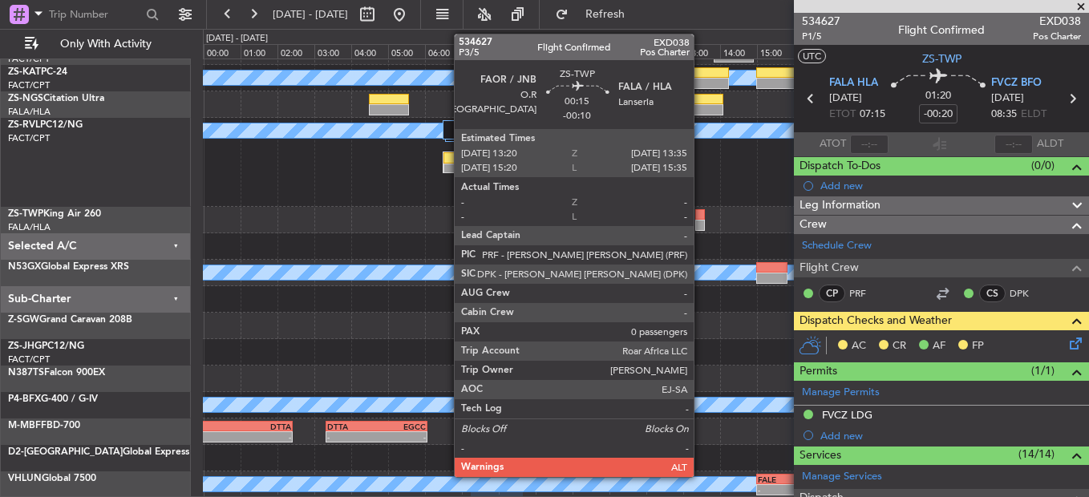
click at [701, 225] on div at bounding box center [701, 225] width 10 height 11
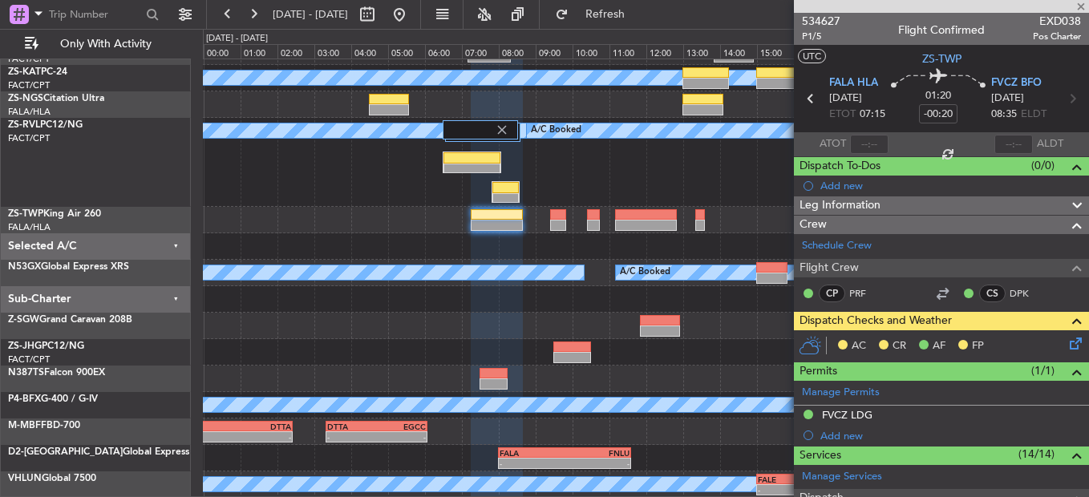
type input "-00:10"
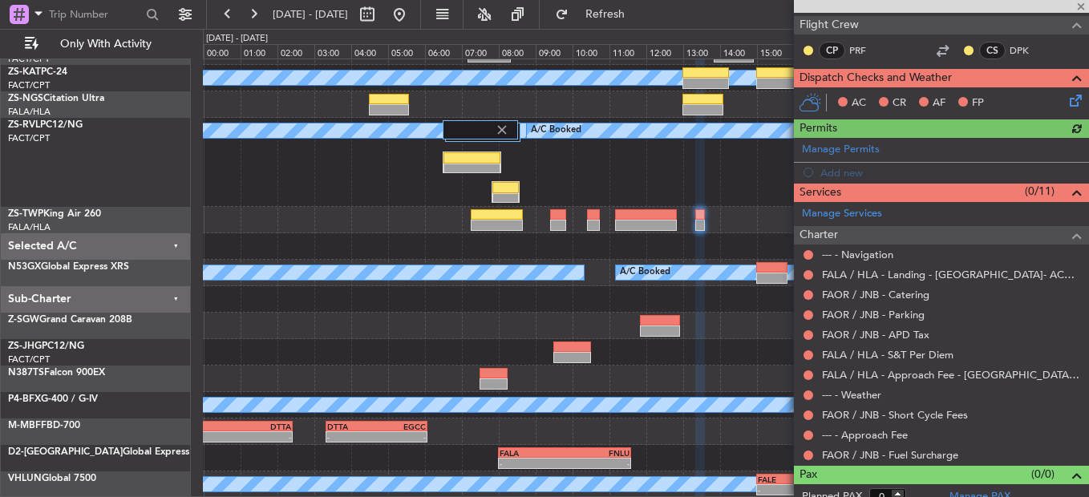
scroll to position [254, 0]
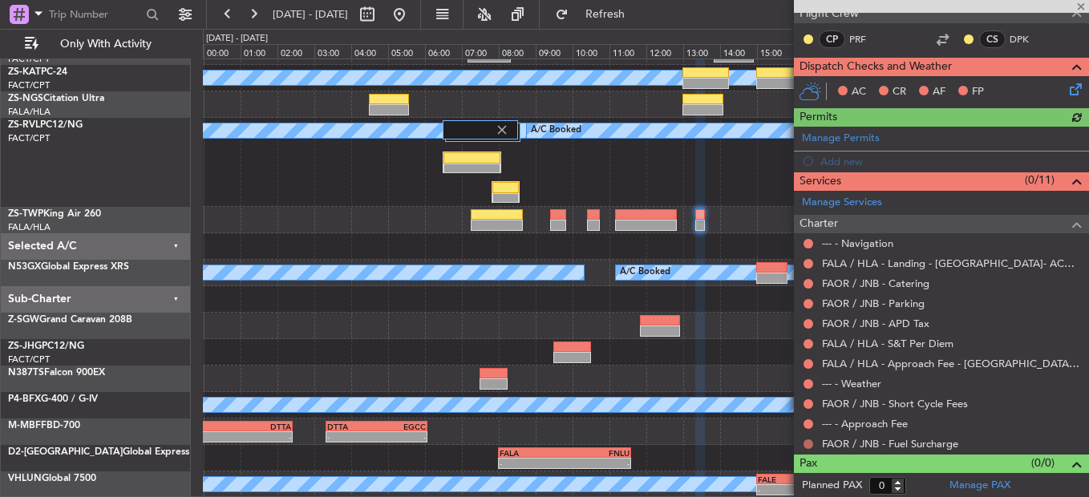
click at [805, 444] on button at bounding box center [809, 445] width 10 height 10
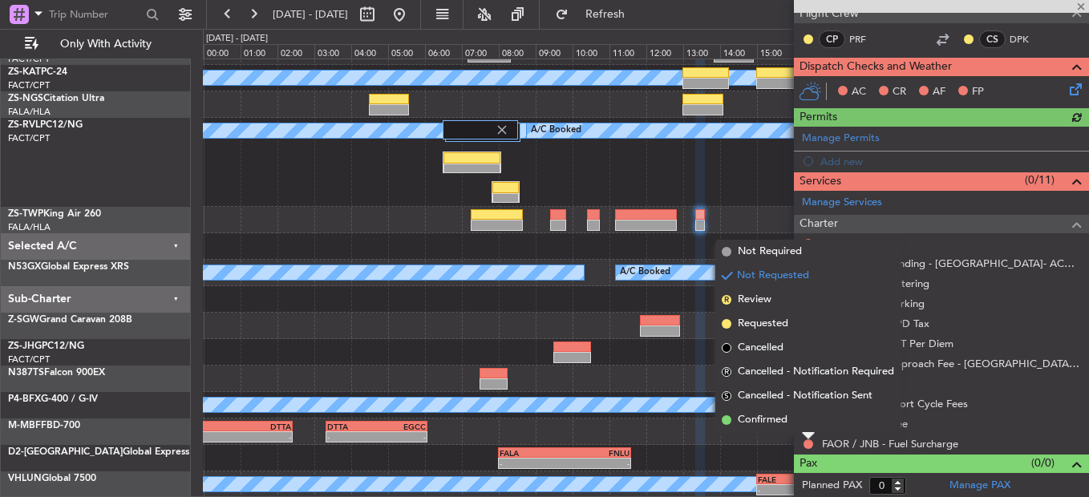
click at [803, 428] on li "Confirmed" at bounding box center [808, 420] width 185 height 24
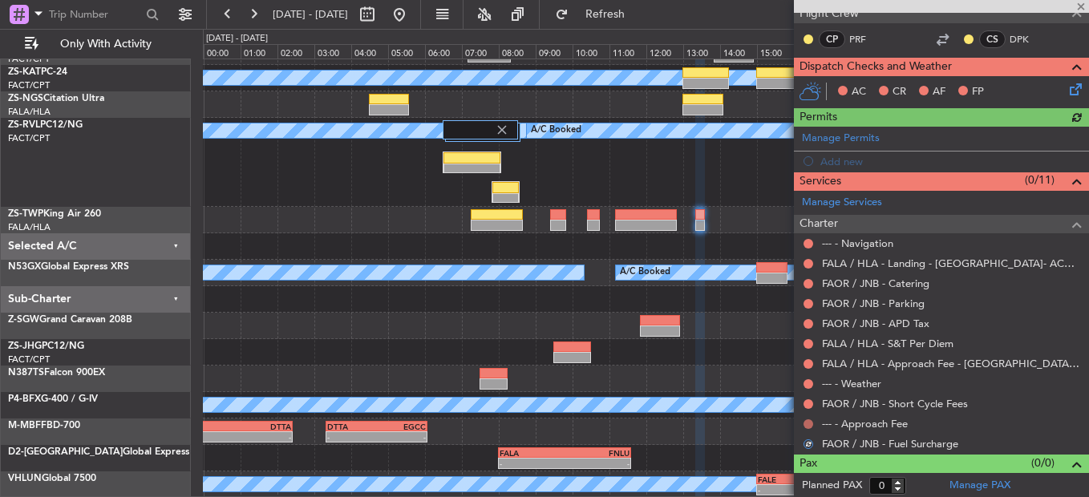
click at [809, 420] on button at bounding box center [809, 425] width 10 height 10
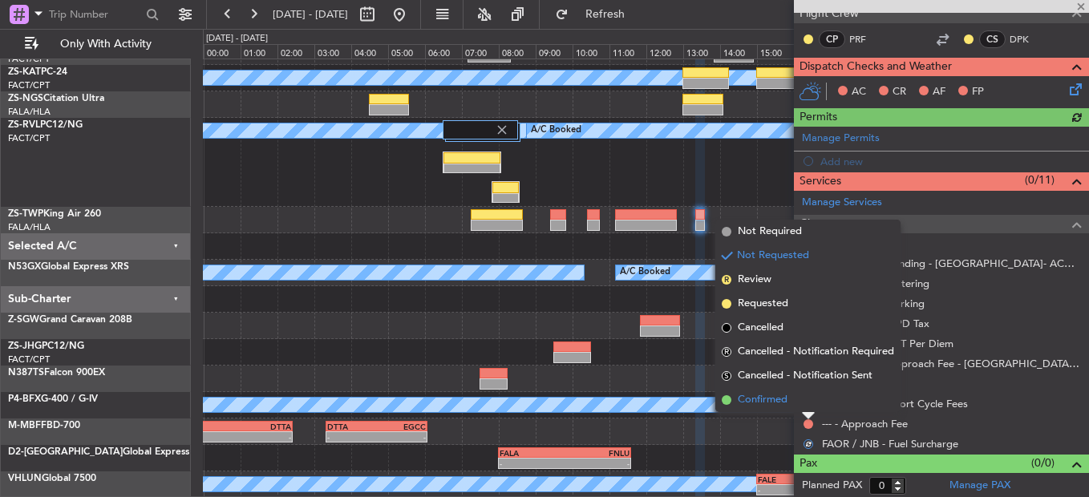
click at [809, 409] on li "Confirmed" at bounding box center [808, 400] width 185 height 24
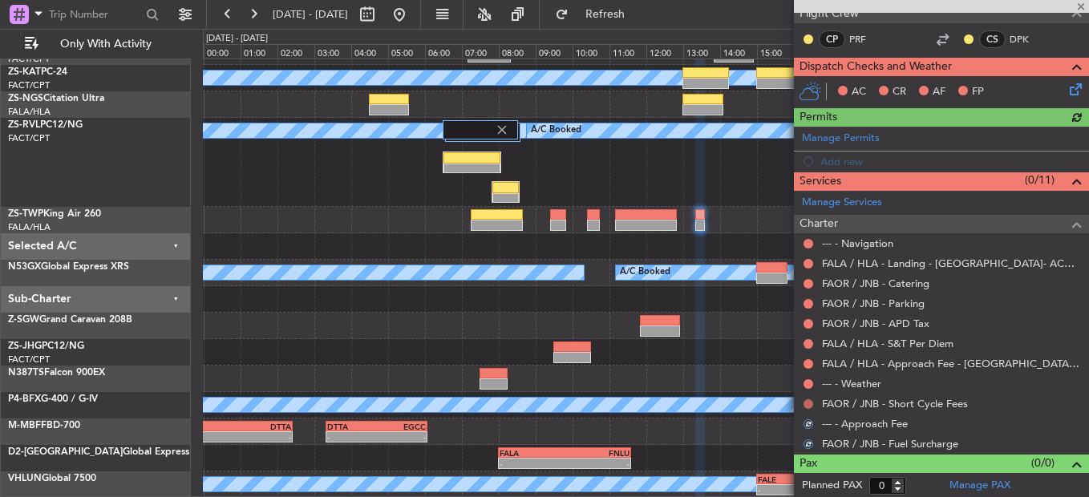
click at [813, 404] on button at bounding box center [809, 405] width 10 height 10
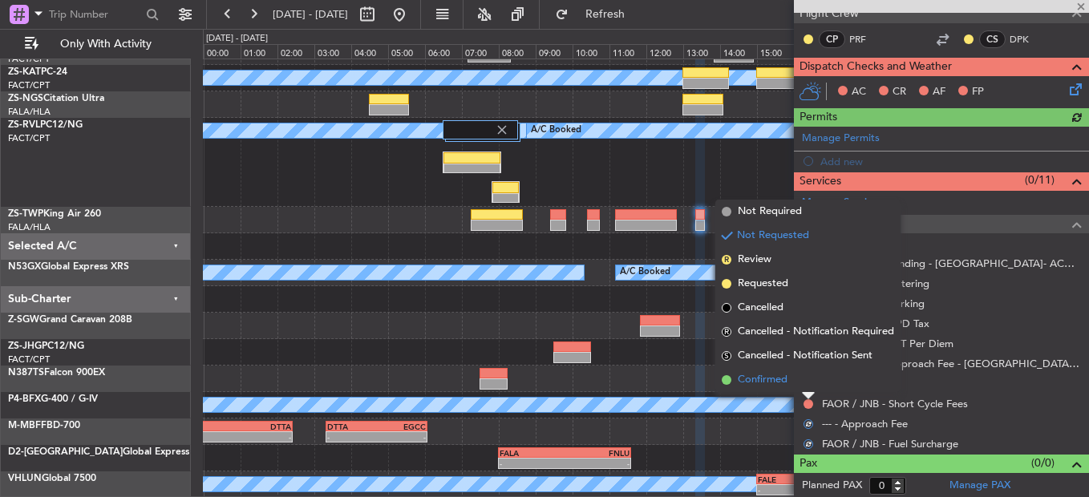
click at [813, 388] on li "Confirmed" at bounding box center [808, 380] width 185 height 24
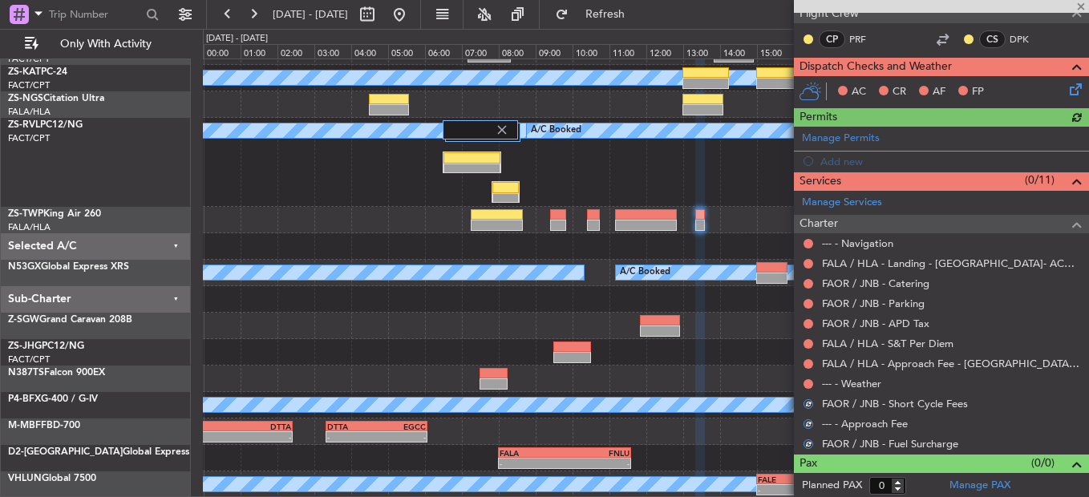
click at [814, 388] on nimbus-traffic-light at bounding box center [808, 384] width 13 height 13
click at [812, 383] on button at bounding box center [809, 384] width 10 height 10
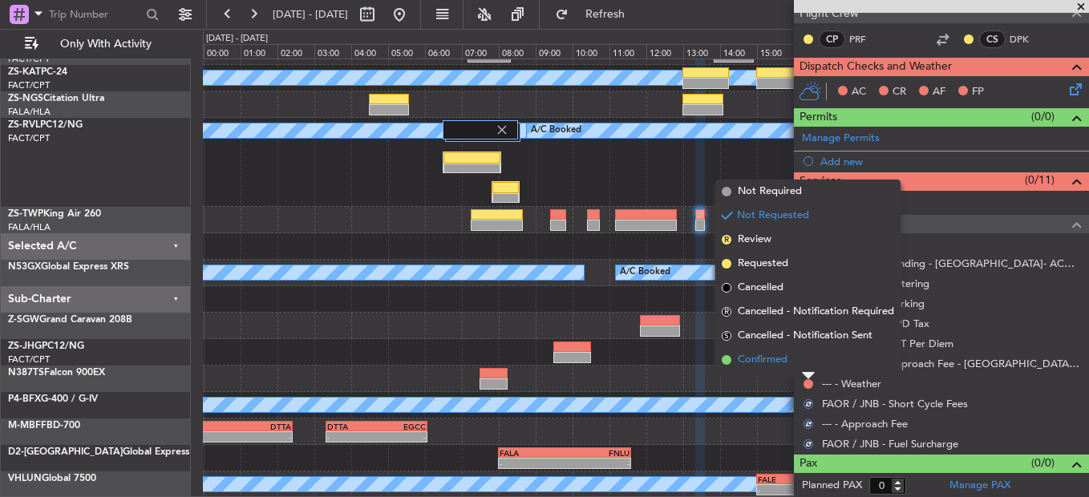
click at [809, 369] on li "Confirmed" at bounding box center [808, 360] width 185 height 24
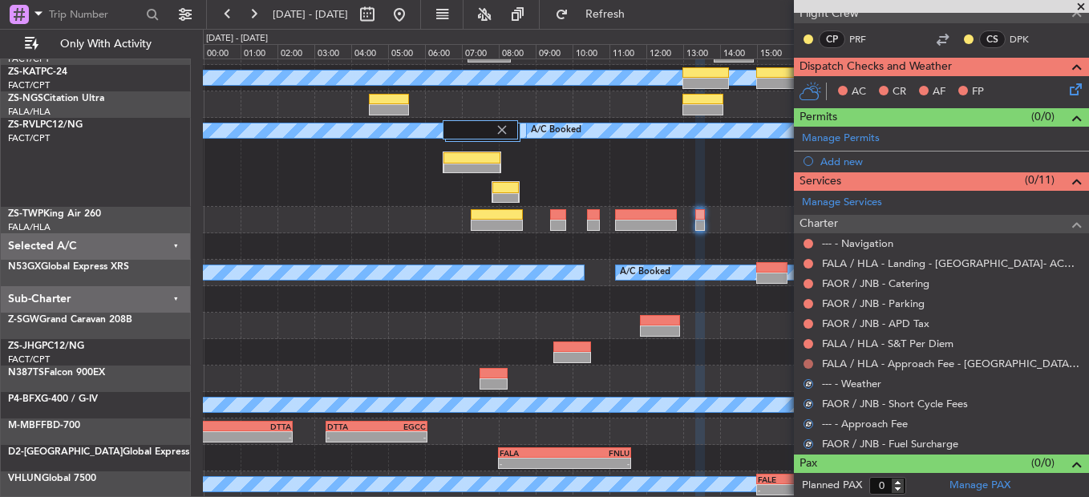
click at [811, 363] on button at bounding box center [809, 364] width 10 height 10
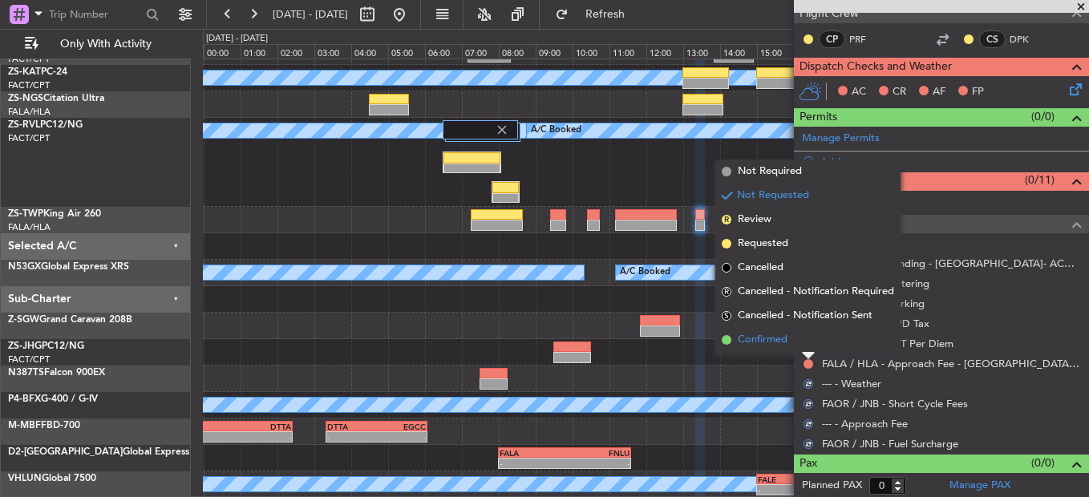
click at [810, 346] on li "Confirmed" at bounding box center [808, 340] width 185 height 24
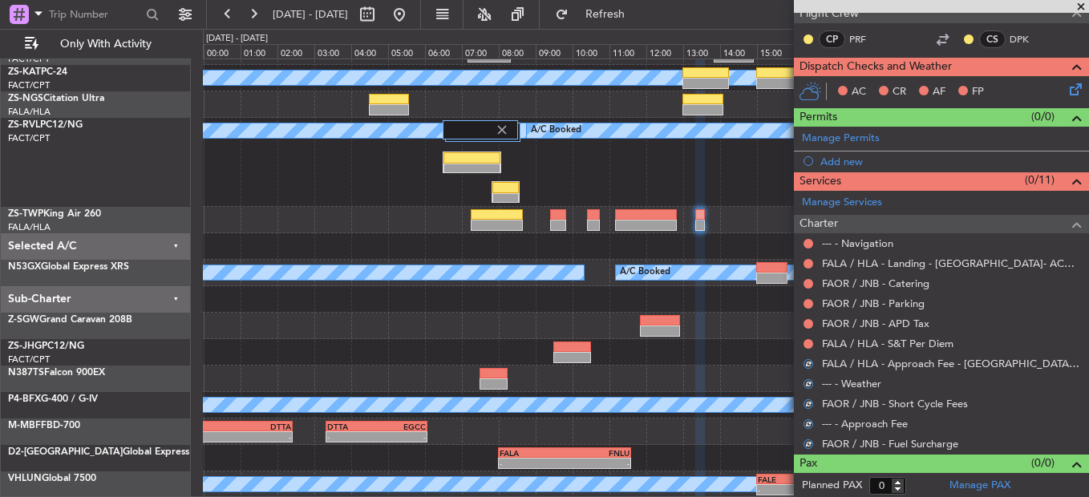
click at [810, 346] on button at bounding box center [809, 344] width 10 height 10
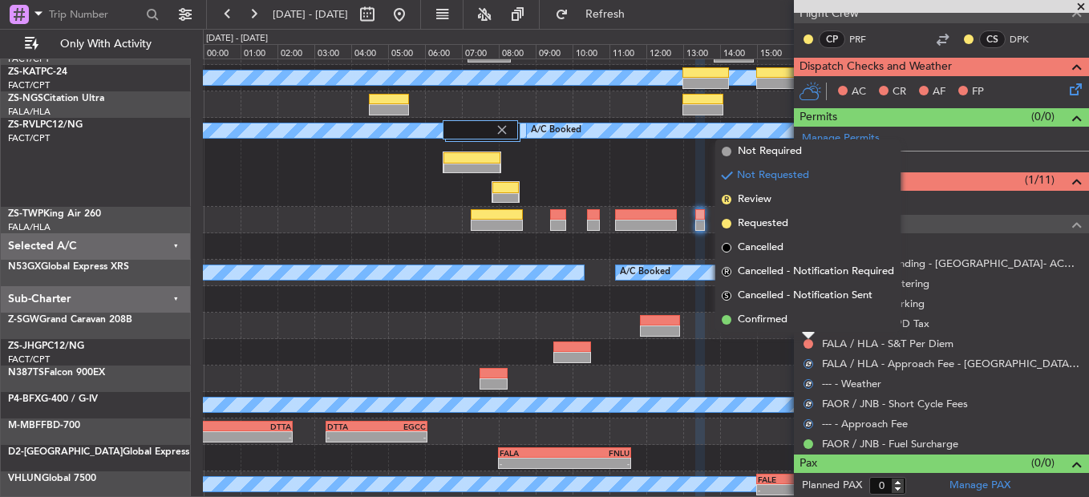
drag, startPoint x: 810, startPoint y: 346, endPoint x: 797, endPoint y: 331, distance: 19.3
click at [797, 332] on div "FAOR / JNB - APD Tax" at bounding box center [941, 324] width 295 height 20
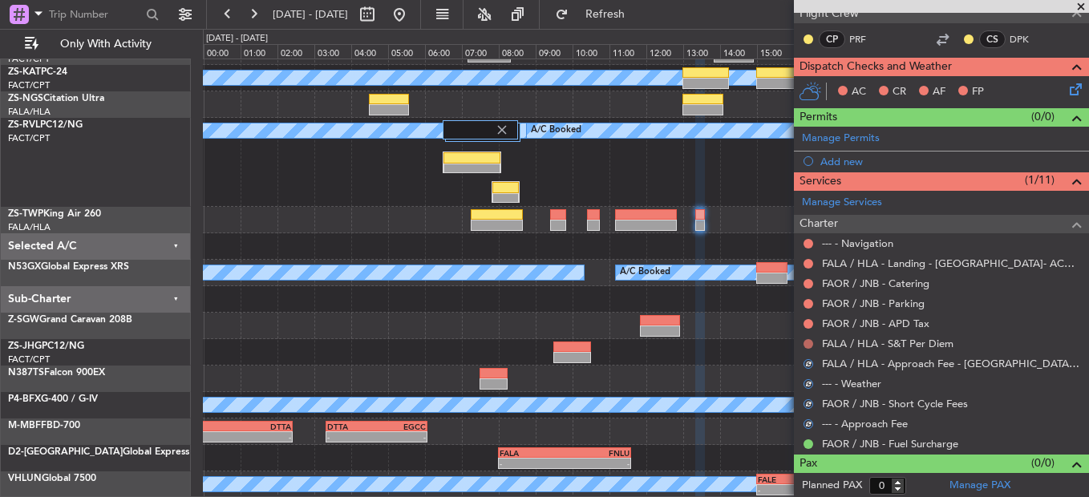
click at [807, 344] on button at bounding box center [809, 344] width 10 height 10
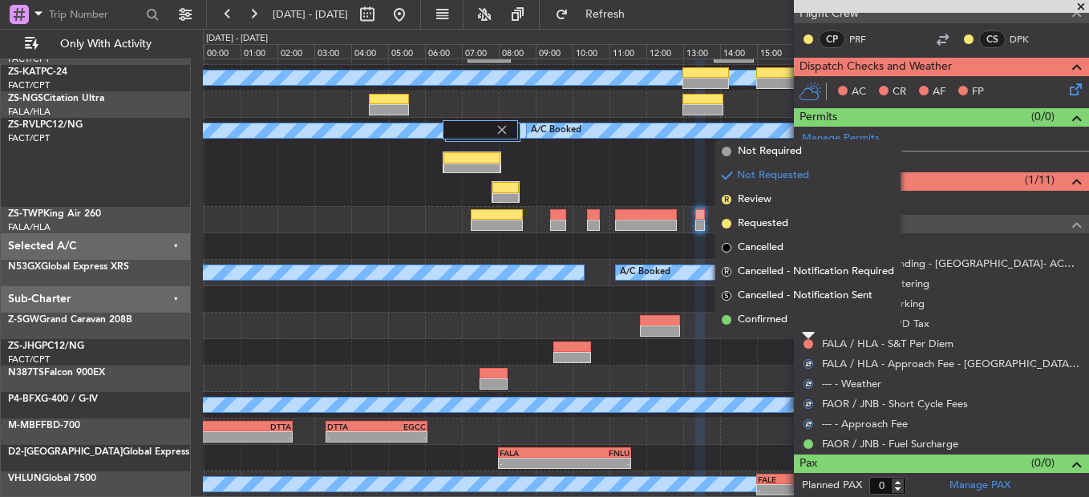
click at [803, 321] on li "Confirmed" at bounding box center [808, 320] width 185 height 24
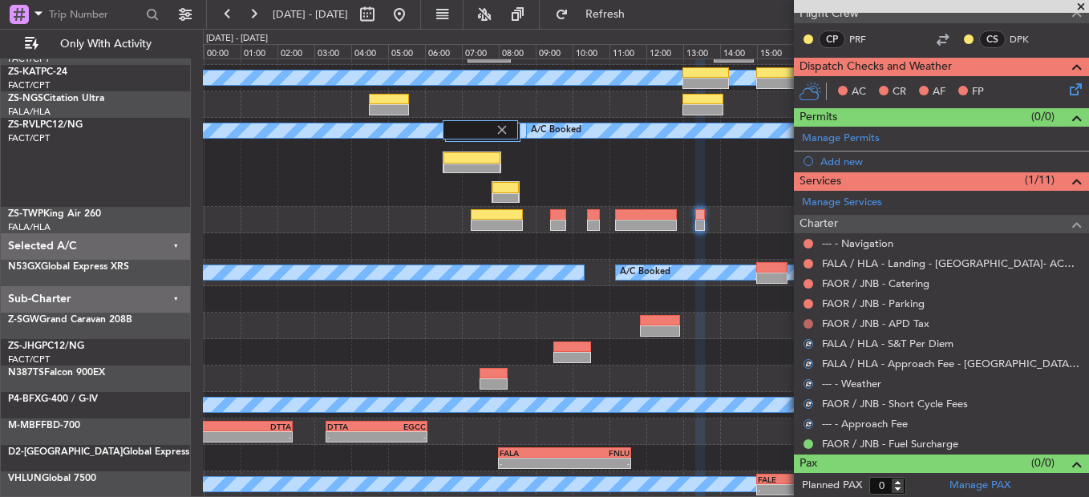
click at [806, 323] on button at bounding box center [809, 324] width 10 height 10
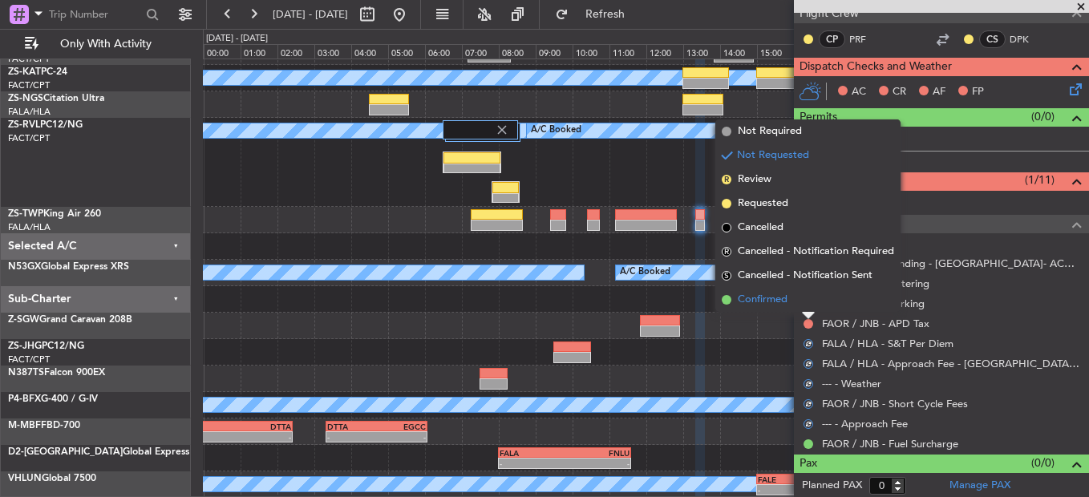
click at [804, 306] on li "Confirmed" at bounding box center [808, 300] width 185 height 24
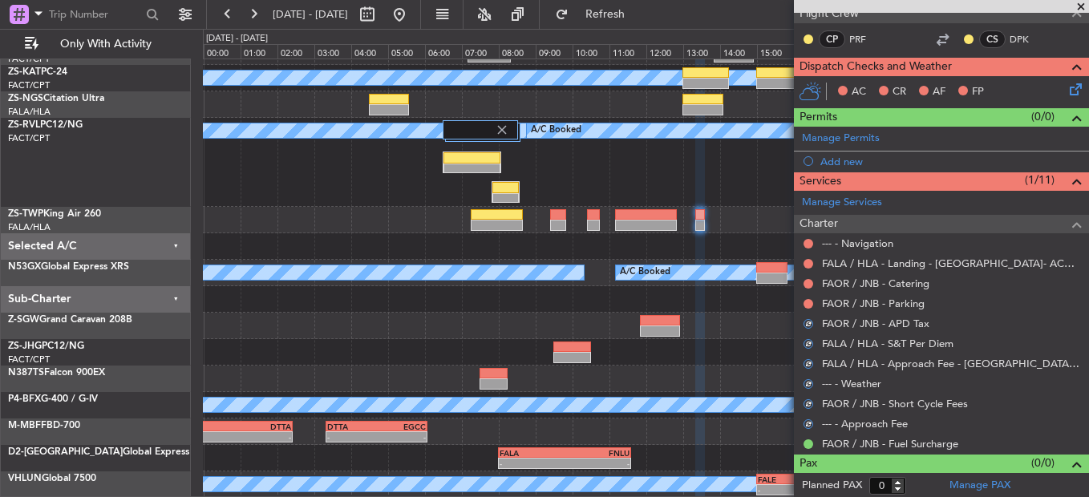
click at [804, 308] on div at bounding box center [808, 304] width 13 height 13
click at [804, 302] on button at bounding box center [809, 304] width 10 height 10
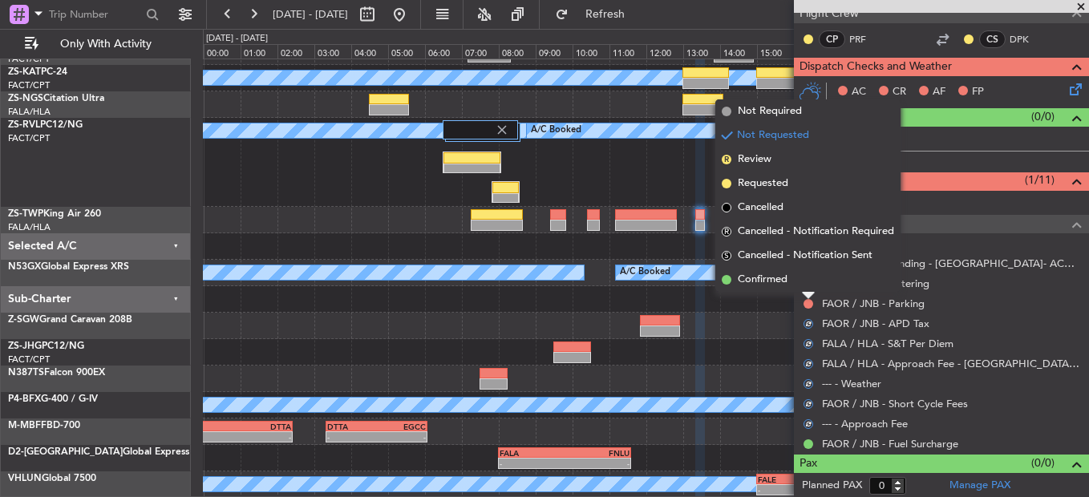
click at [806, 290] on li "Confirmed" at bounding box center [808, 280] width 185 height 24
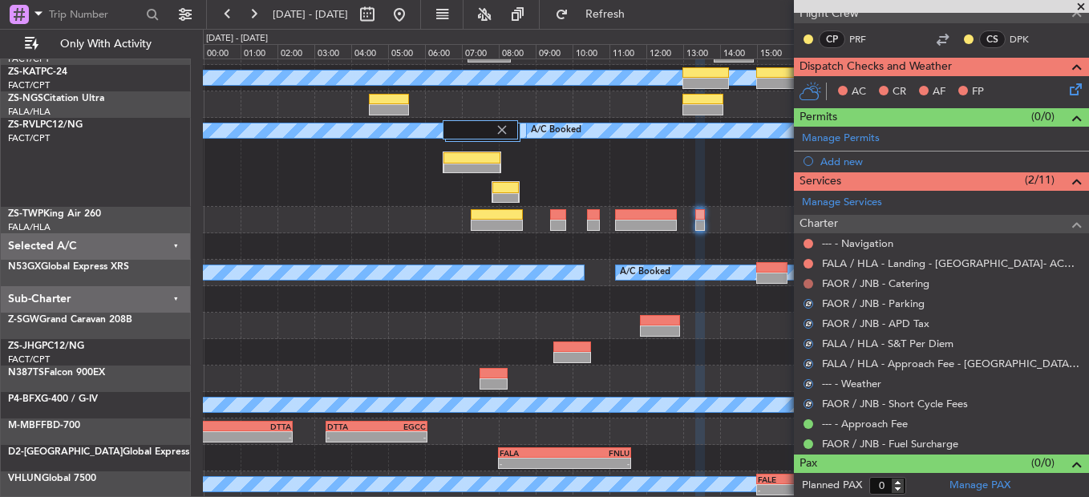
click at [811, 286] on button at bounding box center [809, 284] width 10 height 10
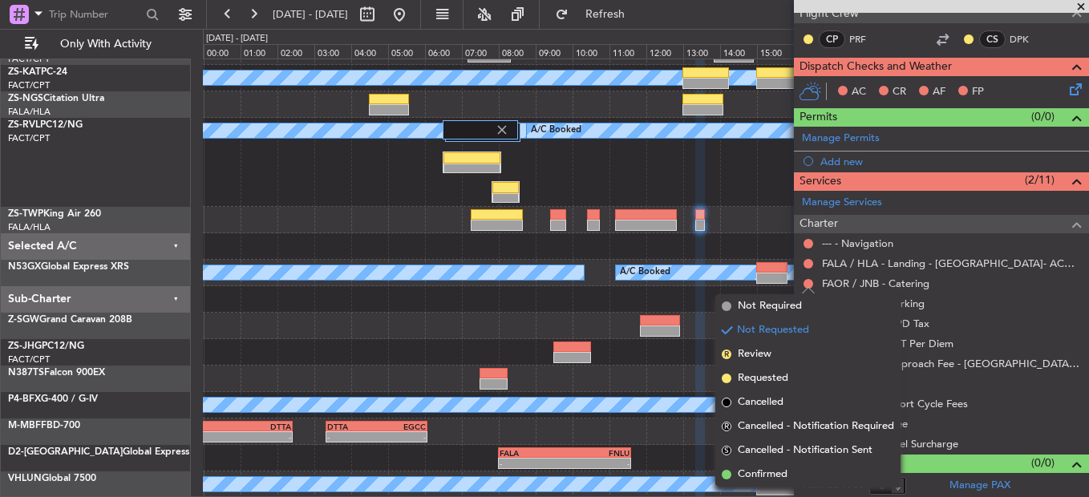
drag, startPoint x: 766, startPoint y: 467, endPoint x: 895, endPoint y: 251, distance: 251.1
click at [766, 463] on li "Confirmed" at bounding box center [808, 475] width 185 height 24
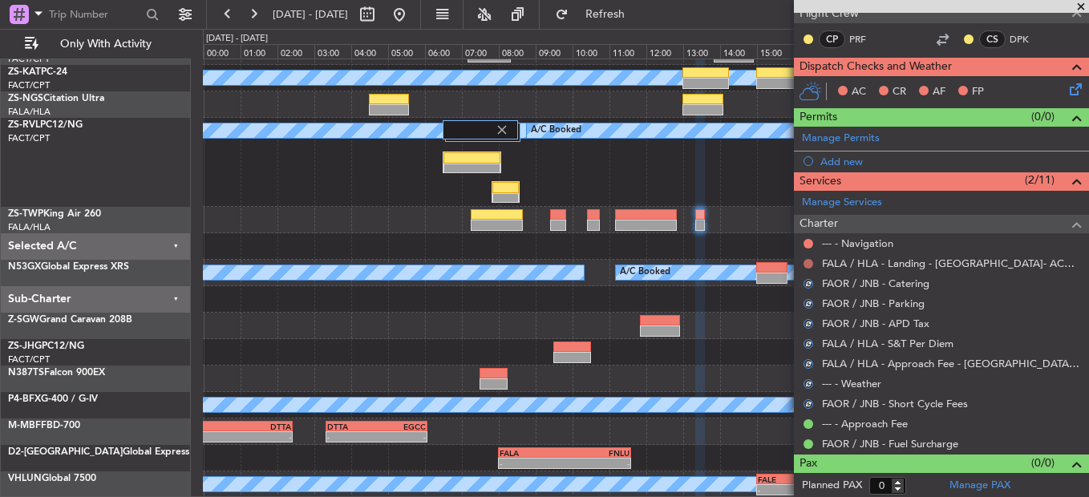
click at [813, 265] on button at bounding box center [809, 264] width 10 height 10
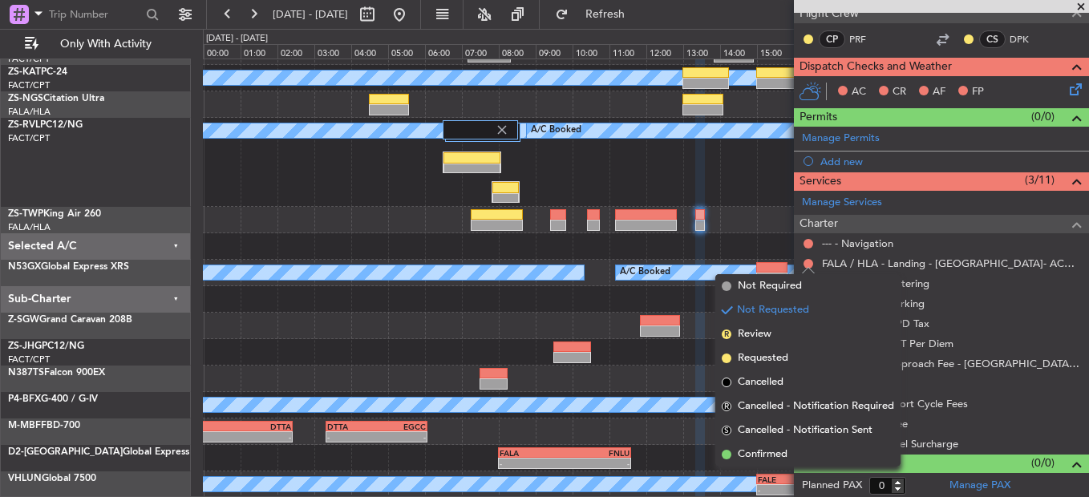
click at [766, 459] on span "Confirmed" at bounding box center [763, 455] width 50 height 16
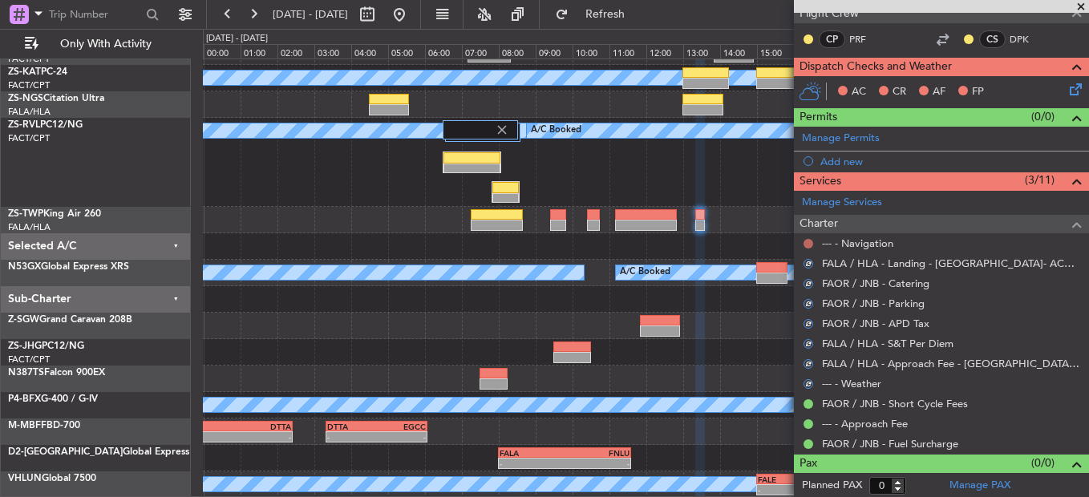
click at [808, 242] on button at bounding box center [809, 244] width 10 height 10
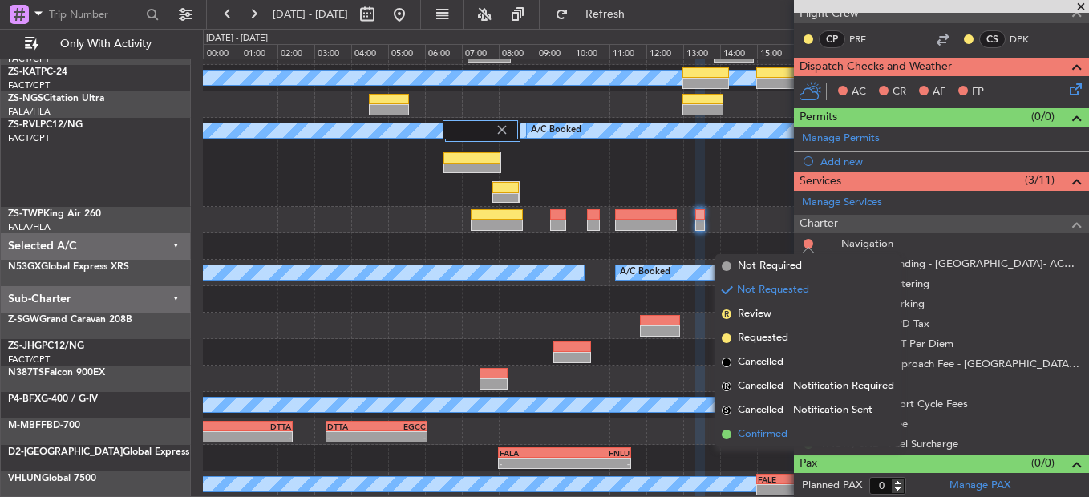
click at [797, 441] on li "Confirmed" at bounding box center [808, 435] width 185 height 24
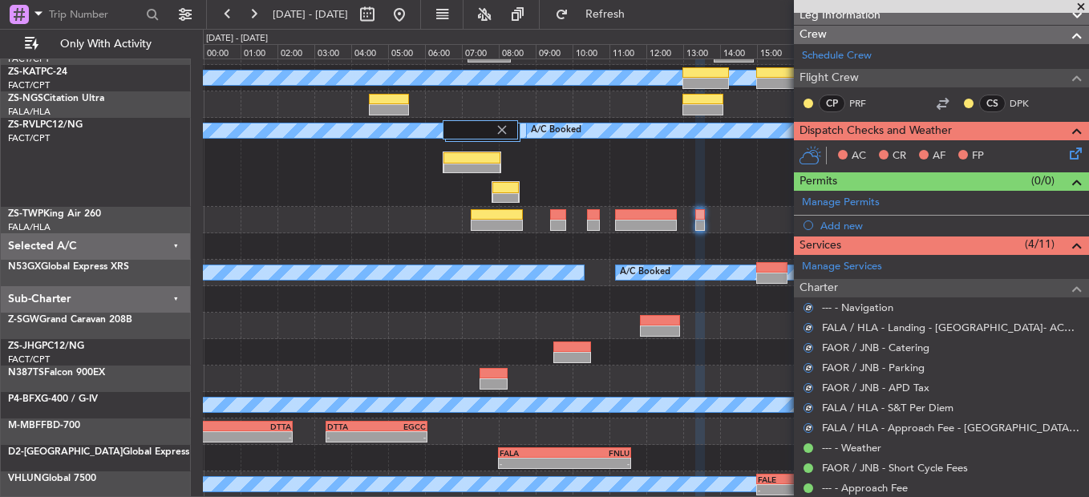
scroll to position [174, 0]
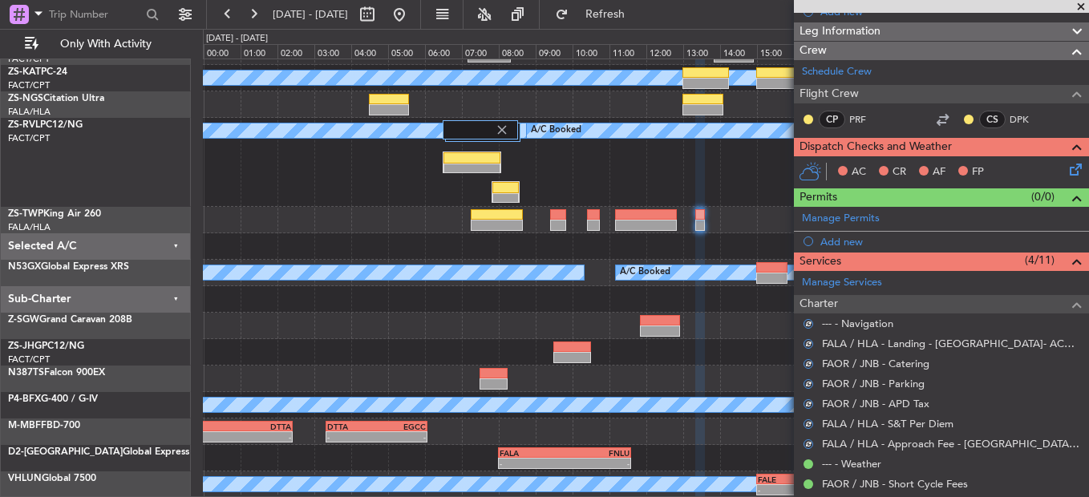
click at [963, 124] on nimbus-traffic-light at bounding box center [969, 119] width 13 height 13
click at [963, 121] on div at bounding box center [969, 119] width 13 height 13
click at [964, 118] on button at bounding box center [969, 120] width 10 height 10
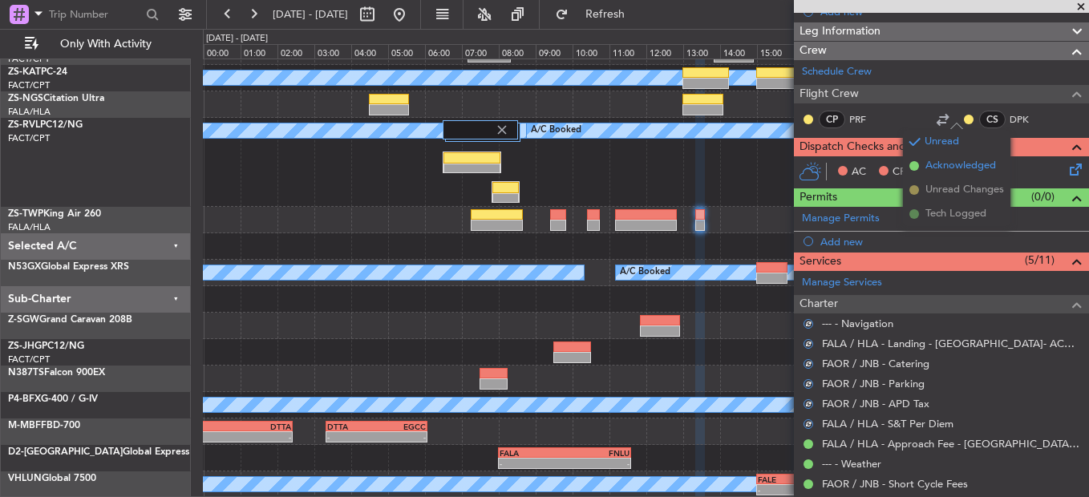
click at [964, 169] on span "Acknowledged" at bounding box center [961, 166] width 71 height 16
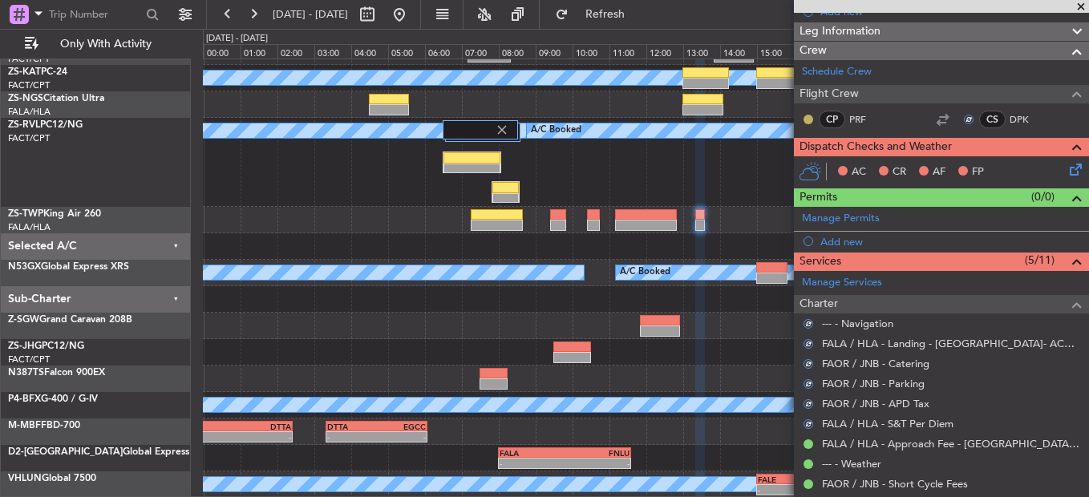
click at [809, 120] on button at bounding box center [809, 120] width 10 height 10
click at [1067, 166] on icon at bounding box center [1073, 166] width 13 height 13
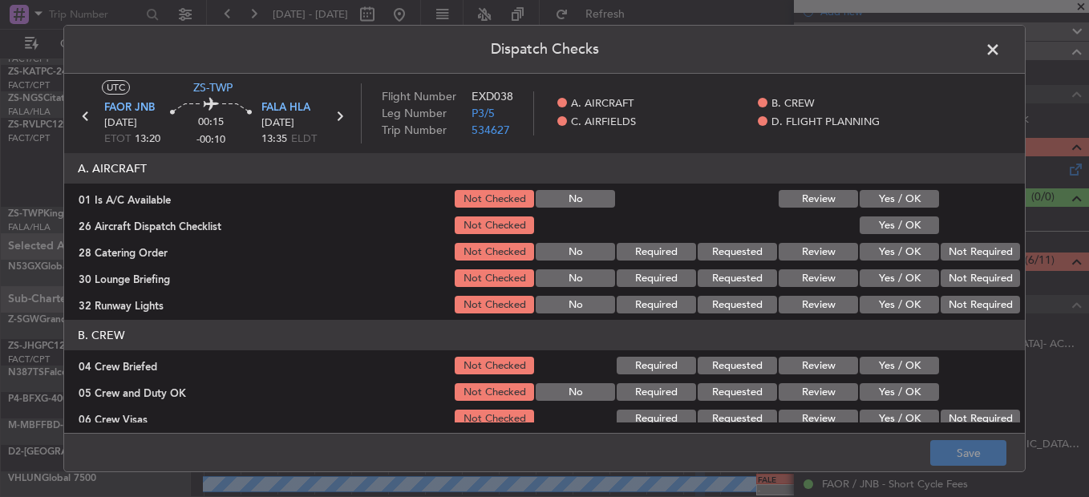
drag, startPoint x: 869, startPoint y: 207, endPoint x: 883, endPoint y: 198, distance: 16.9
click at [870, 207] on button "Yes / OK" at bounding box center [899, 199] width 79 height 18
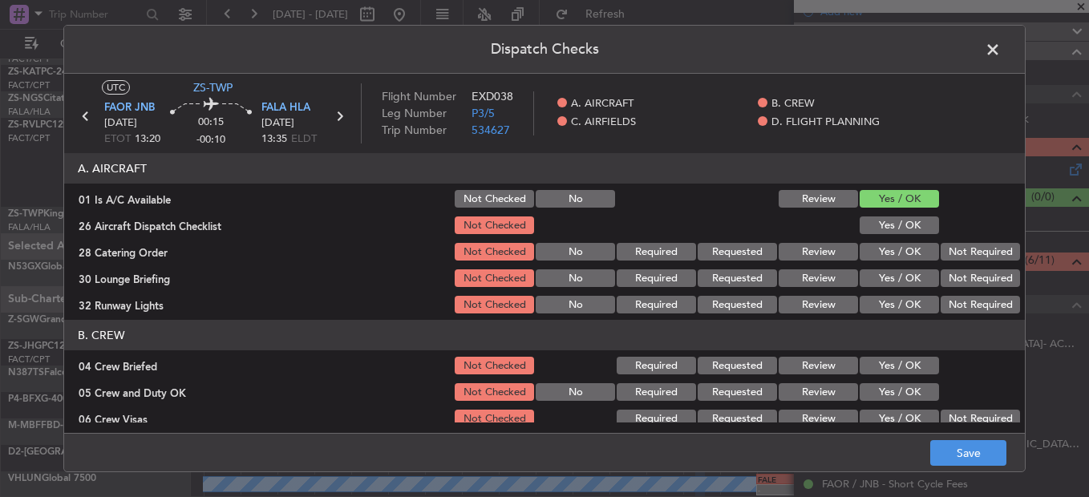
drag, startPoint x: 883, startPoint y: 197, endPoint x: 888, endPoint y: 224, distance: 27.7
click at [884, 199] on button "Yes / OK" at bounding box center [899, 199] width 79 height 18
drag, startPoint x: 888, startPoint y: 224, endPoint x: 943, endPoint y: 221, distance: 55.4
click at [888, 223] on button "Yes / OK" at bounding box center [899, 226] width 79 height 18
click at [959, 255] on button "Not Required" at bounding box center [980, 252] width 79 height 18
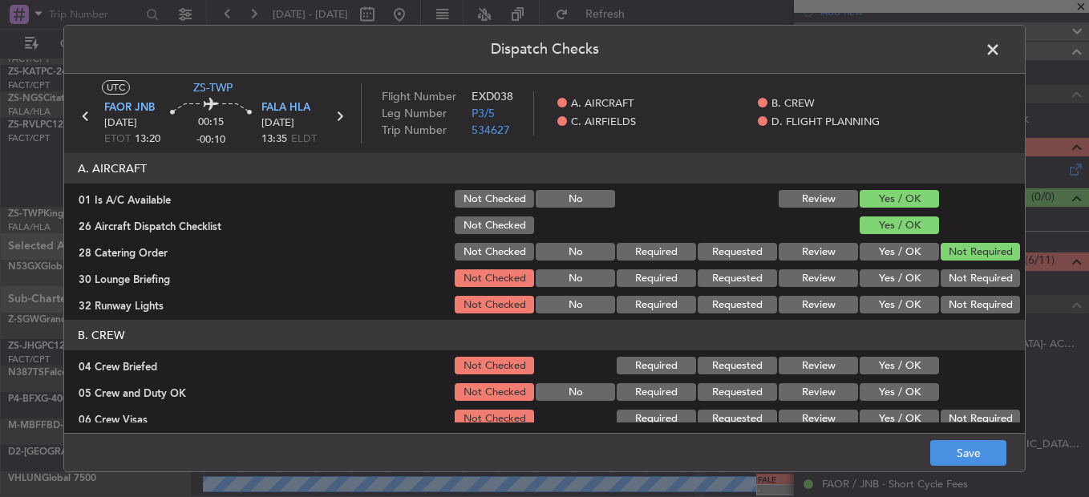
drag, startPoint x: 959, startPoint y: 261, endPoint x: 959, endPoint y: 273, distance: 12.0
click at [959, 264] on section "A. AIRCRAFT 01 Is A/C Available Not Checked No Review Yes / OK 26 Aircraft Disp…" at bounding box center [544, 234] width 961 height 163
click at [959, 274] on button "Not Required" at bounding box center [980, 279] width 79 height 18
drag, startPoint x: 959, startPoint y: 284, endPoint x: 959, endPoint y: 303, distance: 19.3
click at [959, 290] on section "A. AIRCRAFT 01 Is A/C Available Not Checked No Review Yes / OK 26 Aircraft Disp…" at bounding box center [544, 234] width 961 height 163
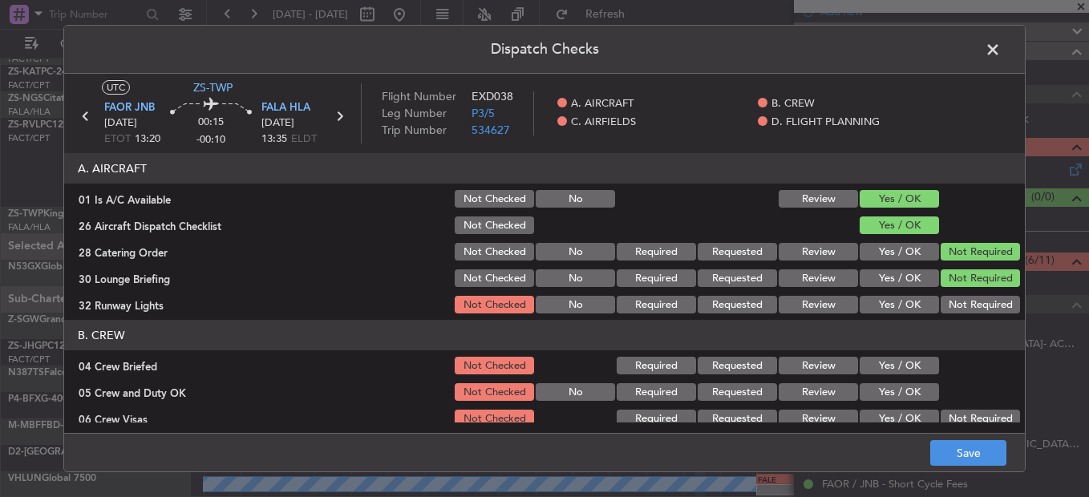
click at [956, 310] on button "Not Required" at bounding box center [980, 305] width 79 height 18
click at [956, 312] on button "Not Required" at bounding box center [980, 305] width 79 height 18
click at [955, 316] on div "Not Required" at bounding box center [979, 305] width 81 height 22
click at [891, 367] on button "Yes / OK" at bounding box center [899, 366] width 79 height 18
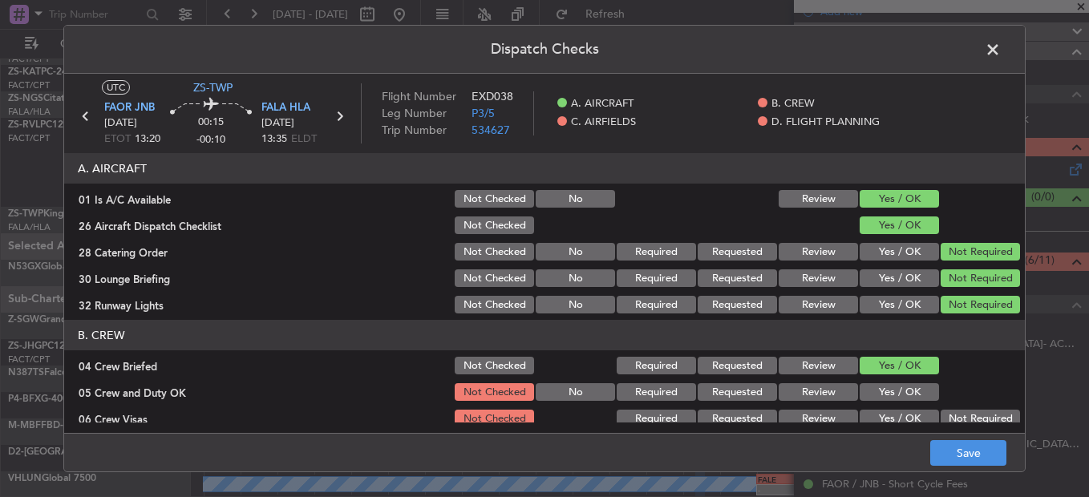
click at [903, 385] on section "B. CREW 04 Crew Briefed Not Checked Required Requested Review Yes / OK 05 Crew …" at bounding box center [544, 414] width 961 height 189
click at [903, 388] on button "Yes / OK" at bounding box center [899, 392] width 79 height 18
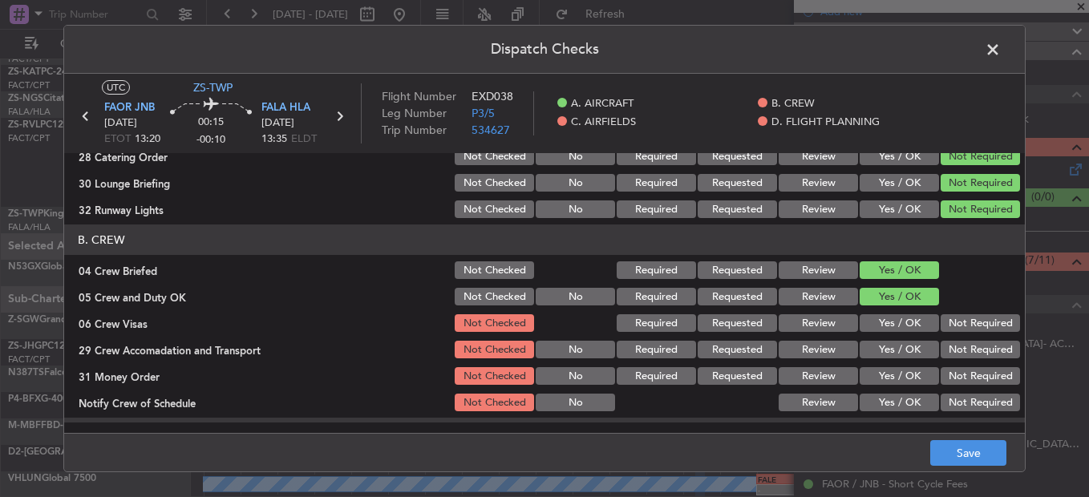
scroll to position [160, 0]
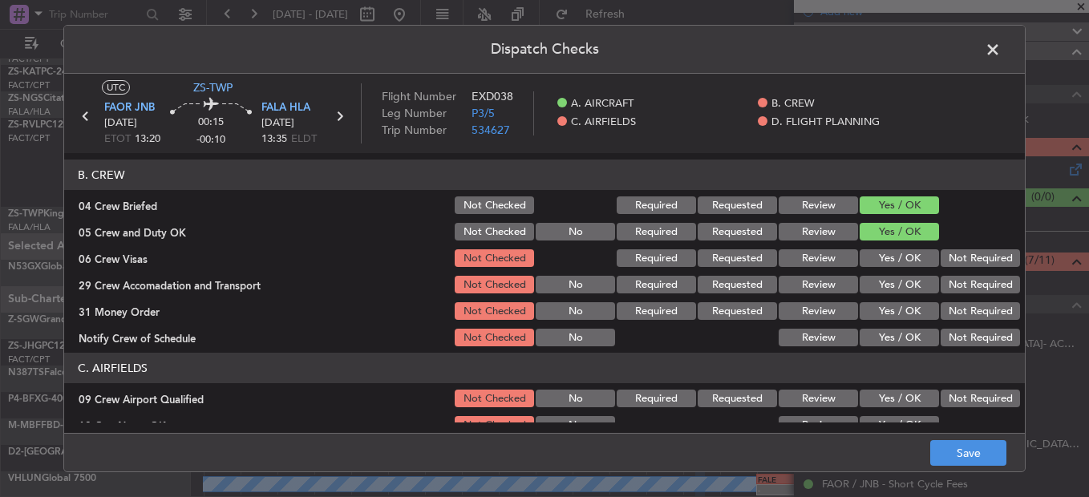
click at [963, 264] on button "Not Required" at bounding box center [980, 258] width 79 height 18
click at [972, 286] on div "Not Required" at bounding box center [979, 285] width 81 height 22
click at [978, 316] on button "Not Required" at bounding box center [980, 311] width 79 height 18
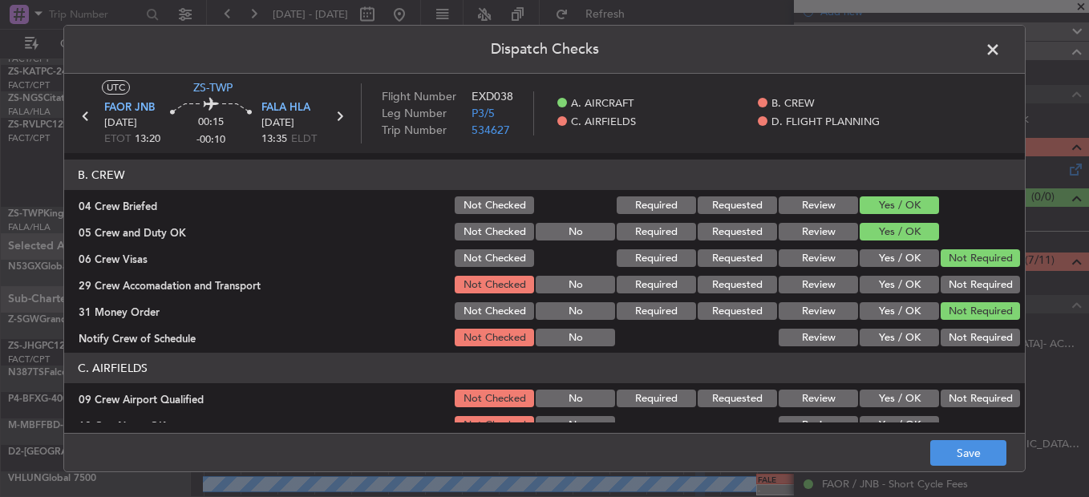
click at [970, 295] on div "Not Required" at bounding box center [979, 285] width 81 height 22
drag, startPoint x: 970, startPoint y: 288, endPoint x: 975, endPoint y: 300, distance: 13.0
click at [972, 289] on button "Not Required" at bounding box center [980, 285] width 79 height 18
click at [976, 352] on article "A. AIRCRAFT 01 Is A/C Available Not Checked No Review Yes / OK 26 Aircraft Disp…" at bounding box center [544, 288] width 961 height 270
click at [969, 344] on button "Not Required" at bounding box center [980, 338] width 79 height 18
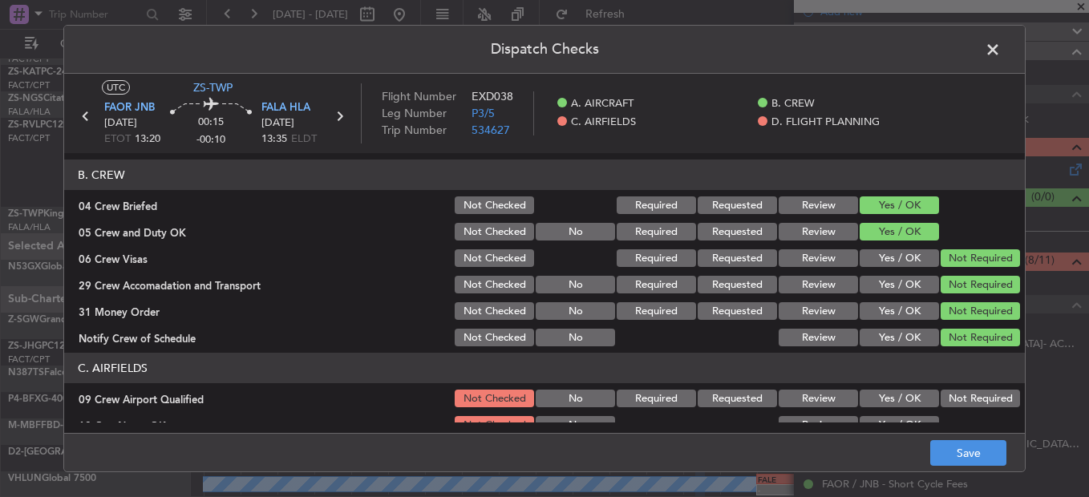
drag, startPoint x: 976, startPoint y: 373, endPoint x: 974, endPoint y: 383, distance: 10.6
click at [976, 378] on header "C. AIRFIELDS" at bounding box center [544, 368] width 961 height 30
click at [966, 413] on section "C. AIRFIELDS 09 Crew Airport Qualified Not Checked No Required Requested Review…" at bounding box center [544, 474] width 961 height 242
drag, startPoint x: 959, startPoint y: 395, endPoint x: 951, endPoint y: 392, distance: 8.4
click at [959, 394] on button "Not Required" at bounding box center [980, 399] width 79 height 18
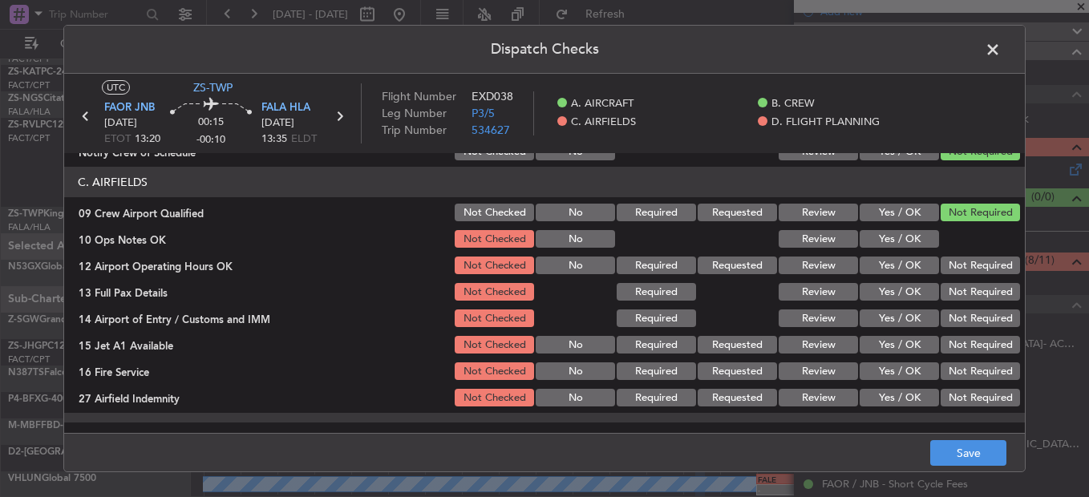
scroll to position [321, 0]
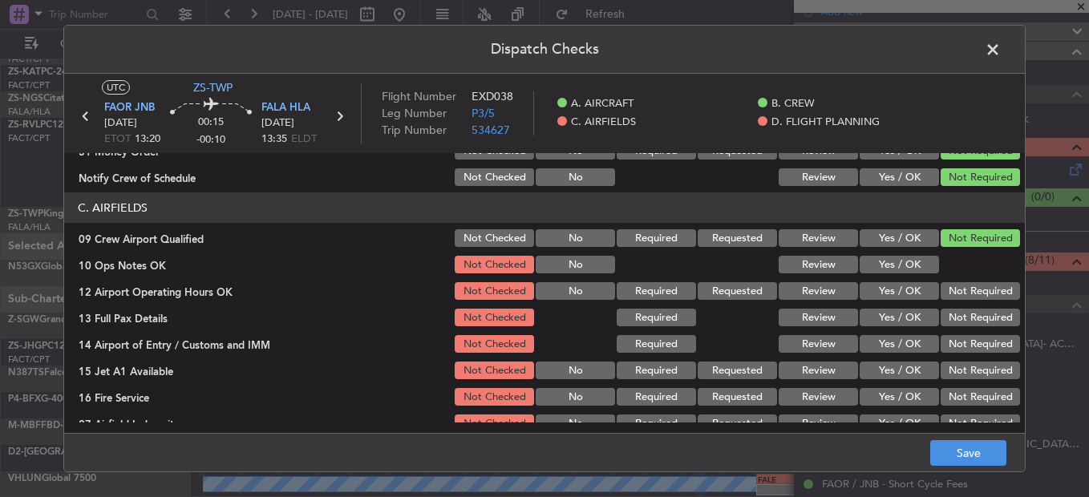
click at [906, 269] on button "Yes / OK" at bounding box center [899, 265] width 79 height 18
click at [938, 282] on section "C. AIRFIELDS 09 Crew Airport Qualified Not Checked No Required Requested Review…" at bounding box center [544, 314] width 961 height 242
click at [952, 302] on div "Not Required" at bounding box center [979, 291] width 81 height 22
click at [953, 310] on div "Not Required" at bounding box center [979, 317] width 81 height 22
click at [944, 290] on button "Not Required" at bounding box center [980, 291] width 79 height 18
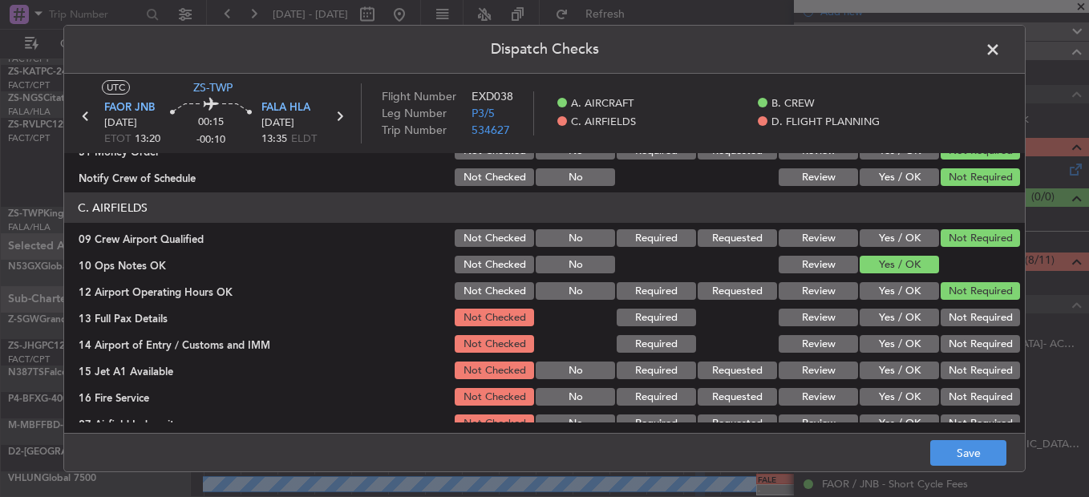
click at [952, 311] on div "Not Required" at bounding box center [979, 317] width 81 height 22
drag, startPoint x: 951, startPoint y: 317, endPoint x: 952, endPoint y: 337, distance: 20.1
click at [951, 320] on button "Not Required" at bounding box center [980, 318] width 79 height 18
click at [952, 337] on div "Not Required" at bounding box center [979, 344] width 81 height 22
click at [953, 347] on button "Not Required" at bounding box center [980, 344] width 79 height 18
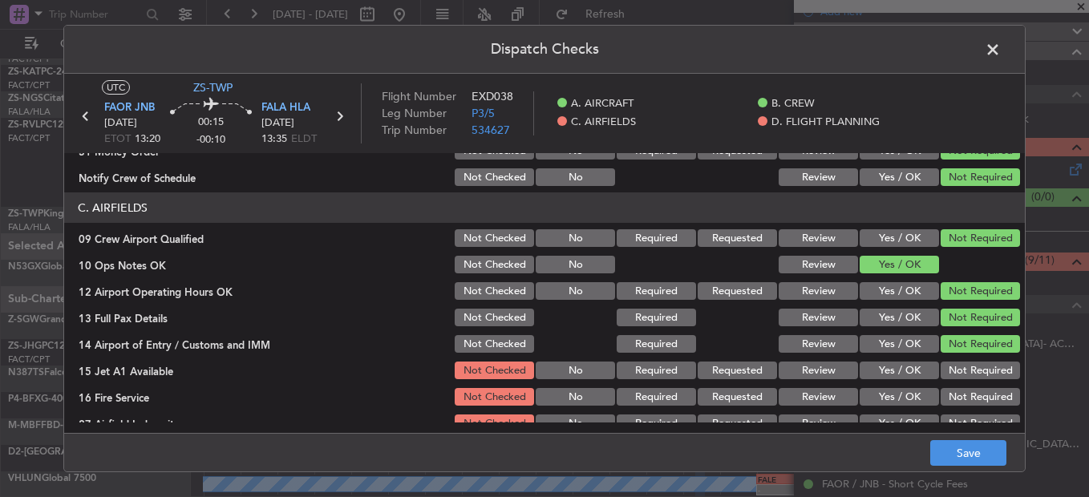
click at [951, 347] on button "Not Required" at bounding box center [980, 344] width 79 height 18
click at [951, 365] on section "C. AIRFIELDS 09 Crew Airport Qualified Not Checked No Required Requested Review…" at bounding box center [544, 314] width 961 height 242
drag, startPoint x: 951, startPoint y: 374, endPoint x: 951, endPoint y: 385, distance: 11.2
click at [951, 375] on button "Not Required" at bounding box center [980, 371] width 79 height 18
drag, startPoint x: 951, startPoint y: 385, endPoint x: 953, endPoint y: 402, distance: 16.9
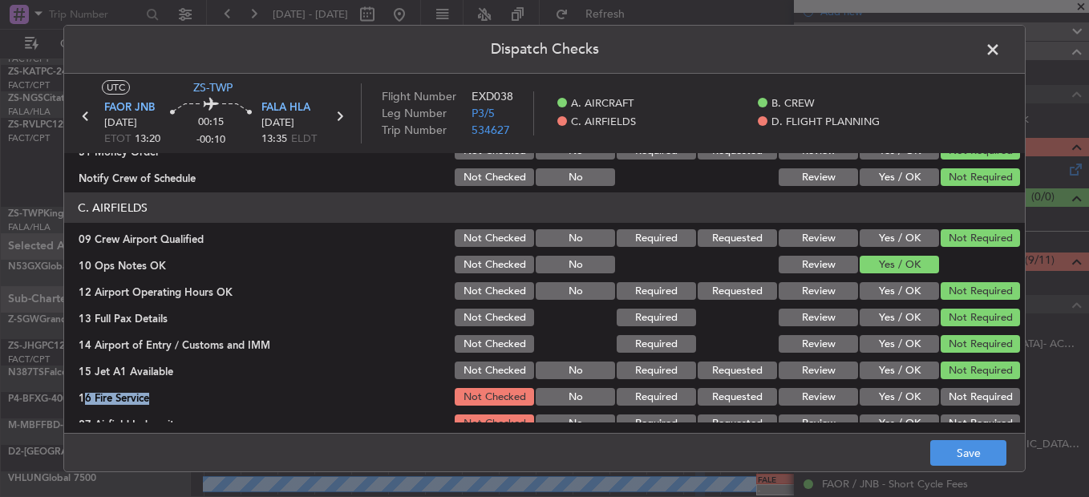
click at [951, 387] on section "C. AIRFIELDS 09 Crew Airport Qualified Not Checked No Required Requested Review…" at bounding box center [544, 314] width 961 height 242
click at [957, 414] on div "Not Required" at bounding box center [979, 423] width 81 height 22
click at [960, 399] on button "Not Required" at bounding box center [980, 397] width 79 height 18
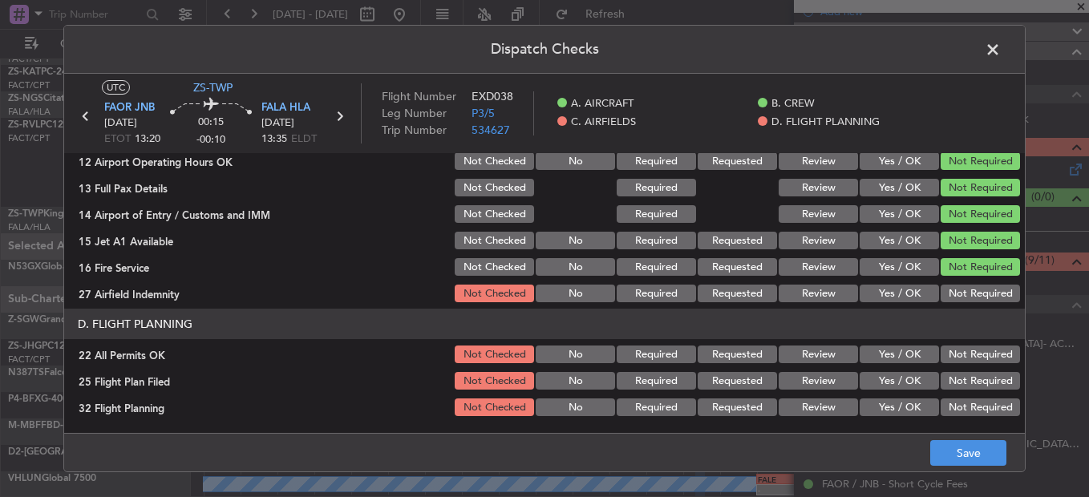
click at [958, 302] on button "Not Required" at bounding box center [980, 294] width 79 height 18
drag, startPoint x: 964, startPoint y: 352, endPoint x: 739, endPoint y: 397, distance: 229.9
click at [959, 356] on button "Not Required" at bounding box center [980, 355] width 79 height 18
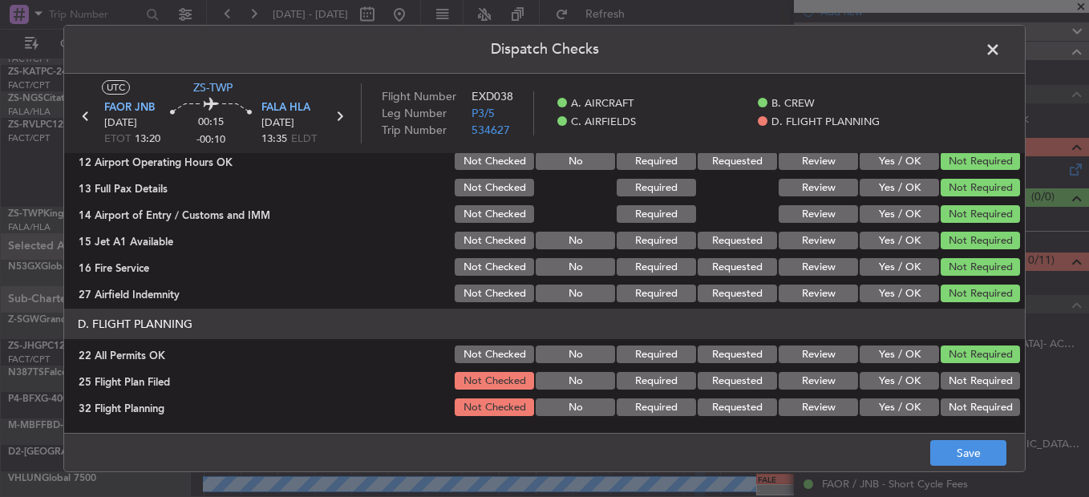
click at [828, 392] on div "Review" at bounding box center [817, 381] width 81 height 22
click at [824, 411] on button "Review" at bounding box center [818, 408] width 79 height 18
drag, startPoint x: 828, startPoint y: 379, endPoint x: 843, endPoint y: 387, distance: 17.6
click at [830, 380] on button "Review" at bounding box center [818, 381] width 79 height 18
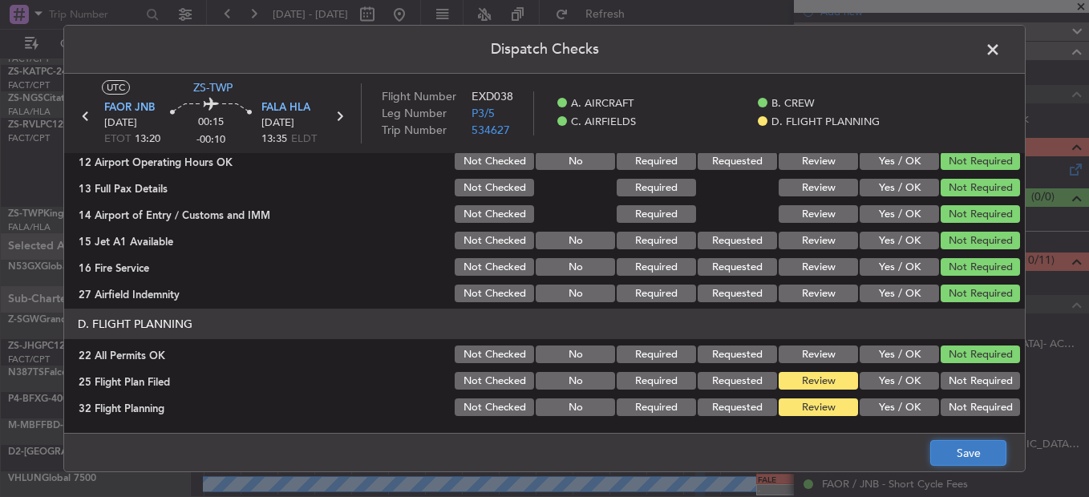
click at [951, 453] on button "Save" at bounding box center [969, 453] width 76 height 26
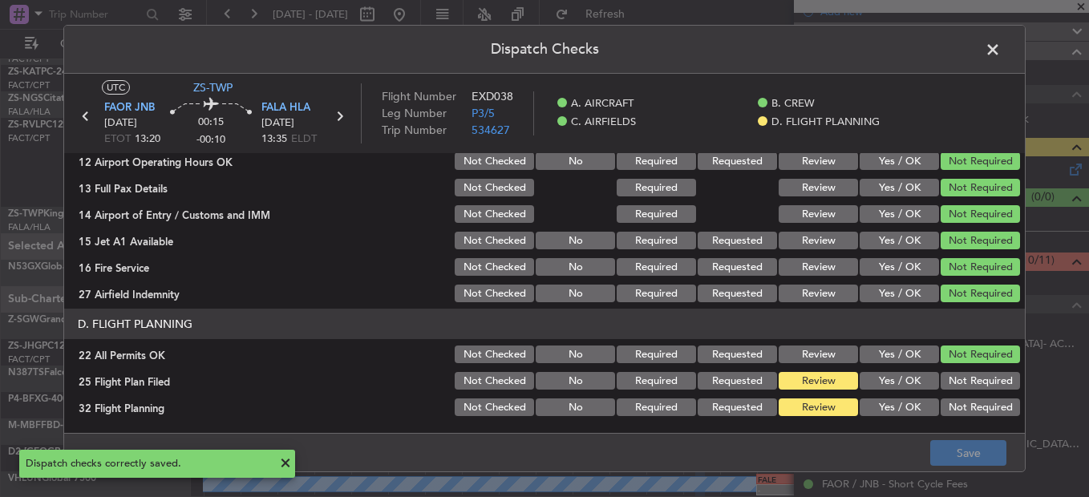
click at [1001, 49] on span at bounding box center [1001, 54] width 0 height 32
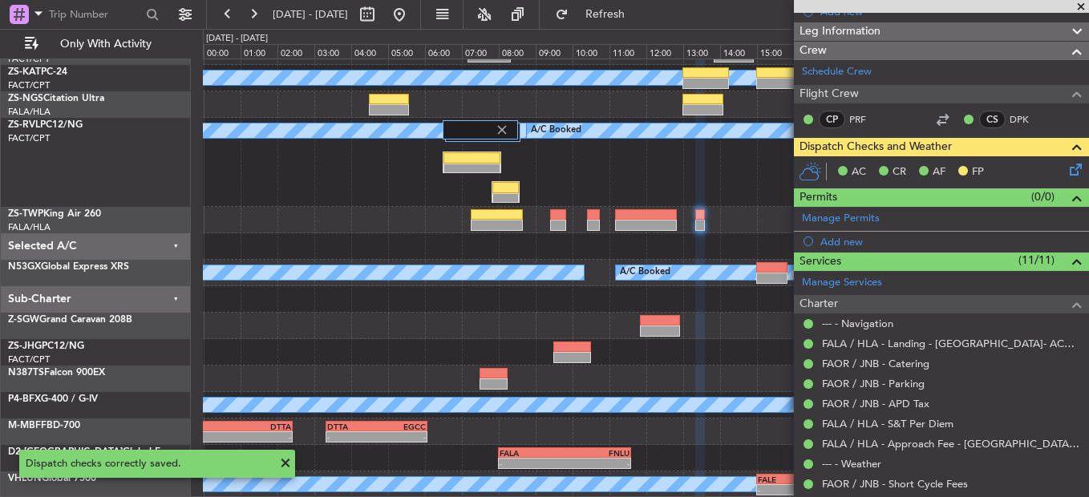
scroll to position [0, 0]
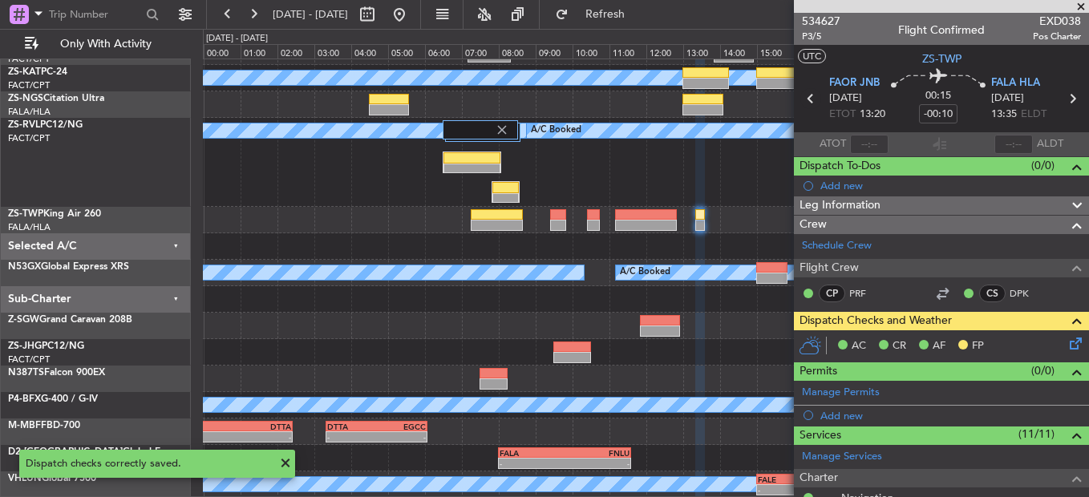
click at [805, 98] on icon at bounding box center [811, 98] width 21 height 21
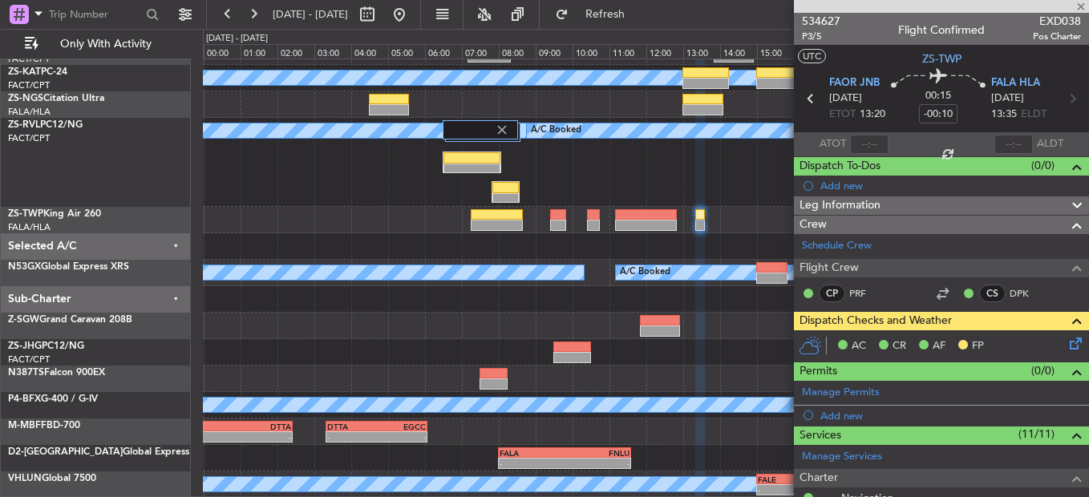
type input "4"
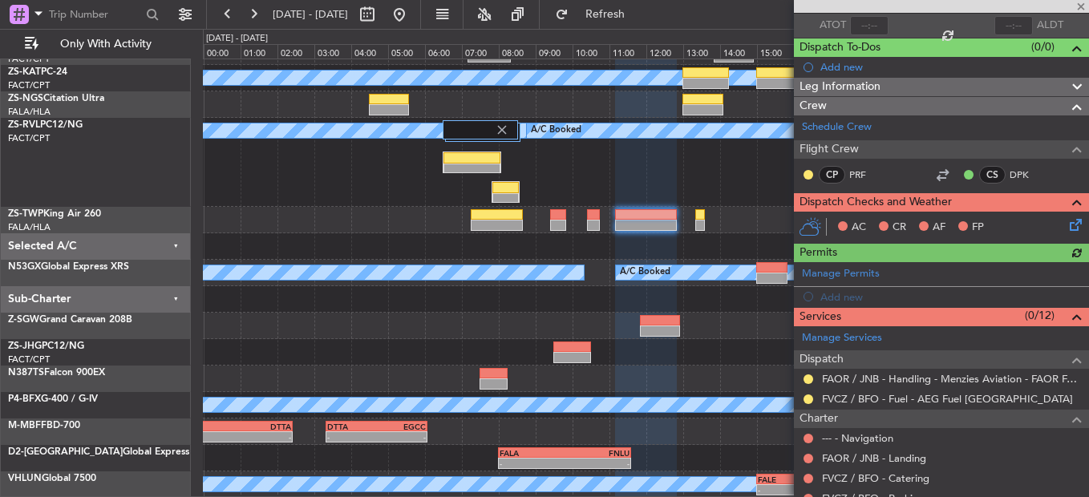
scroll to position [321, 0]
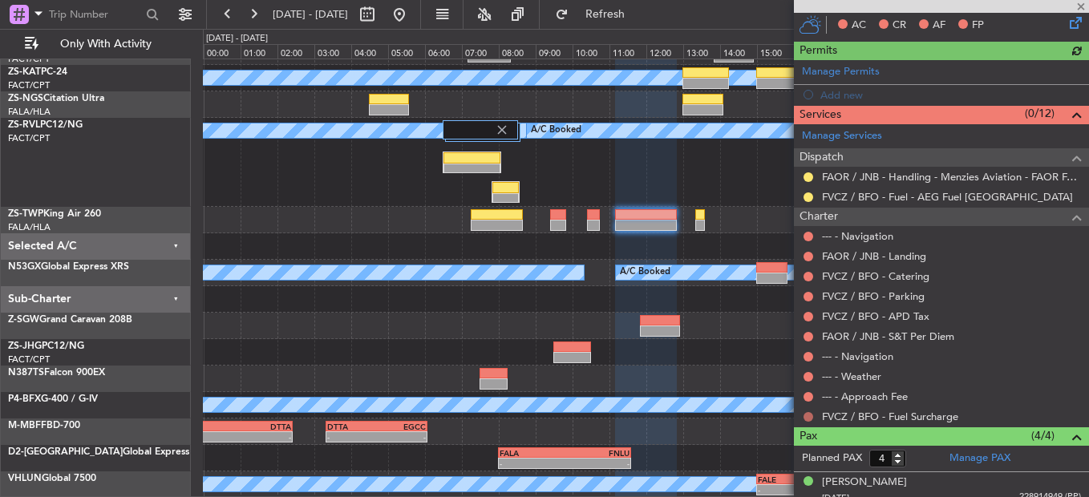
click at [807, 416] on button at bounding box center [809, 417] width 10 height 10
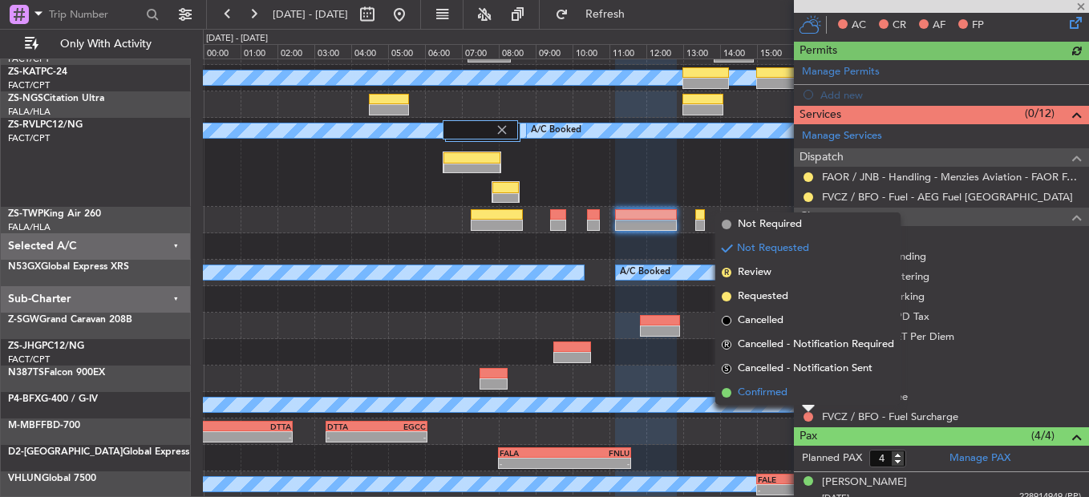
click at [801, 392] on li "Confirmed" at bounding box center [808, 393] width 185 height 24
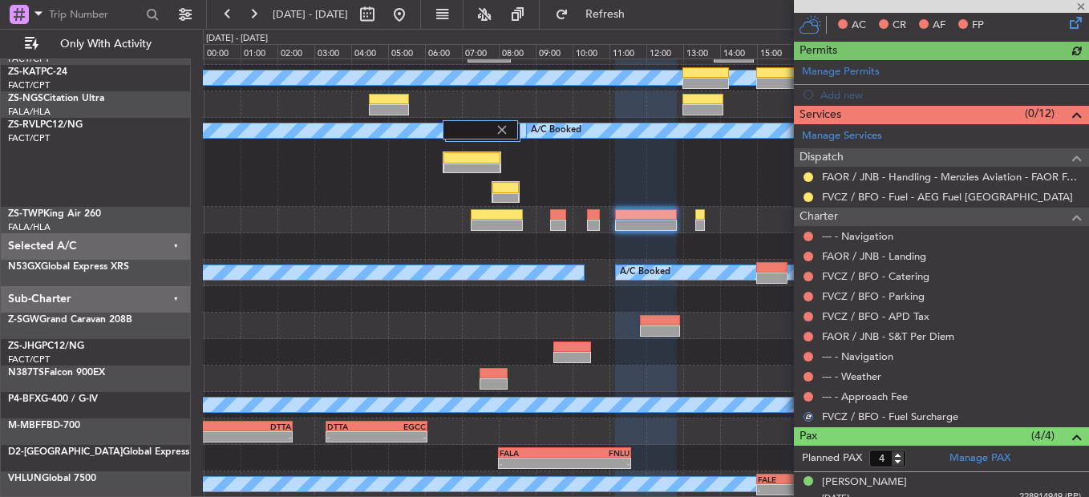
click at [804, 392] on nimbus-traffic-light at bounding box center [808, 397] width 13 height 13
click at [809, 396] on button at bounding box center [809, 397] width 10 height 10
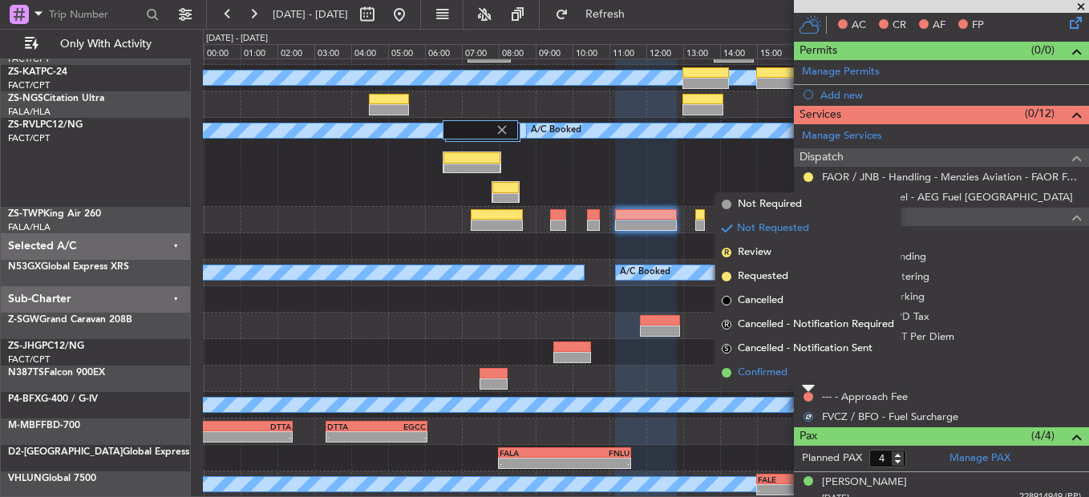
click at [805, 377] on li "Confirmed" at bounding box center [808, 373] width 185 height 24
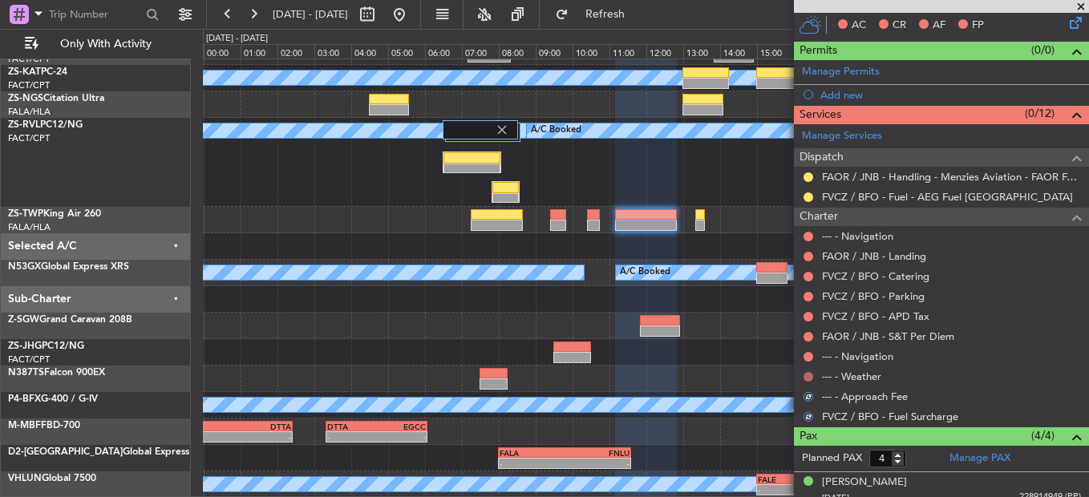
click at [811, 378] on button at bounding box center [809, 377] width 10 height 10
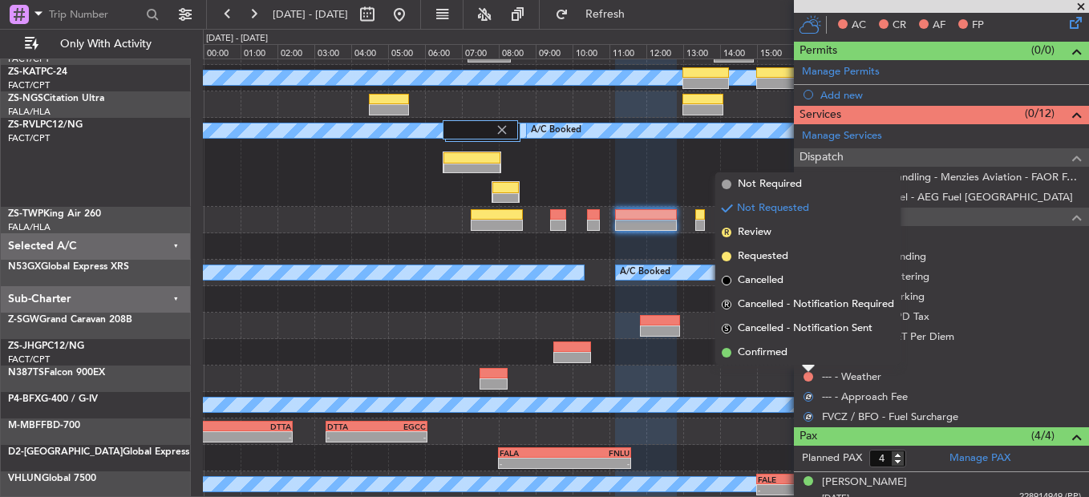
click at [811, 357] on li "Confirmed" at bounding box center [808, 353] width 185 height 24
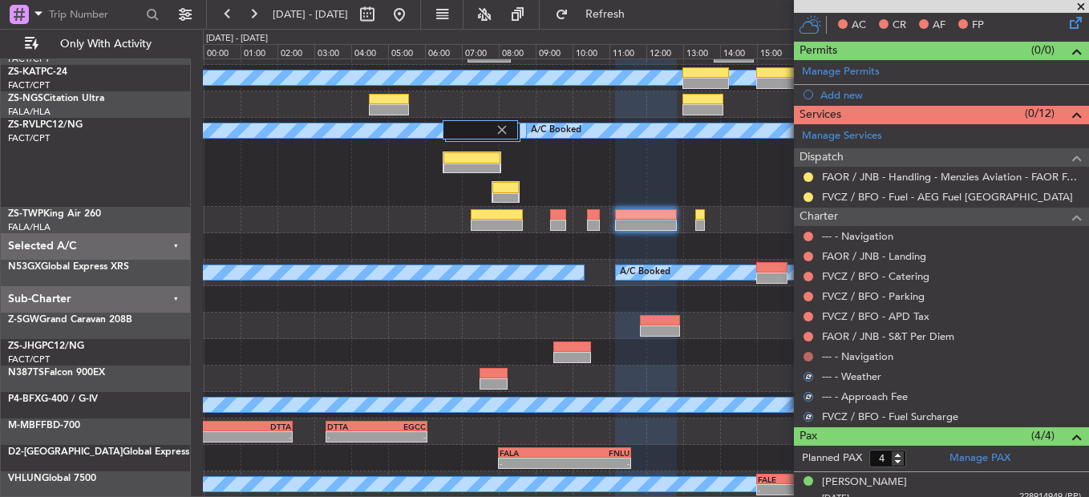
click at [811, 357] on button at bounding box center [809, 357] width 10 height 10
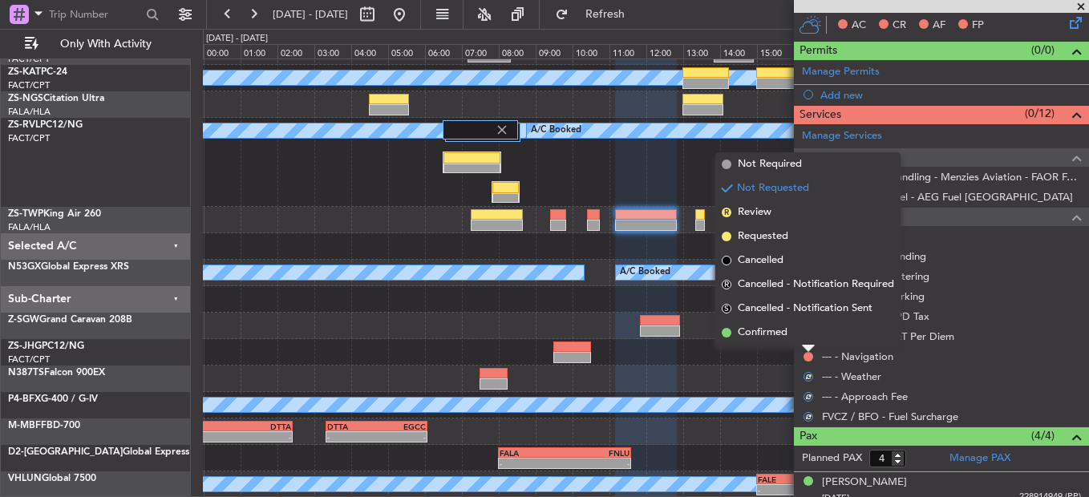
drag, startPoint x: 811, startPoint y: 357, endPoint x: 805, endPoint y: 339, distance: 18.5
click at [805, 339] on li "Confirmed" at bounding box center [808, 333] width 185 height 24
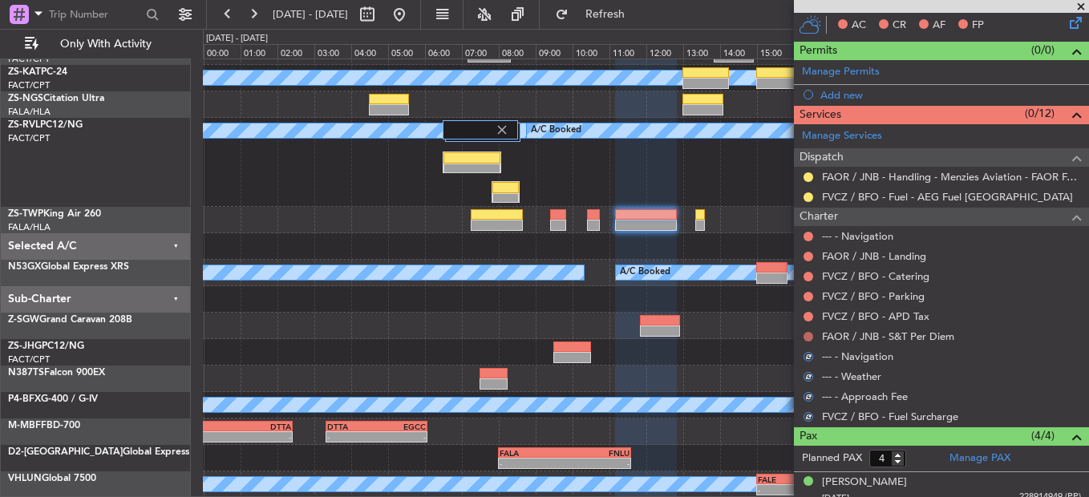
click at [809, 338] on button at bounding box center [809, 337] width 10 height 10
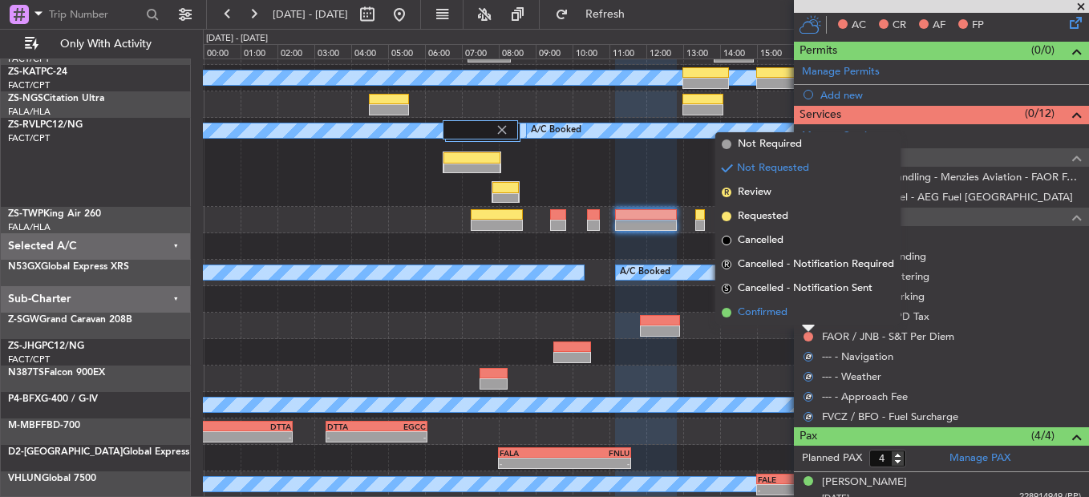
click at [801, 318] on li "Confirmed" at bounding box center [808, 313] width 185 height 24
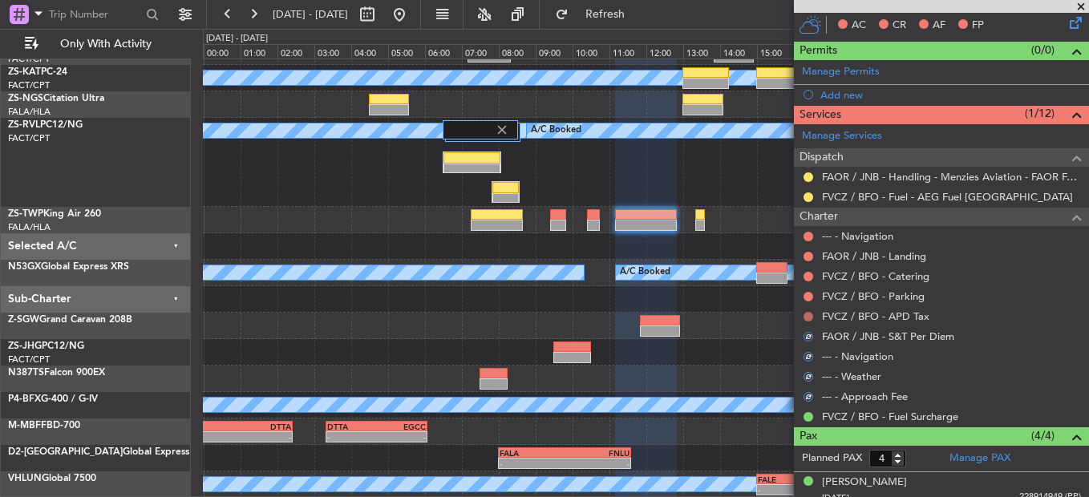
click at [808, 318] on button at bounding box center [809, 317] width 10 height 10
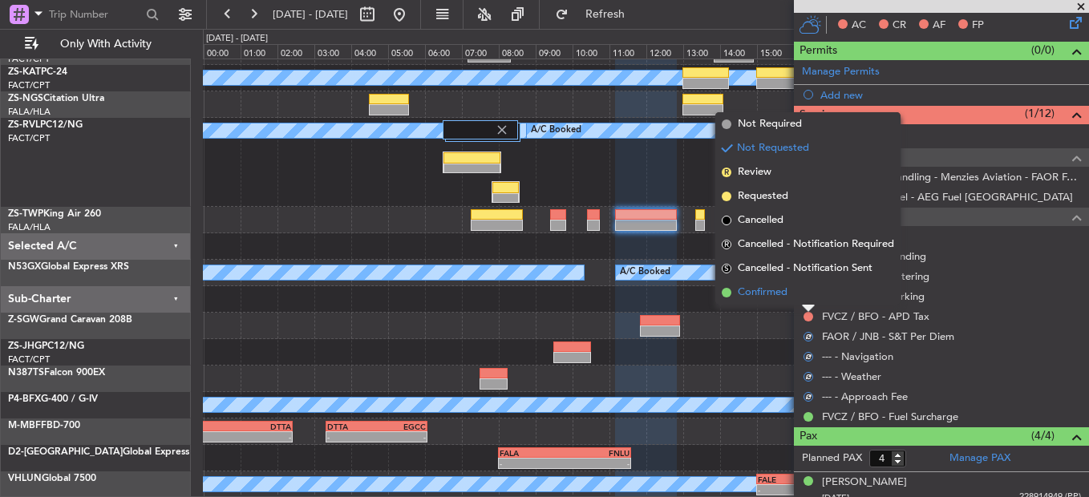
click at [805, 298] on li "Confirmed" at bounding box center [808, 293] width 185 height 24
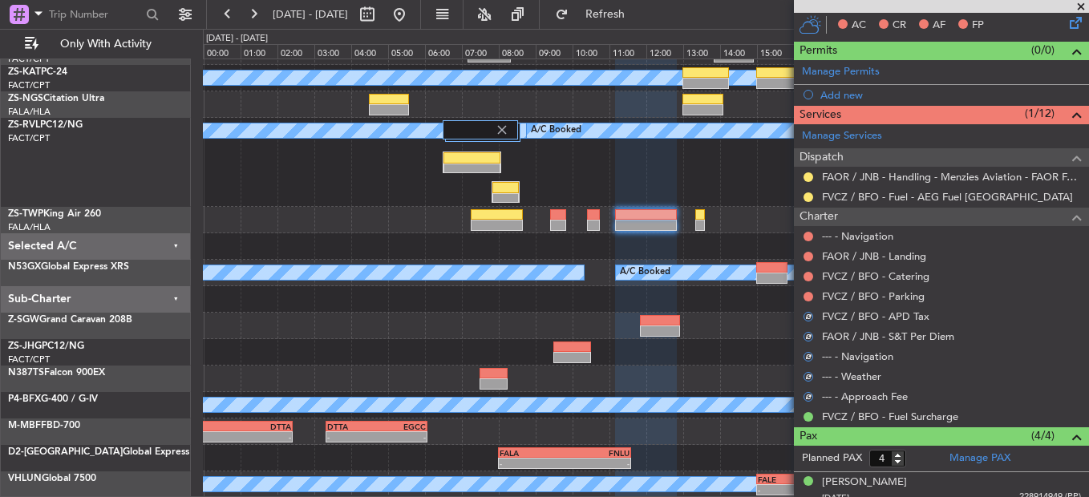
click at [809, 290] on div at bounding box center [808, 296] width 13 height 13
click at [810, 294] on button at bounding box center [809, 297] width 10 height 10
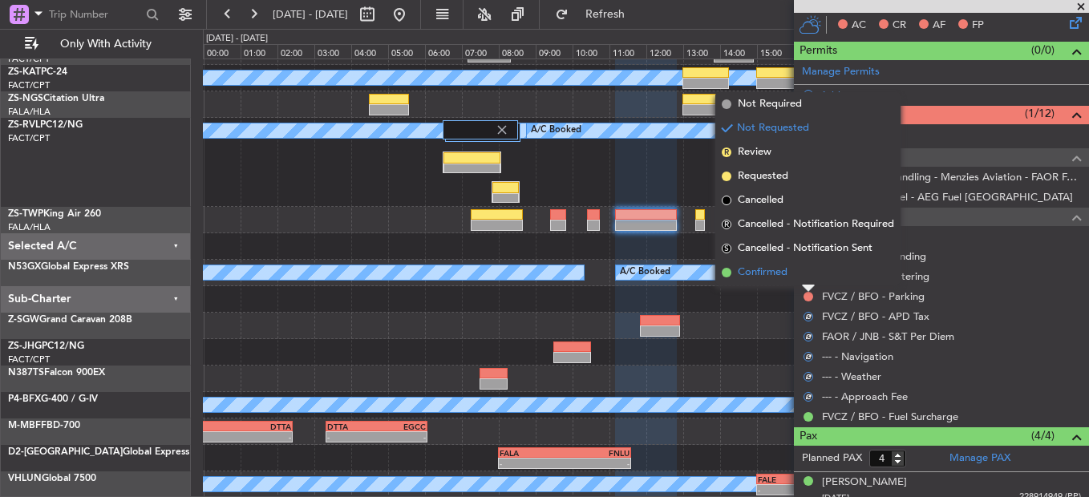
click at [801, 275] on li "Confirmed" at bounding box center [808, 273] width 185 height 24
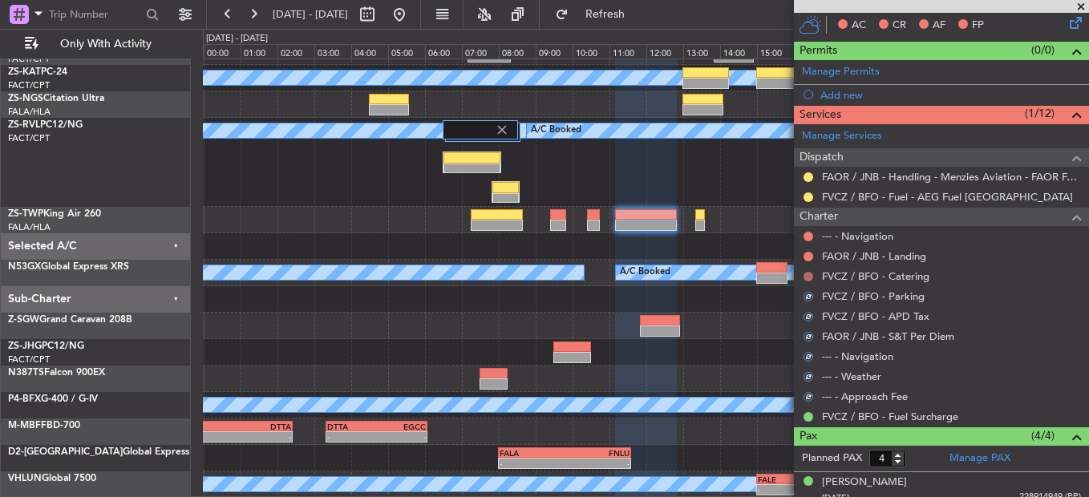
click at [805, 275] on button at bounding box center [809, 277] width 10 height 10
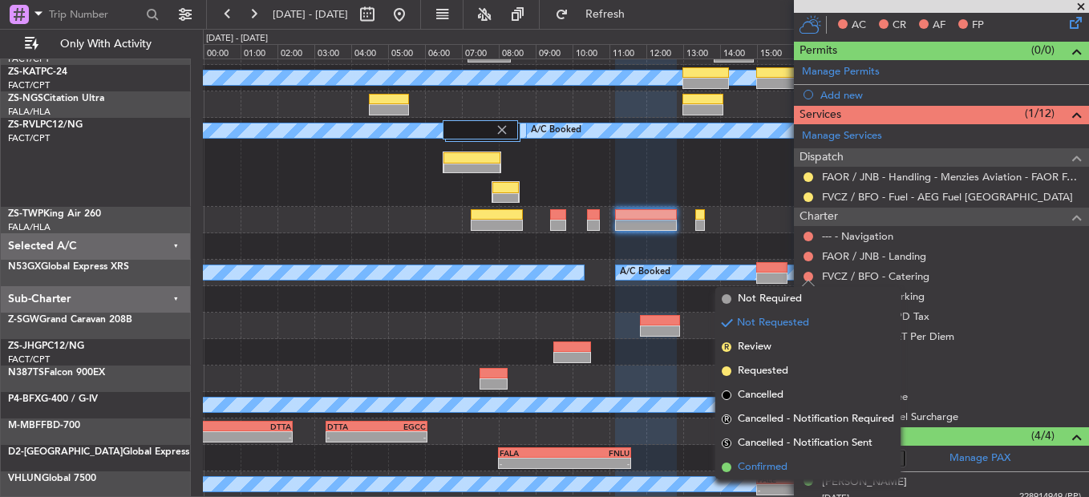
click at [798, 461] on li "Confirmed" at bounding box center [808, 468] width 185 height 24
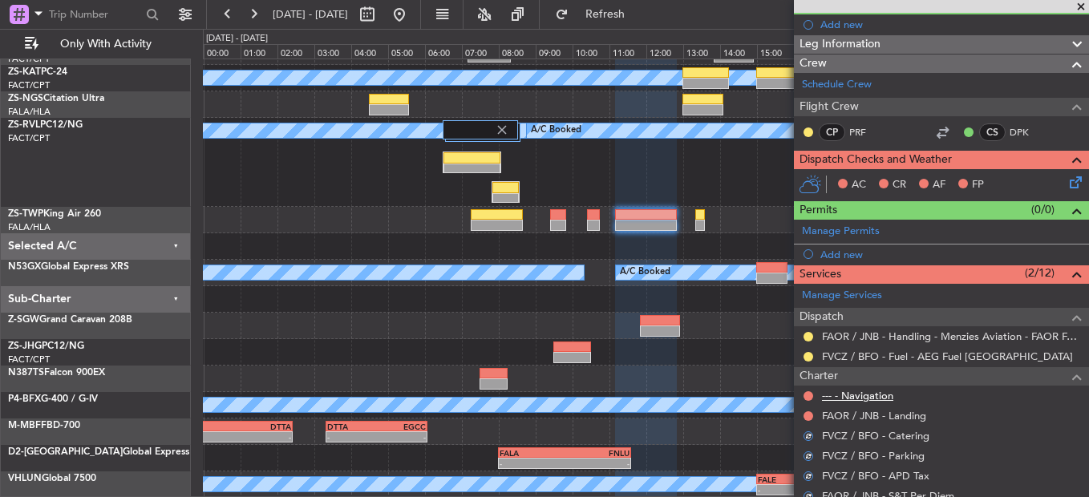
scroll to position [160, 0]
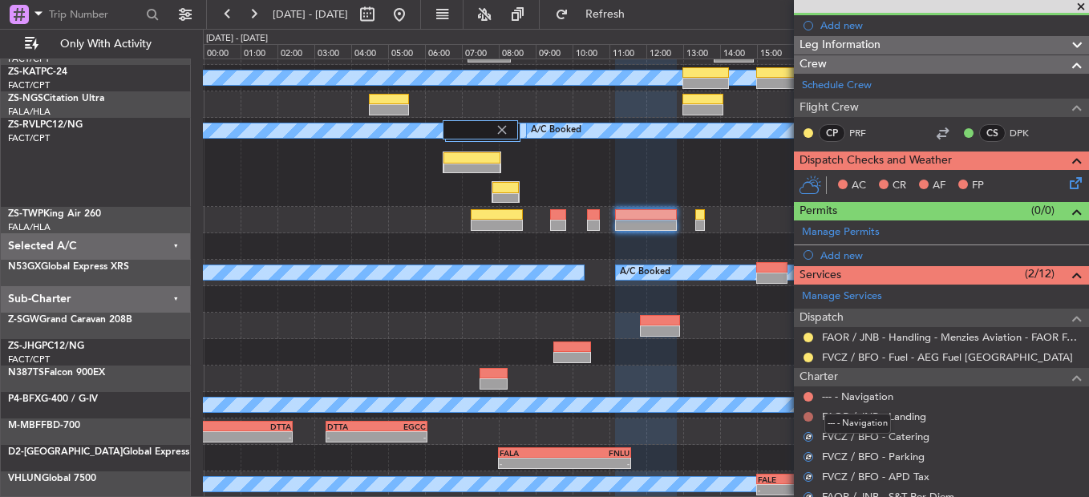
click at [809, 416] on button at bounding box center [809, 417] width 10 height 10
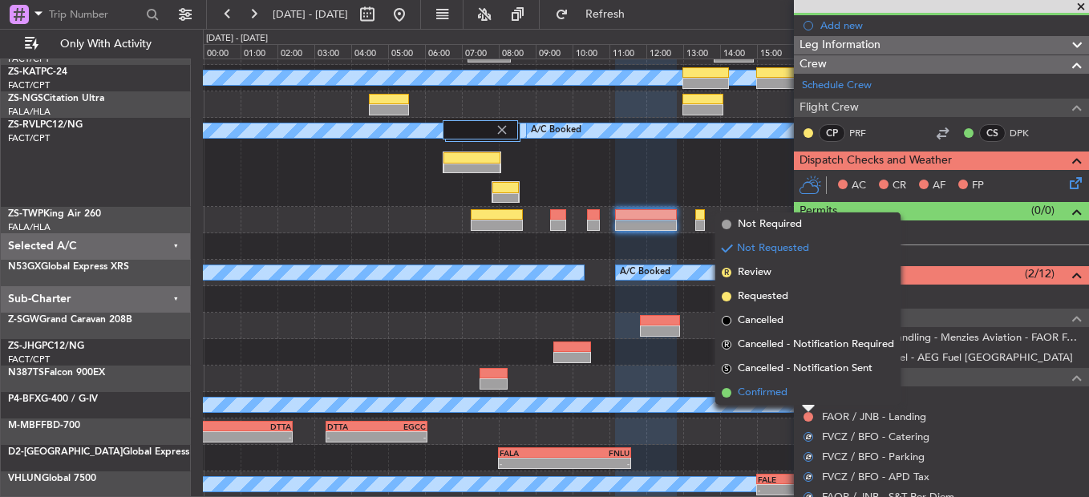
click at [808, 399] on li "Confirmed" at bounding box center [808, 393] width 185 height 24
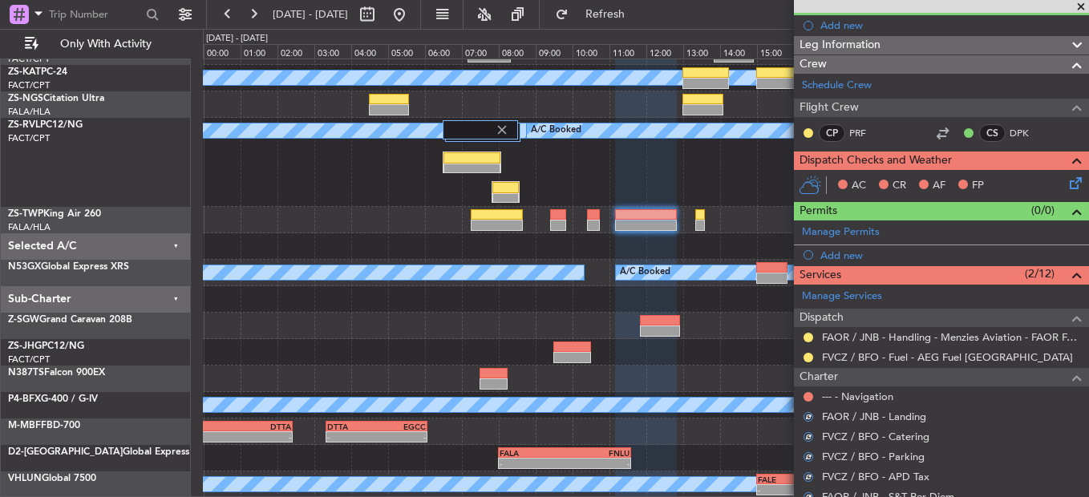
click at [817, 394] on div "--- - Navigation" at bounding box center [941, 397] width 295 height 20
click at [813, 395] on button at bounding box center [809, 397] width 10 height 10
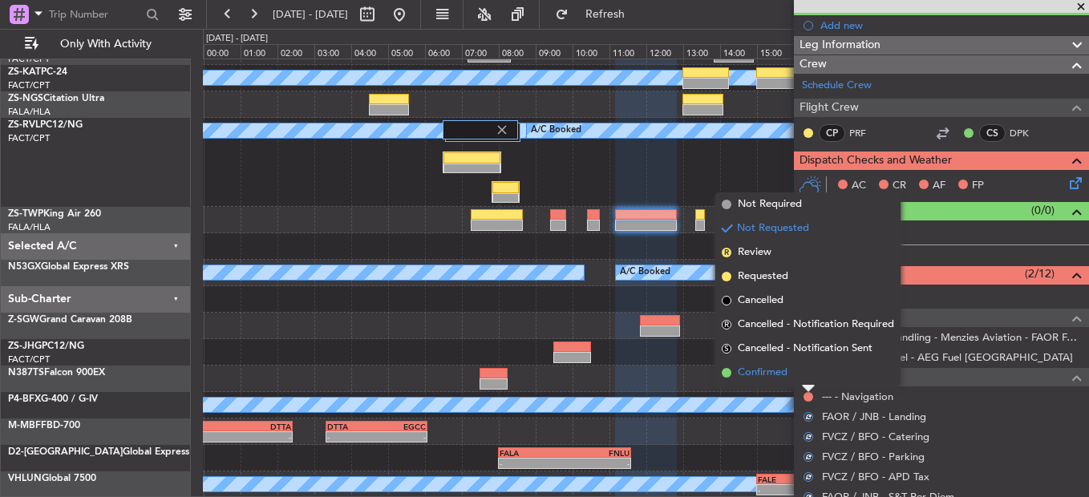
click at [805, 376] on li "Confirmed" at bounding box center [808, 373] width 185 height 24
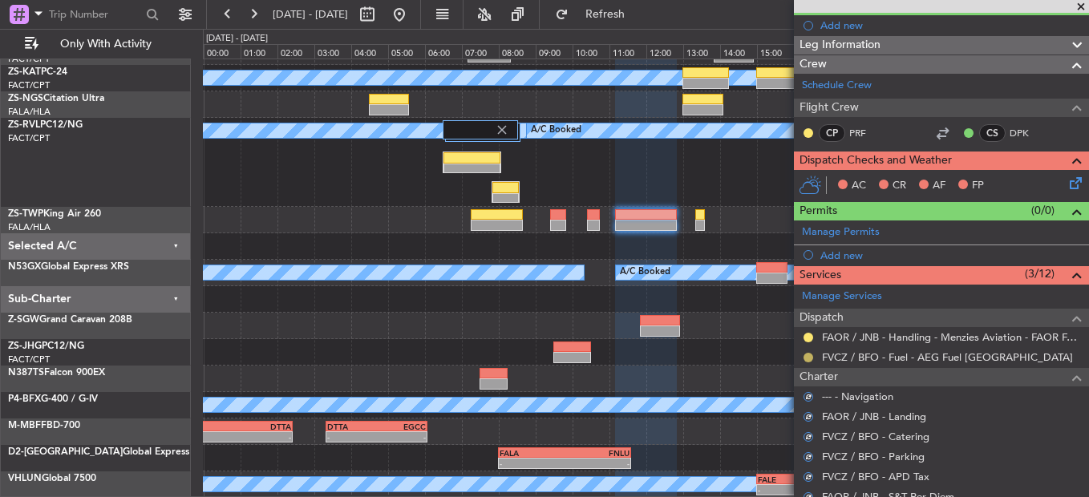
click at [810, 353] on button at bounding box center [809, 358] width 10 height 10
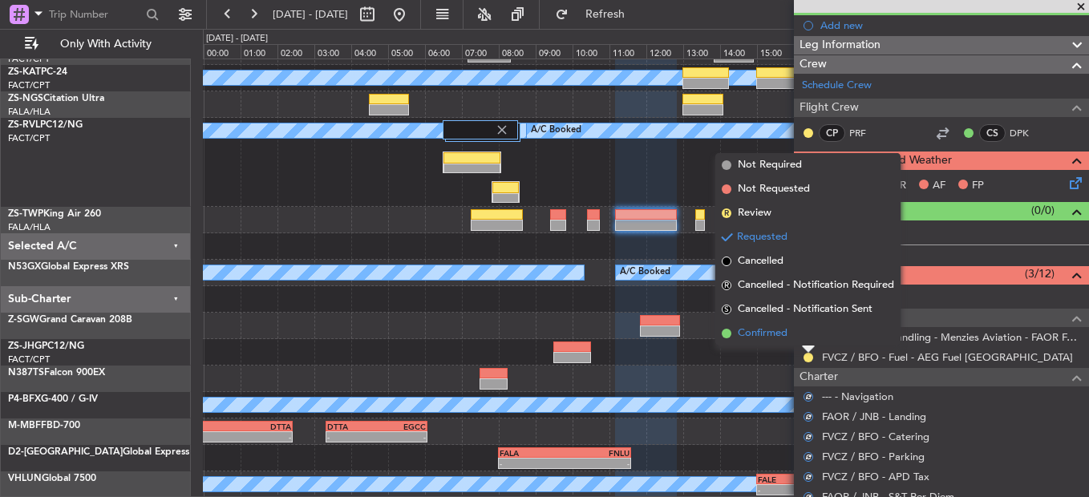
click at [818, 338] on li "Confirmed" at bounding box center [808, 334] width 185 height 24
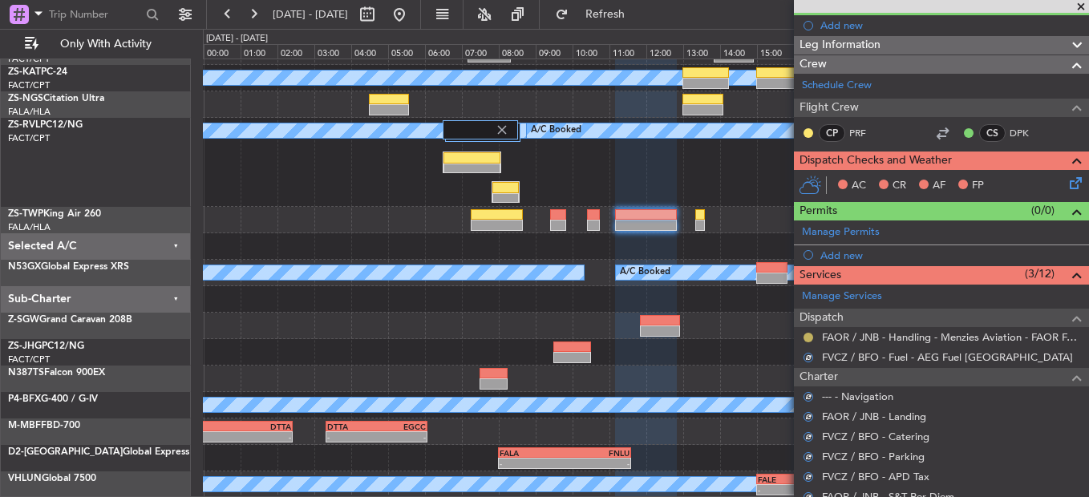
click at [809, 338] on button at bounding box center [809, 338] width 10 height 10
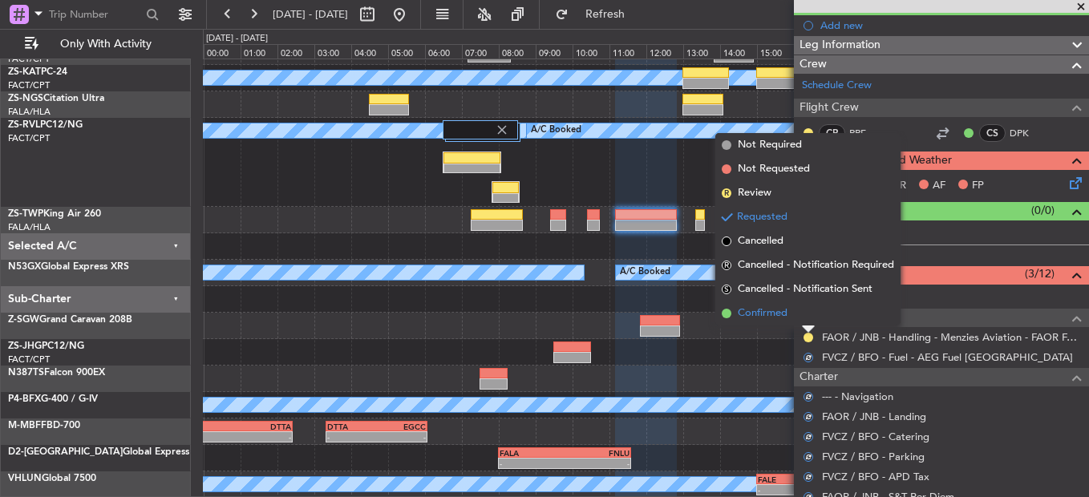
click at [809, 308] on li "Confirmed" at bounding box center [808, 314] width 185 height 24
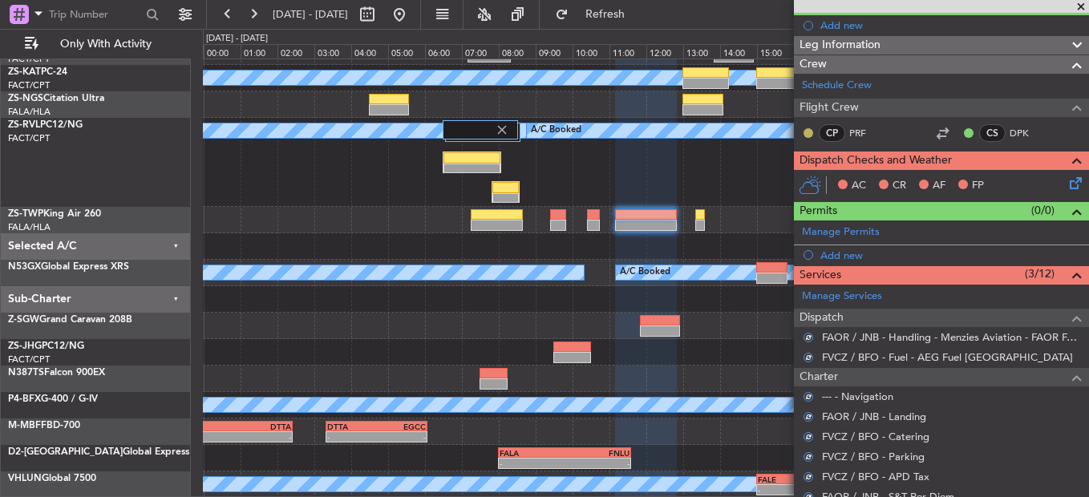
click at [807, 133] on button at bounding box center [809, 133] width 10 height 10
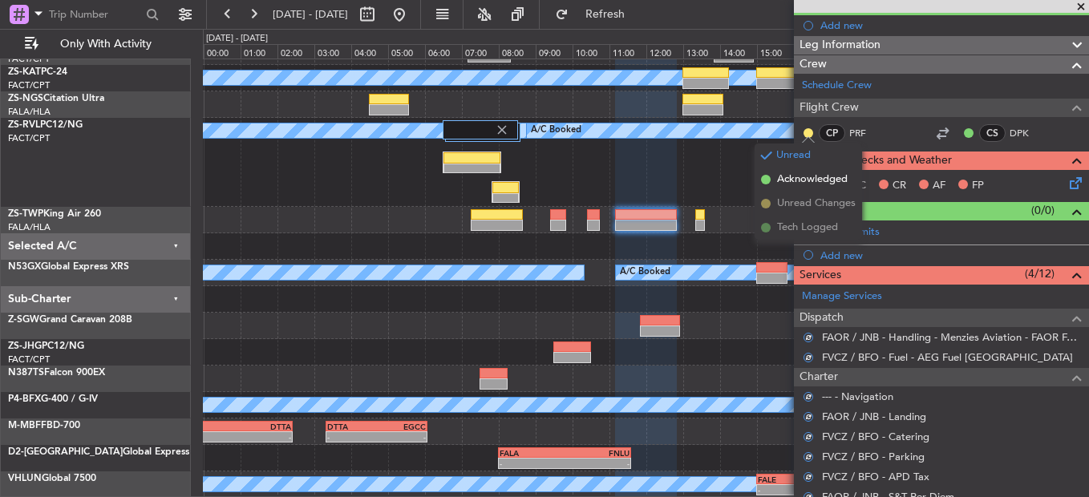
drag, startPoint x: 813, startPoint y: 180, endPoint x: 955, endPoint y: 179, distance: 142.8
click at [815, 180] on span "Acknowledged" at bounding box center [812, 180] width 71 height 16
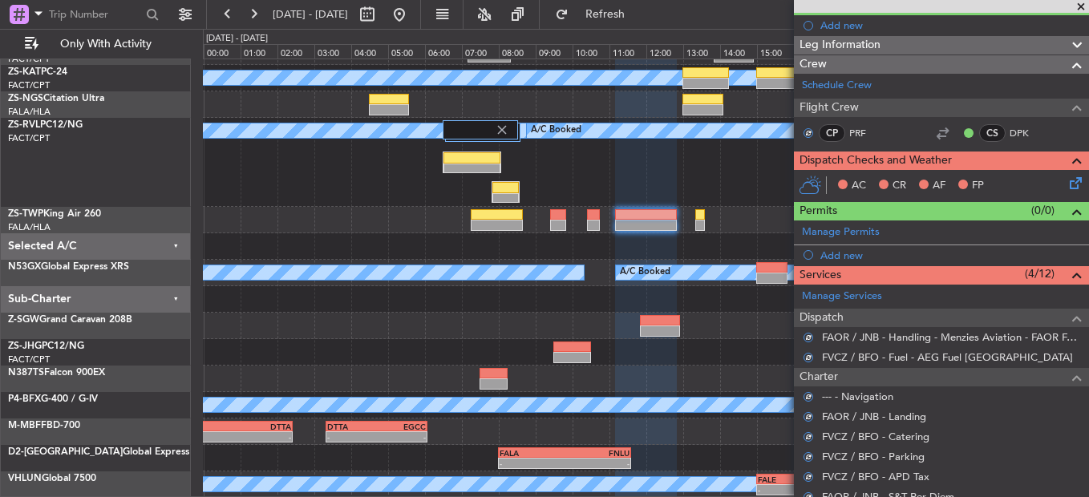
click at [1067, 187] on icon at bounding box center [1073, 180] width 13 height 13
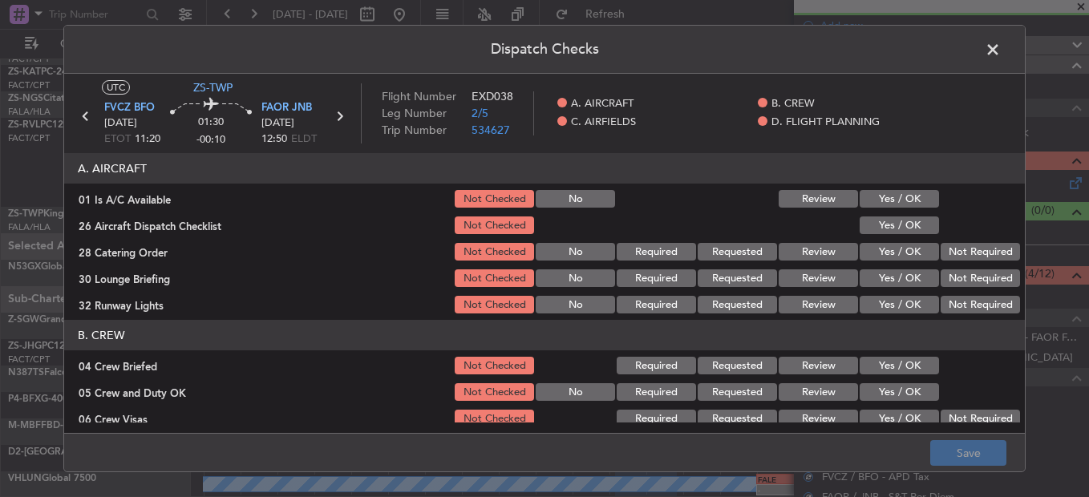
click at [923, 196] on button "Yes / OK" at bounding box center [899, 199] width 79 height 18
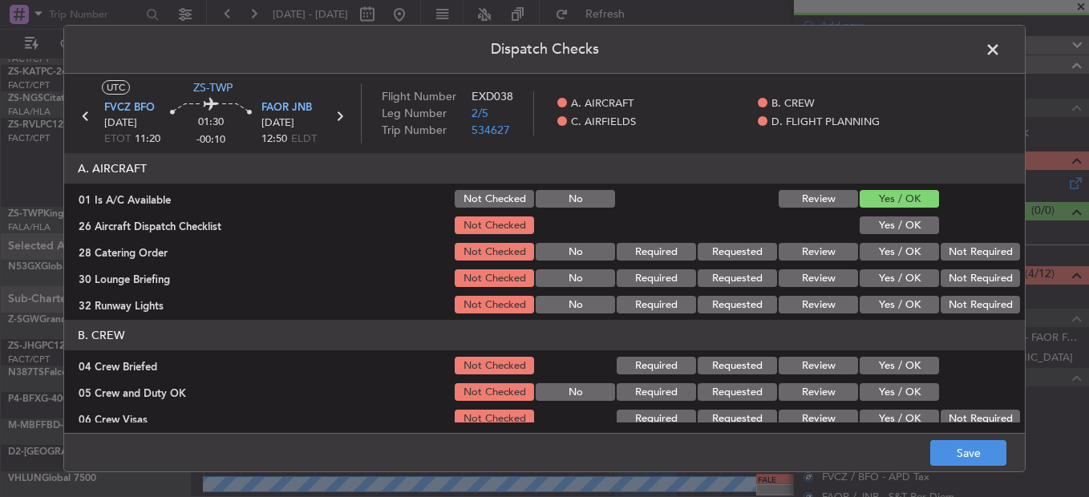
drag, startPoint x: 916, startPoint y: 209, endPoint x: 918, endPoint y: 228, distance: 18.5
click at [917, 213] on section "A. AIRCRAFT 01 Is A/C Available Not Checked No Review Yes / OK 26 Aircraft Disp…" at bounding box center [544, 234] width 961 height 163
click at [919, 233] on button "Yes / OK" at bounding box center [899, 226] width 79 height 18
click at [948, 247] on button "Not Required" at bounding box center [980, 252] width 79 height 18
click at [953, 271] on section "A. AIRCRAFT 01 Is A/C Available Not Checked No Review Yes / OK 26 Aircraft Disp…" at bounding box center [544, 234] width 961 height 163
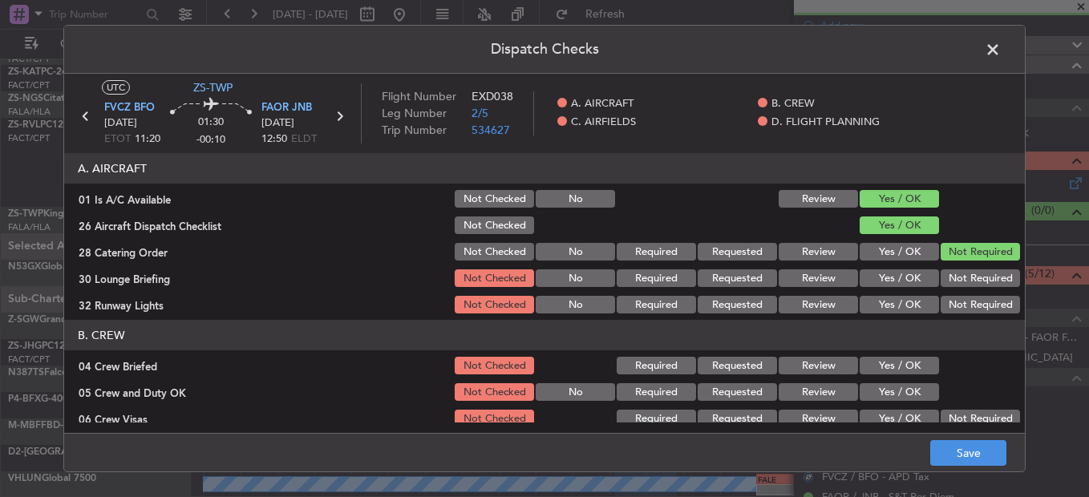
click at [955, 278] on button "Not Required" at bounding box center [980, 279] width 79 height 18
click at [955, 295] on section "A. AIRCRAFT 01 Is A/C Available Not Checked No Review Yes / OK 26 Aircraft Disp…" at bounding box center [544, 234] width 961 height 163
drag, startPoint x: 955, startPoint y: 297, endPoint x: 949, endPoint y: 319, distance: 23.4
click at [954, 306] on button "Not Required" at bounding box center [980, 305] width 79 height 18
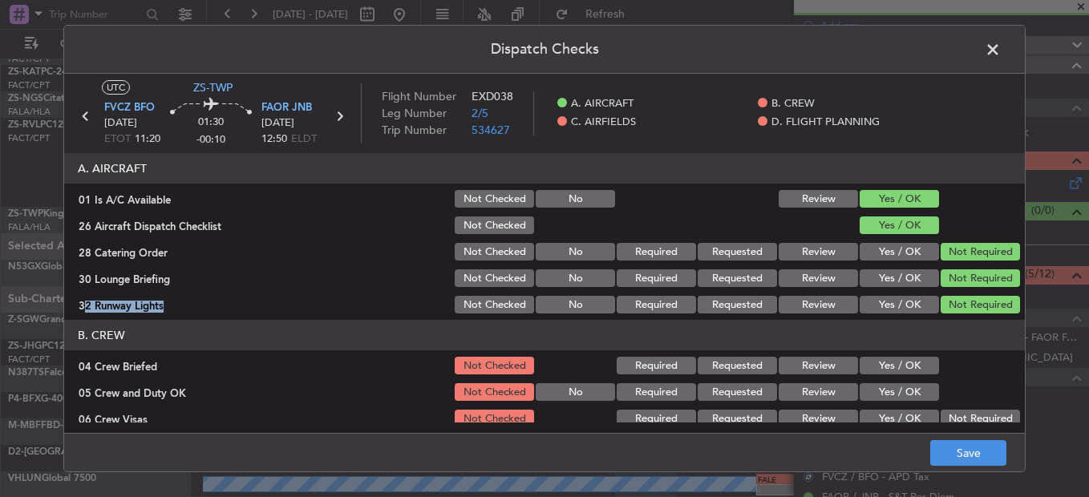
drag, startPoint x: 904, startPoint y: 359, endPoint x: 902, endPoint y: 374, distance: 14.6
click at [903, 362] on button "Yes / OK" at bounding box center [899, 366] width 79 height 18
drag, startPoint x: 902, startPoint y: 374, endPoint x: 903, endPoint y: 388, distance: 14.5
click at [902, 376] on div "Yes / OK" at bounding box center [898, 366] width 81 height 22
click at [903, 389] on button "Yes / OK" at bounding box center [899, 392] width 79 height 18
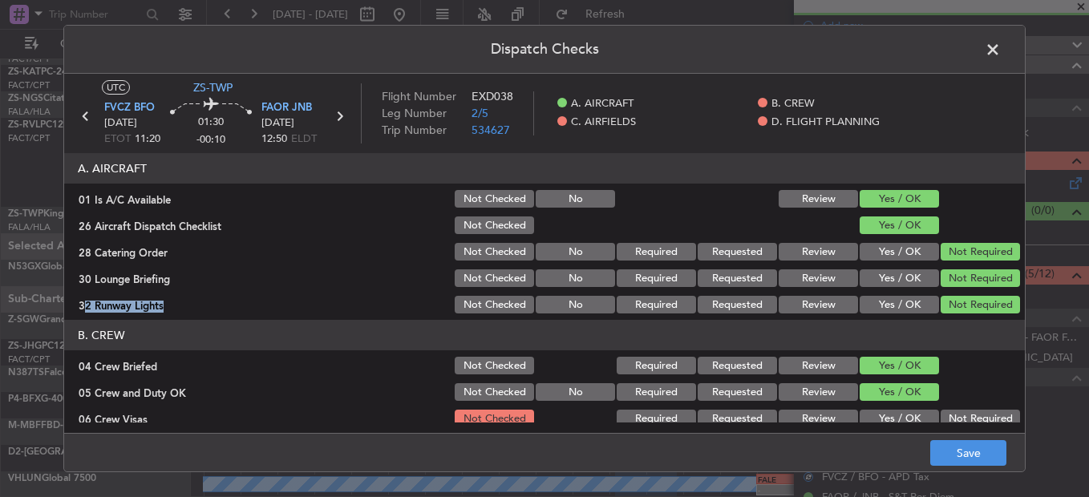
click at [920, 394] on button "Yes / OK" at bounding box center [899, 392] width 79 height 18
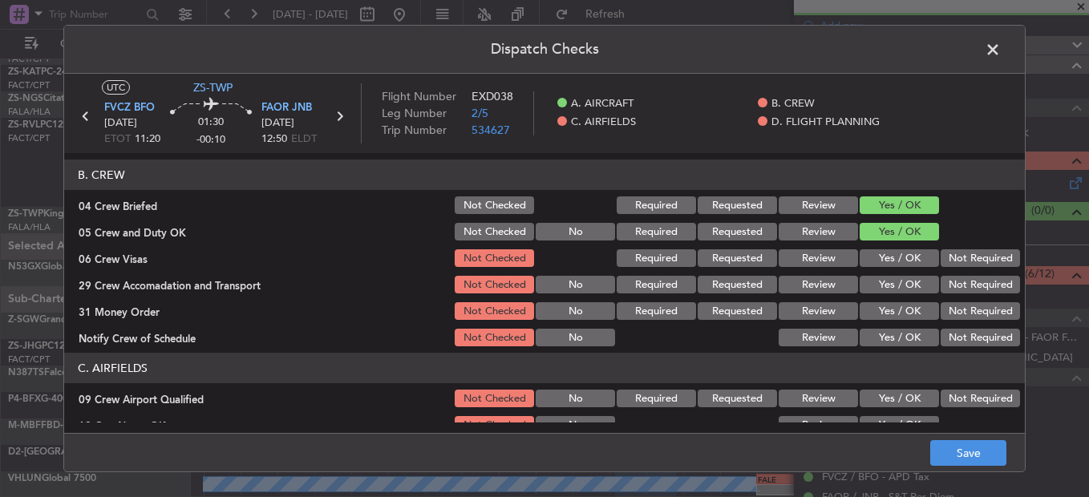
click at [972, 267] on button "Not Required" at bounding box center [980, 258] width 79 height 18
click at [976, 274] on section "B. CREW 04 Crew Briefed Not Checked Required Requested Review Yes / OK 05 Crew …" at bounding box center [544, 254] width 961 height 189
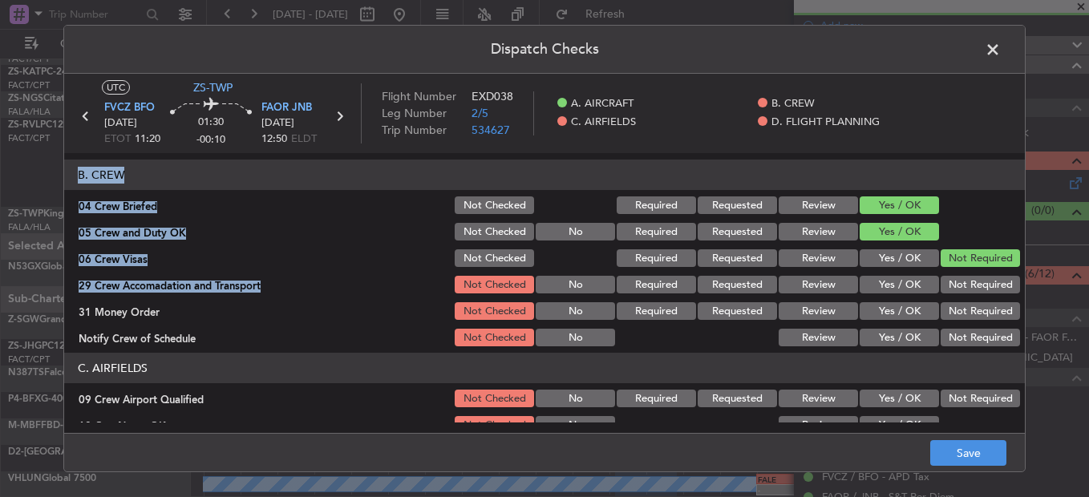
click at [976, 295] on div "Not Required" at bounding box center [979, 285] width 81 height 22
click at [962, 285] on button "Not Required" at bounding box center [980, 285] width 79 height 18
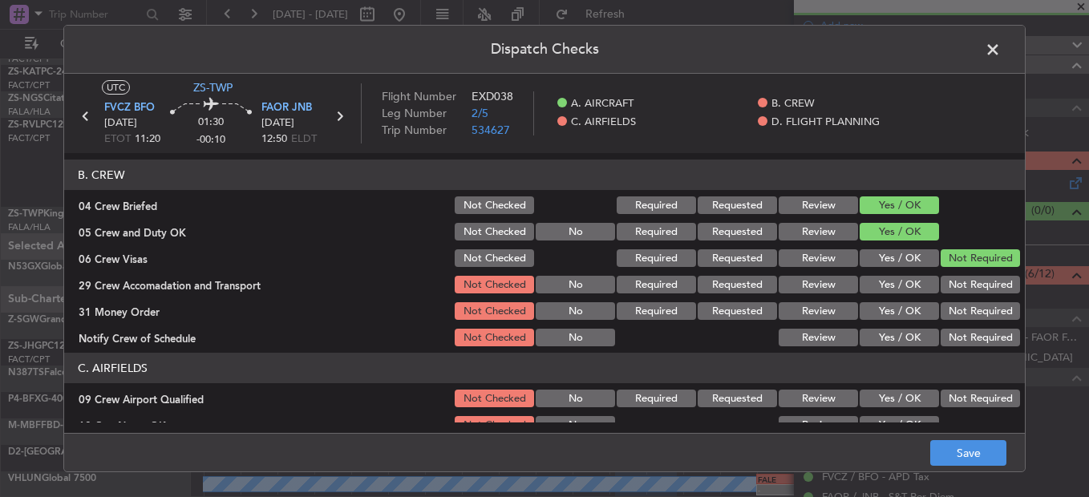
click at [968, 298] on section "B. CREW 04 Crew Briefed Not Checked Required Requested Review Yes / OK 05 Crew …" at bounding box center [544, 254] width 961 height 189
click at [968, 314] on button "Not Required" at bounding box center [980, 311] width 79 height 18
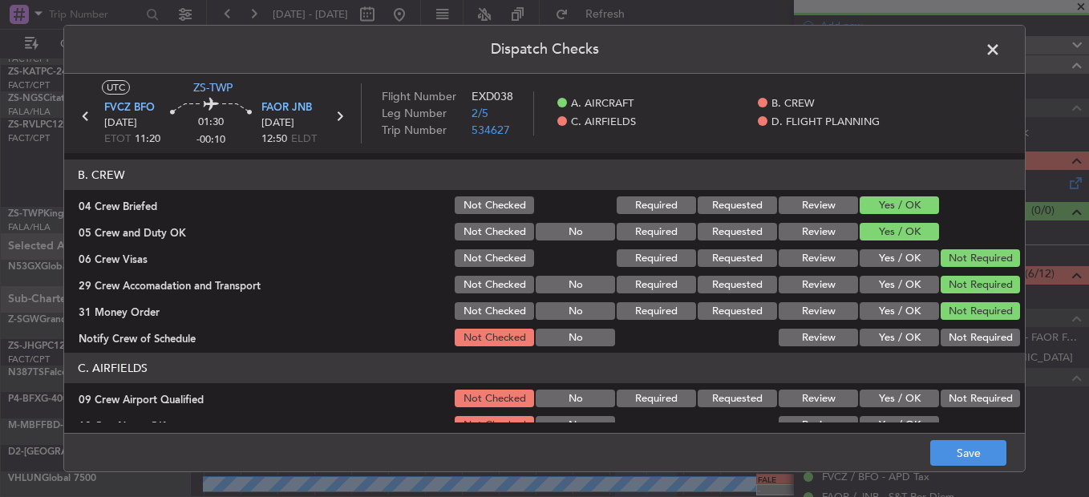
click at [969, 327] on section "B. CREW 04 Crew Briefed Not Checked Required Requested Review Yes / OK 05 Crew …" at bounding box center [544, 254] width 961 height 189
click at [970, 338] on button "Not Required" at bounding box center [980, 338] width 79 height 18
click at [971, 346] on button "Not Required" at bounding box center [980, 338] width 79 height 18
click at [974, 390] on div "Not Required" at bounding box center [979, 398] width 81 height 22
click at [967, 408] on button "Not Required" at bounding box center [980, 399] width 79 height 18
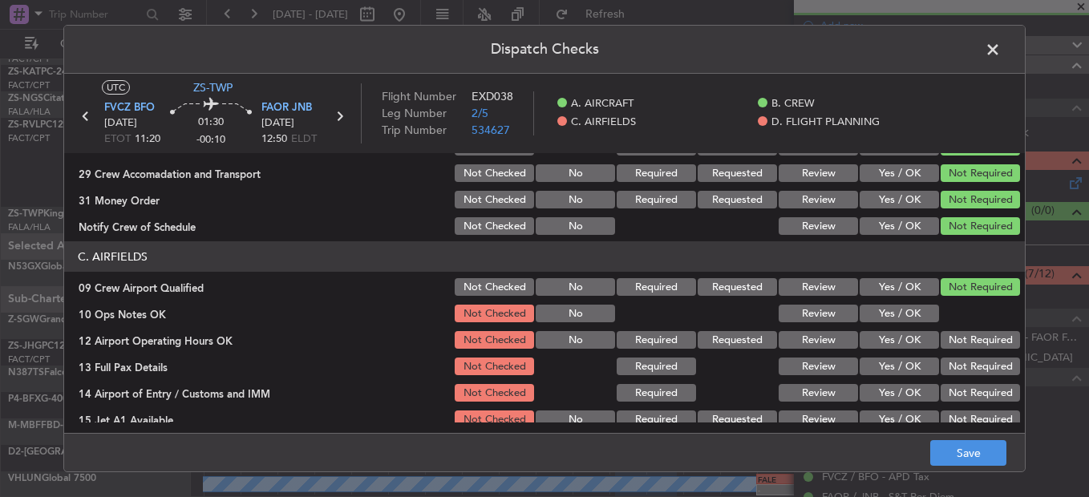
scroll to position [401, 0]
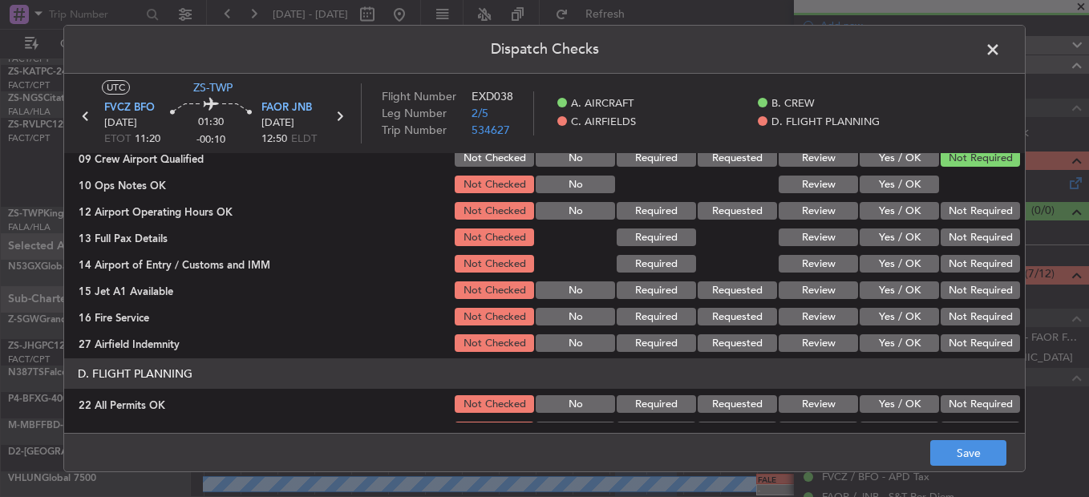
drag, startPoint x: 905, startPoint y: 182, endPoint x: 914, endPoint y: 187, distance: 10.1
click at [906, 182] on button "Yes / OK" at bounding box center [899, 185] width 79 height 18
click at [954, 205] on button "Not Required" at bounding box center [980, 211] width 79 height 18
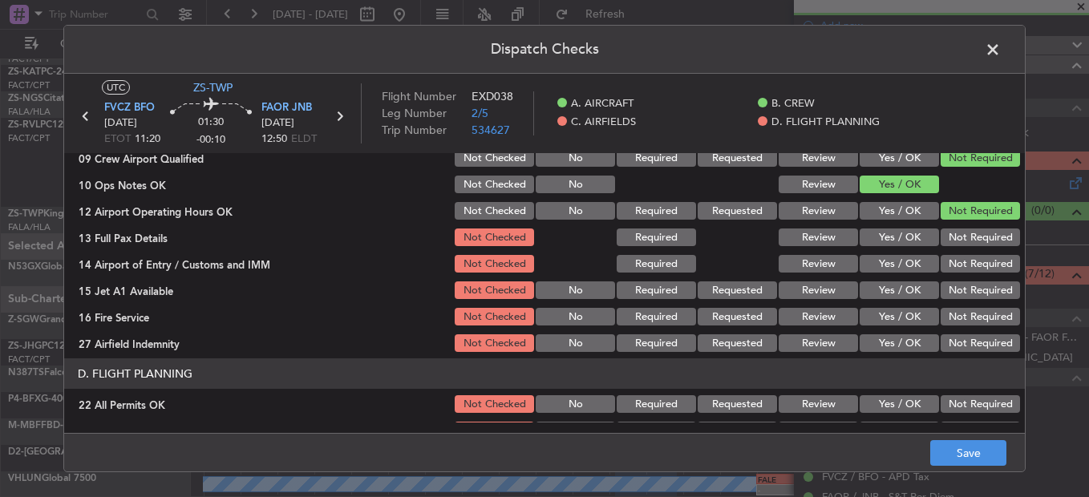
click at [975, 217] on button "Not Required" at bounding box center [980, 211] width 79 height 18
click at [978, 234] on div "Not Required" at bounding box center [979, 237] width 81 height 22
click at [984, 243] on button "Not Required" at bounding box center [980, 238] width 79 height 18
click at [981, 249] on section "C. AIRFIELDS 09 Crew Airport Qualified Not Checked No Required Requested Review…" at bounding box center [544, 233] width 961 height 242
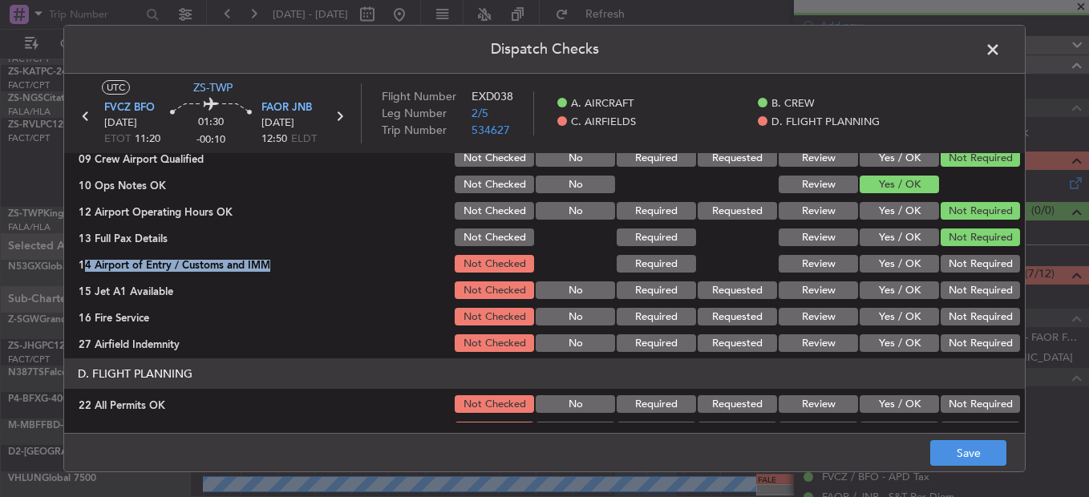
click at [976, 274] on div "Not Required" at bounding box center [979, 264] width 81 height 22
click at [971, 262] on button "Not Required" at bounding box center [980, 264] width 79 height 18
click at [980, 285] on button "Not Required" at bounding box center [980, 291] width 79 height 18
click at [980, 297] on button "Not Required" at bounding box center [980, 291] width 79 height 18
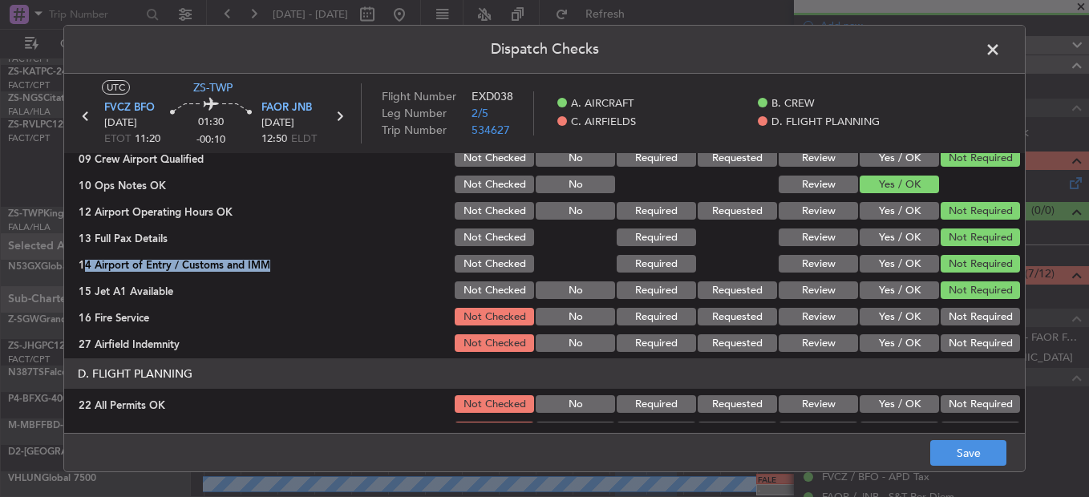
click at [978, 319] on button "Not Required" at bounding box center [980, 317] width 79 height 18
click at [976, 339] on button "Not Required" at bounding box center [980, 344] width 79 height 18
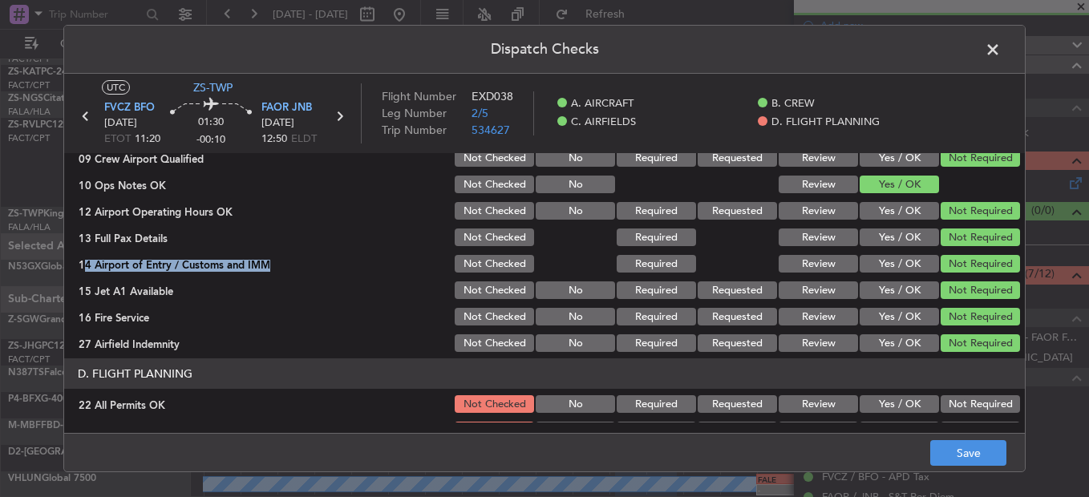
click at [974, 352] on button "Not Required" at bounding box center [980, 344] width 79 height 18
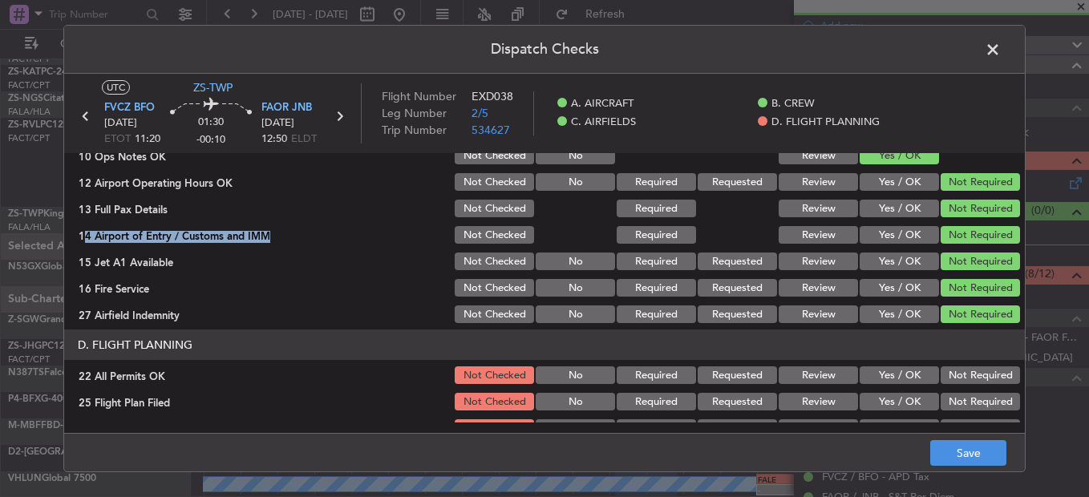
scroll to position [451, 0]
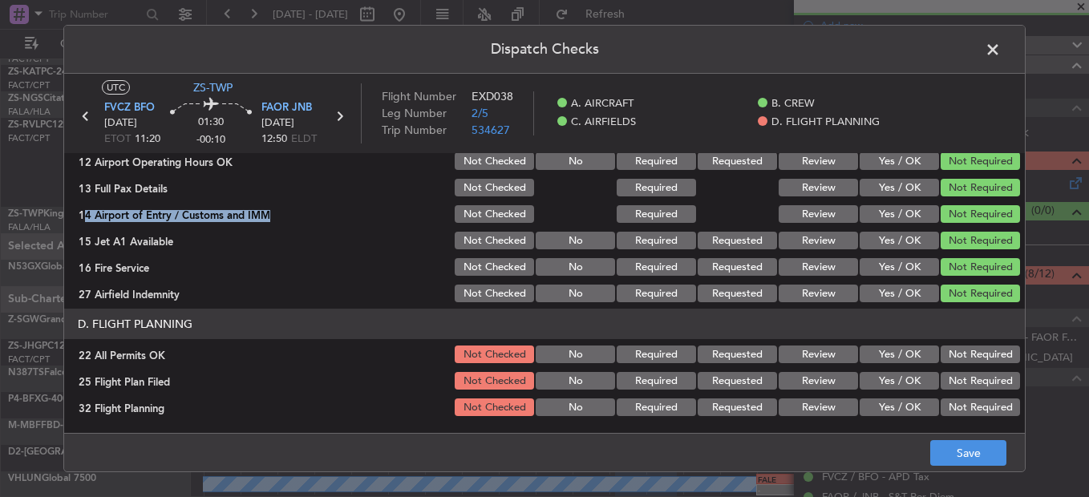
click at [954, 350] on button "Not Required" at bounding box center [980, 355] width 79 height 18
click at [838, 376] on button "Review" at bounding box center [818, 381] width 79 height 18
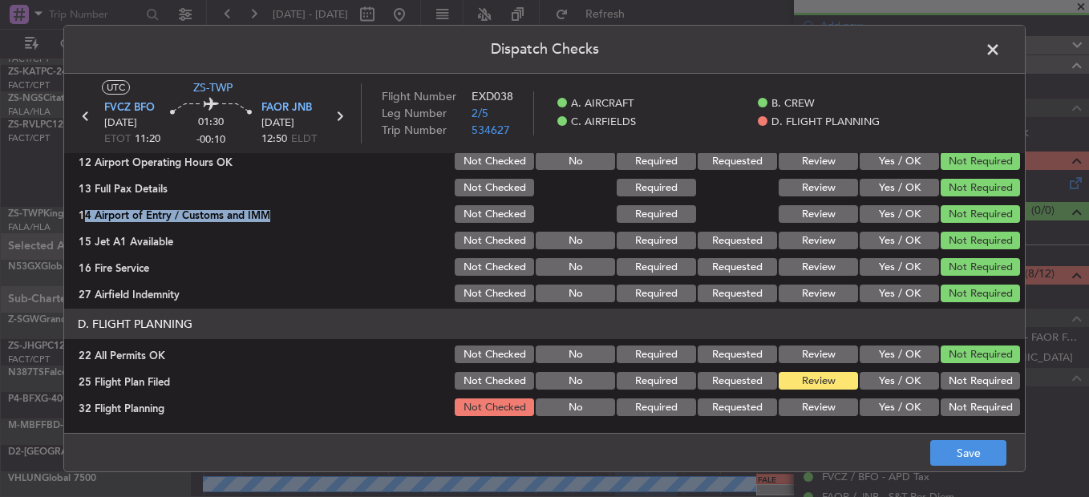
click at [835, 397] on section "D. FLIGHT PLANNING 22 All Permits OK Not Checked No Required Requested Review Y…" at bounding box center [544, 364] width 961 height 110
click at [826, 412] on button "Review" at bounding box center [818, 408] width 79 height 18
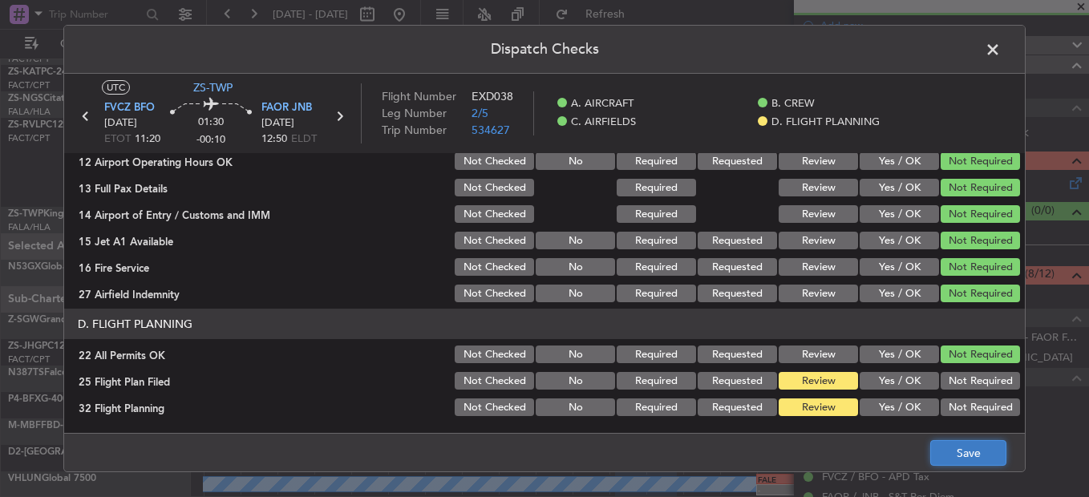
click at [971, 456] on button "Save" at bounding box center [969, 453] width 76 height 26
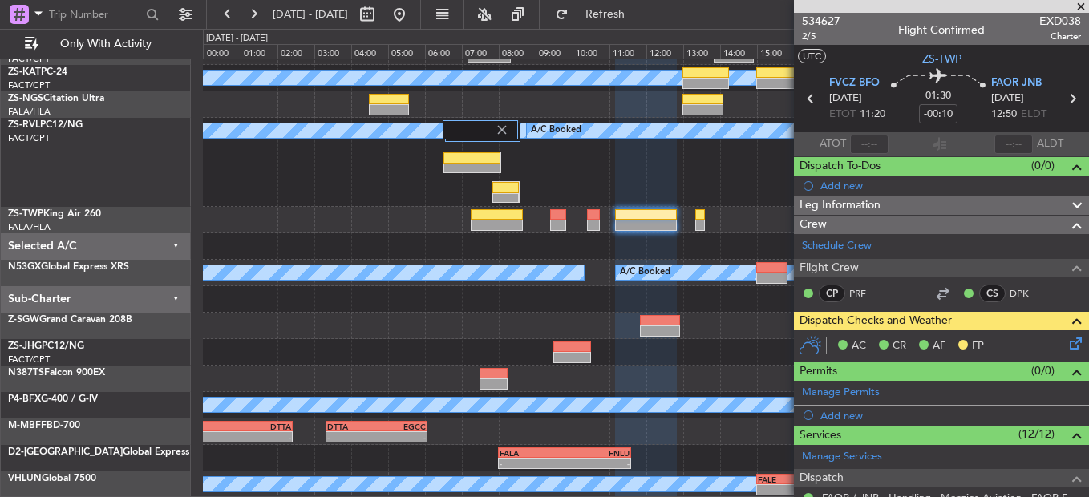
click at [803, 112] on section "FVCZ BFO 14/08/2025 ETOT 11:20 01:30 -00:10 FAOR JNB 14/08/2025 12:50 ELDT" at bounding box center [941, 100] width 295 height 63
click at [805, 101] on icon at bounding box center [811, 98] width 21 height 21
type input "-00:15"
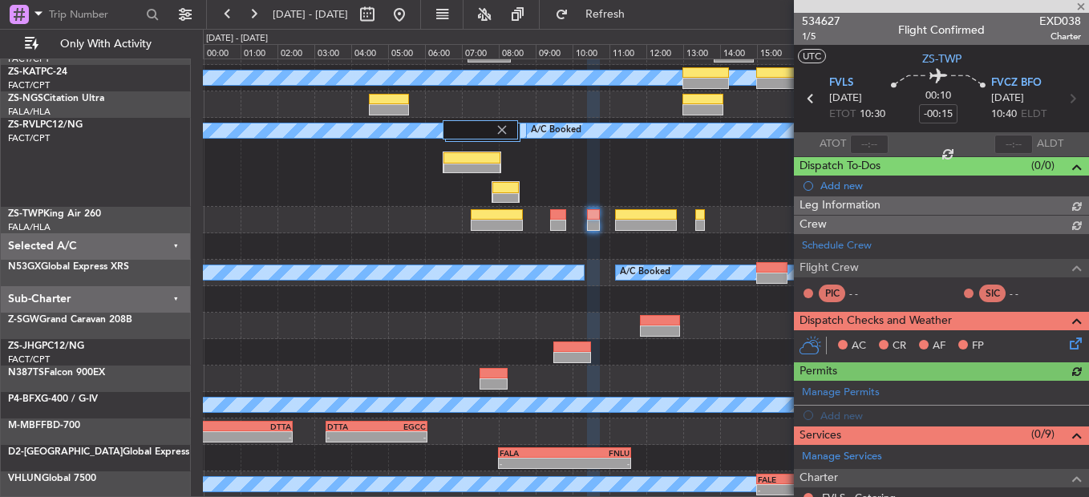
scroll to position [321, 0]
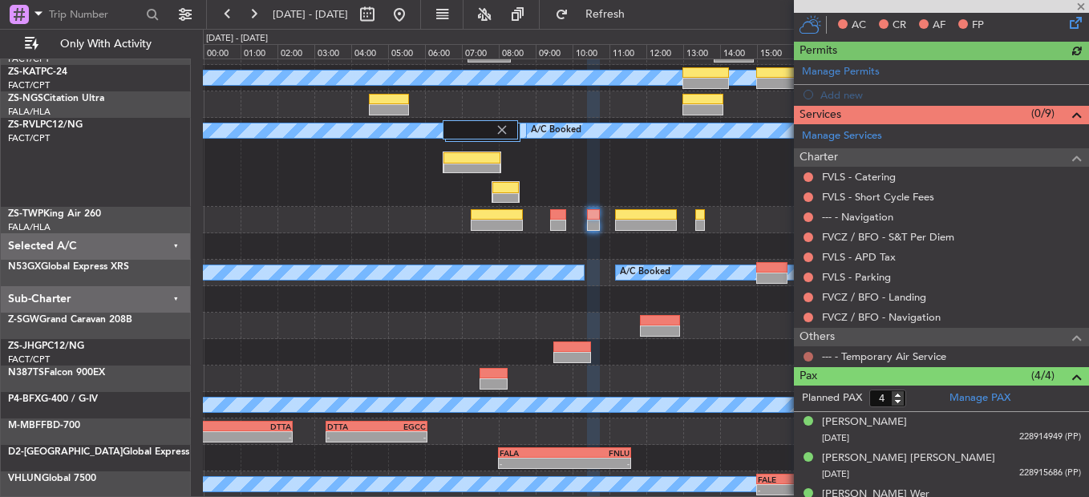
click at [807, 354] on button at bounding box center [809, 357] width 10 height 10
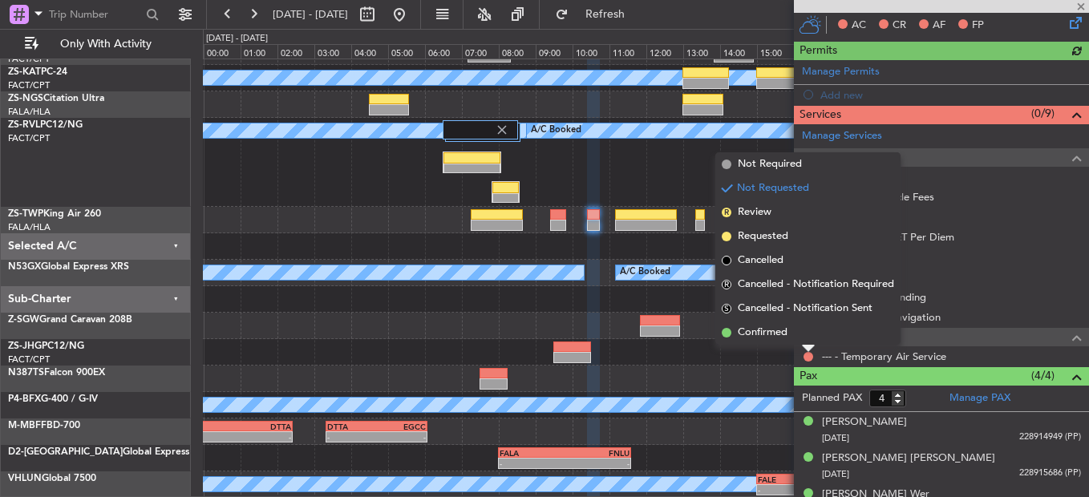
click at [807, 334] on li "Confirmed" at bounding box center [808, 333] width 185 height 24
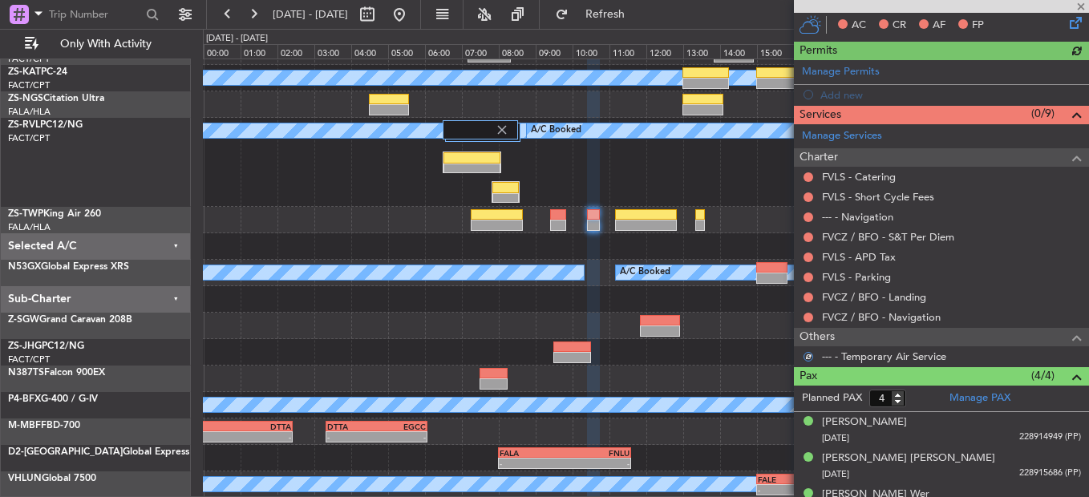
click at [805, 324] on div "FVCZ / BFO - Navigation" at bounding box center [941, 317] width 295 height 20
click at [805, 314] on button at bounding box center [809, 318] width 10 height 10
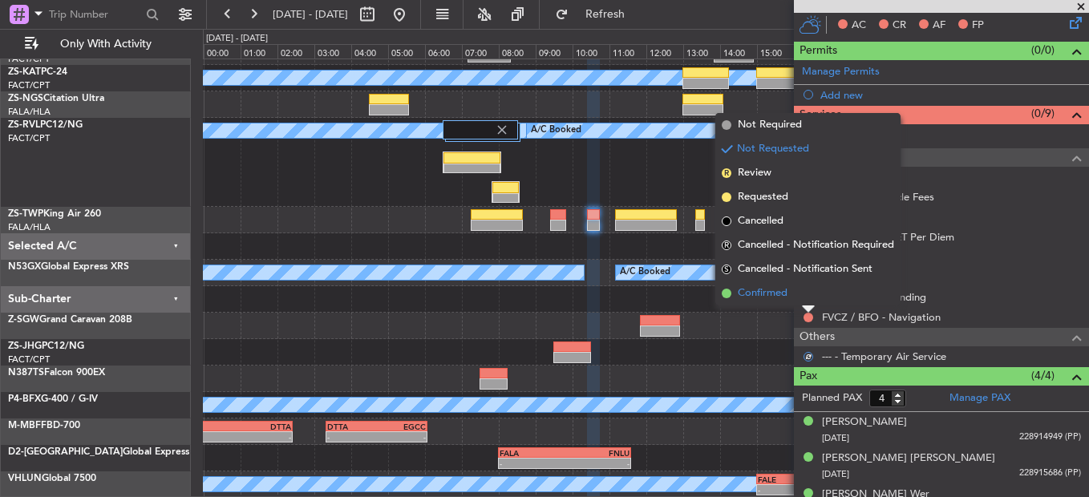
click at [809, 299] on li "Confirmed" at bounding box center [808, 294] width 185 height 24
click at [812, 295] on button at bounding box center [809, 298] width 10 height 10
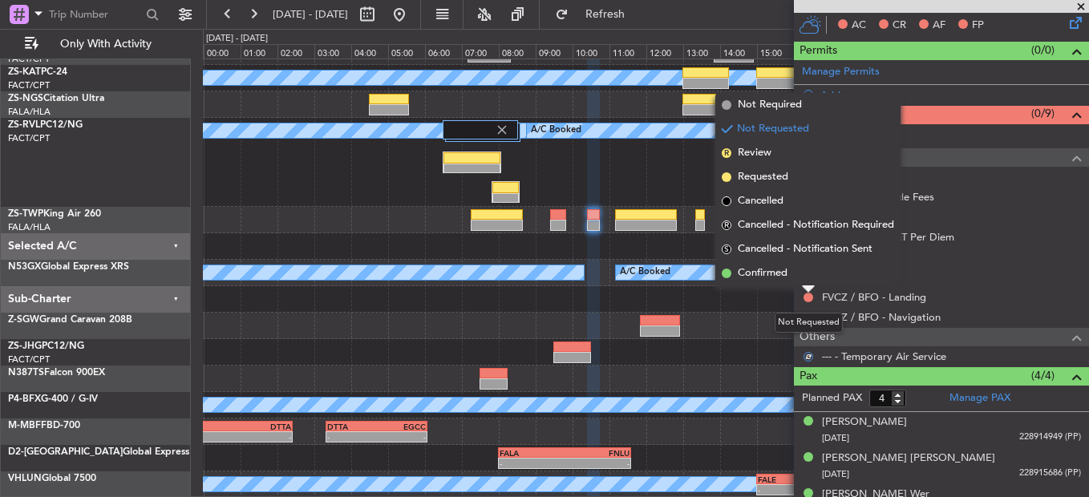
click at [799, 282] on li "Confirmed" at bounding box center [808, 274] width 185 height 24
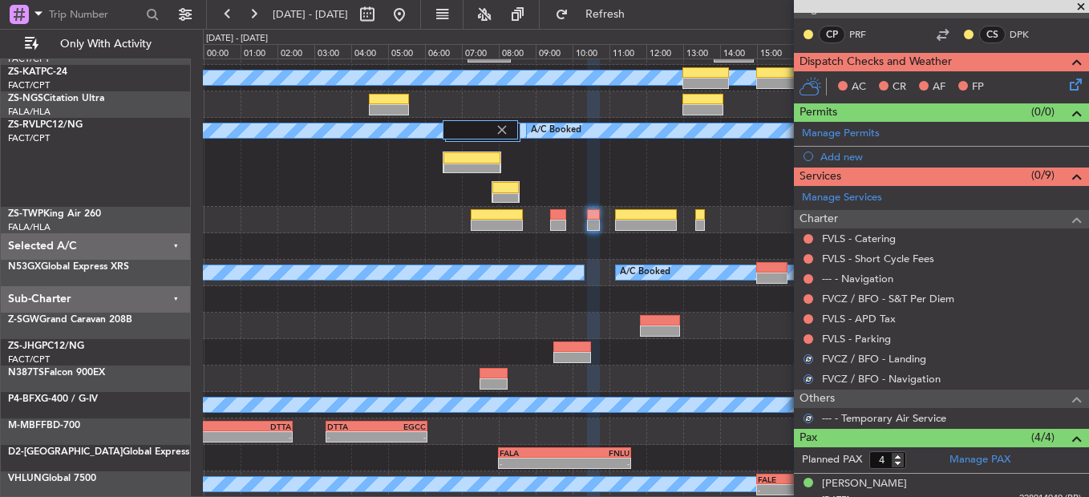
scroll to position [241, 0]
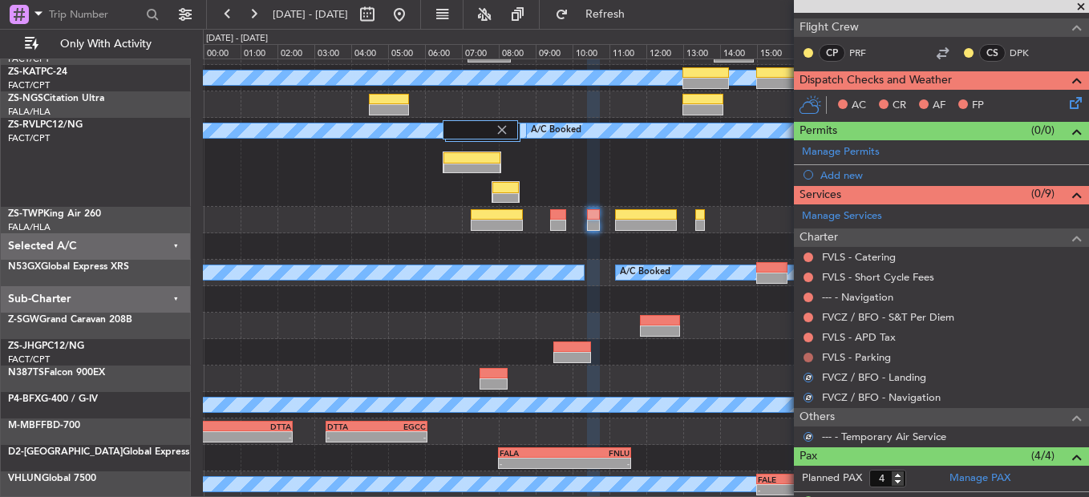
click at [808, 357] on button at bounding box center [809, 358] width 10 height 10
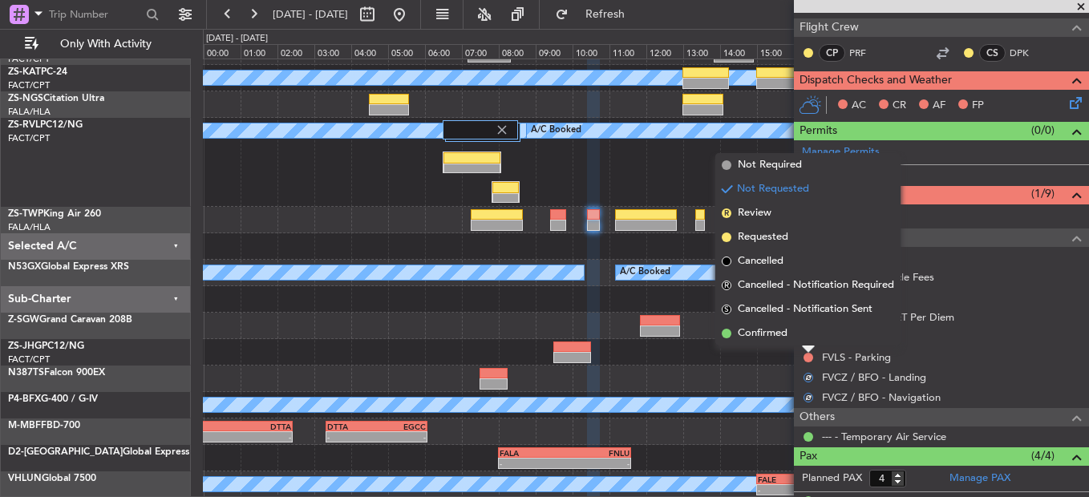
click at [808, 340] on li "Confirmed" at bounding box center [808, 334] width 185 height 24
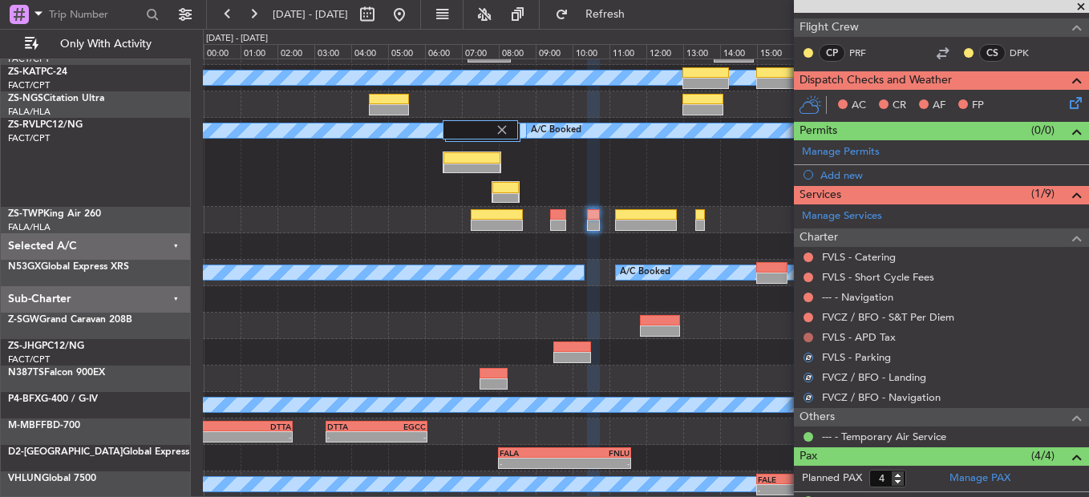
click at [808, 336] on button at bounding box center [809, 338] width 10 height 10
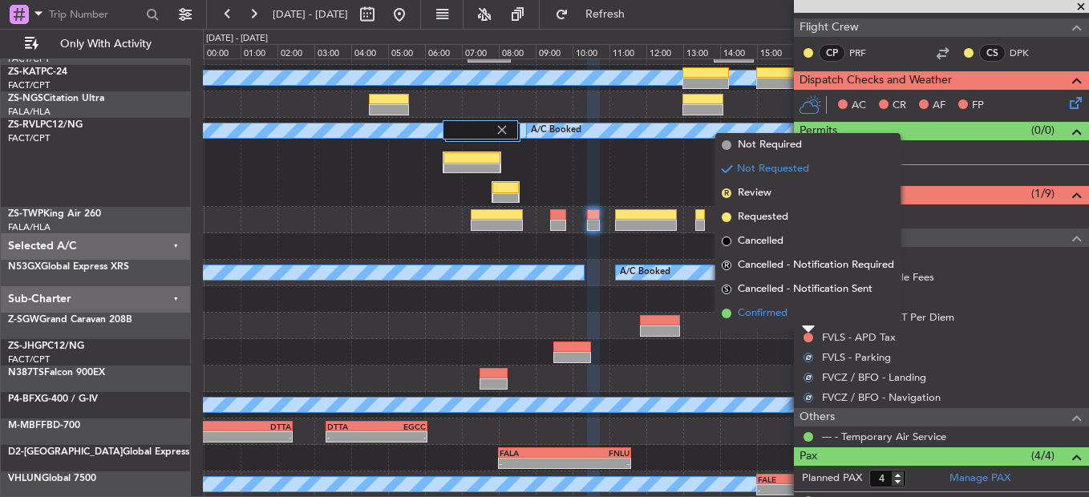
click at [804, 319] on li "Confirmed" at bounding box center [808, 314] width 185 height 24
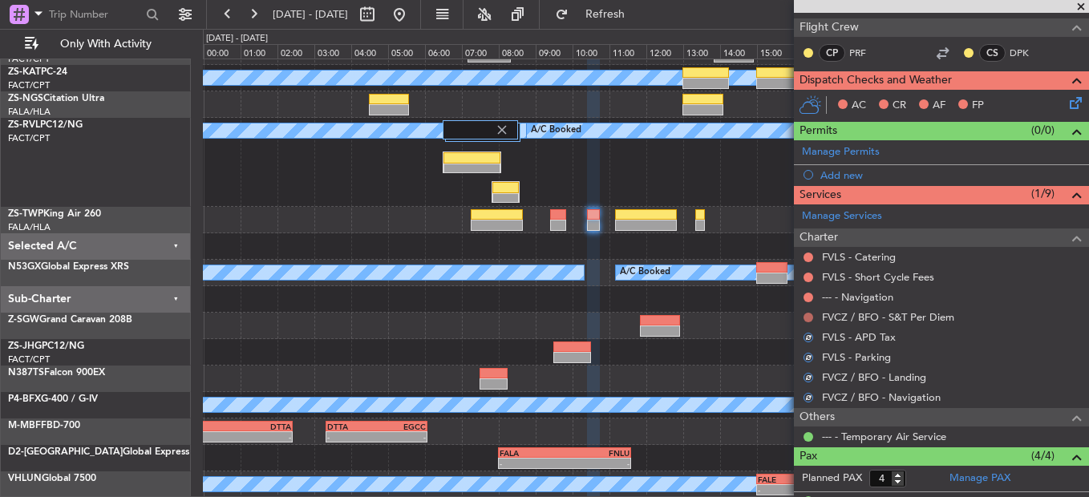
click at [804, 316] on button at bounding box center [809, 318] width 10 height 10
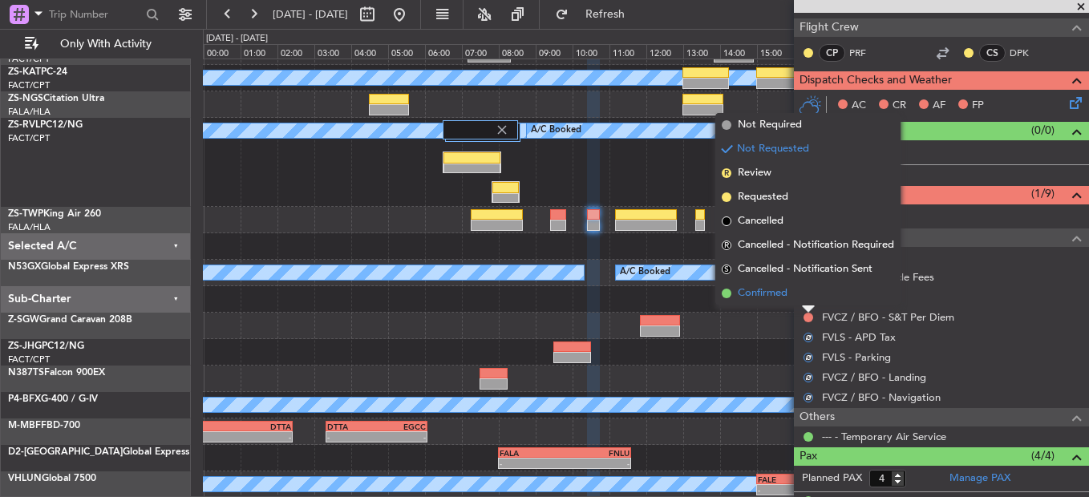
click at [799, 298] on li "Confirmed" at bounding box center [808, 294] width 185 height 24
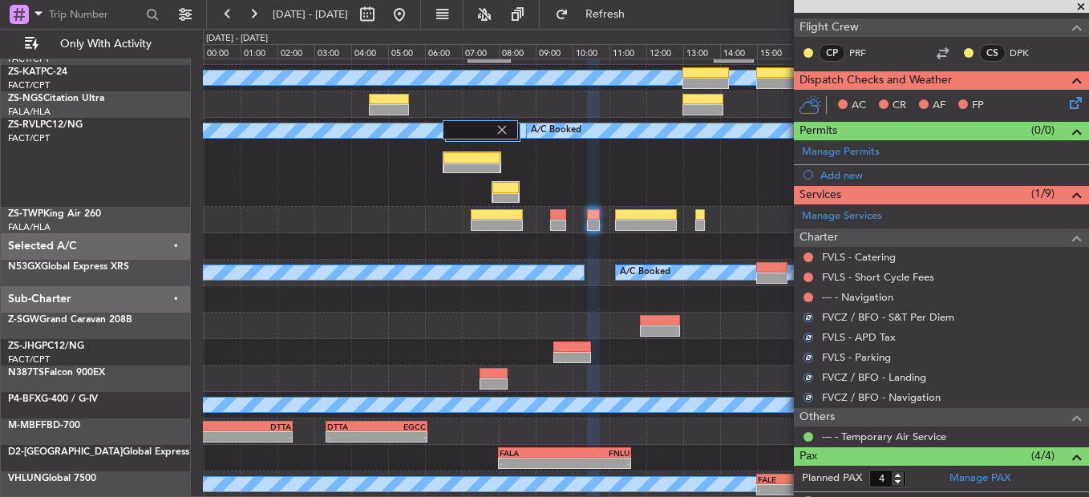
click at [805, 300] on button at bounding box center [809, 298] width 10 height 10
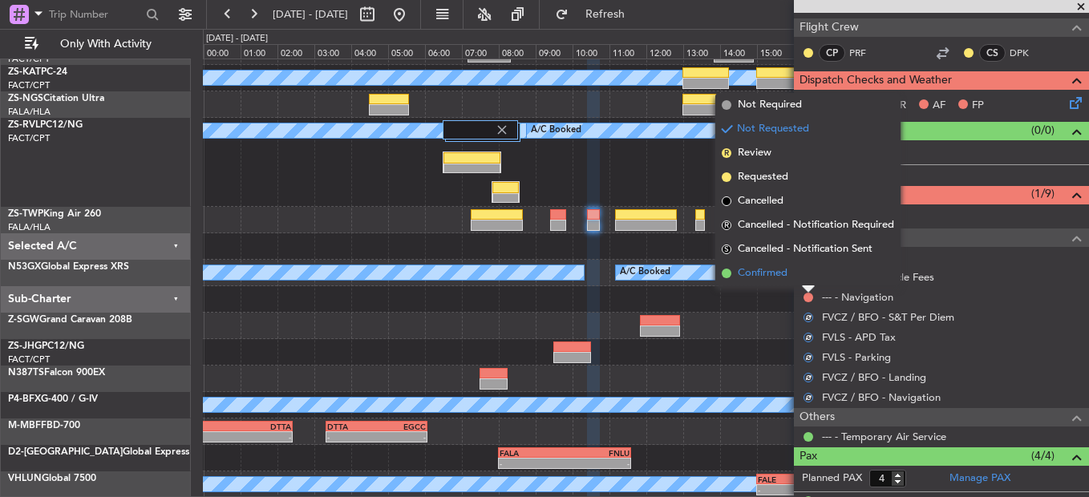
click at [801, 279] on li "Confirmed" at bounding box center [808, 274] width 185 height 24
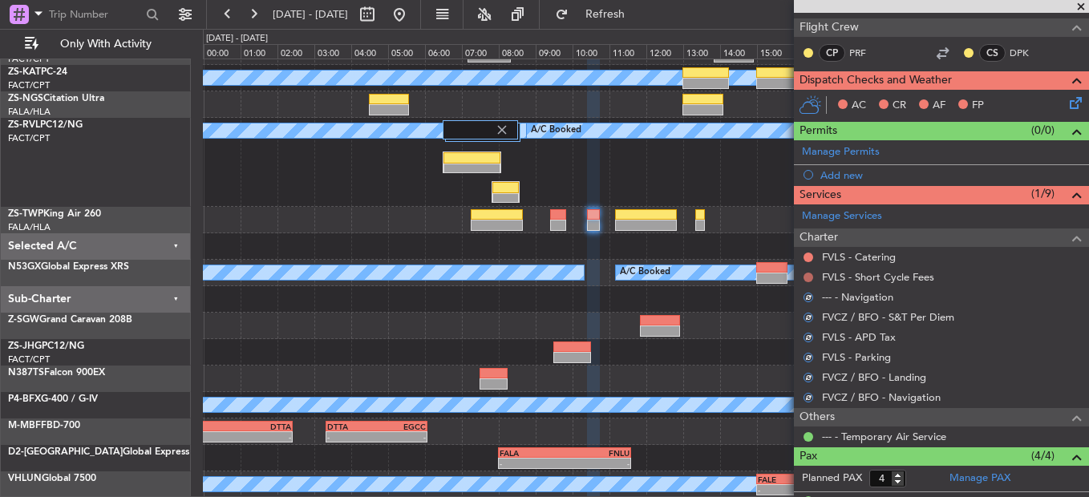
click at [810, 278] on button at bounding box center [809, 278] width 10 height 10
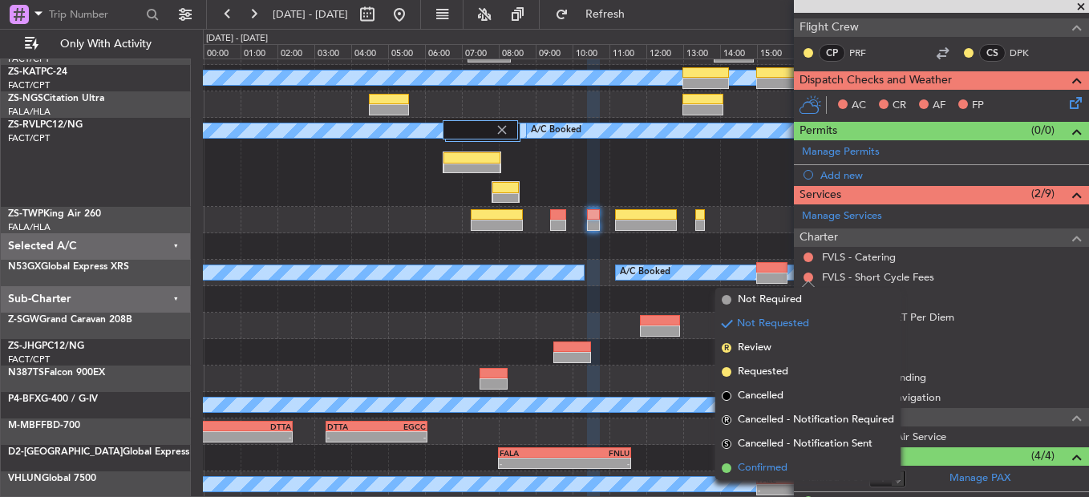
click at [805, 477] on li "Confirmed" at bounding box center [808, 468] width 185 height 24
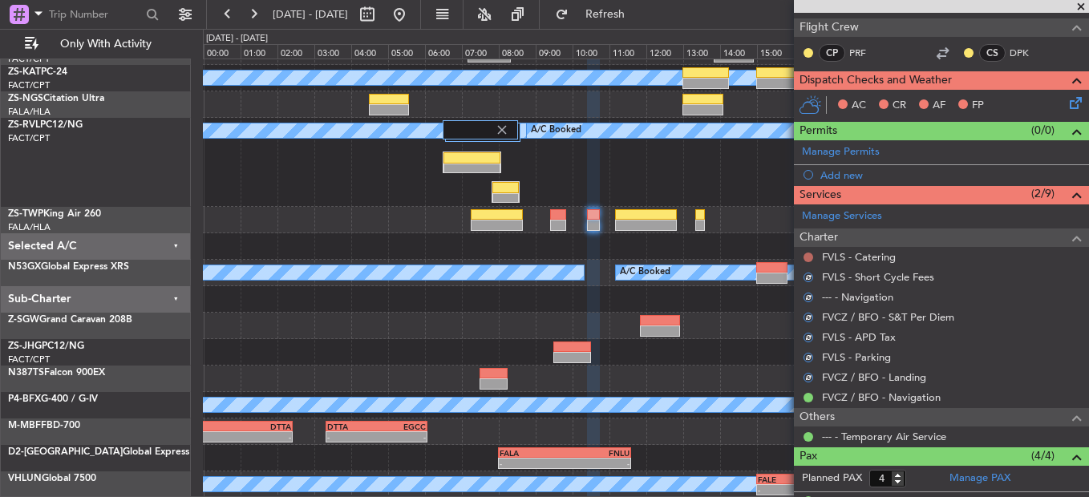
click at [810, 254] on button at bounding box center [809, 258] width 10 height 10
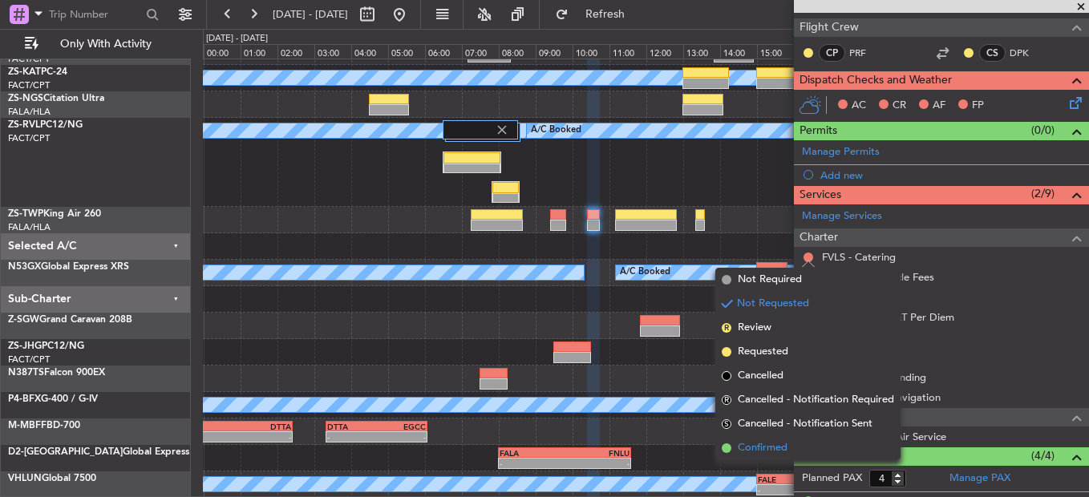
click at [781, 452] on span "Confirmed" at bounding box center [763, 448] width 50 height 16
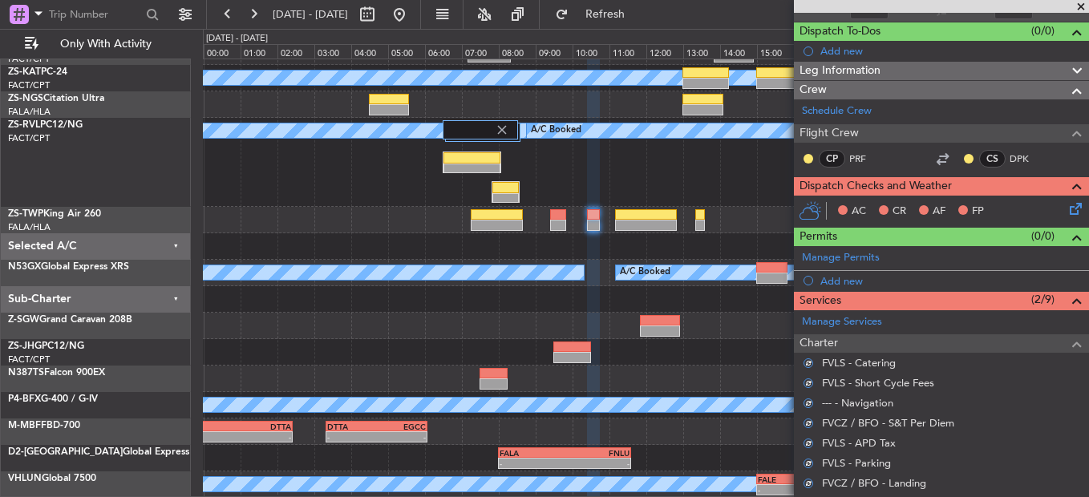
scroll to position [0, 0]
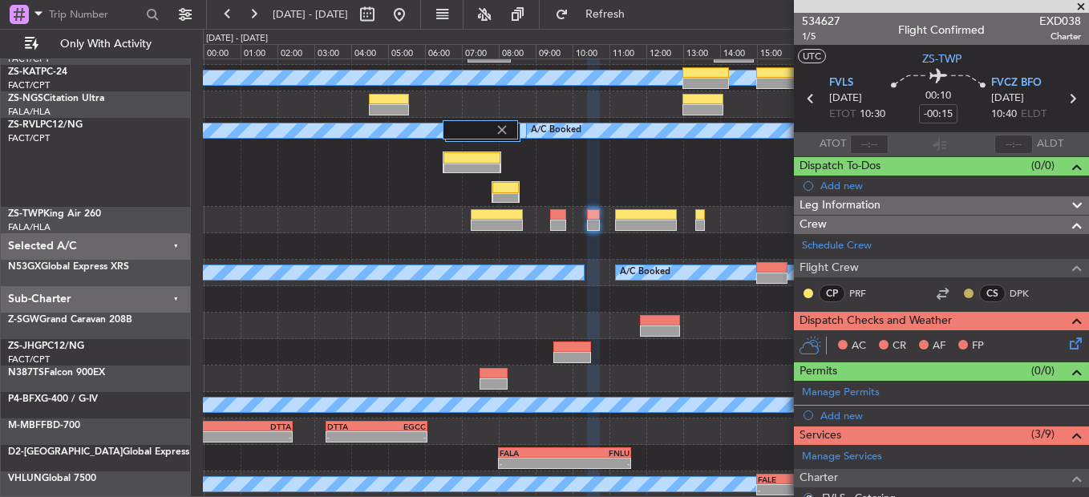
click at [964, 289] on button at bounding box center [969, 294] width 10 height 10
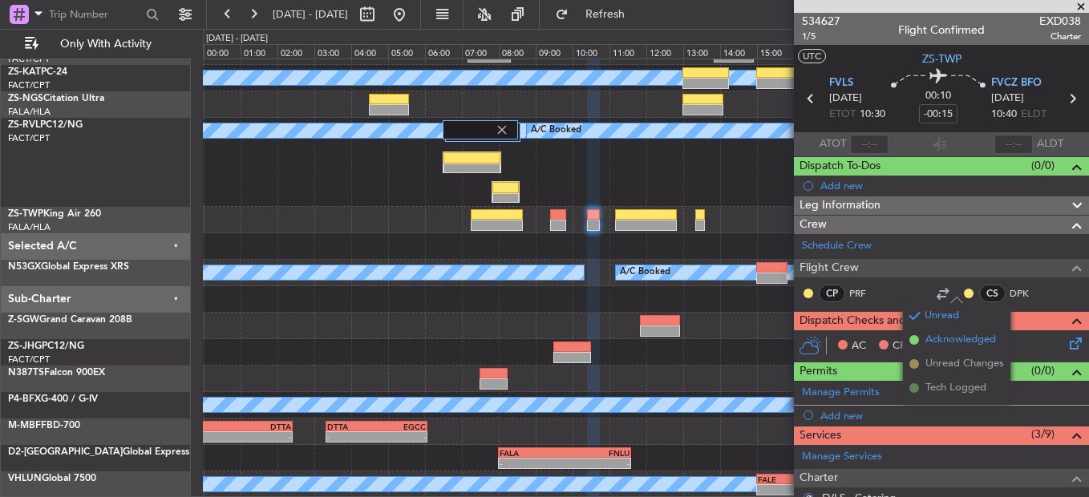
click at [932, 329] on li "Acknowledged" at bounding box center [957, 340] width 108 height 24
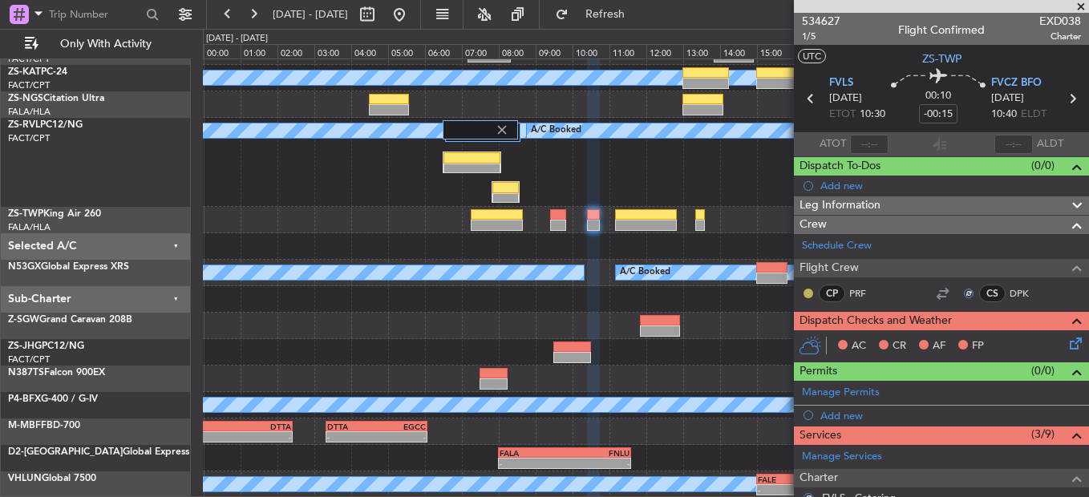
click at [807, 289] on button at bounding box center [809, 294] width 10 height 10
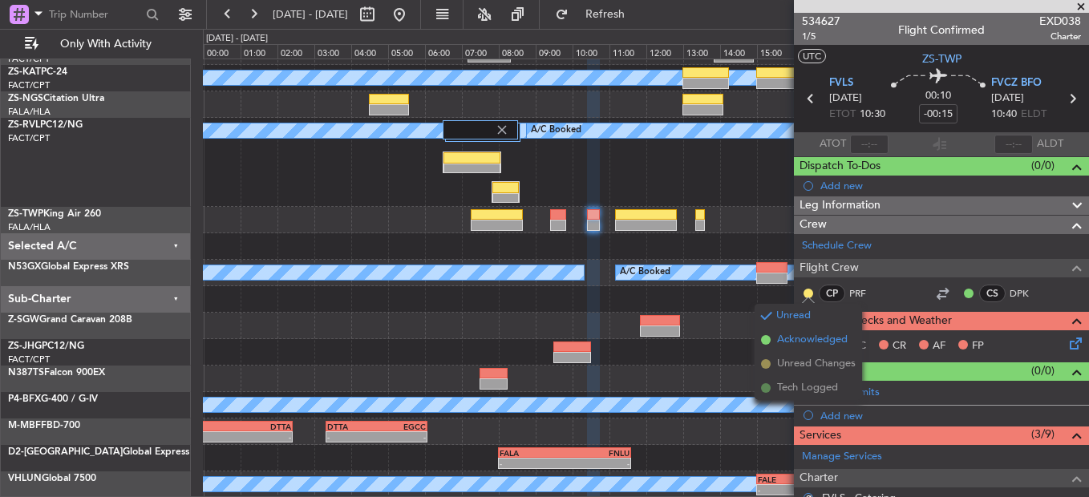
drag, startPoint x: 821, startPoint y: 335, endPoint x: 835, endPoint y: 339, distance: 14.0
click at [821, 336] on span "Acknowledged" at bounding box center [812, 340] width 71 height 16
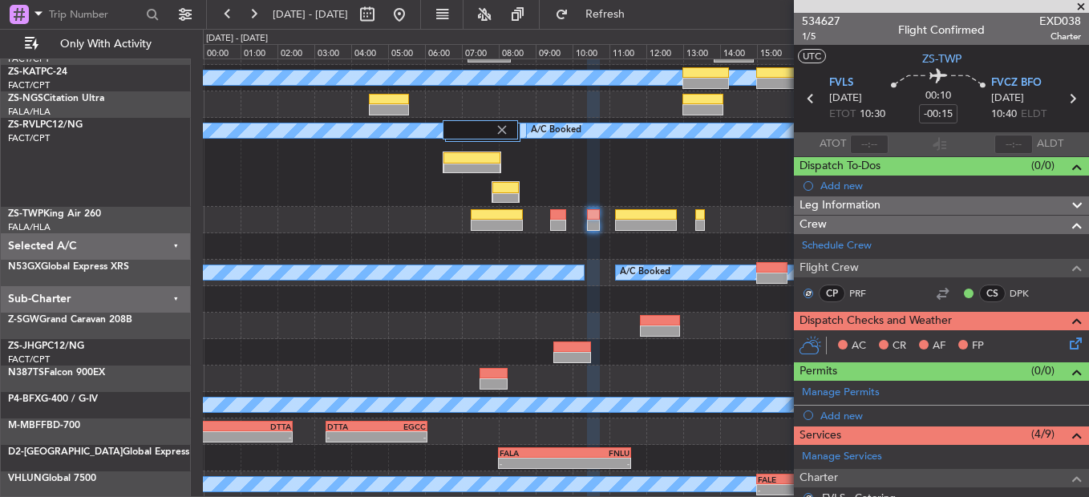
click at [1051, 340] on div "AC CR AF FP" at bounding box center [949, 347] width 236 height 24
click at [1067, 342] on icon at bounding box center [1073, 341] width 13 height 13
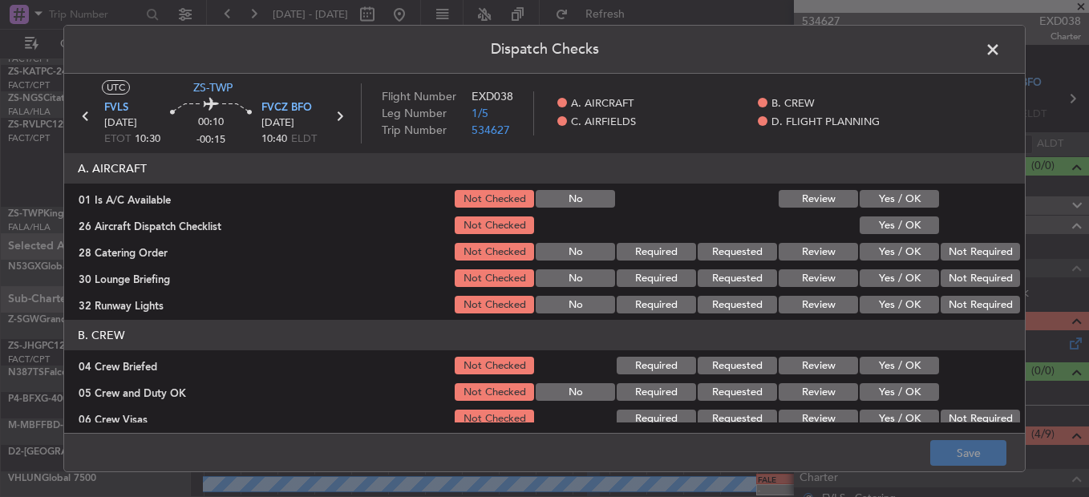
drag, startPoint x: 913, startPoint y: 204, endPoint x: 919, endPoint y: 221, distance: 18.8
click at [915, 205] on button "Yes / OK" at bounding box center [899, 199] width 79 height 18
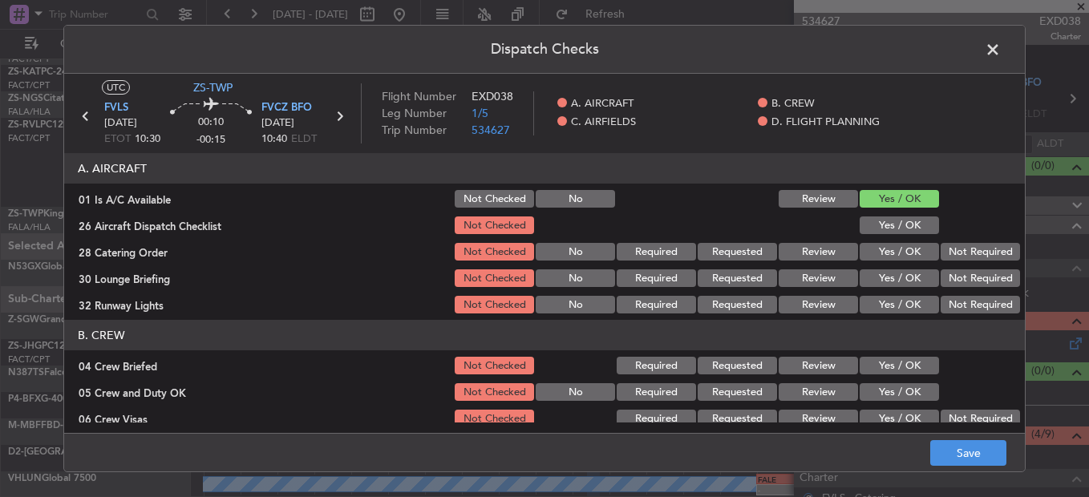
click at [922, 227] on button "Yes / OK" at bounding box center [899, 226] width 79 height 18
drag, startPoint x: 934, startPoint y: 240, endPoint x: 959, endPoint y: 246, distance: 25.7
click at [935, 241] on section "A. AIRCRAFT 01 Is A/C Available Not Checked No Review Yes / OK 26 Aircraft Disp…" at bounding box center [544, 234] width 961 height 163
click at [963, 253] on button "Not Required" at bounding box center [980, 252] width 79 height 18
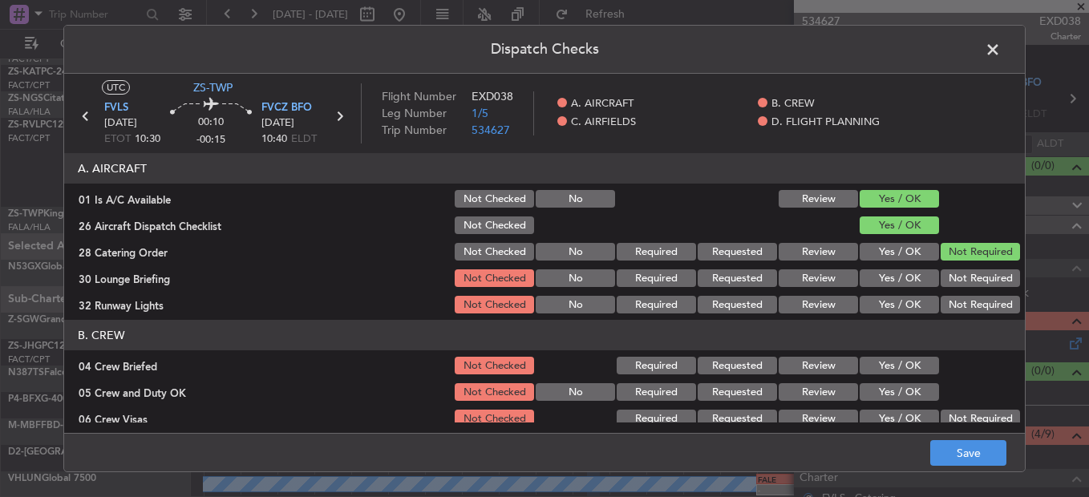
click at [968, 258] on button "Not Required" at bounding box center [980, 252] width 79 height 18
drag, startPoint x: 970, startPoint y: 266, endPoint x: 969, endPoint y: 280, distance: 13.7
click at [971, 278] on section "A. AIRCRAFT 01 Is A/C Available Not Checked No Review Yes / OK 26 Aircraft Disp…" at bounding box center [544, 234] width 961 height 163
drag, startPoint x: 969, startPoint y: 286, endPoint x: 968, endPoint y: 295, distance: 9.8
click at [968, 289] on div "Not Required" at bounding box center [979, 278] width 81 height 22
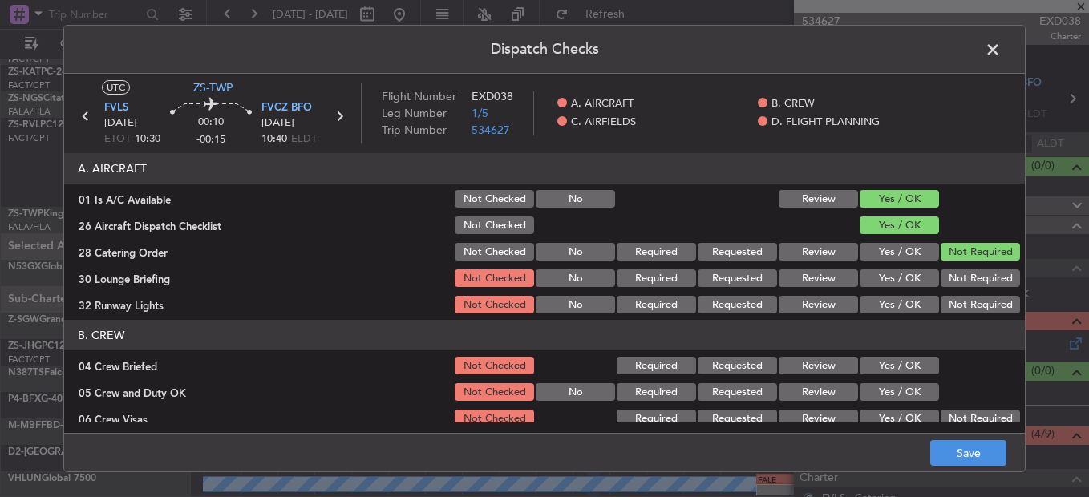
drag, startPoint x: 968, startPoint y: 295, endPoint x: 968, endPoint y: 315, distance: 20.1
click at [968, 306] on div "Not Required" at bounding box center [979, 305] width 81 height 22
click at [968, 316] on div "Not Required" at bounding box center [979, 305] width 81 height 22
click at [962, 282] on button "Not Required" at bounding box center [980, 279] width 79 height 18
click at [963, 301] on section "A. AIRCRAFT 01 Is A/C Available Not Checked No Review Yes / OK 26 Aircraft Disp…" at bounding box center [544, 234] width 961 height 163
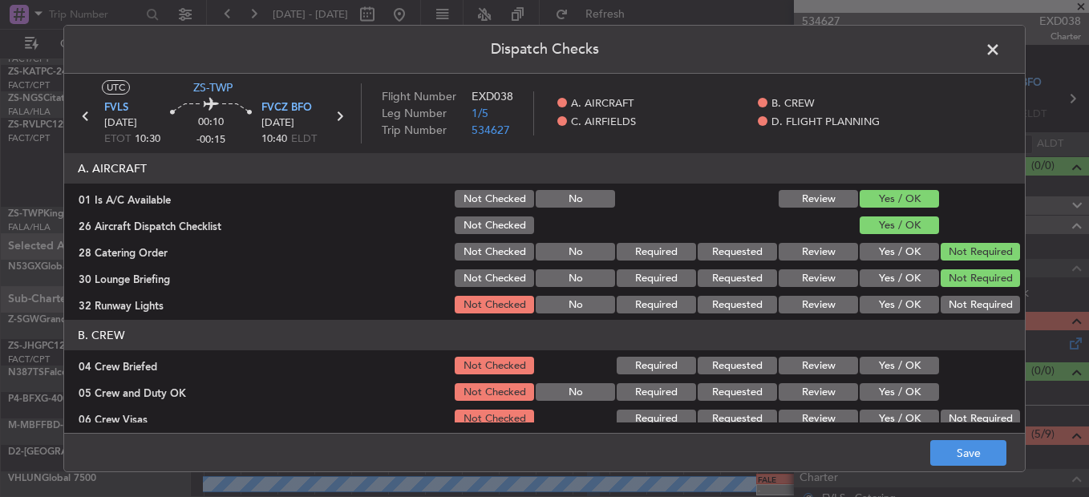
click at [963, 306] on button "Not Required" at bounding box center [980, 305] width 79 height 18
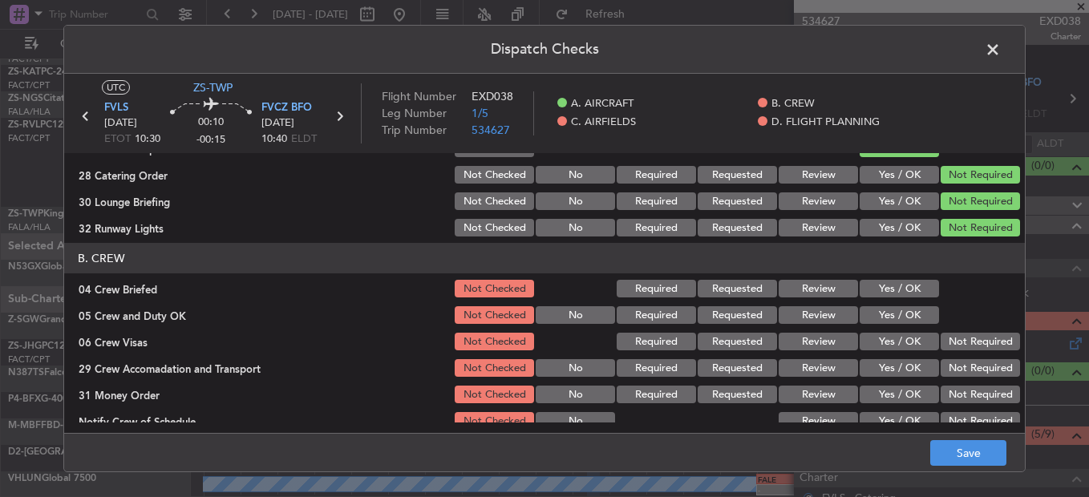
scroll to position [160, 0]
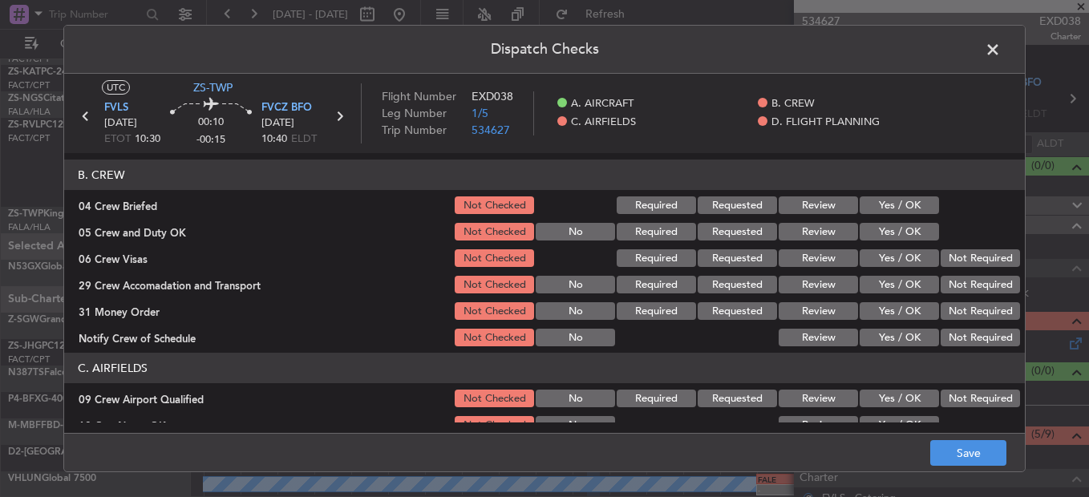
click at [909, 205] on button "Yes / OK" at bounding box center [899, 206] width 79 height 18
click at [907, 225] on div "Yes / OK" at bounding box center [898, 232] width 81 height 22
click at [918, 238] on button "Yes / OK" at bounding box center [899, 232] width 79 height 18
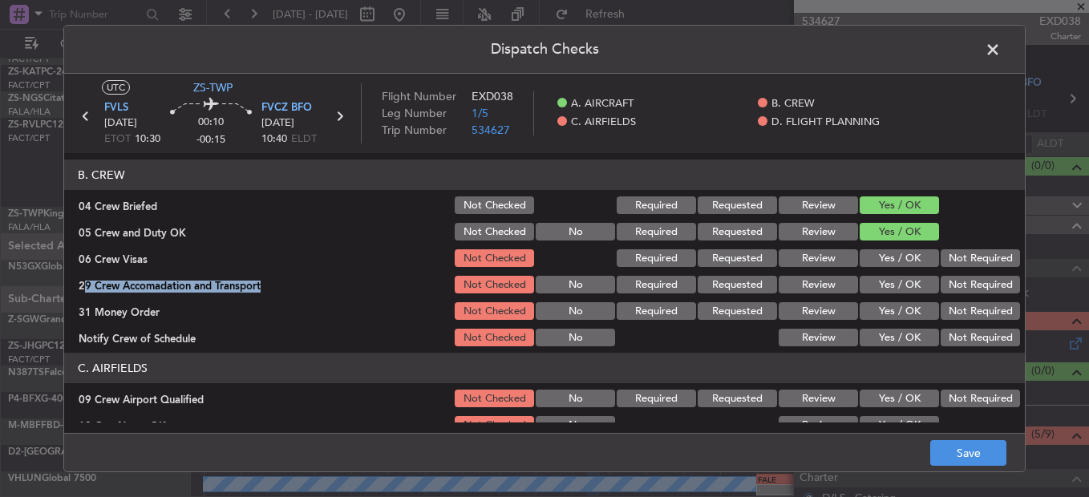
click at [974, 273] on section "B. CREW 04 Crew Briefed Not Checked Required Requested Review Yes / OK 05 Crew …" at bounding box center [544, 254] width 961 height 189
drag, startPoint x: 974, startPoint y: 274, endPoint x: 962, endPoint y: 270, distance: 12.5
click at [963, 262] on button "Not Required" at bounding box center [980, 258] width 79 height 18
drag, startPoint x: 962, startPoint y: 270, endPoint x: 966, endPoint y: 293, distance: 22.8
click at [967, 289] on section "B. CREW 04 Crew Briefed Not Checked Required Requested Review Yes / OK 05 Crew …" at bounding box center [544, 254] width 961 height 189
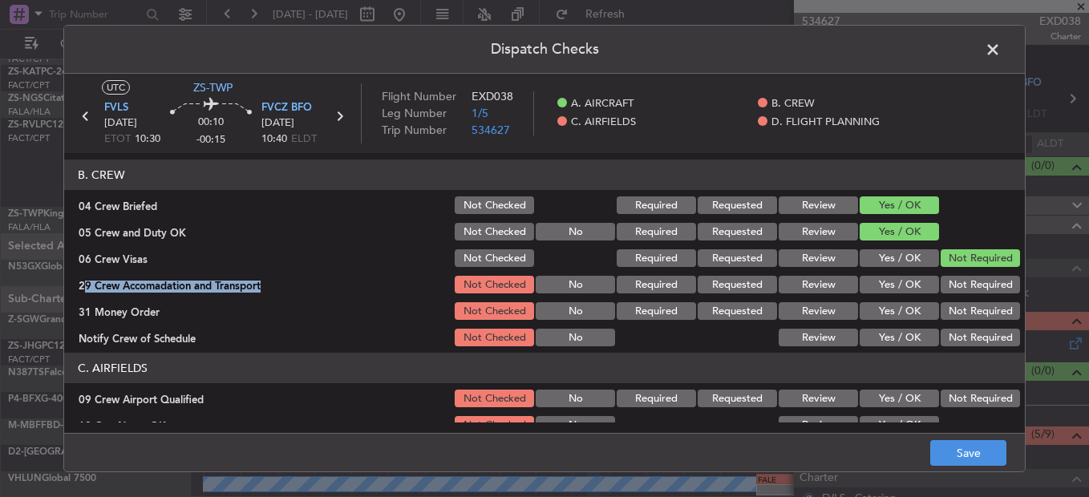
click at [966, 293] on button "Not Required" at bounding box center [980, 285] width 79 height 18
click at [965, 296] on div "Not Required" at bounding box center [979, 285] width 81 height 22
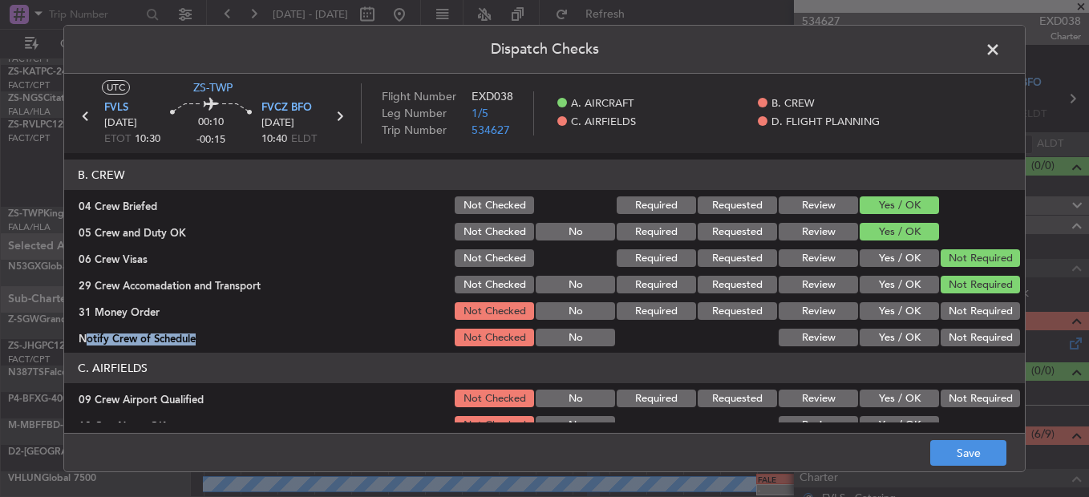
drag, startPoint x: 965, startPoint y: 297, endPoint x: 969, endPoint y: 329, distance: 32.3
click at [970, 329] on section "B. CREW 04 Crew Briefed Not Checked Required Requested Review Yes / OK 05 Crew …" at bounding box center [544, 254] width 961 height 189
drag, startPoint x: 969, startPoint y: 329, endPoint x: 965, endPoint y: 309, distance: 20.5
click at [966, 306] on button "Not Required" at bounding box center [980, 311] width 79 height 18
click at [980, 350] on article "A. AIRCRAFT 01 Is A/C Available Not Checked No Review Yes / OK 26 Aircraft Disp…" at bounding box center [544, 288] width 961 height 270
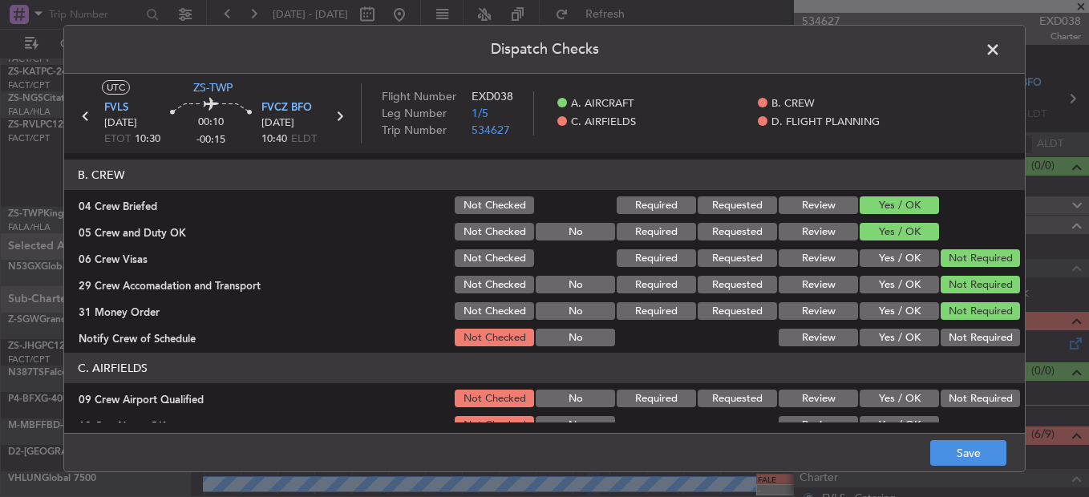
click at [974, 340] on button "Not Required" at bounding box center [980, 338] width 79 height 18
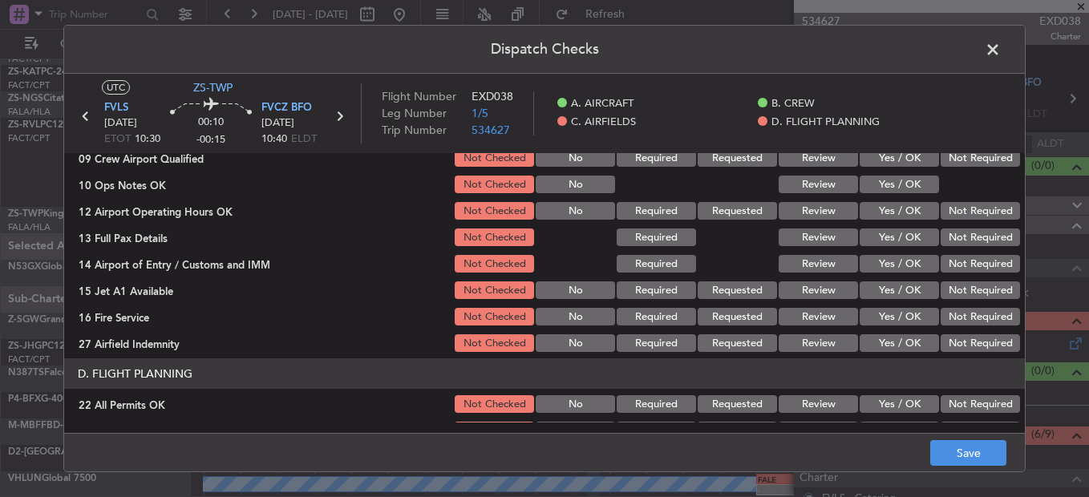
click at [945, 171] on section "C. AIRFIELDS 09 Crew Airport Qualified Not Checked No Required Requested Review…" at bounding box center [544, 233] width 961 height 242
click at [949, 166] on button "Not Required" at bounding box center [980, 158] width 79 height 18
click at [896, 197] on section "C. AIRFIELDS 09 Crew Airport Qualified Not Checked No Required Requested Review…" at bounding box center [544, 233] width 961 height 242
click at [922, 188] on button "Yes / OK" at bounding box center [899, 185] width 79 height 18
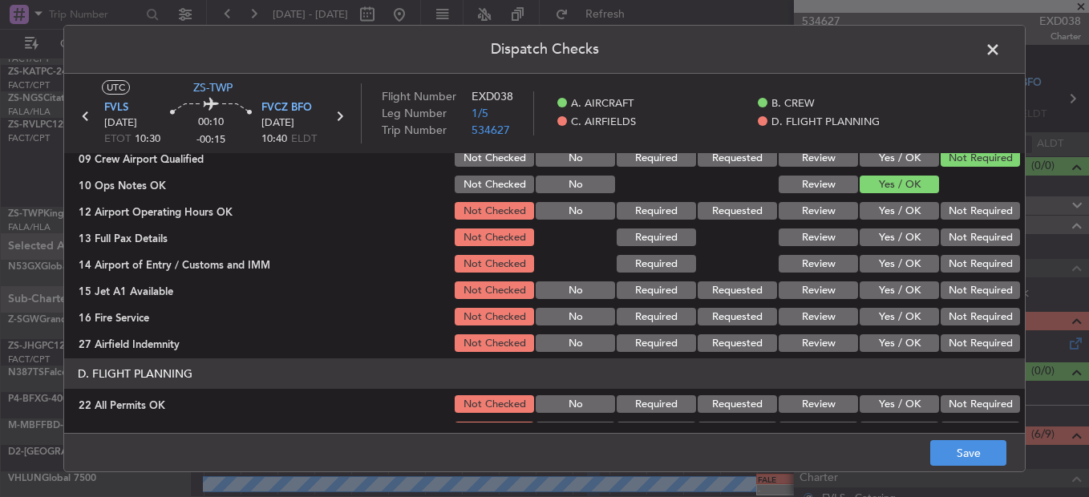
click at [949, 205] on button "Not Required" at bounding box center [980, 211] width 79 height 18
click at [950, 212] on button "Not Required" at bounding box center [980, 211] width 79 height 18
click at [950, 222] on div "Not Required" at bounding box center [979, 211] width 81 height 22
click at [948, 233] on button "Not Required" at bounding box center [980, 238] width 79 height 18
click at [951, 242] on button "Not Required" at bounding box center [980, 238] width 79 height 18
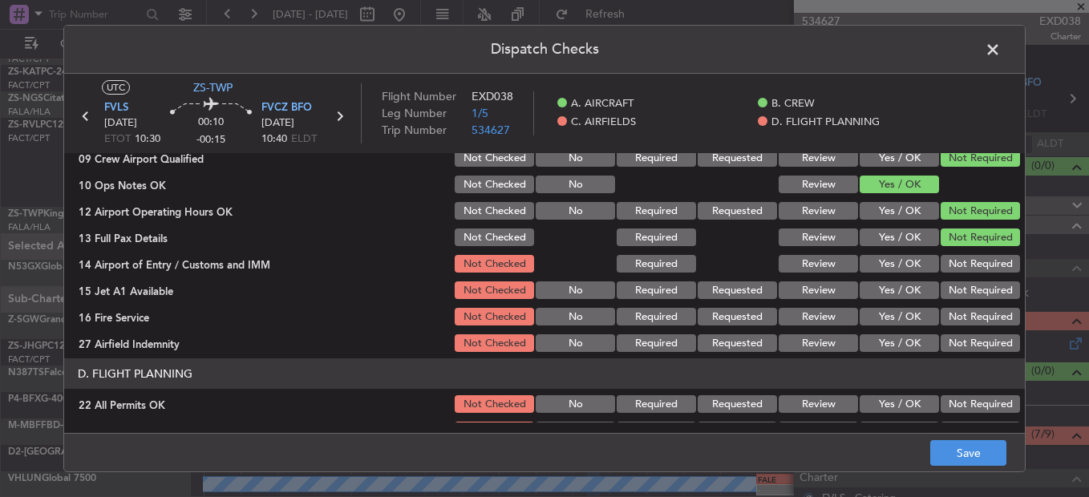
click at [952, 258] on section "C. AIRFIELDS 09 Crew Airport Qualified Not Checked No Required Requested Review…" at bounding box center [544, 233] width 961 height 242
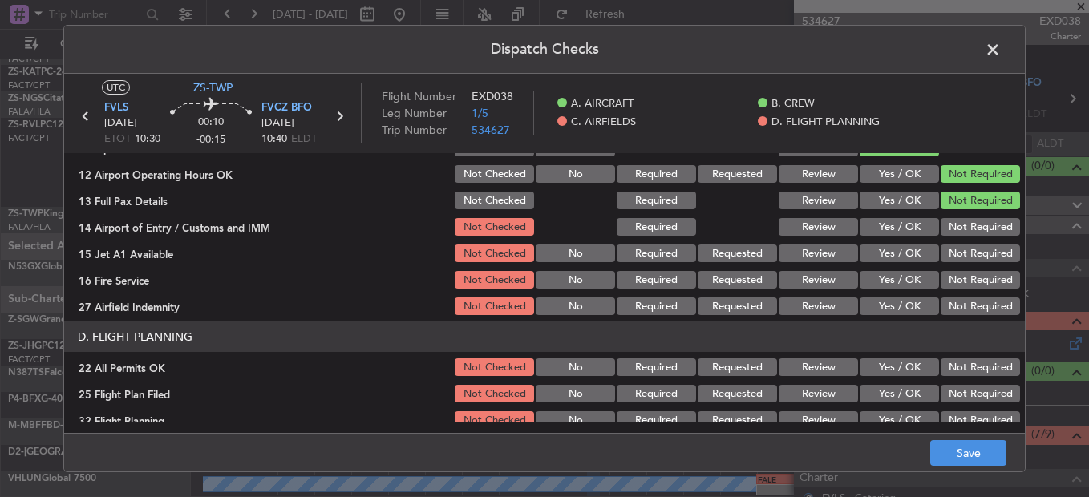
scroll to position [451, 0]
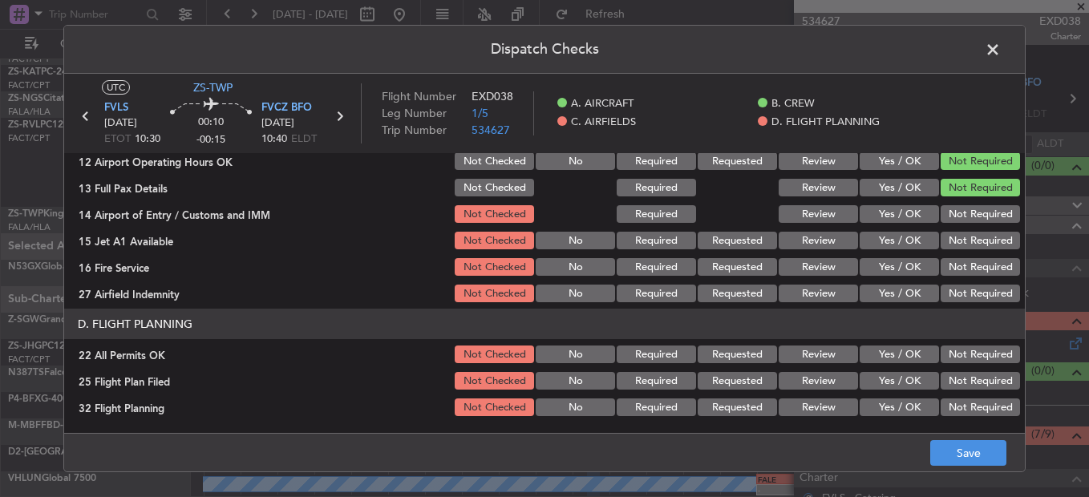
click at [957, 269] on button "Not Required" at bounding box center [980, 267] width 79 height 18
click at [955, 204] on div "Not Required" at bounding box center [979, 214] width 81 height 22
click at [961, 217] on button "Not Required" at bounding box center [980, 214] width 79 height 18
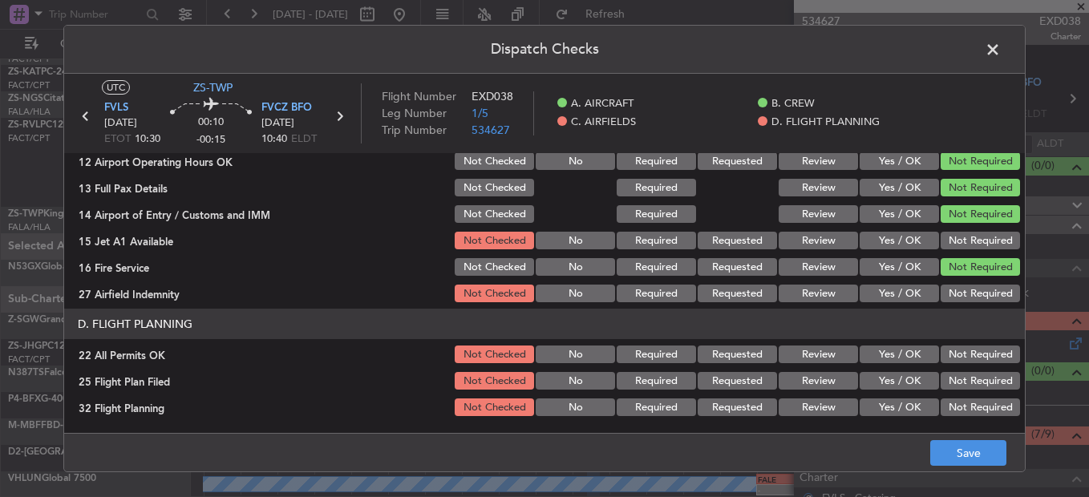
click at [960, 233] on button "Not Required" at bounding box center [980, 241] width 79 height 18
click at [976, 291] on button "Not Required" at bounding box center [980, 294] width 79 height 18
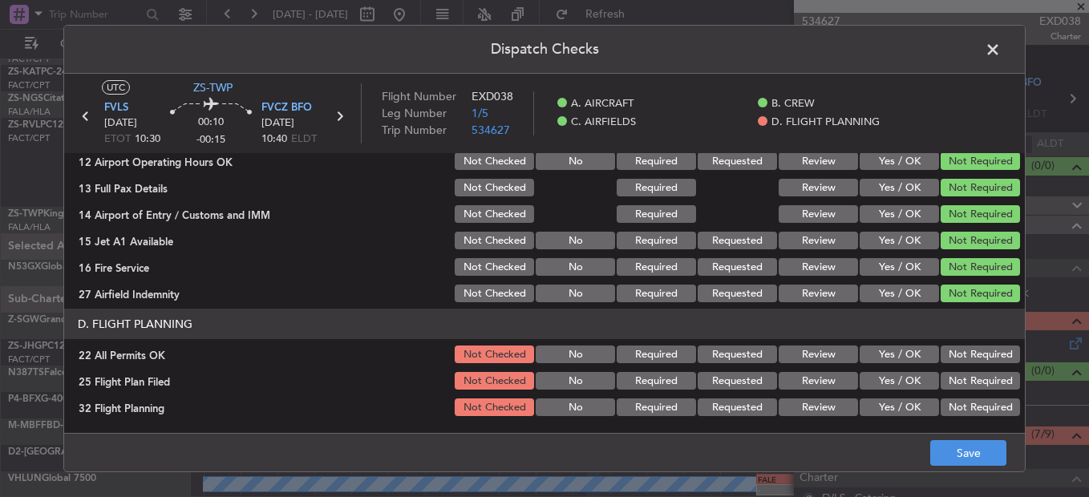
click at [951, 341] on section "D. FLIGHT PLANNING 22 All Permits OK Not Checked No Required Requested Review Y…" at bounding box center [544, 364] width 961 height 110
drag, startPoint x: 951, startPoint y: 341, endPoint x: 952, endPoint y: 351, distance: 10.6
click at [952, 351] on button "Not Required" at bounding box center [980, 355] width 79 height 18
click at [813, 382] on button "Review" at bounding box center [818, 381] width 79 height 18
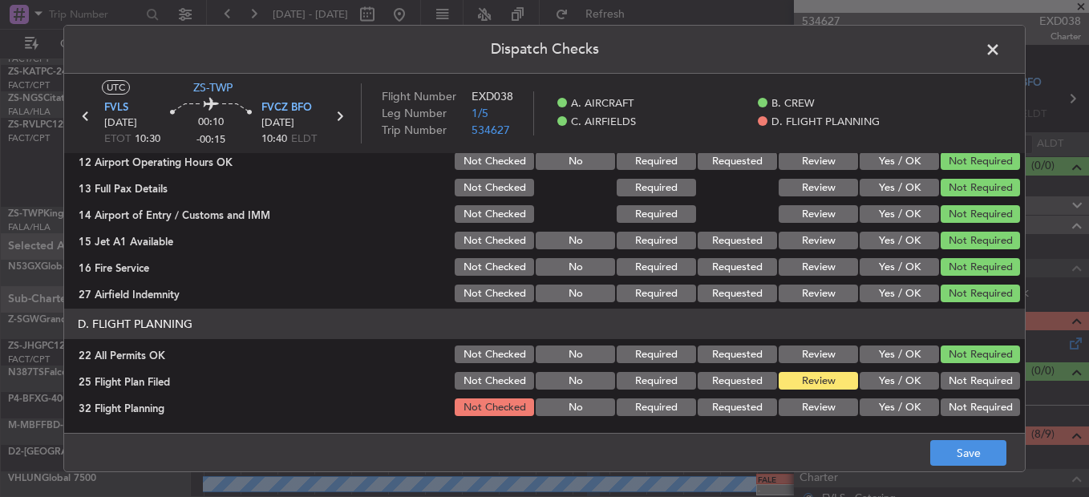
click at [815, 408] on button "Review" at bounding box center [818, 408] width 79 height 18
click at [967, 433] on div "Dispatch Checks UTC ZS-TWP FVLS 14/08/2025 ETOT 10:30 00:10 -00:15 FVCZ BFO 14/…" at bounding box center [544, 249] width 963 height 448
click at [960, 452] on button "Save" at bounding box center [969, 453] width 76 height 26
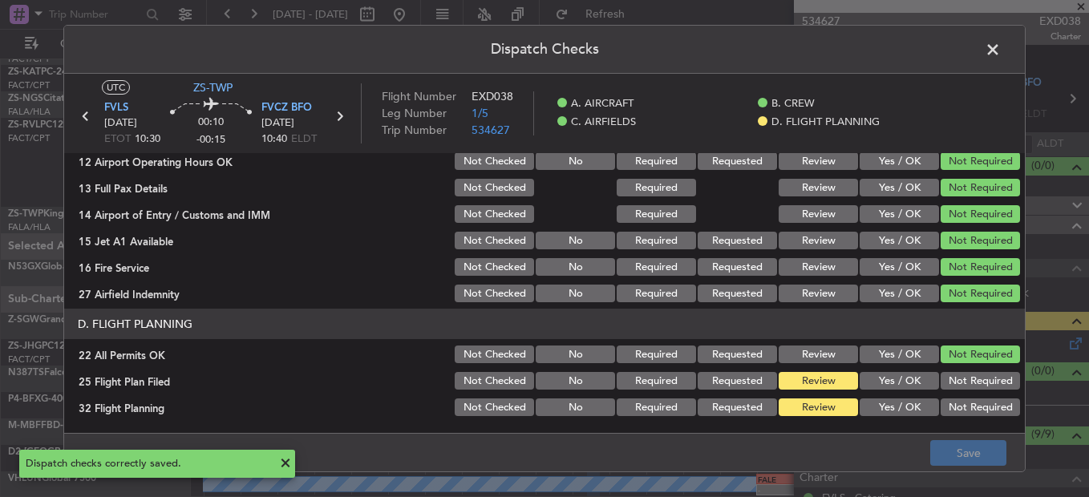
click at [1001, 48] on span at bounding box center [1001, 54] width 0 height 32
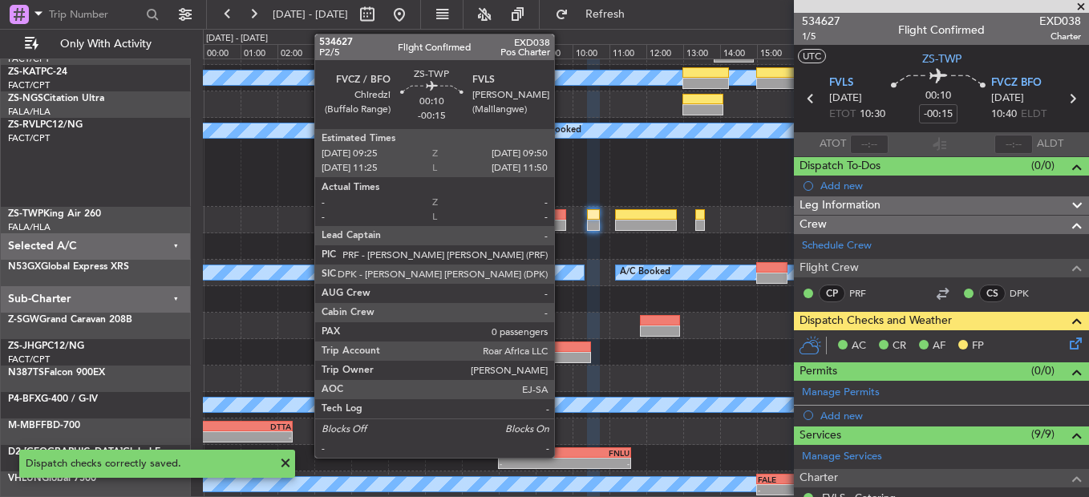
click at [562, 218] on div at bounding box center [558, 214] width 16 height 11
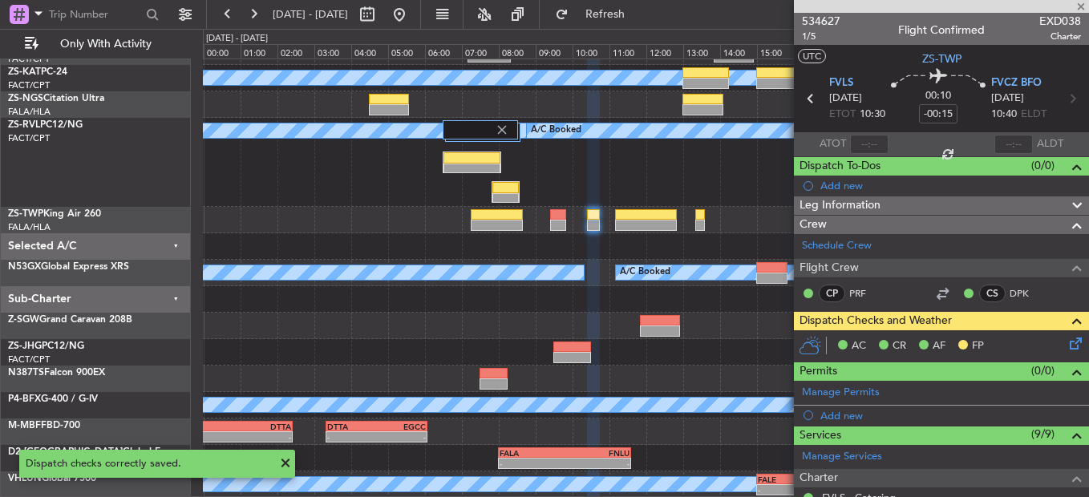
type input "0"
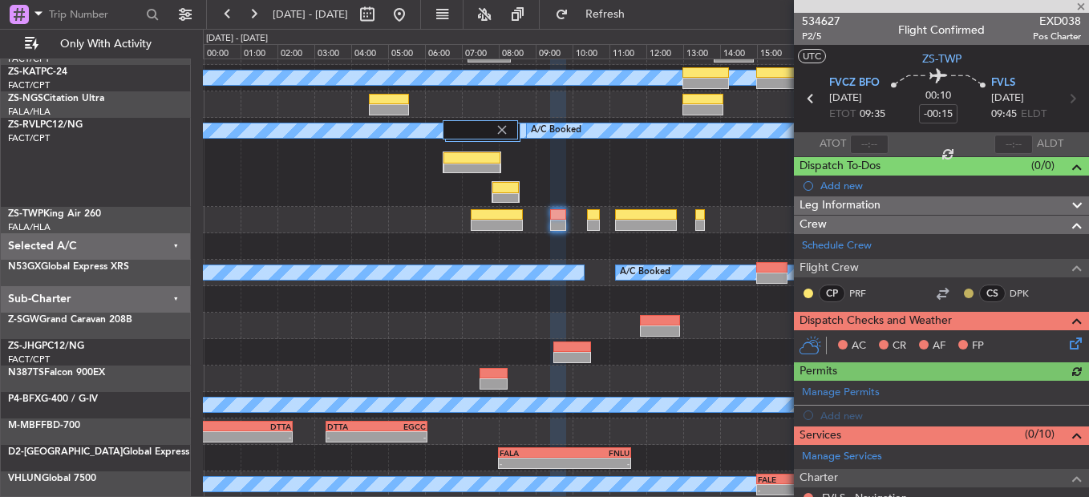
click at [964, 292] on button at bounding box center [969, 294] width 10 height 10
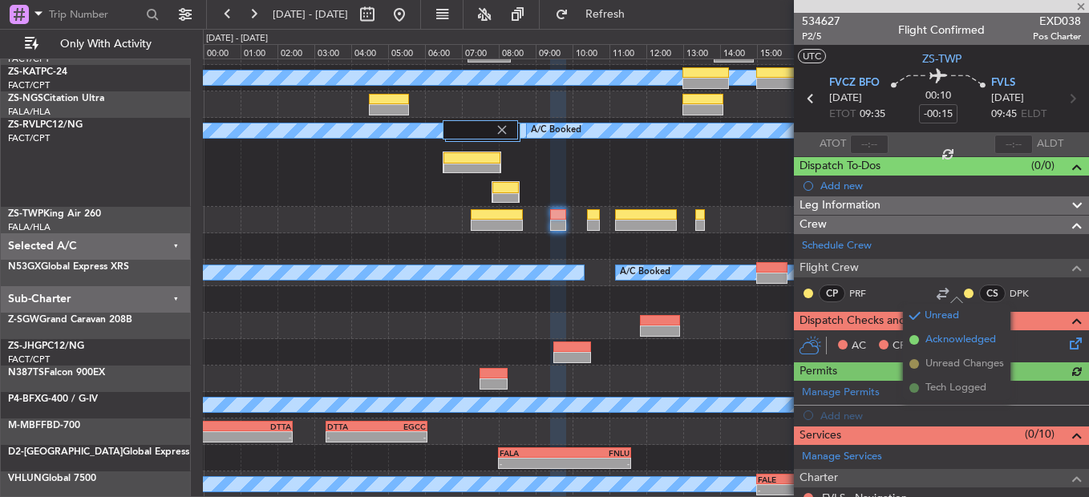
click at [916, 341] on span at bounding box center [915, 340] width 10 height 10
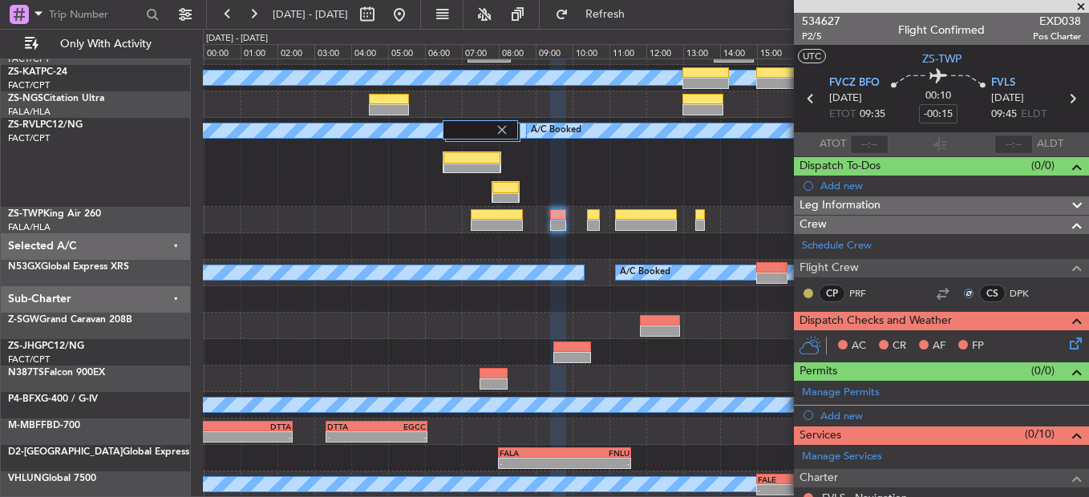
click at [806, 291] on button at bounding box center [809, 294] width 10 height 10
click at [811, 293] on button at bounding box center [809, 294] width 10 height 10
click at [804, 285] on div "CP PRF" at bounding box center [843, 294] width 83 height 18
click at [813, 294] on button at bounding box center [809, 294] width 10 height 10
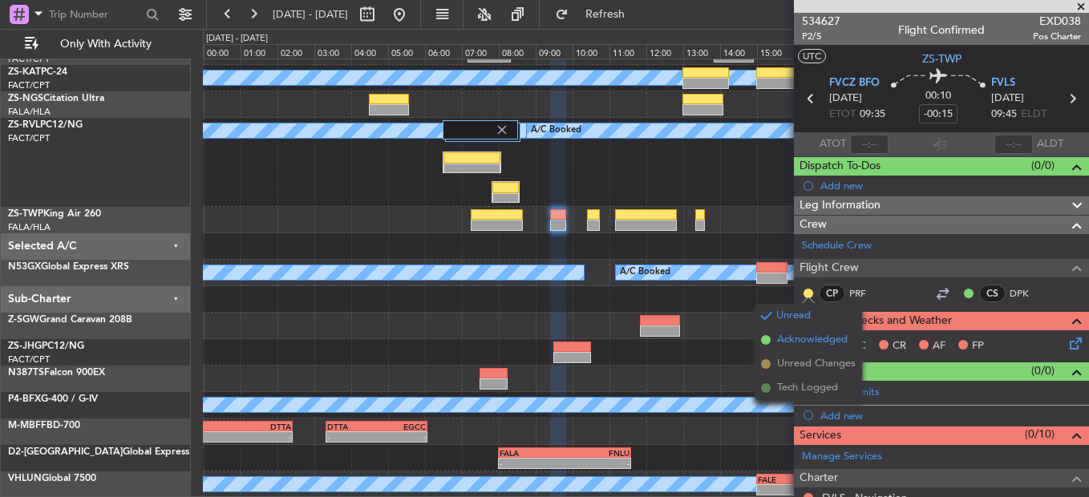
click at [812, 338] on span "Acknowledged" at bounding box center [812, 340] width 71 height 16
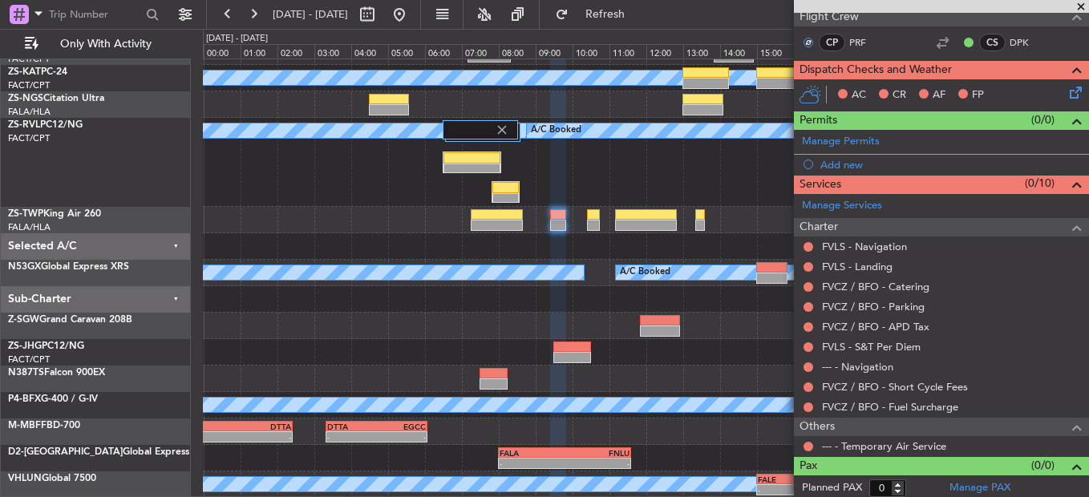
scroll to position [255, 0]
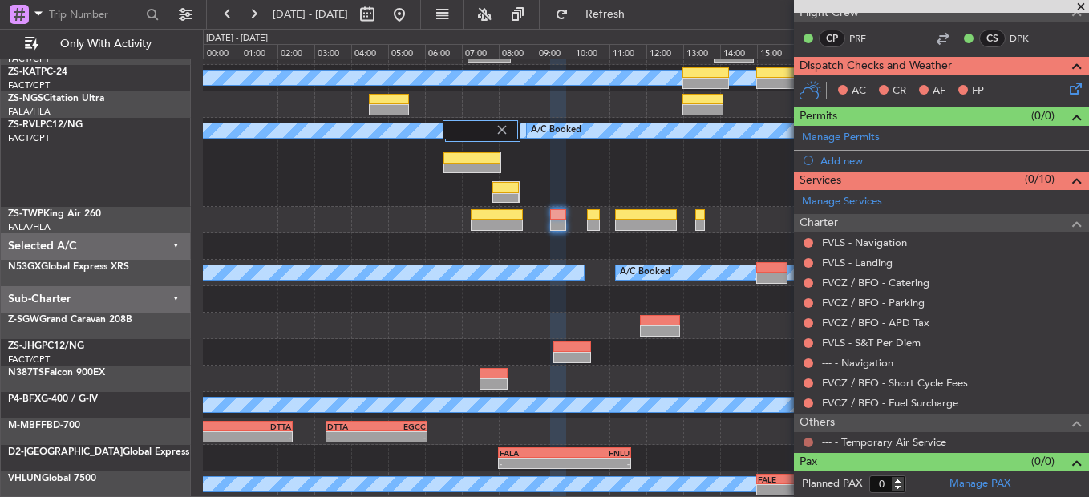
click at [808, 446] on button at bounding box center [809, 443] width 10 height 10
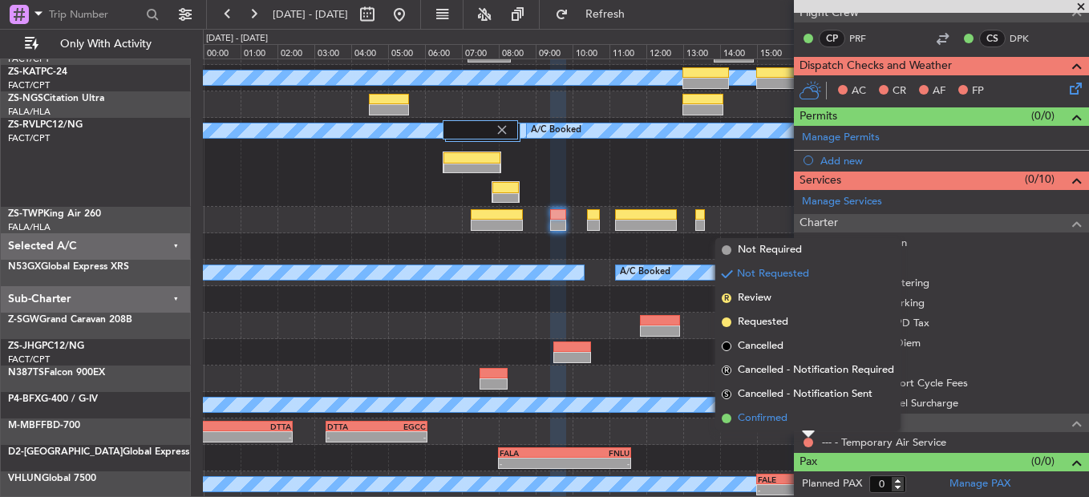
click at [804, 416] on li "Confirmed" at bounding box center [808, 419] width 185 height 24
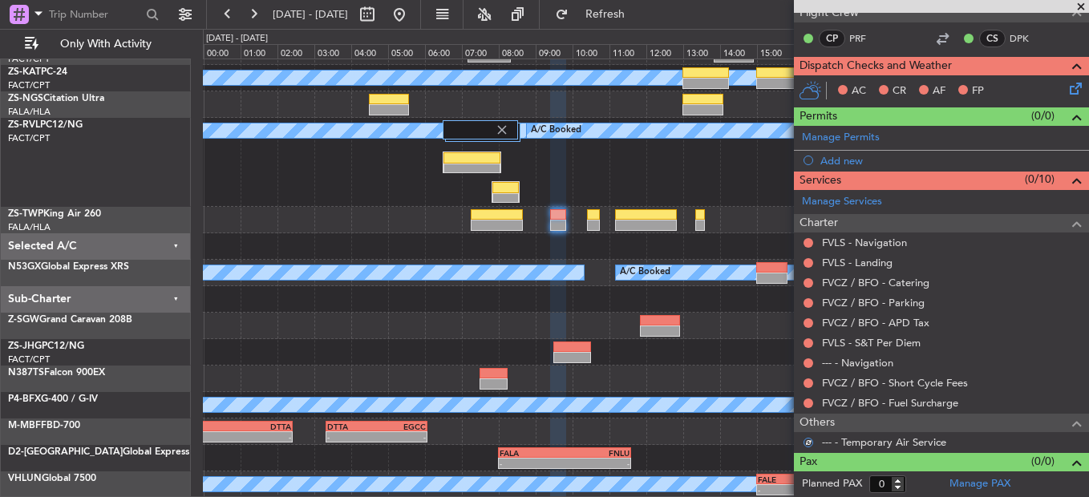
click at [816, 401] on div "FVCZ / BFO - Fuel Surcharge" at bounding box center [941, 403] width 295 height 20
click at [809, 401] on button at bounding box center [809, 404] width 10 height 10
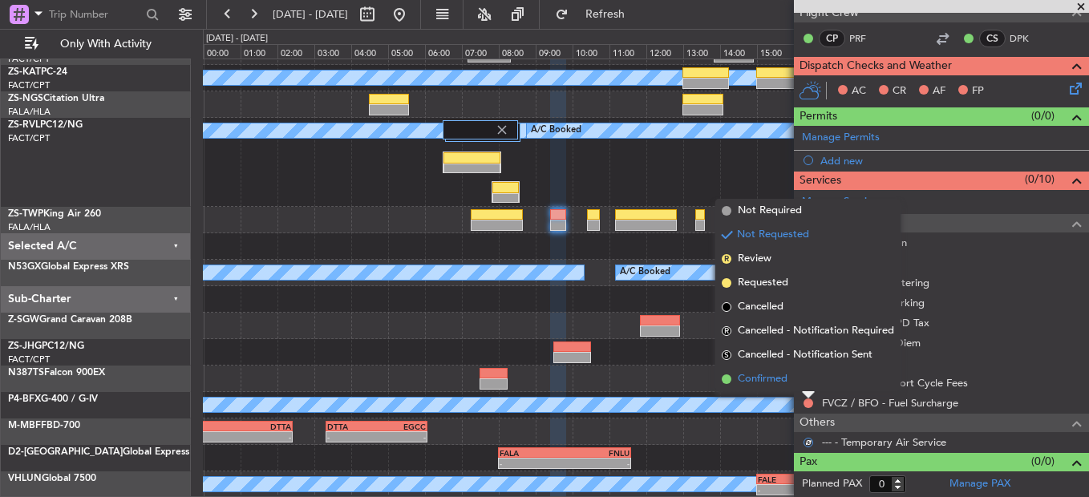
click at [805, 391] on li "Confirmed" at bounding box center [808, 379] width 185 height 24
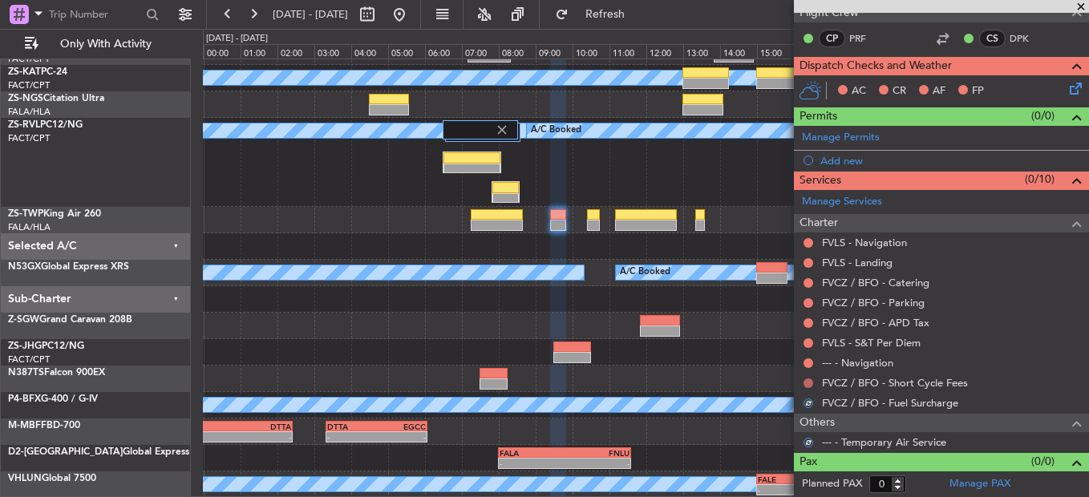
click at [811, 382] on button at bounding box center [809, 384] width 10 height 10
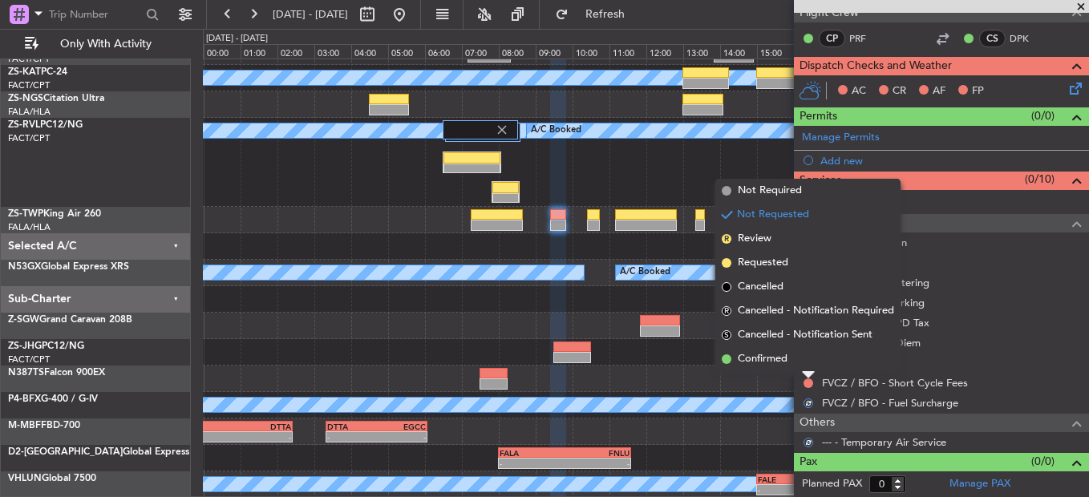
click at [810, 375] on div at bounding box center [808, 375] width 13 height 6
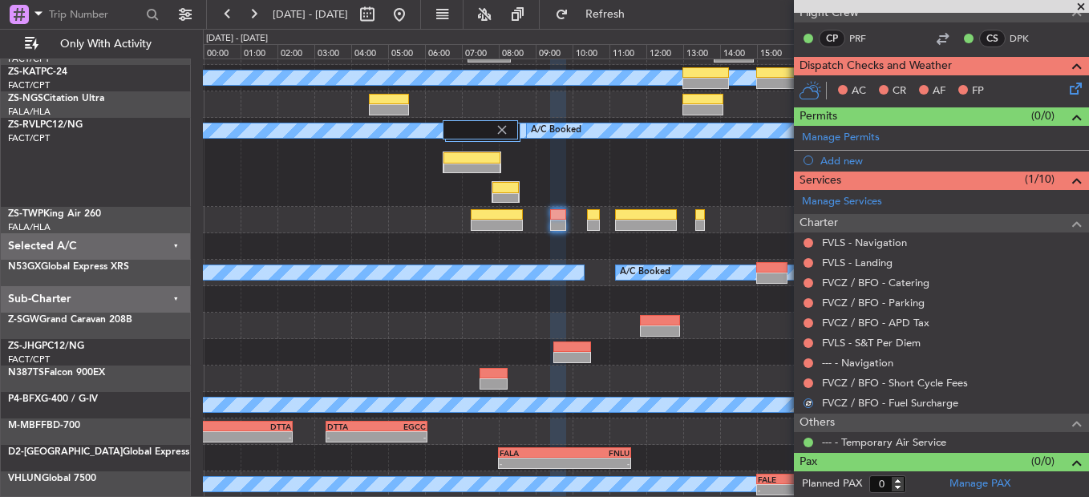
click at [807, 384] on mat-tooltip-component "Not Requested" at bounding box center [809, 368] width 91 height 43
click at [805, 383] on button at bounding box center [809, 384] width 10 height 10
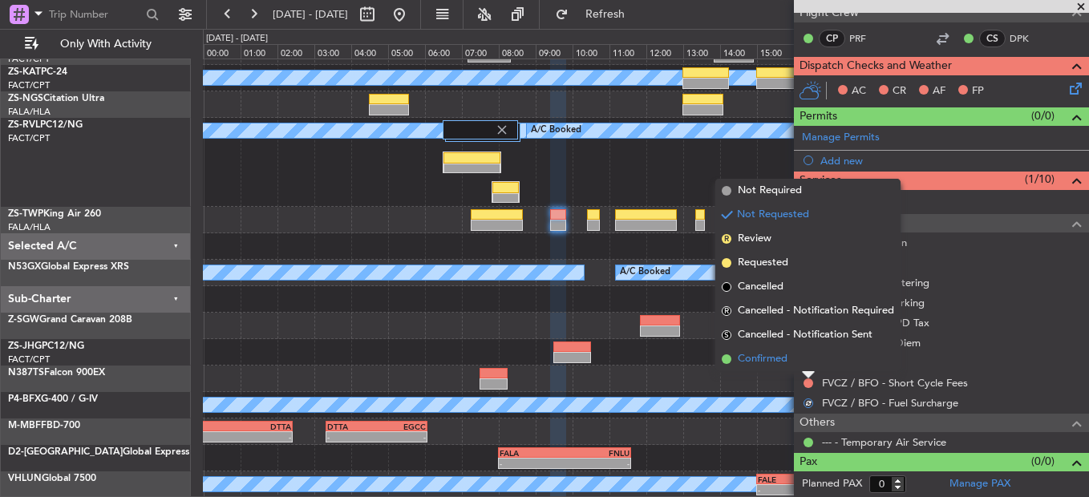
click at [796, 370] on li "Confirmed" at bounding box center [808, 359] width 185 height 24
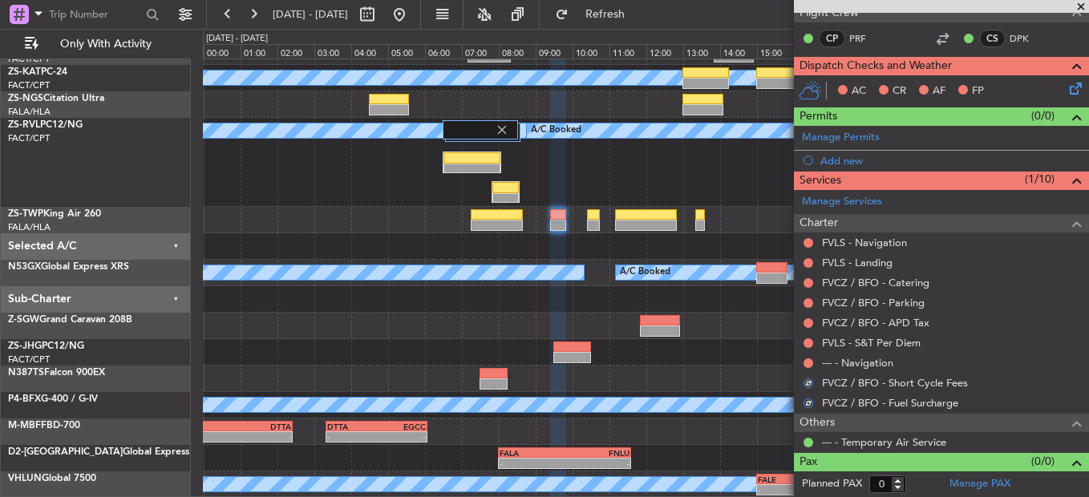
click at [801, 367] on div "--- - Navigation" at bounding box center [941, 363] width 295 height 20
click at [807, 363] on button at bounding box center [809, 364] width 10 height 10
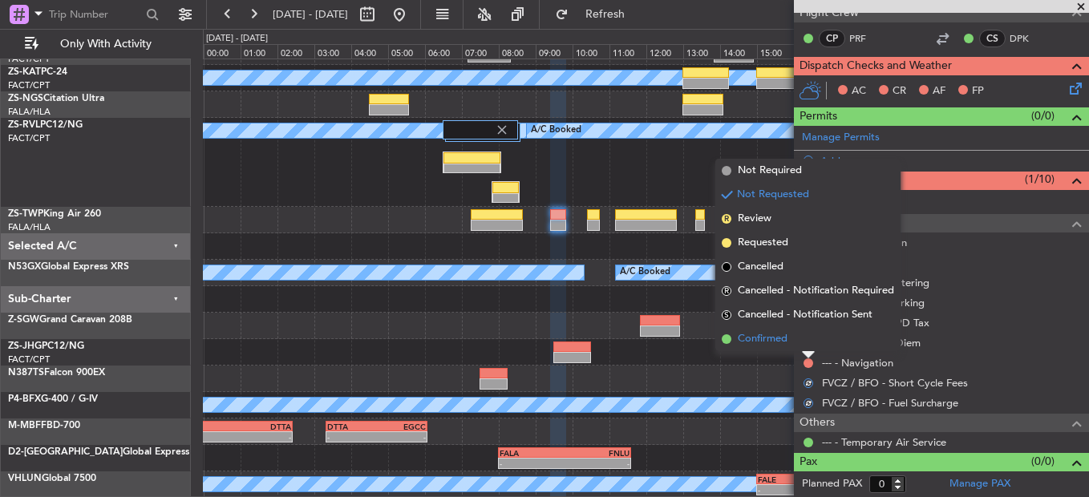
click at [808, 347] on li "Confirmed" at bounding box center [808, 339] width 185 height 24
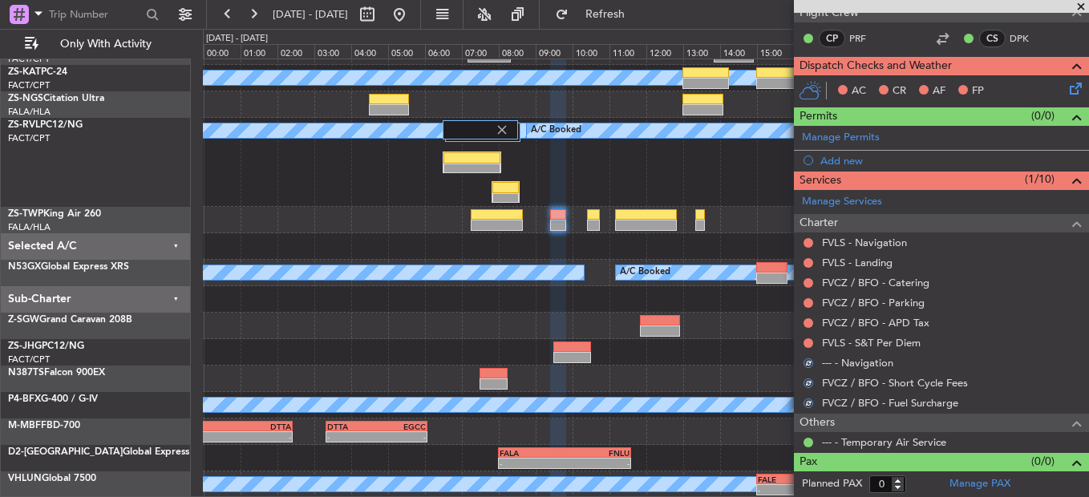
click at [813, 344] on div at bounding box center [808, 343] width 13 height 13
click at [809, 342] on button at bounding box center [809, 344] width 10 height 10
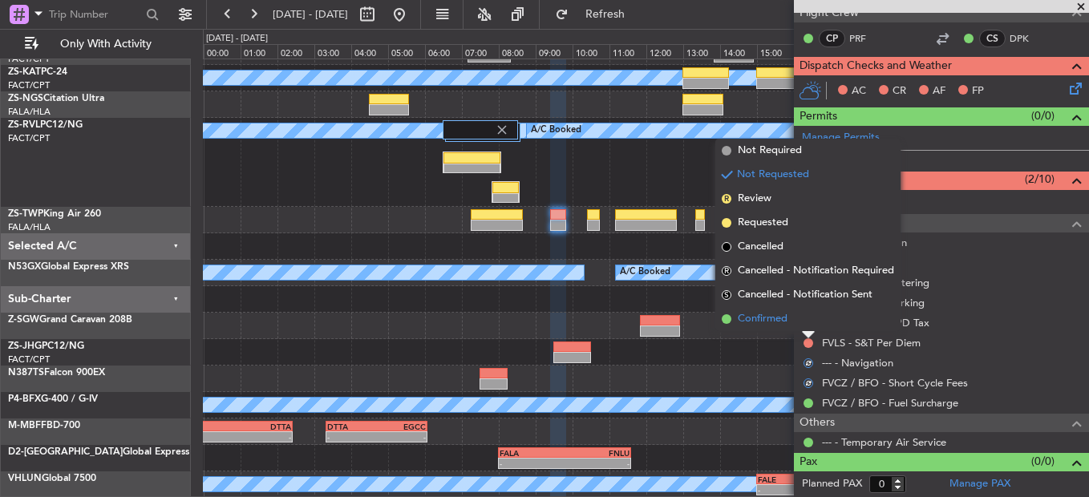
click at [805, 327] on li "Confirmed" at bounding box center [808, 319] width 185 height 24
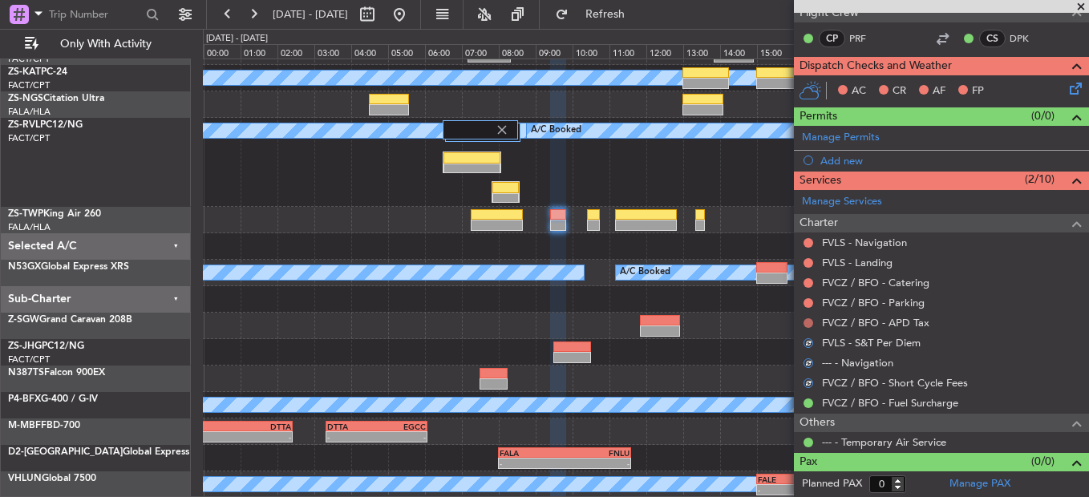
click at [806, 323] on button at bounding box center [809, 323] width 10 height 10
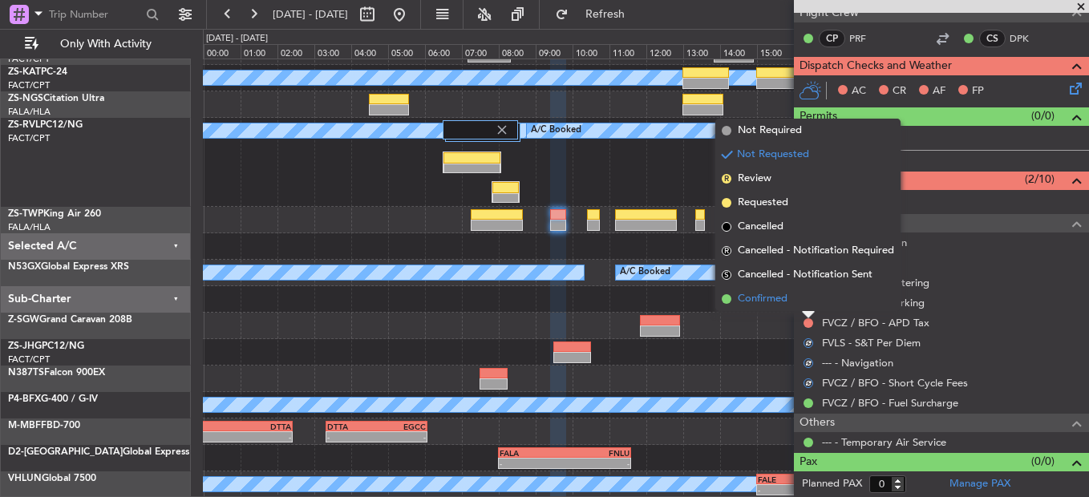
click at [810, 298] on li "Confirmed" at bounding box center [808, 299] width 185 height 24
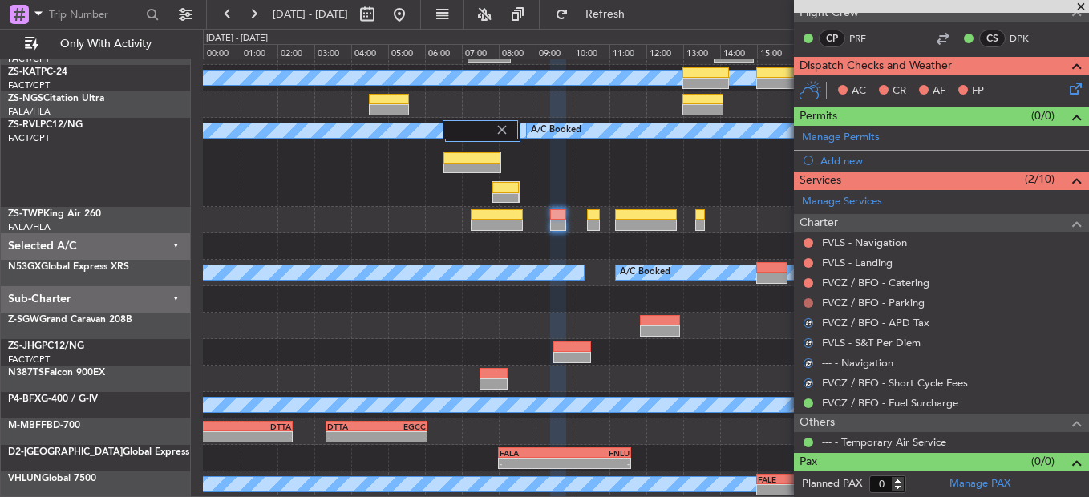
click at [811, 300] on button at bounding box center [809, 303] width 10 height 10
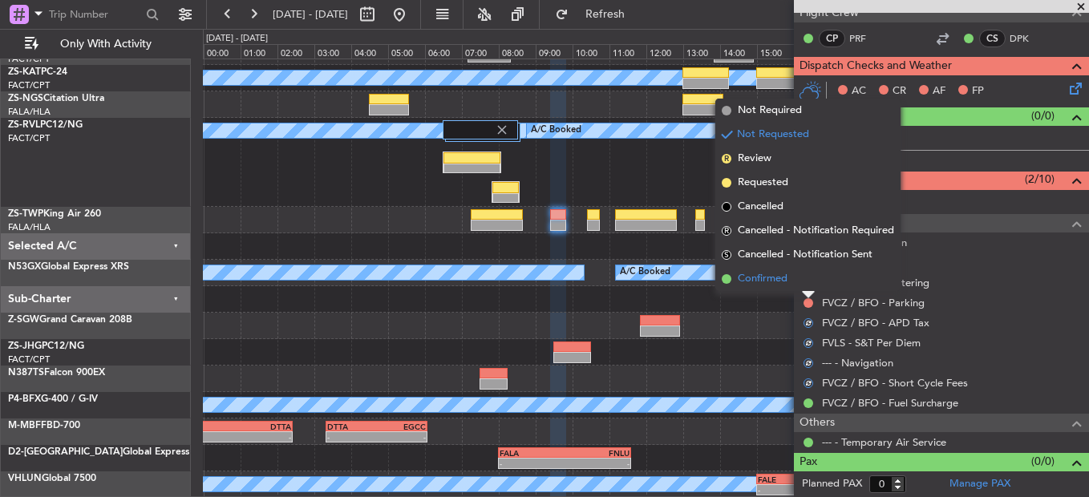
click at [794, 276] on li "Confirmed" at bounding box center [808, 279] width 185 height 24
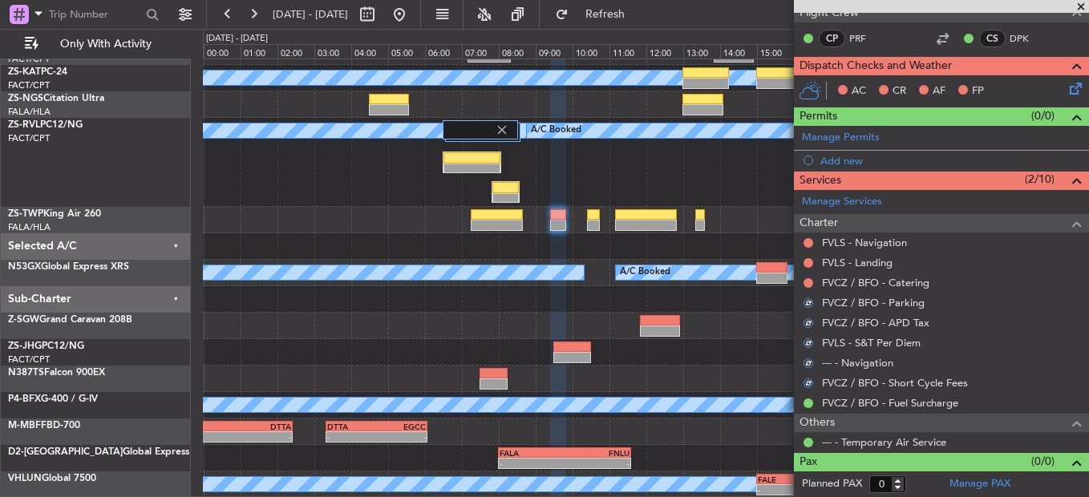
click at [803, 282] on div at bounding box center [808, 283] width 13 height 13
click at [807, 282] on button at bounding box center [809, 283] width 10 height 10
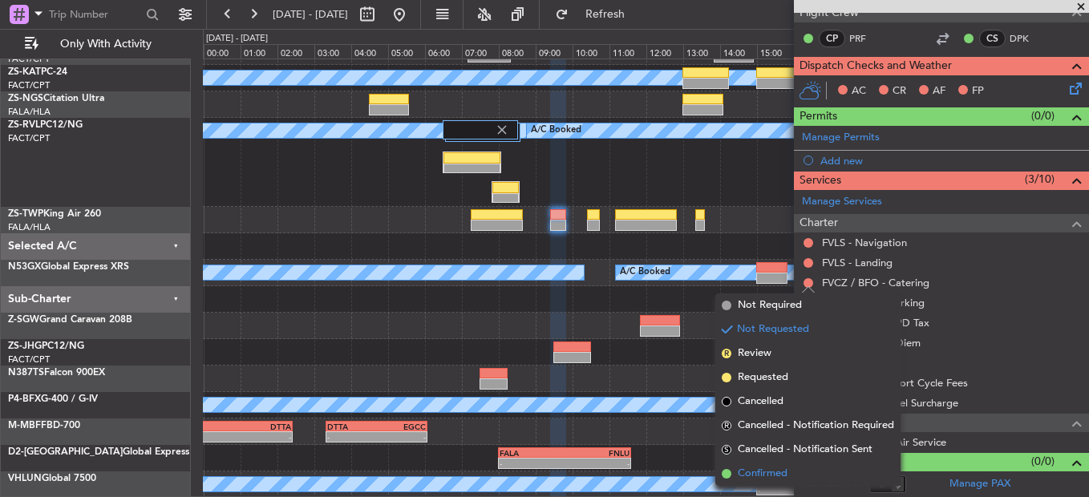
click at [771, 472] on span "Confirmed" at bounding box center [763, 474] width 50 height 16
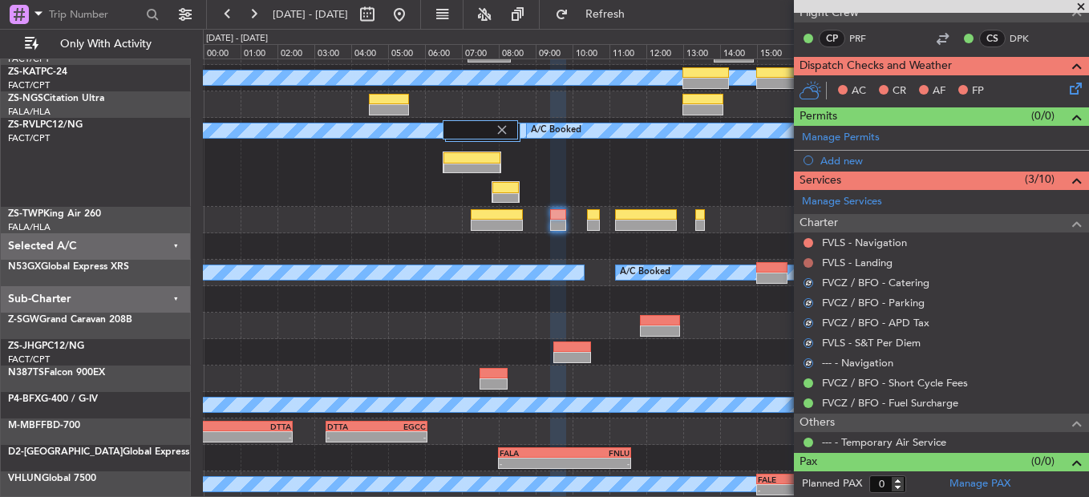
click at [808, 262] on button at bounding box center [809, 263] width 10 height 10
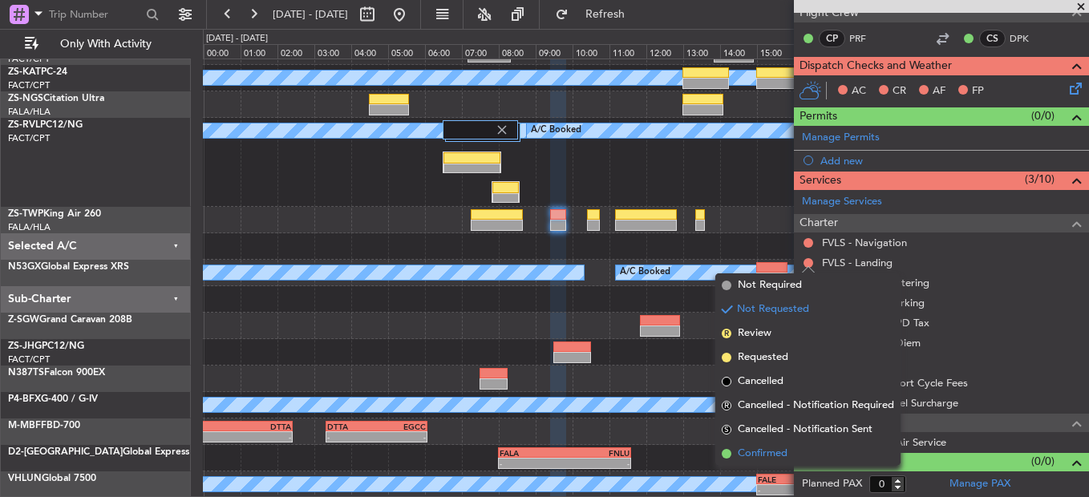
click at [779, 447] on span "Confirmed" at bounding box center [763, 454] width 50 height 16
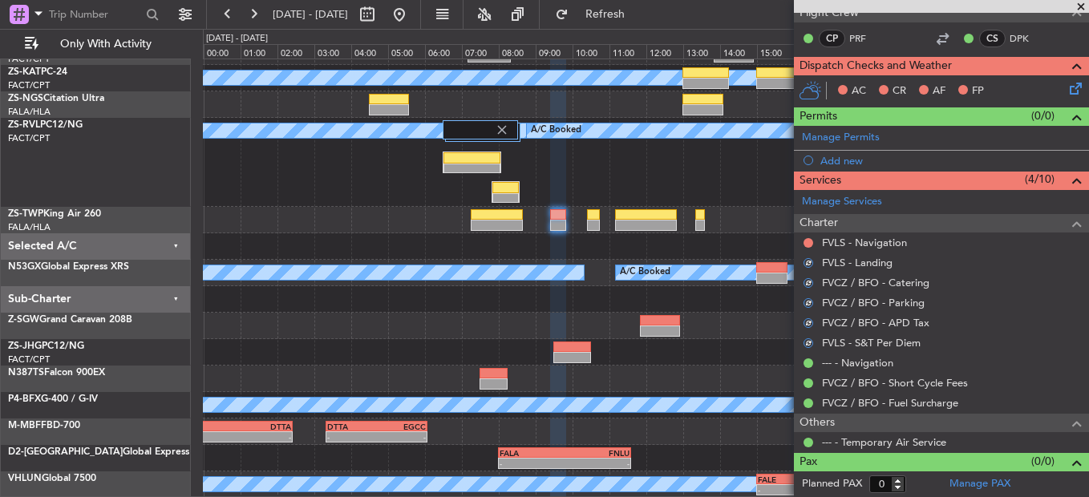
click at [810, 247] on div at bounding box center [808, 243] width 13 height 13
click at [811, 243] on button at bounding box center [809, 243] width 10 height 10
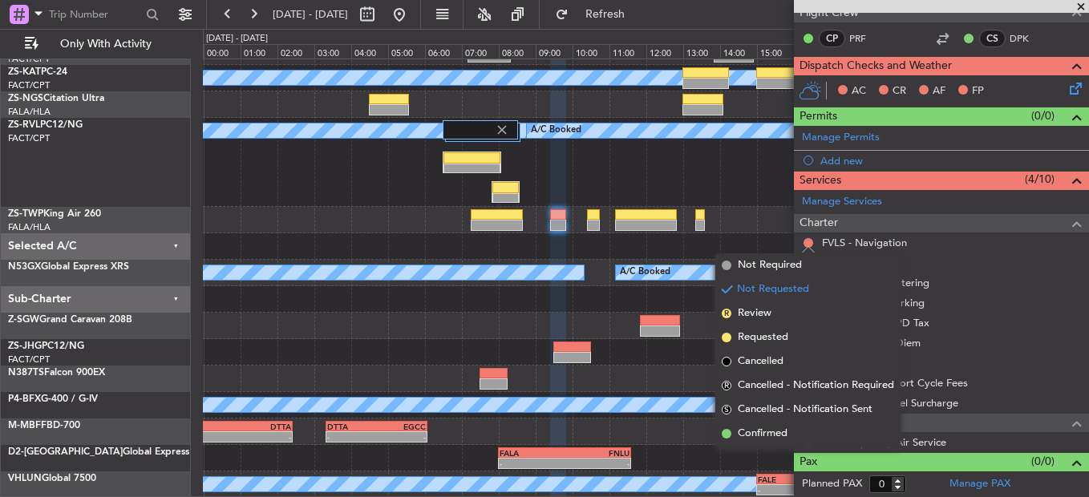
click at [784, 435] on span "Confirmed" at bounding box center [763, 434] width 50 height 16
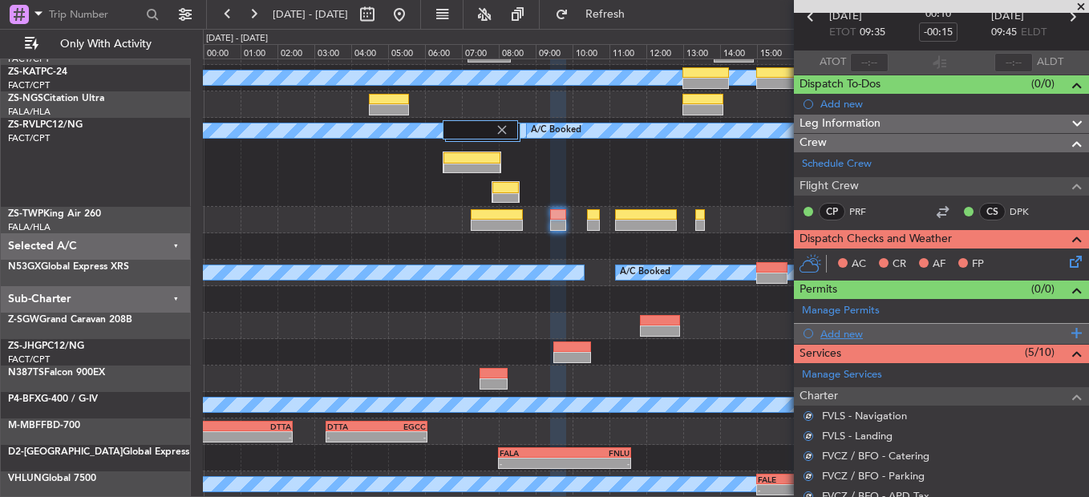
scroll to position [80, 0]
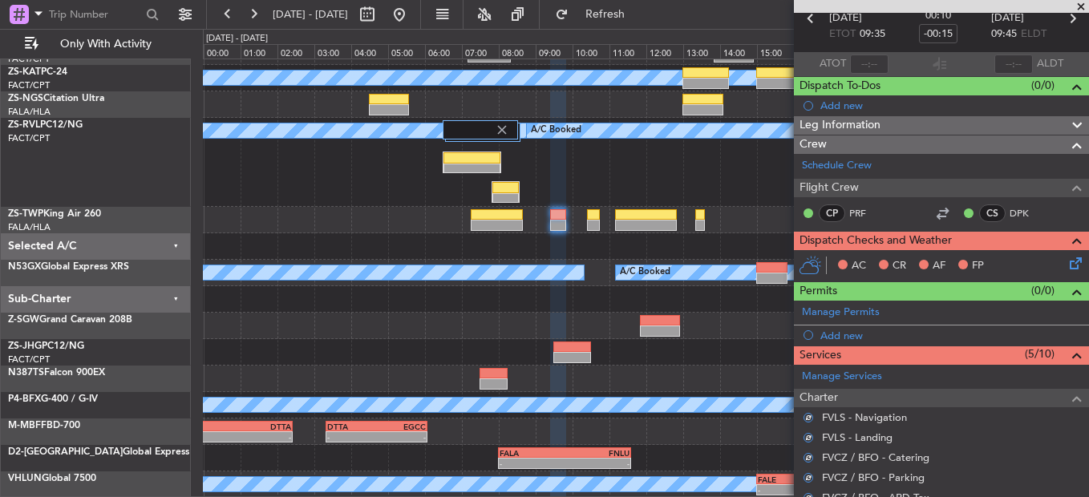
click at [1067, 260] on icon at bounding box center [1073, 260] width 13 height 13
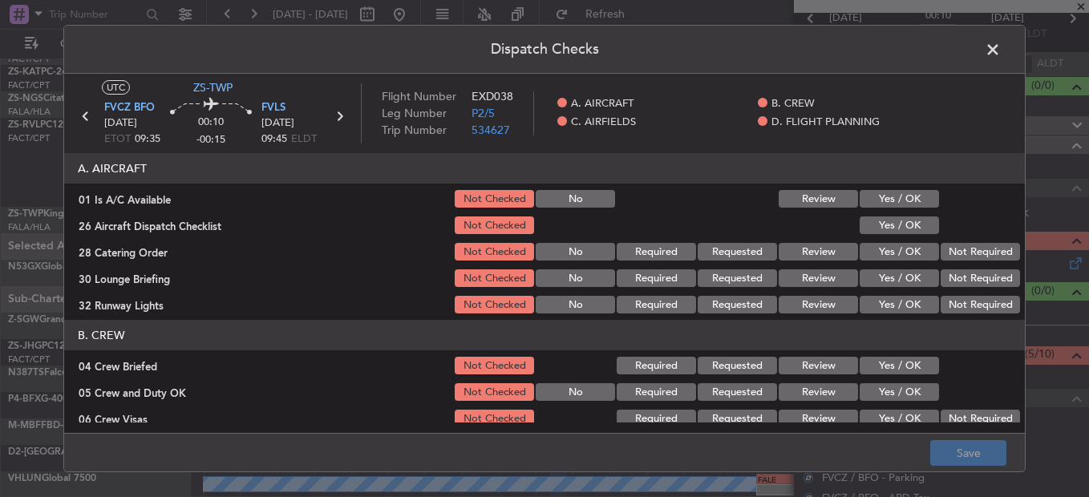
click at [896, 205] on button "Yes / OK" at bounding box center [899, 199] width 79 height 18
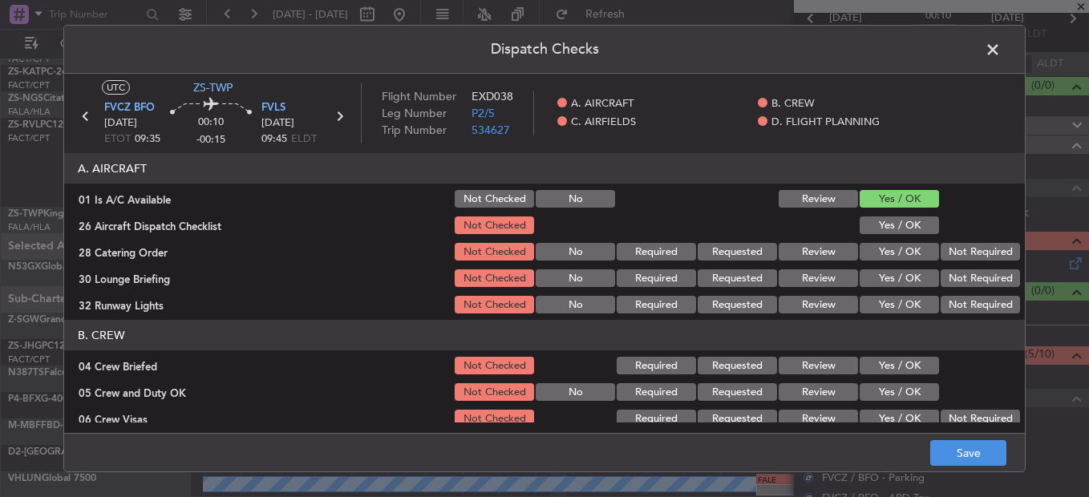
click at [896, 212] on section "A. AIRCRAFT 01 Is A/C Available Not Checked No Review Yes / OK 26 Aircraft Disp…" at bounding box center [544, 234] width 961 height 163
drag, startPoint x: 897, startPoint y: 217, endPoint x: 912, endPoint y: 225, distance: 17.6
click at [899, 221] on button "Yes / OK" at bounding box center [899, 226] width 79 height 18
click at [914, 225] on button "Yes / OK" at bounding box center [899, 226] width 79 height 18
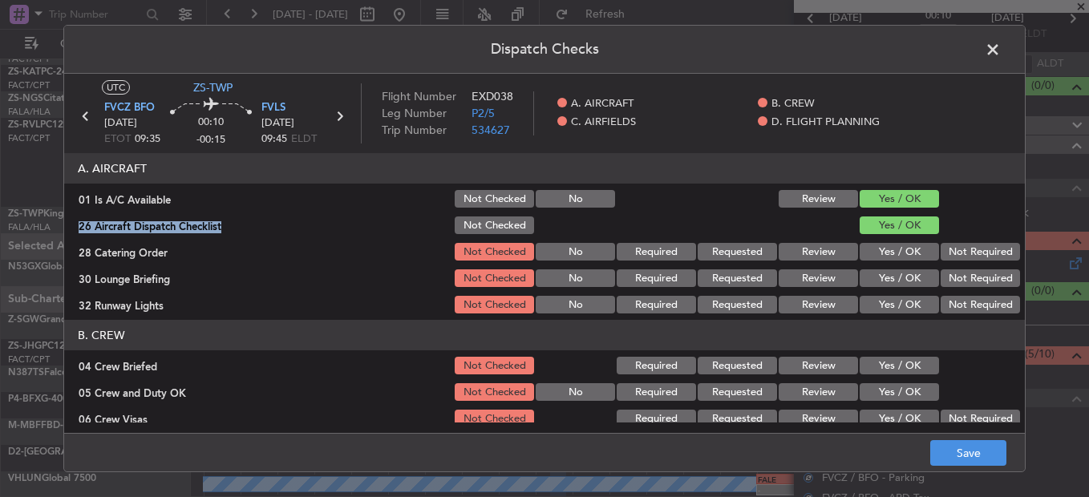
click at [936, 238] on section "A. AIRCRAFT 01 Is A/C Available Not Checked No Review Yes / OK 26 Aircraft Disp…" at bounding box center [544, 234] width 961 height 163
drag, startPoint x: 938, startPoint y: 243, endPoint x: 943, endPoint y: 254, distance: 11.8
click at [939, 248] on div "Not Required" at bounding box center [979, 252] width 81 height 22
click at [948, 254] on button "Not Required" at bounding box center [980, 252] width 79 height 18
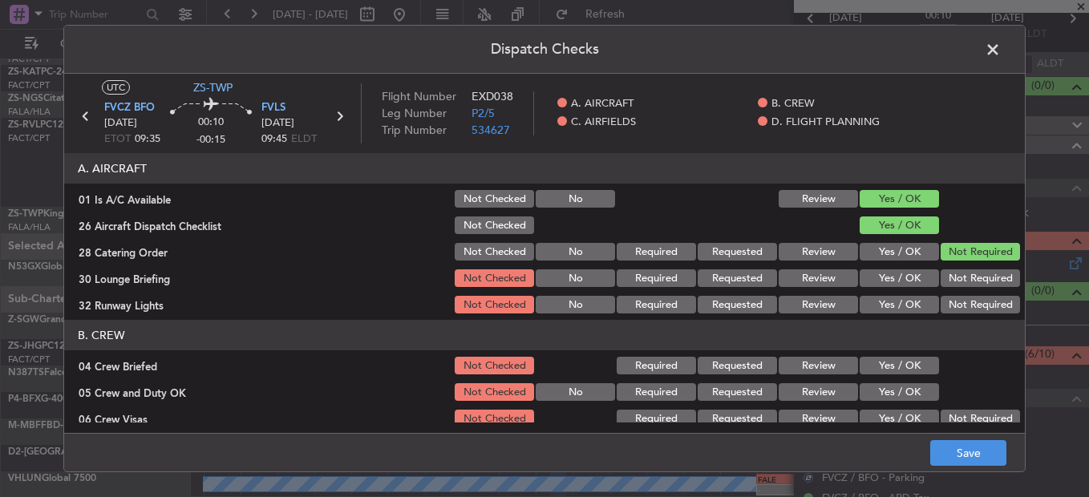
click at [951, 260] on button "Not Required" at bounding box center [980, 252] width 79 height 18
click at [953, 286] on button "Not Required" at bounding box center [980, 279] width 79 height 18
click at [951, 290] on div "Not Required" at bounding box center [979, 278] width 81 height 22
click at [950, 297] on button "Not Required" at bounding box center [980, 305] width 79 height 18
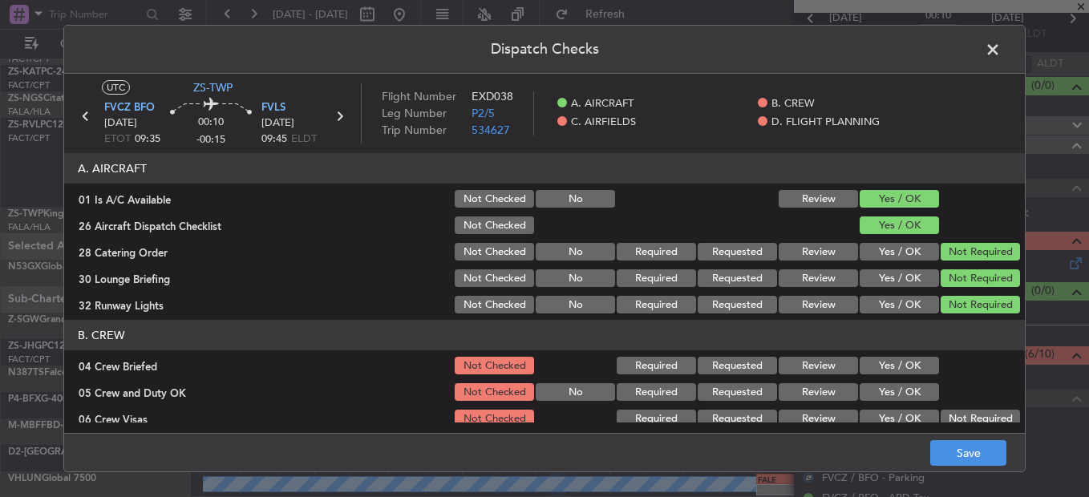
click at [898, 373] on button "Yes / OK" at bounding box center [899, 366] width 79 height 18
drag, startPoint x: 898, startPoint y: 388, endPoint x: 910, endPoint y: 392, distance: 12.7
click at [898, 389] on button "Yes / OK" at bounding box center [899, 392] width 79 height 18
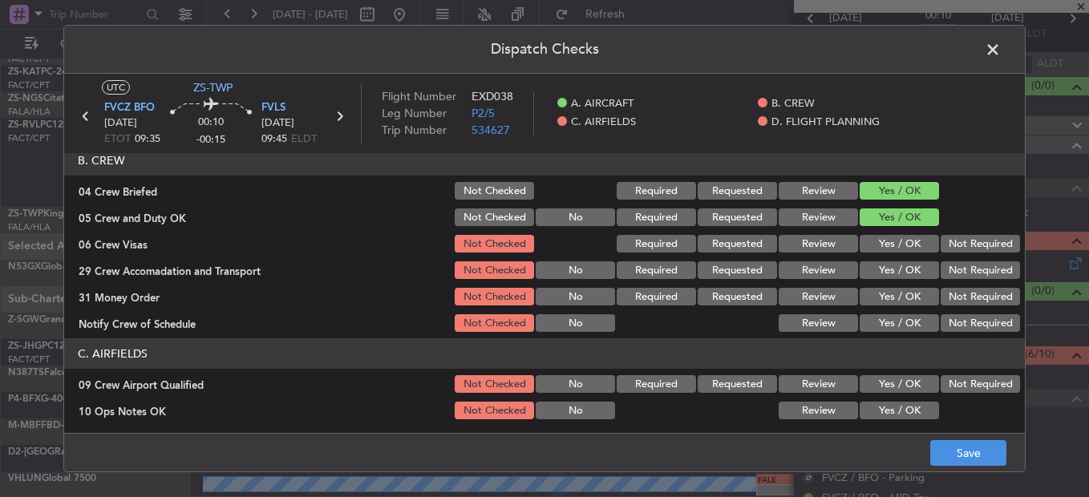
scroll to position [241, 0]
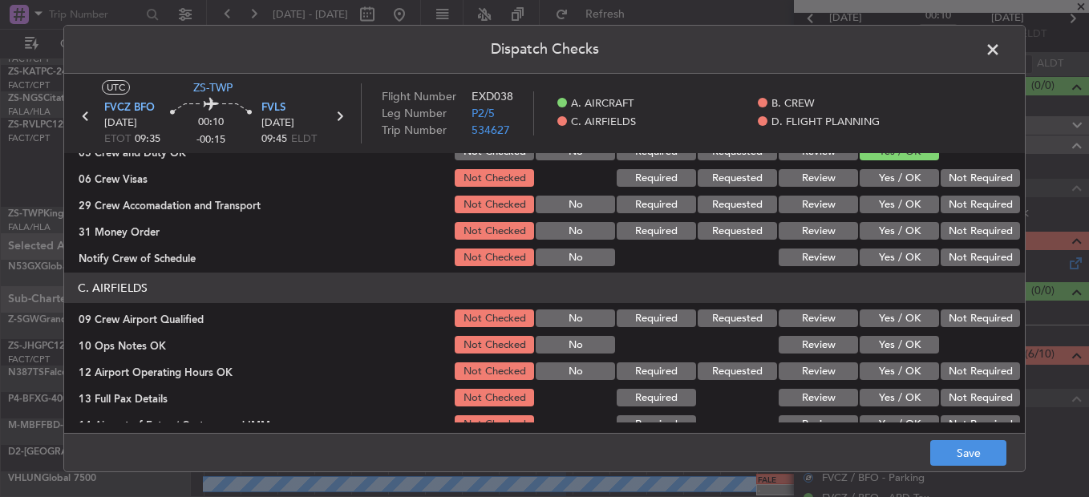
click at [947, 177] on button "Not Required" at bounding box center [980, 178] width 79 height 18
drag, startPoint x: 958, startPoint y: 185, endPoint x: 966, endPoint y: 204, distance: 20.1
click at [960, 190] on section "B. CREW 04 Crew Briefed Not Checked Required Requested Review Yes / OK 05 Crew …" at bounding box center [544, 173] width 961 height 189
click at [969, 213] on button "Not Required" at bounding box center [980, 205] width 79 height 18
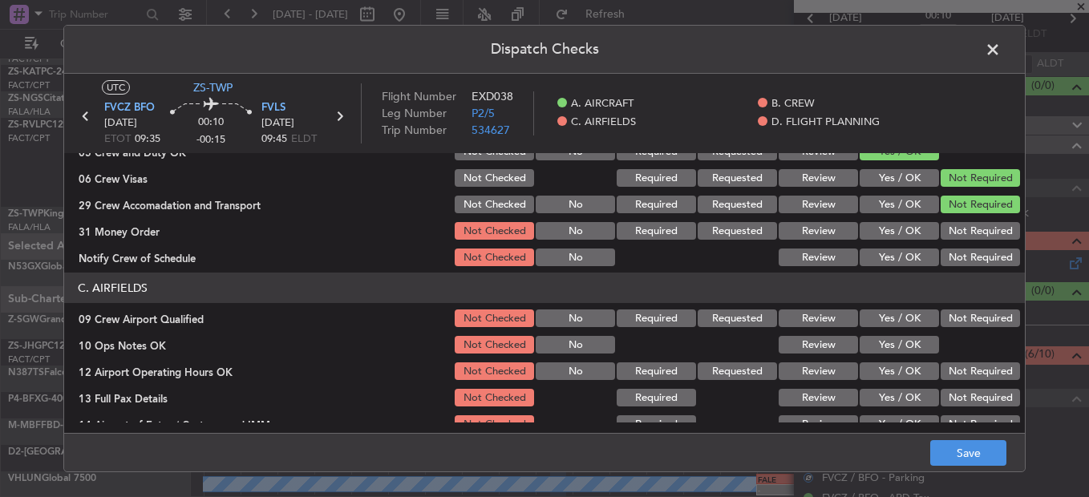
click at [963, 223] on section "B. CREW 04 Crew Briefed Not Checked Required Requested Review Yes / OK 05 Crew …" at bounding box center [544, 173] width 961 height 189
click at [963, 231] on button "Not Required" at bounding box center [980, 231] width 79 height 18
click at [962, 240] on button "Not Required" at bounding box center [980, 231] width 79 height 18
drag, startPoint x: 959, startPoint y: 249, endPoint x: 960, endPoint y: 265, distance: 16.1
click at [961, 257] on button "Not Required" at bounding box center [980, 258] width 79 height 18
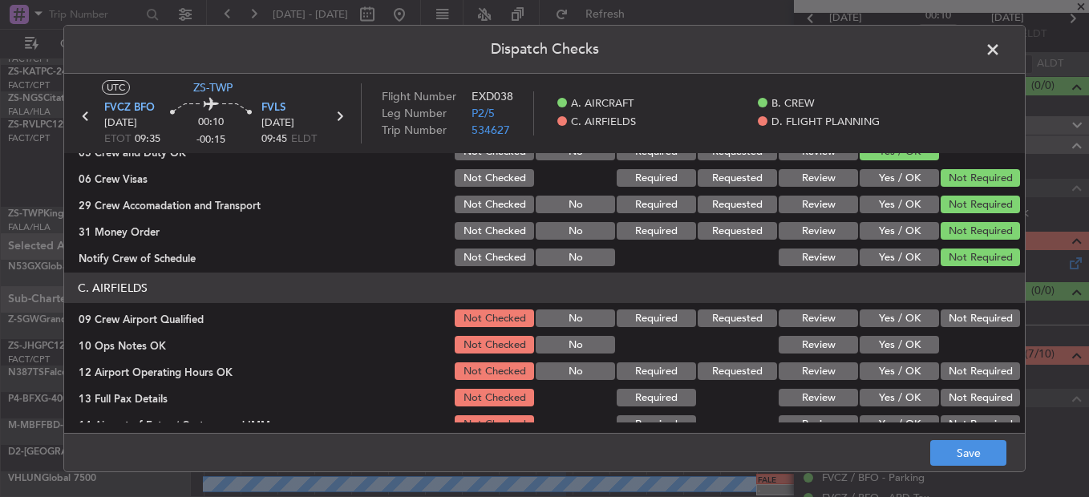
click at [960, 265] on button "Not Required" at bounding box center [980, 258] width 79 height 18
click at [959, 326] on button "Not Required" at bounding box center [980, 319] width 79 height 18
drag, startPoint x: 951, startPoint y: 325, endPoint x: 870, endPoint y: 359, distance: 87.8
click at [944, 331] on section "C. AIRFIELDS 09 Crew Airport Qualified Not Checked No Required Requested Review…" at bounding box center [544, 394] width 961 height 242
click at [874, 360] on section "C. AIRFIELDS 09 Crew Airport Qualified Not Checked No Required Requested Review…" at bounding box center [544, 394] width 961 height 242
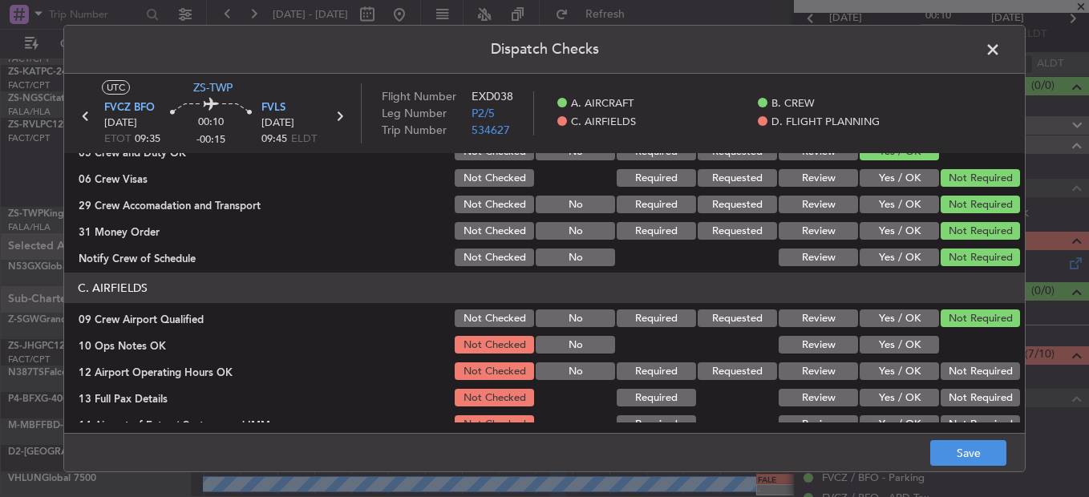
click at [914, 351] on button "Yes / OK" at bounding box center [899, 345] width 79 height 18
click at [947, 365] on div "Not Required" at bounding box center [979, 371] width 81 height 22
click at [959, 379] on button "Not Required" at bounding box center [980, 372] width 79 height 18
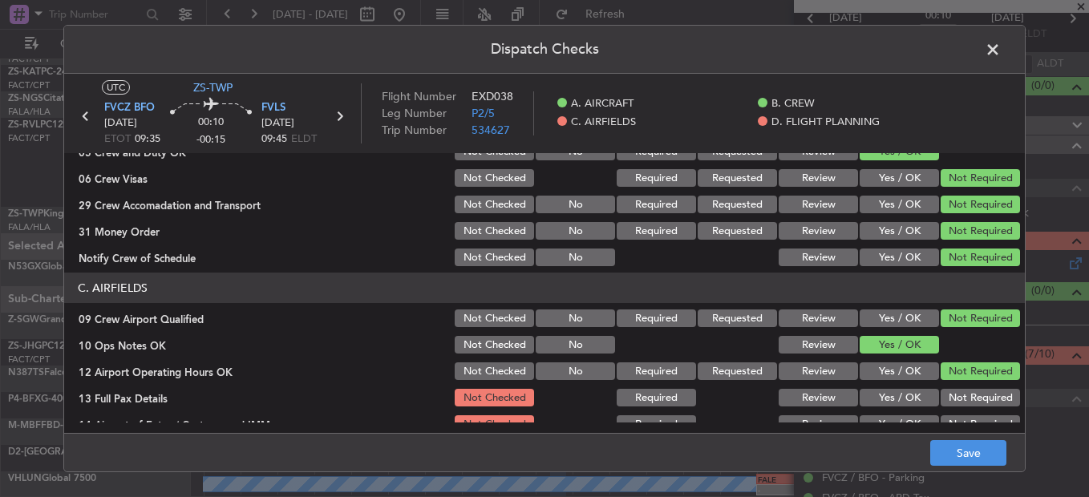
click at [967, 389] on button "Not Required" at bounding box center [980, 398] width 79 height 18
click at [971, 401] on button "Not Required" at bounding box center [980, 398] width 79 height 18
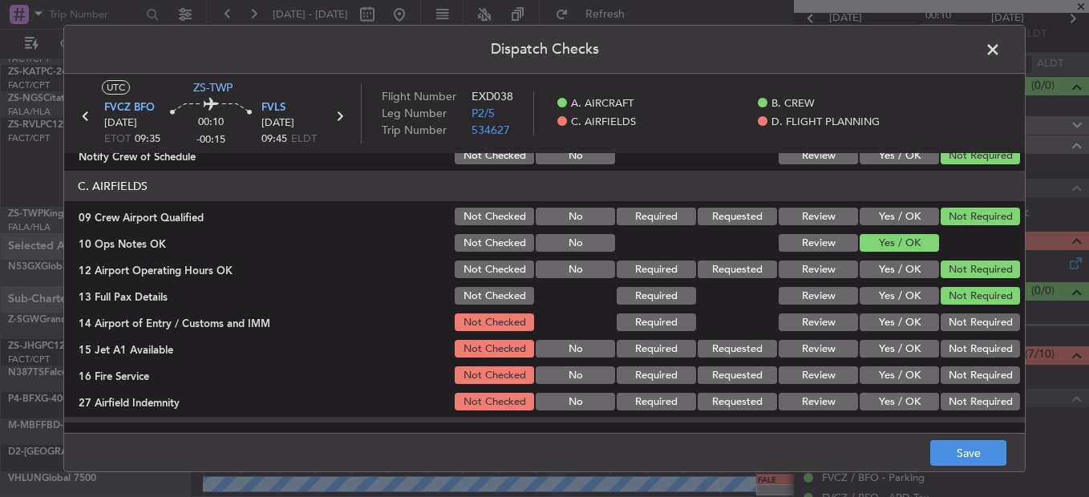
scroll to position [451, 0]
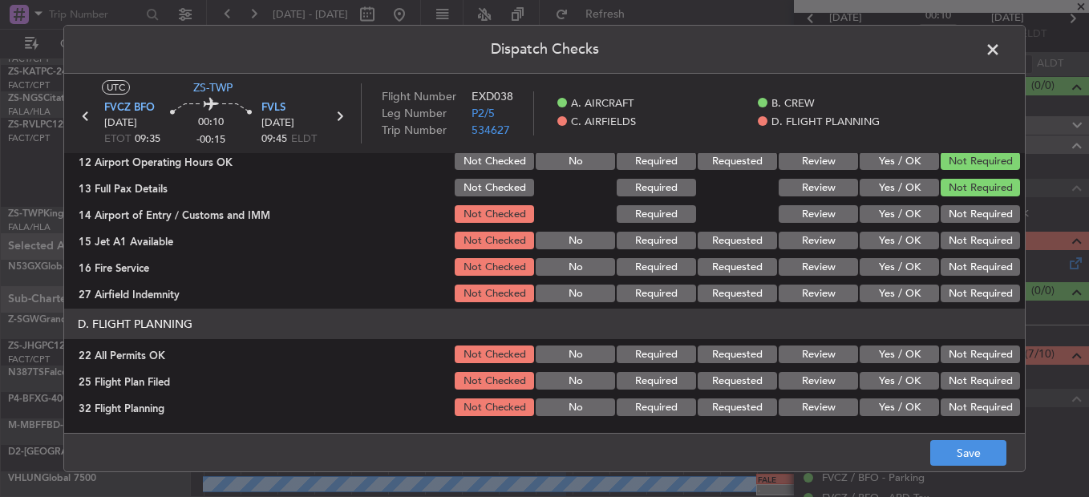
click at [956, 212] on button "Not Required" at bounding box center [980, 214] width 79 height 18
click at [974, 243] on button "Not Required" at bounding box center [980, 241] width 79 height 18
click at [975, 245] on button "Not Required" at bounding box center [980, 241] width 79 height 18
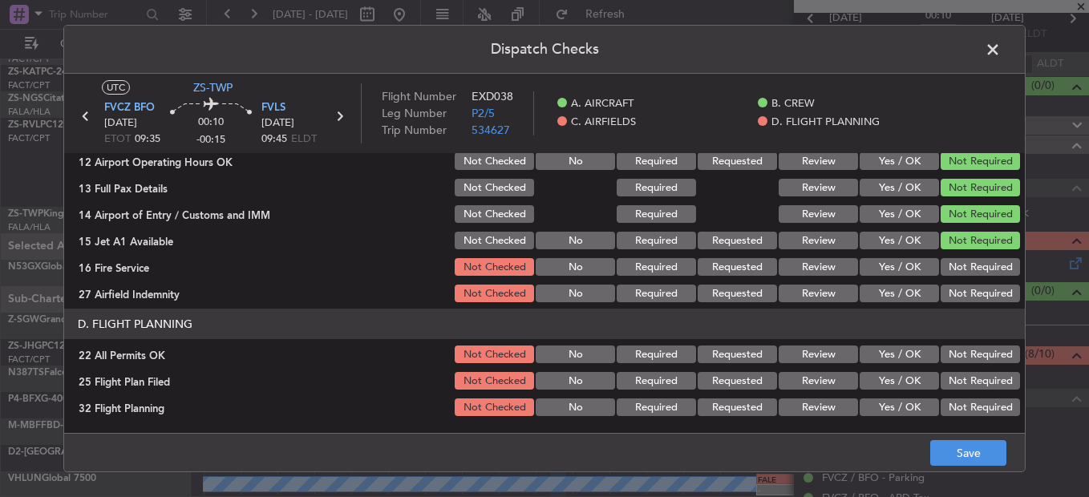
drag, startPoint x: 975, startPoint y: 256, endPoint x: 968, endPoint y: 270, distance: 16.1
click at [973, 261] on div "Not Required" at bounding box center [979, 267] width 81 height 22
click at [968, 270] on button "Not Required" at bounding box center [980, 267] width 79 height 18
click at [968, 282] on section "C. AIRFIELDS 09 Crew Airport Qualified Not Checked No Required Requested Review…" at bounding box center [544, 184] width 961 height 242
click at [966, 290] on button "Not Required" at bounding box center [980, 294] width 79 height 18
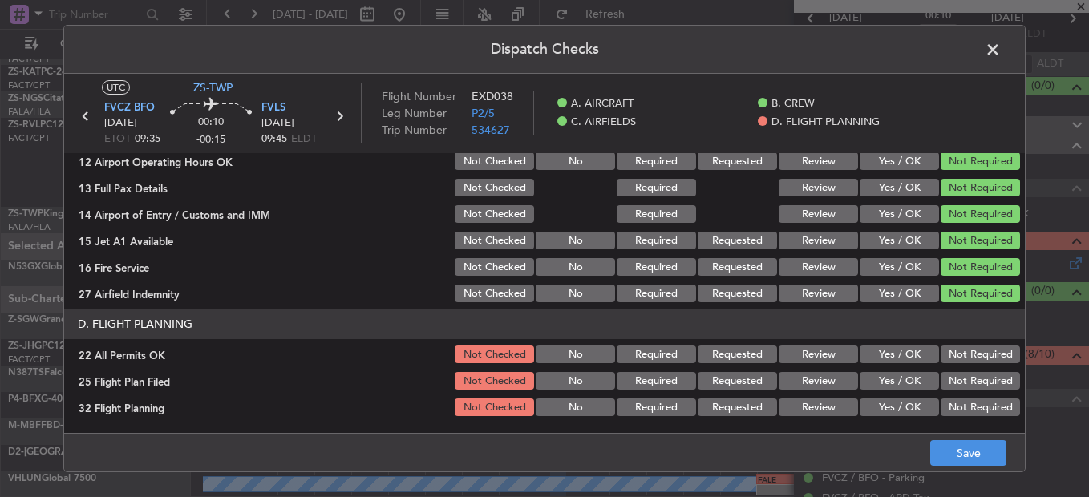
click at [966, 366] on div "Not Required" at bounding box center [979, 354] width 81 height 22
click at [954, 359] on button "Not Required" at bounding box center [980, 355] width 79 height 18
drag, startPoint x: 825, startPoint y: 378, endPoint x: 826, endPoint y: 400, distance: 22.5
click at [822, 382] on button "Review" at bounding box center [818, 381] width 79 height 18
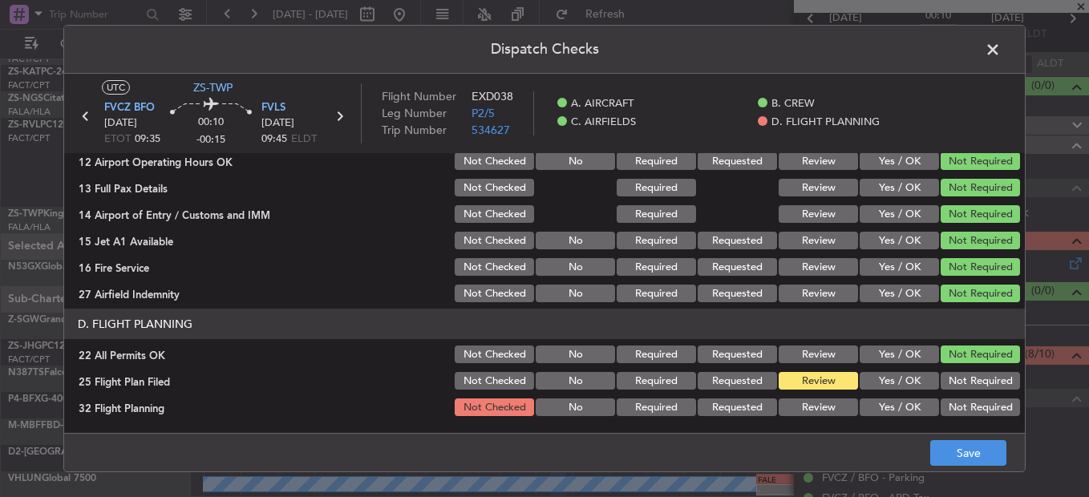
drag, startPoint x: 826, startPoint y: 406, endPoint x: 845, endPoint y: 409, distance: 19.5
click at [826, 406] on button "Review" at bounding box center [818, 408] width 79 height 18
drag, startPoint x: 923, startPoint y: 429, endPoint x: 1032, endPoint y: 474, distance: 117.3
click at [930, 432] on main "UTC ZS-TWP FVCZ BFO 14/08/2025 ETOT 09:35 00:10 -00:15 FVLS 14/08/2025 09:45 EL…" at bounding box center [544, 257] width 961 height 366
click at [1032, 474] on div "Dispatch Checks UTC ZS-TWP FVCZ BFO 14/08/2025 ETOT 09:35 00:10 -00:15 FVLS 14/…" at bounding box center [544, 248] width 1089 height 497
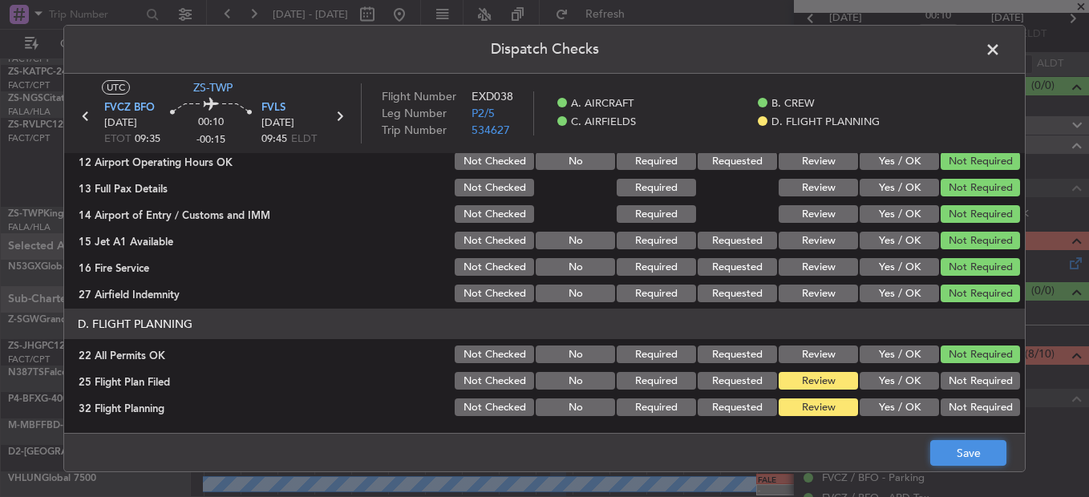
click at [995, 453] on button "Save" at bounding box center [969, 453] width 76 height 26
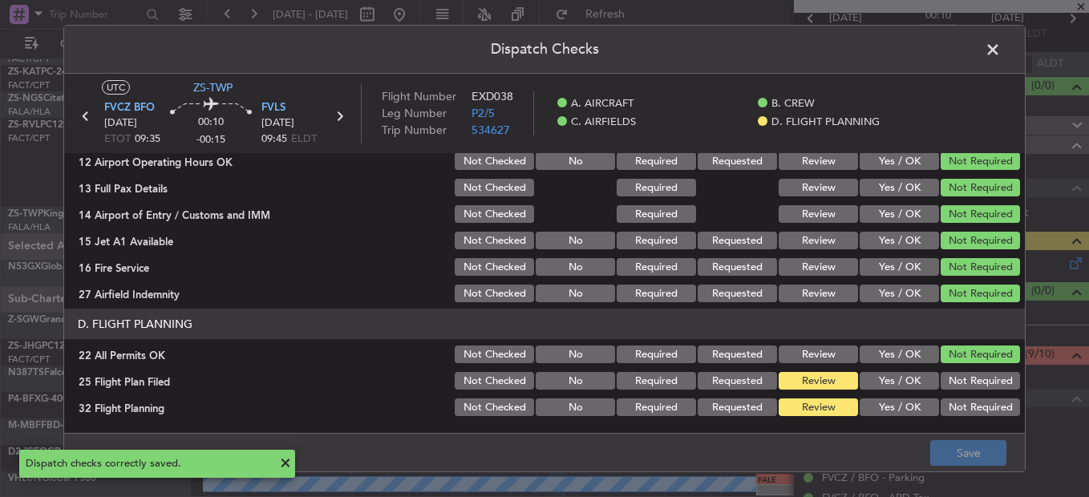
click at [1001, 55] on span at bounding box center [1001, 54] width 0 height 32
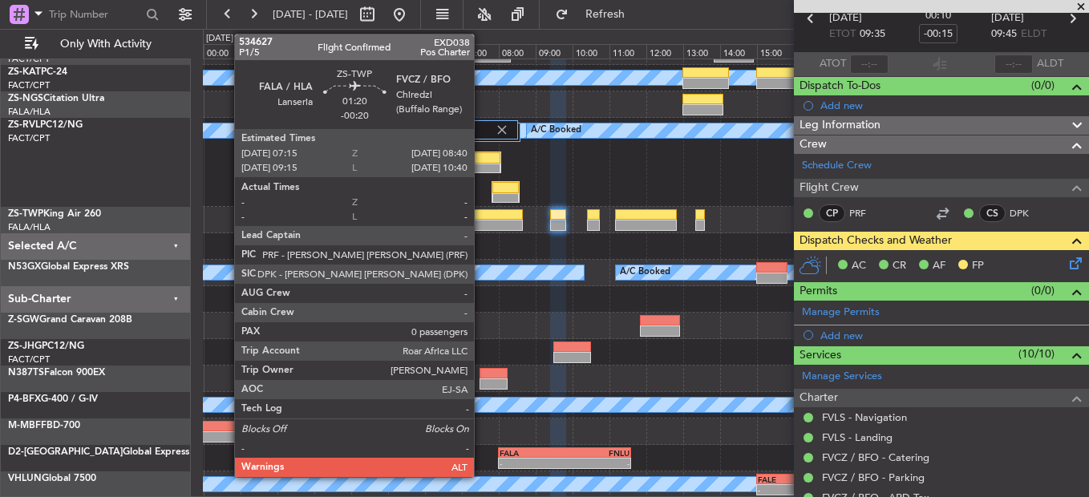
click at [481, 221] on div at bounding box center [497, 225] width 53 height 11
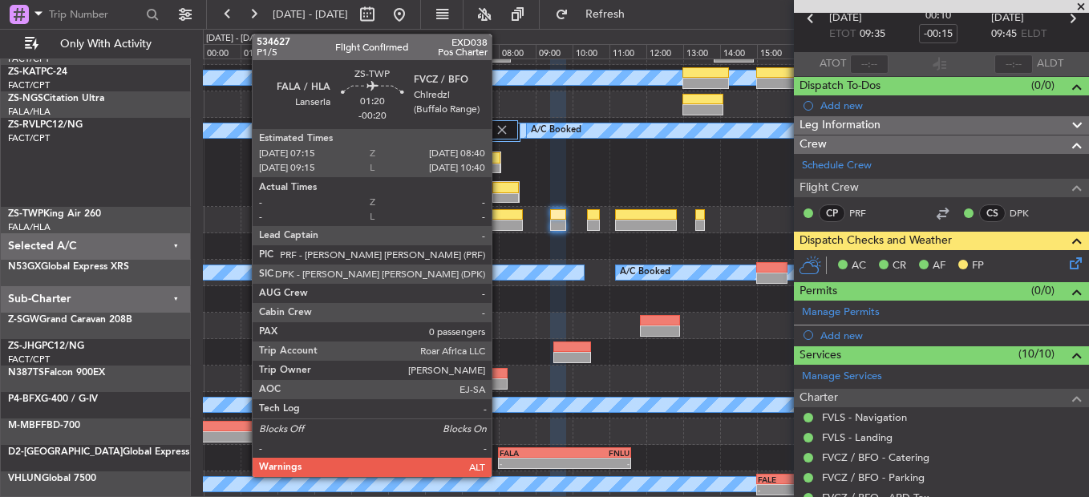
click at [499, 217] on div at bounding box center [497, 214] width 53 height 11
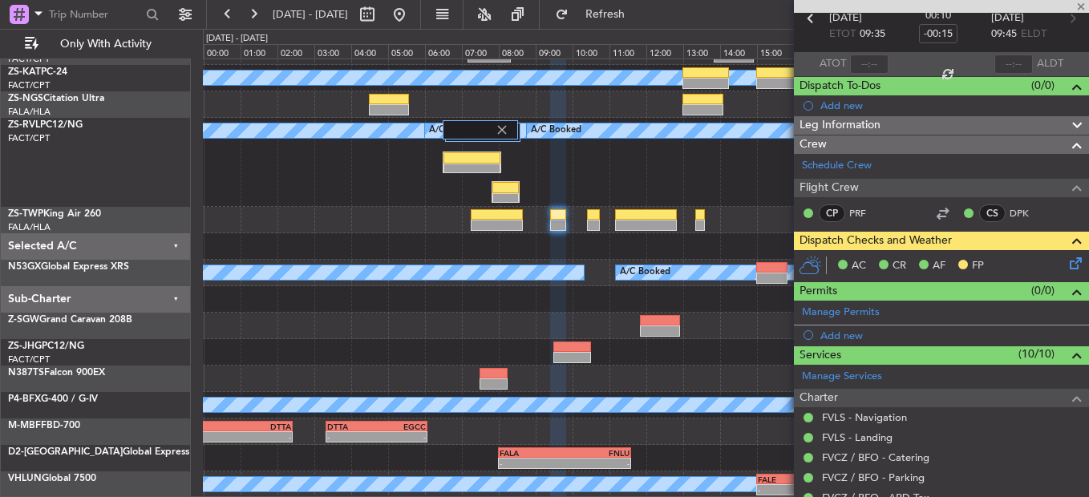
type input "-00:20"
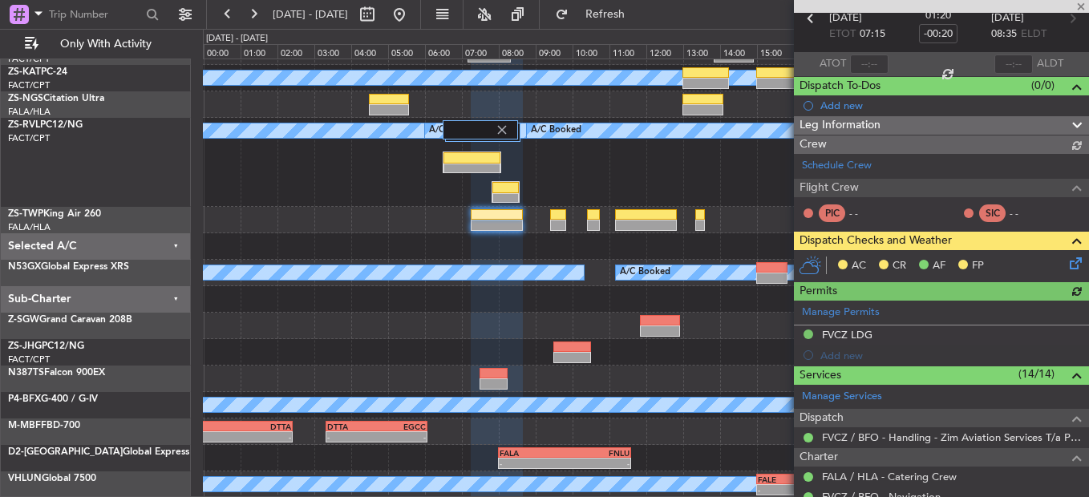
scroll to position [80, 0]
click at [1067, 258] on icon at bounding box center [1073, 260] width 13 height 13
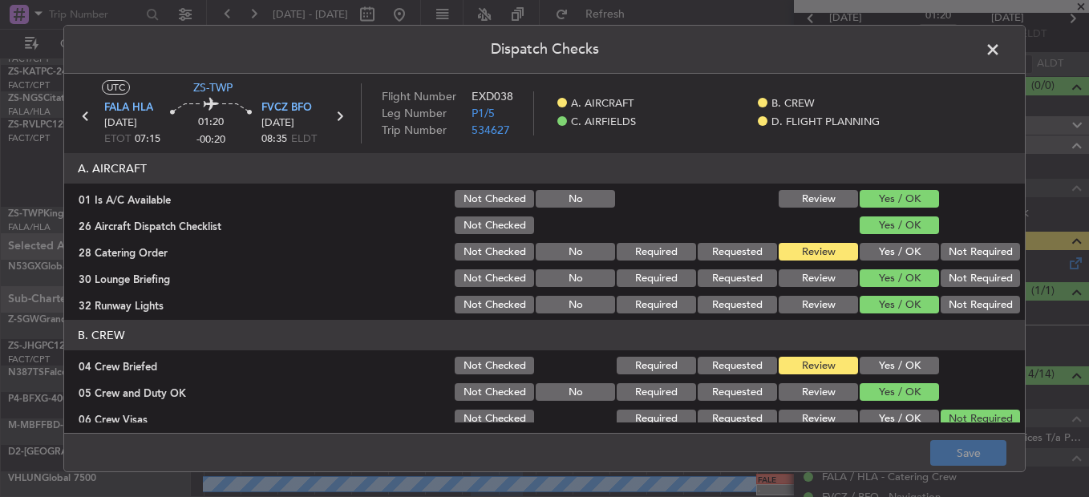
click at [895, 360] on button "Yes / OK" at bounding box center [899, 366] width 79 height 18
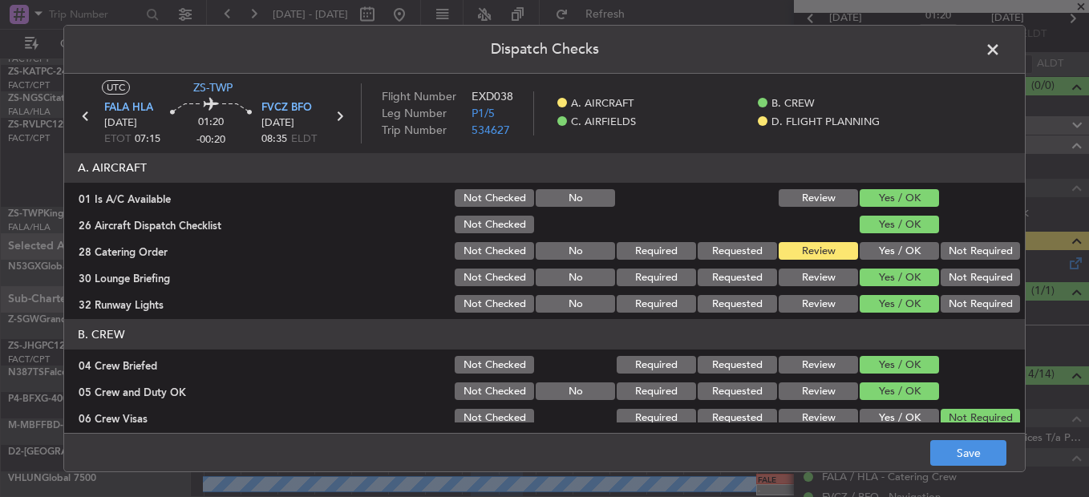
scroll to position [0, 0]
click at [965, 455] on button "Save" at bounding box center [969, 453] width 76 height 26
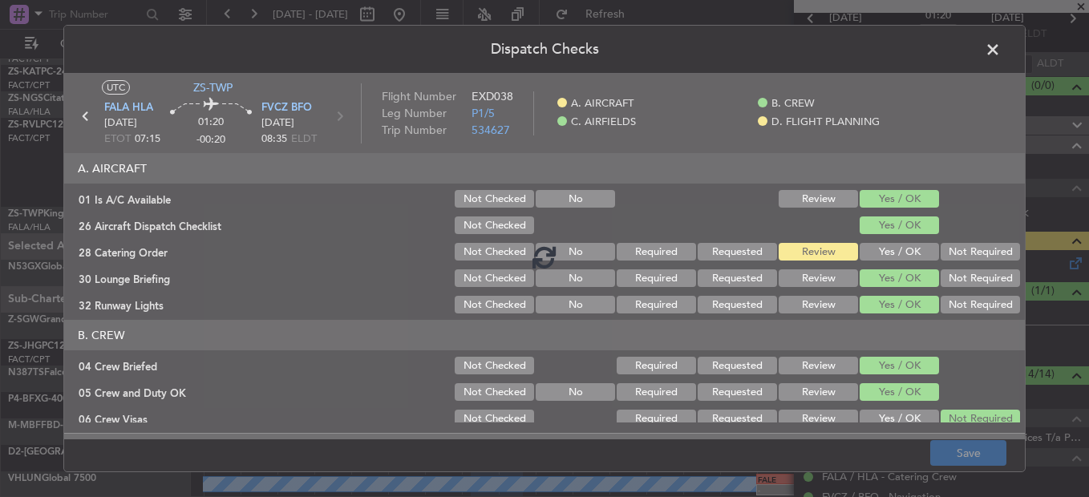
click at [1001, 50] on span at bounding box center [1001, 54] width 0 height 32
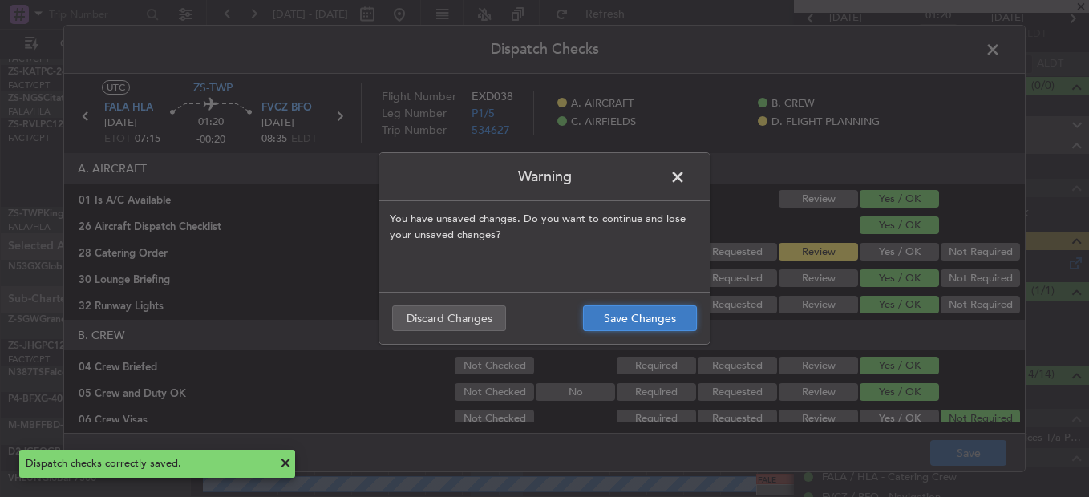
click at [640, 325] on button "Save Changes" at bounding box center [640, 319] width 114 height 26
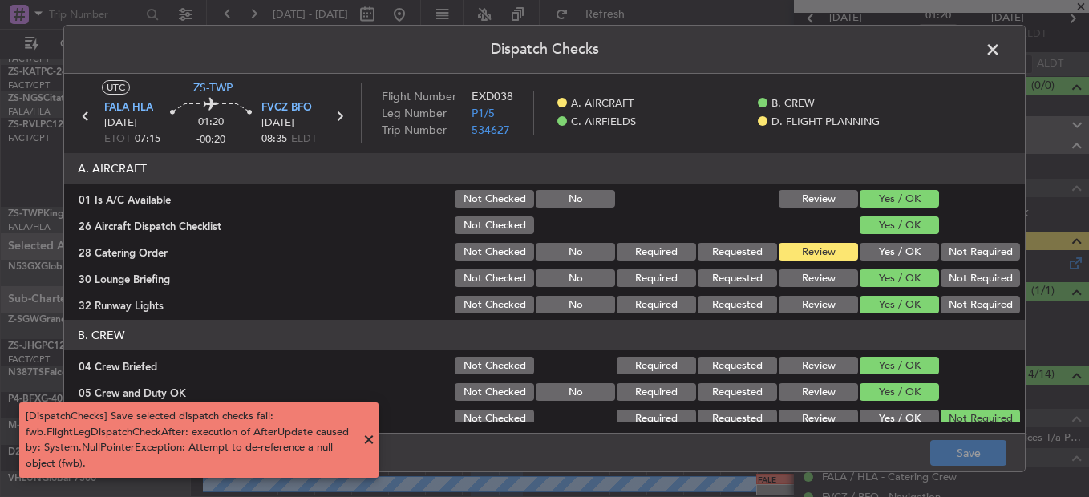
click at [1001, 51] on span at bounding box center [1001, 54] width 0 height 32
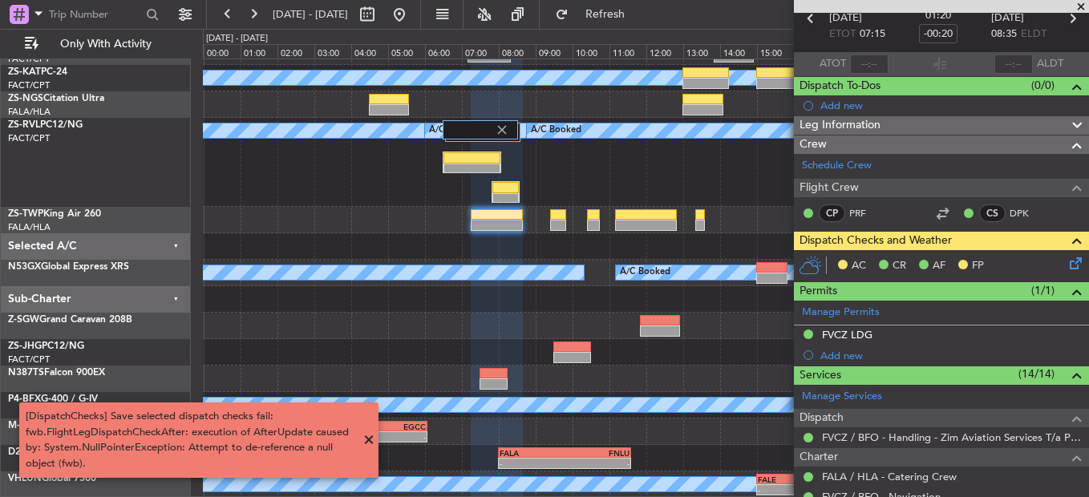
click at [1067, 266] on icon at bounding box center [1073, 260] width 13 height 13
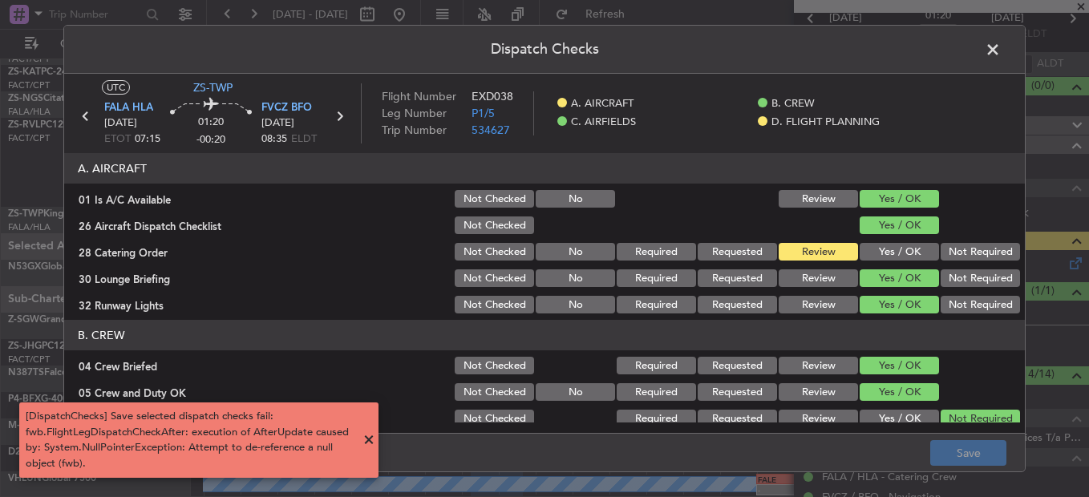
click at [1001, 49] on span at bounding box center [1001, 54] width 0 height 32
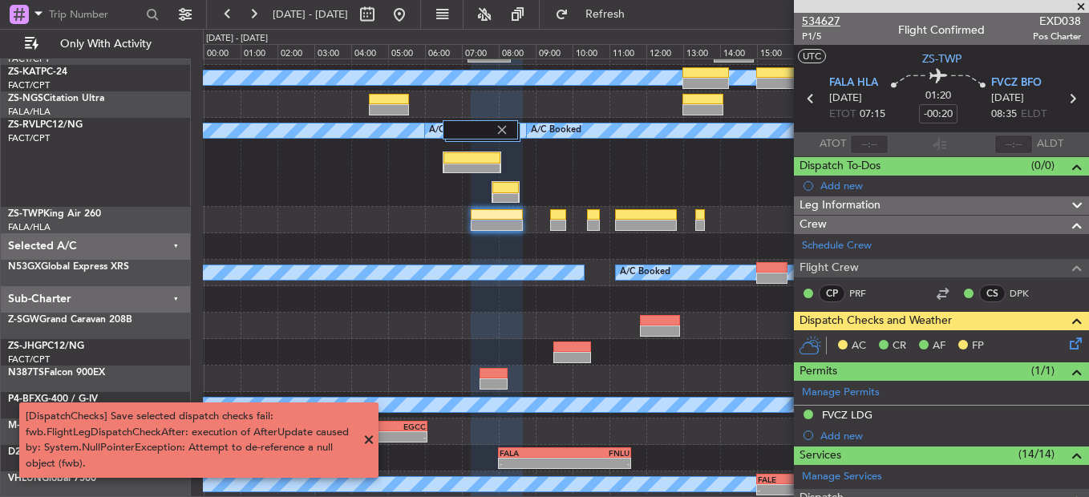
click at [811, 16] on span "534627" at bounding box center [821, 21] width 39 height 17
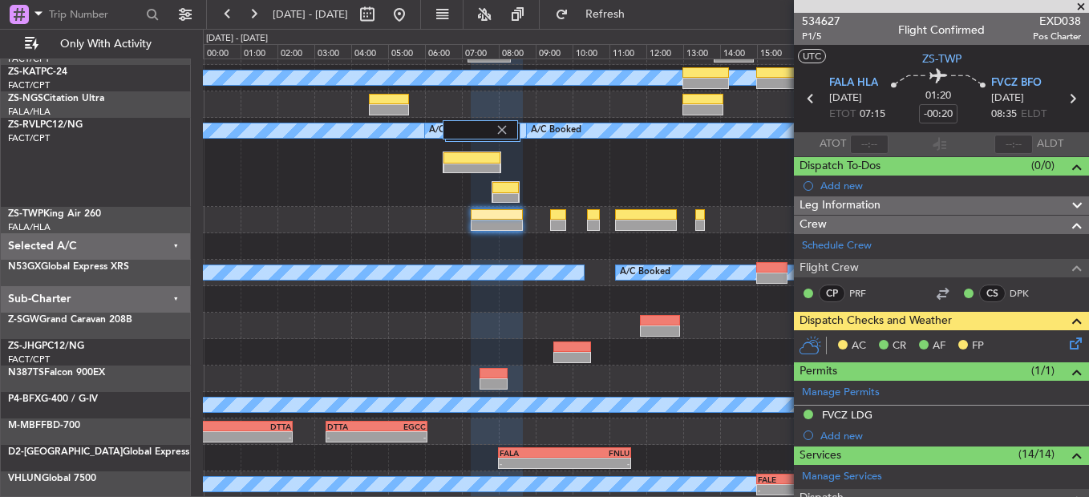
click at [1053, 335] on div "AC CR AF FP" at bounding box center [949, 347] width 236 height 24
click at [1073, 337] on icon at bounding box center [1073, 341] width 13 height 13
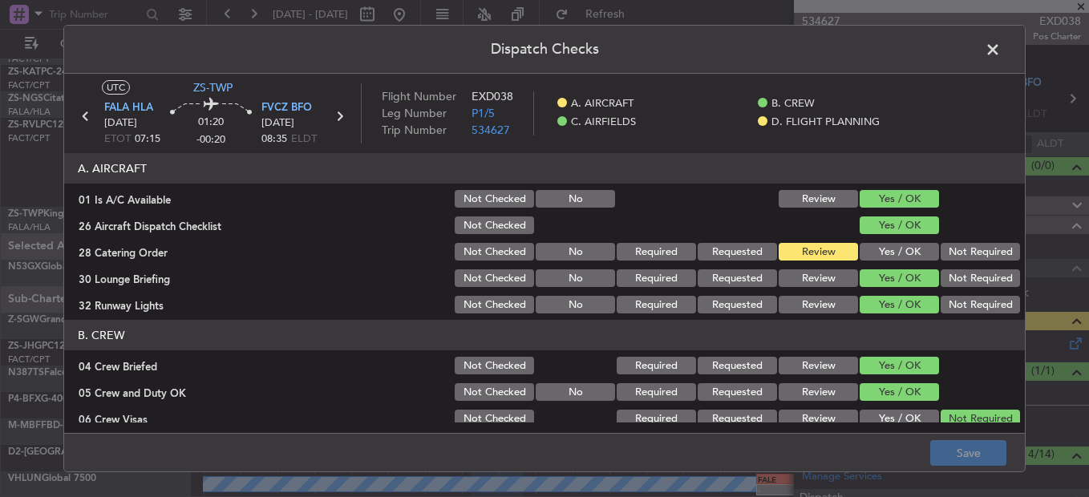
click at [897, 252] on button "Yes / OK" at bounding box center [899, 252] width 79 height 18
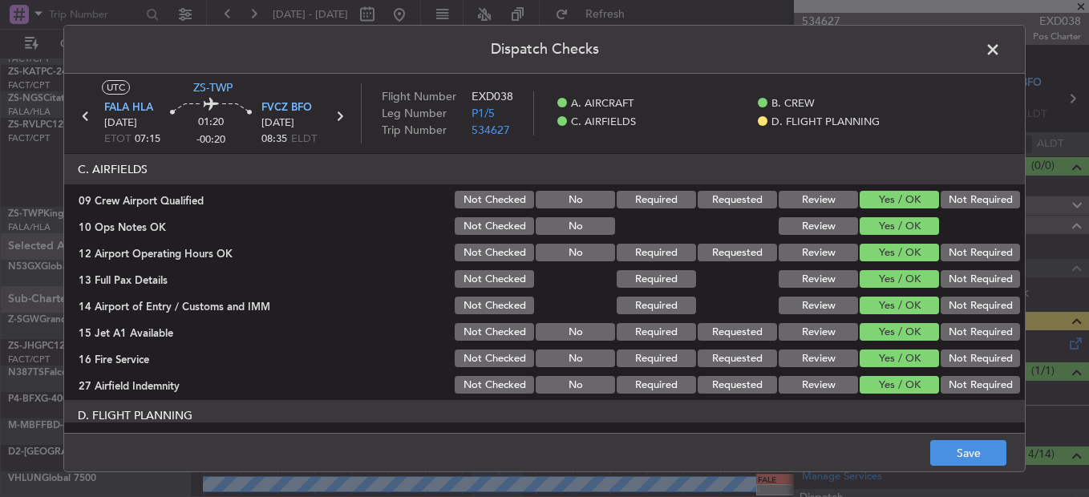
scroll to position [451, 0]
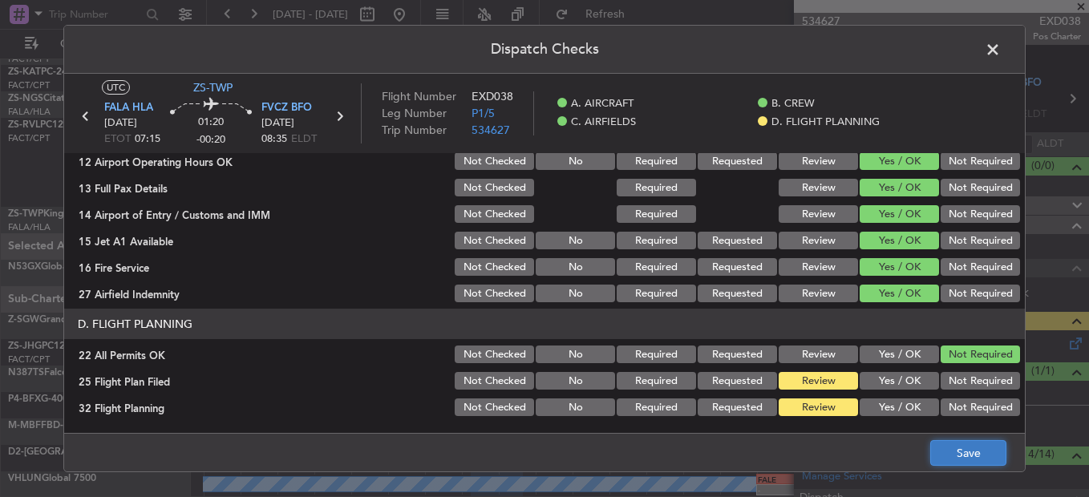
click at [939, 453] on button "Save" at bounding box center [969, 453] width 76 height 26
click at [1001, 51] on span at bounding box center [1001, 54] width 0 height 32
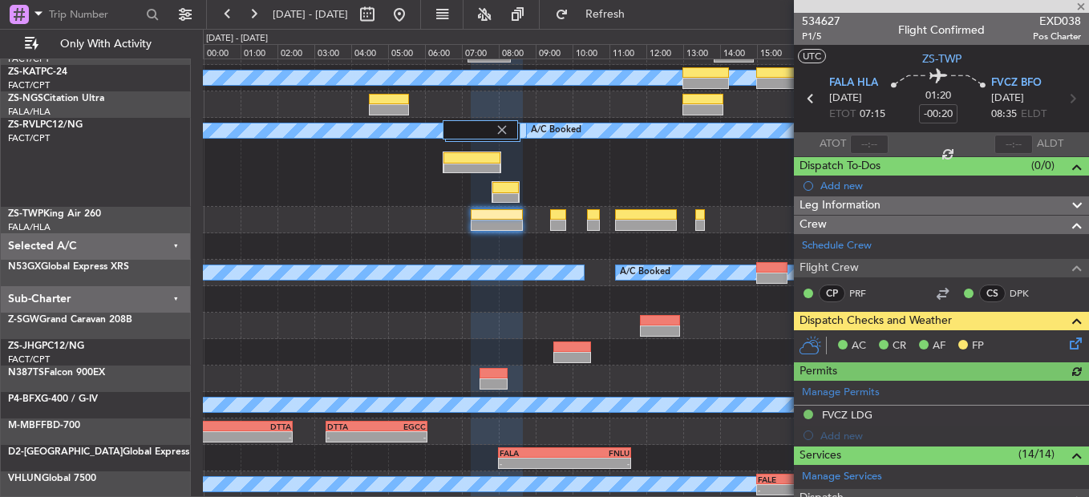
click at [1075, 2] on div at bounding box center [941, 6] width 295 height 13
click at [1083, 3] on span at bounding box center [1081, 7] width 16 height 14
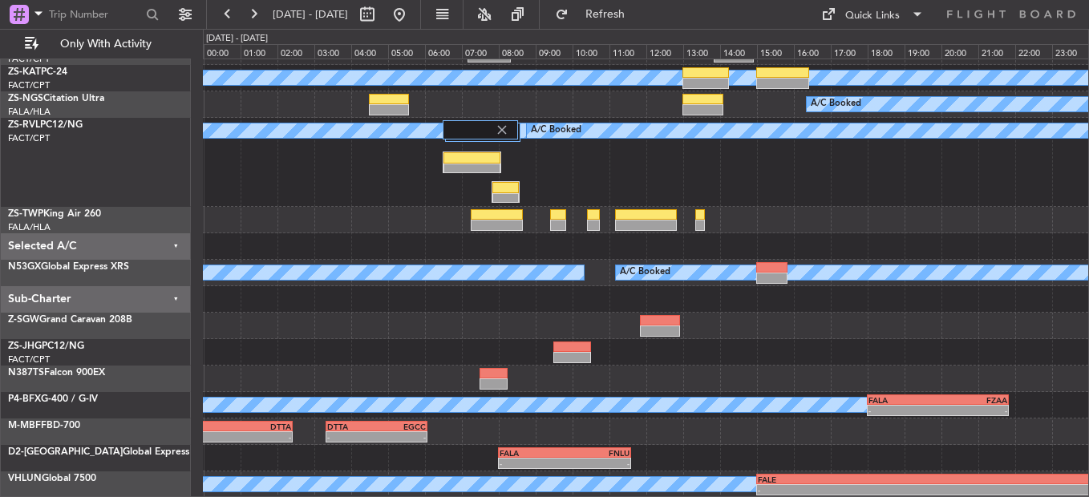
scroll to position [0, 0]
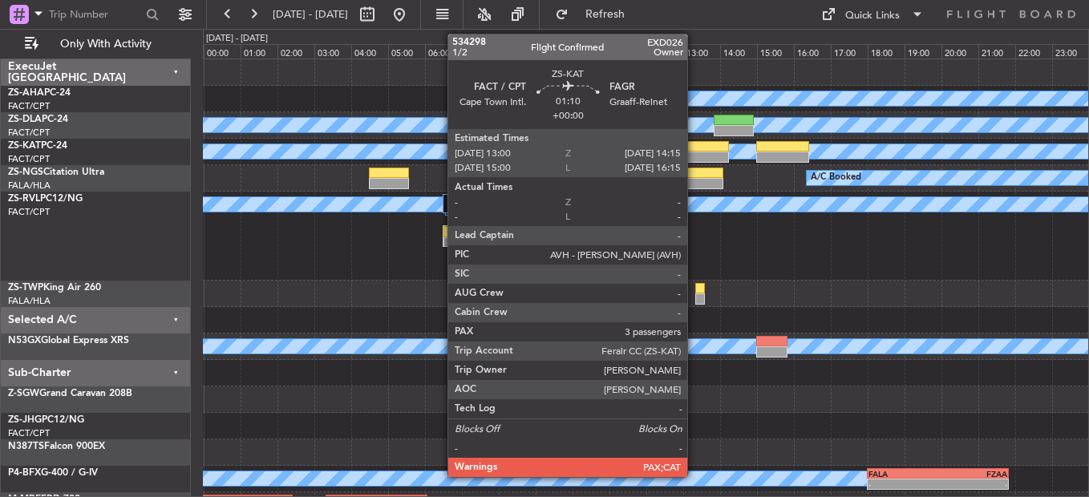
click at [695, 156] on div at bounding box center [706, 157] width 47 height 11
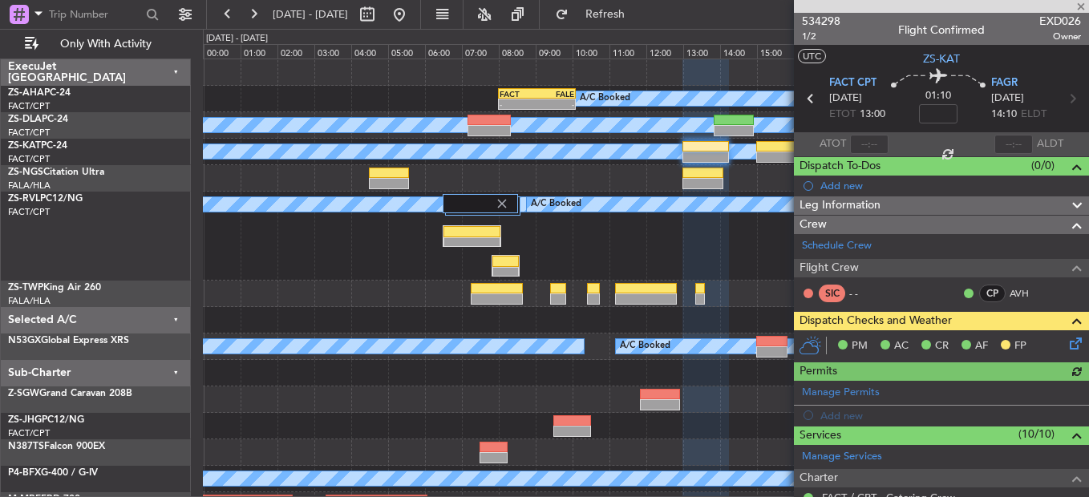
click at [1079, 4] on div at bounding box center [941, 6] width 295 height 13
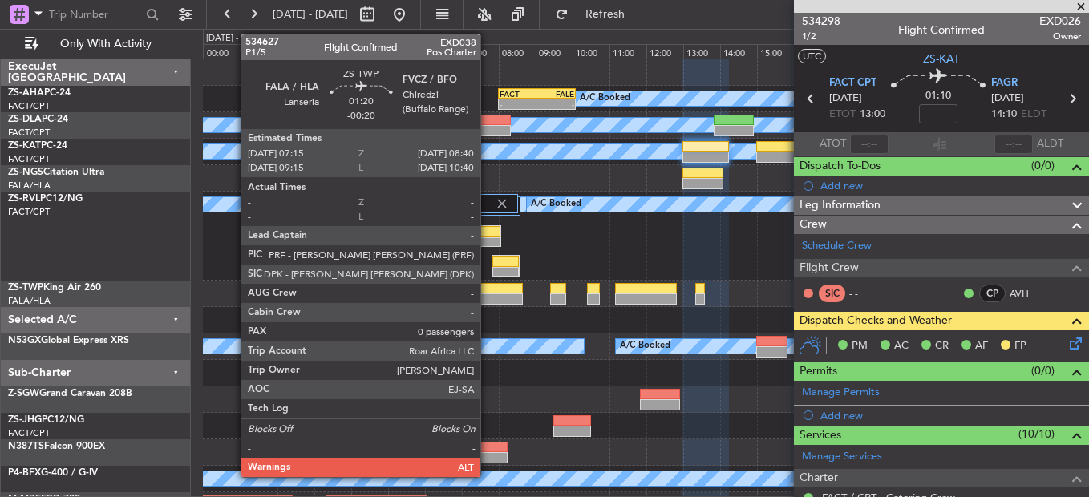
click at [488, 290] on div at bounding box center [497, 288] width 53 height 11
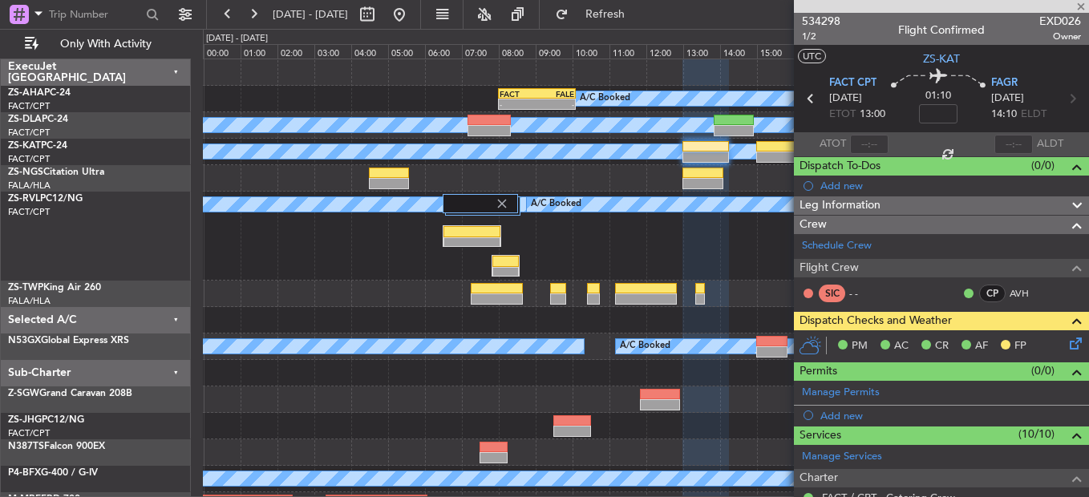
type input "-00:20"
type input "0"
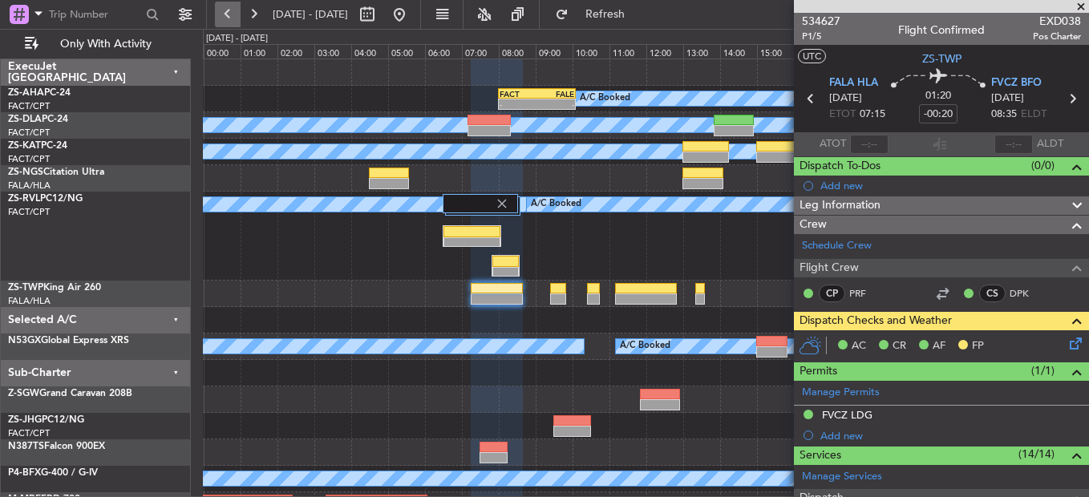
click at [237, 10] on button at bounding box center [228, 15] width 26 height 26
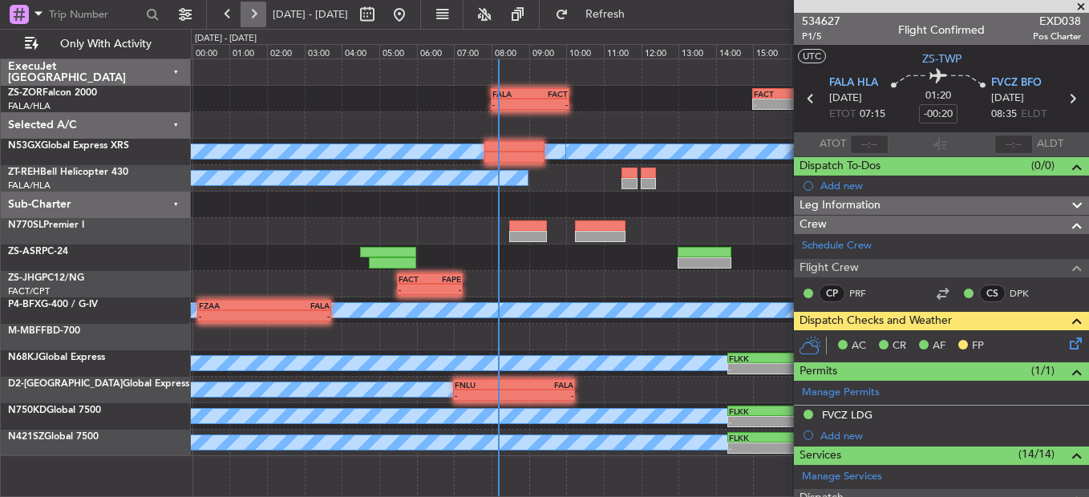
click at [262, 26] on button at bounding box center [254, 15] width 26 height 26
click at [259, 26] on button at bounding box center [254, 15] width 26 height 26
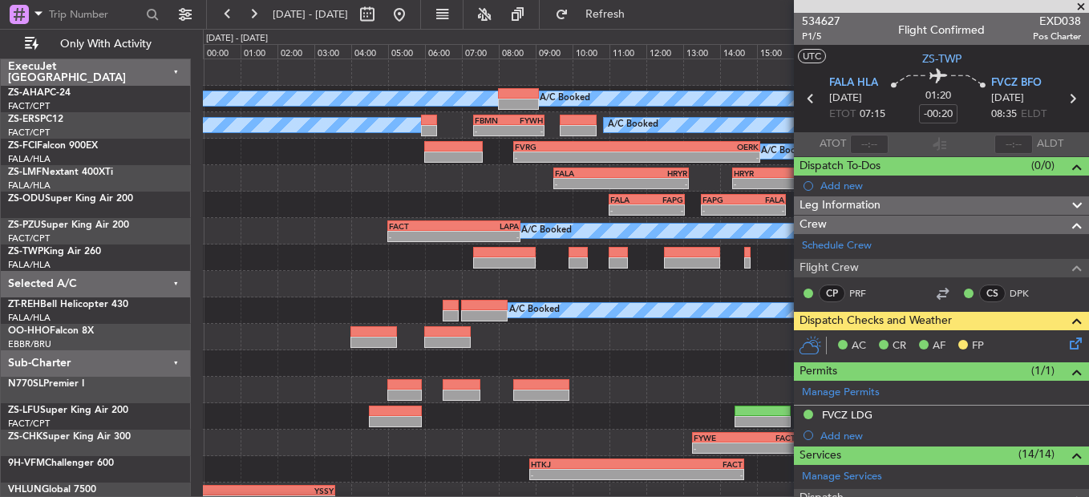
click at [1082, 2] on span at bounding box center [1081, 7] width 16 height 14
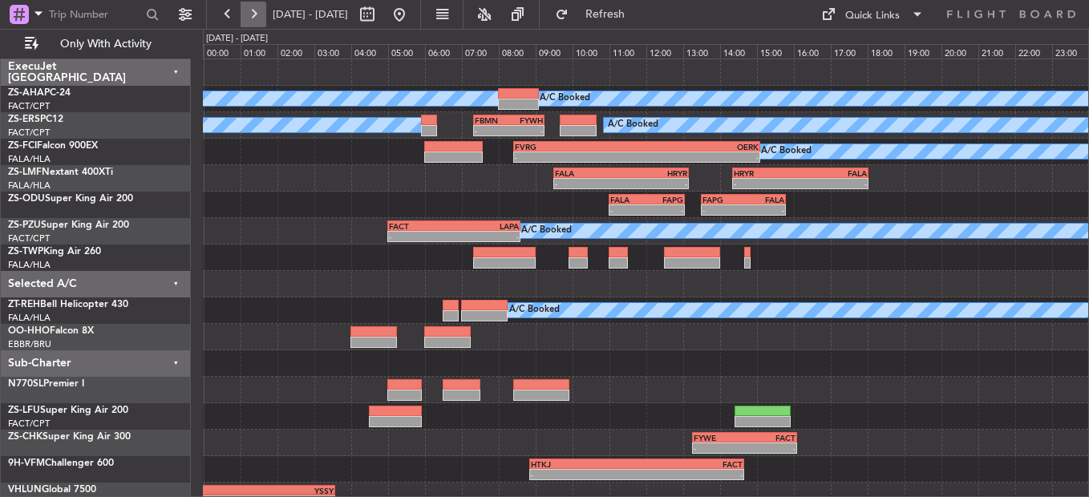
click at [250, 13] on button at bounding box center [254, 15] width 26 height 26
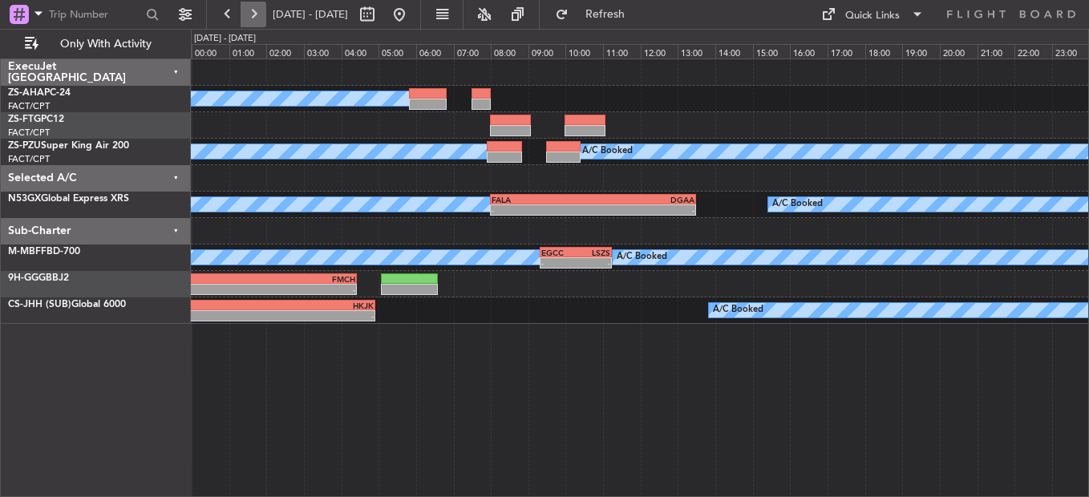
click at [254, 15] on button at bounding box center [254, 15] width 26 height 26
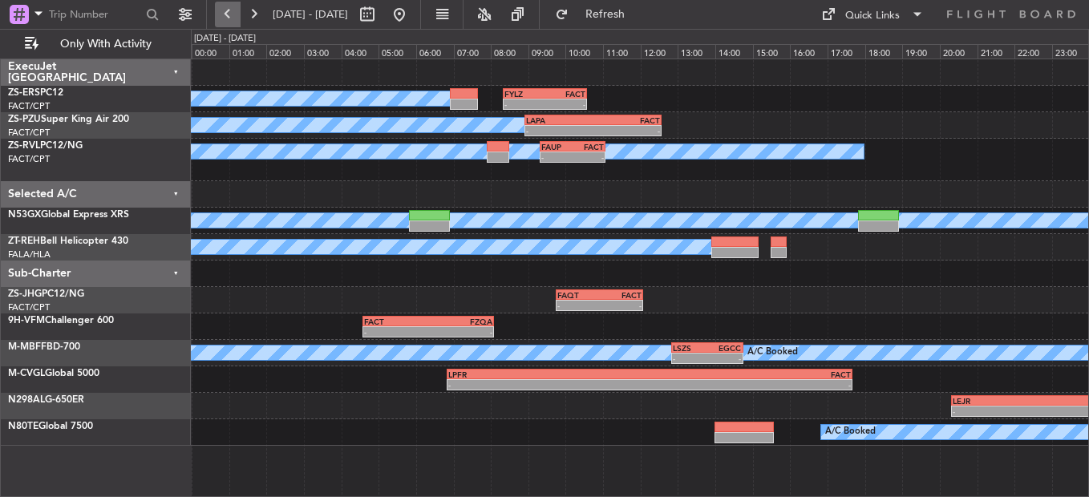
click at [229, 14] on button at bounding box center [228, 15] width 26 height 26
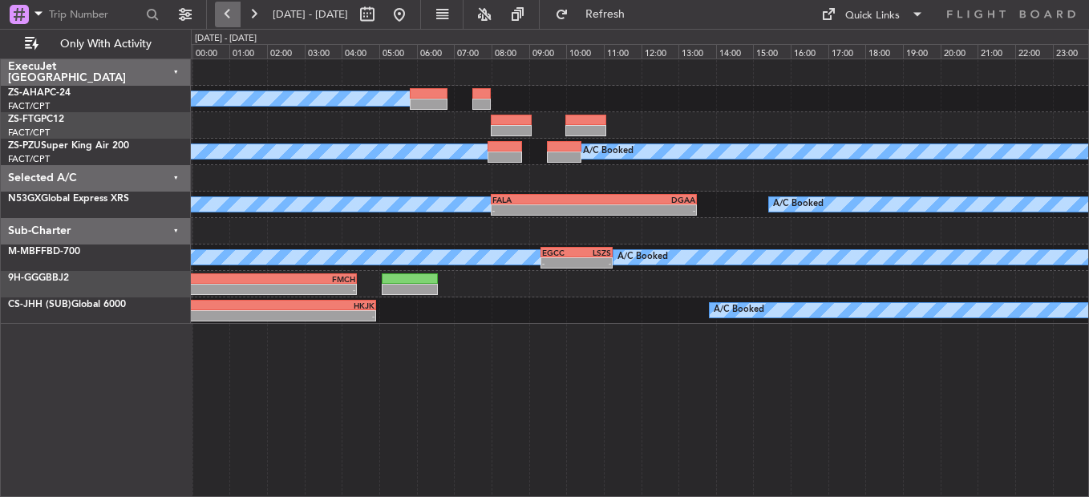
click at [229, 14] on button at bounding box center [228, 15] width 26 height 26
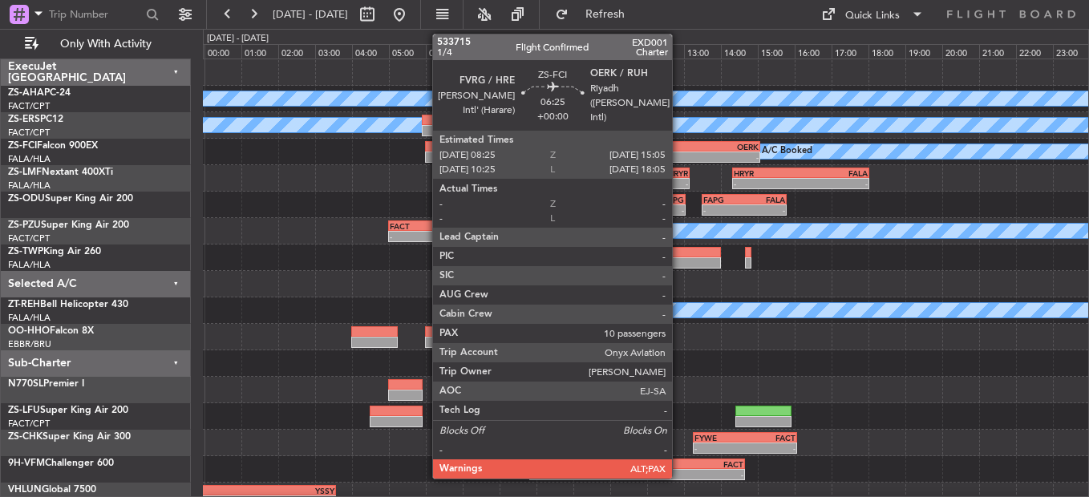
click at [680, 152] on div "-" at bounding box center [699, 157] width 122 height 10
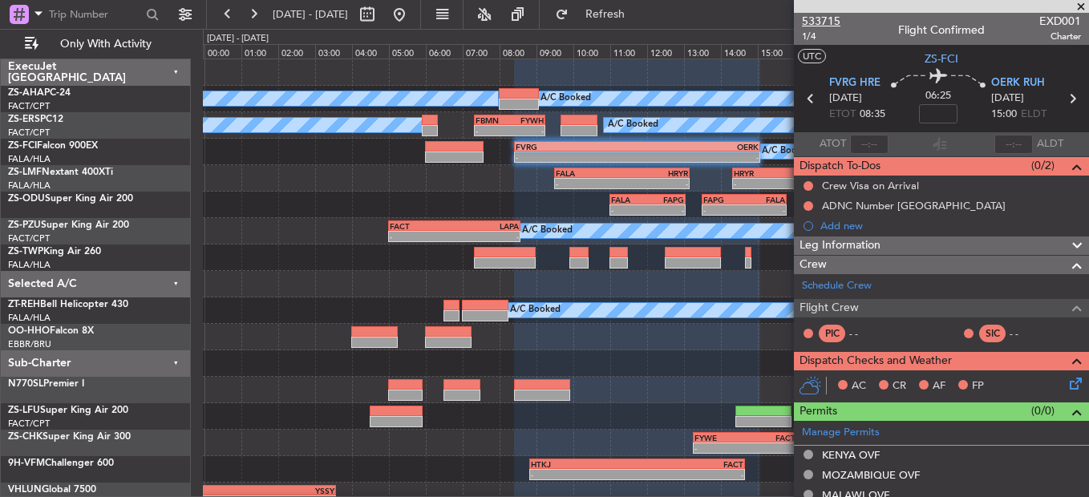
click at [817, 18] on span "533715" at bounding box center [821, 21] width 39 height 17
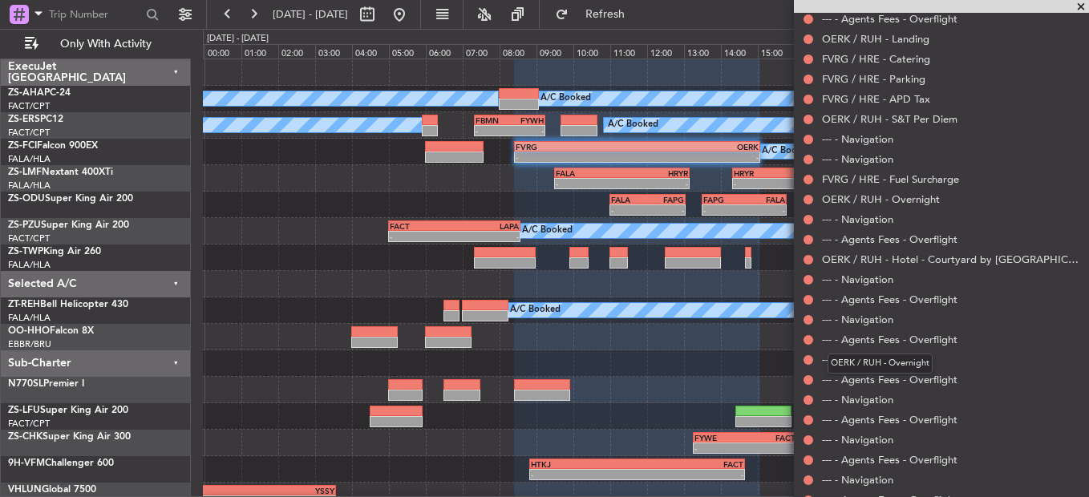
scroll to position [858, 0]
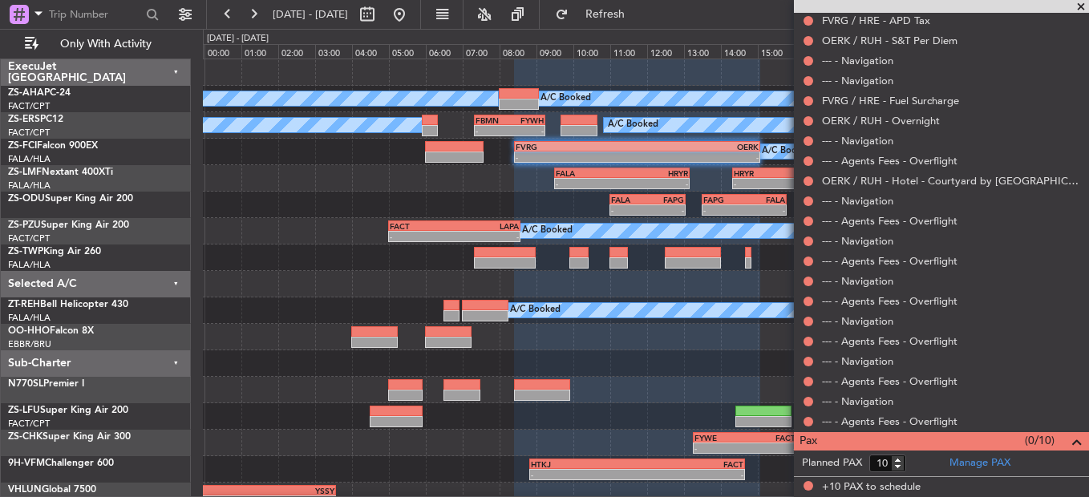
click at [1082, 2] on span at bounding box center [1081, 7] width 16 height 14
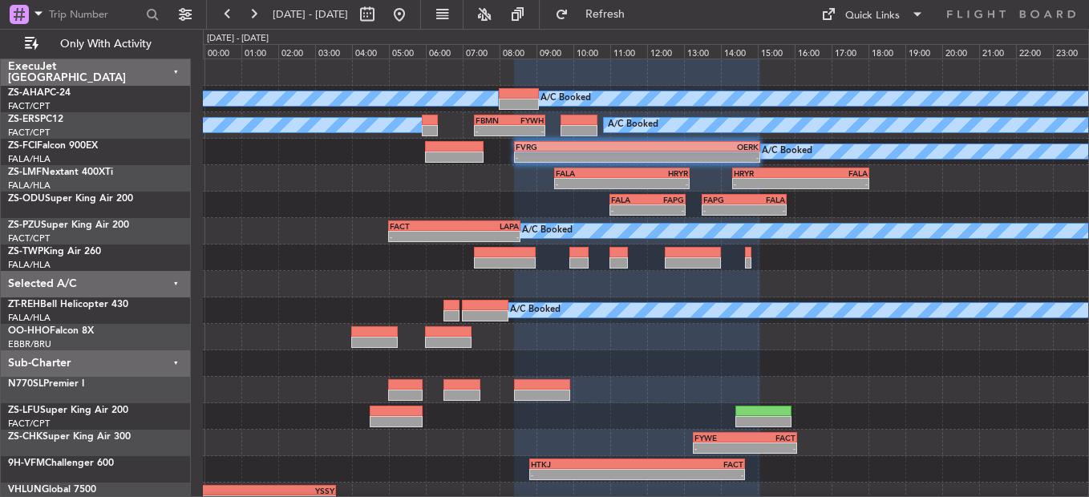
type input "0"
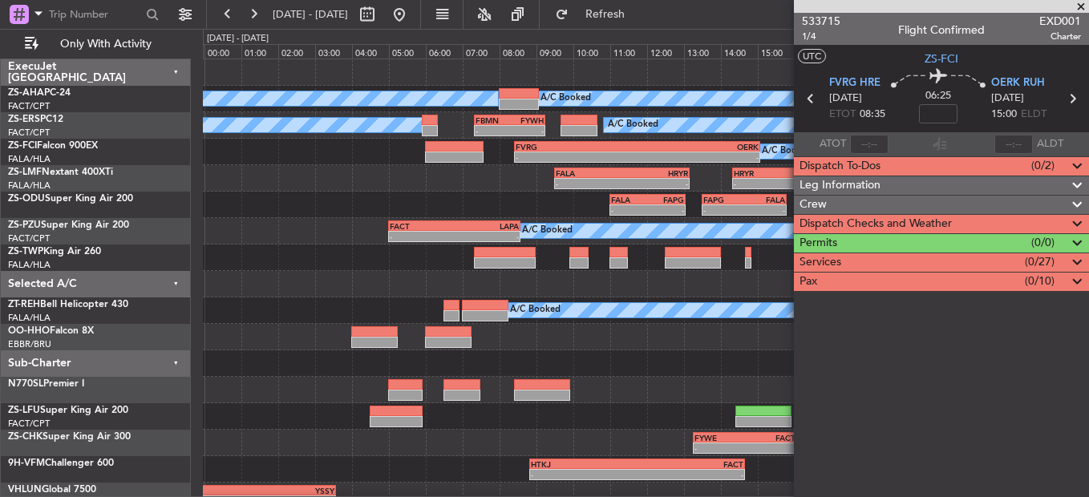
scroll to position [0, 0]
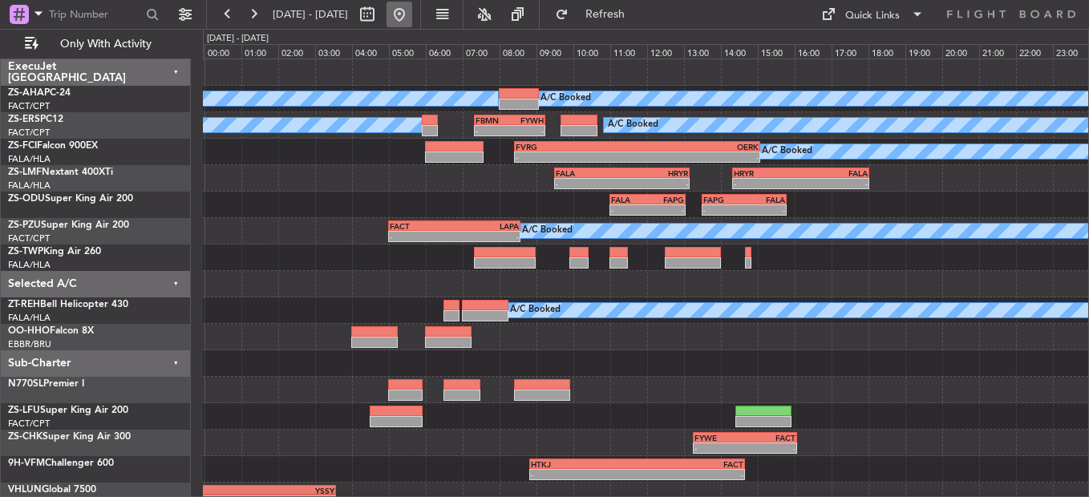
click at [412, 8] on button at bounding box center [400, 15] width 26 height 26
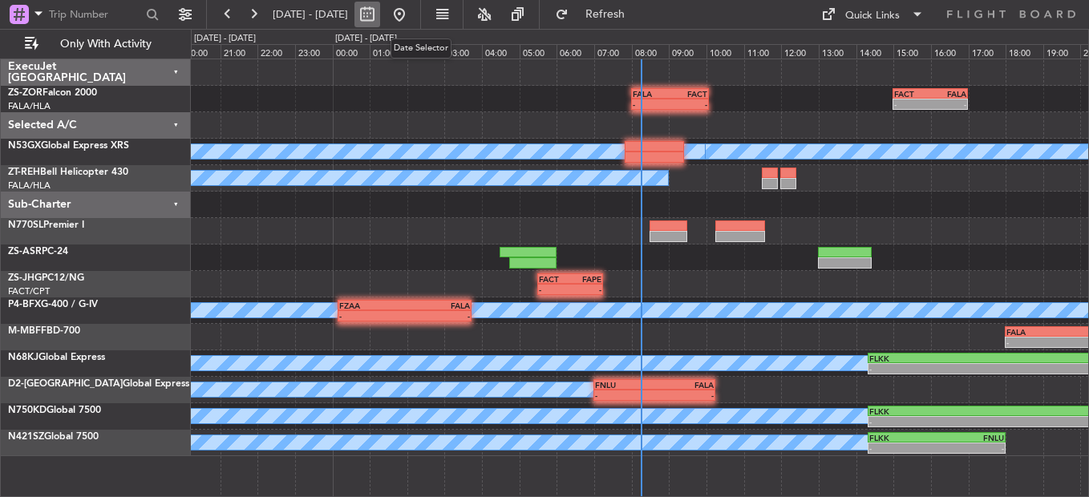
click at [380, 15] on button at bounding box center [368, 15] width 26 height 26
select select "8"
select select "2025"
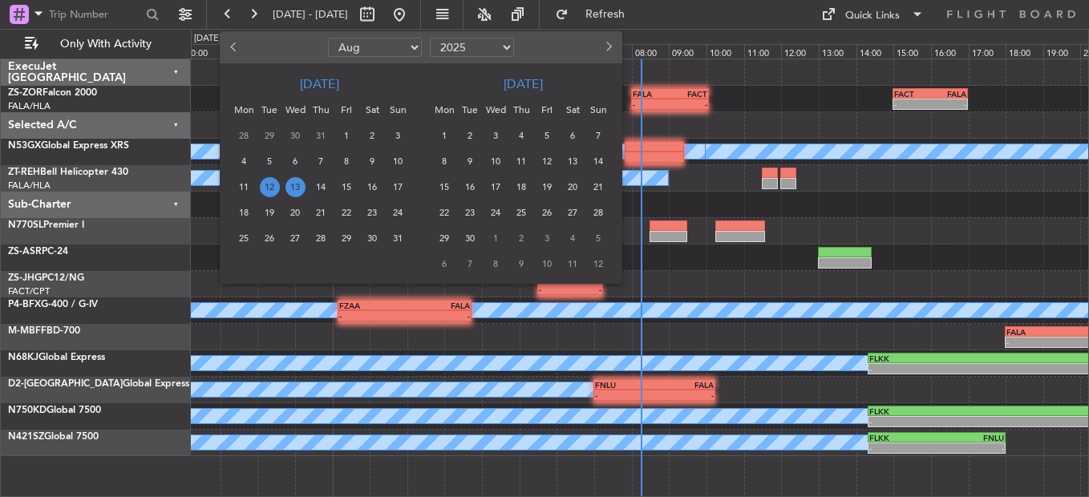
click at [322, 187] on span "14" at bounding box center [321, 187] width 20 height 20
click at [319, 187] on span "14" at bounding box center [321, 187] width 20 height 20
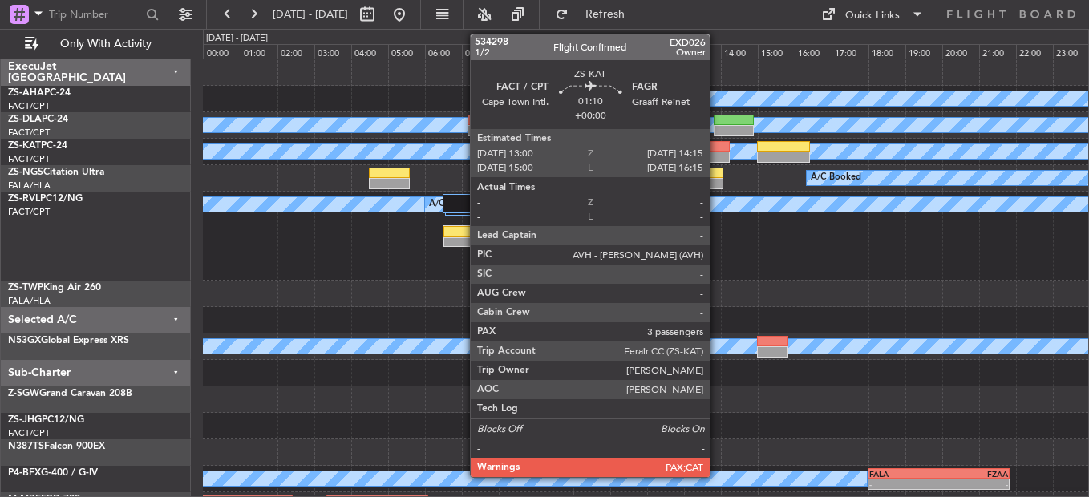
click at [717, 152] on div at bounding box center [707, 157] width 47 height 11
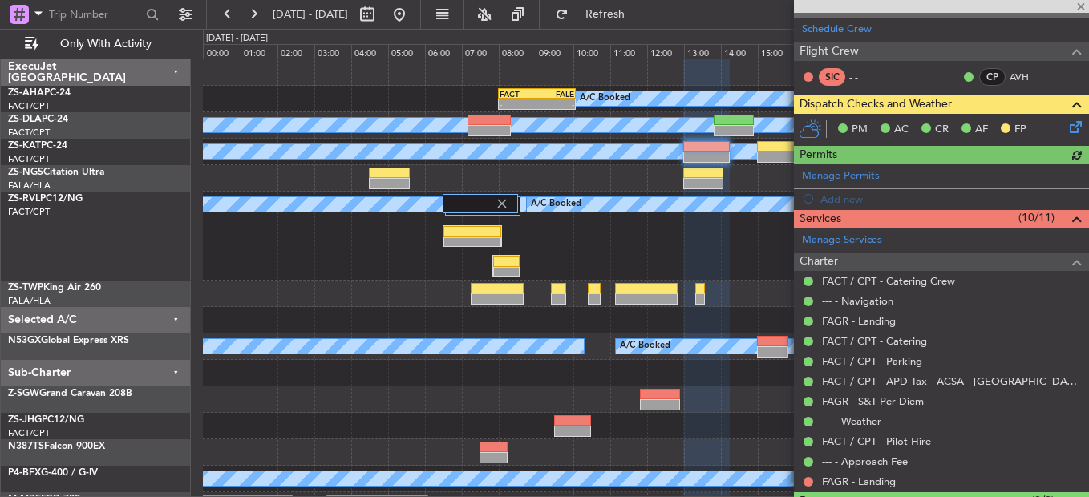
scroll to position [364, 0]
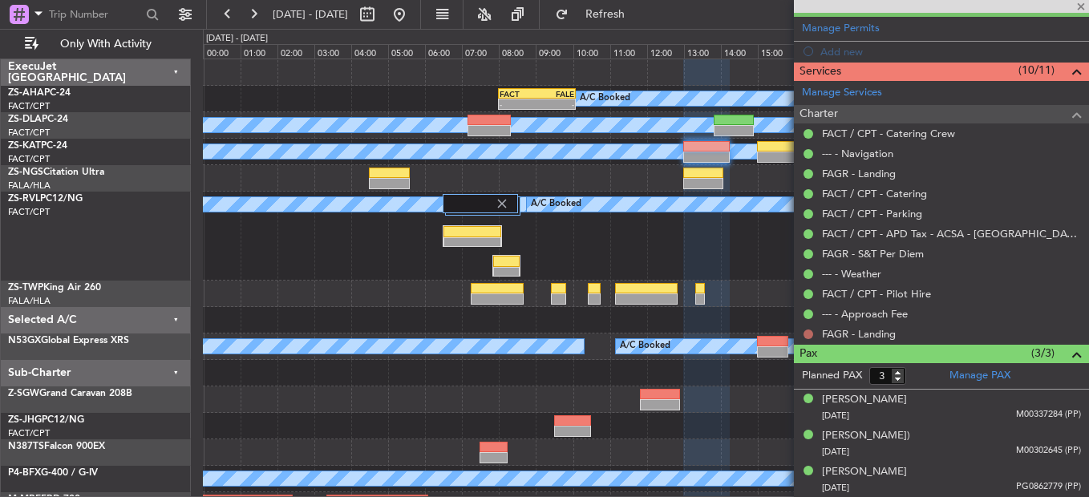
click at [810, 330] on button at bounding box center [809, 335] width 10 height 10
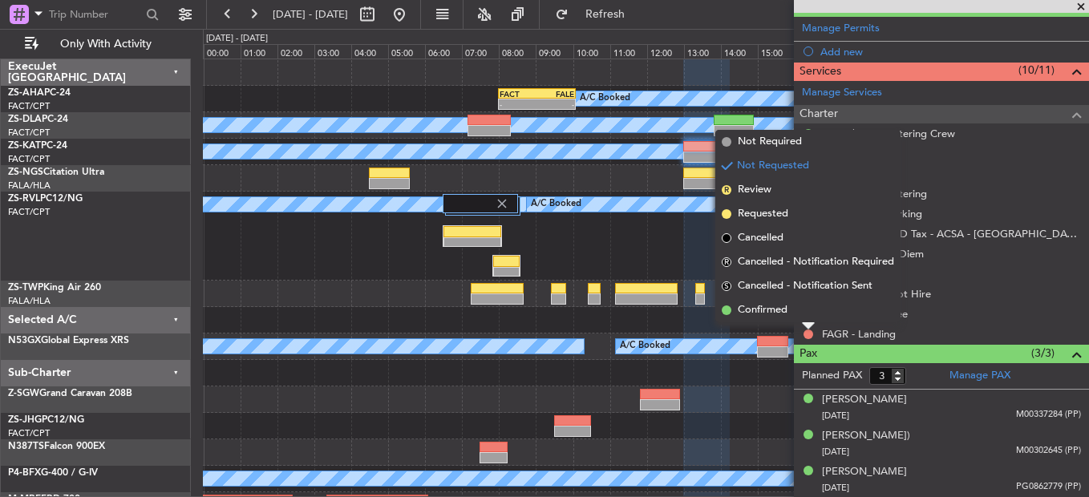
click at [758, 310] on span "Confirmed" at bounding box center [763, 310] width 50 height 16
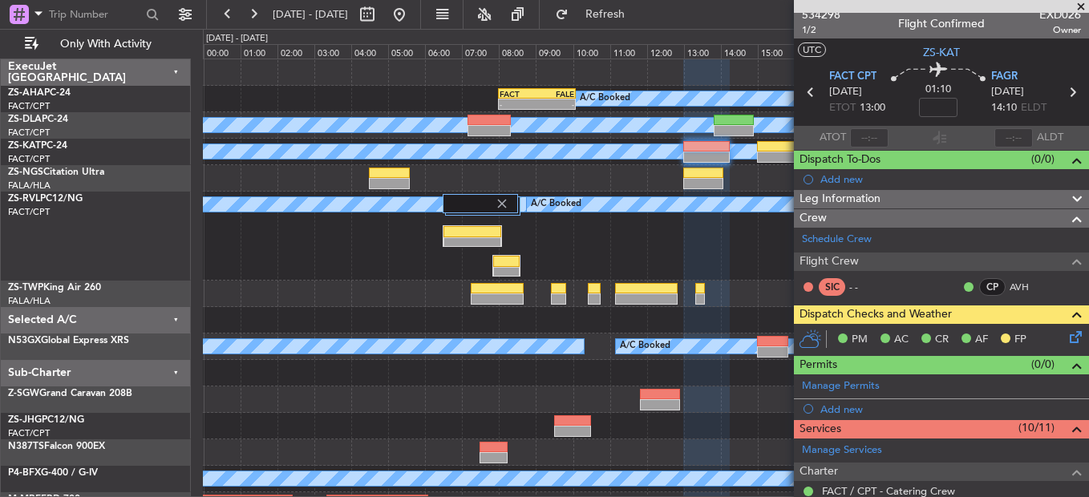
scroll to position [0, 0]
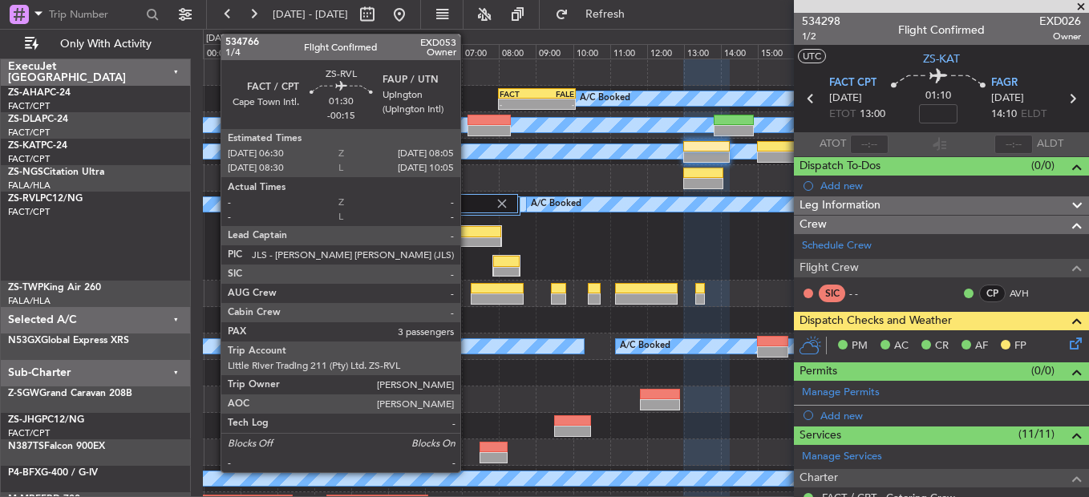
click at [468, 237] on div at bounding box center [472, 242] width 57 height 11
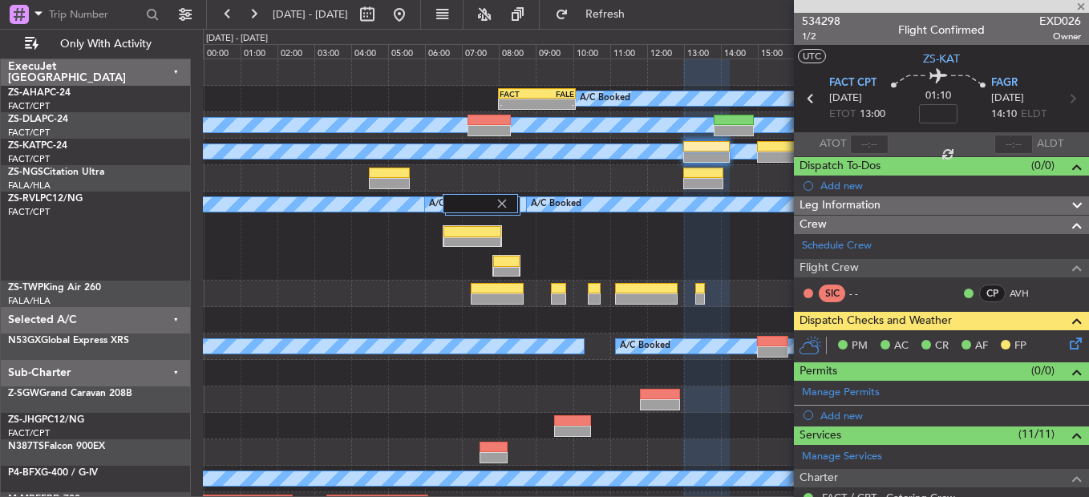
type input "-00:15"
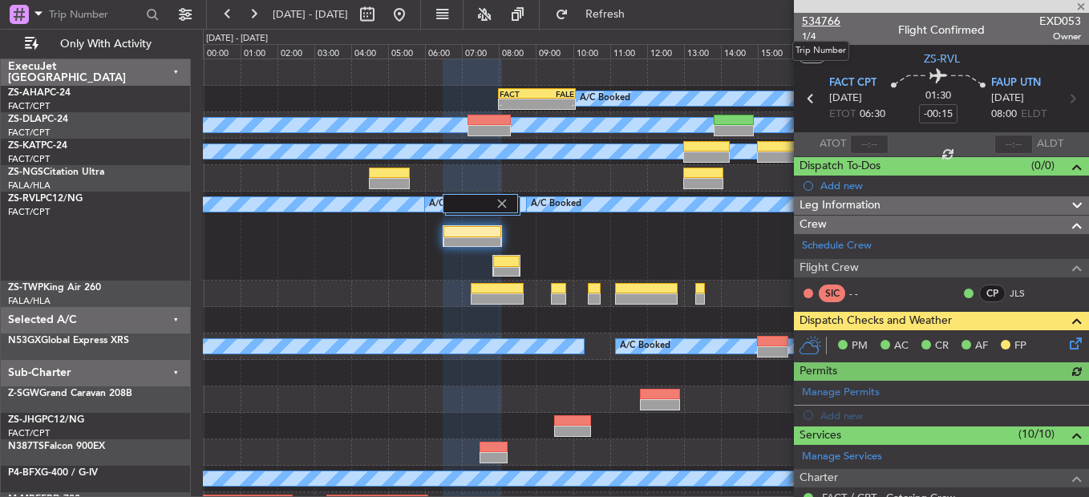
click at [823, 22] on span "534766" at bounding box center [821, 21] width 39 height 17
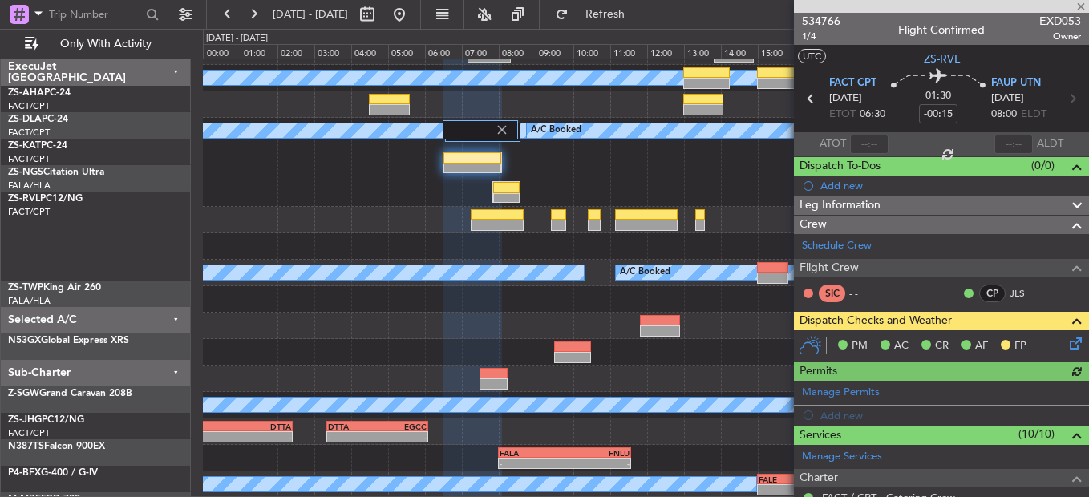
scroll to position [74, 0]
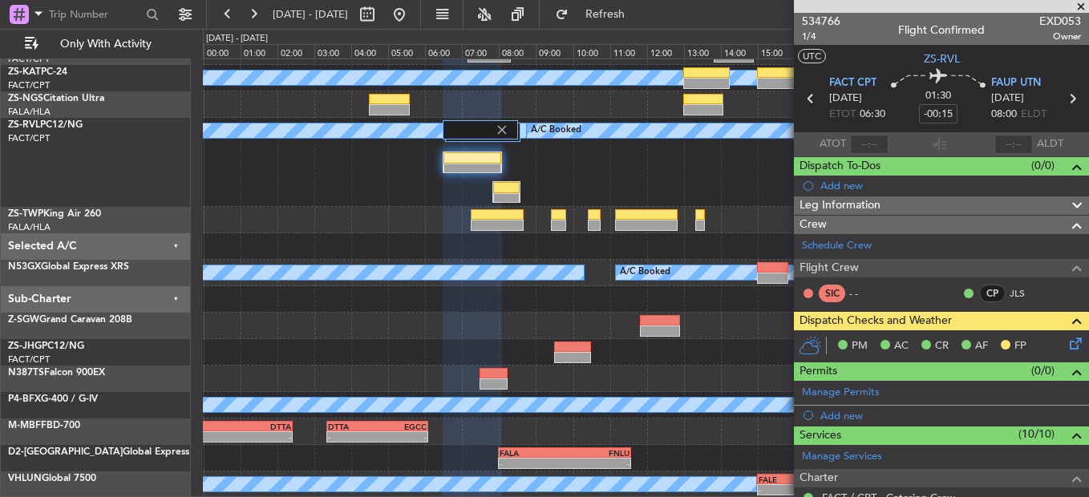
click at [1079, 12] on span at bounding box center [1081, 7] width 16 height 14
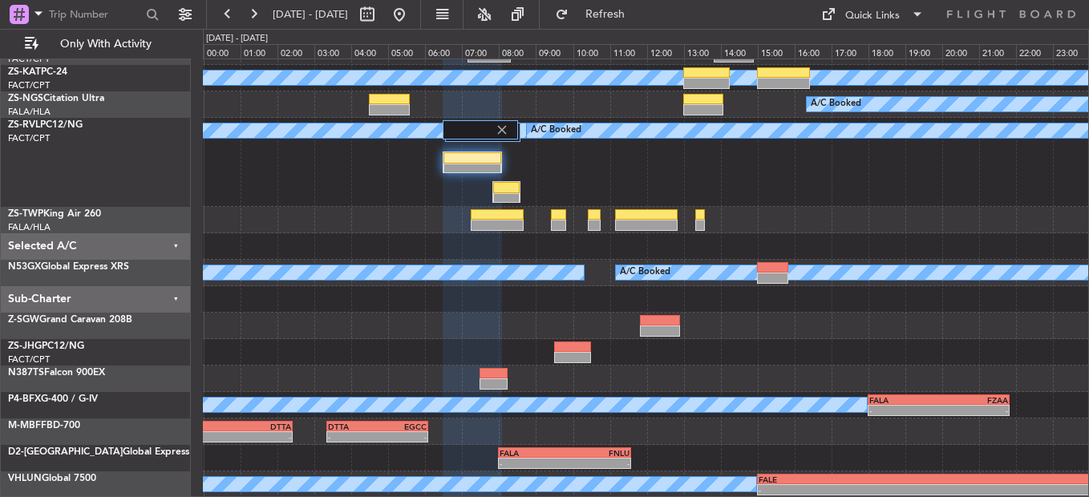
type input "0"
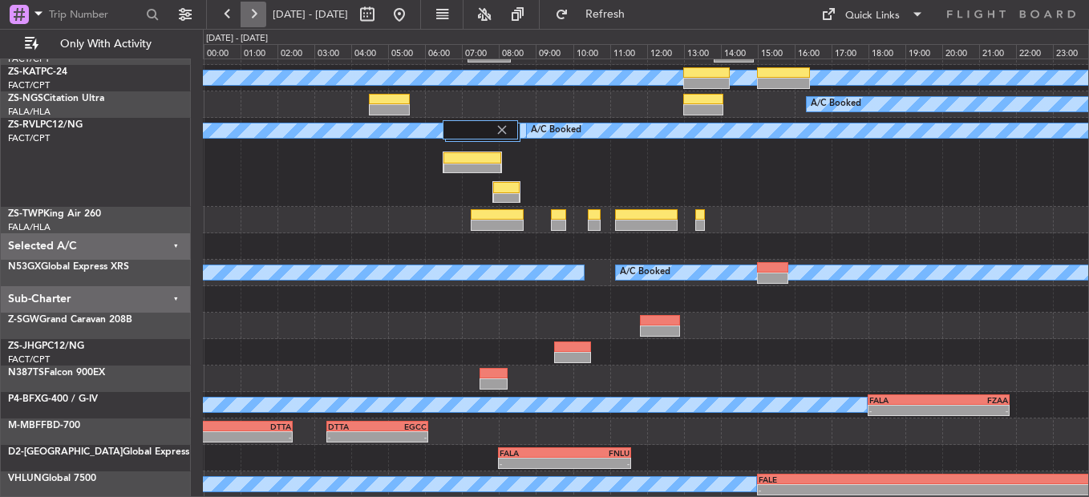
click at [259, 22] on button at bounding box center [254, 15] width 26 height 26
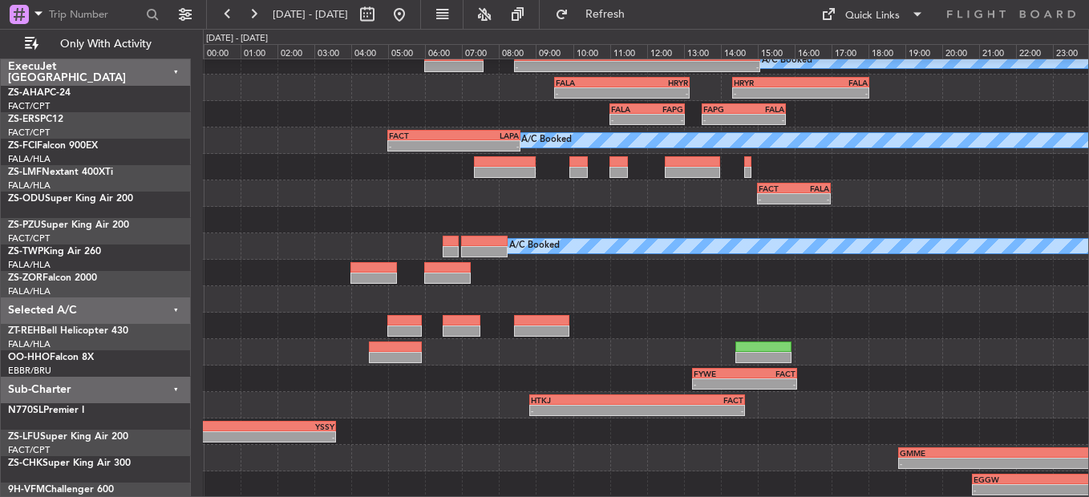
scroll to position [91, 0]
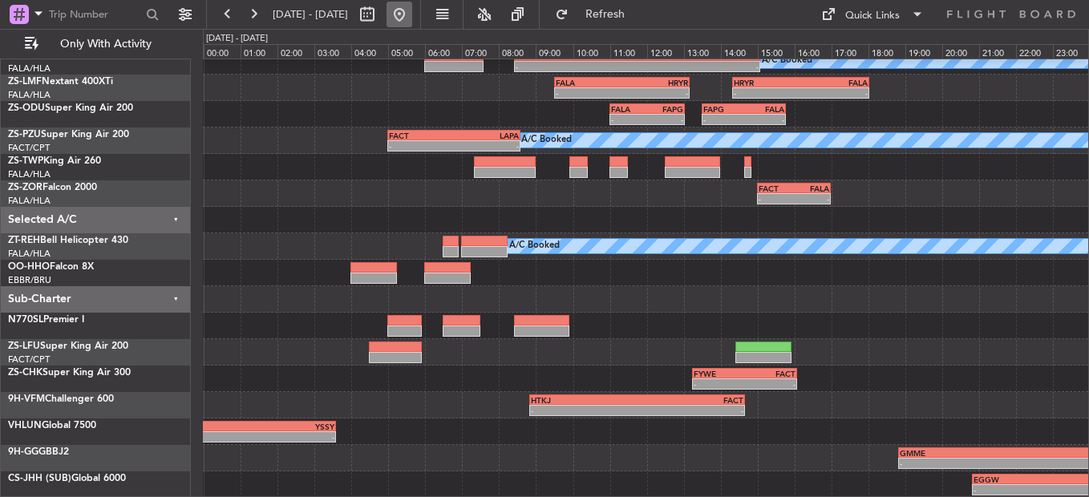
click at [412, 10] on button at bounding box center [400, 15] width 26 height 26
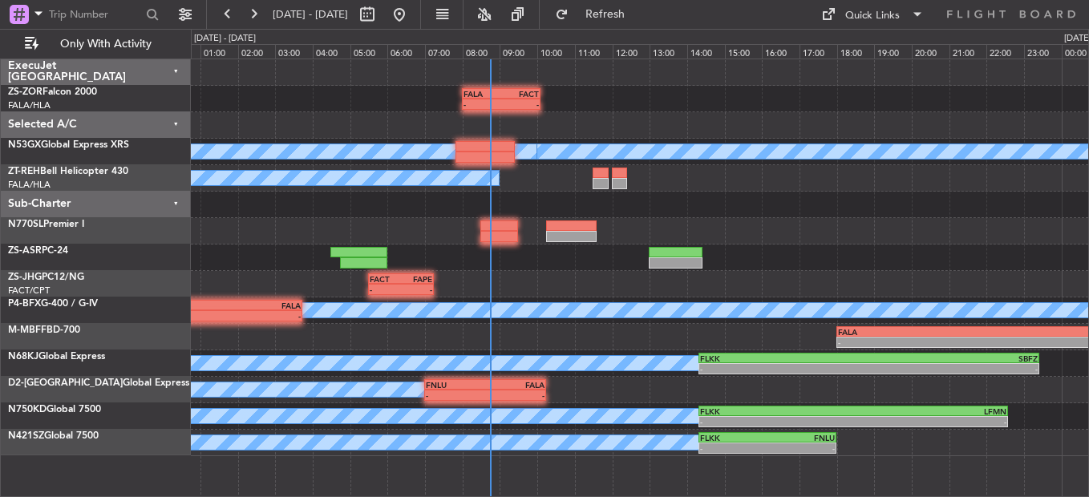
scroll to position [0, 0]
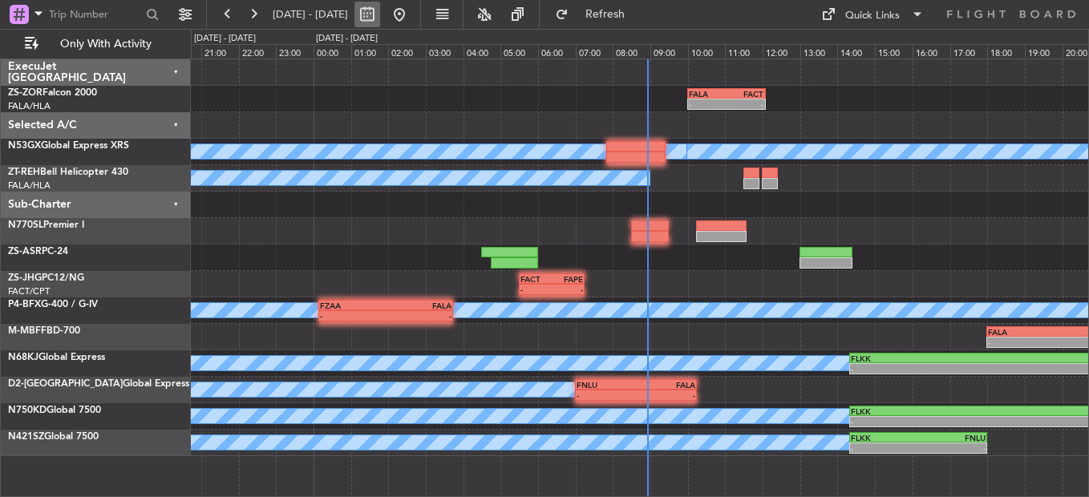
click at [380, 13] on button at bounding box center [368, 15] width 26 height 26
select select "8"
select select "2025"
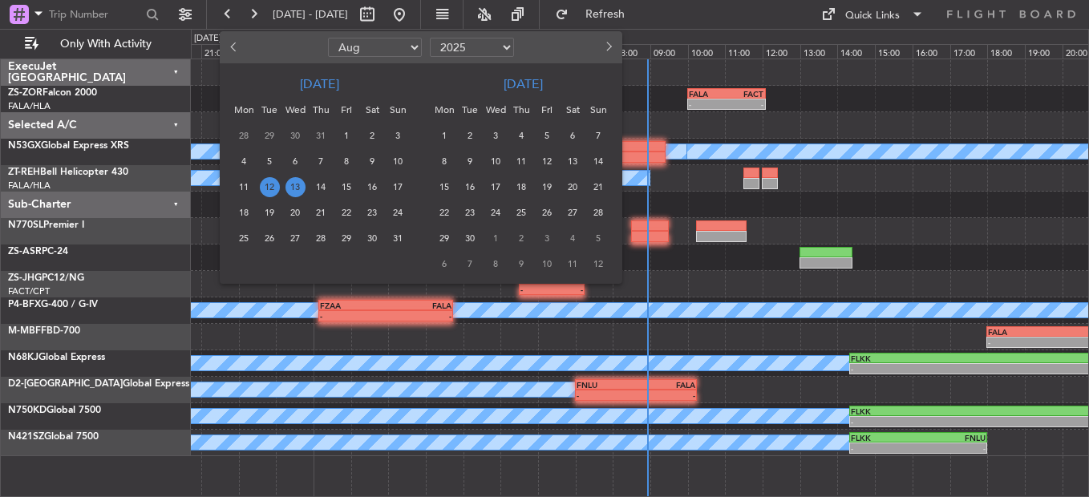
click at [296, 184] on span "13" at bounding box center [296, 187] width 20 height 20
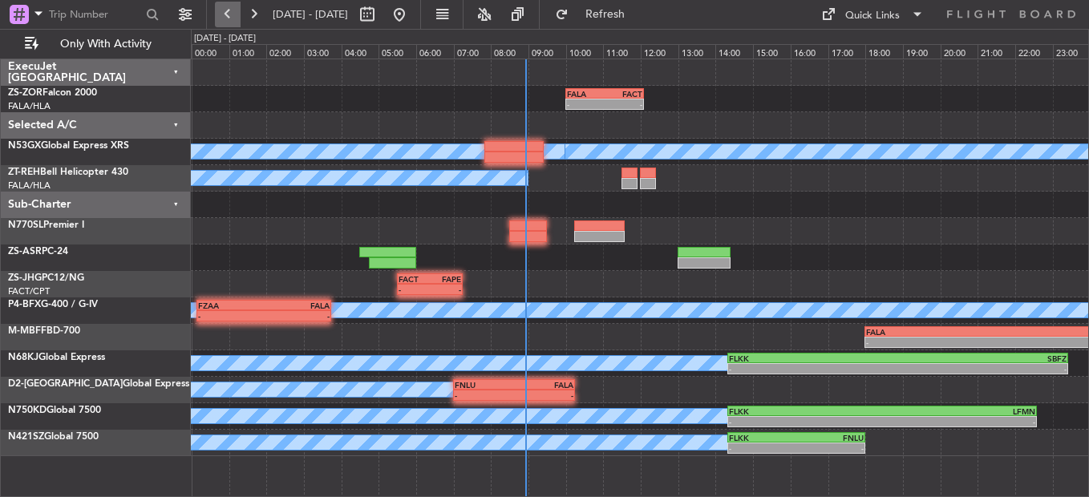
click at [226, 15] on button at bounding box center [228, 15] width 26 height 26
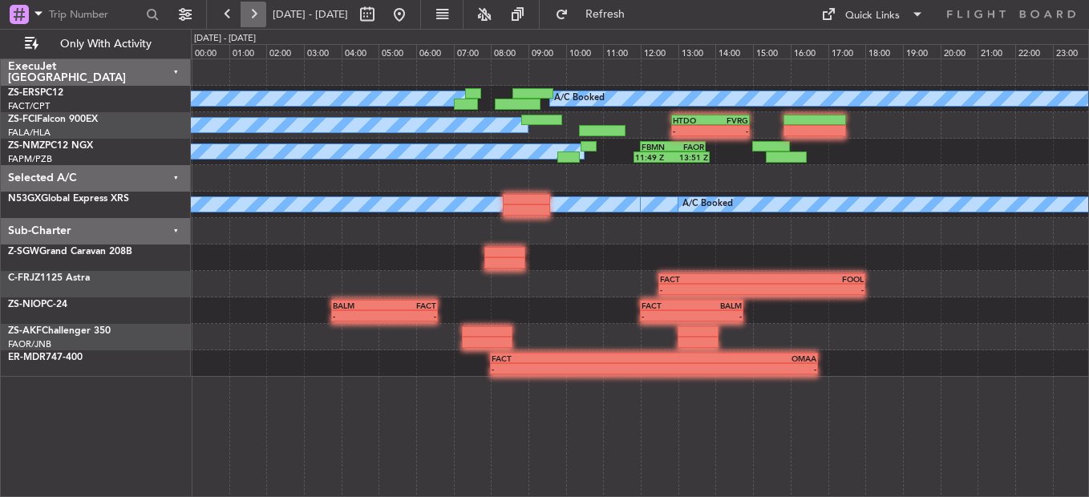
click at [259, 10] on button at bounding box center [254, 15] width 26 height 26
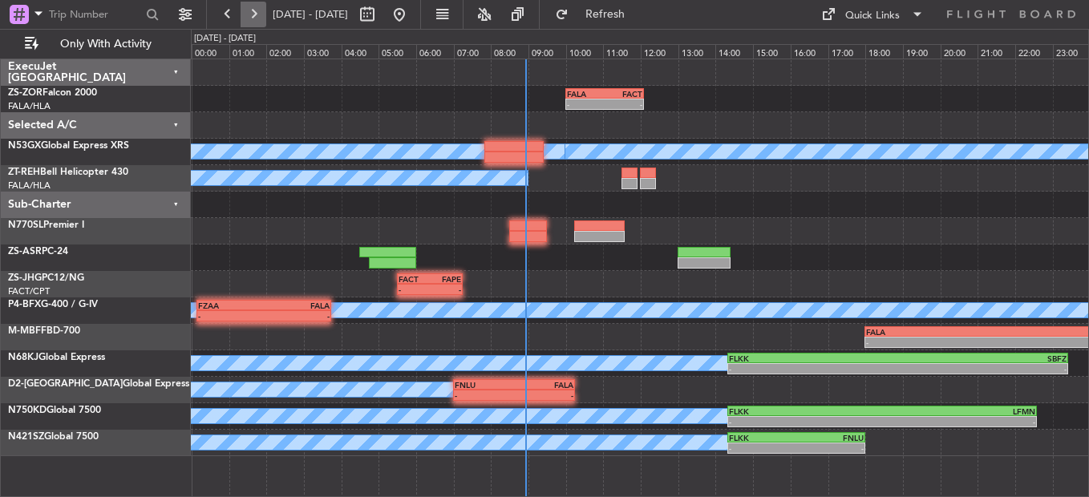
click at [253, 18] on button at bounding box center [254, 15] width 26 height 26
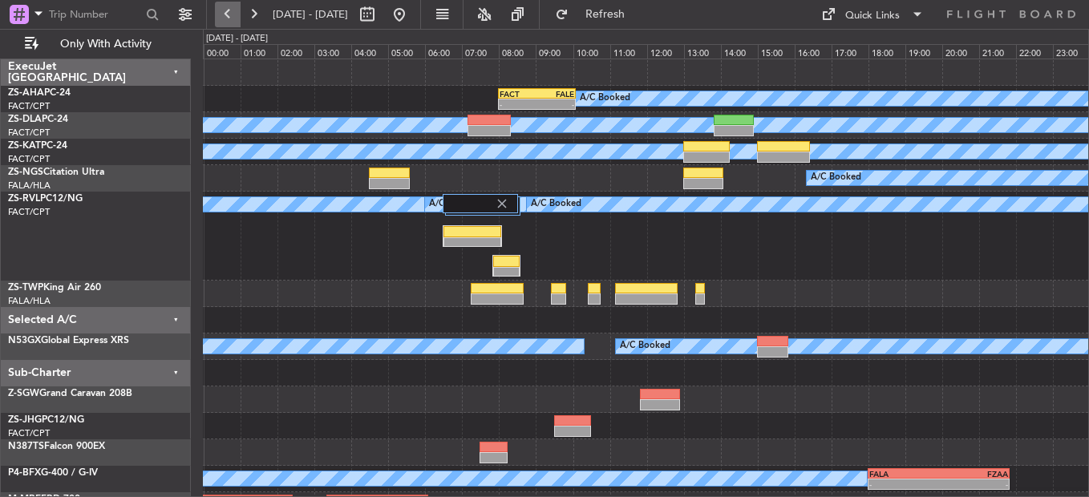
click at [233, 23] on button at bounding box center [228, 15] width 26 height 26
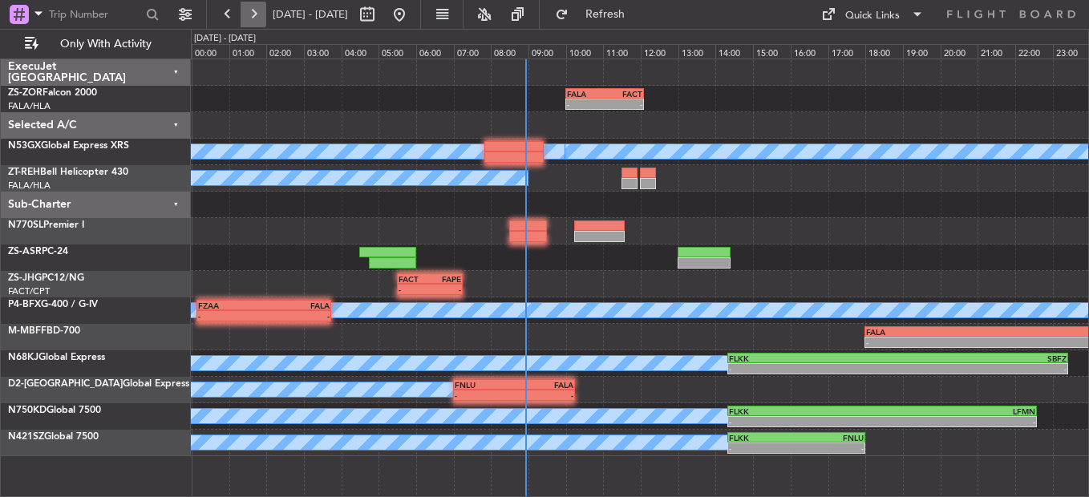
click at [249, 18] on button at bounding box center [254, 15] width 26 height 26
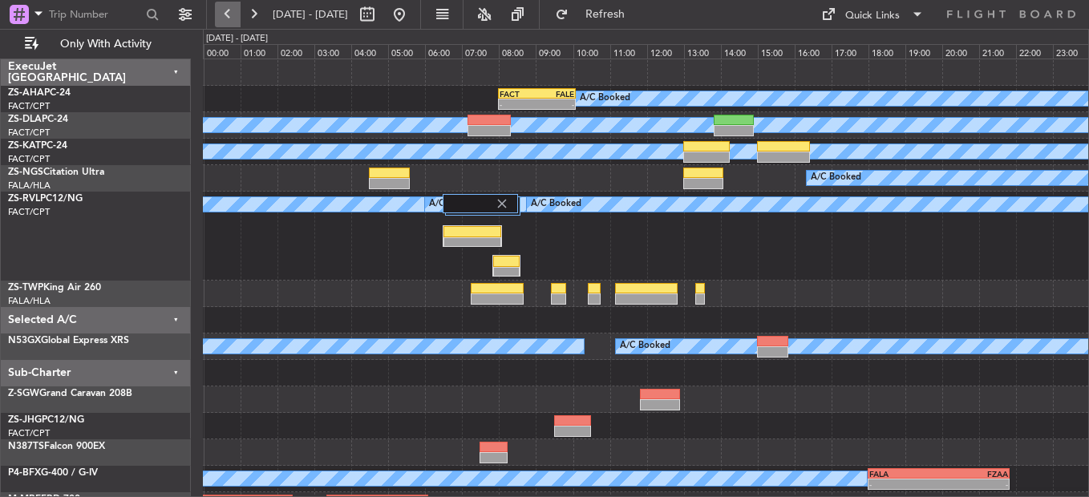
click at [217, 14] on button at bounding box center [228, 15] width 26 height 26
click at [233, 10] on button at bounding box center [228, 15] width 26 height 26
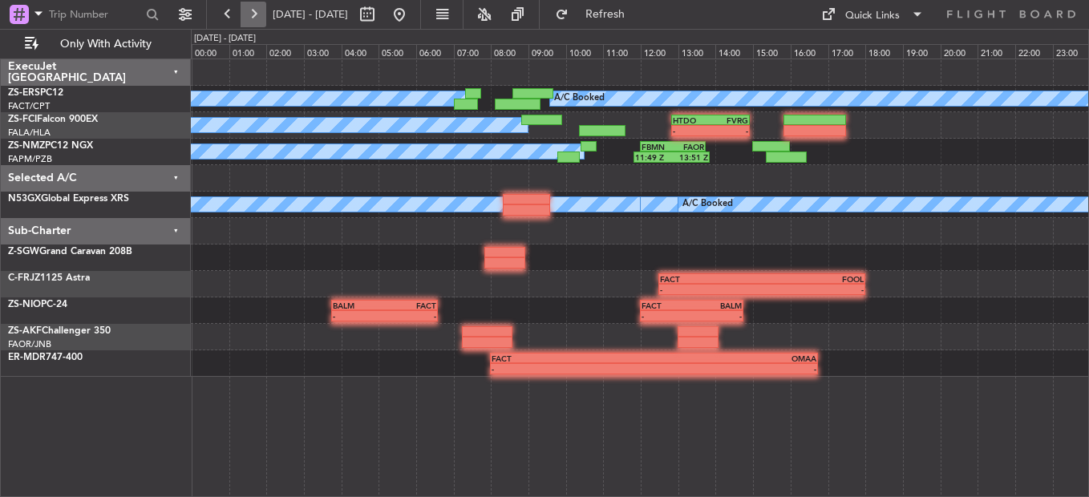
click at [254, 9] on button at bounding box center [254, 15] width 26 height 26
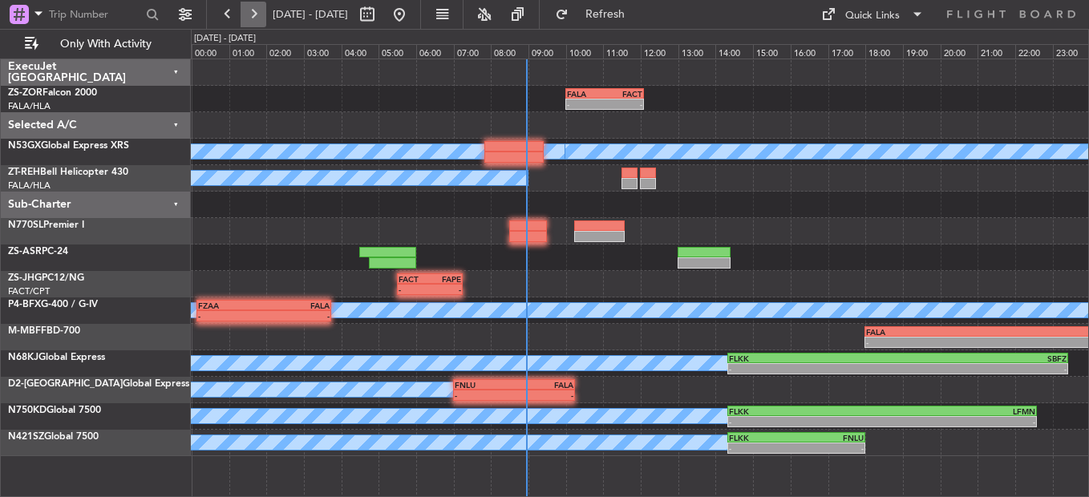
click at [258, 19] on button at bounding box center [254, 15] width 26 height 26
